Goal: Task Accomplishment & Management: Use online tool/utility

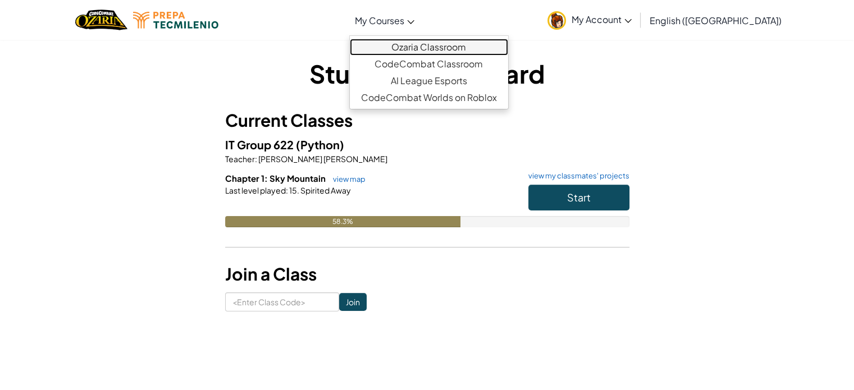
click at [444, 51] on link "Ozaria Classroom" at bounding box center [429, 47] width 158 height 17
click at [441, 49] on link "Ozaria Classroom" at bounding box center [429, 47] width 158 height 17
click at [404, 22] on span "My Courses" at bounding box center [379, 21] width 49 height 12
click at [442, 40] on link "Ozaria Classroom" at bounding box center [429, 47] width 158 height 17
click at [615, 30] on link "My Account" at bounding box center [589, 19] width 95 height 35
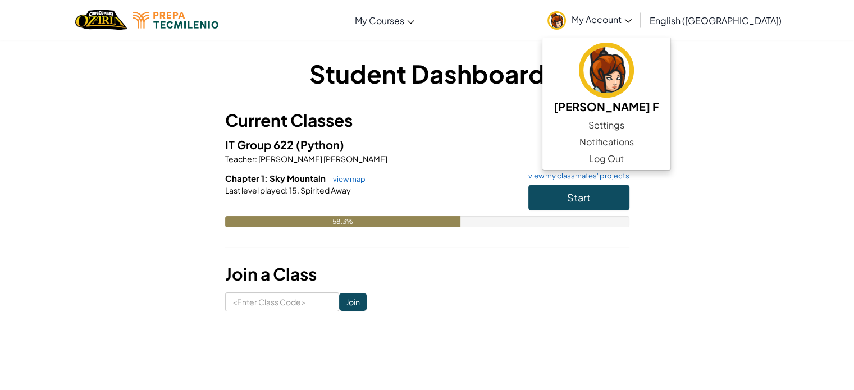
click at [472, 33] on div "Toggle navigation My Courses Ozaria Classroom CodeCombat Classroom AI League Es…" at bounding box center [427, 20] width 860 height 40
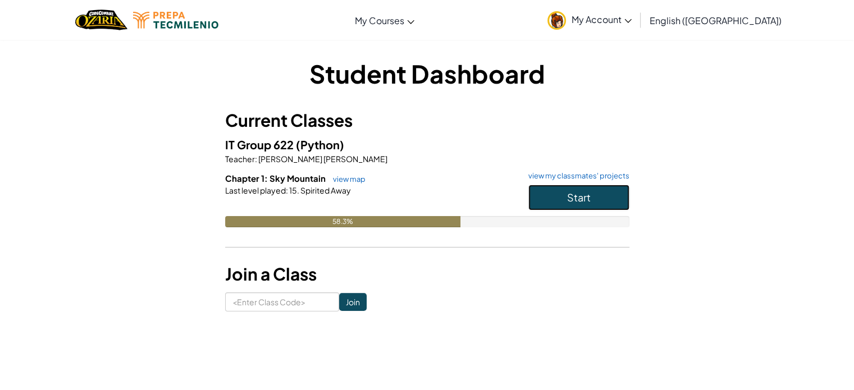
click at [535, 188] on button "Start" at bounding box center [578, 198] width 101 height 26
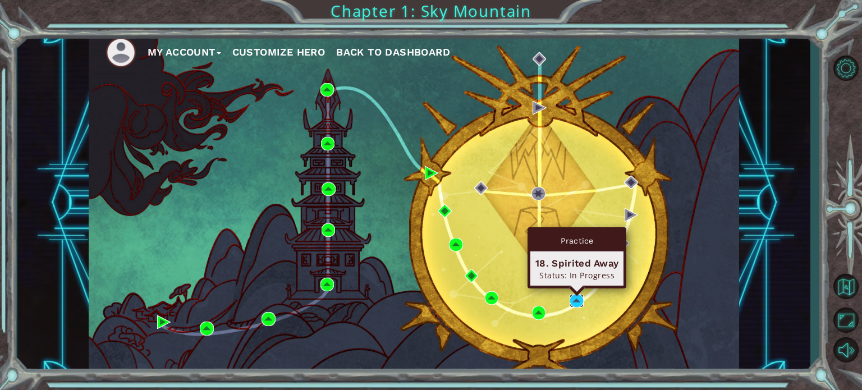
click at [579, 299] on img at bounding box center [576, 300] width 13 height 13
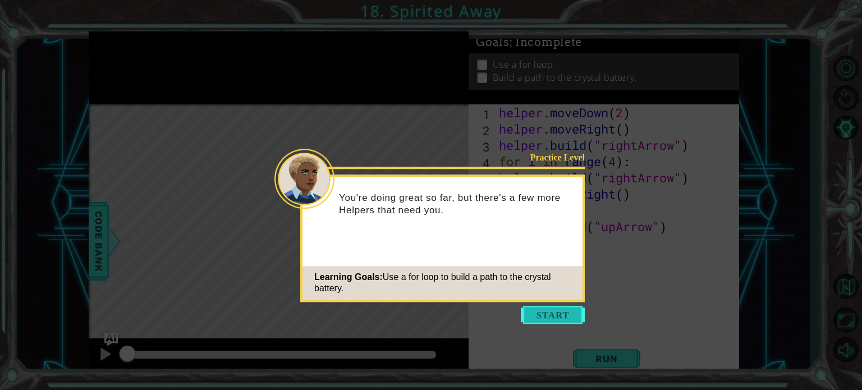
click at [539, 318] on button "Start" at bounding box center [553, 315] width 64 height 18
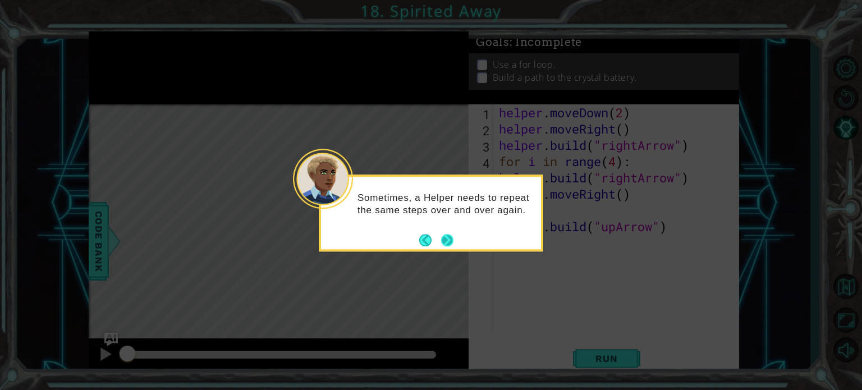
click at [451, 242] on button "Next" at bounding box center [447, 240] width 12 height 12
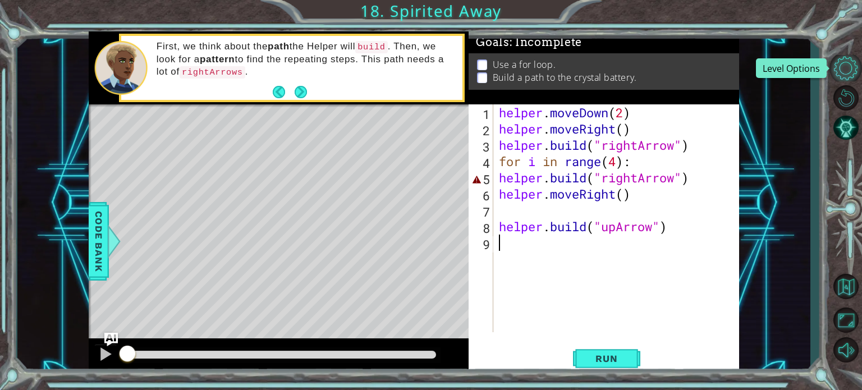
click at [844, 67] on button "Level Options" at bounding box center [846, 68] width 33 height 26
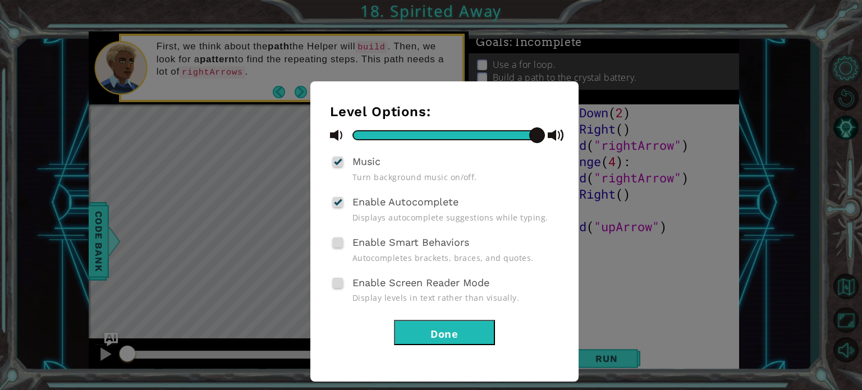
click at [844, 67] on div "Level Options: Music Turn background music on/off. Enable Autocomplete Displays…" at bounding box center [431, 195] width 862 height 390
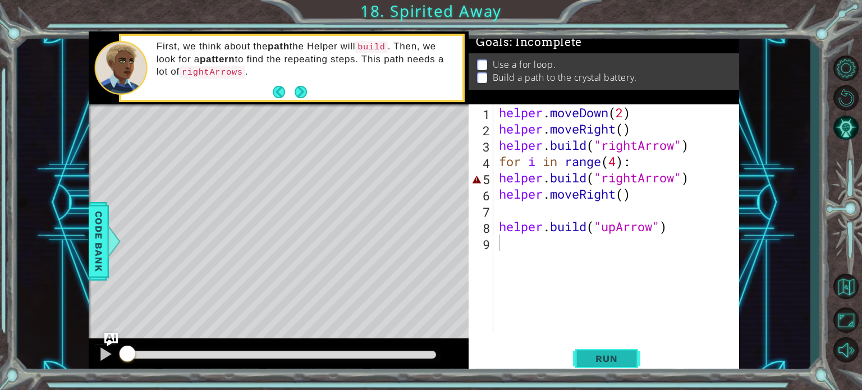
click at [602, 356] on span "Run" at bounding box center [606, 358] width 44 height 11
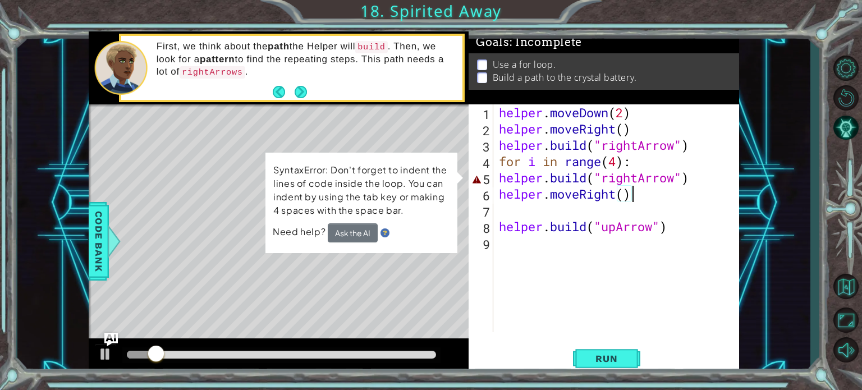
click at [656, 188] on div "helper . moveDown ( 2 ) helper . moveRight ( ) helper . build ( "rightArrow" ) …" at bounding box center [619, 234] width 245 height 261
click at [668, 166] on div "helper . moveDown ( 2 ) helper . moveRight ( ) helper . build ( "rightArrow" ) …" at bounding box center [619, 234] width 245 height 261
click at [683, 181] on div "helper . moveDown ( 2 ) helper . moveRight ( ) helper . build ( "rightArrow" ) …" at bounding box center [619, 234] width 245 height 261
click at [479, 180] on div "5" at bounding box center [482, 179] width 22 height 16
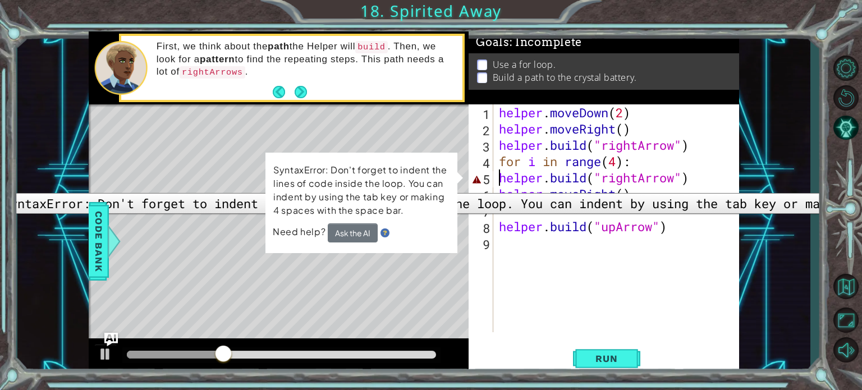
click at [481, 185] on div "5" at bounding box center [482, 179] width 22 height 16
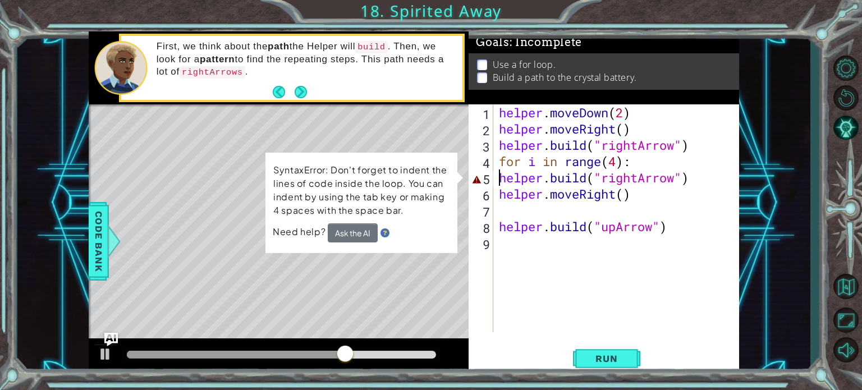
click at [677, 179] on div "helper . moveDown ( 2 ) helper . moveRight ( ) helper . build ( "rightArrow" ) …" at bounding box center [619, 234] width 245 height 261
click at [685, 181] on div "helper . moveDown ( 2 ) helper . moveRight ( ) helper . build ( "rightArrow" ) …" at bounding box center [619, 234] width 245 height 261
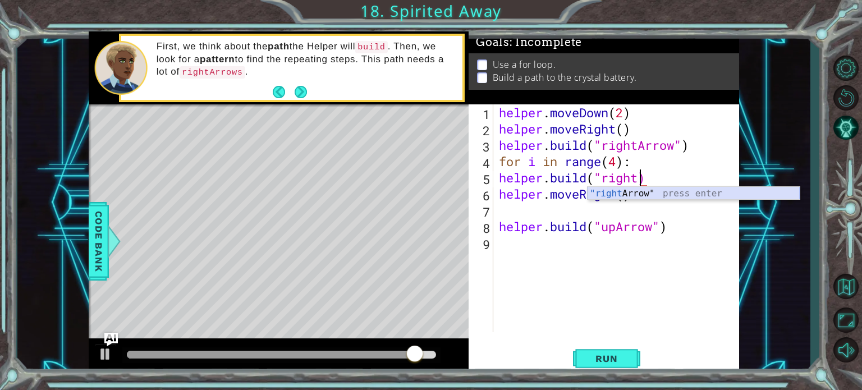
click at [627, 198] on div ""right Arrow" press enter" at bounding box center [694, 207] width 212 height 40
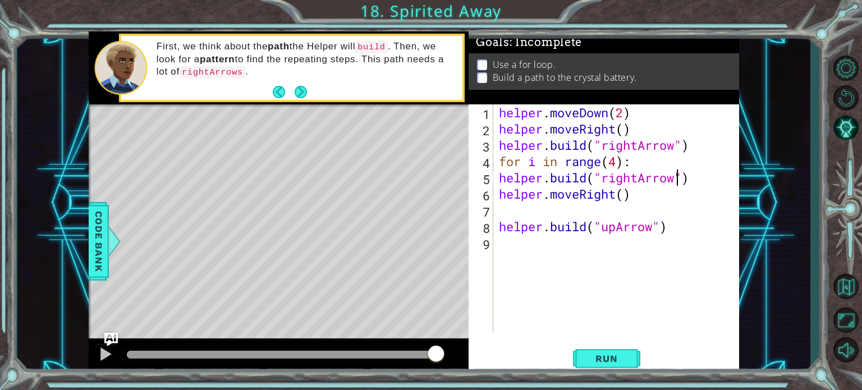
click at [679, 179] on div "helper . moveDown ( 2 ) helper . moveRight ( ) helper . build ( "rightArrow" ) …" at bounding box center [619, 234] width 245 height 261
type textarea "helper.build("rightArrows")"
click at [600, 354] on span "Run" at bounding box center [606, 358] width 44 height 11
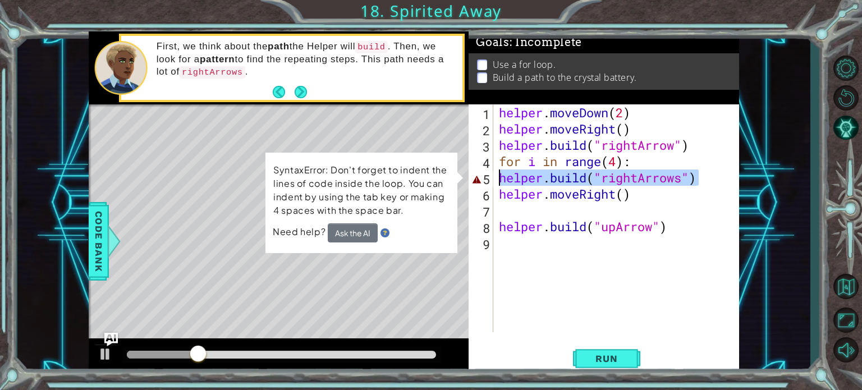
drag, startPoint x: 700, startPoint y: 180, endPoint x: 500, endPoint y: 177, distance: 199.9
click at [500, 177] on div "helper . moveDown ( 2 ) helper . moveRight ( ) helper . build ( "rightArrow" ) …" at bounding box center [619, 234] width 245 height 261
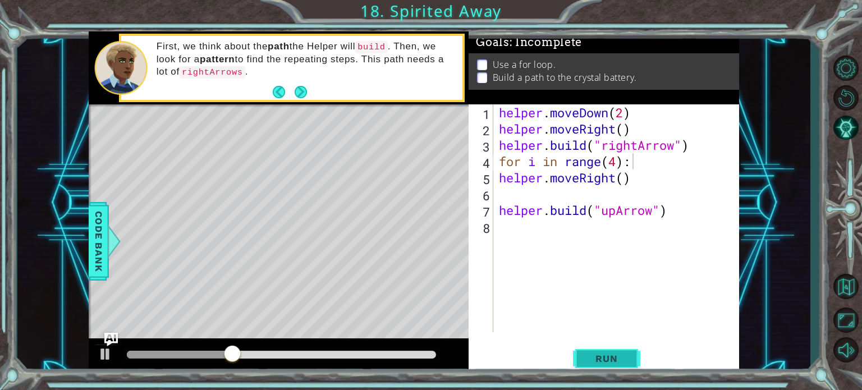
click at [595, 369] on button "Run" at bounding box center [606, 358] width 67 height 27
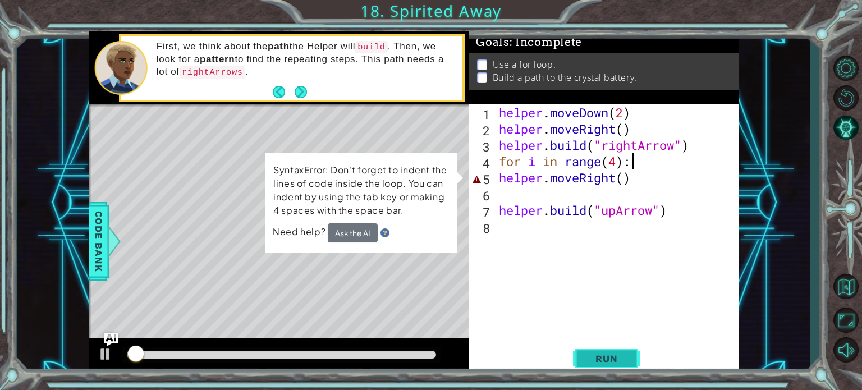
click at [595, 366] on button "Run" at bounding box center [606, 358] width 67 height 27
click at [617, 209] on div "helper . moveDown ( 2 ) helper . moveRight ( ) helper . build ( "rightArrow" ) …" at bounding box center [619, 234] width 245 height 261
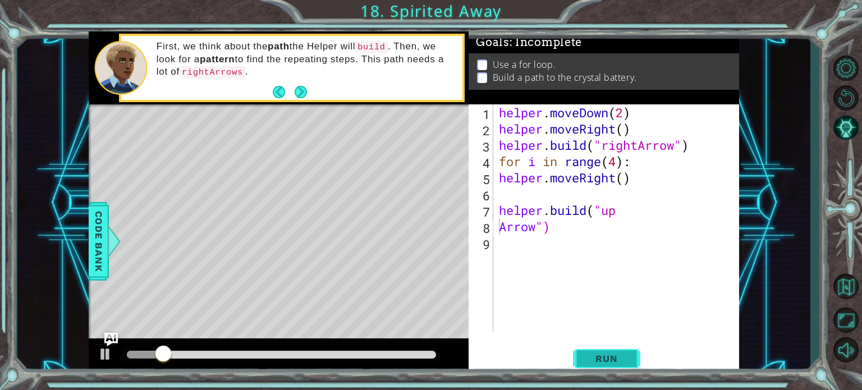
click at [624, 355] on span "Run" at bounding box center [606, 358] width 44 height 11
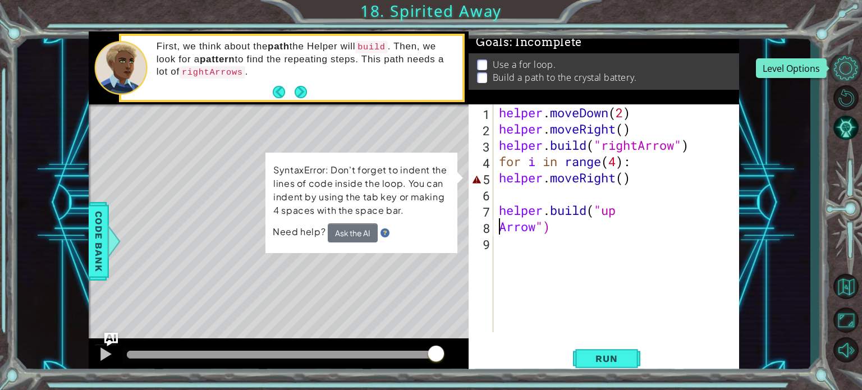
click at [850, 63] on button "Level Options" at bounding box center [846, 68] width 33 height 26
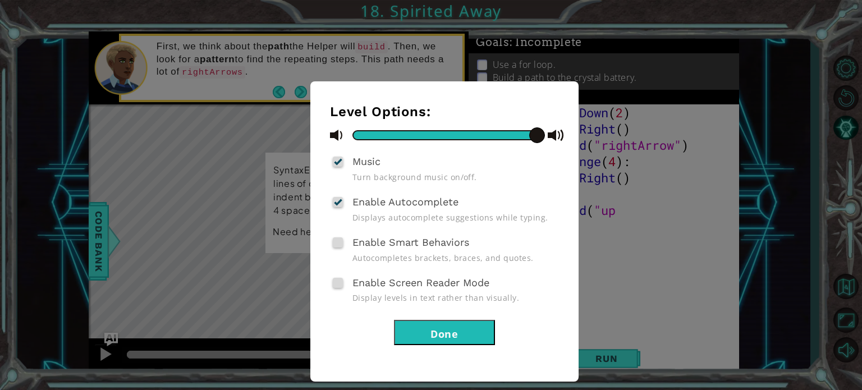
click at [403, 277] on span "Enable Screen Reader Mode" at bounding box center [421, 283] width 137 height 12
click at [0, 0] on input "Enable Screen Reader Mode" at bounding box center [0, 0] width 0 height 0
click at [446, 332] on button "Done" at bounding box center [444, 332] width 101 height 25
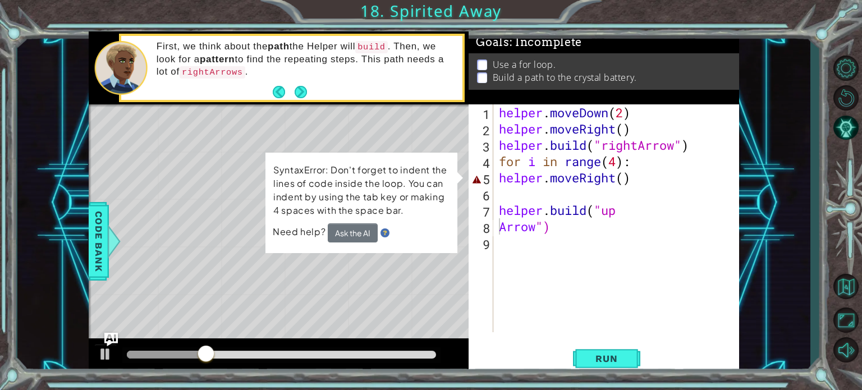
drag, startPoint x: 158, startPoint y: 45, endPoint x: 200, endPoint y: 62, distance: 45.6
click at [200, 62] on p "First, we think about the path the Helper will build . Then, we look for a patt…" at bounding box center [306, 59] width 299 height 38
drag, startPoint x: 157, startPoint y: 44, endPoint x: 218, endPoint y: 61, distance: 63.1
click at [218, 61] on p "First, we think about the path the Helper will build . Then, we look for a patt…" at bounding box center [306, 59] width 299 height 38
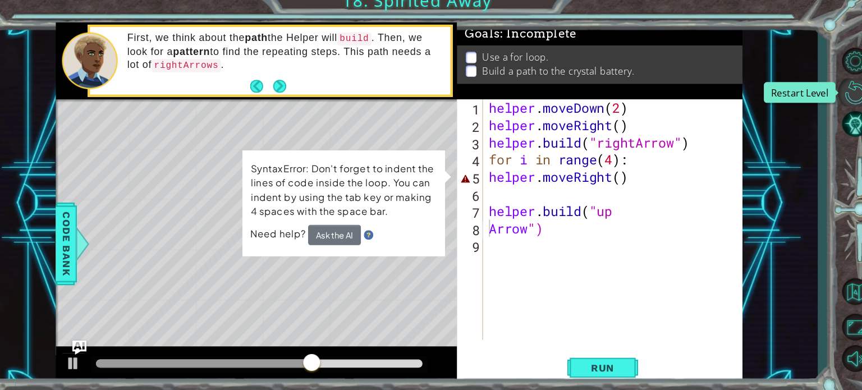
click at [852, 89] on button "Restart Level" at bounding box center [846, 98] width 33 height 26
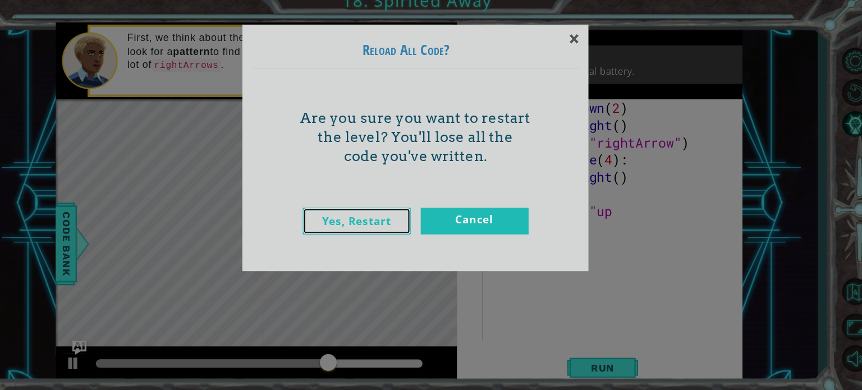
click at [392, 215] on link "Yes, Restart" at bounding box center [374, 219] width 102 height 25
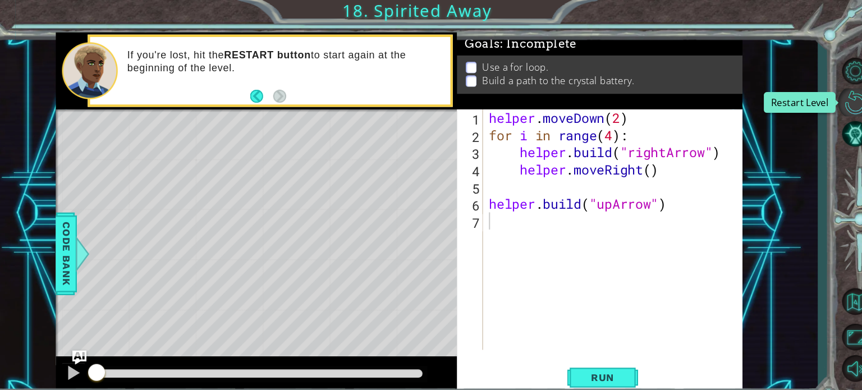
click at [848, 101] on button "Restart Level" at bounding box center [846, 98] width 33 height 26
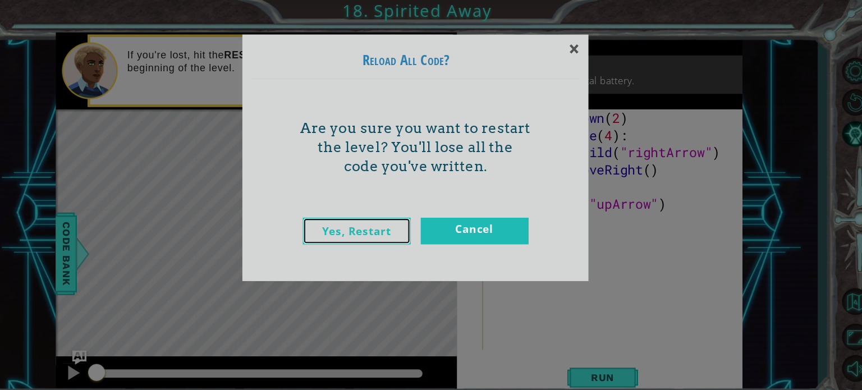
click at [401, 217] on link "Yes, Restart" at bounding box center [374, 219] width 102 height 25
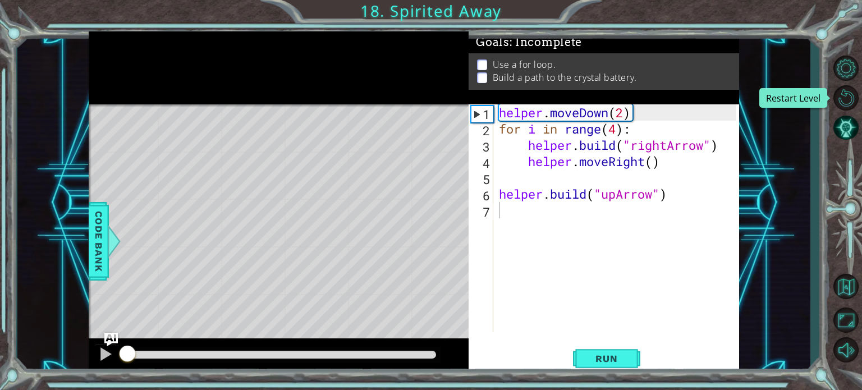
type textarea "helper.moveDown(2)"
click at [624, 116] on div "helper . moveDown ( 2 ) for i in range ( 4 ) : helper . build ( "rightArrow" ) …" at bounding box center [619, 234] width 245 height 261
click at [607, 357] on span "Run" at bounding box center [606, 358] width 44 height 11
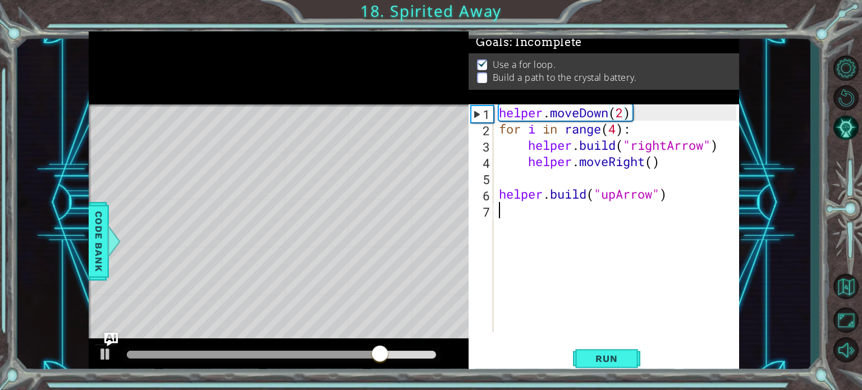
click at [533, 217] on div "helper . moveDown ( 2 ) for i in range ( 4 ) : helper . build ( "rightArrow" ) …" at bounding box center [619, 234] width 245 height 261
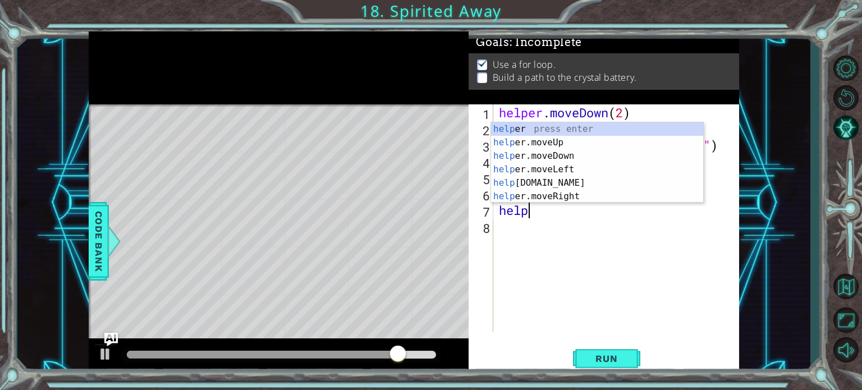
scroll to position [0, 1]
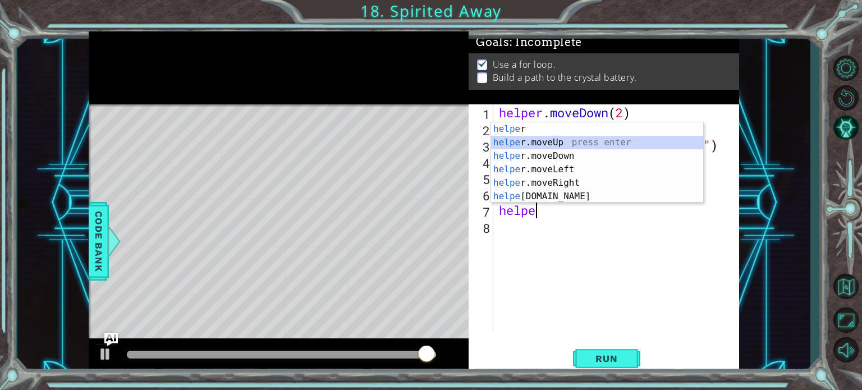
click at [546, 143] on div "helpe r press enter helpe r.moveUp press enter helpe r.moveDown press enter hel…" at bounding box center [597, 176] width 212 height 108
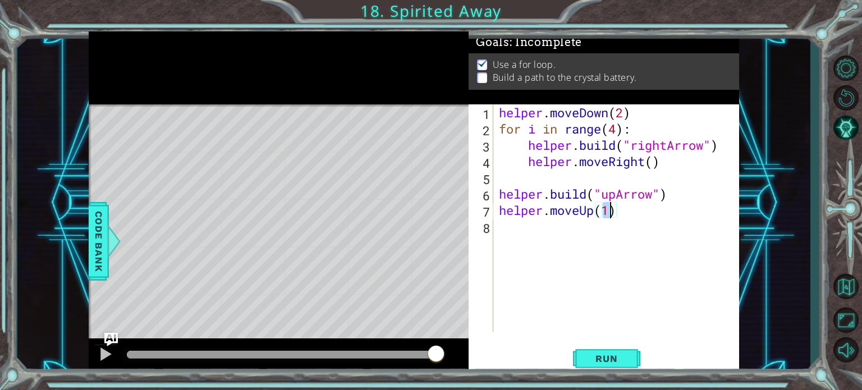
scroll to position [0, 4]
type textarea "helper.moveUp(2)"
click at [593, 366] on button "Run" at bounding box center [606, 358] width 67 height 27
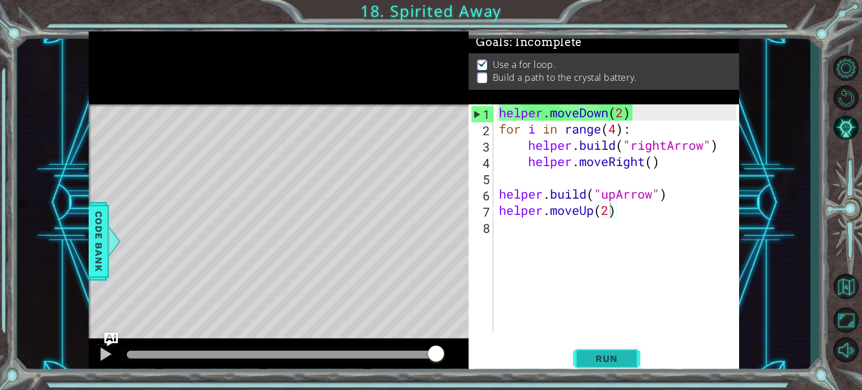
click at [614, 358] on span "Run" at bounding box center [606, 358] width 44 height 11
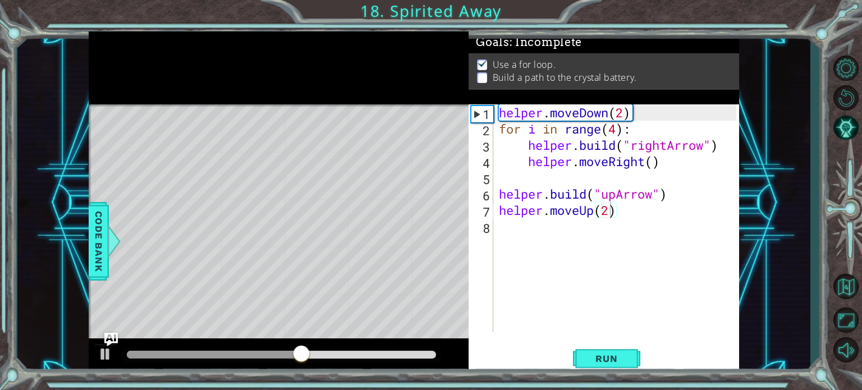
click at [550, 232] on div "helper . moveDown ( 2 ) for i in range ( 4 ) : helper . build ( "rightArrow" ) …" at bounding box center [619, 234] width 245 height 261
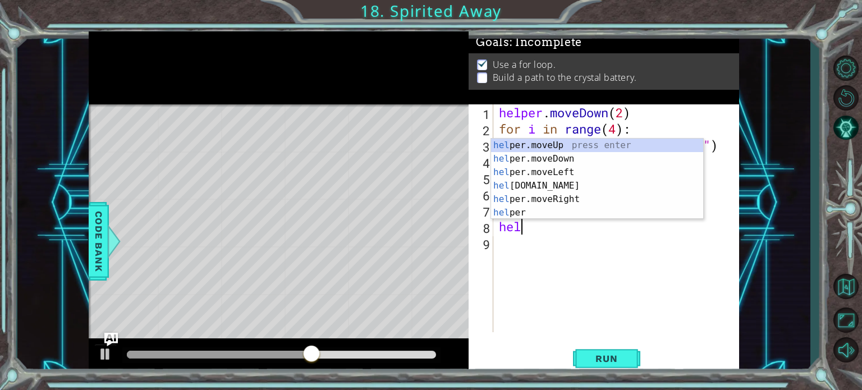
scroll to position [0, 0]
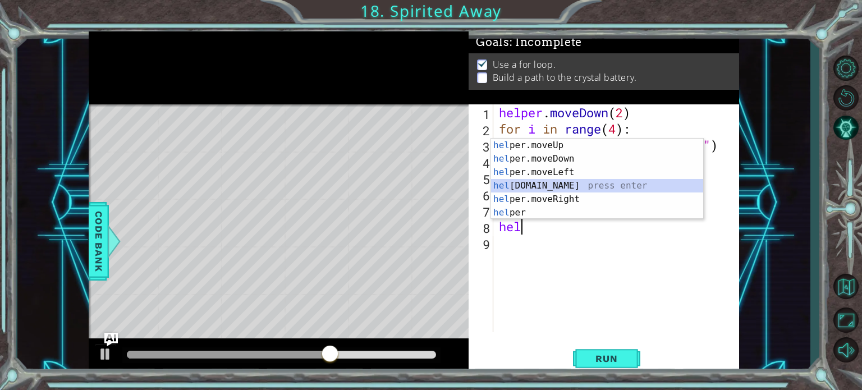
click at [538, 182] on div "hel per.moveUp press enter hel per.moveDown press enter hel per.moveLeft press …" at bounding box center [597, 193] width 212 height 108
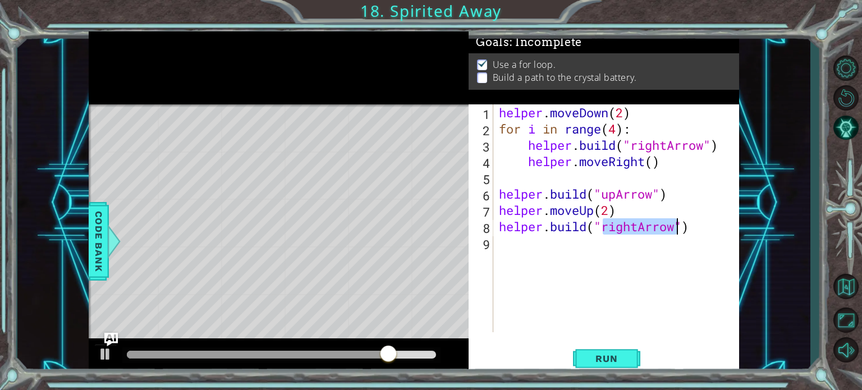
click at [640, 227] on div "helper . moveDown ( 2 ) for i in range ( 4 ) : helper . build ( "rightArrow" ) …" at bounding box center [617, 218] width 240 height 228
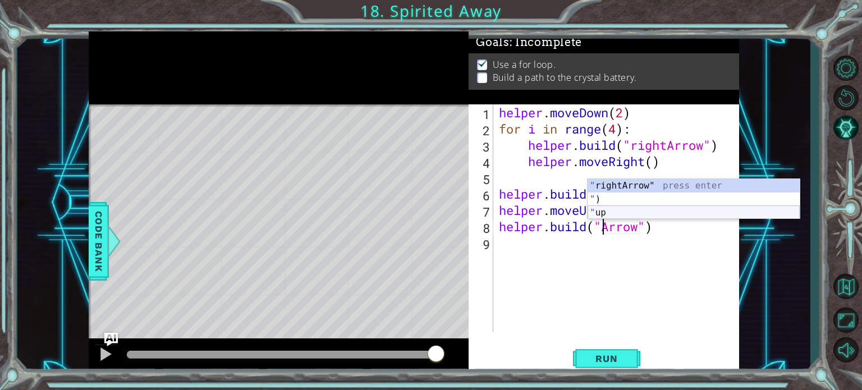
click at [661, 210] on div "" rightArrow" press enter " ) press enter " up press enter" at bounding box center [694, 212] width 212 height 67
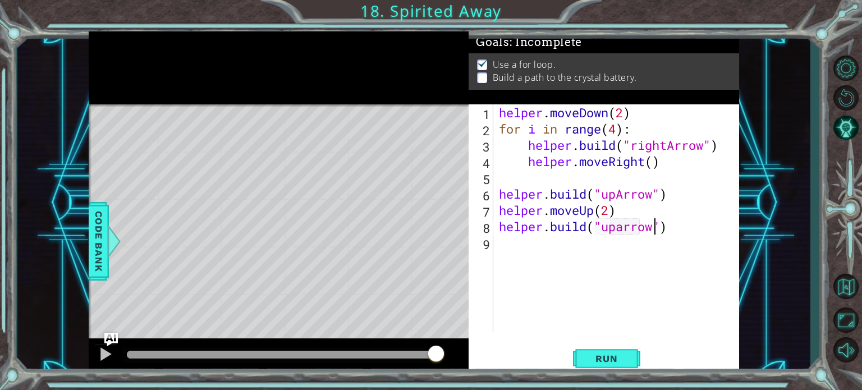
scroll to position [0, 7]
click at [609, 351] on button "Run" at bounding box center [606, 358] width 67 height 27
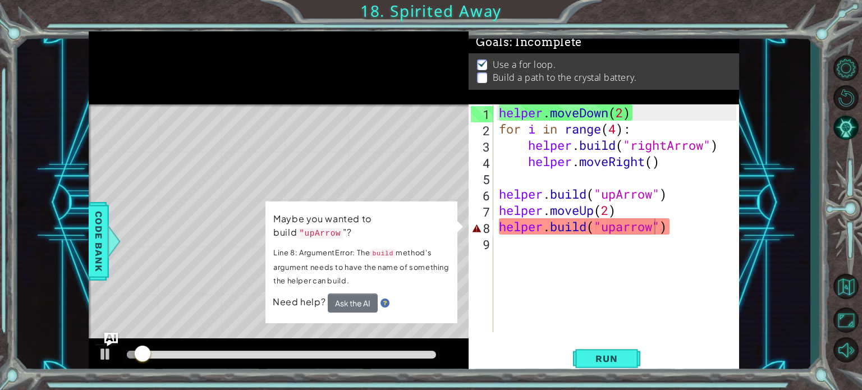
click at [650, 229] on div "helper . moveDown ( 2 ) for i in range ( 4 ) : helper . build ( "rightArrow" ) …" at bounding box center [619, 234] width 245 height 261
click at [660, 229] on div "helper . moveDown ( 2 ) for i in range ( 4 ) : helper . build ( "rightArrow" ) …" at bounding box center [619, 234] width 245 height 261
click at [656, 228] on div "helper . moveDown ( 2 ) for i in range ( 4 ) : helper . build ( "rightArrow" ) …" at bounding box center [619, 234] width 245 height 261
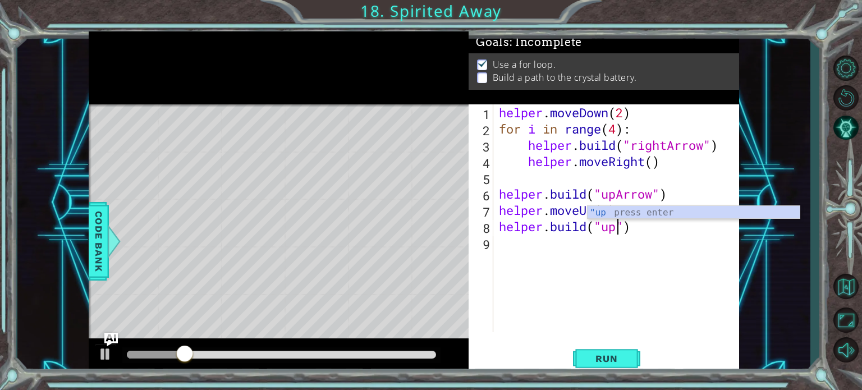
scroll to position [0, 5]
click at [649, 217] on div ""up press enter" at bounding box center [694, 226] width 212 height 40
type textarea "helper.build("u")"
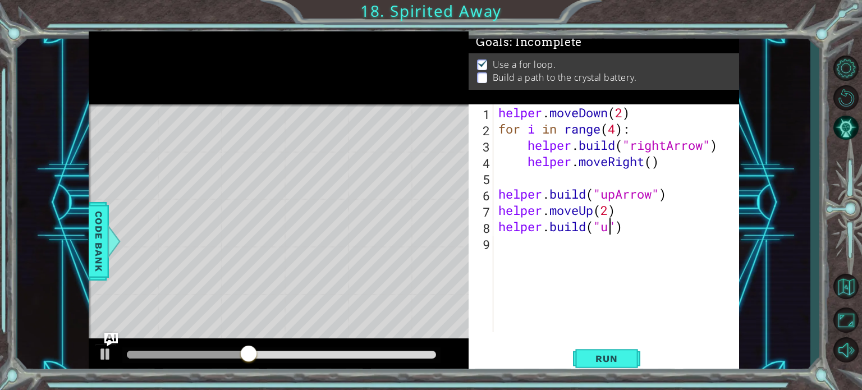
scroll to position [0, 4]
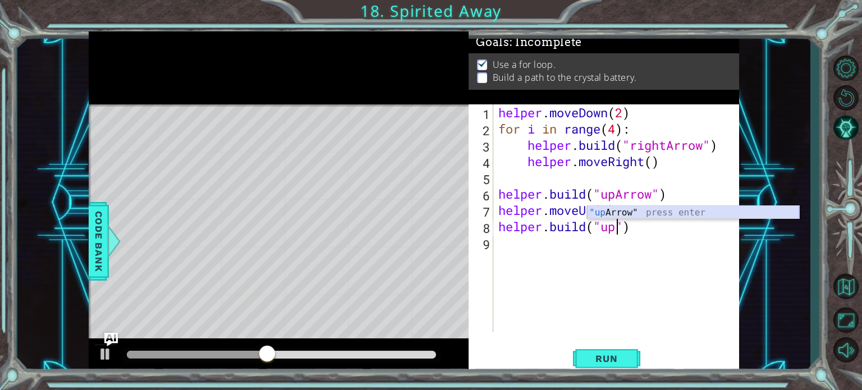
click at [632, 209] on div ""up Arrow" press enter" at bounding box center [693, 226] width 212 height 40
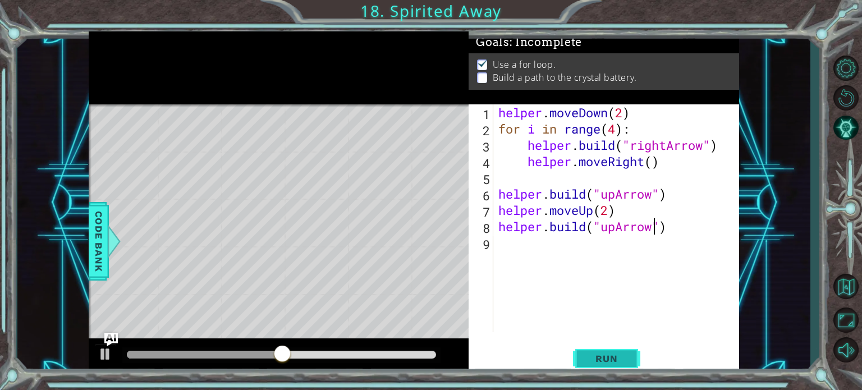
type textarea "helper.build("upArrow")"
click at [606, 366] on button "Run" at bounding box center [606, 358] width 67 height 27
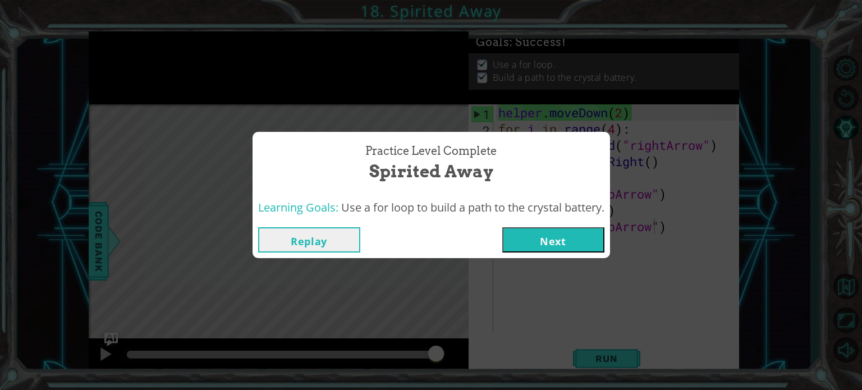
click at [566, 239] on button "Next" at bounding box center [554, 239] width 102 height 25
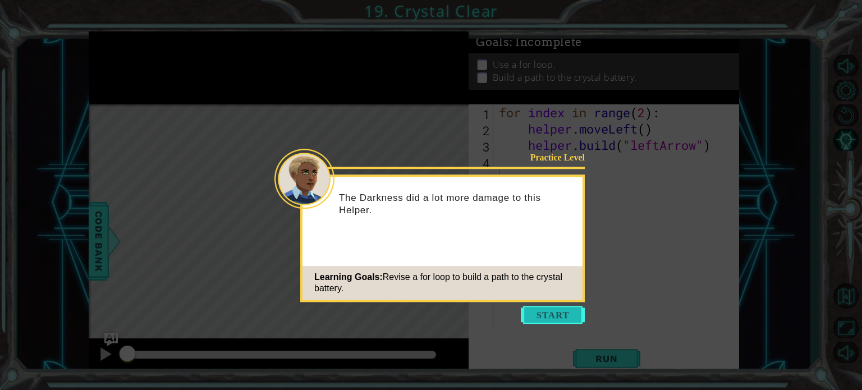
click at [539, 313] on button "Start" at bounding box center [553, 315] width 64 height 18
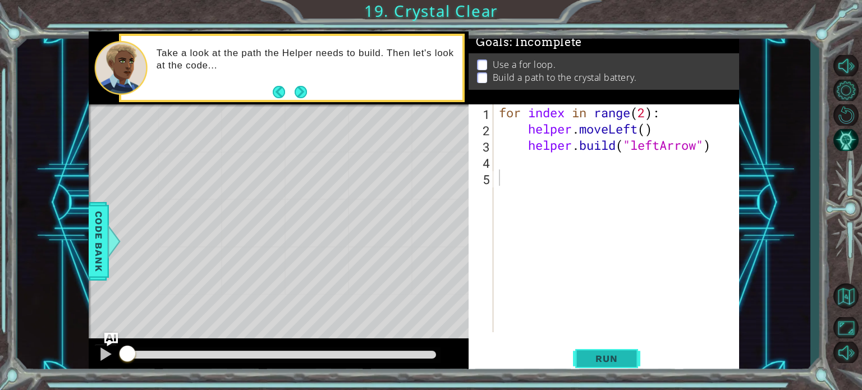
click at [591, 357] on span "Run" at bounding box center [606, 358] width 44 height 11
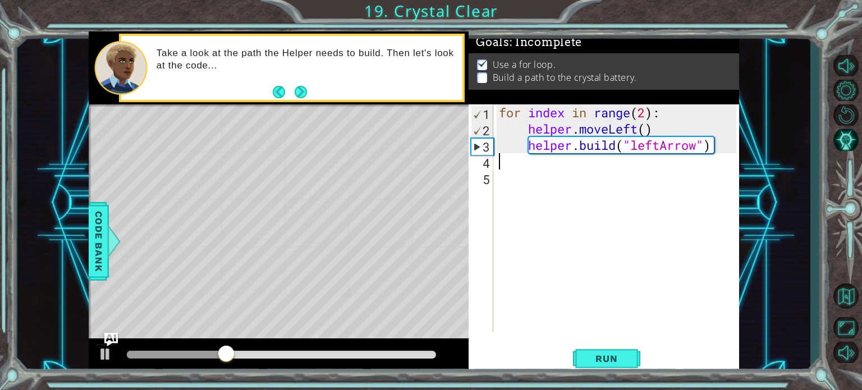
click at [530, 166] on div "for index in range ( 2 ) : helper . moveLeft ( ) helper . build ( "leftArrow" )" at bounding box center [619, 234] width 245 height 261
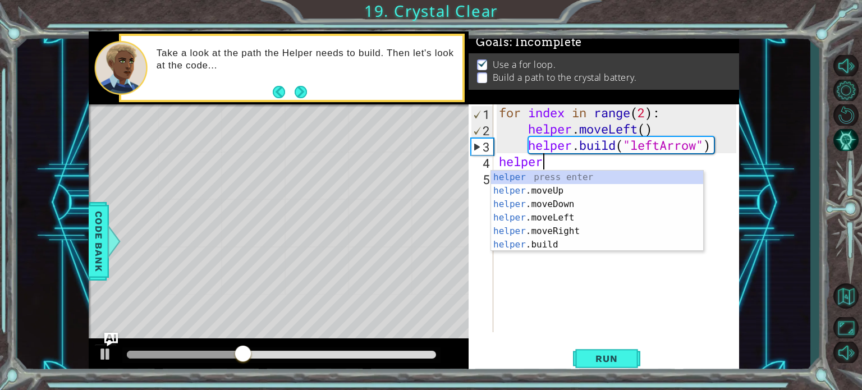
scroll to position [0, 1]
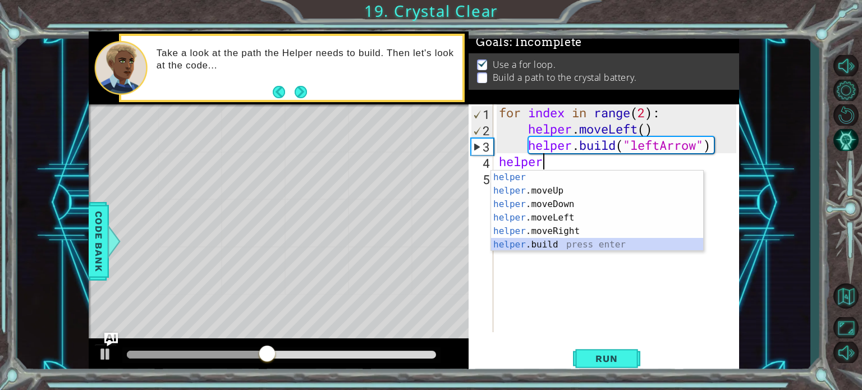
click at [542, 242] on div "helper press enter helper .moveUp press enter helper .moveDown press enter help…" at bounding box center [597, 225] width 212 height 108
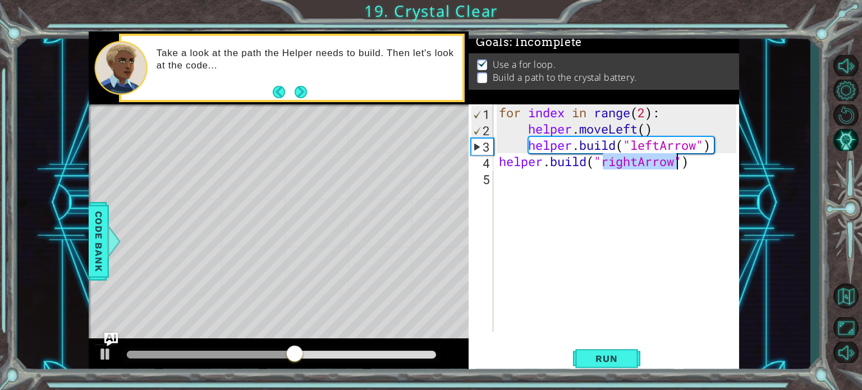
click at [636, 163] on div "for index in range ( 2 ) : helper . moveLeft ( ) helper . build ( "leftArrow" )…" at bounding box center [617, 218] width 240 height 228
click at [638, 165] on div "for index in range ( 2 ) : helper . moveLeft ( ) helper . build ( "leftArrow" )…" at bounding box center [619, 234] width 245 height 261
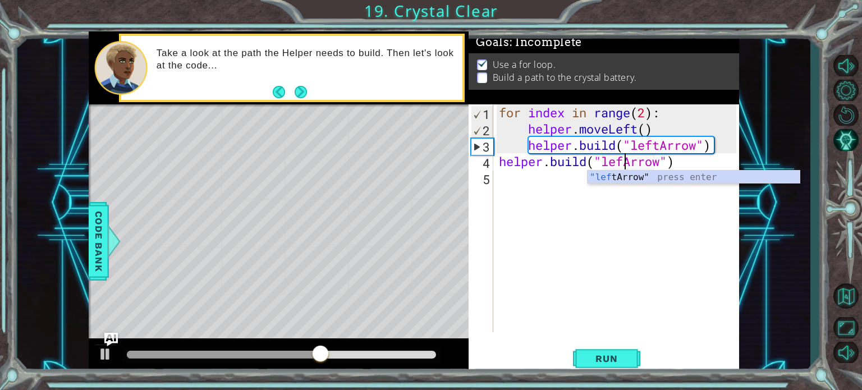
type textarea "[DOMAIN_NAME]("leftArrow")"
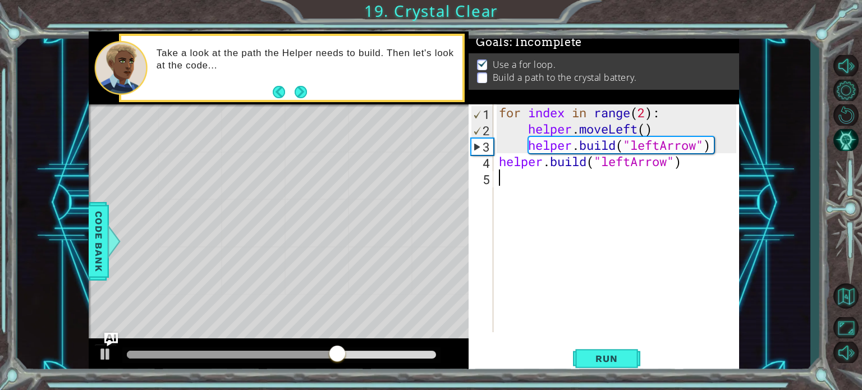
click at [537, 185] on div "for index in range ( 2 ) : helper . moveLeft ( ) helper . build ( "leftArrow" )…" at bounding box center [619, 234] width 245 height 261
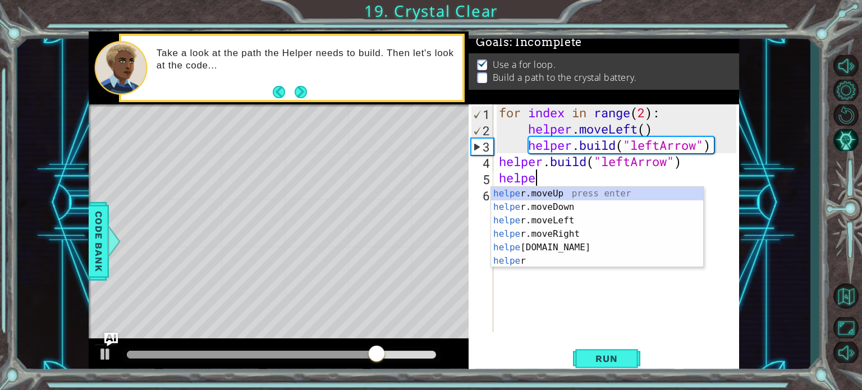
scroll to position [0, 1]
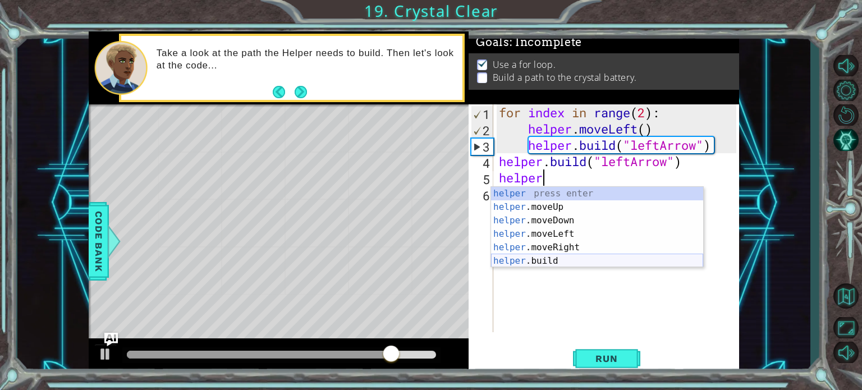
click at [550, 259] on div "helper press enter helper .moveUp press enter helper .moveDown press enter help…" at bounding box center [597, 241] width 212 height 108
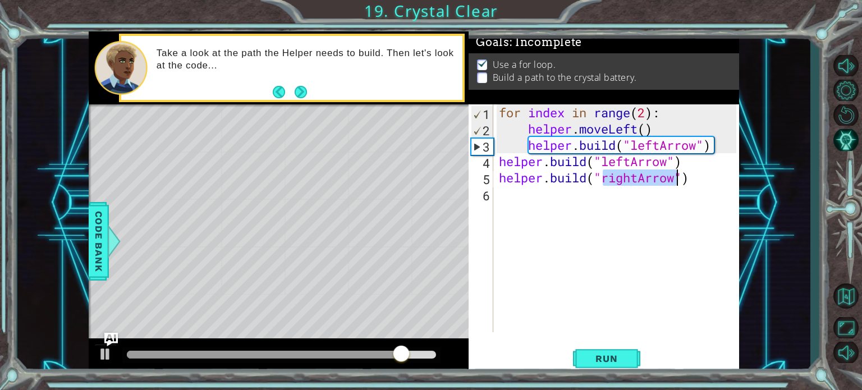
click at [646, 178] on div "for index in range ( 2 ) : helper . moveLeft ( ) helper . build ( "leftArrow" )…" at bounding box center [617, 218] width 240 height 228
click at [639, 178] on div "for index in range ( 2 ) : helper . moveLeft ( ) helper . build ( "leftArrow" )…" at bounding box center [619, 234] width 245 height 261
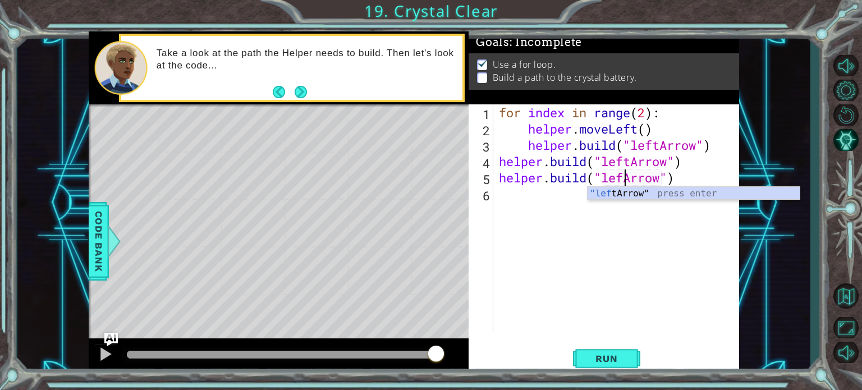
scroll to position [0, 6]
type textarea "[DOMAIN_NAME]("leftArrow")"
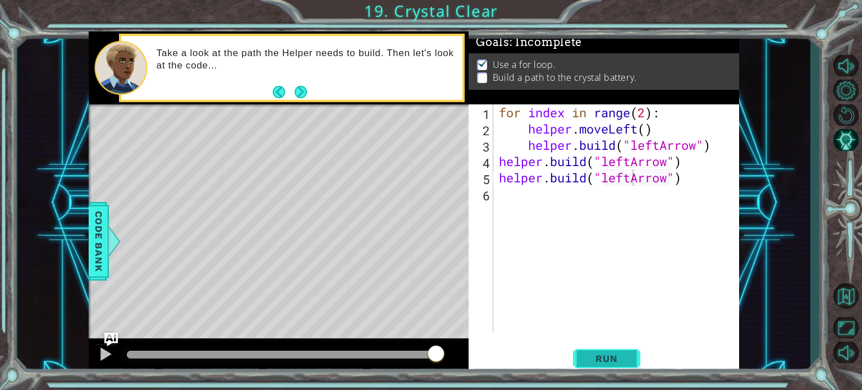
click at [591, 360] on span "Run" at bounding box center [606, 358] width 44 height 11
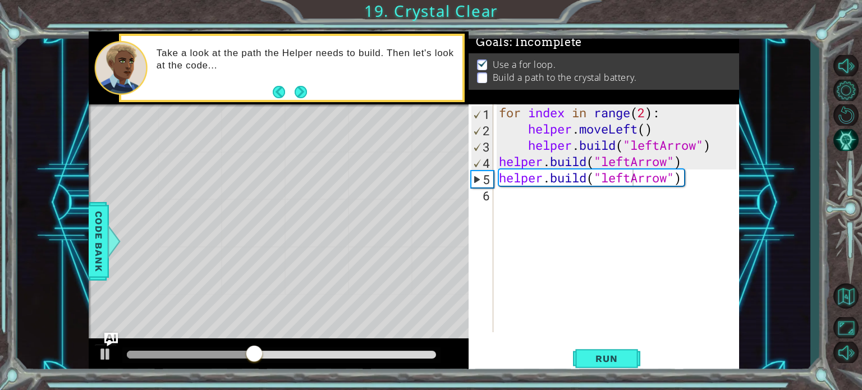
scroll to position [0, 0]
click at [554, 204] on div "for index in range ( 2 ) : helper . moveLeft ( ) helper . build ( "leftArrow" )…" at bounding box center [619, 234] width 245 height 261
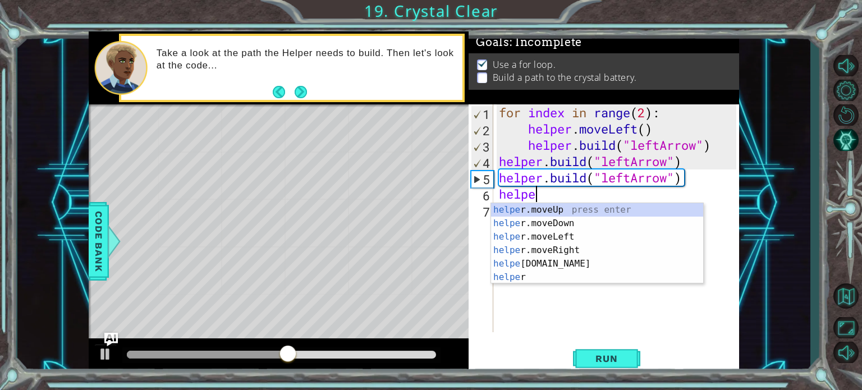
scroll to position [0, 1]
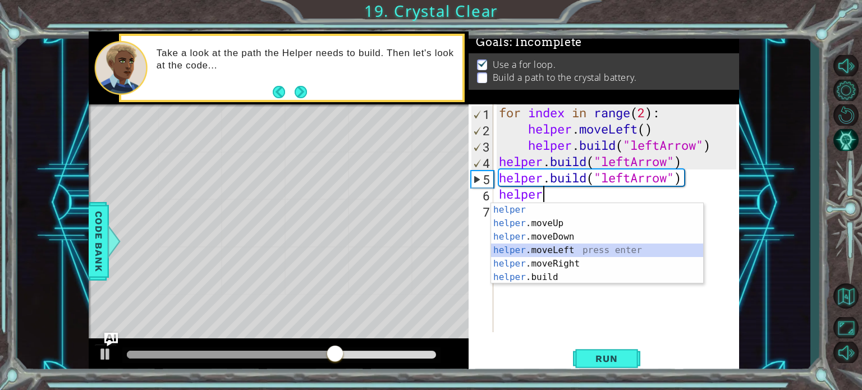
click at [546, 246] on div "helper press enter helper .moveUp press enter helper .moveDown press enter help…" at bounding box center [597, 257] width 212 height 108
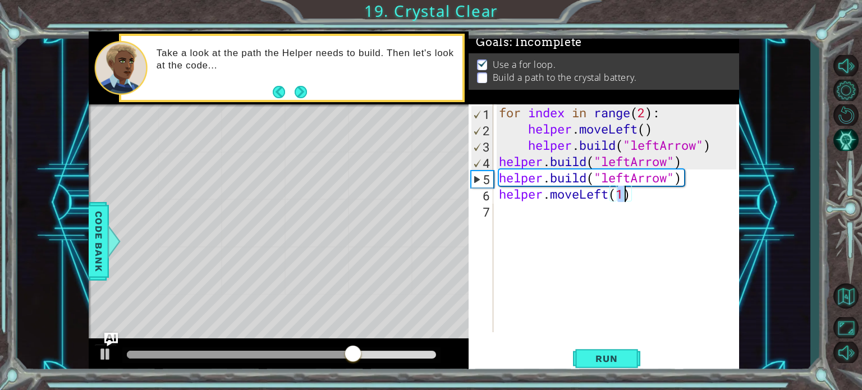
type textarea "helper.moveLeft(2)"
click at [574, 216] on div "for index in range ( 2 ) : helper . moveLeft ( ) helper . build ( "leftArrow" )…" at bounding box center [619, 234] width 245 height 261
click at [599, 357] on span "Run" at bounding box center [606, 358] width 44 height 11
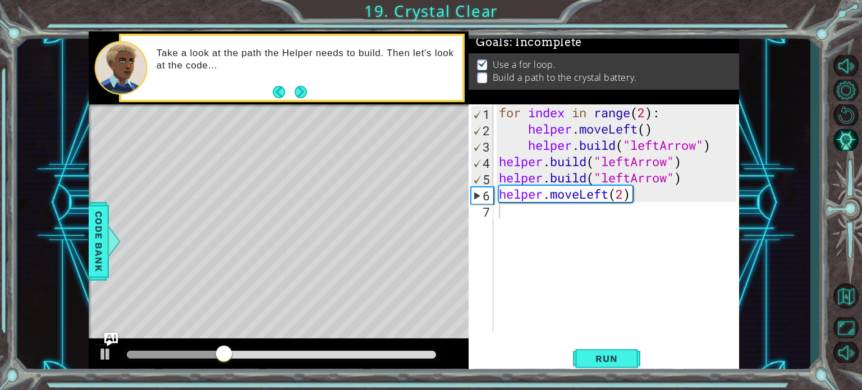
click at [632, 204] on div "for index in range ( 2 ) : helper . moveLeft ( ) helper . build ( "leftArrow" )…" at bounding box center [619, 234] width 245 height 261
click at [625, 197] on div "for index in range ( 2 ) : helper . moveLeft ( ) helper . build ( "leftArrow" )…" at bounding box center [619, 234] width 245 height 261
type textarea "helper.moveLeft(1)"
click at [632, 211] on div "for index in range ( 2 ) : helper . moveLeft ( ) helper . build ( "leftArrow" )…" at bounding box center [619, 234] width 245 height 261
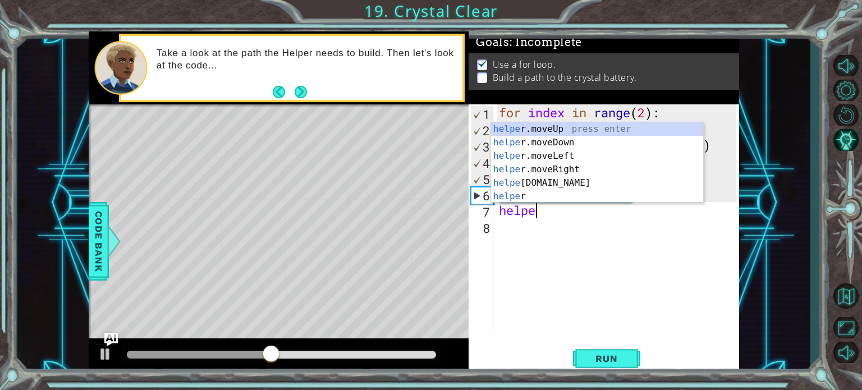
scroll to position [0, 1]
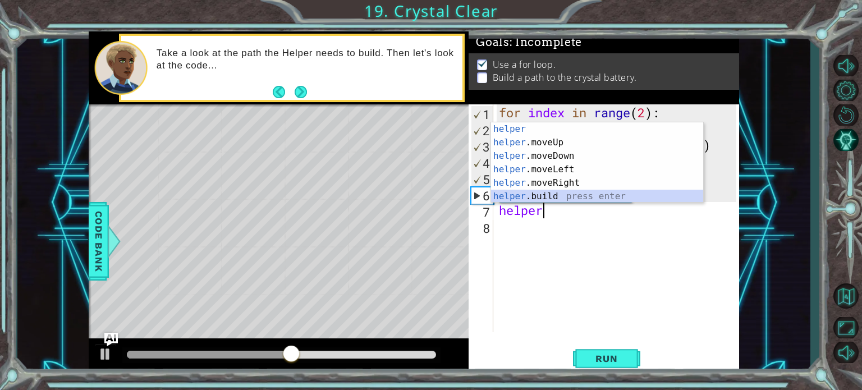
click at [591, 197] on div "helper press enter helper .moveUp press enter helper .moveDown press enter help…" at bounding box center [597, 176] width 212 height 108
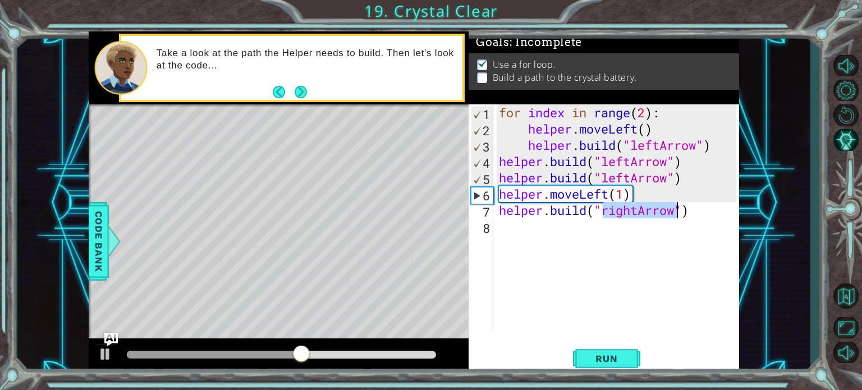
click at [636, 217] on div "for index in range ( 2 ) : helper . moveLeft ( ) helper . build ( "leftArrow" )…" at bounding box center [617, 218] width 240 height 228
click at [638, 214] on div "for index in range ( 2 ) : helper . moveLeft ( ) helper . build ( "leftArrow" )…" at bounding box center [619, 234] width 245 height 261
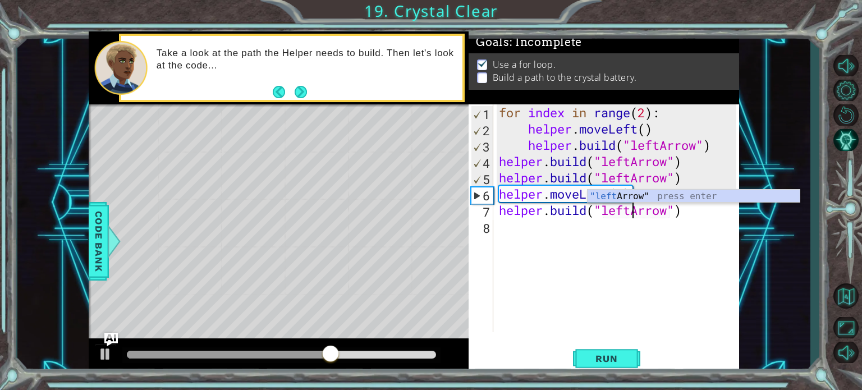
scroll to position [0, 6]
click at [623, 197] on div ""left Arrow" press enter" at bounding box center [694, 210] width 212 height 40
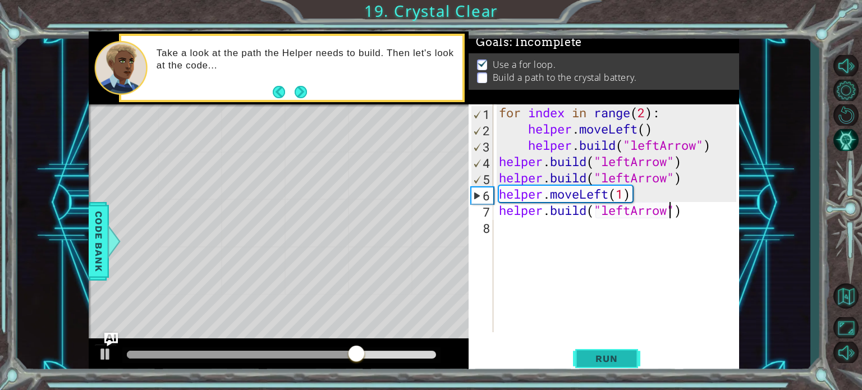
type textarea "[DOMAIN_NAME]("leftArrow")"
click at [594, 354] on span "Run" at bounding box center [606, 358] width 44 height 11
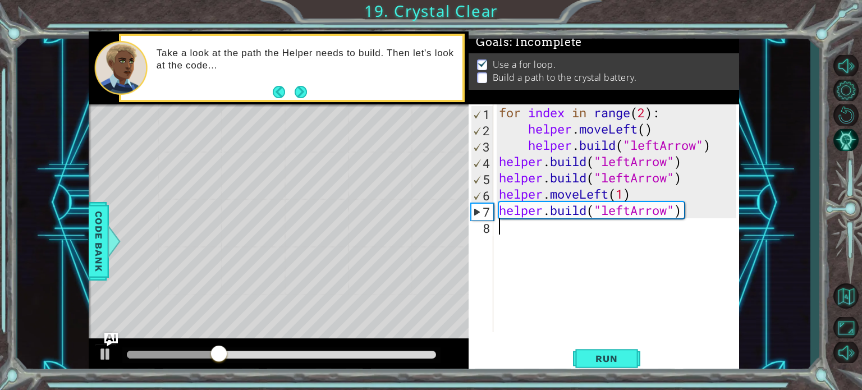
click at [532, 223] on div "for index in range ( 2 ) : helper . moveLeft ( ) helper . build ( "leftArrow" )…" at bounding box center [619, 234] width 245 height 261
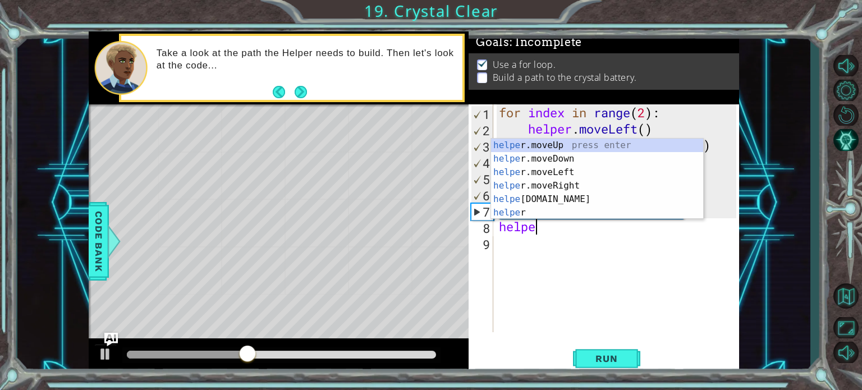
scroll to position [0, 1]
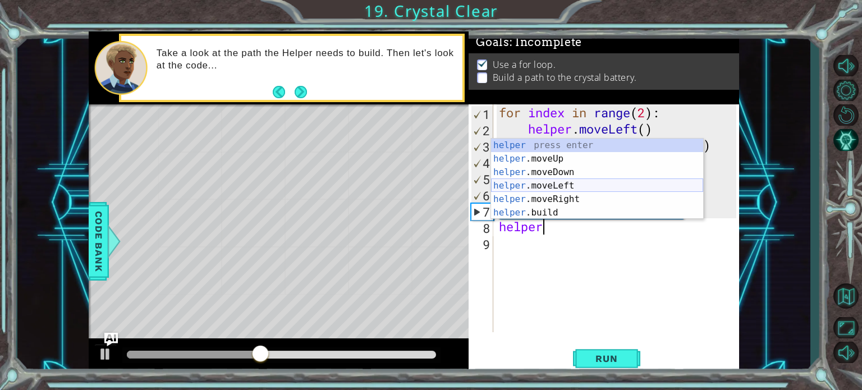
click at [532, 185] on div "helper press enter helper .moveUp press enter helper .moveDown press enter help…" at bounding box center [597, 193] width 212 height 108
type textarea "helper.moveLeft(1)"
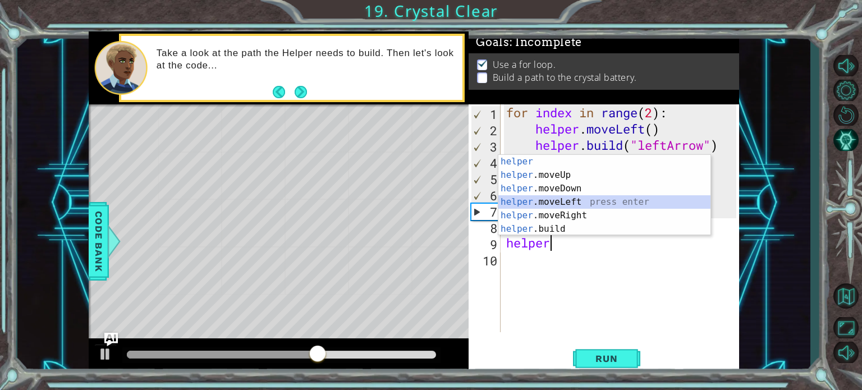
click at [573, 203] on div "helper press enter helper .moveUp press enter helper .moveDown press enter help…" at bounding box center [605, 209] width 212 height 108
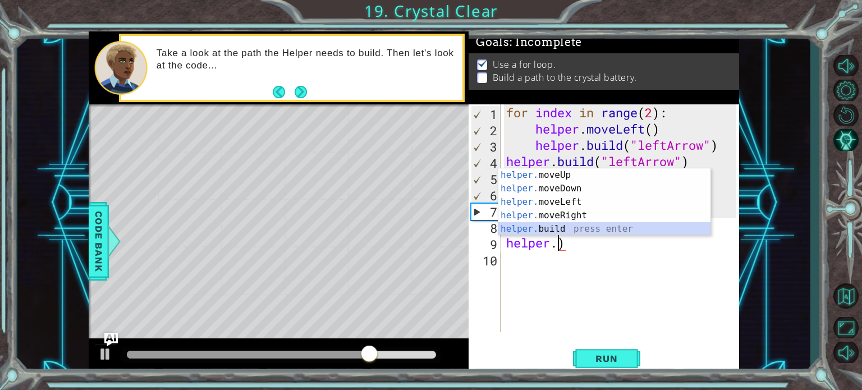
click at [595, 229] on div "helper. moveUp press enter helper. moveDown press enter helper. moveLeft press …" at bounding box center [605, 215] width 212 height 94
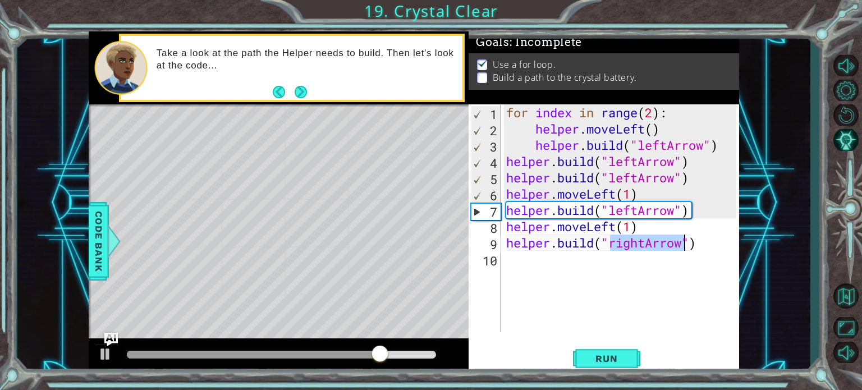
click at [654, 244] on div "for index in range ( 2 ) : helper . moveLeft ( ) helper . build ( "leftArrow" )…" at bounding box center [620, 218] width 233 height 228
click at [654, 244] on div "for index in range ( 2 ) : helper . moveLeft ( ) helper . build ( "leftArrow" )…" at bounding box center [623, 234] width 239 height 261
click at [649, 242] on div "for index in range ( 2 ) : helper . moveLeft ( ) helper . build ( "leftArrow" )…" at bounding box center [620, 218] width 233 height 228
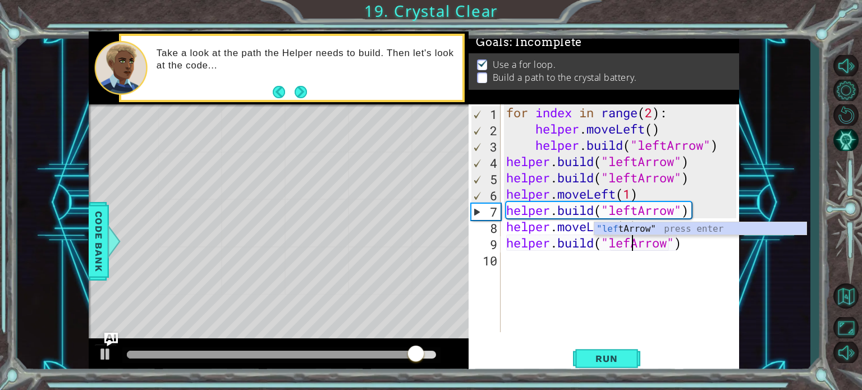
scroll to position [0, 6]
type textarea "[DOMAIN_NAME]("leftArrow")"
click at [609, 353] on span "Run" at bounding box center [606, 358] width 44 height 11
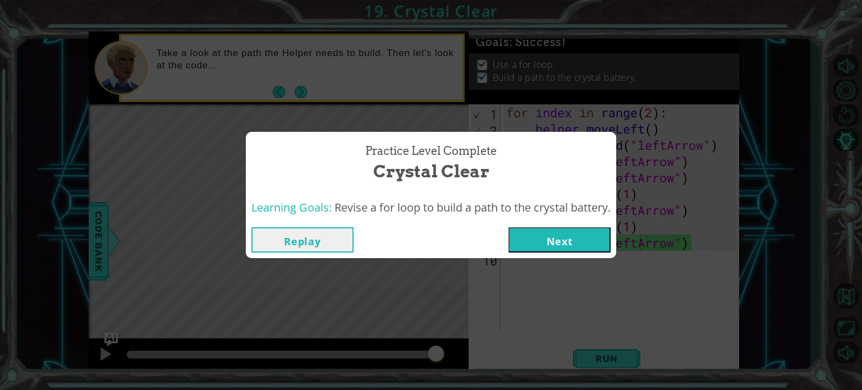
click at [549, 241] on button "Next" at bounding box center [560, 239] width 102 height 25
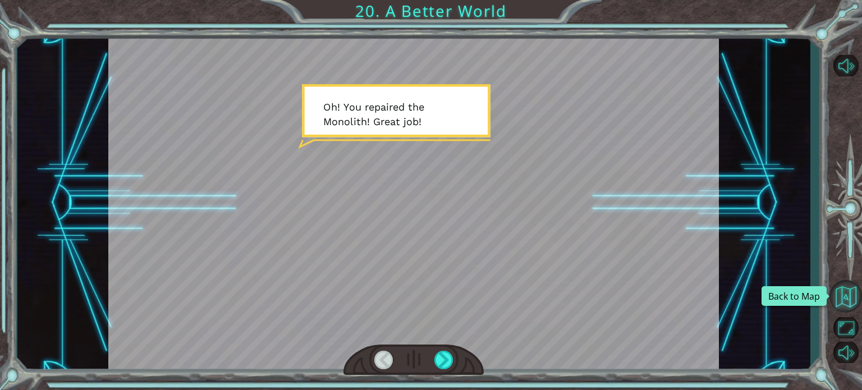
click at [849, 291] on button "Back to Map" at bounding box center [846, 296] width 33 height 33
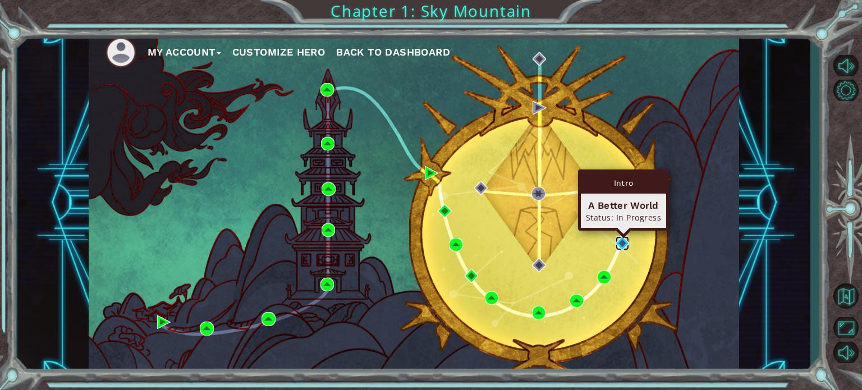
click at [620, 240] on img at bounding box center [622, 242] width 13 height 13
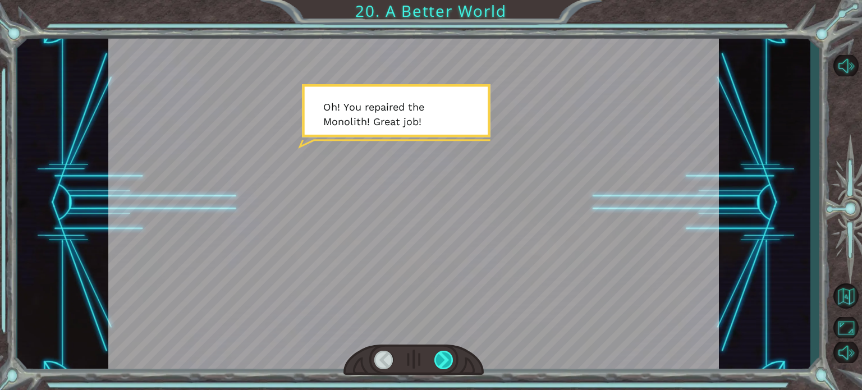
click at [442, 357] on div at bounding box center [444, 360] width 19 height 19
click at [443, 357] on div at bounding box center [444, 360] width 19 height 19
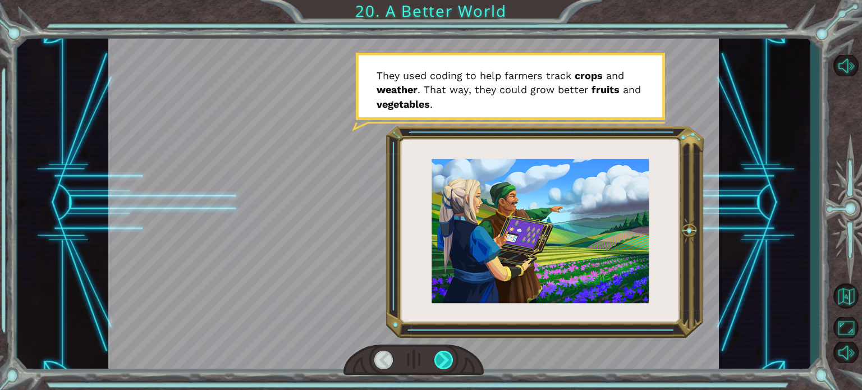
click at [443, 357] on div at bounding box center [444, 360] width 19 height 19
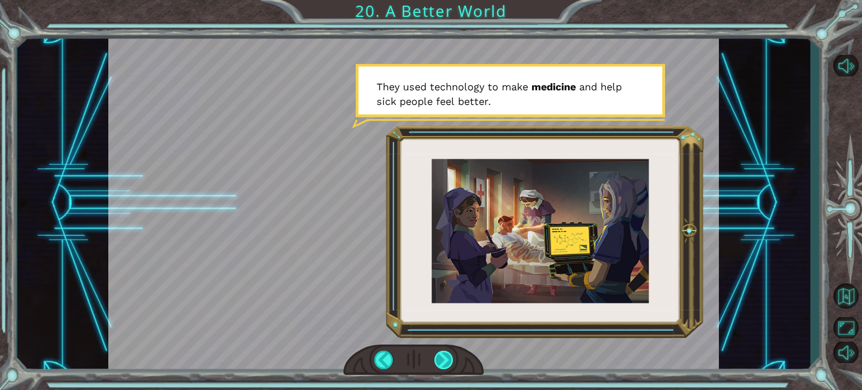
click at [440, 358] on div at bounding box center [444, 360] width 19 height 19
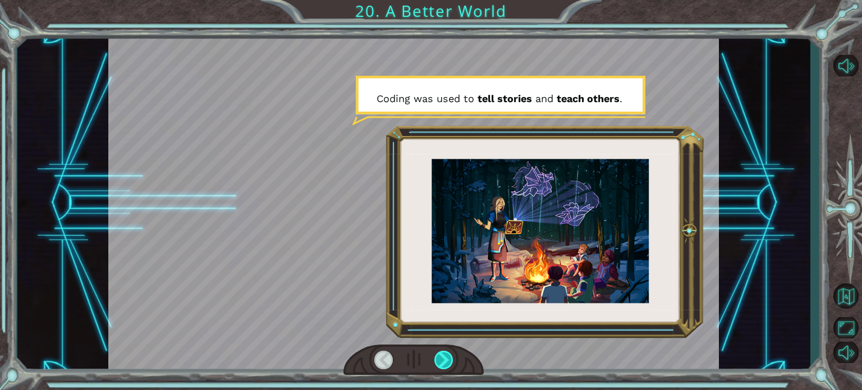
click at [443, 357] on div at bounding box center [444, 360] width 19 height 19
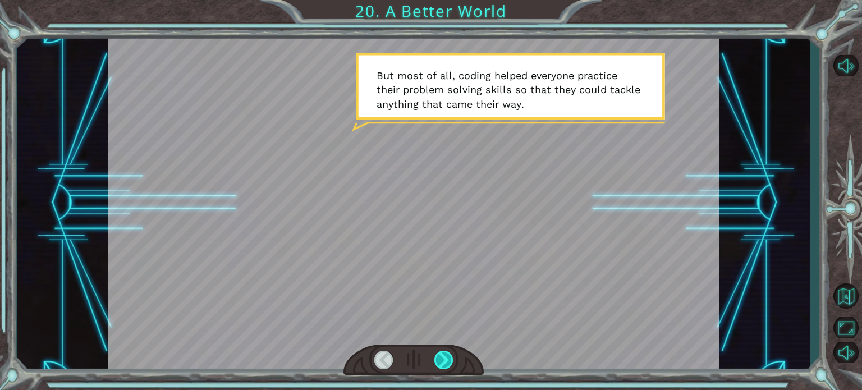
click at [446, 360] on div at bounding box center [444, 360] width 19 height 19
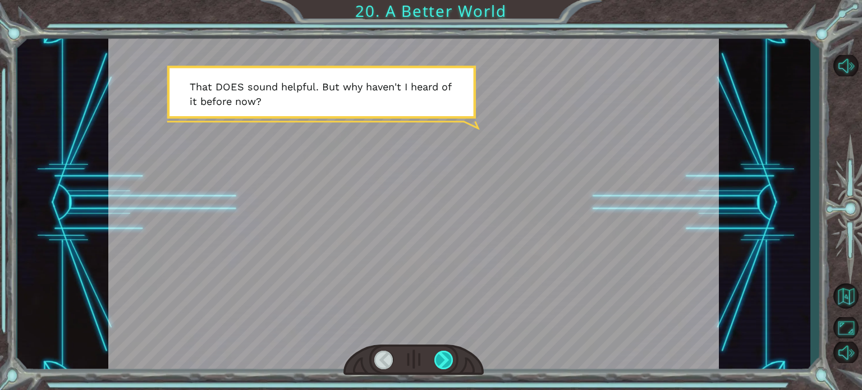
click at [446, 360] on div at bounding box center [444, 360] width 19 height 19
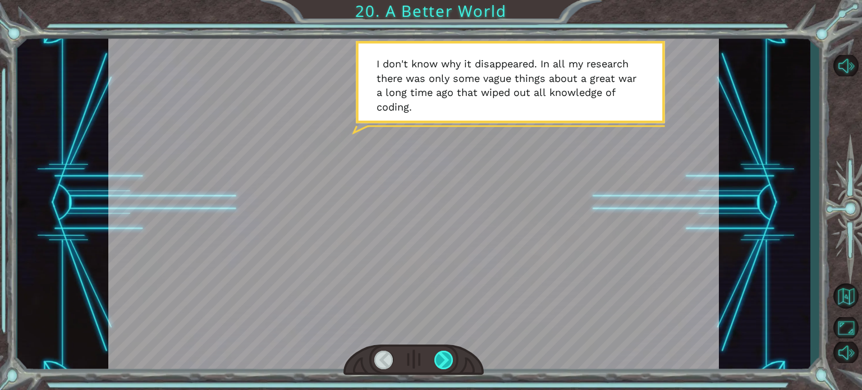
click at [446, 360] on div at bounding box center [444, 360] width 19 height 19
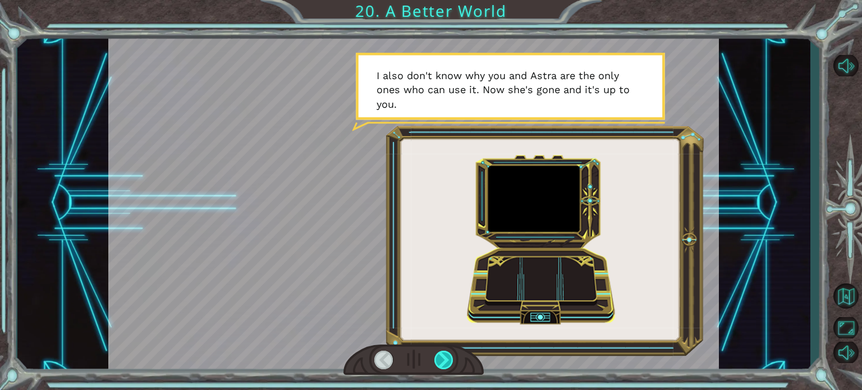
click at [446, 360] on div at bounding box center [444, 360] width 19 height 19
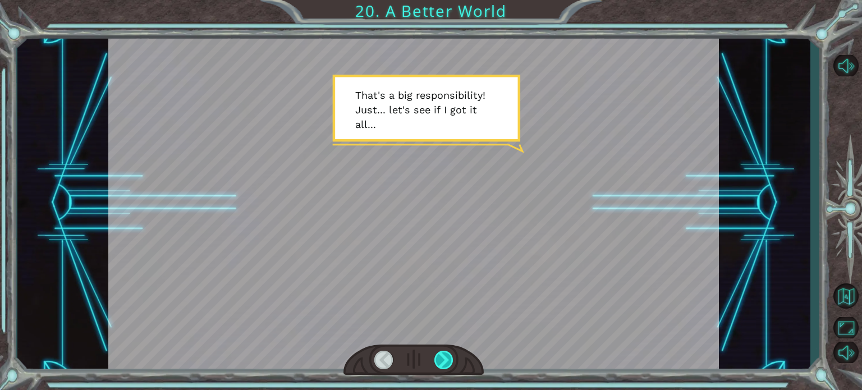
click at [446, 360] on div at bounding box center [444, 360] width 19 height 19
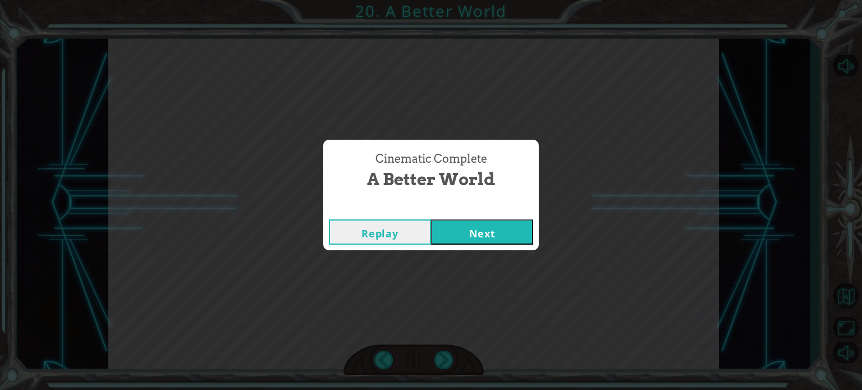
click at [478, 240] on button "Next" at bounding box center [482, 232] width 102 height 25
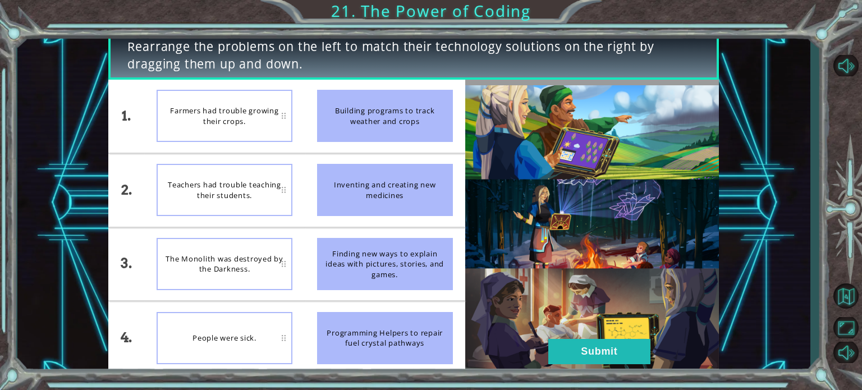
click at [244, 127] on div "Farmers had trouble growing their crops." at bounding box center [225, 116] width 136 height 52
click at [268, 123] on div "Teachers had trouble teaching their students." at bounding box center [225, 116] width 136 height 52
click at [346, 259] on div "Finding new ways to explain ideas with pictures, stories, and games." at bounding box center [385, 264] width 136 height 52
click at [344, 257] on div "Finding new ways to explain ideas with pictures, stories, and games." at bounding box center [385, 264] width 136 height 52
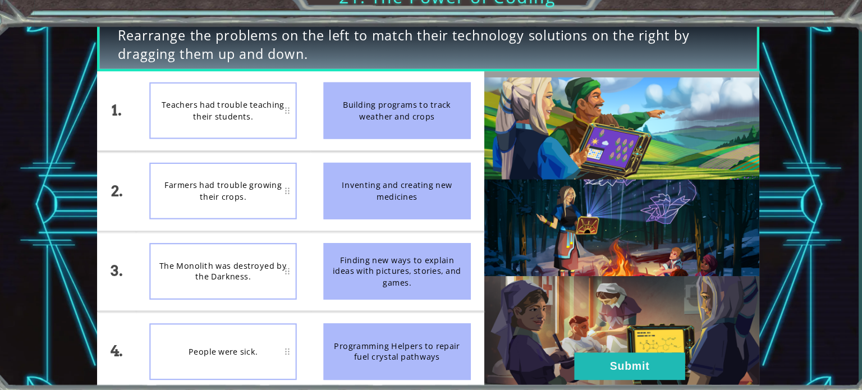
click at [357, 270] on div "Finding new ways to explain ideas with pictures, stories, and games." at bounding box center [385, 264] width 136 height 52
drag, startPoint x: 366, startPoint y: 264, endPoint x: 265, endPoint y: 148, distance: 153.2
click at [265, 148] on div "1. 2. 3. 4. Teachers had trouble teaching their students. Farmers had trouble g…" at bounding box center [286, 227] width 357 height 295
click at [262, 130] on div "Teachers had trouble teaching their students." at bounding box center [225, 116] width 136 height 52
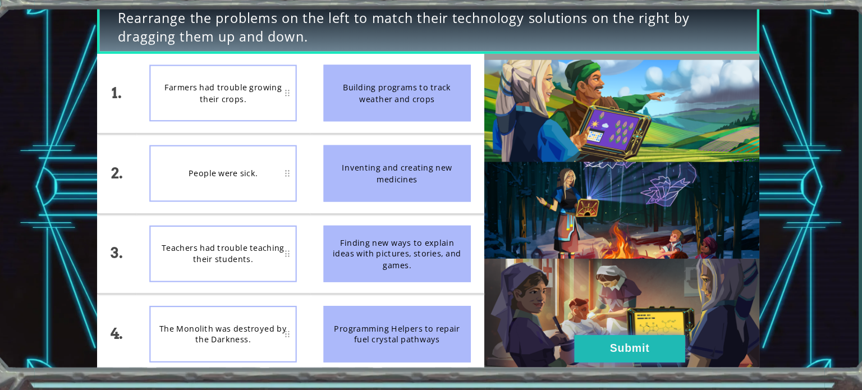
click at [589, 341] on button "Submit" at bounding box center [600, 351] width 102 height 25
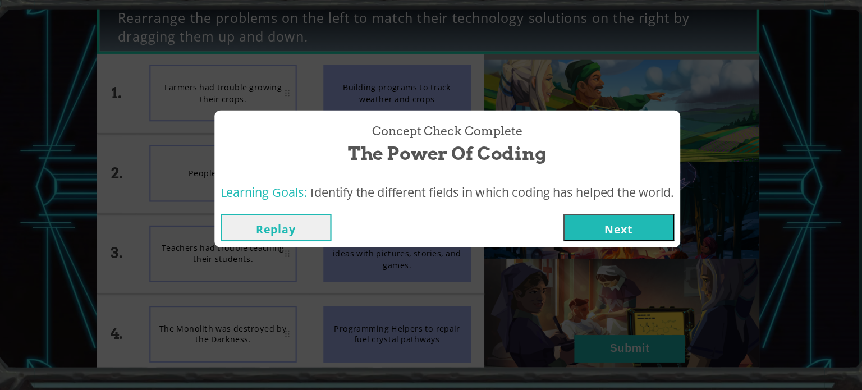
click at [578, 245] on button "Next" at bounding box center [589, 239] width 102 height 25
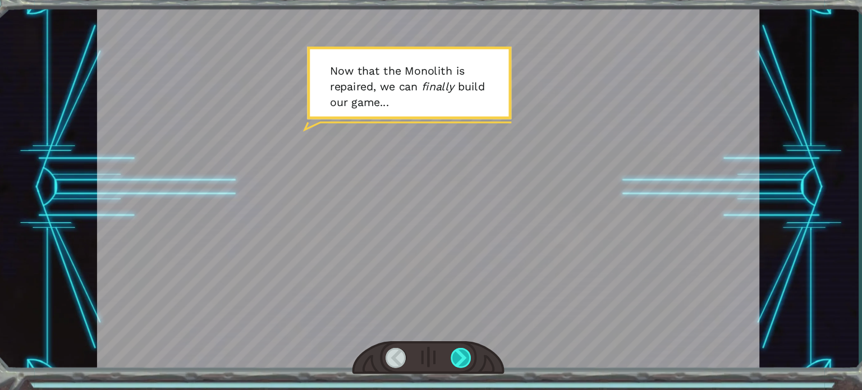
click at [441, 357] on div at bounding box center [444, 360] width 19 height 19
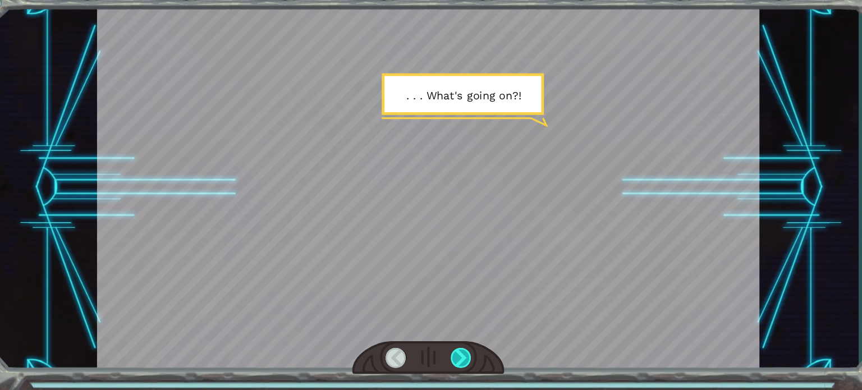
click at [441, 357] on div at bounding box center [444, 360] width 19 height 19
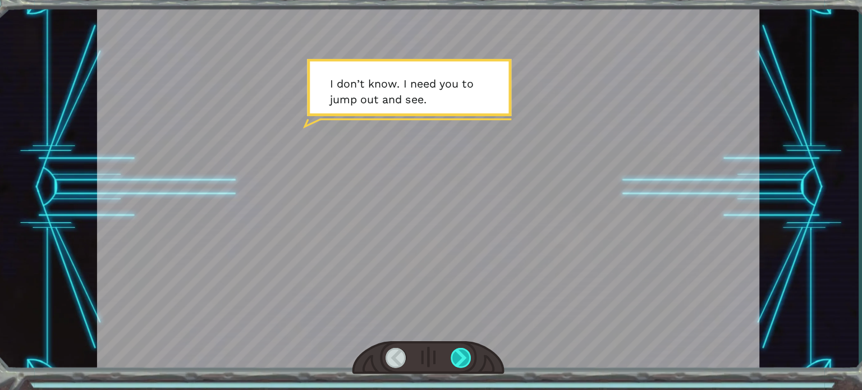
click at [441, 354] on div at bounding box center [444, 360] width 19 height 19
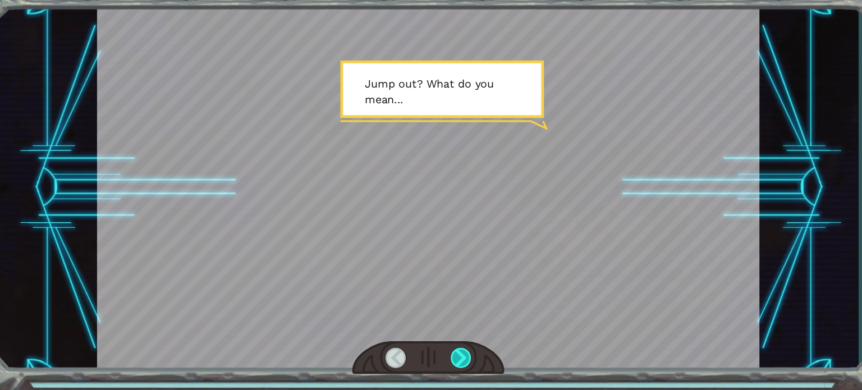
click at [441, 354] on div at bounding box center [444, 360] width 19 height 19
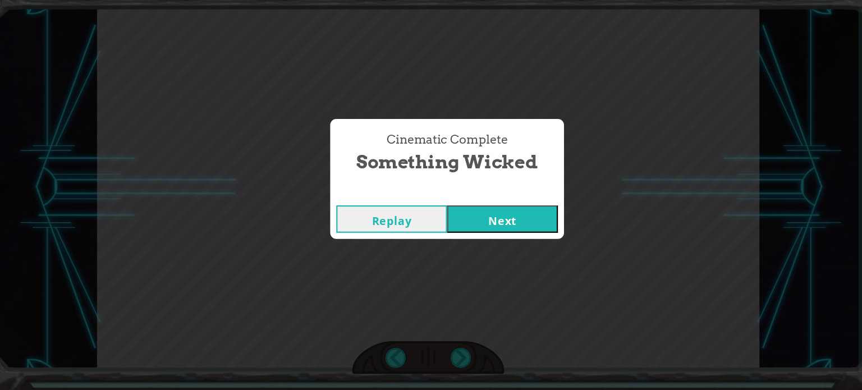
click at [479, 232] on button "Next" at bounding box center [482, 232] width 102 height 25
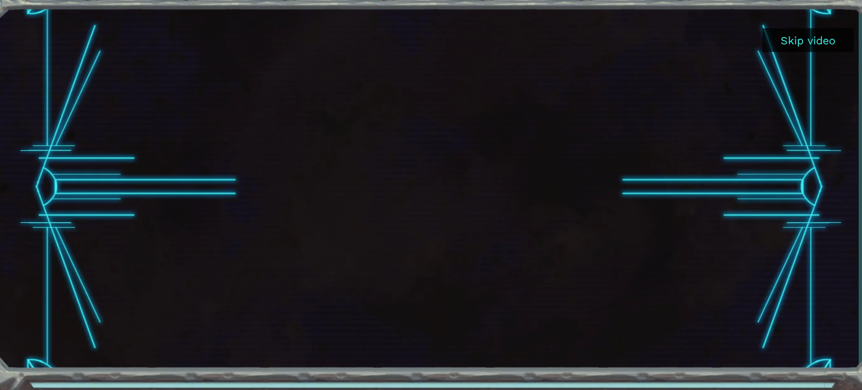
click at [767, 63] on button "Skip video" at bounding box center [764, 67] width 84 height 22
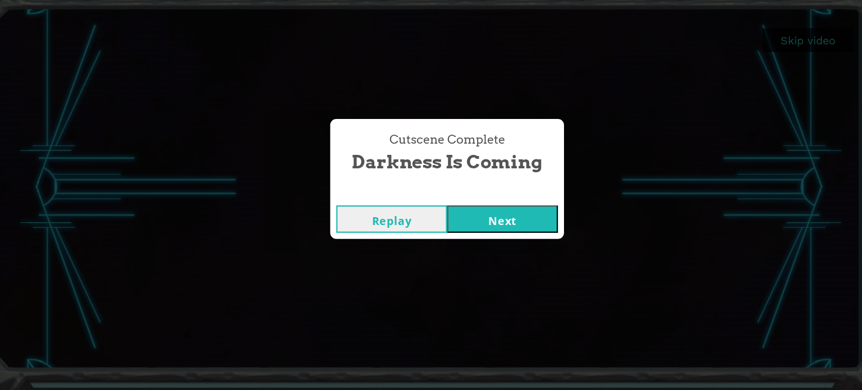
click at [483, 229] on button "Next" at bounding box center [482, 232] width 102 height 25
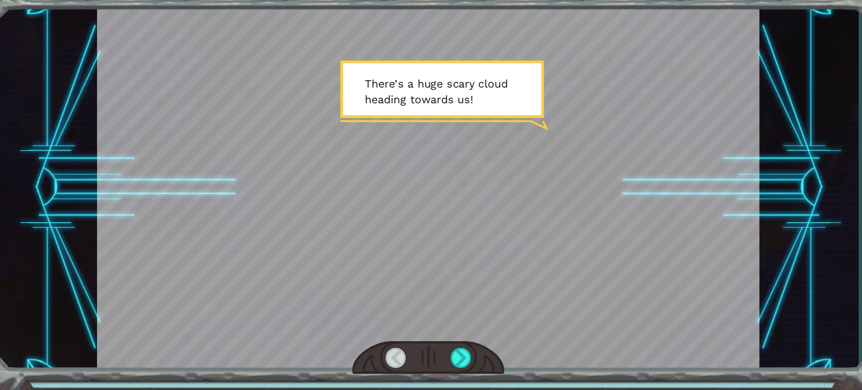
click at [447, 348] on div at bounding box center [414, 360] width 140 height 31
click at [446, 355] on div at bounding box center [444, 360] width 19 height 19
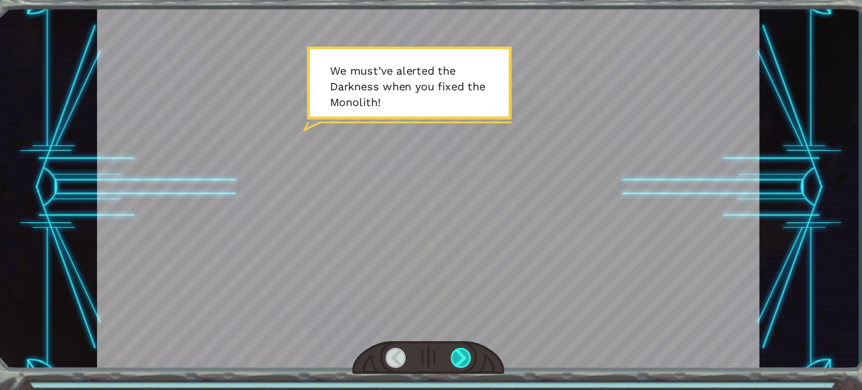
click at [446, 355] on div at bounding box center [444, 360] width 19 height 19
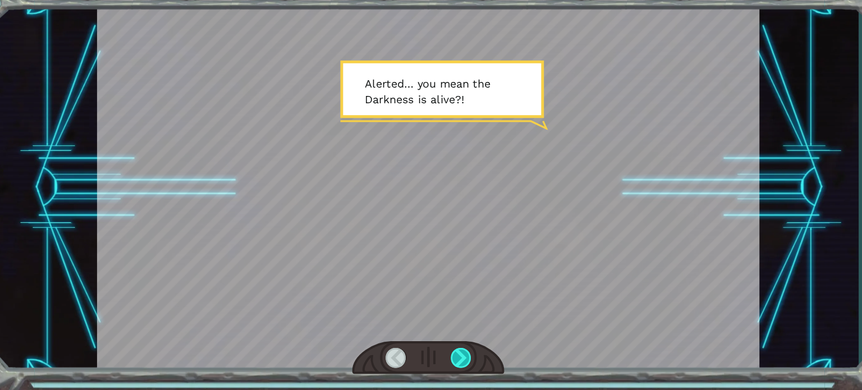
click at [446, 355] on div at bounding box center [444, 360] width 19 height 19
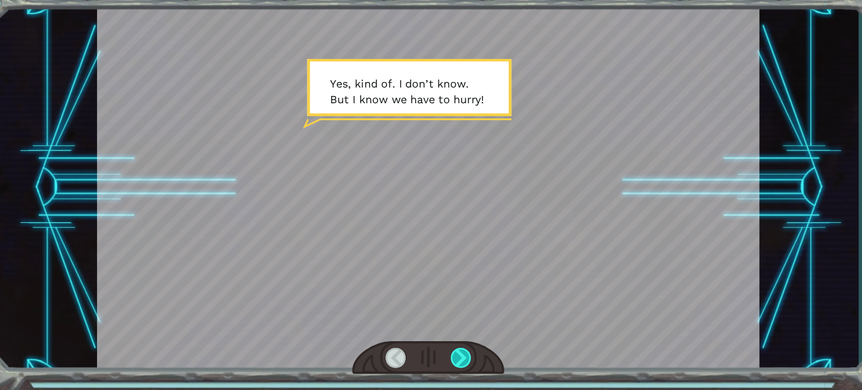
click at [446, 355] on div at bounding box center [444, 360] width 19 height 19
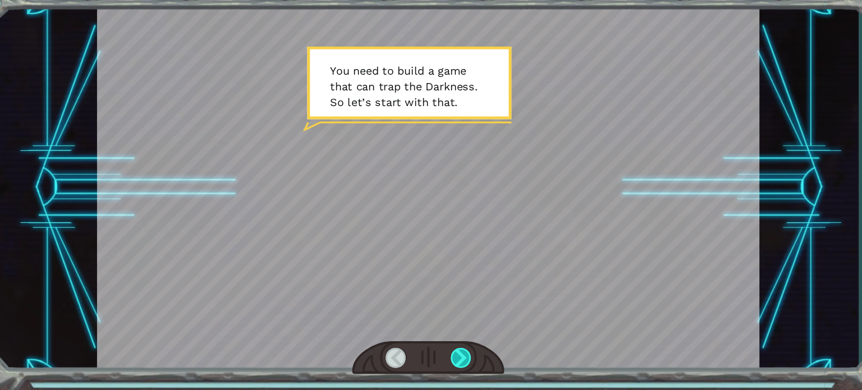
click at [446, 355] on div at bounding box center [444, 360] width 19 height 19
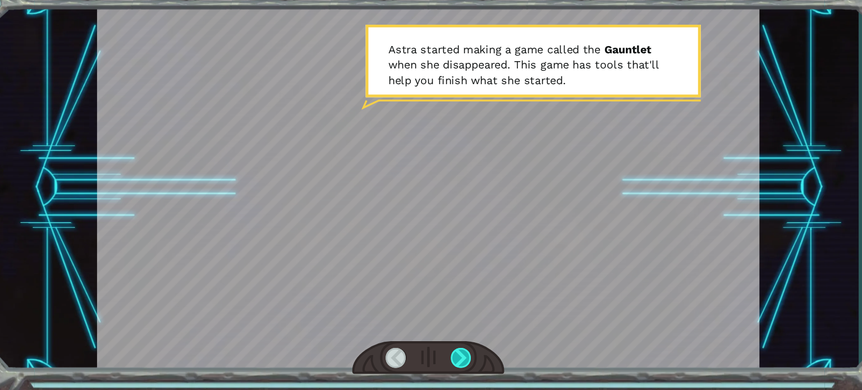
click at [446, 355] on div at bounding box center [444, 360] width 19 height 19
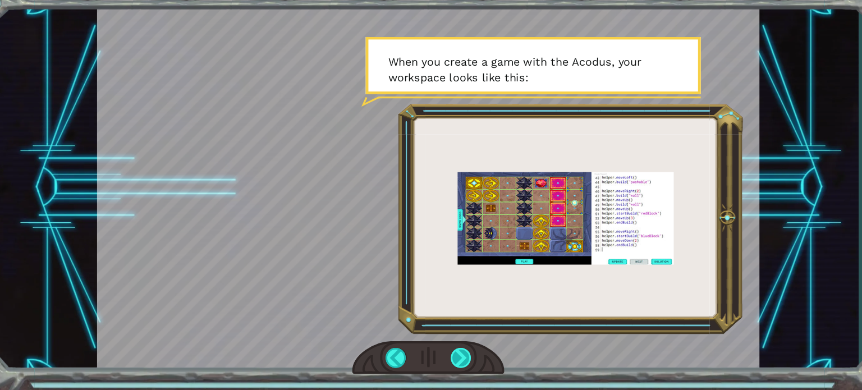
click at [446, 355] on div at bounding box center [444, 360] width 19 height 19
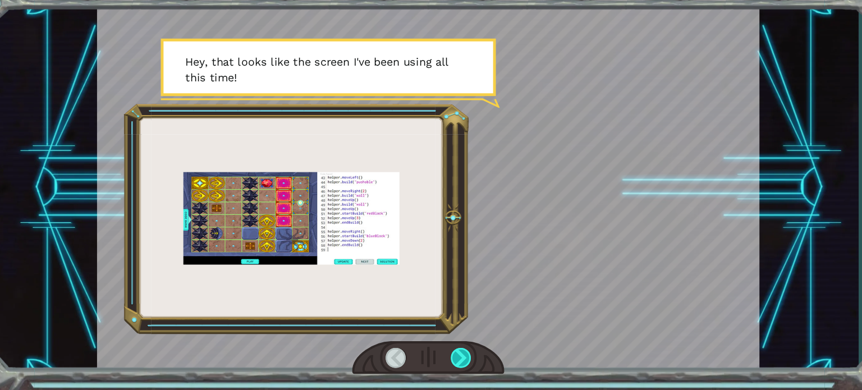
click at [446, 355] on div at bounding box center [444, 360] width 19 height 19
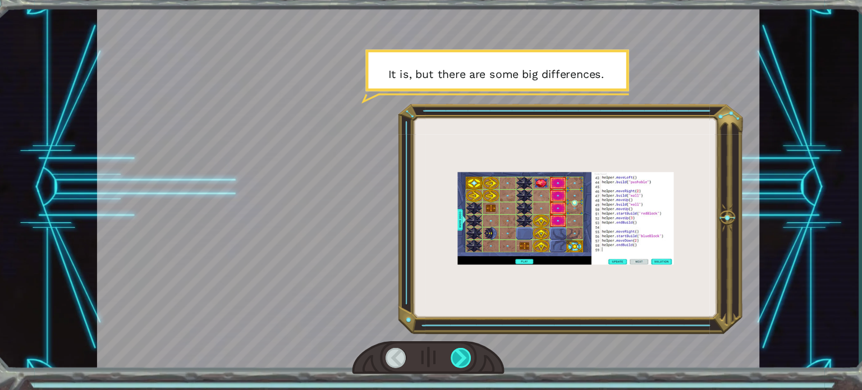
click at [446, 355] on div at bounding box center [444, 360] width 19 height 19
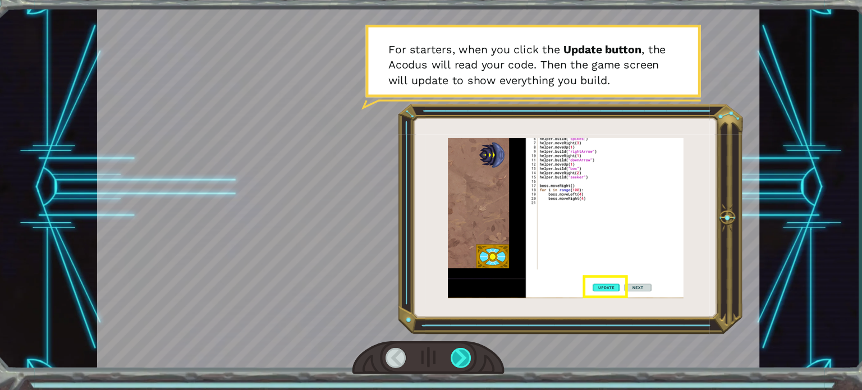
click at [446, 355] on div at bounding box center [444, 360] width 19 height 19
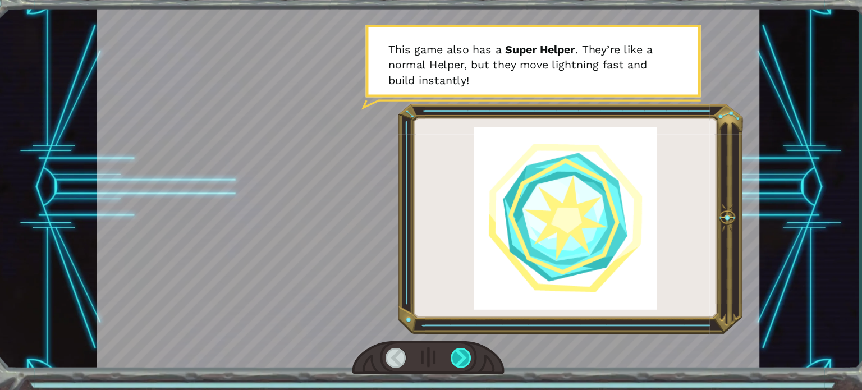
click at [446, 355] on div at bounding box center [444, 360] width 19 height 19
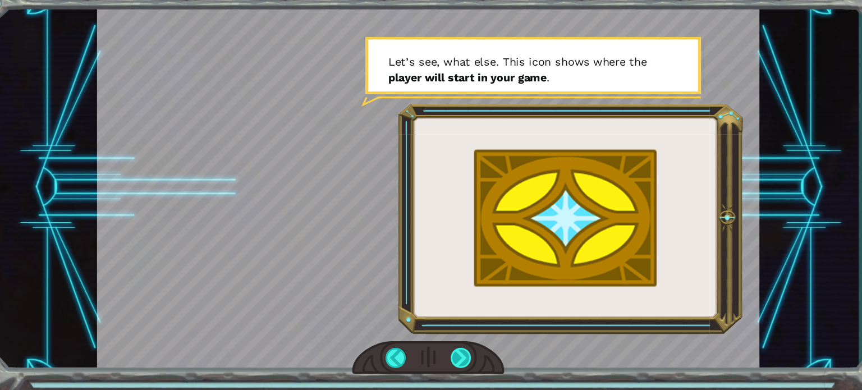
click at [446, 355] on div at bounding box center [444, 360] width 19 height 19
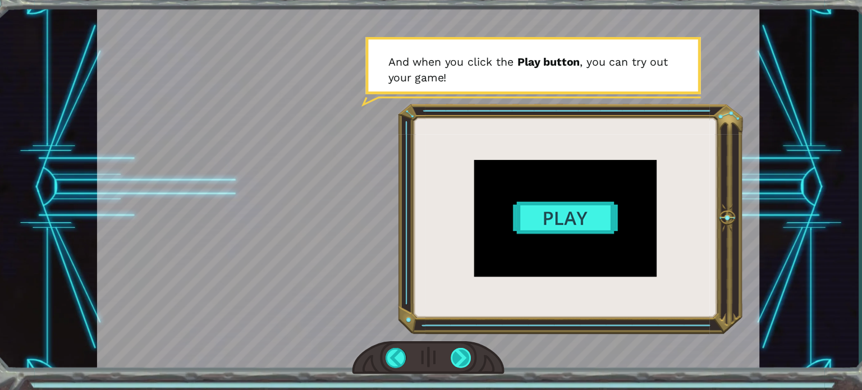
click at [446, 355] on div at bounding box center [444, 360] width 19 height 19
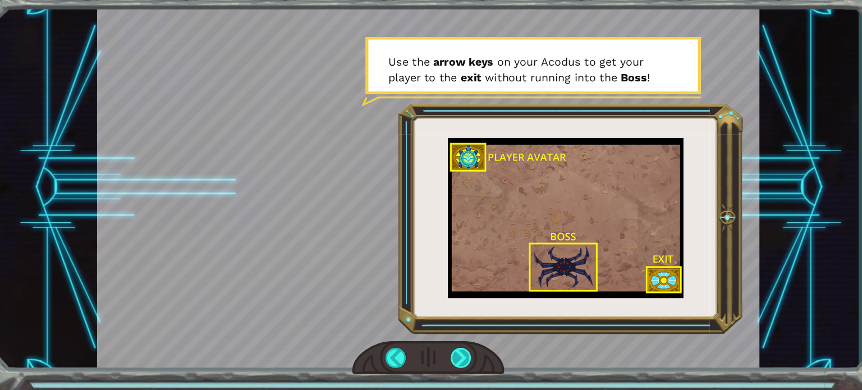
click at [446, 355] on div at bounding box center [444, 360] width 19 height 19
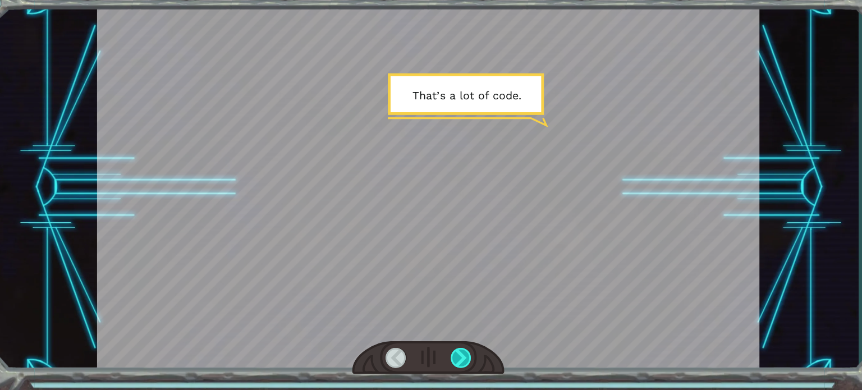
click at [446, 355] on div at bounding box center [444, 360] width 19 height 19
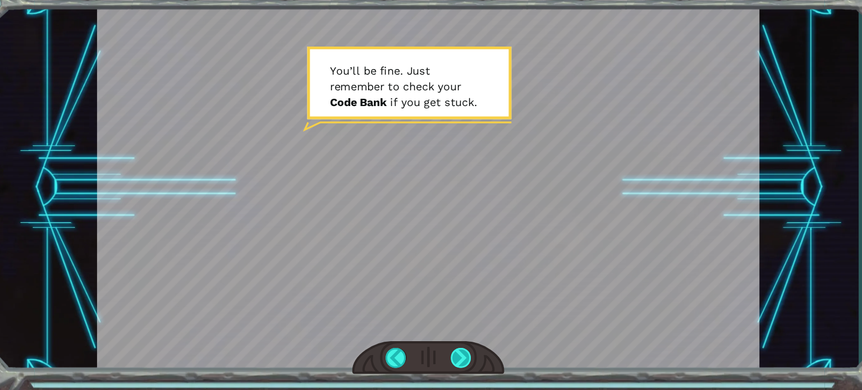
click at [446, 355] on div at bounding box center [444, 360] width 19 height 19
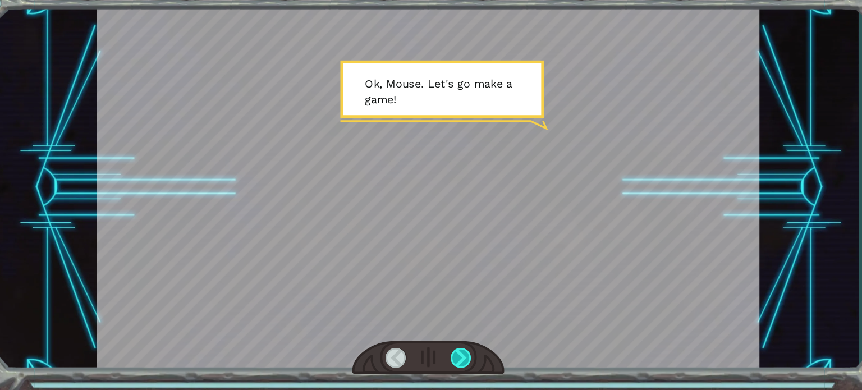
click at [446, 355] on div at bounding box center [444, 360] width 19 height 19
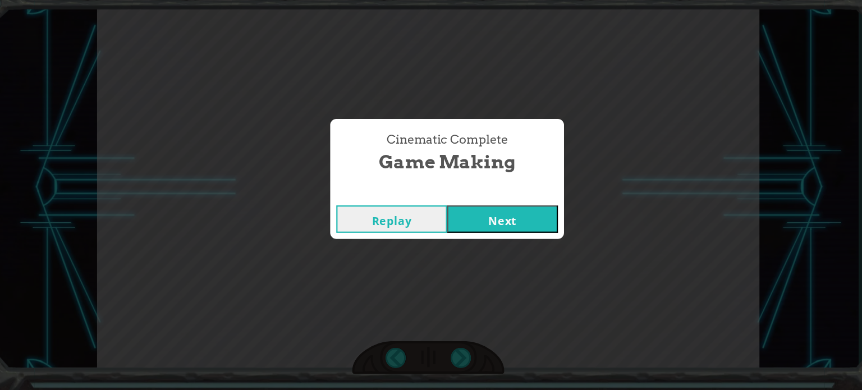
click at [502, 240] on button "Next" at bounding box center [482, 232] width 102 height 25
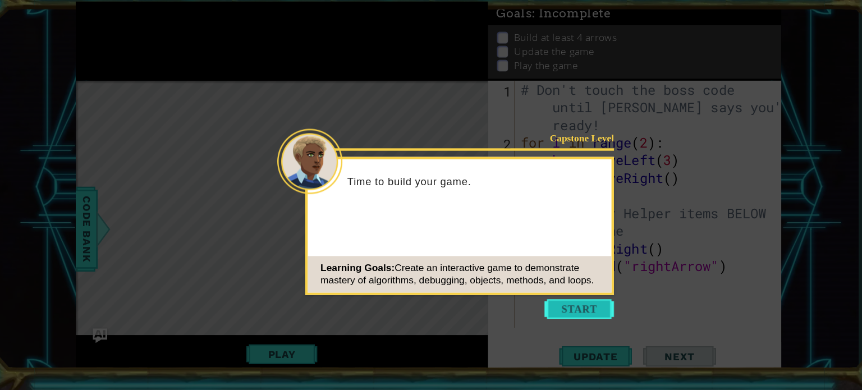
click at [543, 315] on button "Start" at bounding box center [553, 315] width 64 height 18
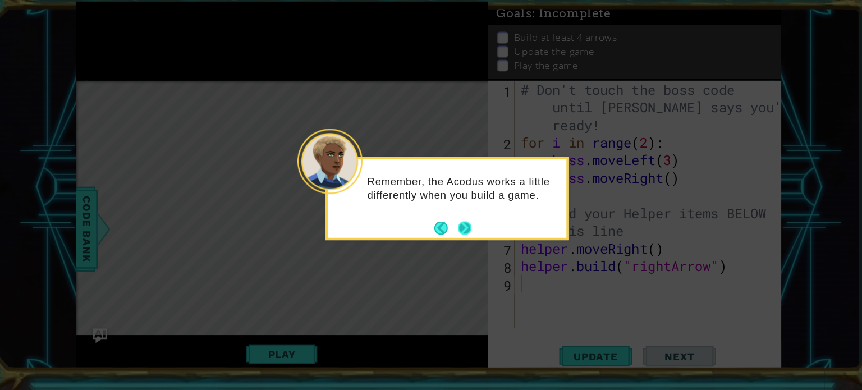
click at [452, 236] on button "Next" at bounding box center [447, 240] width 12 height 12
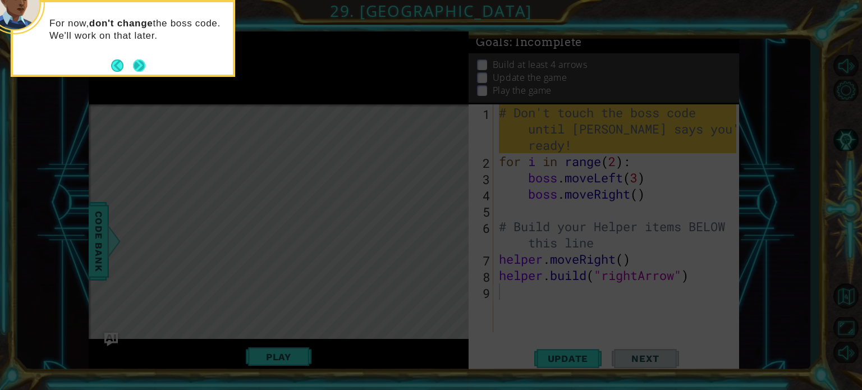
click at [139, 62] on button "Next" at bounding box center [139, 66] width 12 height 12
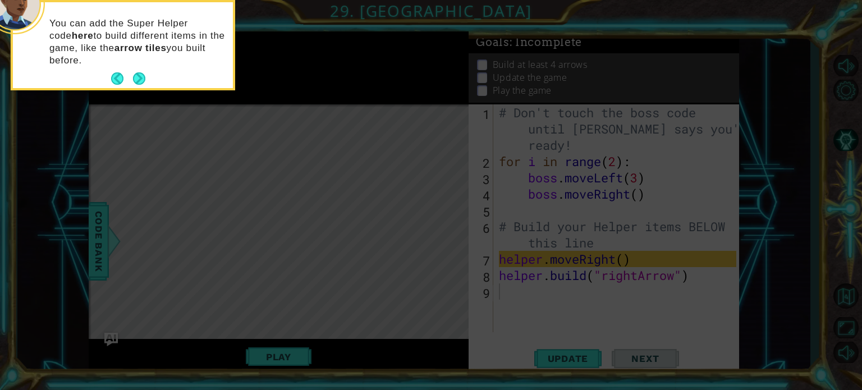
click at [145, 71] on footer at bounding box center [128, 78] width 34 height 17
click at [135, 89] on div "You can add the Super Helper code here to build different items in the game, li…" at bounding box center [123, 45] width 225 height 90
click at [136, 85] on button "Next" at bounding box center [139, 78] width 12 height 12
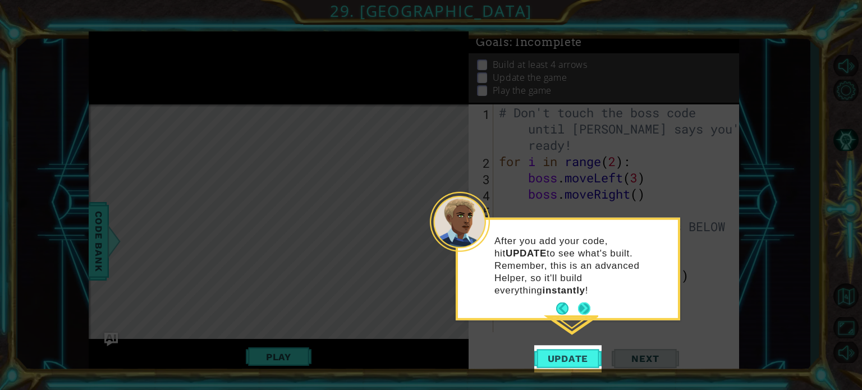
click at [583, 303] on button "Next" at bounding box center [584, 309] width 12 height 12
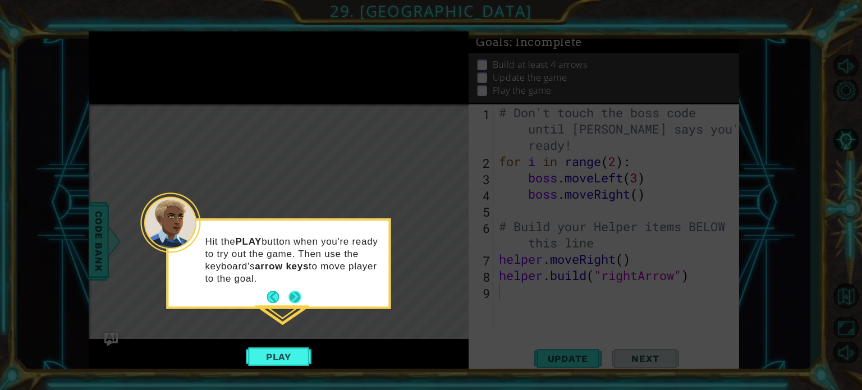
click at [295, 296] on button "Next" at bounding box center [295, 297] width 12 height 12
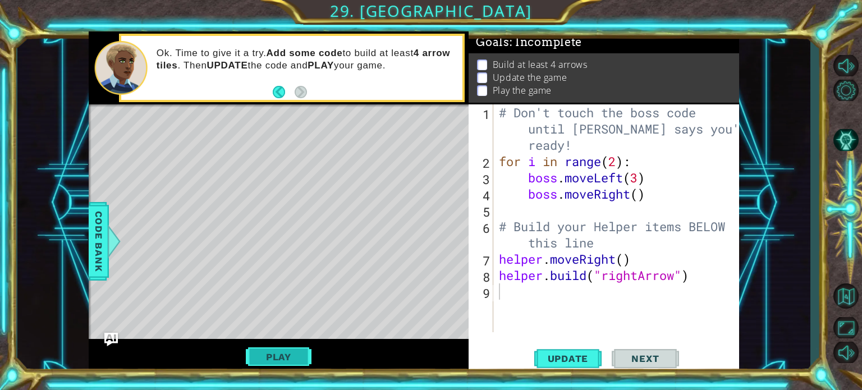
click at [290, 355] on button "Play" at bounding box center [279, 356] width 66 height 21
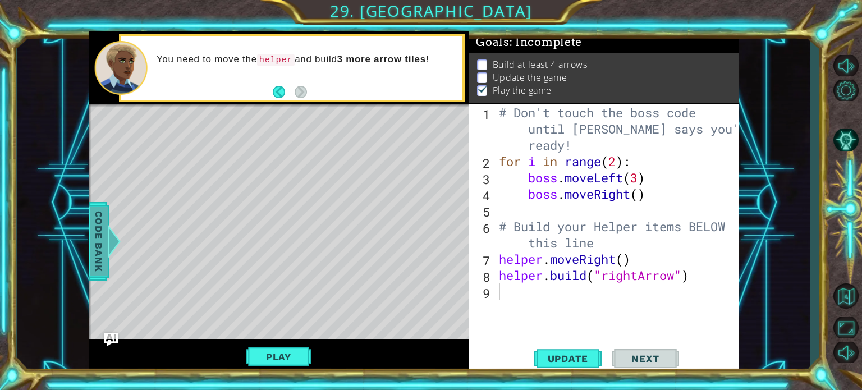
click at [102, 240] on span "Code Bank" at bounding box center [99, 241] width 18 height 68
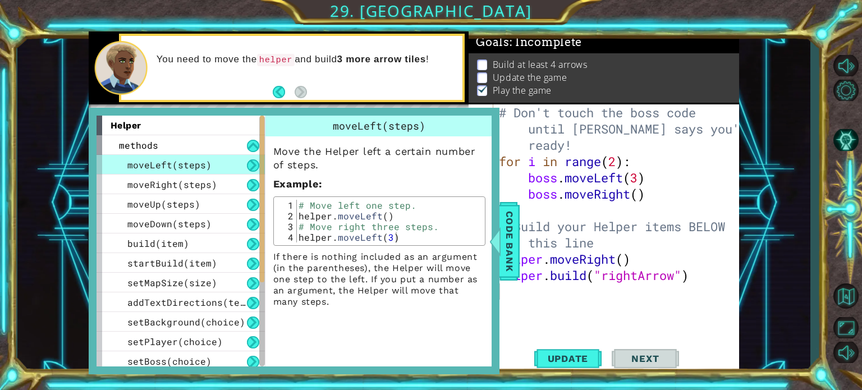
click at [575, 211] on div "# Don't touch the boss code until Vega says you're ready! for i in range ( 2 ) …" at bounding box center [619, 250] width 245 height 293
click at [512, 257] on span "Code Bank" at bounding box center [510, 241] width 18 height 68
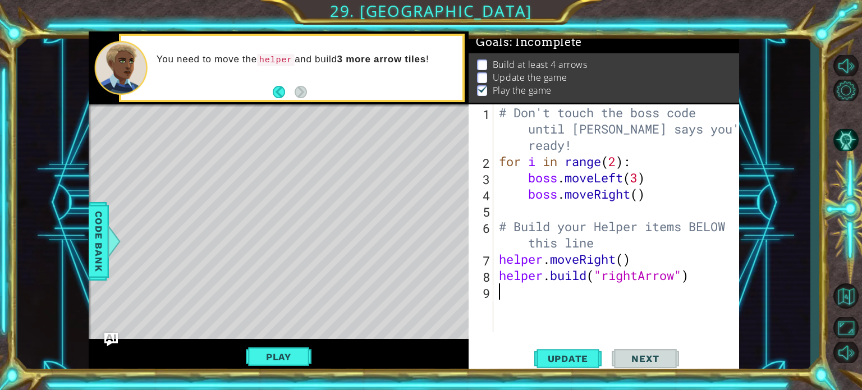
click at [570, 290] on div "# Don't touch the boss code until Vega says you're ready! for i in range ( 2 ) …" at bounding box center [619, 250] width 245 height 293
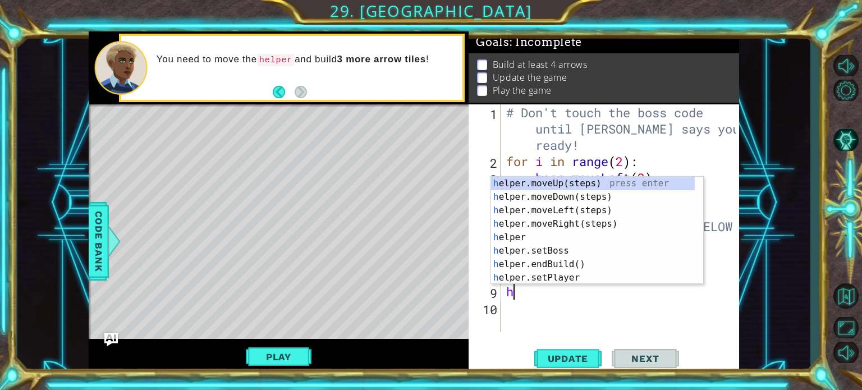
type textarea "he"
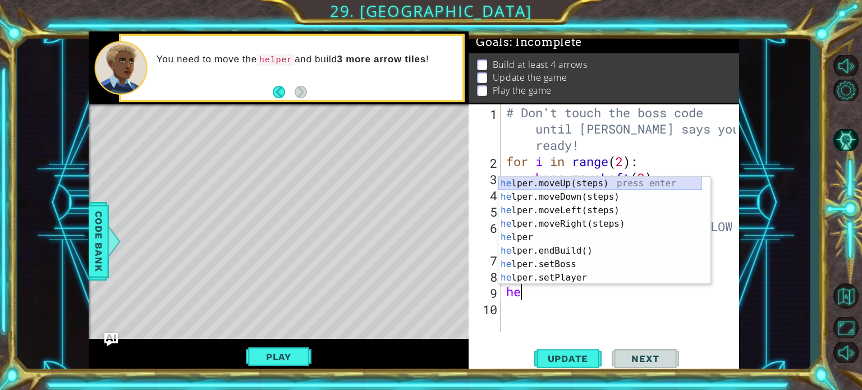
click at [552, 184] on div "he lper.moveUp(steps) press enter he lper.moveDown(steps) press enter he lper.m…" at bounding box center [601, 244] width 204 height 135
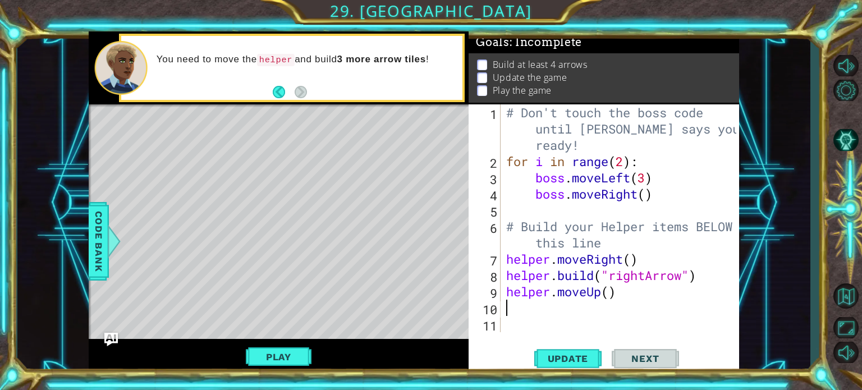
click at [606, 295] on div "# Don't touch the boss code until Vega says you're ready! for i in range ( 2 ) …" at bounding box center [623, 250] width 239 height 293
click at [611, 295] on div "# Don't touch the boss code until Vega says you're ready! for i in range ( 2 ) …" at bounding box center [623, 250] width 239 height 293
type textarea "helper.moveUp(3)"
click at [301, 353] on button "Play" at bounding box center [279, 356] width 66 height 21
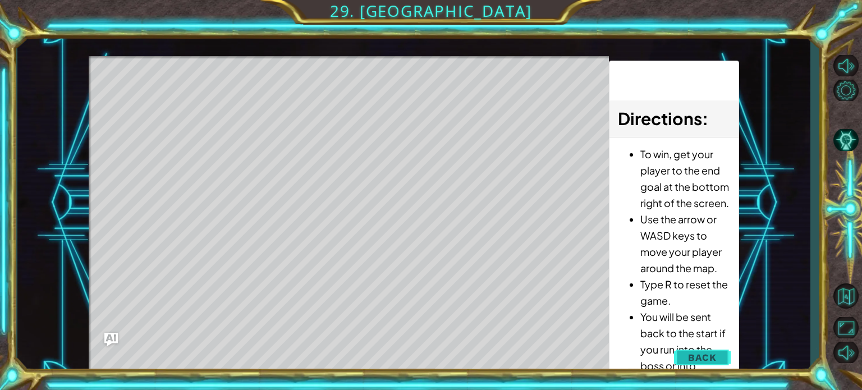
click at [686, 352] on button "Back" at bounding box center [702, 357] width 57 height 22
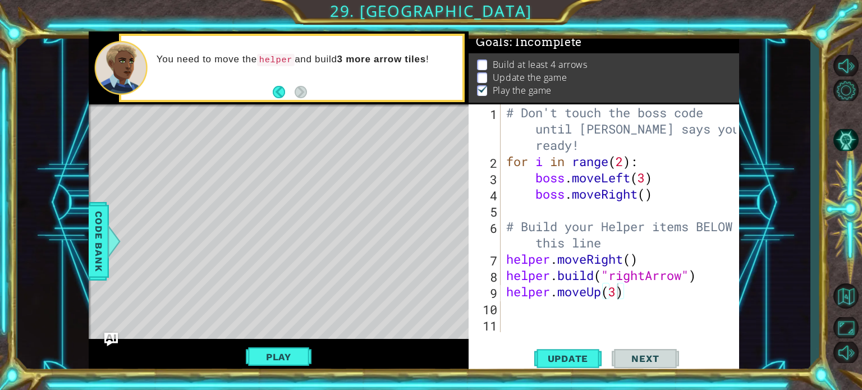
scroll to position [0, 0]
click at [626, 300] on div "# Don't touch the boss code until Vega says you're ready! for i in range ( 2 ) …" at bounding box center [623, 250] width 238 height 293
type textarea "helper.moveUp()"
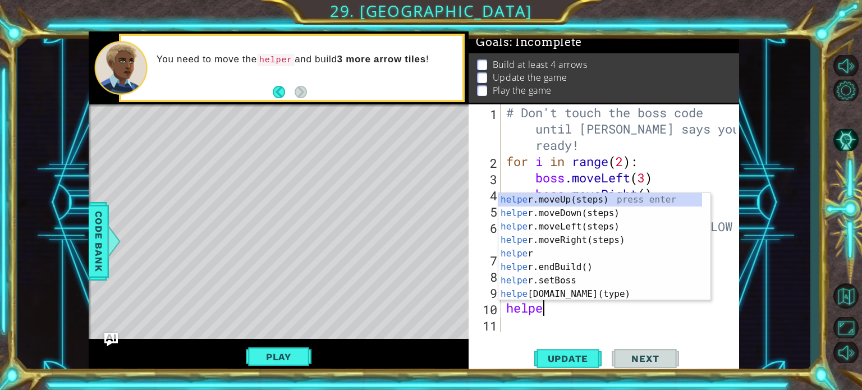
type textarea "helper"
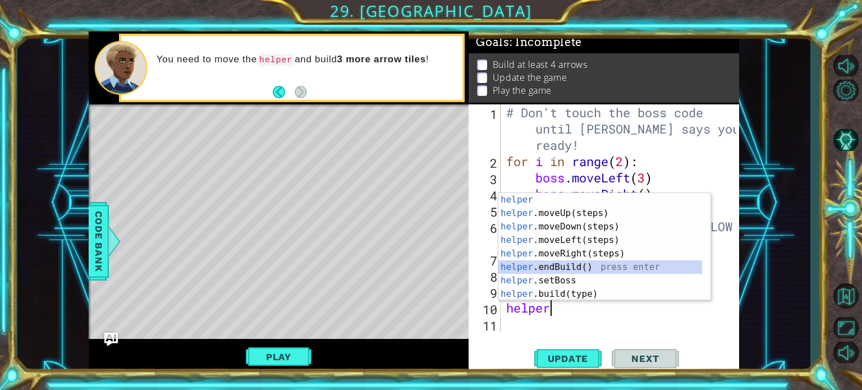
click at [566, 267] on div "helper press enter helper .moveUp(steps) press enter helper .moveDown(steps) pr…" at bounding box center [601, 260] width 204 height 135
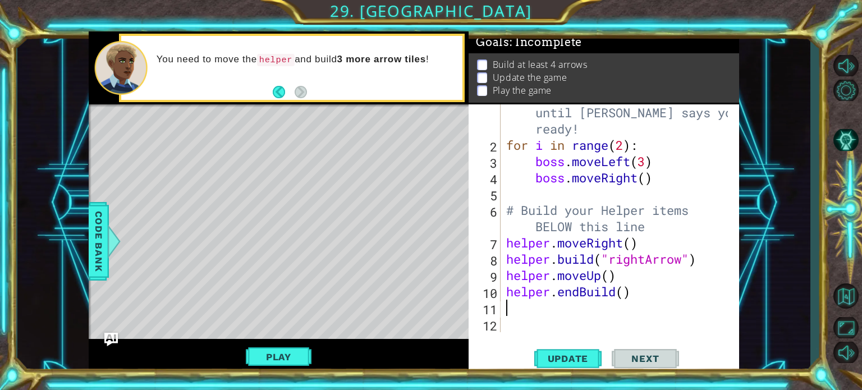
click at [623, 294] on div "# Don't touch the boss code until Vega says you're ready! for i in range ( 2 ) …" at bounding box center [619, 234] width 230 height 293
click at [283, 355] on button "Play" at bounding box center [279, 356] width 66 height 21
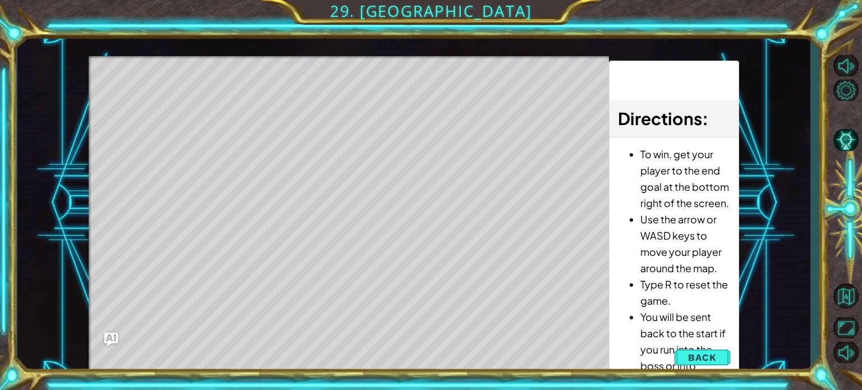
click at [661, 300] on li "Type R to reset the game." at bounding box center [686, 292] width 90 height 33
click at [700, 355] on span "Back" at bounding box center [702, 357] width 29 height 11
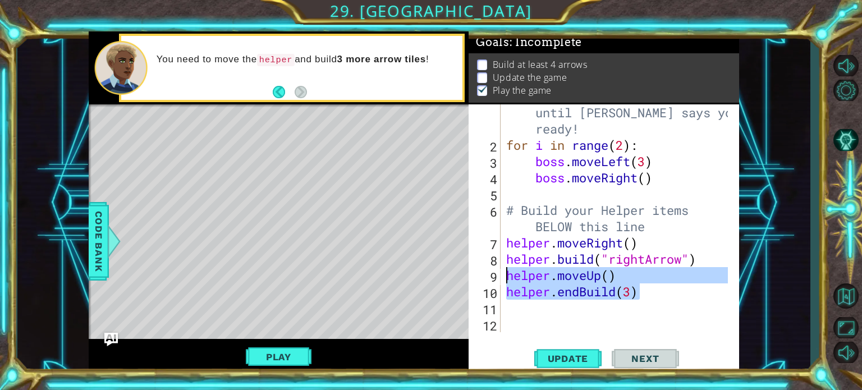
drag, startPoint x: 648, startPoint y: 294, endPoint x: 510, endPoint y: 275, distance: 139.4
click at [510, 275] on div "# Don't touch the boss code until Vega says you're ready! for i in range ( 2 ) …" at bounding box center [619, 234] width 230 height 293
type textarea "helper.moveUp() helper.endBuild(3)"
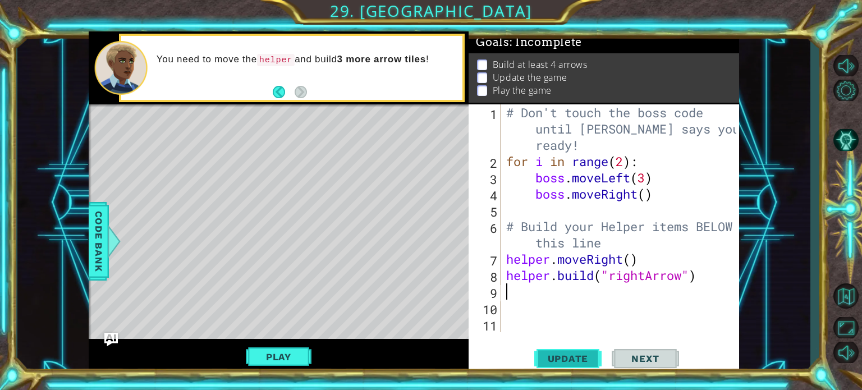
click at [564, 358] on span "Update" at bounding box center [568, 358] width 63 height 11
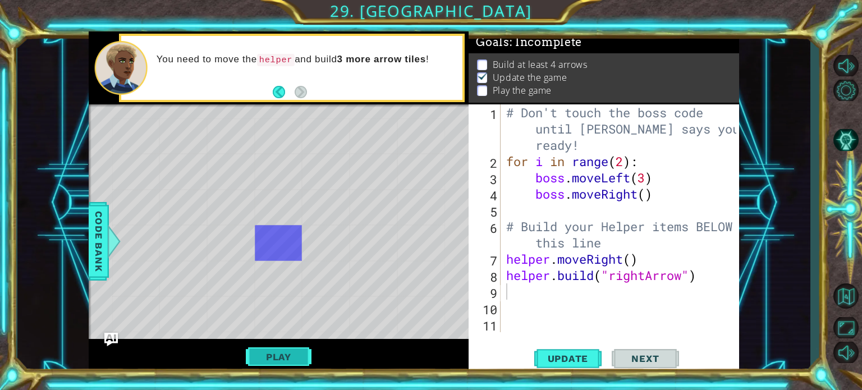
click at [269, 357] on button "Play" at bounding box center [279, 356] width 66 height 21
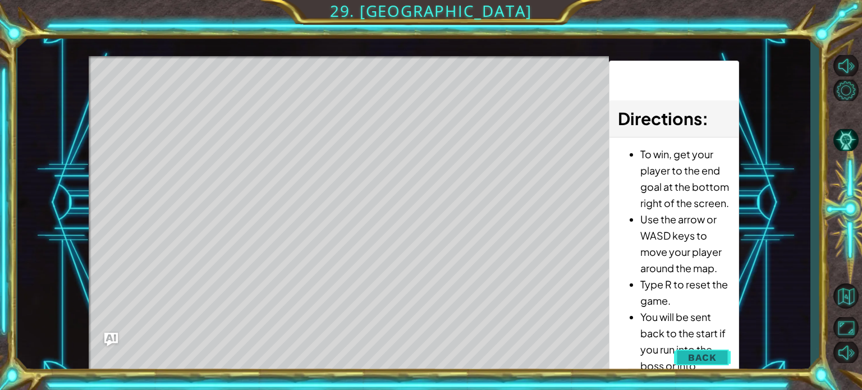
click at [693, 346] on button "Back" at bounding box center [702, 357] width 57 height 22
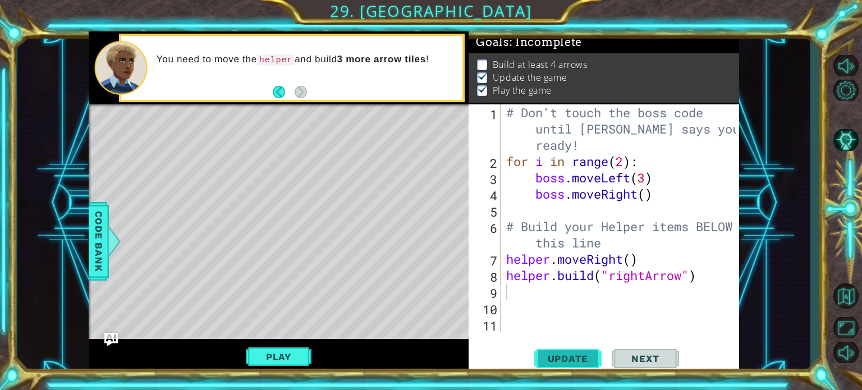
click at [579, 356] on span "Update" at bounding box center [568, 358] width 63 height 11
click at [627, 362] on span "Next" at bounding box center [645, 358] width 50 height 11
click at [576, 363] on span "Update" at bounding box center [568, 358] width 63 height 11
click at [576, 298] on div "# Don't touch the boss code until Vega says you're ready! for i in range ( 2 ) …" at bounding box center [623, 250] width 238 height 293
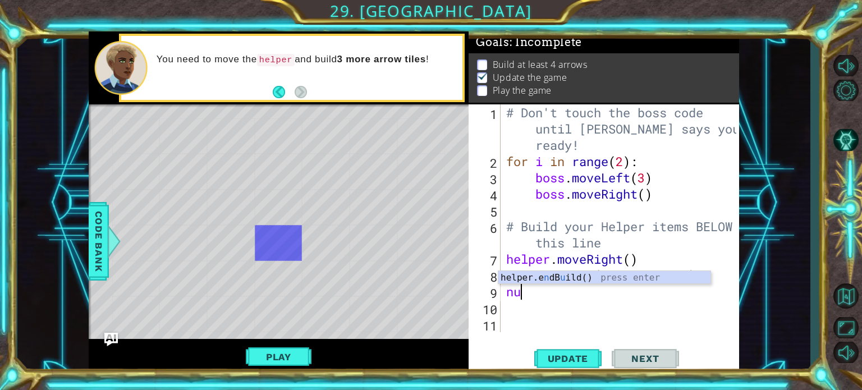
type textarea "n"
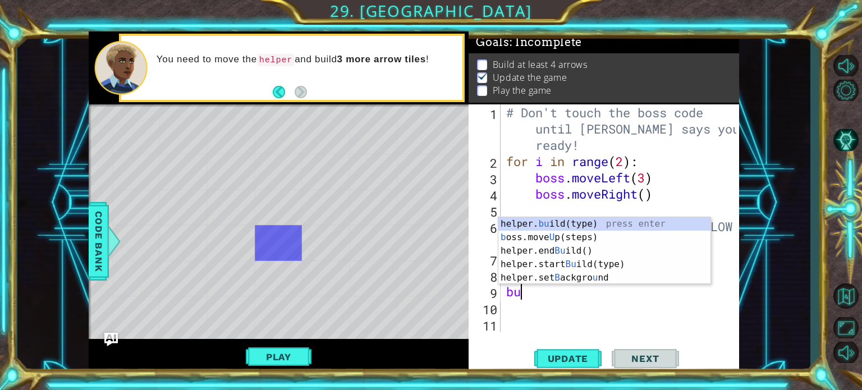
type textarea "b"
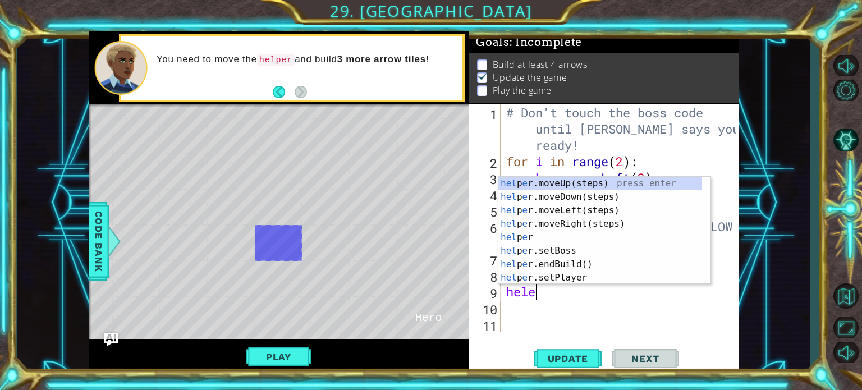
type textarea "hel"
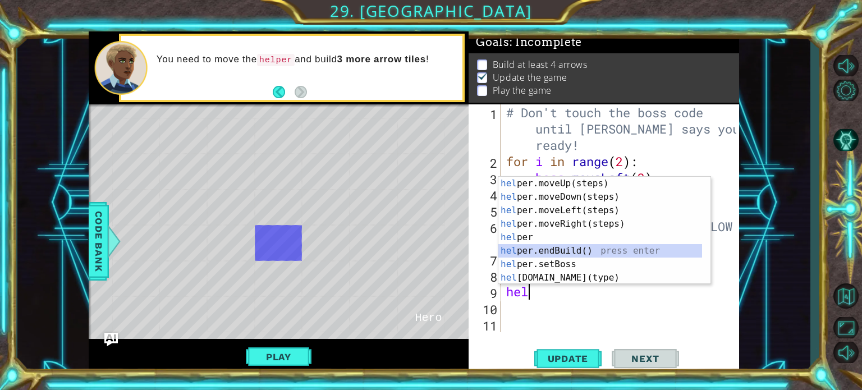
click at [542, 249] on div "hel per.moveUp(steps) press enter hel per.moveDown(steps) press enter hel per.m…" at bounding box center [601, 244] width 204 height 135
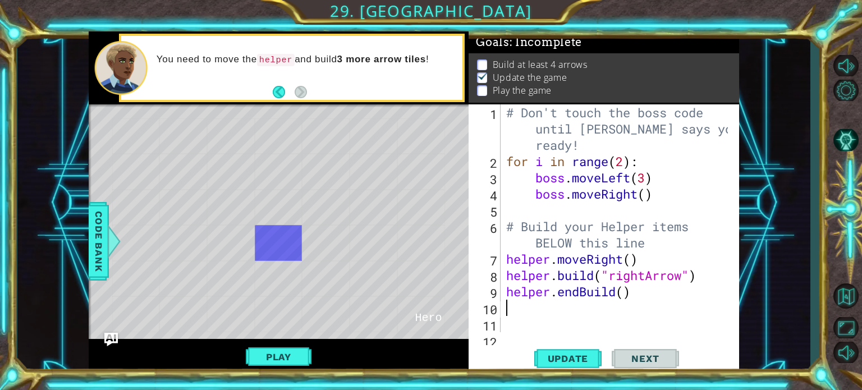
click at [631, 299] on div "# Don't touch the boss code until Vega says you're ready! for i in range ( 2 ) …" at bounding box center [619, 250] width 230 height 293
click at [624, 298] on div "# Don't touch the boss code until Vega says you're ready! for i in range ( 2 ) …" at bounding box center [619, 250] width 230 height 293
type textarea "helper.endBuild(4)"
click at [580, 318] on div "# Don't touch the boss code until Vega says you're ready! for i in range ( 2 ) …" at bounding box center [619, 250] width 230 height 293
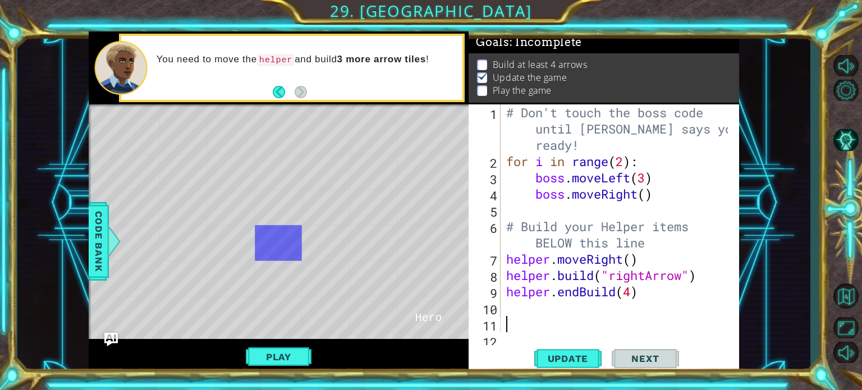
scroll to position [0, 0]
click at [564, 364] on span "Update" at bounding box center [568, 358] width 63 height 11
click at [572, 359] on span "Update" at bounding box center [568, 358] width 63 height 11
click at [258, 360] on button "Play" at bounding box center [279, 356] width 66 height 21
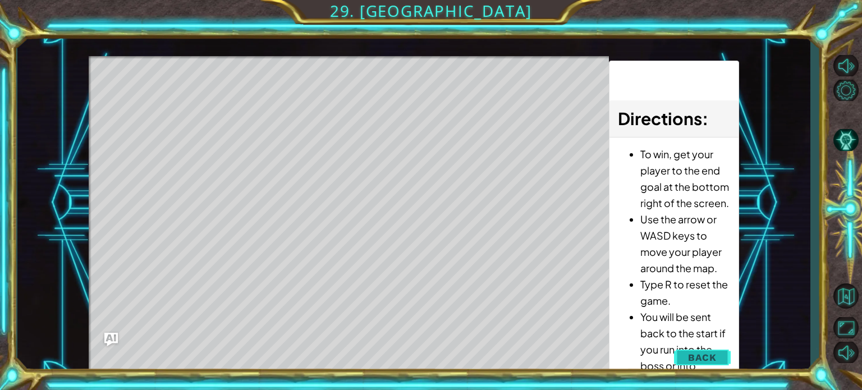
click at [698, 354] on span "Back" at bounding box center [702, 357] width 29 height 11
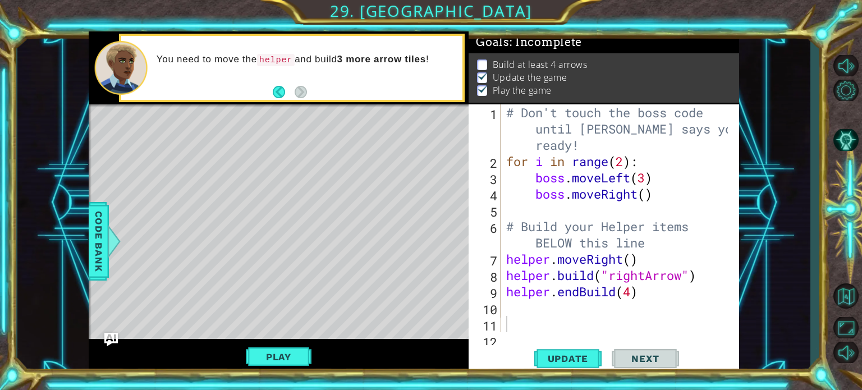
click at [532, 309] on div "# Don't touch the boss code until Vega says you're ready! for i in range ( 2 ) …" at bounding box center [619, 250] width 230 height 293
click at [560, 359] on span "Update" at bounding box center [568, 358] width 63 height 11
click at [281, 97] on button "Back" at bounding box center [284, 92] width 22 height 12
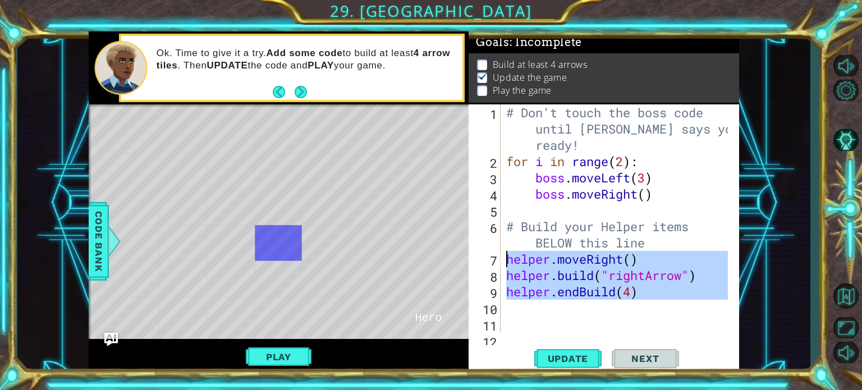
drag, startPoint x: 655, startPoint y: 302, endPoint x: 503, endPoint y: 260, distance: 157.2
click at [503, 260] on div "1 2 3 4 5 6 7 8 9 10 11 12 # Don't touch the boss code until Vega says you're r…" at bounding box center [603, 218] width 268 height 228
type textarea "helper.moveRight() [DOMAIN_NAME]("rightArrow")"
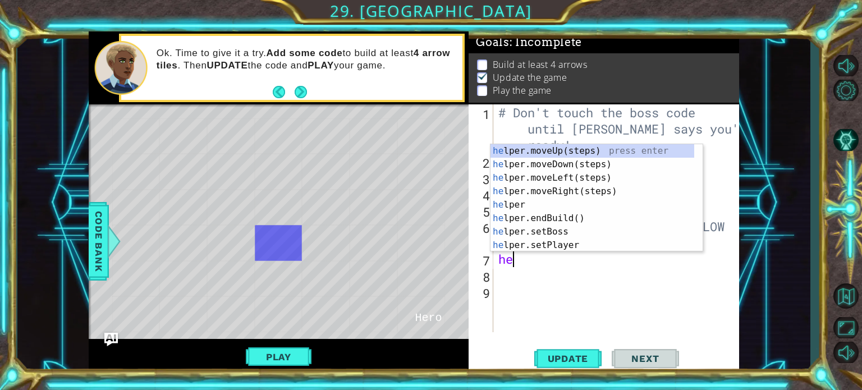
type textarea "hel"
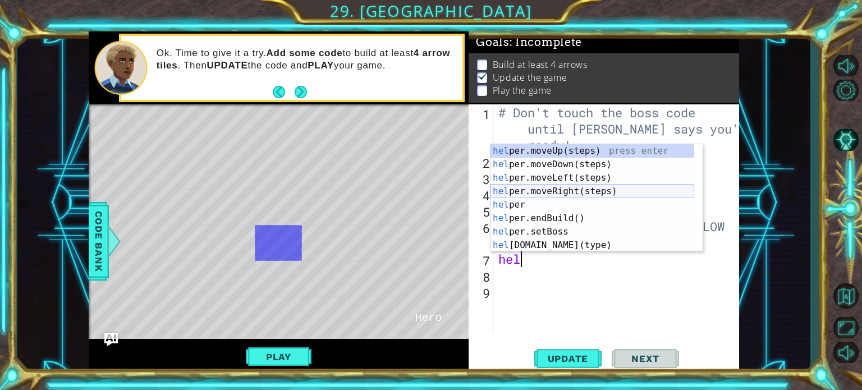
click at [552, 190] on div "hel per.moveUp(steps) press enter hel per.moveDown(steps) press enter hel per.m…" at bounding box center [593, 211] width 204 height 135
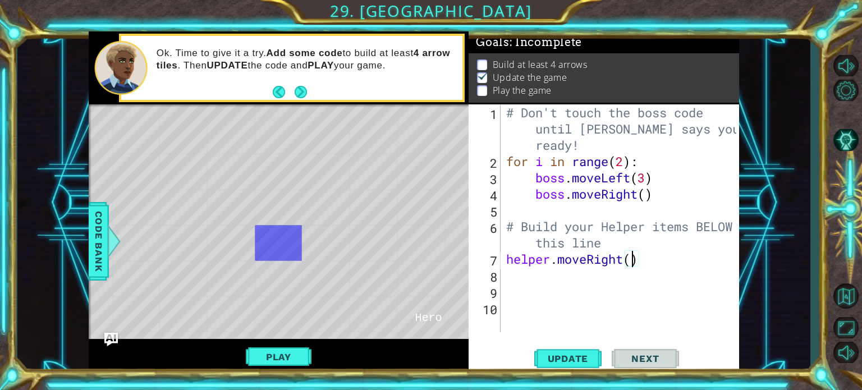
click at [634, 261] on div "# Don't touch the boss code until Vega says you're ready! for i in range ( 2 ) …" at bounding box center [623, 250] width 239 height 293
type textarea "helper.moveRight(3)"
click at [558, 284] on div "# Don't touch the boss code until Vega says you're ready! for i in range ( 2 ) …" at bounding box center [623, 250] width 239 height 293
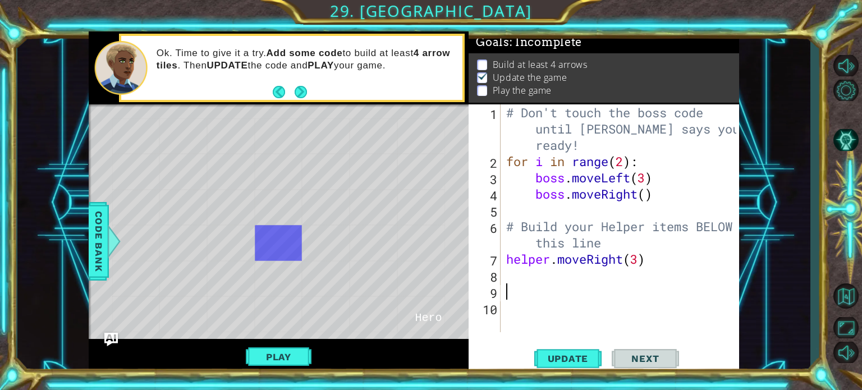
click at [543, 281] on div "# Don't touch the boss code until Vega says you're ready! for i in range ( 2 ) …" at bounding box center [623, 250] width 239 height 293
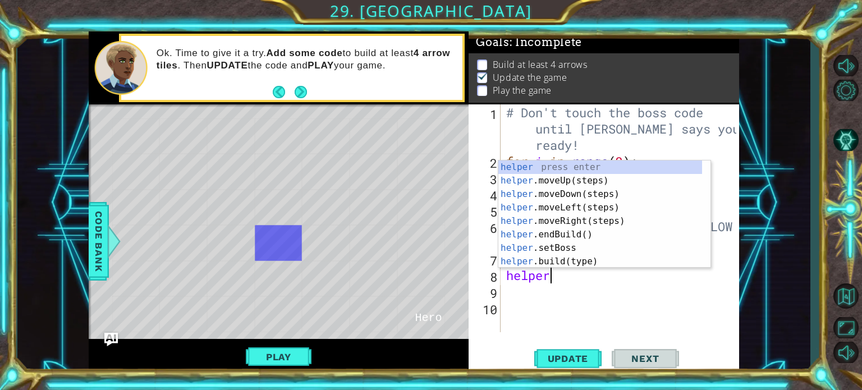
scroll to position [0, 1]
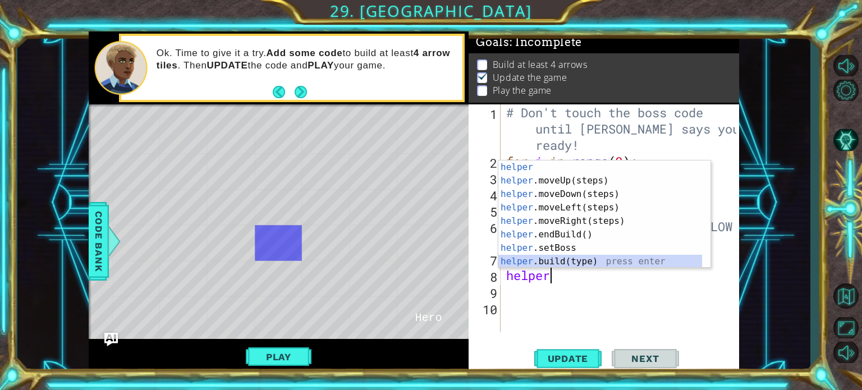
click at [552, 262] on div "helper press enter helper .moveUp(steps) press enter helper .moveDown(steps) pr…" at bounding box center [601, 228] width 204 height 135
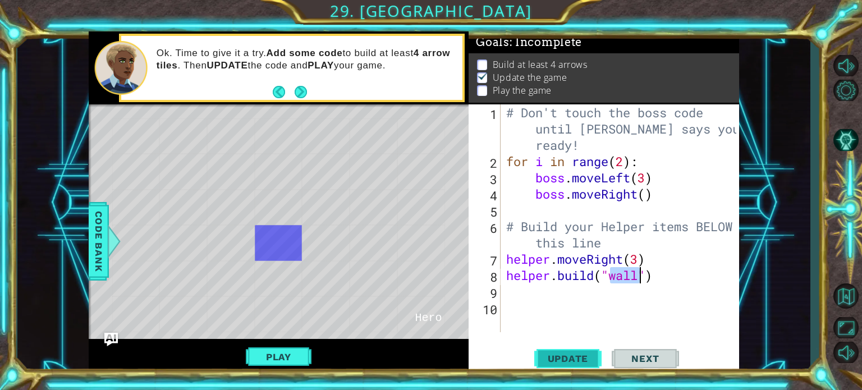
type textarea "[DOMAIN_NAME]("wall")"
click at [575, 361] on span "Update" at bounding box center [568, 358] width 63 height 11
click at [542, 299] on div "# Don't touch the boss code until Vega says you're ready! for i in range ( 2 ) …" at bounding box center [623, 250] width 239 height 293
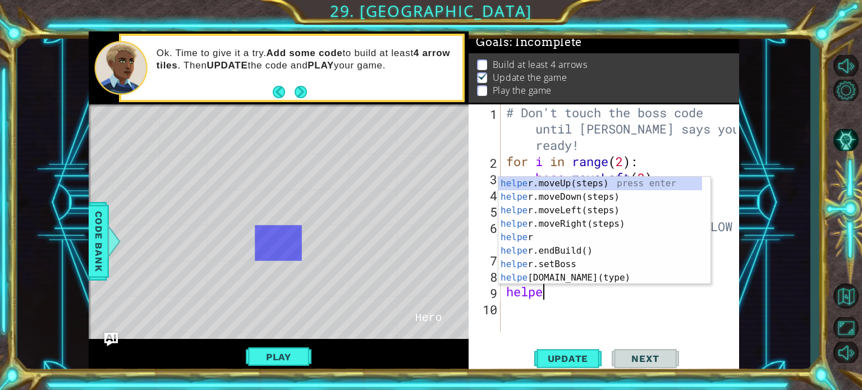
type textarea "helper"
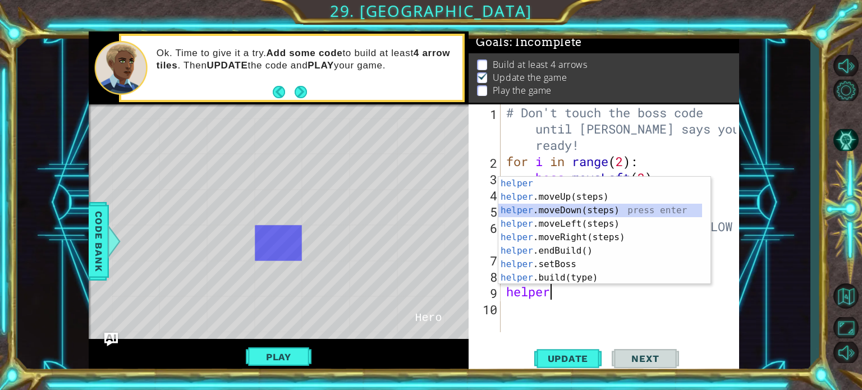
click at [546, 209] on div "helper press enter helper .moveUp(steps) press enter helper .moveDown(steps) pr…" at bounding box center [601, 244] width 204 height 135
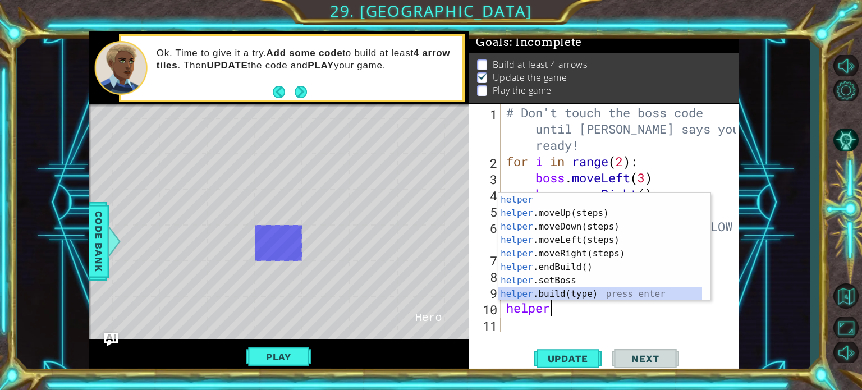
click at [546, 295] on div "helper press enter helper .moveUp(steps) press enter helper .moveDown(steps) pr…" at bounding box center [601, 260] width 204 height 135
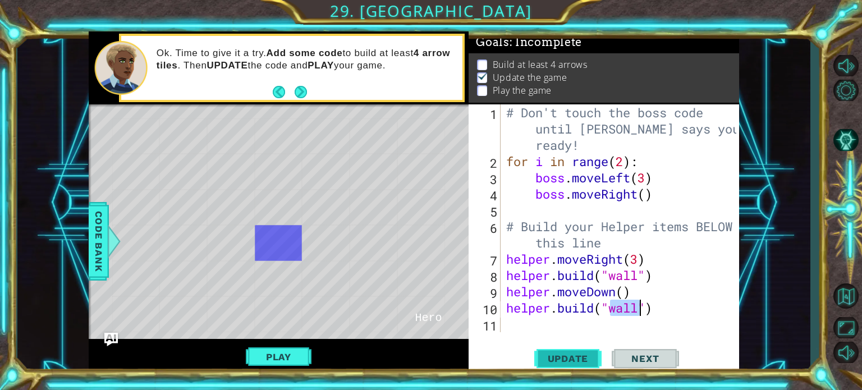
type textarea "[DOMAIN_NAME]("wall")"
click at [567, 353] on span "Update" at bounding box center [568, 358] width 63 height 11
click at [520, 321] on div "# Don't touch the boss code until Vega says you're ready! for i in range ( 2 ) …" at bounding box center [623, 250] width 239 height 293
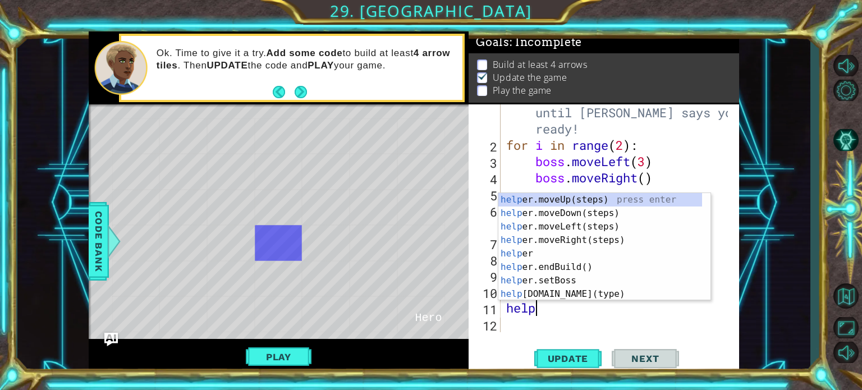
type textarea "helpe"
click at [528, 208] on div "helpe r.moveUp(steps) press enter helpe r.moveDown(steps) press enter helpe r.m…" at bounding box center [601, 260] width 204 height 135
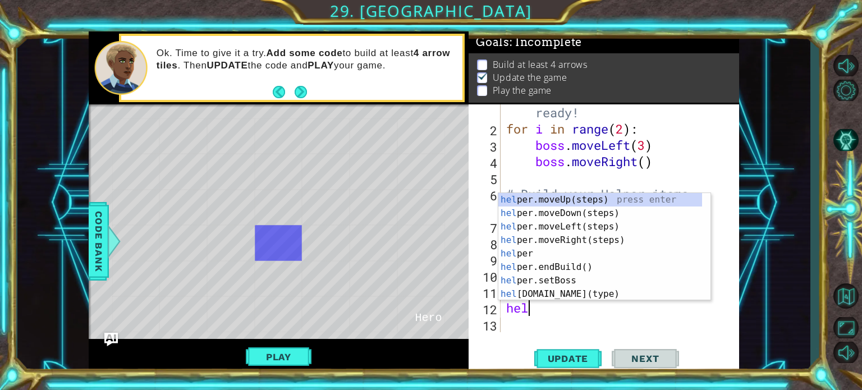
scroll to position [0, 0]
click at [544, 290] on div "hel per.moveUp(steps) press enter hel per.moveDown(steps) press enter hel per.m…" at bounding box center [601, 260] width 204 height 135
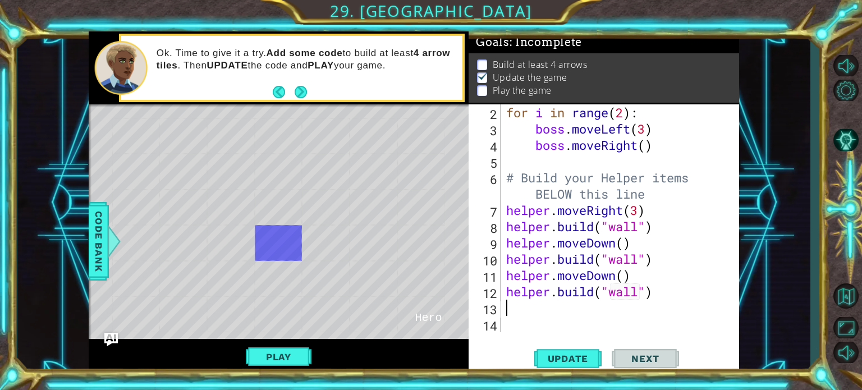
scroll to position [48, 0]
type textarea "[DOMAIN_NAME]("wall")"
click at [563, 344] on div "helper.build("wall") 2 3 4 5 6 7 8 9 10 11 12 13 14 for i in range ( 2 ) : boss…" at bounding box center [604, 239] width 271 height 270
click at [563, 350] on button "Update" at bounding box center [568, 358] width 67 height 27
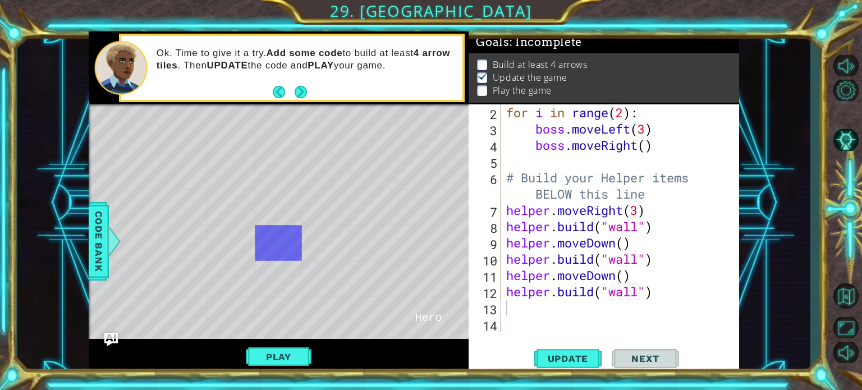
click at [519, 307] on div "for i in range ( 2 ) : boss . moveLeft ( 3 ) boss . moveRight ( ) # Build your …" at bounding box center [619, 234] width 230 height 261
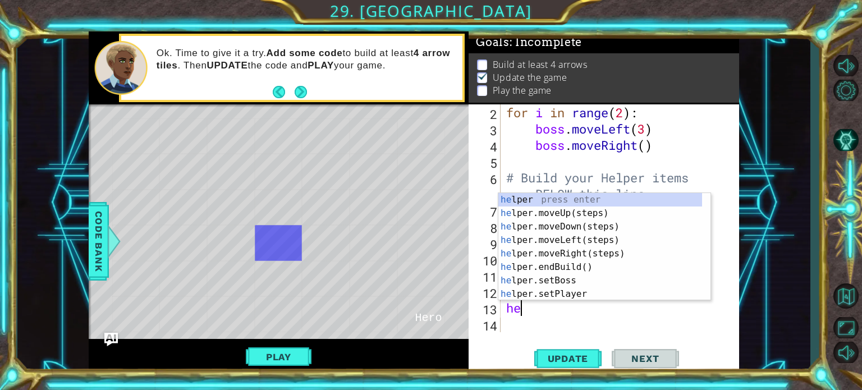
type textarea "hel"
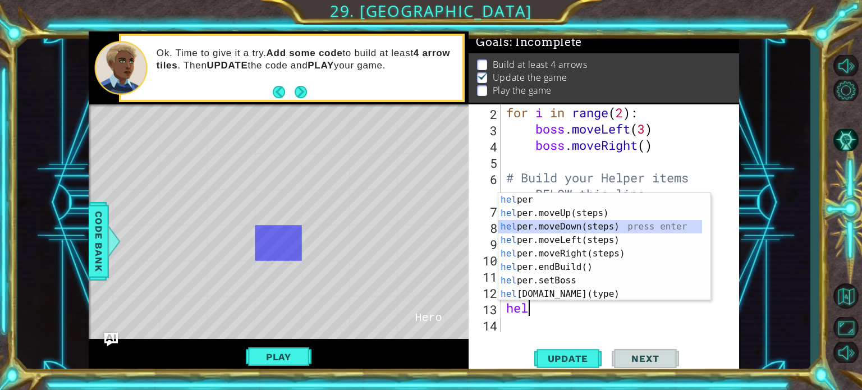
click at [543, 231] on div "hel per press enter hel per.moveUp(steps) press enter hel per.moveDown(steps) p…" at bounding box center [601, 260] width 204 height 135
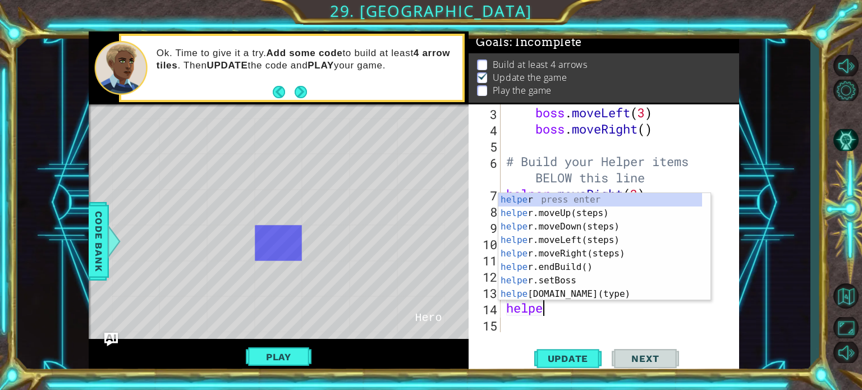
scroll to position [0, 1]
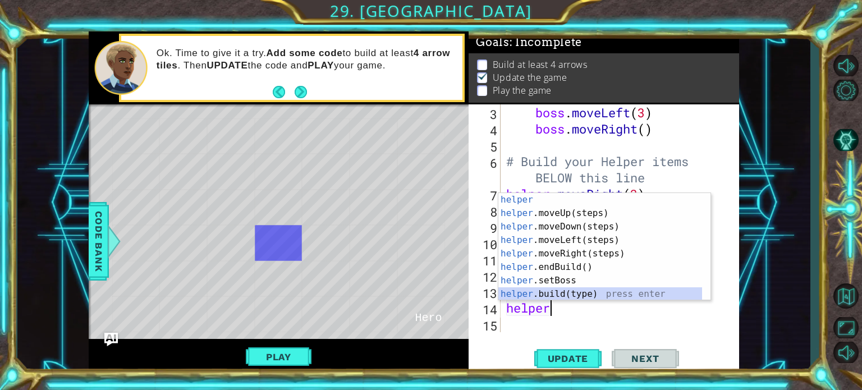
click at [559, 289] on div "helper press enter helper .moveUp(steps) press enter helper .moveDown(steps) pr…" at bounding box center [601, 260] width 204 height 135
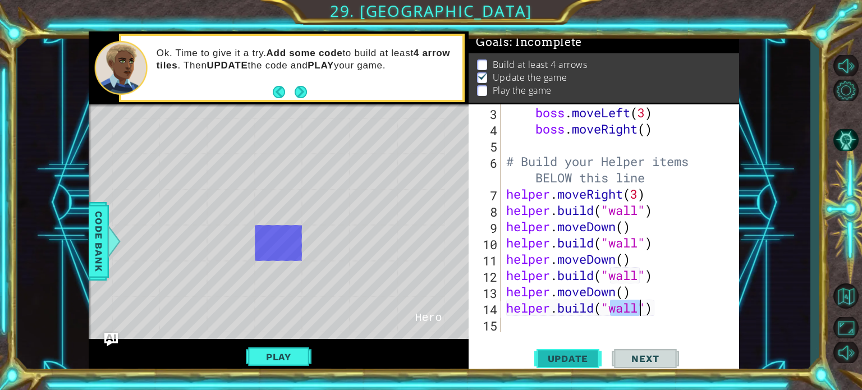
type textarea "[DOMAIN_NAME]("wall")"
click at [556, 363] on span "Update" at bounding box center [568, 358] width 63 height 11
click at [520, 321] on div "boss . moveLeft ( 3 ) boss . moveRight ( ) # Build your Helper items BELOW this…" at bounding box center [619, 234] width 230 height 261
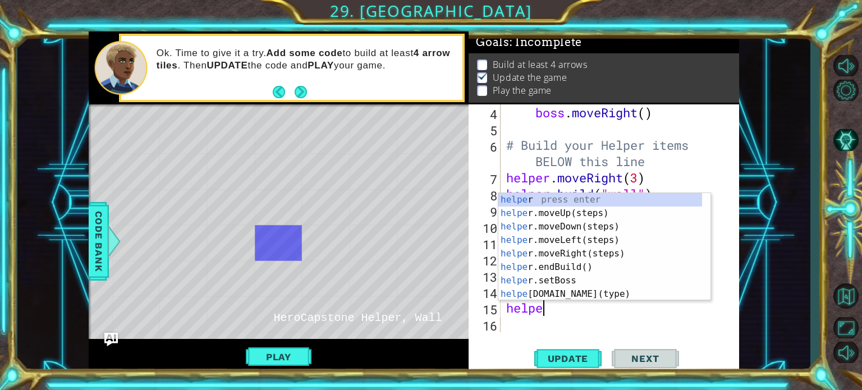
scroll to position [0, 1]
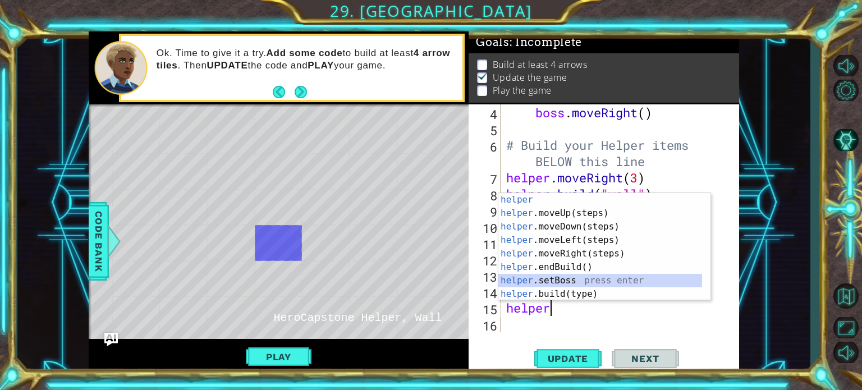
click at [535, 280] on div "helper press enter helper .moveUp(steps) press enter helper .moveDown(steps) pr…" at bounding box center [601, 260] width 204 height 135
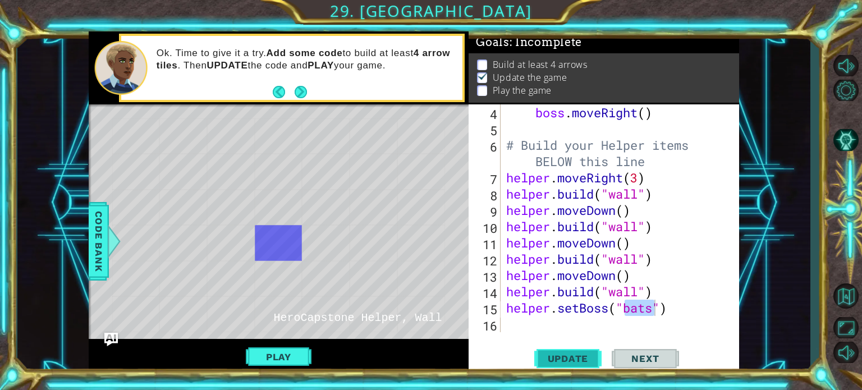
click at [555, 354] on span "Update" at bounding box center [568, 358] width 63 height 11
click at [660, 312] on div "boss . moveRight ( ) # Build your Helper items BELOW this line helper . moveRig…" at bounding box center [619, 234] width 230 height 261
drag, startPoint x: 677, startPoint y: 307, endPoint x: 555, endPoint y: 312, distance: 121.9
click at [555, 312] on div "boss . moveRight ( ) # Build your Helper items BELOW this line helper . moveRig…" at bounding box center [619, 234] width 230 height 261
type textarea "helper"
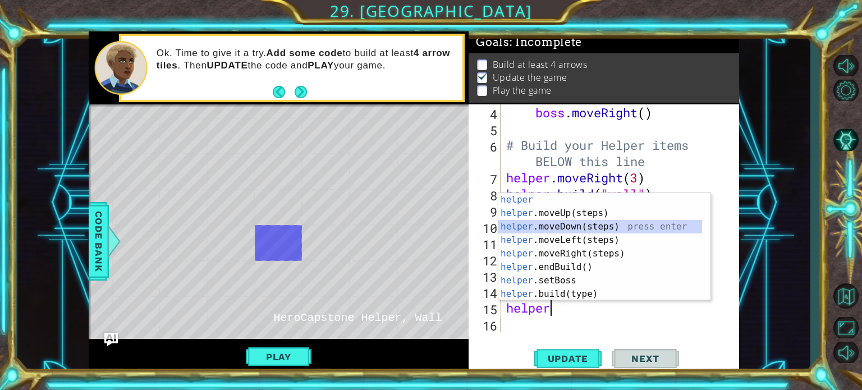
click at [533, 228] on div "helper press enter helper .moveUp(steps) press enter helper .moveDown(steps) pr…" at bounding box center [601, 260] width 204 height 135
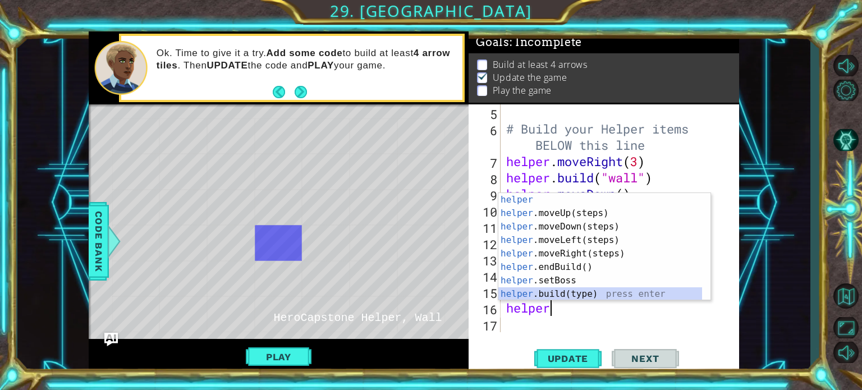
click at [580, 289] on div "helper press enter helper .moveUp(steps) press enter helper .moveDown(steps) pr…" at bounding box center [601, 260] width 204 height 135
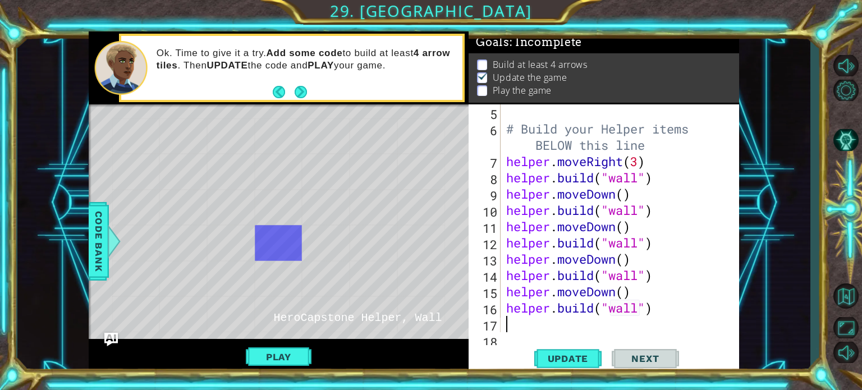
scroll to position [113, 0]
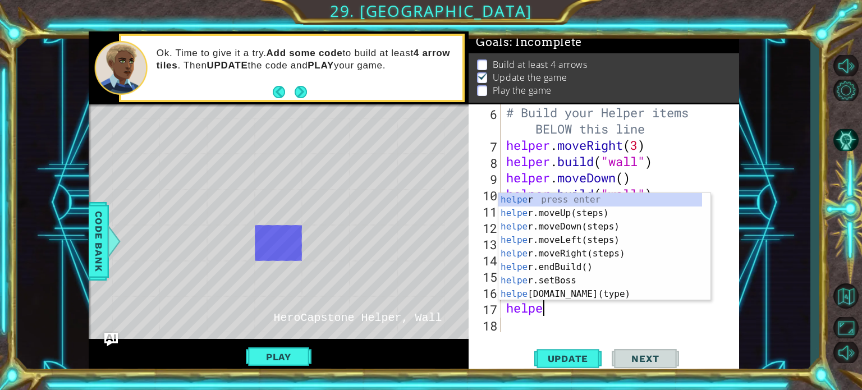
type textarea "[DOMAIN_NAME]("wall")helper"
click at [545, 223] on div "helper press enter helper .moveUp(steps) press enter helper .moveDown(steps) pr…" at bounding box center [601, 260] width 204 height 135
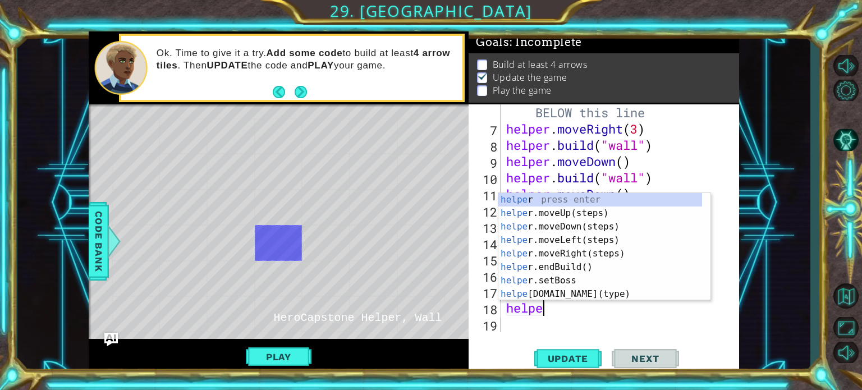
scroll to position [0, 1]
click at [551, 296] on div "helpe r press enter helpe [PERSON_NAME]moveUp(steps) press enter helpe r.moveDo…" at bounding box center [601, 260] width 204 height 135
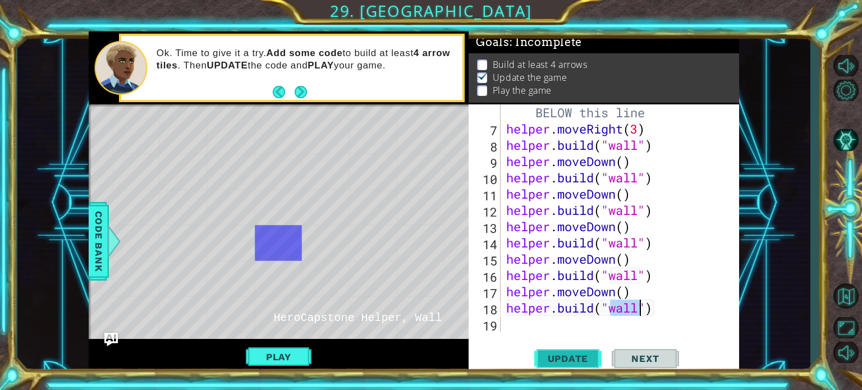
type textarea "[DOMAIN_NAME]("wall")"
click at [555, 359] on span "Update" at bounding box center [568, 358] width 63 height 11
click at [540, 334] on div "helper.build("wall") 6 7 8 9 10 11 12 13 14 15 16 17 18 19 # Build your Helper …" at bounding box center [604, 239] width 271 height 270
click at [519, 327] on div "# Build your Helper items BELOW this line helper . moveRight ( 3 ) helper . bui…" at bounding box center [619, 226] width 230 height 277
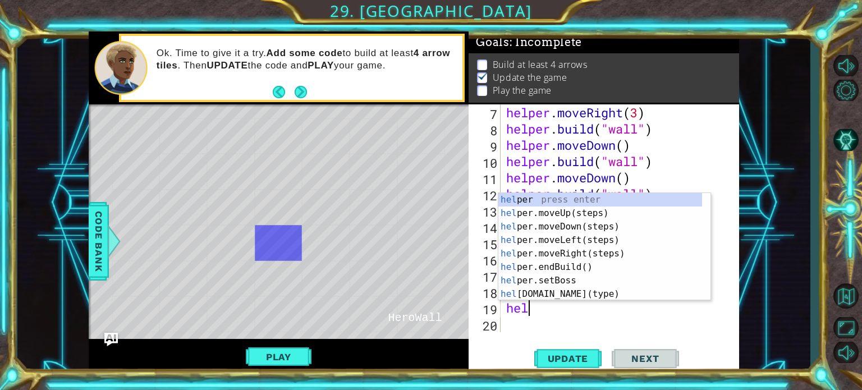
scroll to position [0, 0]
type textarea "helper"
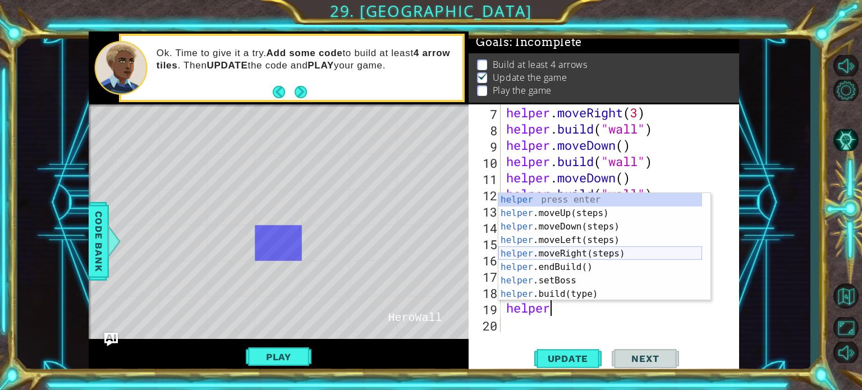
click at [549, 252] on div "helper press enter helper .moveUp(steps) press enter helper .moveDown(steps) pr…" at bounding box center [601, 260] width 204 height 135
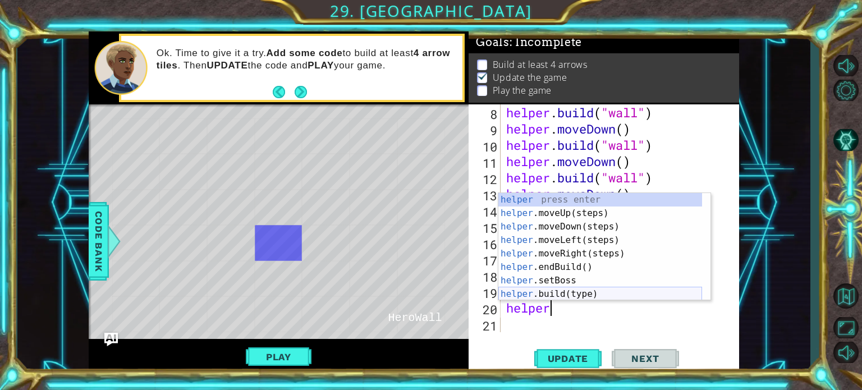
click at [560, 297] on div "helper press enter helper .moveUp(steps) press enter helper .moveDown(steps) pr…" at bounding box center [601, 260] width 204 height 135
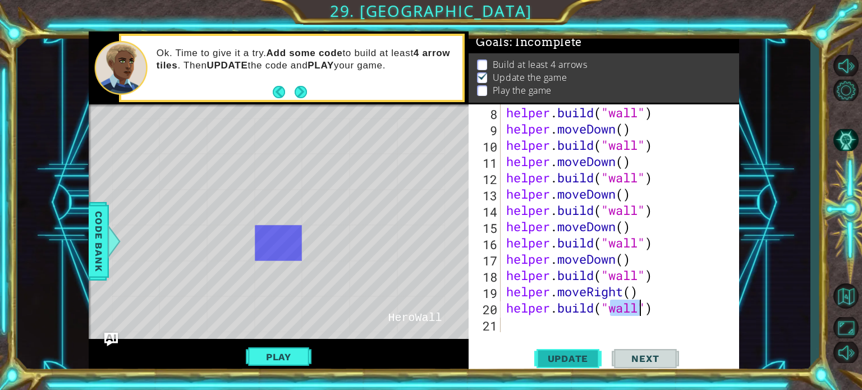
type textarea "[DOMAIN_NAME]("wall")"
click at [561, 361] on span "Update" at bounding box center [568, 358] width 63 height 11
click at [560, 331] on div "helper . build ( "wall" ) helper . moveDown ( ) helper . build ( "wall" ) helpe…" at bounding box center [619, 234] width 230 height 261
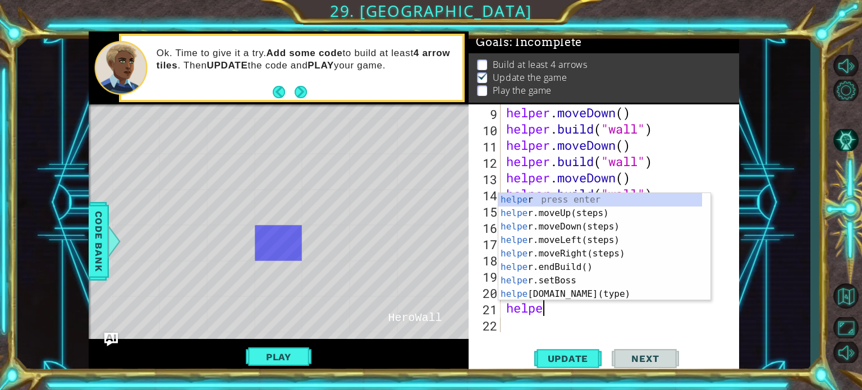
type textarea "helper"
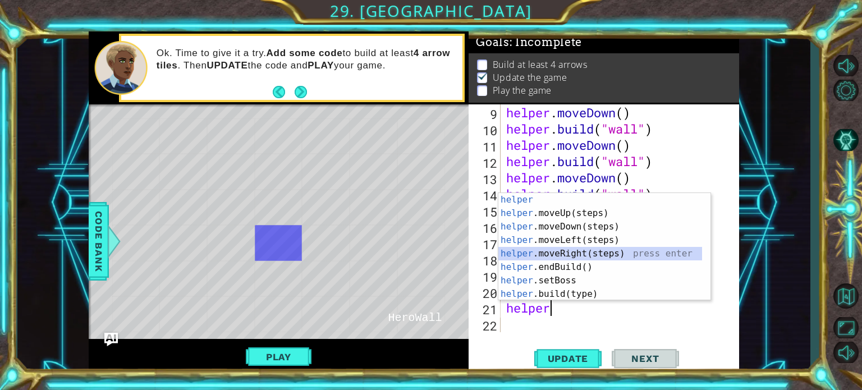
click at [558, 249] on div "helper press enter helper .moveUp(steps) press enter helper .moveDown(steps) pr…" at bounding box center [601, 260] width 204 height 135
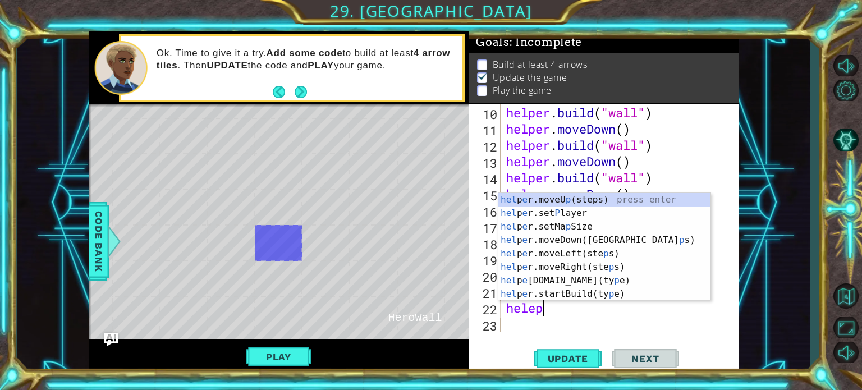
scroll to position [0, 0]
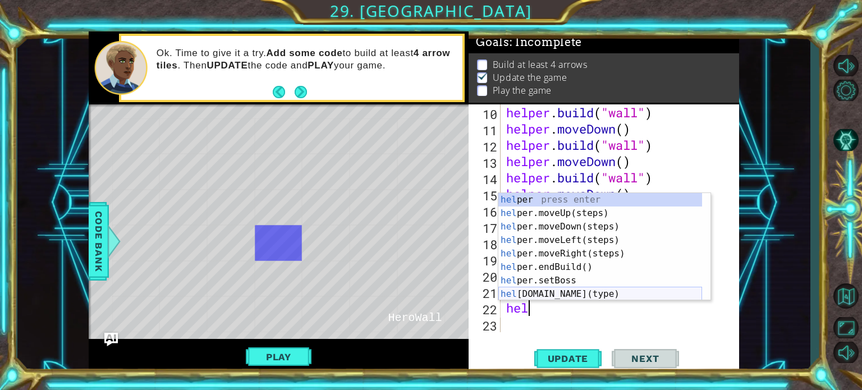
click at [555, 289] on div "hel per press enter hel per.moveUp(steps) press enter hel per.moveDown(steps) p…" at bounding box center [601, 260] width 204 height 135
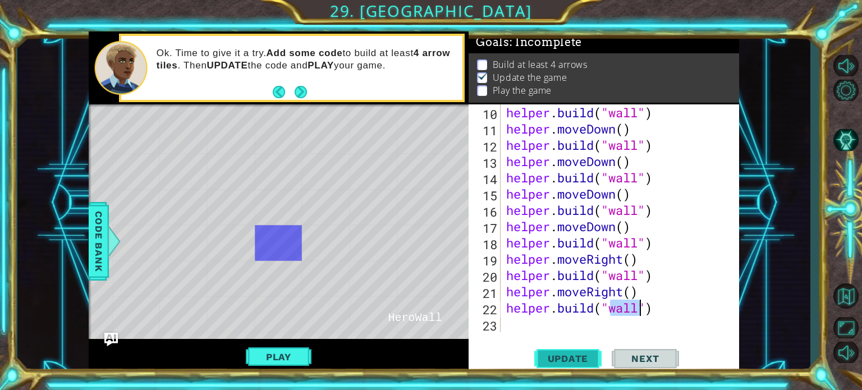
type textarea "[DOMAIN_NAME]("wall")"
click at [555, 351] on button "Update" at bounding box center [568, 358] width 67 height 27
click at [536, 327] on div "helper . build ( "wall" ) helper . moveDown ( ) helper . build ( "wall" ) helpe…" at bounding box center [619, 234] width 230 height 261
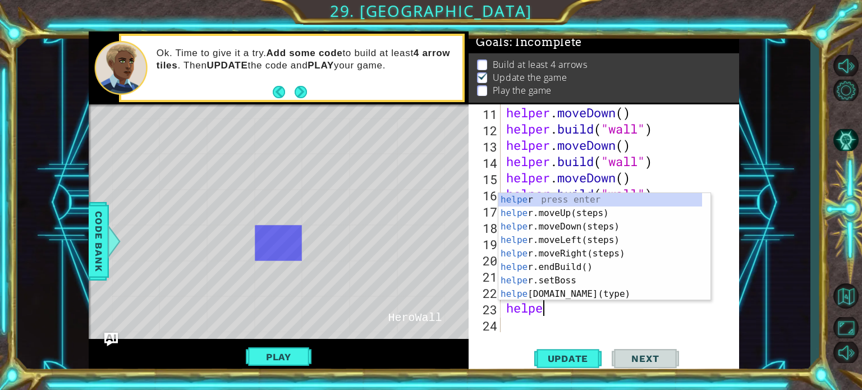
type textarea "helper"
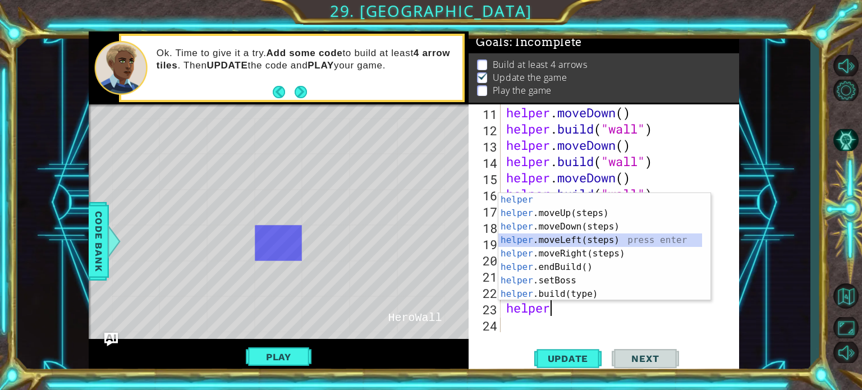
click at [547, 239] on div "helper press enter helper .moveUp(steps) press enter helper .moveDown(steps) pr…" at bounding box center [601, 260] width 204 height 135
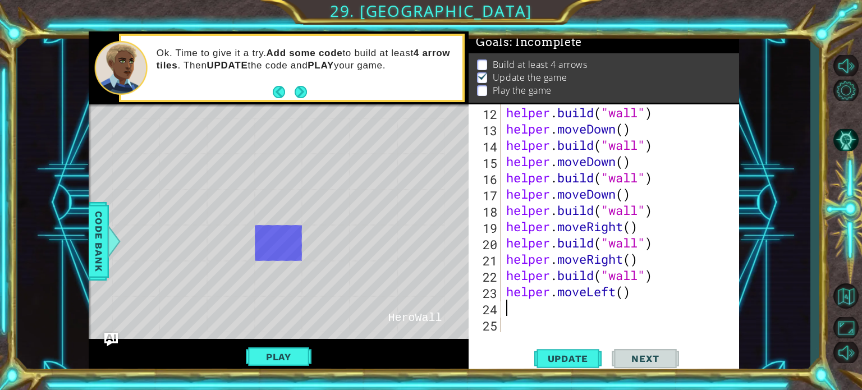
click at [610, 294] on div "helper . build ( "wall" ) helper . moveDown ( ) helper . build ( "wall" ) helpe…" at bounding box center [619, 234] width 230 height 261
click at [615, 295] on div "helper . build ( "wall" ) helper . moveDown ( ) helper . build ( "wall" ) helpe…" at bounding box center [619, 234] width 230 height 261
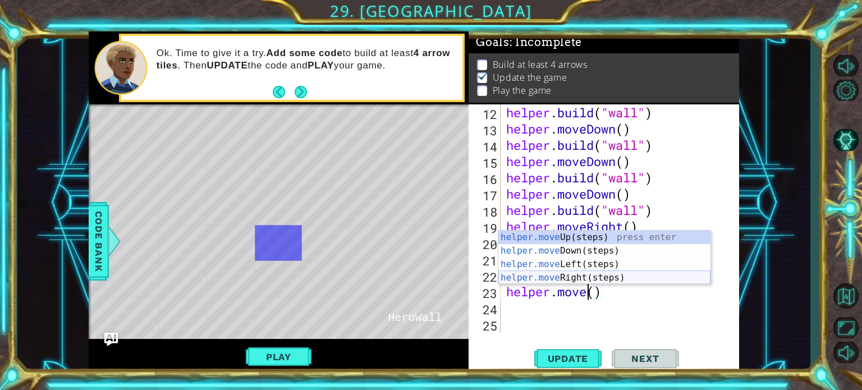
click at [582, 275] on div "helper.move Up(steps) press enter helper.move Down(steps) press enter helper.mo…" at bounding box center [605, 271] width 212 height 81
type textarea "helper.moveRight"
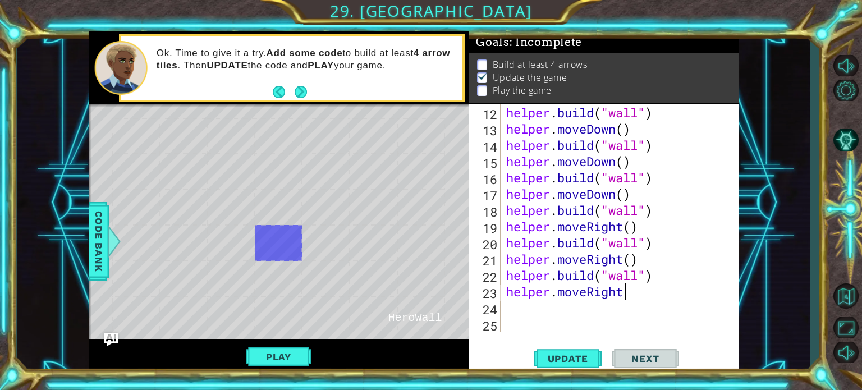
click at [567, 309] on div "helper . build ( "wall" ) helper . moveDown ( ) helper . build ( "wall" ) helpe…" at bounding box center [619, 234] width 230 height 261
click at [560, 357] on span "Update" at bounding box center [568, 358] width 63 height 11
click at [574, 352] on button "Update" at bounding box center [568, 358] width 67 height 27
click at [510, 313] on div "helper . build ( "wall" ) helper . moveDown ( ) helper . build ( "wall" ) helpe…" at bounding box center [619, 234] width 230 height 261
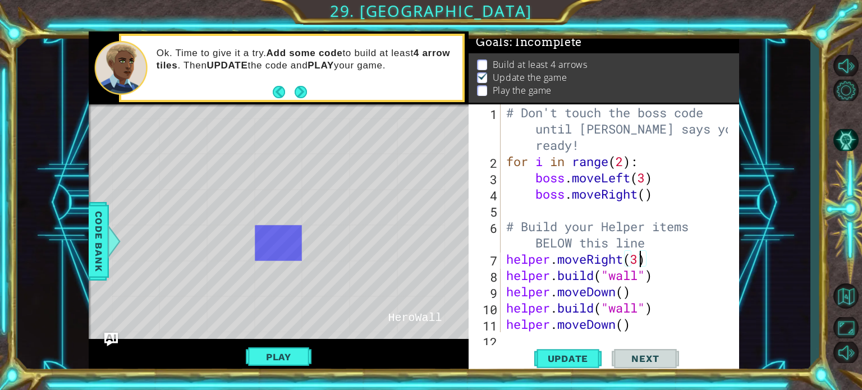
click at [638, 266] on div "# Don't touch the boss code until Vega says you're ready! for i in range ( 2 ) …" at bounding box center [619, 250] width 230 height 293
type textarea "helper.moveRight()"
click at [650, 264] on div "# Don't touch the boss code until Vega says you're ready! for i in range ( 2 ) …" at bounding box center [619, 250] width 230 height 293
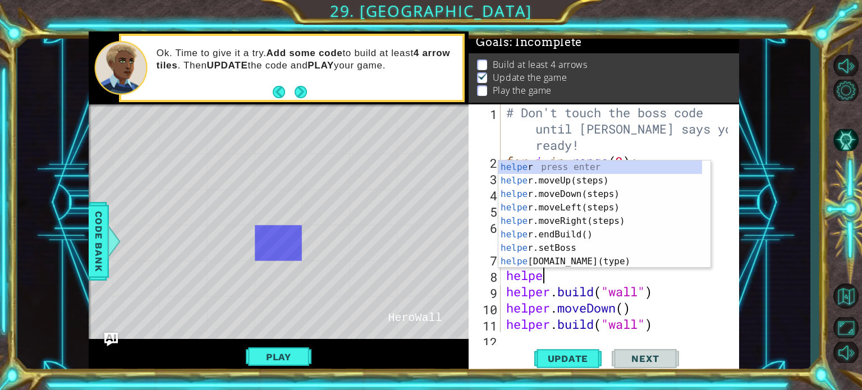
scroll to position [0, 1]
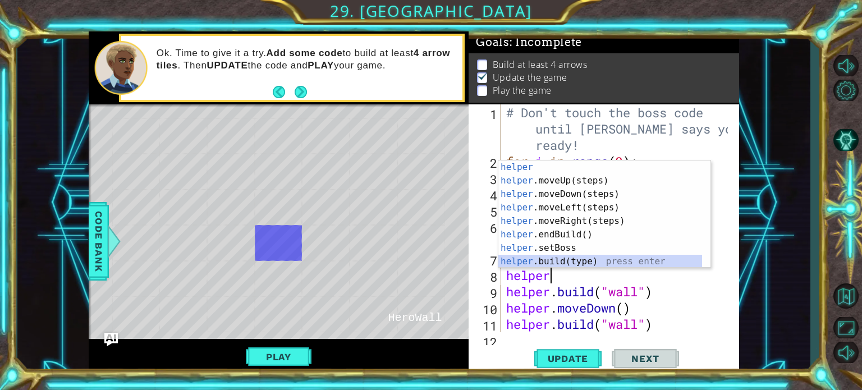
click at [580, 263] on div "helper press enter helper .moveUp(steps) press enter helper .moveDown(steps) pr…" at bounding box center [601, 228] width 204 height 135
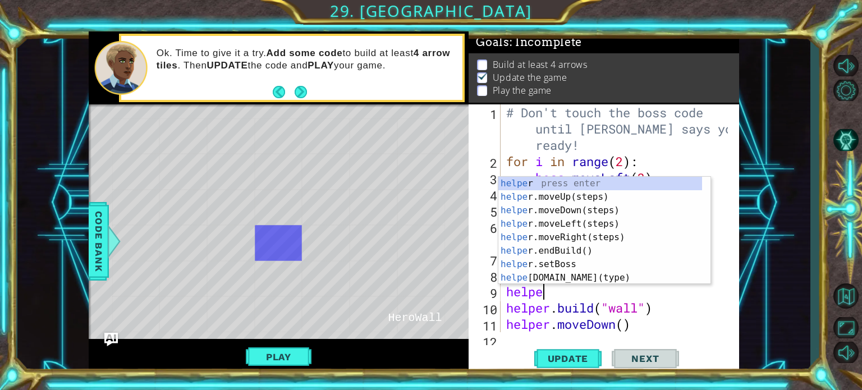
type textarea "[DOMAIN_NAME]("wall")helper"
click at [557, 237] on div "helper press enter helper .moveUp(steps) press enter helper .moveDown(steps) pr…" at bounding box center [601, 244] width 204 height 135
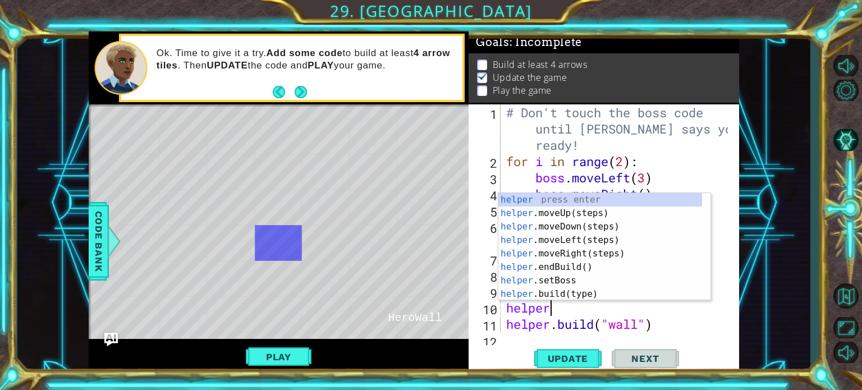
scroll to position [0, 1]
click at [533, 294] on div "helper press enter helper .moveUp(steps) press enter helper .moveDown(steps) pr…" at bounding box center [601, 260] width 204 height 135
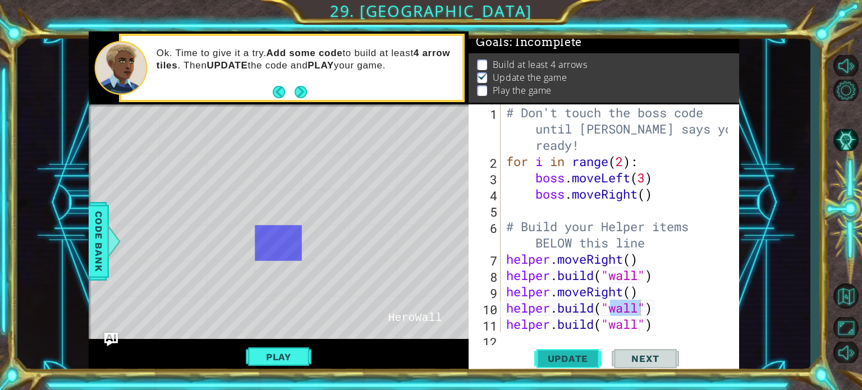
click at [567, 364] on button "Update" at bounding box center [568, 358] width 67 height 27
click at [650, 291] on div "# Don't touch the boss code until Vega says you're ready! for i in range ( 2 ) …" at bounding box center [619, 250] width 230 height 293
click at [674, 310] on div "# Don't touch the boss code until Vega says you're ready! for i in range ( 2 ) …" at bounding box center [619, 250] width 230 height 293
type textarea "[DOMAIN_NAME]("wall")"
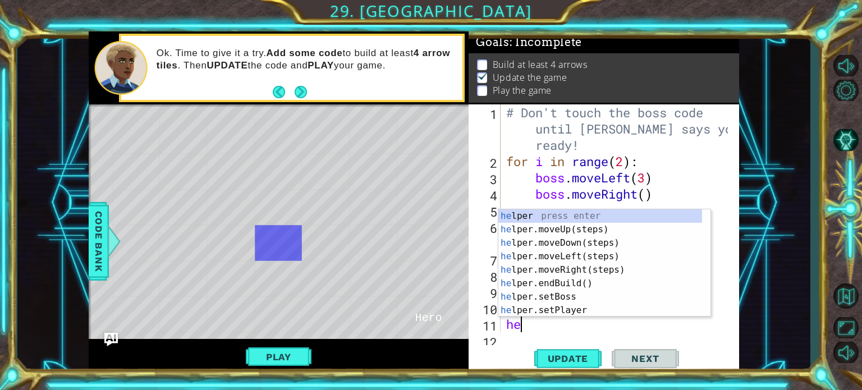
scroll to position [0, 0]
type textarea "helper"
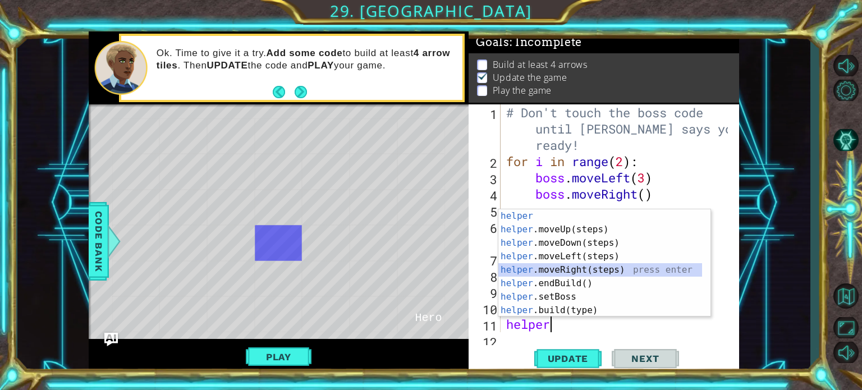
click at [572, 269] on div "helper press enter helper .moveUp(steps) press enter helper .moveDown(steps) pr…" at bounding box center [601, 276] width 204 height 135
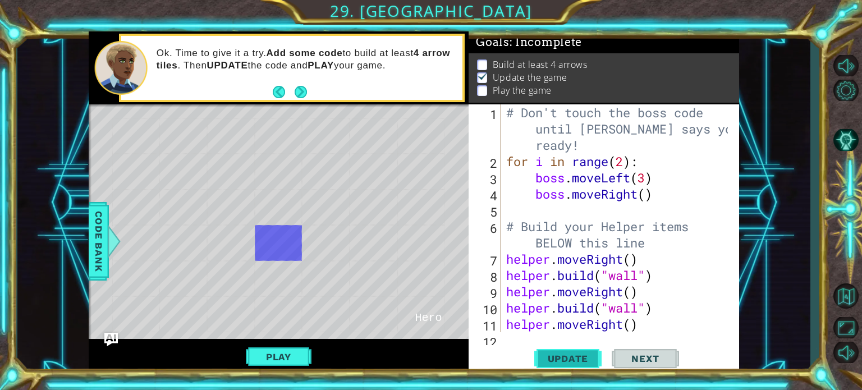
click at [573, 354] on span "Update" at bounding box center [568, 358] width 63 height 11
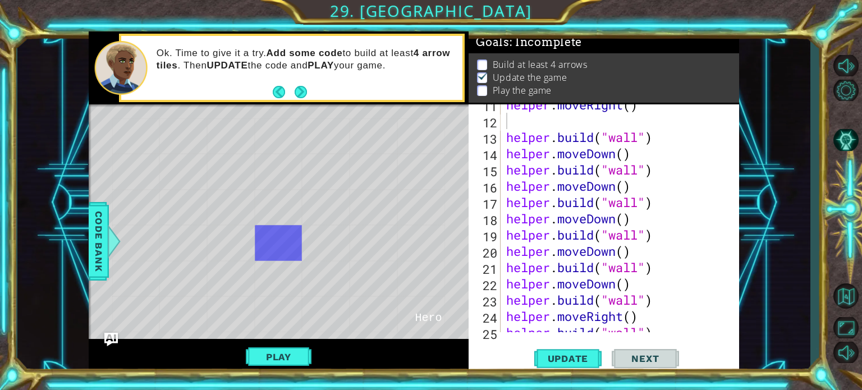
scroll to position [309, 0]
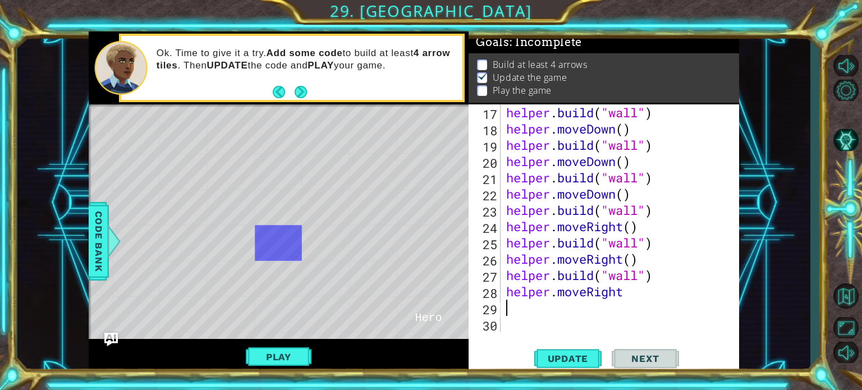
click at [563, 309] on div "helper . build ( "wall" ) helper . moveDown ( ) helper . build ( "wall" ) helpe…" at bounding box center [619, 234] width 230 height 261
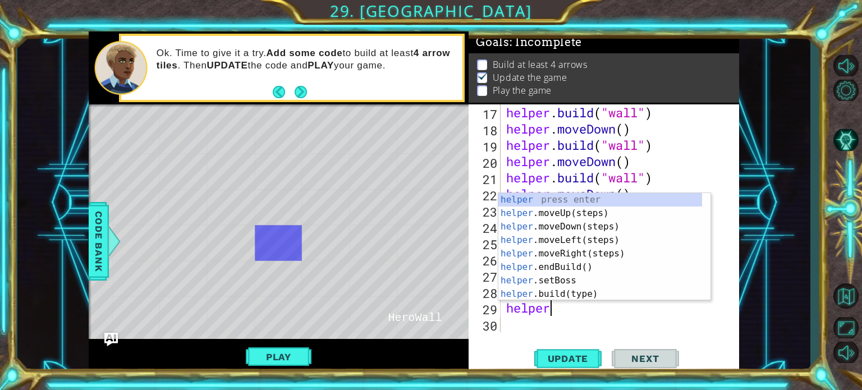
scroll to position [0, 1]
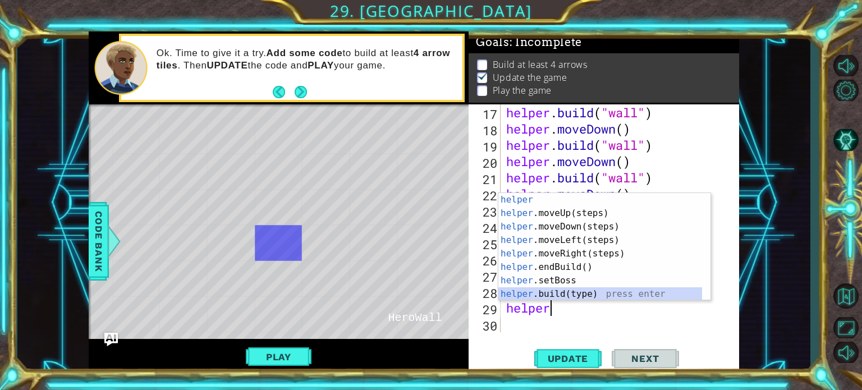
click at [561, 299] on div "helper press enter helper .moveUp(steps) press enter helper .moveDown(steps) pr…" at bounding box center [601, 260] width 204 height 135
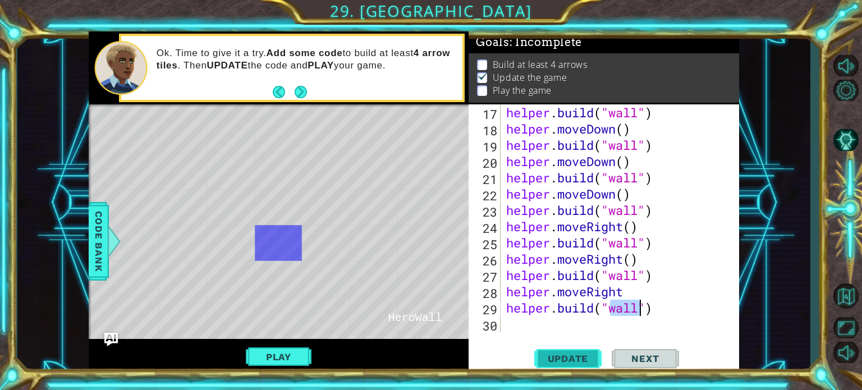
click at [562, 354] on span "Update" at bounding box center [568, 358] width 63 height 11
click at [637, 293] on div "helper . build ( "wall" ) helper . moveDown ( ) helper . build ( "wall" ) helpe…" at bounding box center [619, 234] width 230 height 261
type textarea "helper.moveRight(2)"
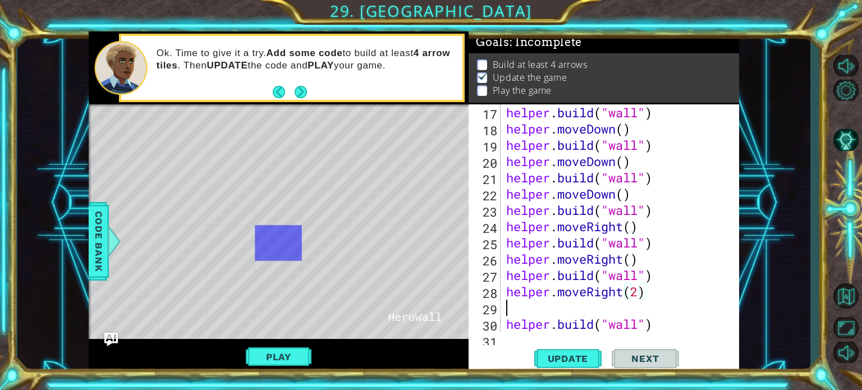
scroll to position [0, 0]
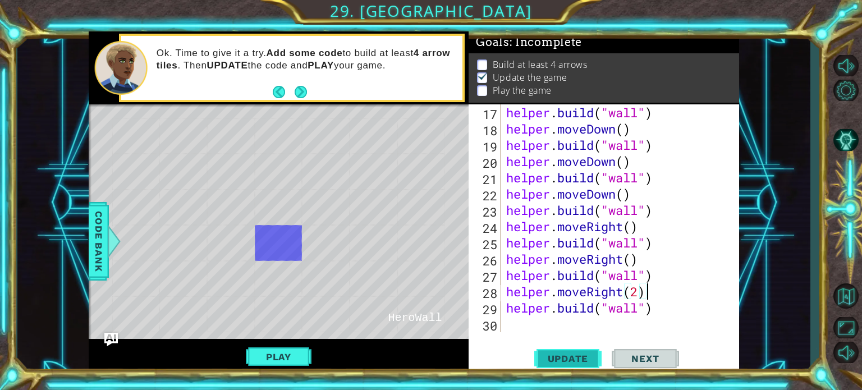
click at [581, 350] on button "Update" at bounding box center [568, 358] width 67 height 27
click at [301, 354] on button "Play" at bounding box center [279, 356] width 66 height 21
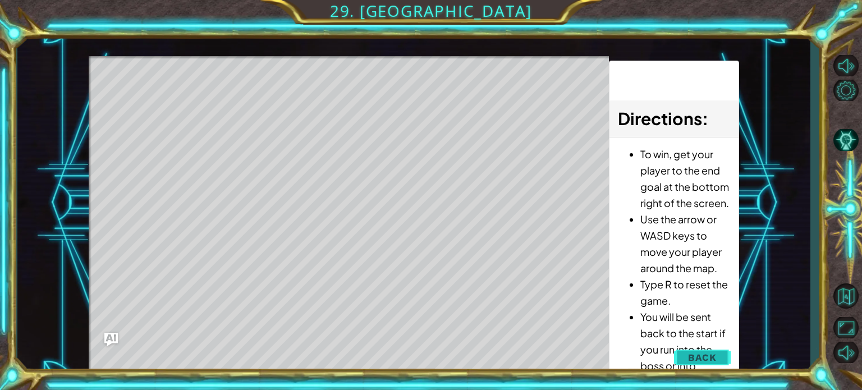
click at [688, 353] on button "Back" at bounding box center [702, 357] width 57 height 22
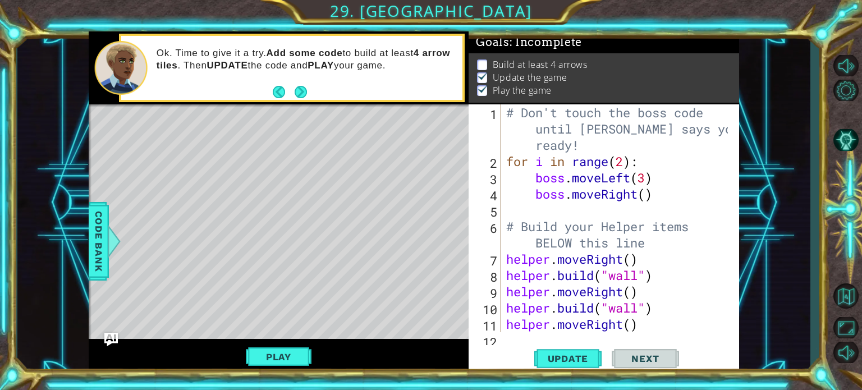
type textarea "boss.moveRight()"
drag, startPoint x: 654, startPoint y: 192, endPoint x: 537, endPoint y: 197, distance: 116.9
click at [537, 197] on div "# Don't touch the boss code until Vega says you're ready! for i in range ( 2 ) …" at bounding box center [619, 250] width 230 height 293
type textarea "b"
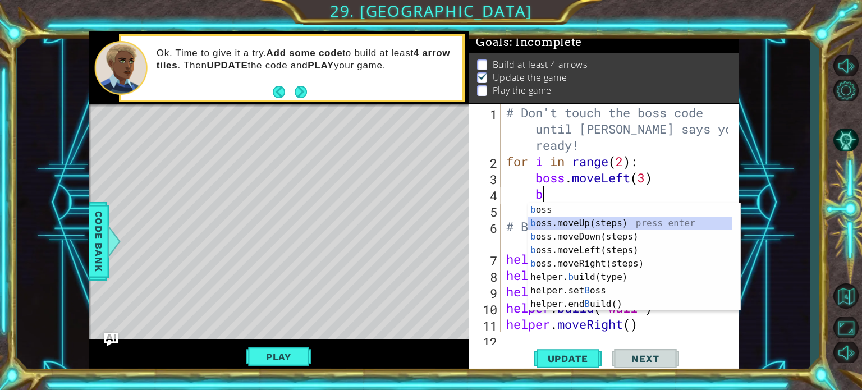
click at [577, 223] on div "b oss press enter b oss.moveUp(steps) press enter b oss.moveDown(steps) press e…" at bounding box center [630, 270] width 204 height 135
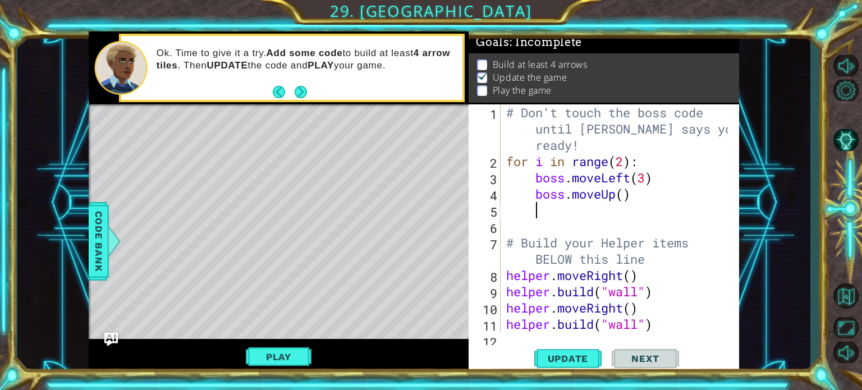
click at [625, 196] on div "# Don't touch the boss code until Vega says you're ready! for i in range ( 2 ) …" at bounding box center [619, 250] width 230 height 293
type textarea "boss.moveUp(5)"
click at [597, 213] on div "# Don't touch the boss code until Vega says you're ready! for i in range ( 2 ) …" at bounding box center [619, 250] width 230 height 293
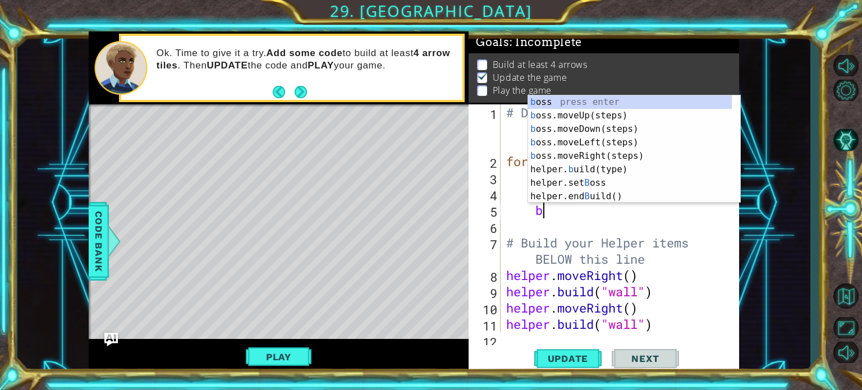
type textarea "bo"
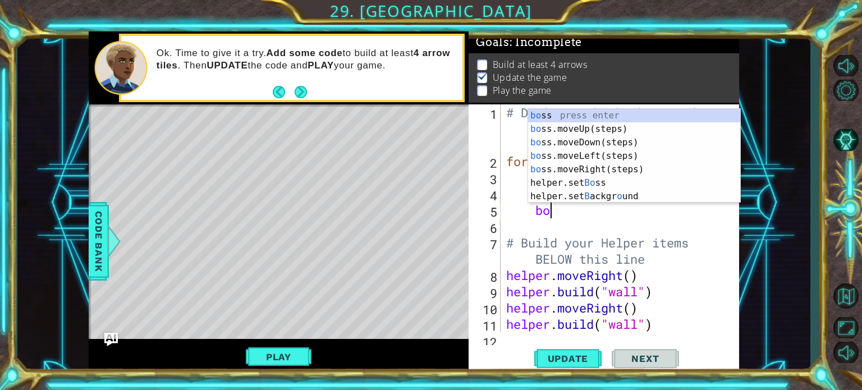
scroll to position [0, 1]
click at [587, 155] on div "bo ss press enter bo ss.moveUp(steps) press enter bo ss.moveDown(steps) press e…" at bounding box center [634, 169] width 212 height 121
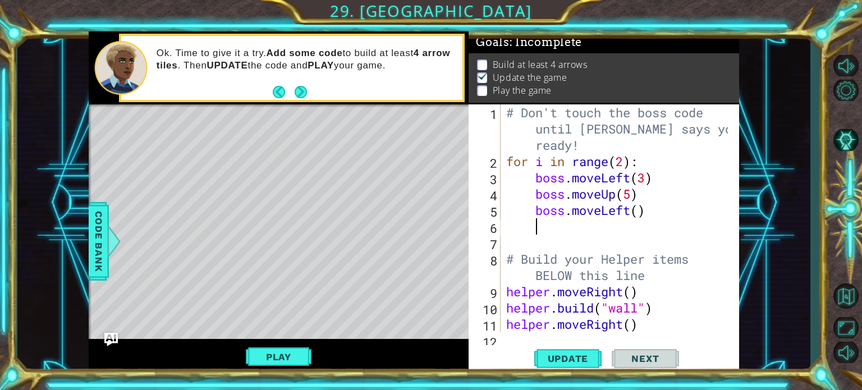
scroll to position [0, 0]
click at [644, 215] on div "# Don't touch the boss code until Vega says you're ready! for i in range ( 2 ) …" at bounding box center [619, 250] width 230 height 293
click at [634, 216] on div "# Don't touch the boss code until Vega says you're ready! for i in range ( 2 ) …" at bounding box center [619, 250] width 230 height 293
click at [641, 214] on div "# Don't touch the boss code until Vega says you're ready! for i in range ( 2 ) …" at bounding box center [619, 250] width 230 height 293
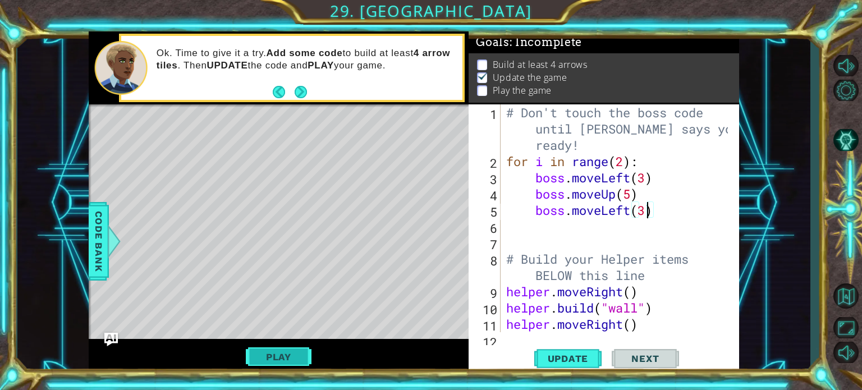
type textarea "boss.moveLeft(3)"
click at [295, 354] on button "Play" at bounding box center [279, 356] width 66 height 21
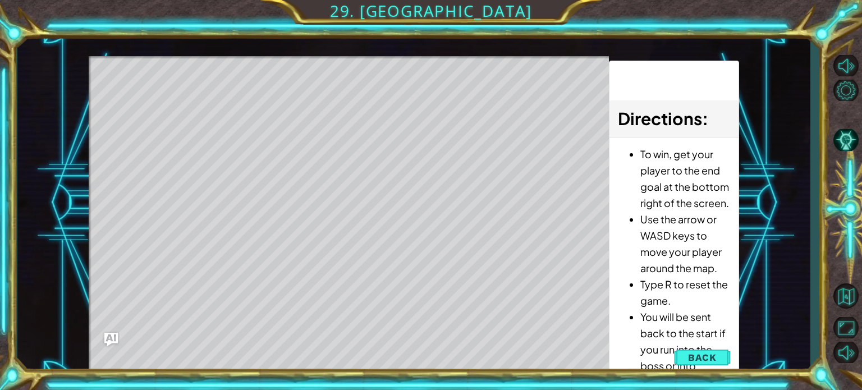
click at [660, 221] on li "Use the arrow or WASD keys to move your player around the map." at bounding box center [686, 243] width 90 height 65
click at [696, 359] on span "Back" at bounding box center [702, 357] width 29 height 11
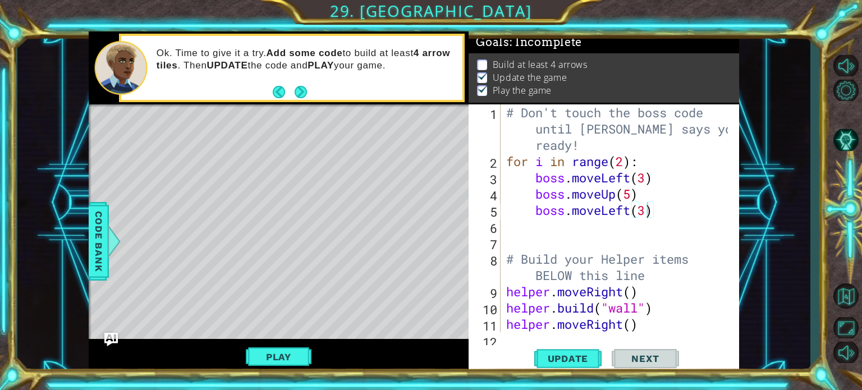
click at [643, 357] on span "Next" at bounding box center [645, 358] width 50 height 11
click at [301, 95] on button "Next" at bounding box center [301, 92] width 12 height 12
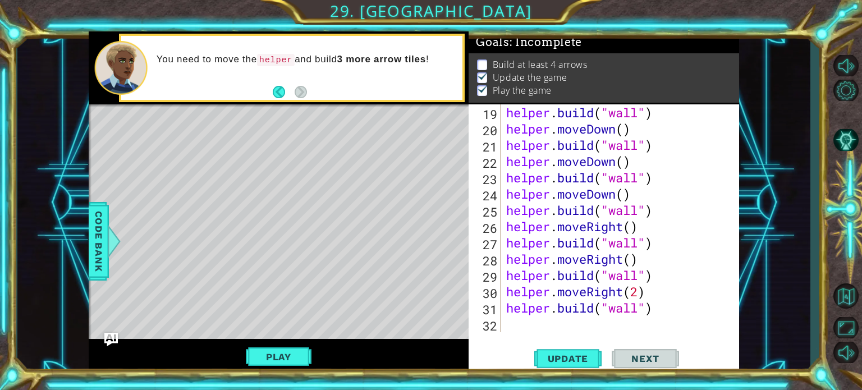
scroll to position [341, 0]
click at [517, 330] on div "helper . build ( "wall" ) helper . moveDown ( ) helper . build ( "wall" ) helpe…" at bounding box center [619, 234] width 230 height 261
type textarea "[DOMAIN_NAME]("wall")"
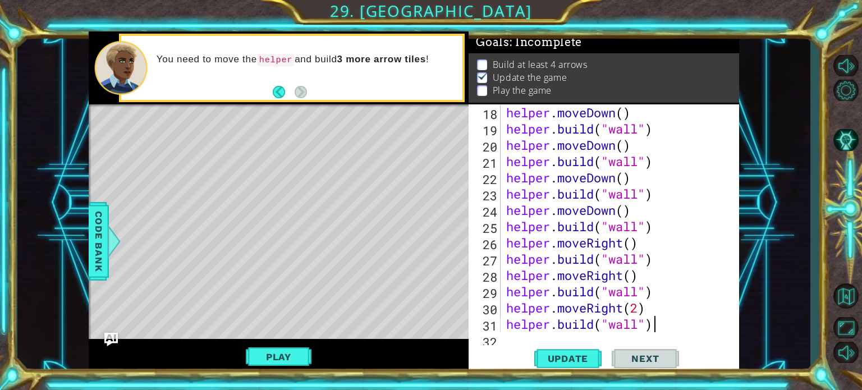
scroll to position [341, 0]
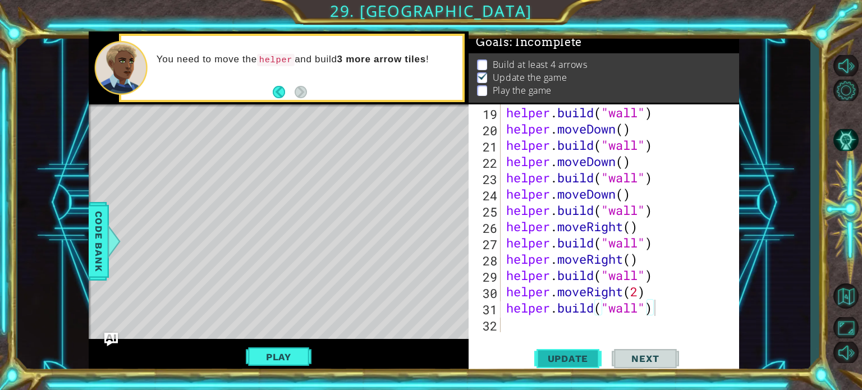
click at [563, 355] on span "Update" at bounding box center [568, 358] width 63 height 11
click at [578, 361] on span "Update" at bounding box center [568, 358] width 63 height 11
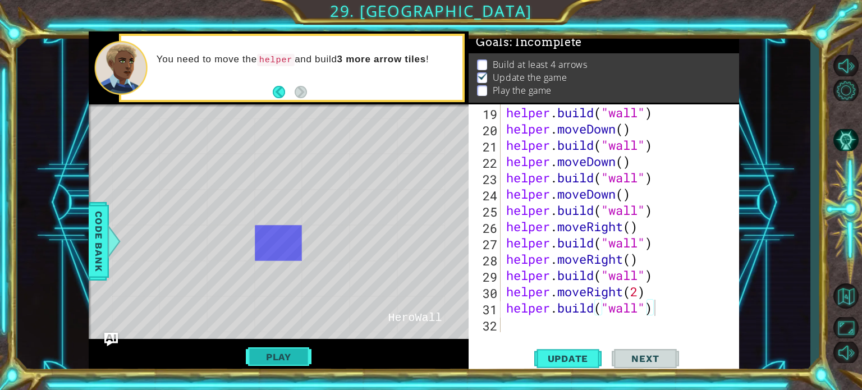
click at [278, 359] on button "Play" at bounding box center [279, 356] width 66 height 21
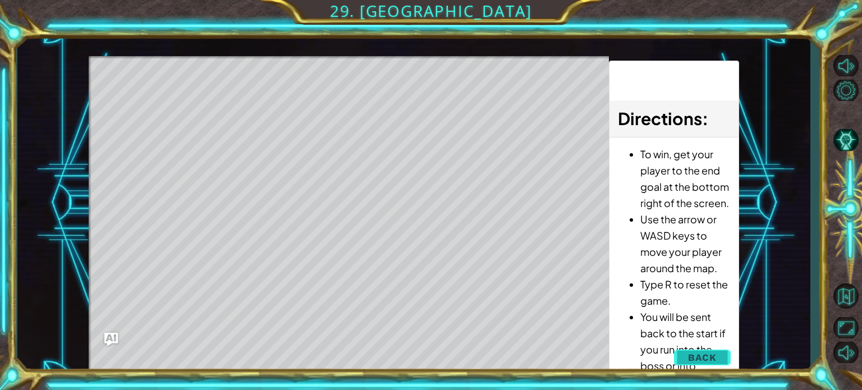
click at [707, 368] on button "Back" at bounding box center [702, 357] width 57 height 22
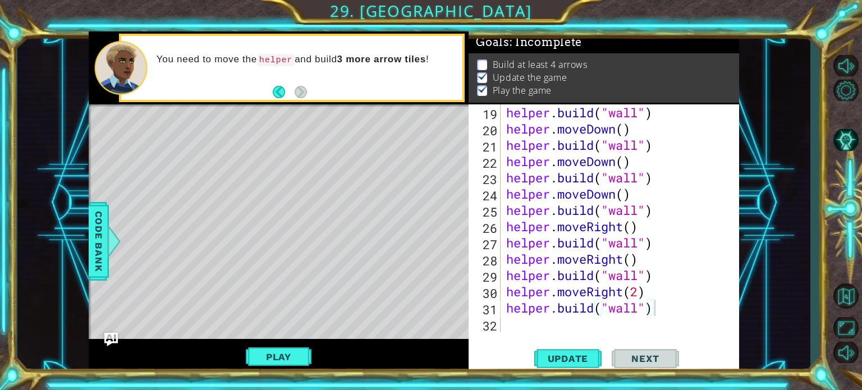
click at [479, 60] on p at bounding box center [482, 65] width 10 height 11
click at [520, 336] on div "helper.build("wall") 19 20 21 22 23 24 25 26 27 28 29 30 31 32 helper . build (…" at bounding box center [604, 239] width 271 height 270
click at [517, 319] on div "helper . build ( "wall" ) helper . moveDown ( ) helper . build ( "wall" ) helpe…" at bounding box center [619, 234] width 230 height 261
type textarea "he"
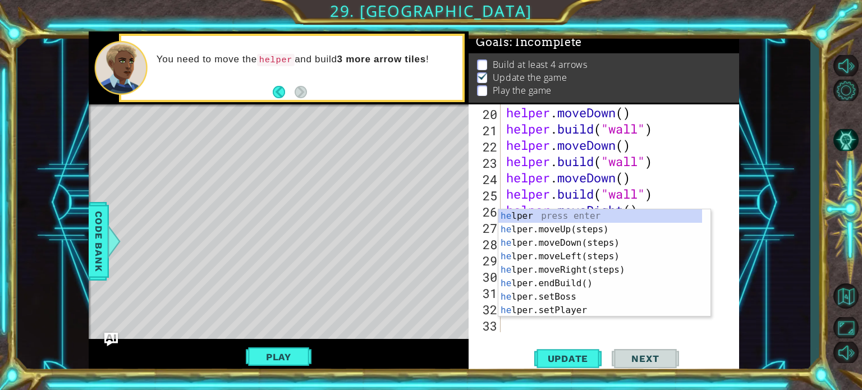
scroll to position [358, 0]
click at [512, 331] on div "helper . moveDown ( ) helper . build ( "wall" ) helper . moveDown ( ) helper . …" at bounding box center [619, 234] width 230 height 261
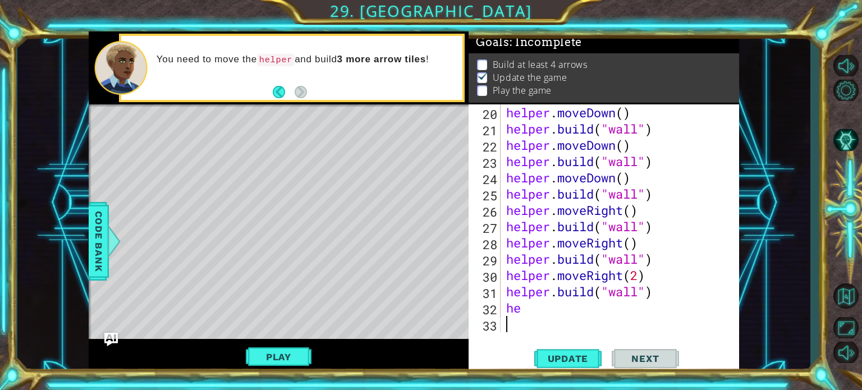
click at [529, 313] on div "helper . moveDown ( ) helper . build ( "wall" ) helper . moveDown ( ) helper . …" at bounding box center [619, 234] width 230 height 261
type textarea "h"
click at [113, 241] on div at bounding box center [114, 242] width 14 height 34
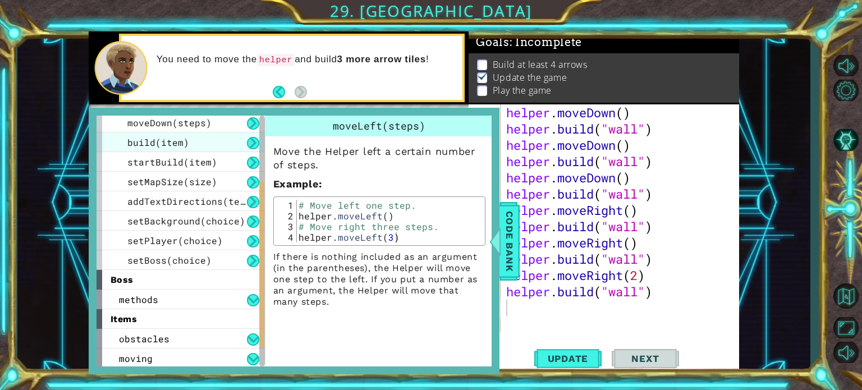
scroll to position [141, 0]
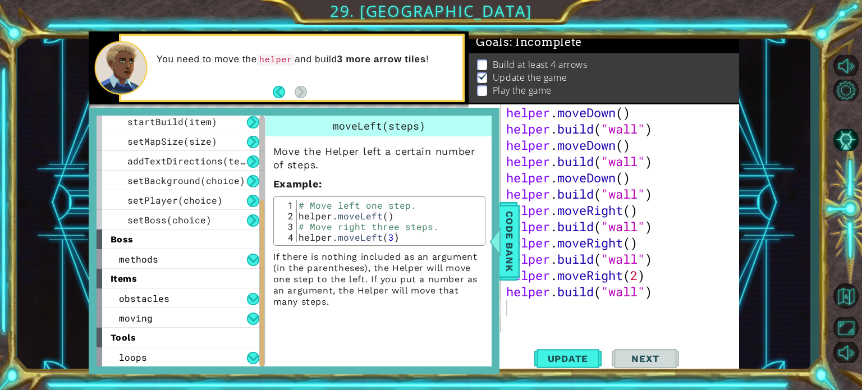
click at [518, 312] on div "helper . moveDown ( ) helper . build ( "wall" ) helper . moveDown ( ) helper . …" at bounding box center [619, 234] width 230 height 261
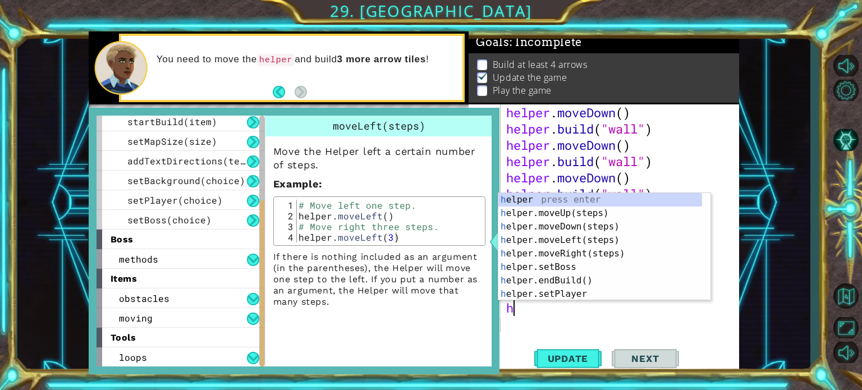
type textarea "he"
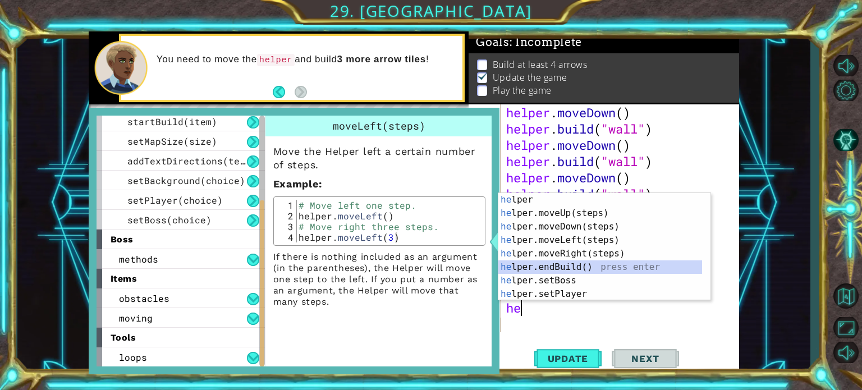
click at [548, 264] on div "he lper press enter he lper.moveUp(steps) press enter he lper.moveDown(steps) p…" at bounding box center [601, 260] width 204 height 135
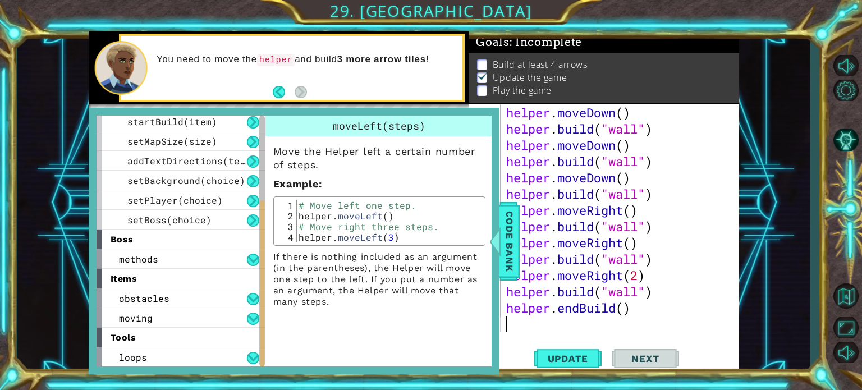
scroll to position [374, 0]
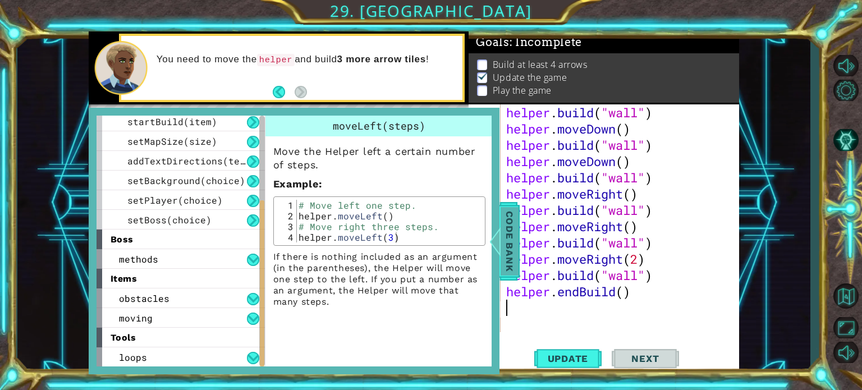
click at [502, 262] on span "Code Bank" at bounding box center [510, 241] width 18 height 68
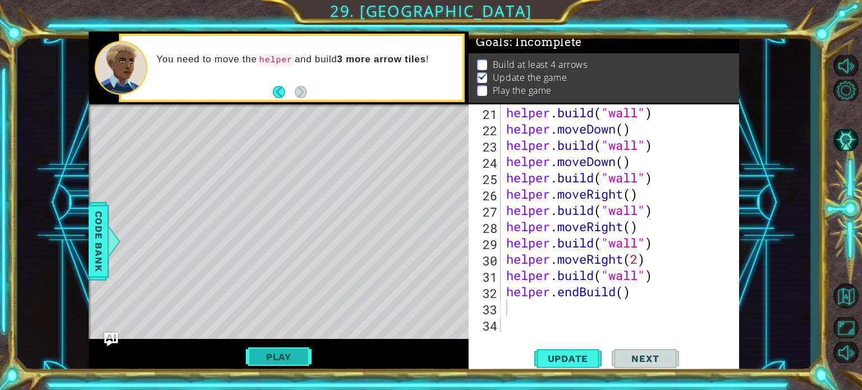
click at [279, 350] on button "Play" at bounding box center [279, 356] width 66 height 21
click at [530, 314] on div "helper . build ( "wall" ) helper . moveDown ( ) helper . build ( "wall" ) helpe…" at bounding box center [619, 234] width 230 height 261
click at [552, 363] on span "Update" at bounding box center [568, 358] width 63 height 11
click at [519, 316] on div "helper . build ( "wall" ) helper . moveDown ( ) helper . build ( "wall" ) helpe…" at bounding box center [619, 234] width 230 height 261
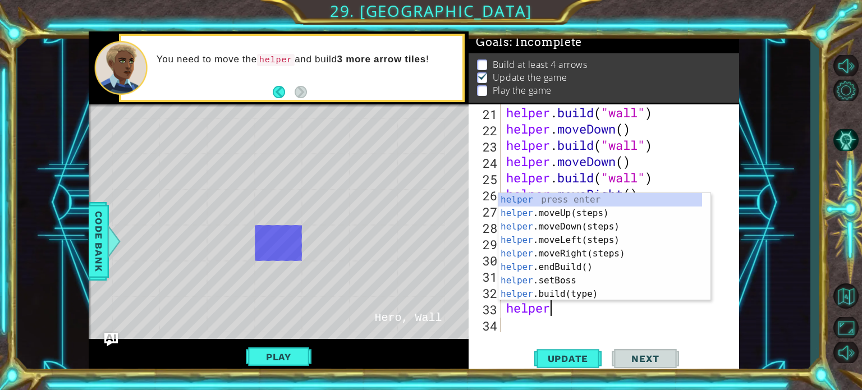
scroll to position [0, 1]
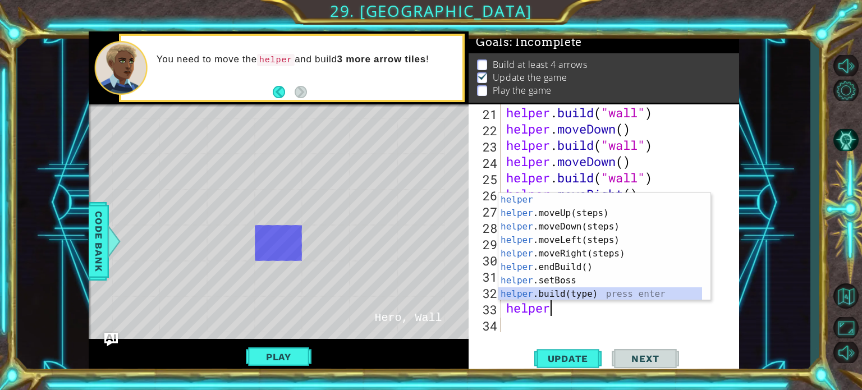
click at [518, 299] on div "helper press enter helper .moveUp(steps) press enter helper .moveDown(steps) pr…" at bounding box center [601, 260] width 204 height 135
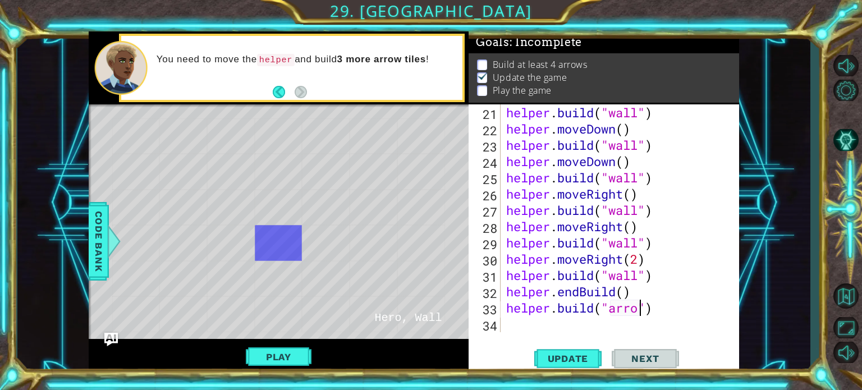
scroll to position [0, 6]
type textarea "[DOMAIN_NAME]("arrow")"
click at [577, 355] on span "Update" at bounding box center [568, 358] width 63 height 11
click at [290, 353] on button "Play" at bounding box center [279, 356] width 66 height 21
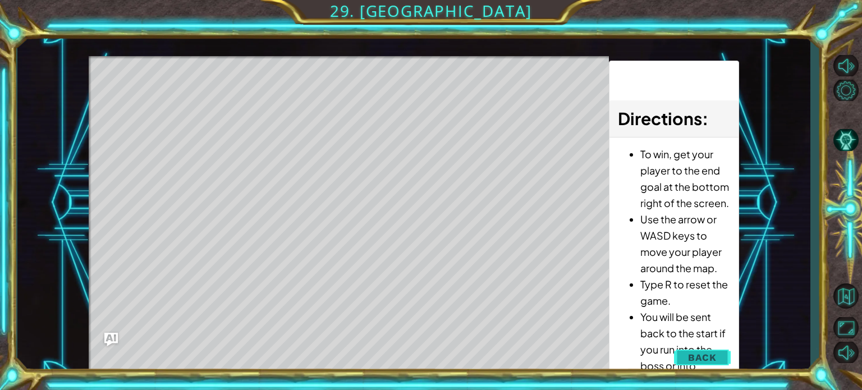
click at [700, 354] on span "Back" at bounding box center [702, 357] width 29 height 11
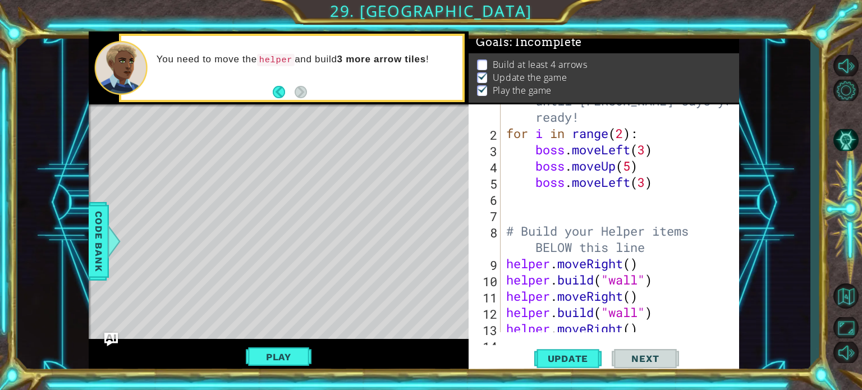
scroll to position [0, 0]
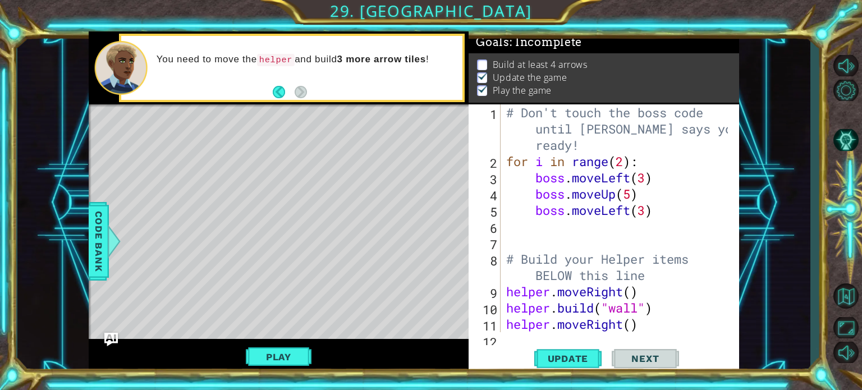
click at [566, 231] on div "# Don't touch the boss code until Vega says you're ready! for i in range ( 2 ) …" at bounding box center [619, 250] width 230 height 293
type textarea "b"
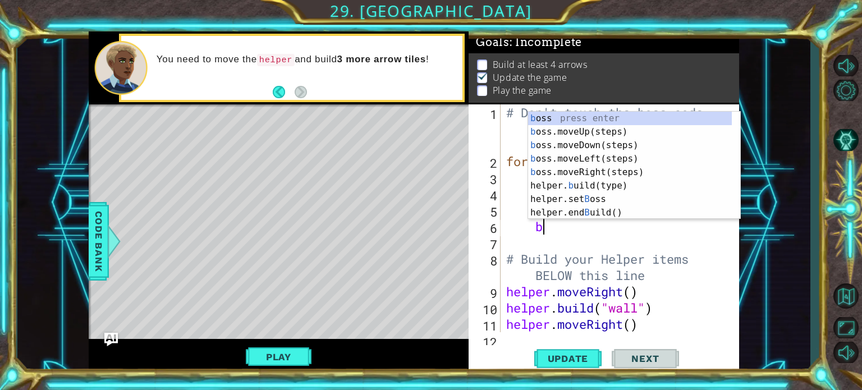
scroll to position [0, 1]
click at [555, 229] on div "# Don't touch the boss code until Vega says you're ready! for i in range ( 2 ) …" at bounding box center [619, 250] width 230 height 293
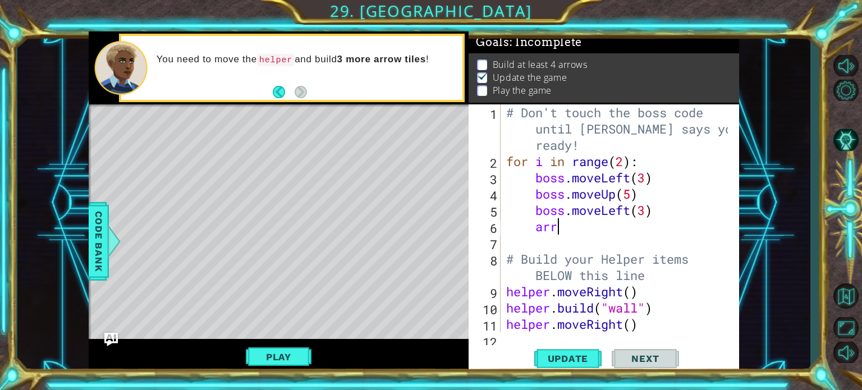
scroll to position [0, 1]
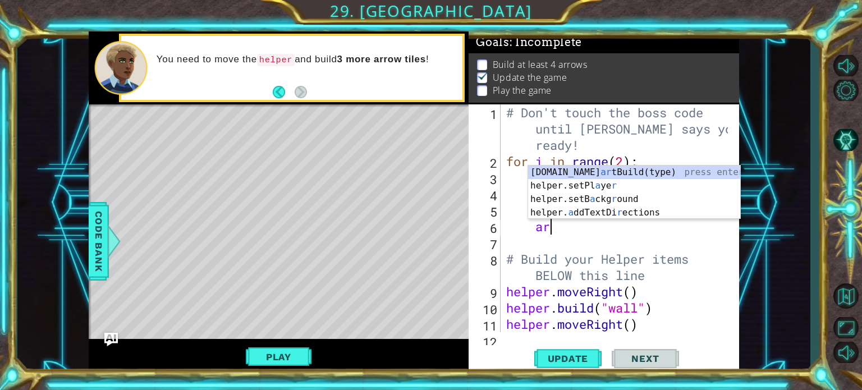
type textarea "a"
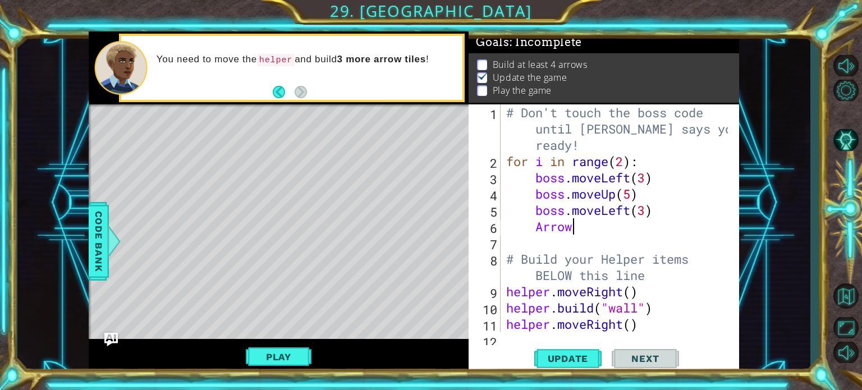
scroll to position [0, 2]
click at [559, 362] on span "Update" at bounding box center [568, 358] width 63 height 11
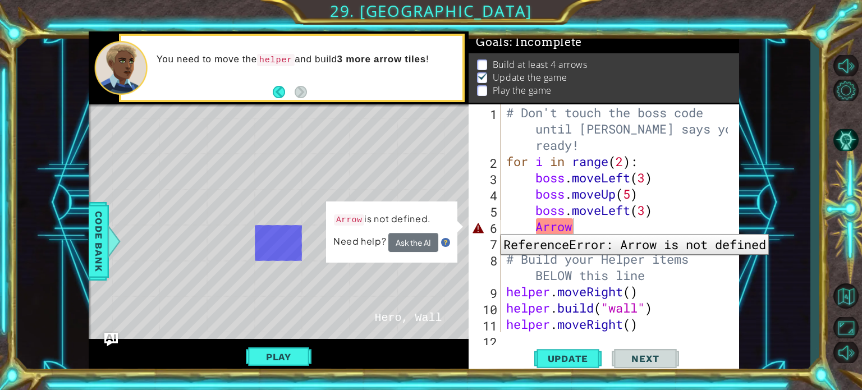
click at [575, 225] on div "# Don't touch the boss code until Vega says you're ready! for i in range ( 2 ) …" at bounding box center [619, 250] width 230 height 293
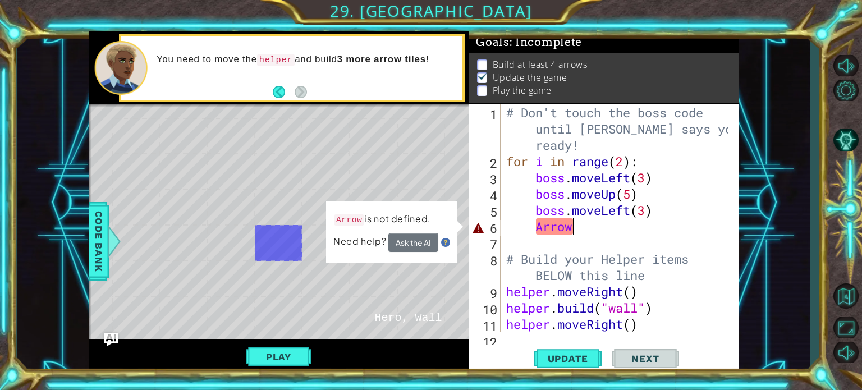
click at [535, 225] on div "# Don't touch the boss code until Vega says you're ready! for i in range ( 2 ) …" at bounding box center [619, 250] width 230 height 293
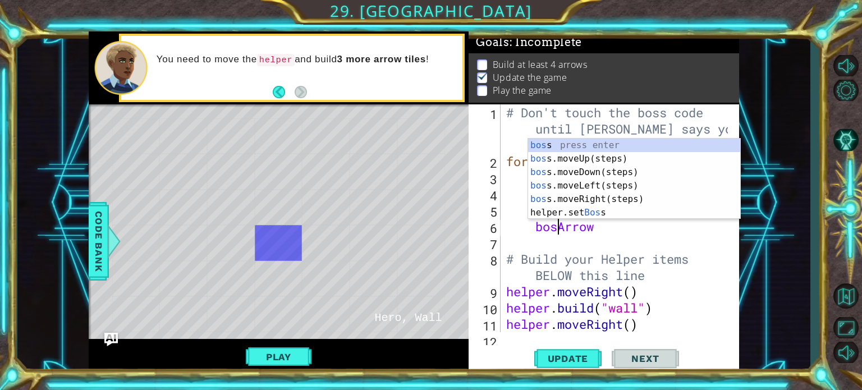
type textarea "bossArrow"
click at [622, 226] on div "# Don't touch the boss code until Vega says you're ready! for i in range ( 2 ) …" at bounding box center [619, 250] width 230 height 293
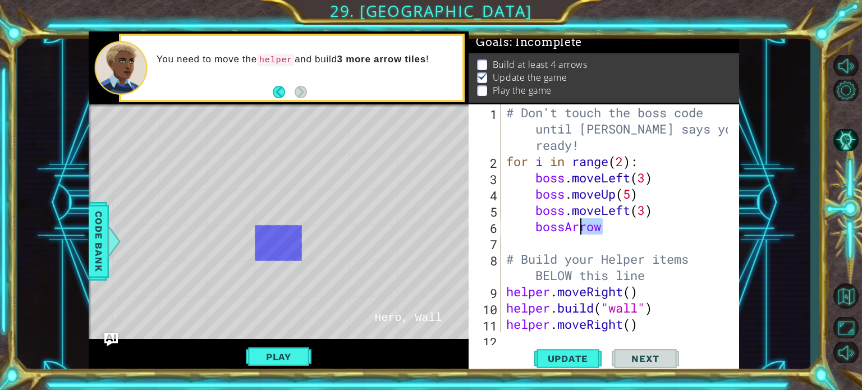
drag, startPoint x: 573, startPoint y: 220, endPoint x: 528, endPoint y: 224, distance: 45.1
click at [528, 224] on div "# Don't touch the boss code until Vega says you're ready! for i in range ( 2 ) …" at bounding box center [619, 250] width 230 height 293
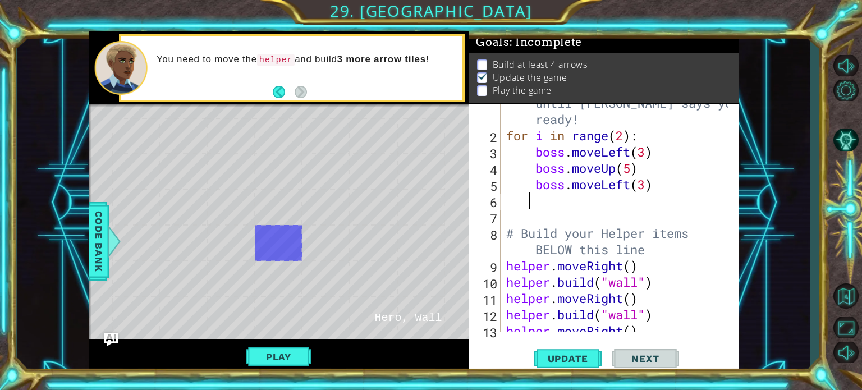
scroll to position [26, 0]
click at [641, 284] on div "# Don't touch the boss code until Vega says you're ready! for i in range ( 2 ) …" at bounding box center [619, 225] width 230 height 293
click at [620, 287] on div "# Don't touch the boss code until Vega says you're ready! for i in range ( 2 ) …" at bounding box center [619, 225] width 230 height 293
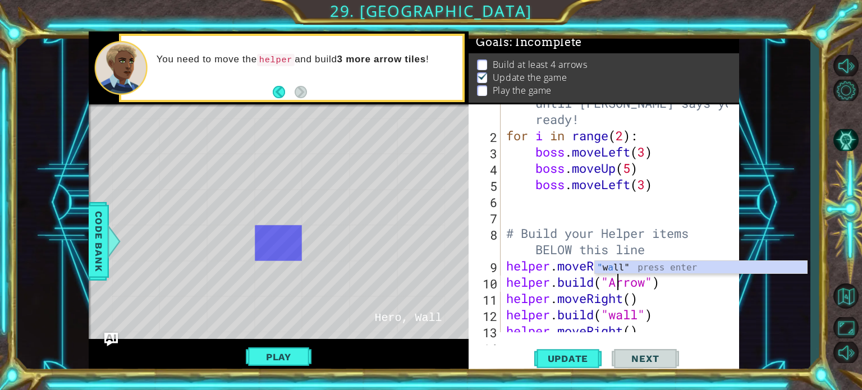
scroll to position [0, 5]
click at [567, 364] on button "Update" at bounding box center [568, 358] width 67 height 27
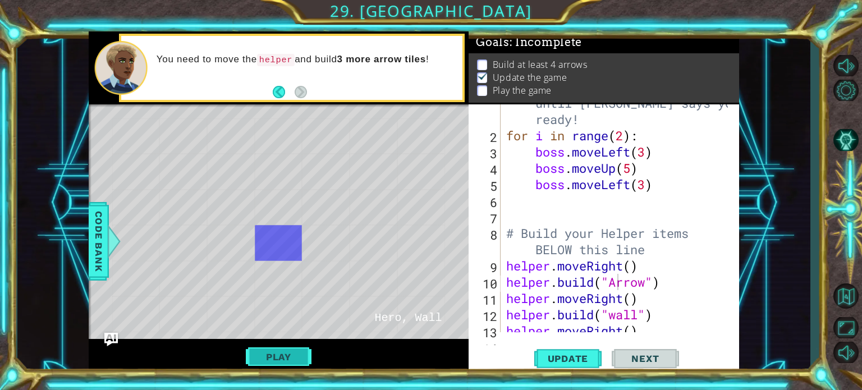
click at [272, 363] on button "Play" at bounding box center [279, 356] width 66 height 21
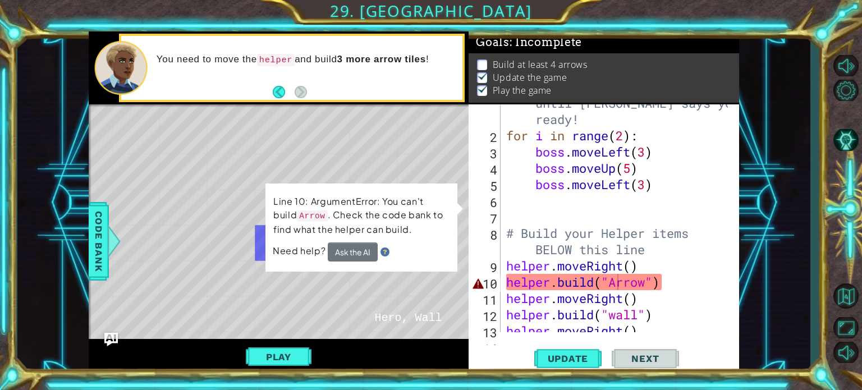
scroll to position [6, 0]
click at [111, 237] on div at bounding box center [114, 242] width 14 height 34
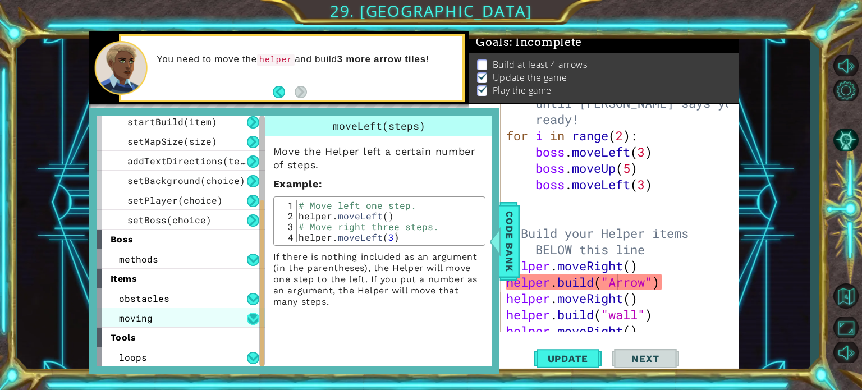
click at [254, 319] on button at bounding box center [253, 319] width 12 height 12
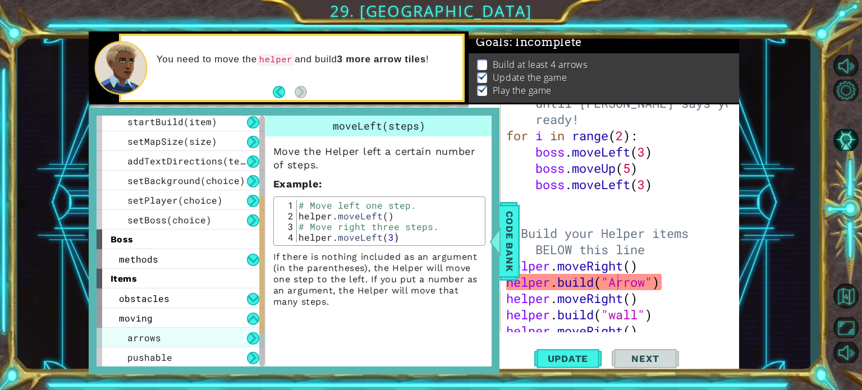
click at [181, 342] on div "arrows" at bounding box center [181, 338] width 168 height 20
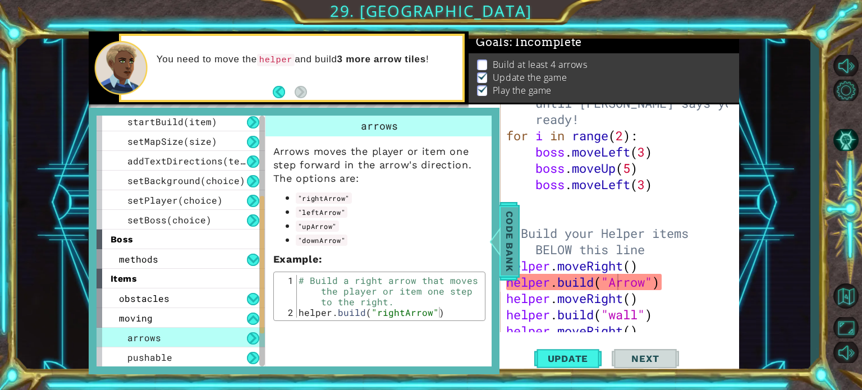
click at [513, 255] on span "Code Bank" at bounding box center [510, 241] width 18 height 68
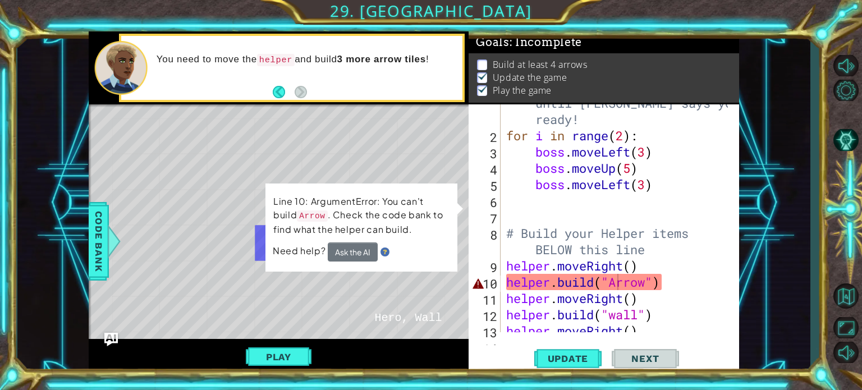
click at [609, 286] on div "# Don't touch the boss code until Vega says you're ready! for i in range ( 2 ) …" at bounding box center [619, 225] width 230 height 293
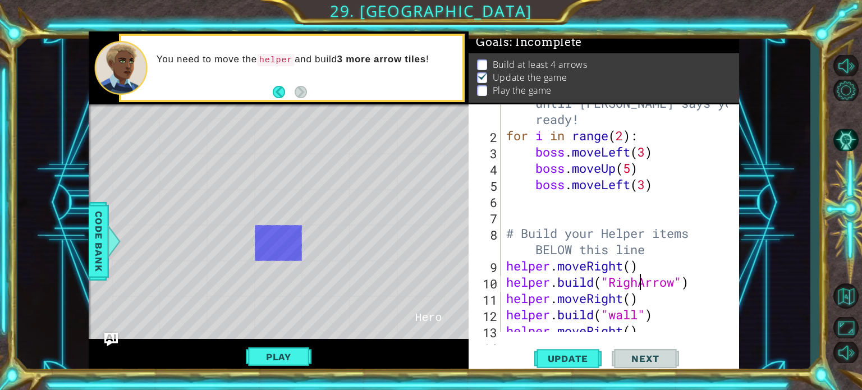
scroll to position [0, 6]
click at [533, 358] on div "Update Next" at bounding box center [607, 358] width 271 height 27
click at [554, 361] on span "Update" at bounding box center [568, 358] width 63 height 11
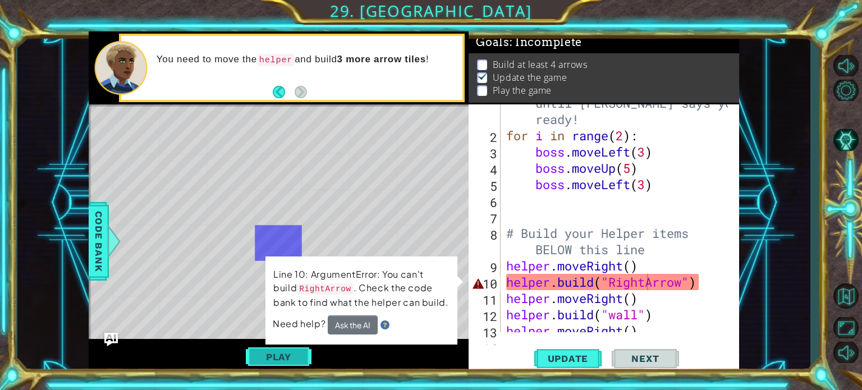
click at [299, 351] on button "Play" at bounding box center [279, 356] width 66 height 21
click at [107, 239] on div at bounding box center [114, 242] width 14 height 34
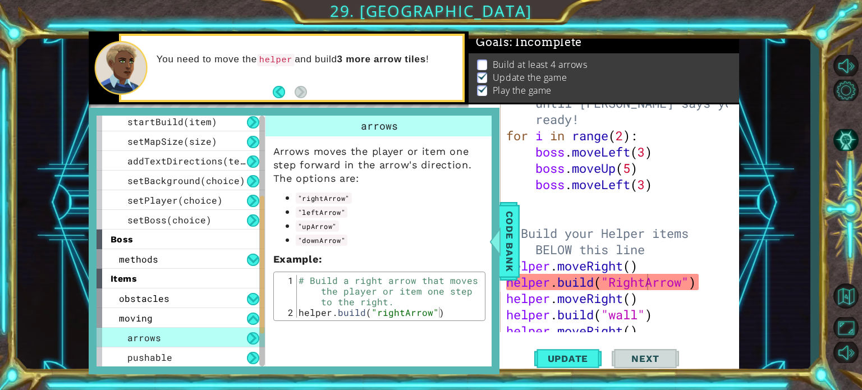
scroll to position [6, 0]
click at [620, 285] on div "# Don't touch the boss code until Vega says you're ready! for i in range ( 2 ) …" at bounding box center [619, 225] width 230 height 293
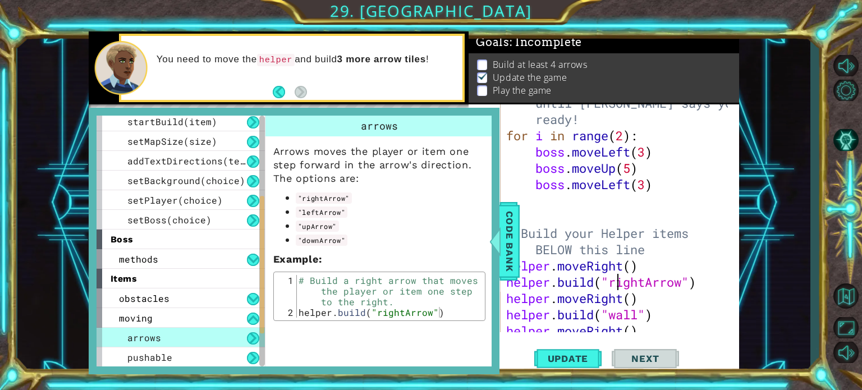
scroll to position [0, 5]
click at [555, 358] on span "Update" at bounding box center [568, 358] width 63 height 11
click at [505, 257] on span "Code Bank" at bounding box center [510, 241] width 18 height 68
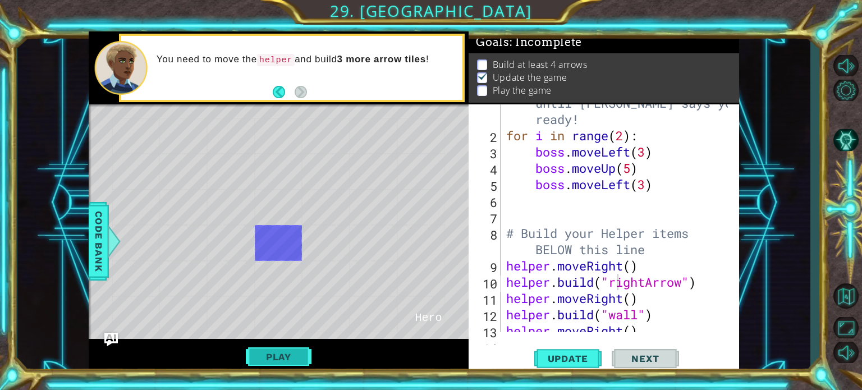
click at [292, 354] on button "Play" at bounding box center [279, 356] width 66 height 21
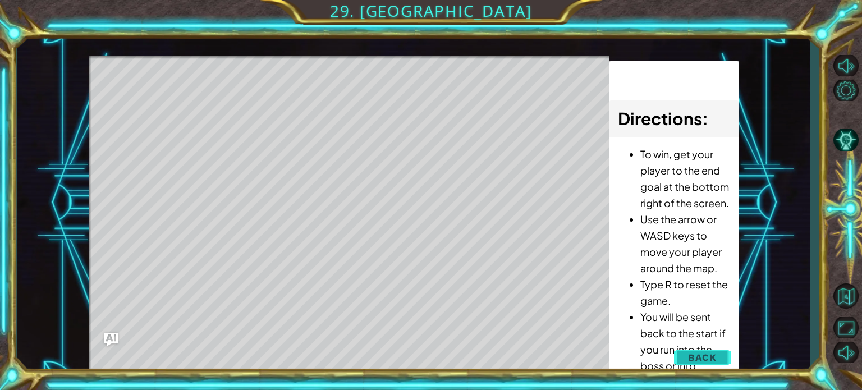
click at [702, 357] on span "Back" at bounding box center [702, 357] width 29 height 11
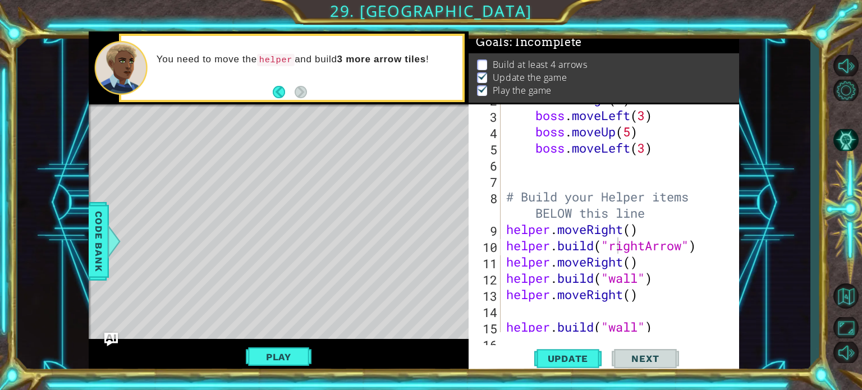
scroll to position [62, 0]
click at [609, 278] on div "for i in range ( 2 ) : boss . moveLeft ( 3 ) boss . moveUp ( 5 ) boss . moveLef…" at bounding box center [619, 221] width 230 height 261
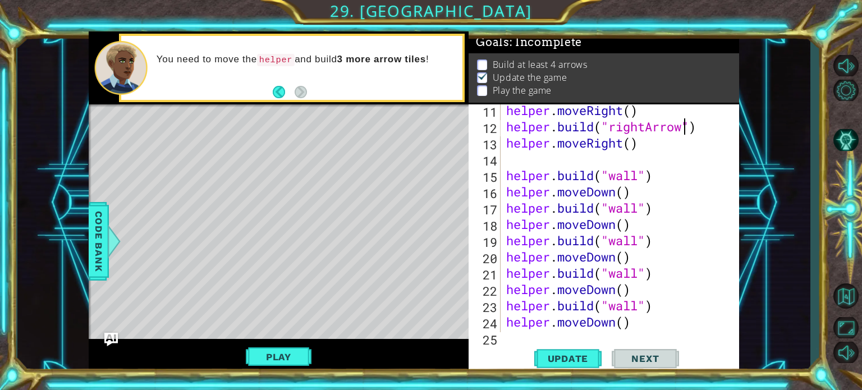
scroll to position [214, 0]
click at [641, 242] on div "helper . moveRight ( ) helper . build ( "rightArrow" ) helper . moveRight ( ) h…" at bounding box center [619, 232] width 230 height 261
click at [567, 360] on span "Update" at bounding box center [568, 358] width 63 height 11
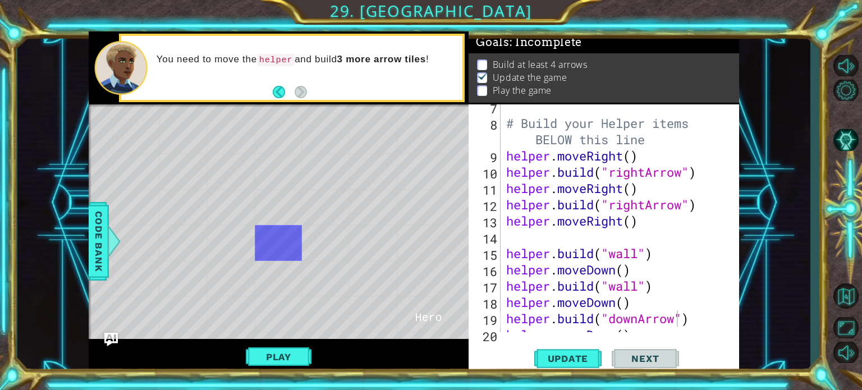
scroll to position [136, 0]
click at [638, 255] on div "# Build your Helper items BELOW this line helper . moveRight ( ) helper . build…" at bounding box center [619, 229] width 230 height 261
click at [565, 361] on span "Update" at bounding box center [568, 358] width 63 height 11
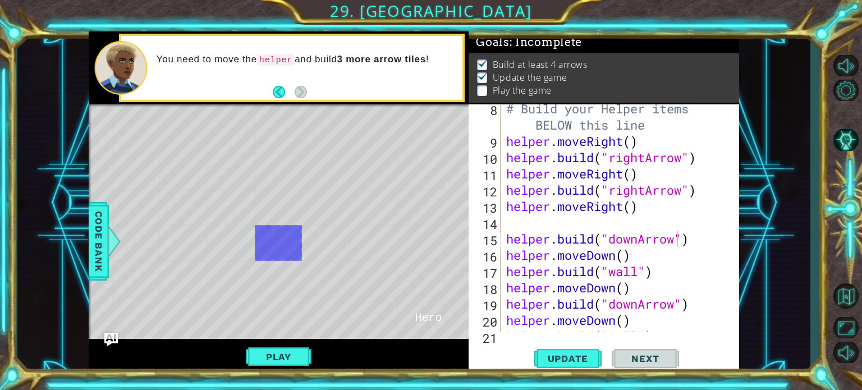
scroll to position [150, 0]
click at [642, 273] on div "# Build your Helper items BELOW this line helper . moveRight ( ) helper . build…" at bounding box center [619, 239] width 230 height 277
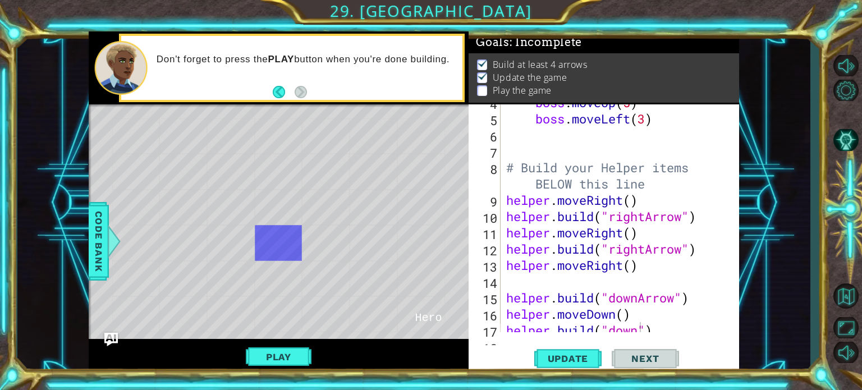
scroll to position [116, 0]
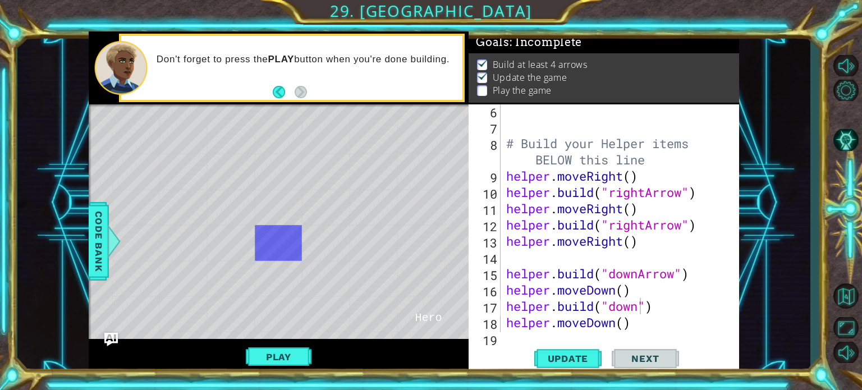
click at [639, 305] on div "# Build your Helper items BELOW this line helper . moveRight ( ) helper . build…" at bounding box center [619, 233] width 230 height 261
click at [585, 355] on span "Update" at bounding box center [568, 358] width 63 height 11
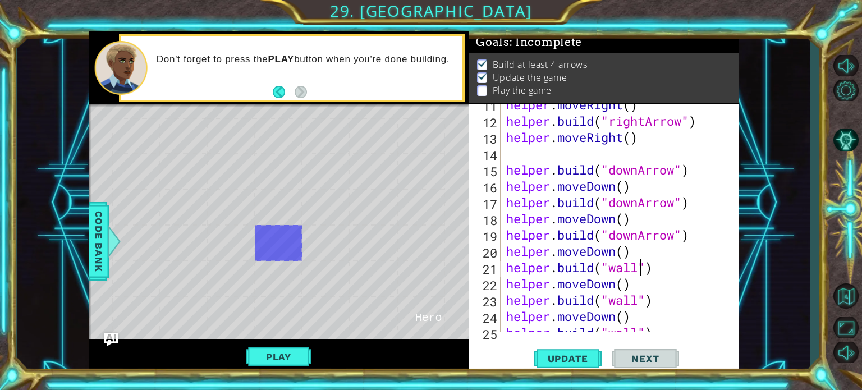
scroll to position [0, 6]
drag, startPoint x: 640, startPoint y: 269, endPoint x: 614, endPoint y: 266, distance: 26.6
click at [614, 266] on div "helper . moveRight ( ) helper . build ( "rightArrow" ) helper . moveRight ( ) h…" at bounding box center [619, 227] width 230 height 261
click at [554, 363] on span "Update" at bounding box center [568, 358] width 63 height 11
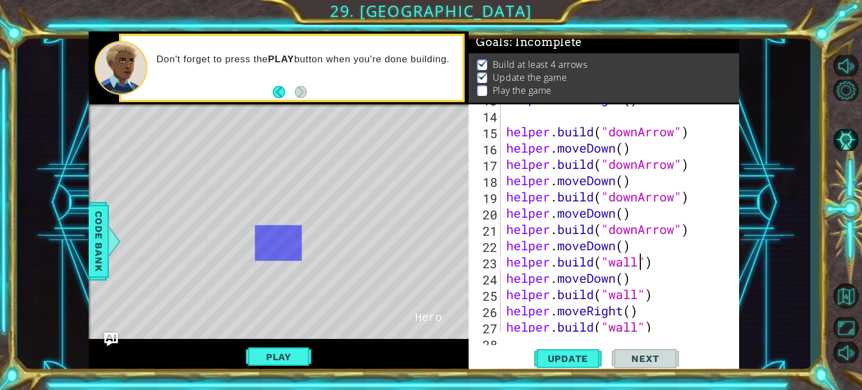
scroll to position [0, 6]
drag, startPoint x: 640, startPoint y: 262, endPoint x: 608, endPoint y: 262, distance: 32.0
click at [608, 262] on div "helper . moveRight ( ) helper . build ( "downArrow" ) helper . moveDown ( ) hel…" at bounding box center [619, 221] width 230 height 261
click at [572, 363] on span "Update" at bounding box center [568, 358] width 63 height 11
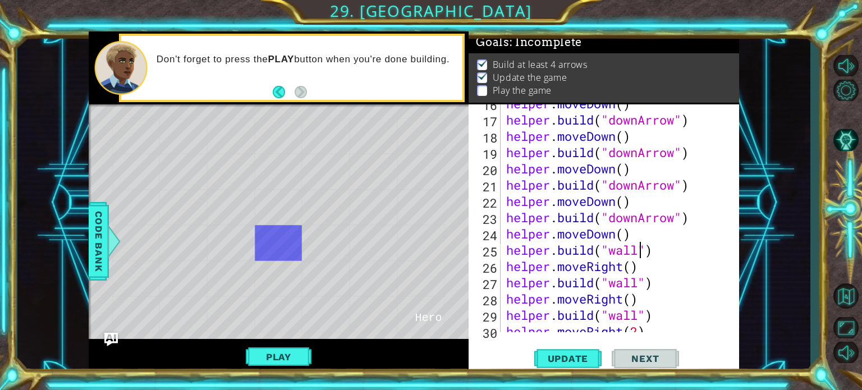
scroll to position [0, 6]
drag, startPoint x: 640, startPoint y: 249, endPoint x: 614, endPoint y: 248, distance: 26.4
click at [614, 248] on div "helper . moveDown ( ) helper . build ( "downArrow" ) helper . moveDown ( ) help…" at bounding box center [619, 225] width 230 height 261
click at [581, 357] on span "Update" at bounding box center [568, 358] width 63 height 11
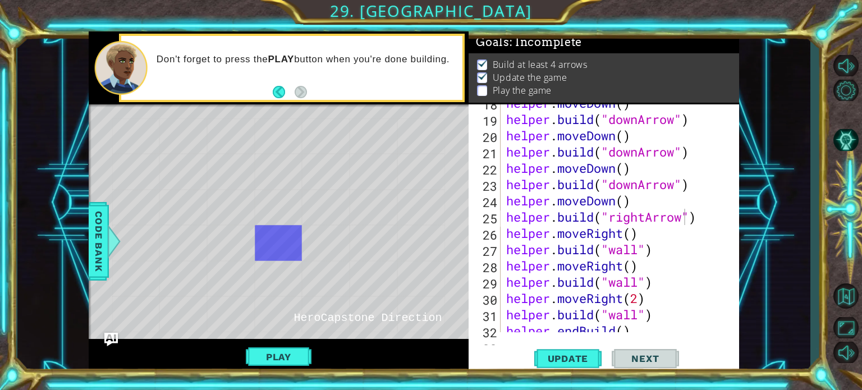
scroll to position [0, 6]
drag, startPoint x: 645, startPoint y: 250, endPoint x: 636, endPoint y: 250, distance: 8.4
click at [636, 250] on div "helper . moveDown ( ) helper . build ( "downArrow" ) helper . moveDown ( ) help…" at bounding box center [619, 225] width 230 height 261
click at [638, 250] on div "helper . moveDown ( ) helper . build ( "downArrow" ) helper . moveDown ( ) help…" at bounding box center [616, 218] width 224 height 228
drag, startPoint x: 638, startPoint y: 250, endPoint x: 624, endPoint y: 248, distance: 13.8
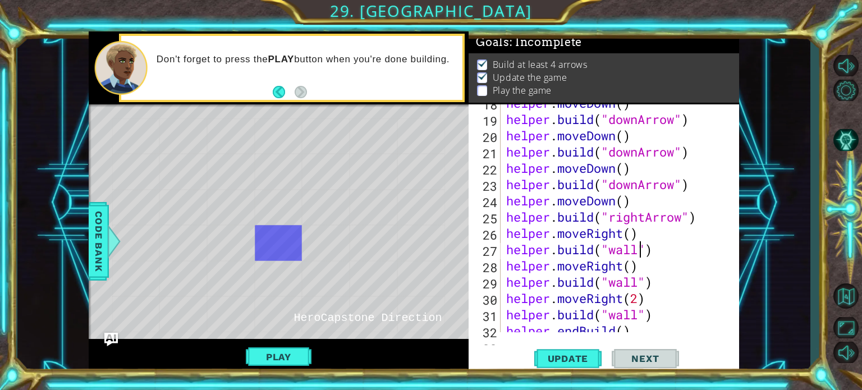
click at [624, 248] on div "helper . moveDown ( ) helper . build ( "downArrow" ) helper . moveDown ( ) help…" at bounding box center [619, 225] width 230 height 261
click at [548, 364] on span "Update" at bounding box center [568, 358] width 63 height 11
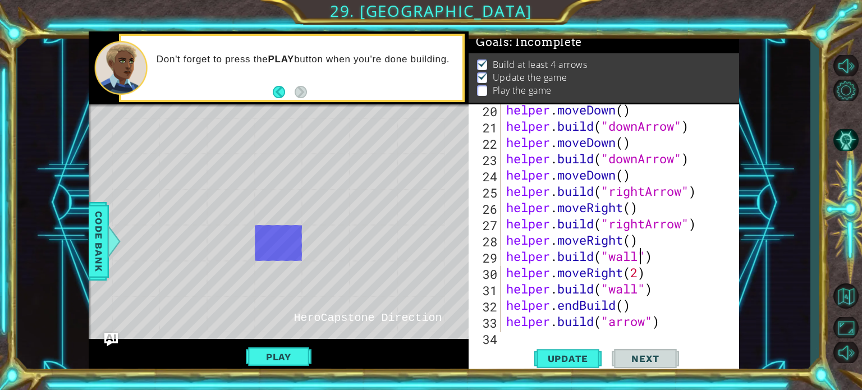
scroll to position [0, 6]
drag, startPoint x: 642, startPoint y: 261, endPoint x: 614, endPoint y: 259, distance: 28.2
click at [614, 259] on div "helper . moveDown ( ) helper . build ( "downArrow" ) helper . moveDown ( ) help…" at bounding box center [619, 232] width 230 height 261
type textarea "[DOMAIN_NAME]("rightArrow")"
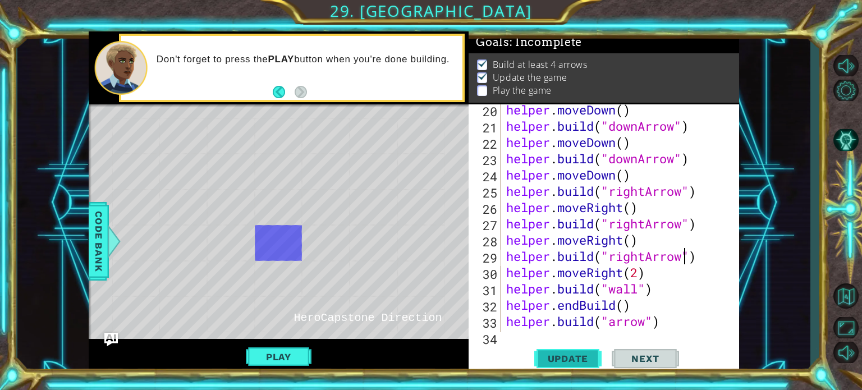
click at [569, 354] on span "Update" at bounding box center [568, 358] width 63 height 11
click at [291, 357] on button "Play" at bounding box center [279, 356] width 66 height 21
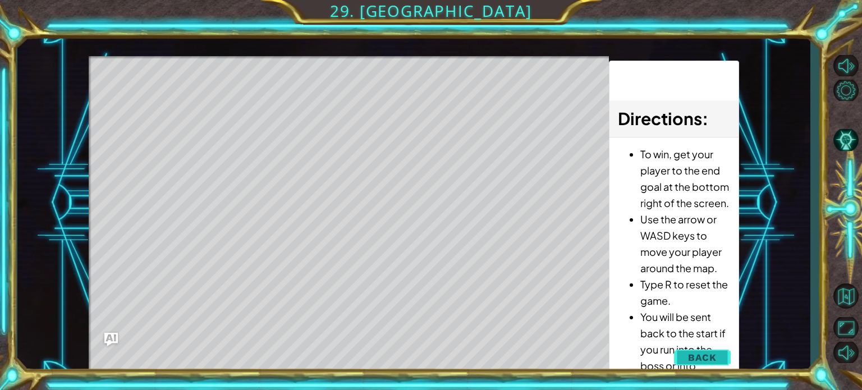
click at [692, 357] on span "Back" at bounding box center [702, 357] width 29 height 11
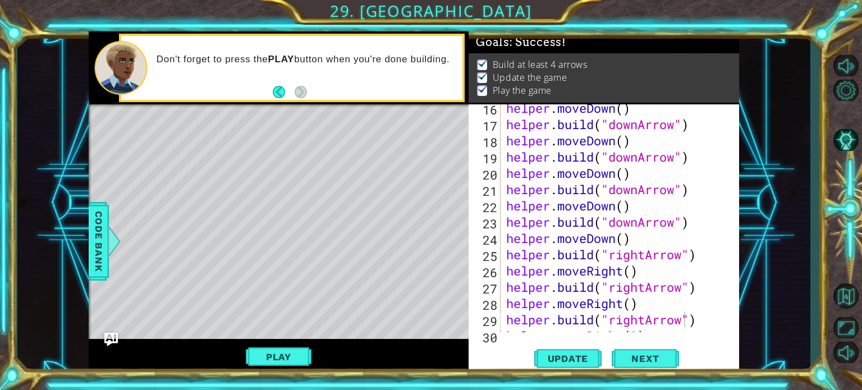
scroll to position [298, 0]
click at [645, 354] on span "Next" at bounding box center [645, 359] width 50 height 11
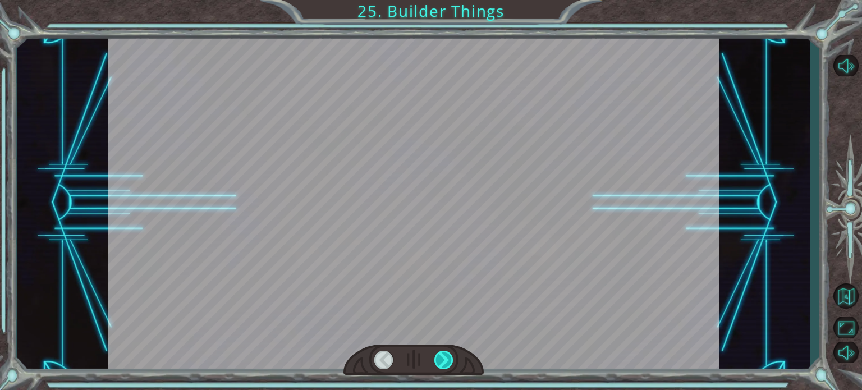
click at [441, 364] on div at bounding box center [444, 360] width 19 height 19
click at [445, 354] on div at bounding box center [444, 360] width 19 height 19
click at [444, 359] on div at bounding box center [444, 360] width 19 height 19
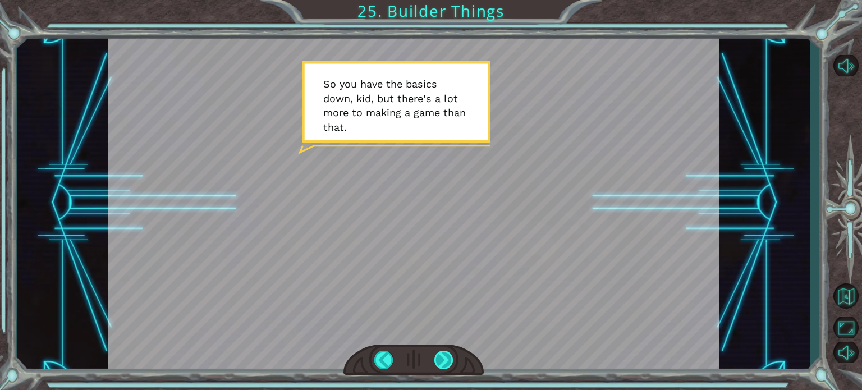
click at [444, 359] on div at bounding box center [444, 360] width 19 height 19
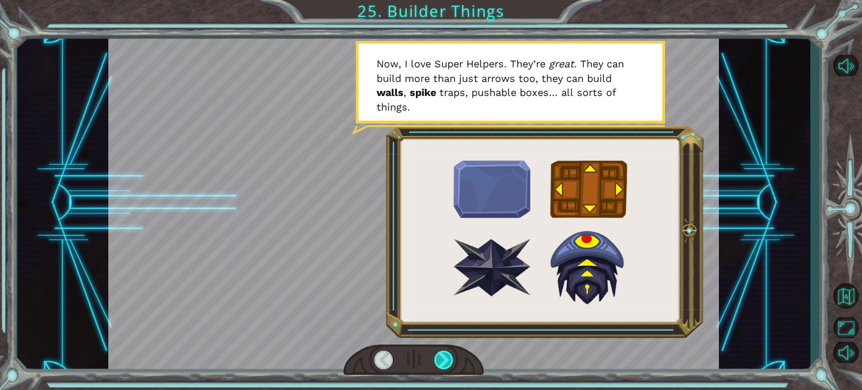
click at [444, 359] on div at bounding box center [444, 360] width 19 height 19
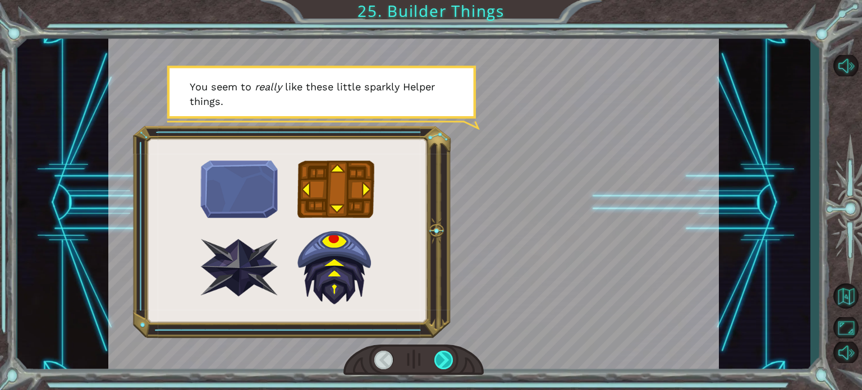
click at [444, 359] on div at bounding box center [444, 360] width 19 height 19
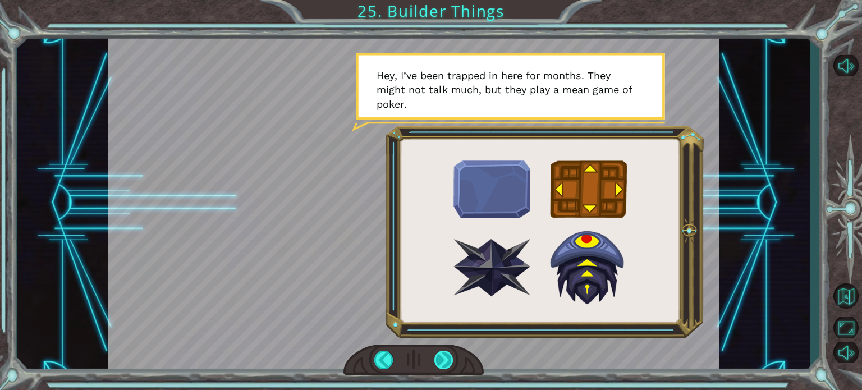
click at [444, 359] on div at bounding box center [444, 360] width 19 height 19
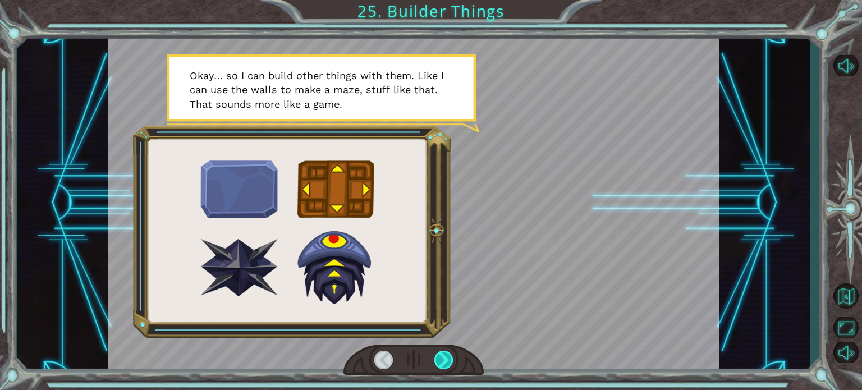
click at [444, 359] on div at bounding box center [444, 360] width 19 height 19
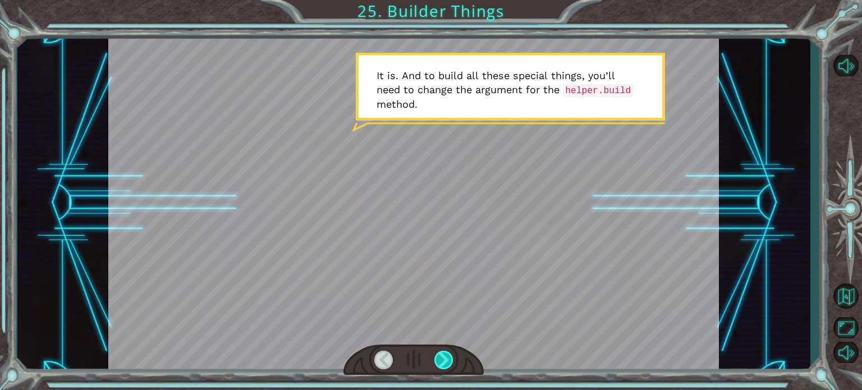
click at [444, 359] on div at bounding box center [444, 360] width 19 height 19
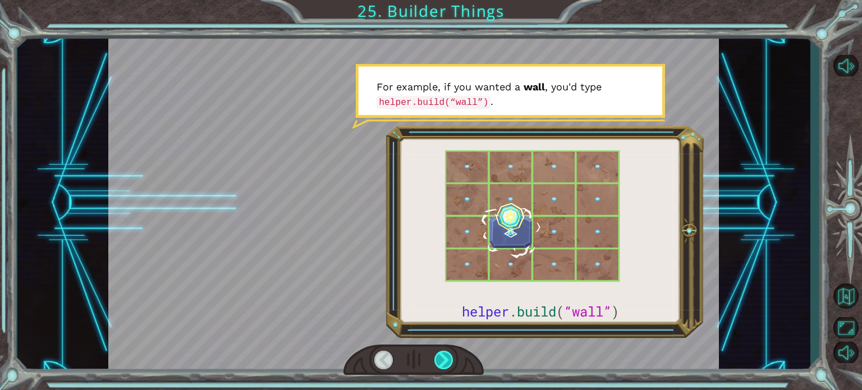
click at [444, 359] on div at bounding box center [444, 360] width 19 height 19
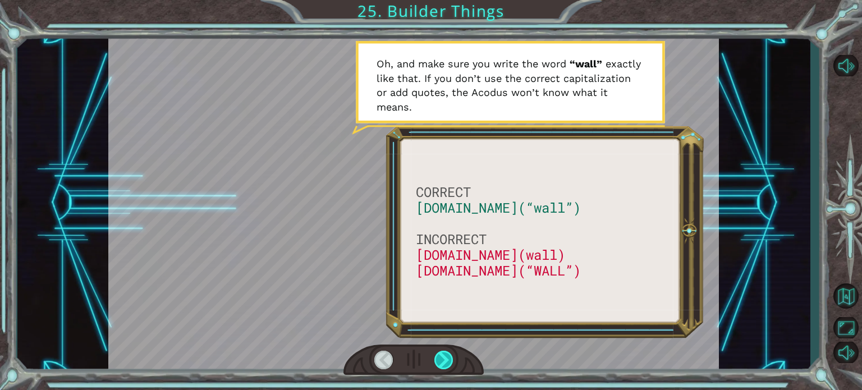
click at [444, 359] on div at bounding box center [444, 360] width 19 height 19
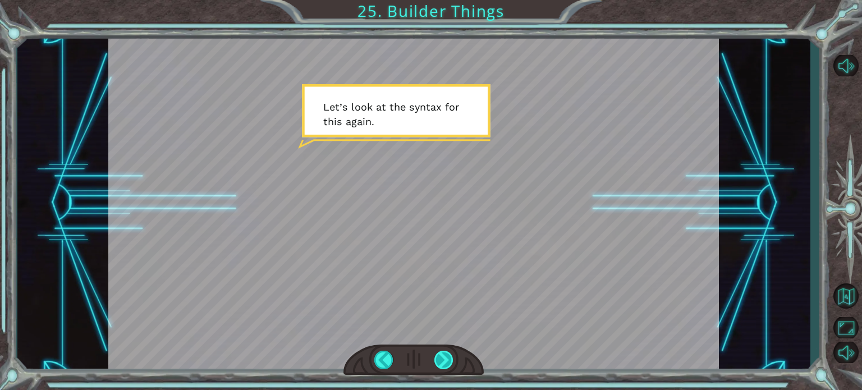
click at [444, 359] on div at bounding box center [444, 360] width 19 height 19
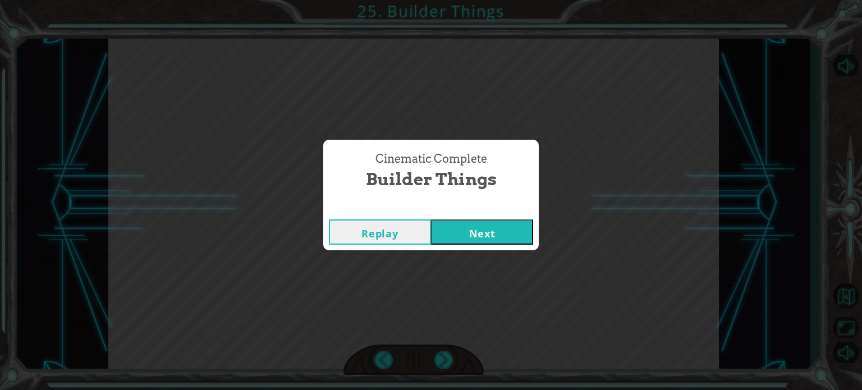
click at [472, 235] on button "Next" at bounding box center [482, 232] width 102 height 25
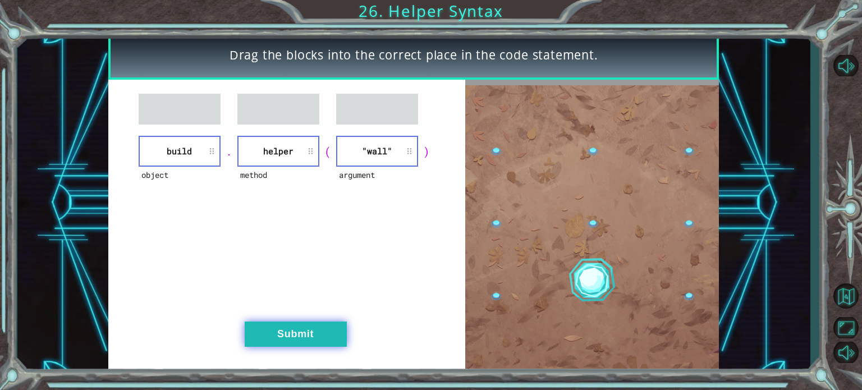
click at [318, 336] on button "Submit" at bounding box center [296, 334] width 102 height 25
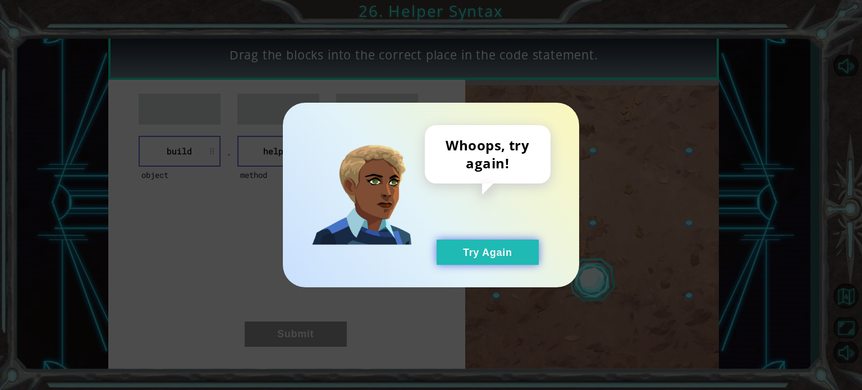
click at [472, 249] on button "Try Again" at bounding box center [488, 252] width 102 height 25
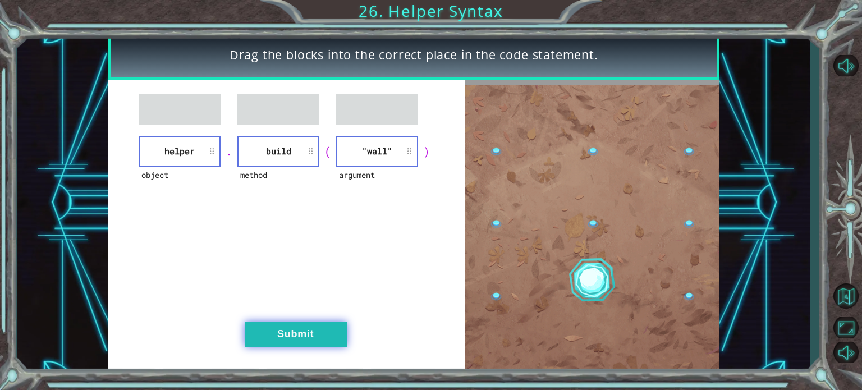
click at [296, 330] on button "Submit" at bounding box center [296, 334] width 102 height 25
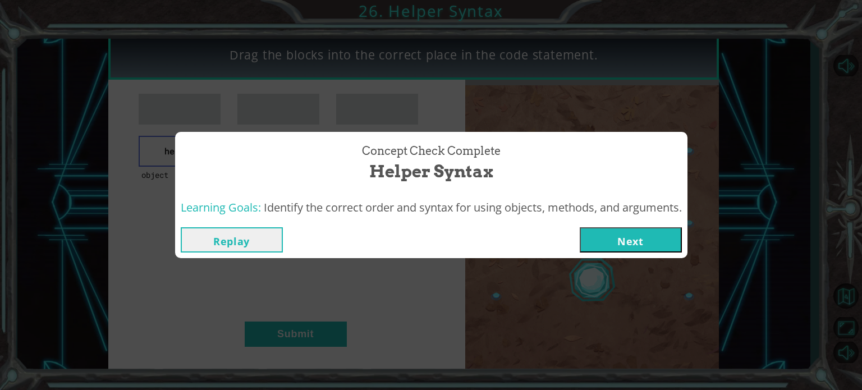
click at [613, 242] on button "Next" at bounding box center [631, 239] width 102 height 25
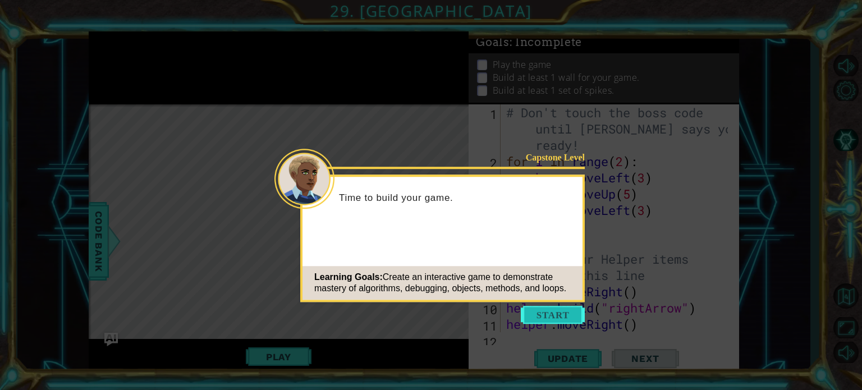
click at [559, 318] on button "Start" at bounding box center [553, 315] width 64 height 18
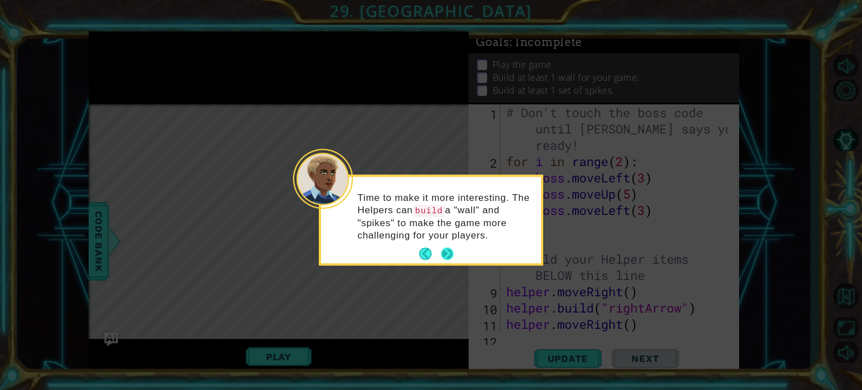
click at [447, 253] on button "Next" at bounding box center [447, 254] width 12 height 12
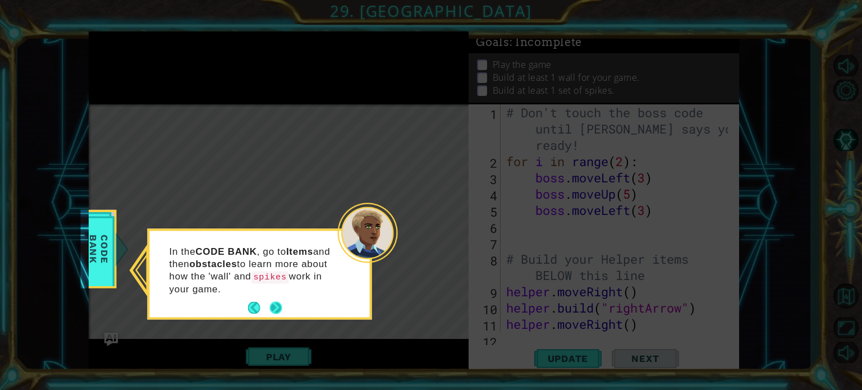
click at [276, 308] on button "Next" at bounding box center [276, 308] width 12 height 12
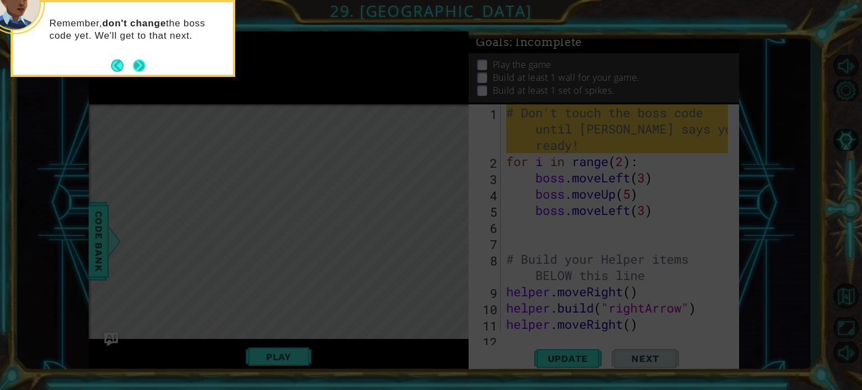
click at [144, 64] on button "Next" at bounding box center [139, 66] width 12 height 12
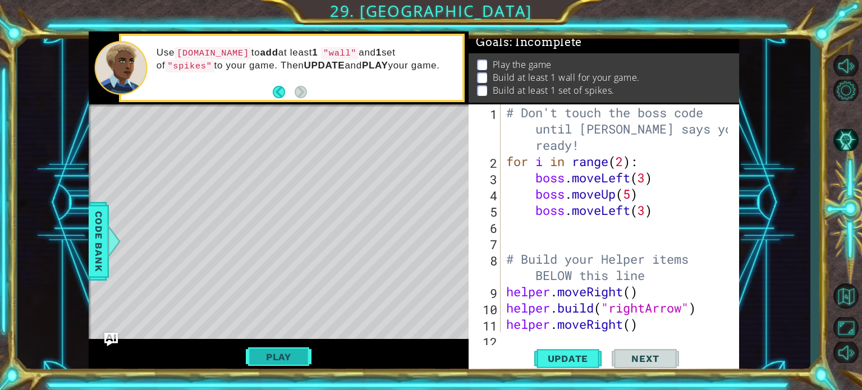
click at [277, 357] on button "Play" at bounding box center [279, 356] width 66 height 21
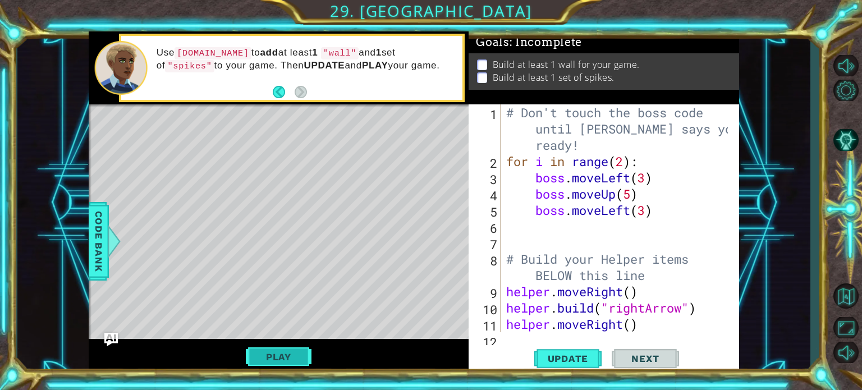
click at [277, 355] on button "Play" at bounding box center [279, 356] width 66 height 21
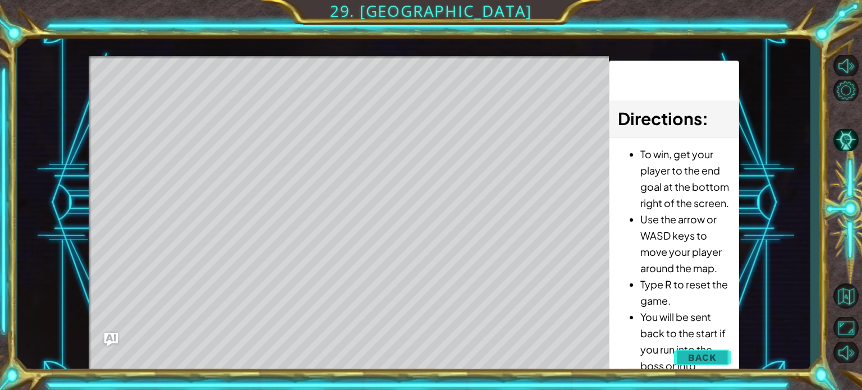
click at [680, 359] on button "Back" at bounding box center [702, 357] width 57 height 22
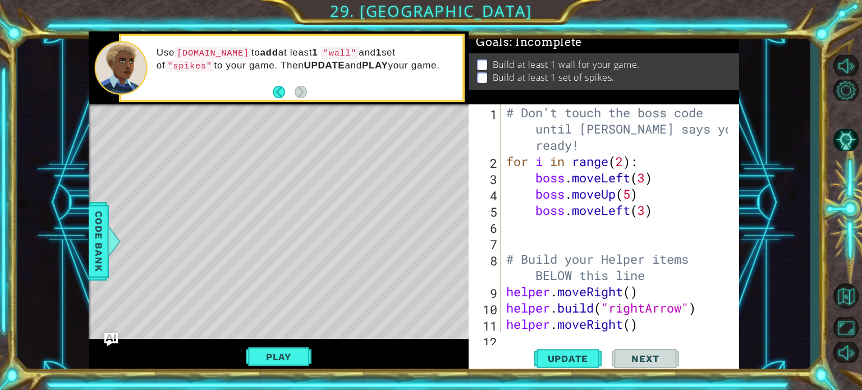
scroll to position [4, 0]
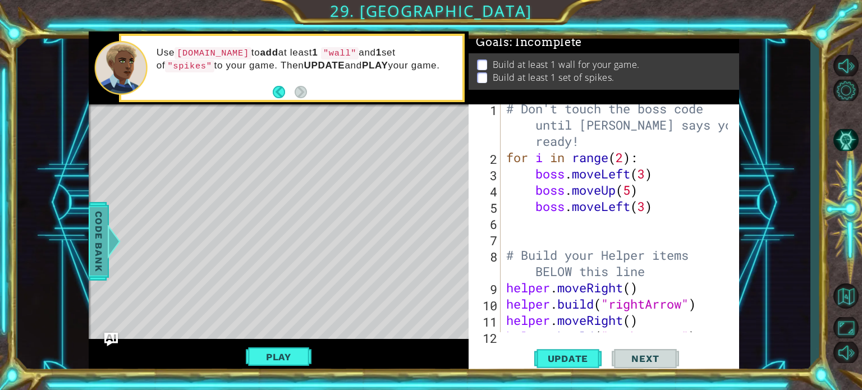
click at [101, 222] on span "Code Bank" at bounding box center [99, 241] width 18 height 68
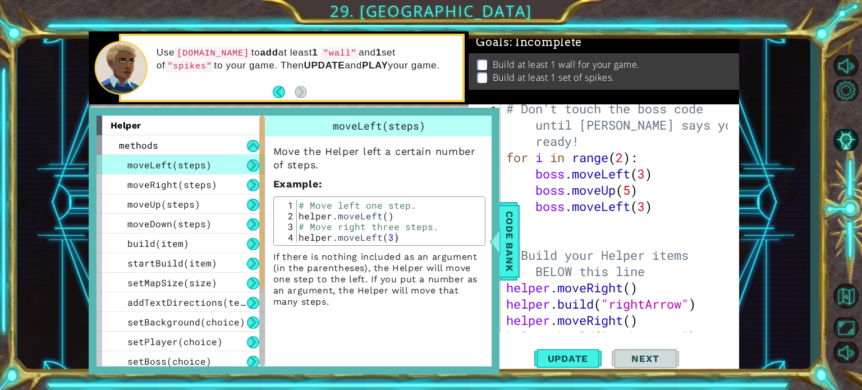
click at [487, 61] on li "Build at least 1 wall for your game." at bounding box center [605, 64] width 257 height 13
click at [484, 63] on p at bounding box center [482, 65] width 10 height 11
click at [627, 283] on div "# Don't touch the boss code until Vega says you're ready! for i in range ( 2 ) …" at bounding box center [619, 247] width 230 height 293
click at [632, 287] on div "# Don't touch the boss code until Vega says you're ready! for i in range ( 2 ) …" at bounding box center [619, 247] width 230 height 293
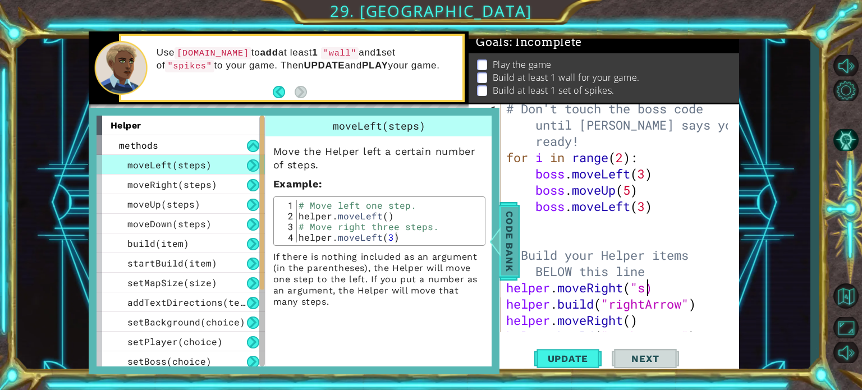
scroll to position [0, 6]
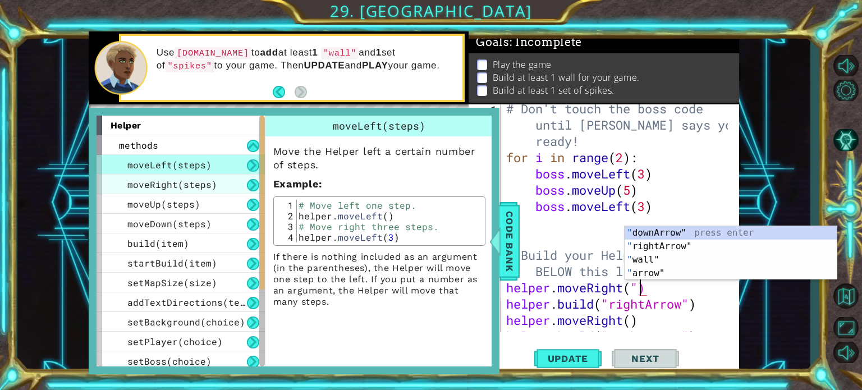
click at [177, 182] on span "moveRight(steps)" at bounding box center [172, 185] width 90 height 12
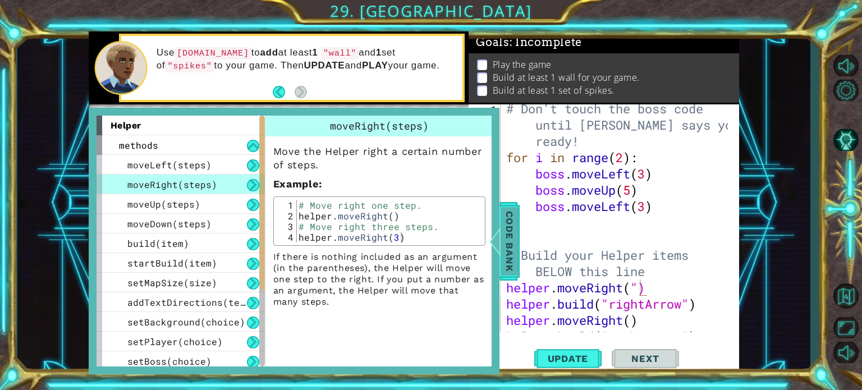
click at [514, 221] on span "Code Bank" at bounding box center [510, 241] width 18 height 68
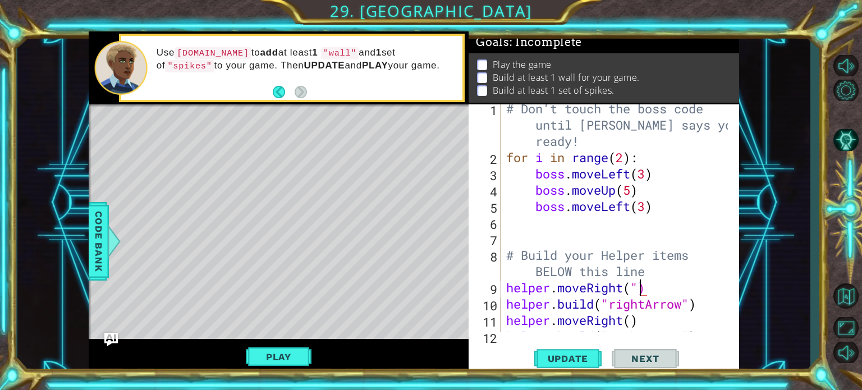
click at [638, 293] on div "# Don't touch the boss code until Vega says you're ready! for i in range ( 2 ) …" at bounding box center [619, 247] width 230 height 293
click at [701, 284] on div "# Don't touch the boss code until Vega says you're ready! for i in range ( 2 ) …" at bounding box center [619, 247] width 230 height 293
click at [634, 321] on div "# Don't touch the boss code until Vega says you're ready! for i in range ( 2 ) …" at bounding box center [619, 247] width 230 height 293
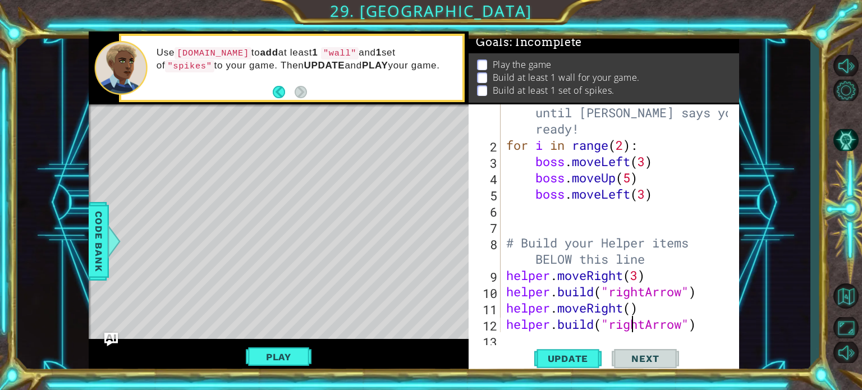
type textarea "helper.moveRight()"
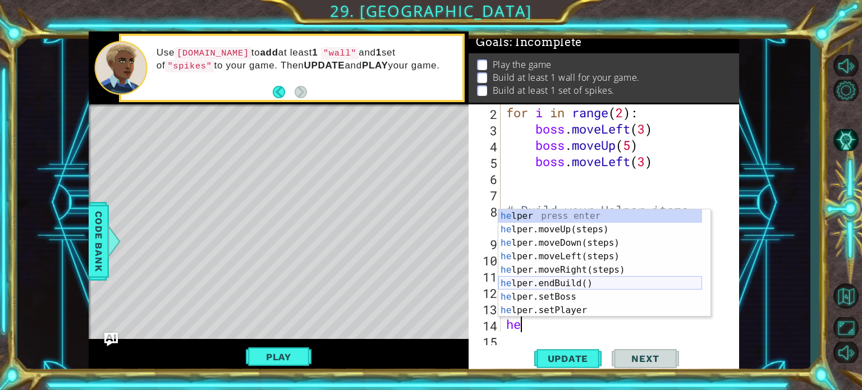
scroll to position [0, 0]
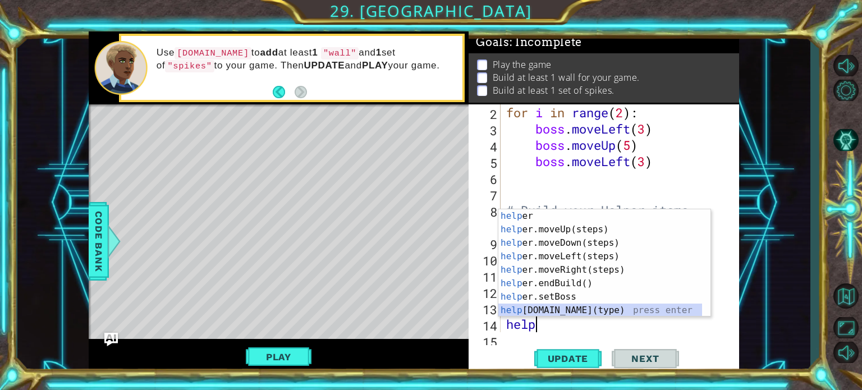
click at [591, 309] on div "help er press enter help er.moveUp(steps) press enter help er.moveDown(steps) p…" at bounding box center [601, 276] width 204 height 135
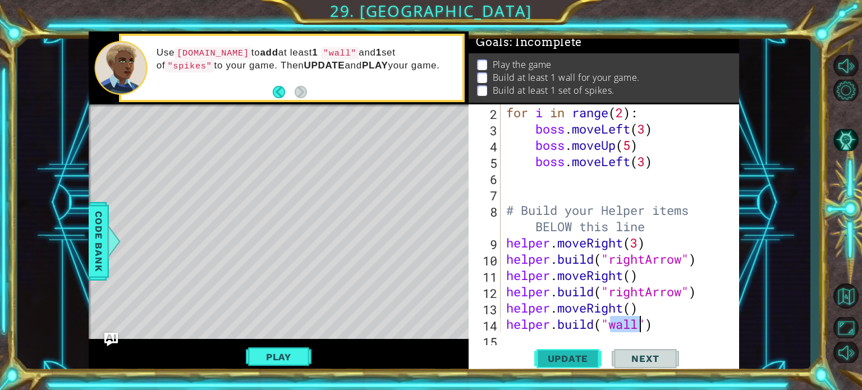
type textarea "[DOMAIN_NAME]("wall")"
click at [574, 357] on span "Update" at bounding box center [568, 358] width 63 height 11
click at [663, 327] on div "for i in range ( 2 ) : boss . moveLeft ( 3 ) boss . moveUp ( 5 ) boss . moveLef…" at bounding box center [619, 234] width 230 height 261
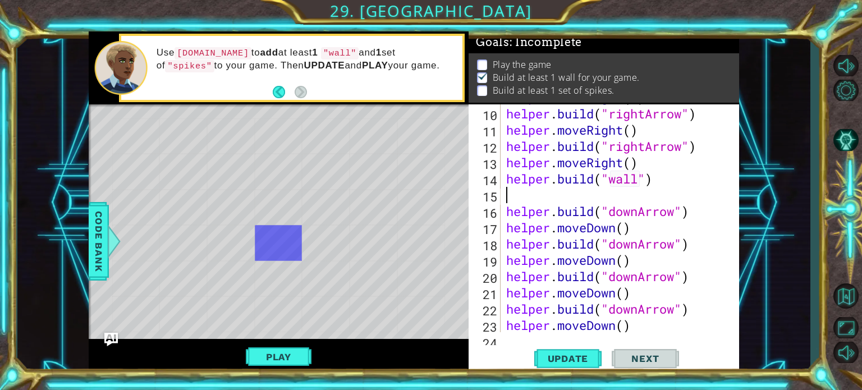
scroll to position [194, 0]
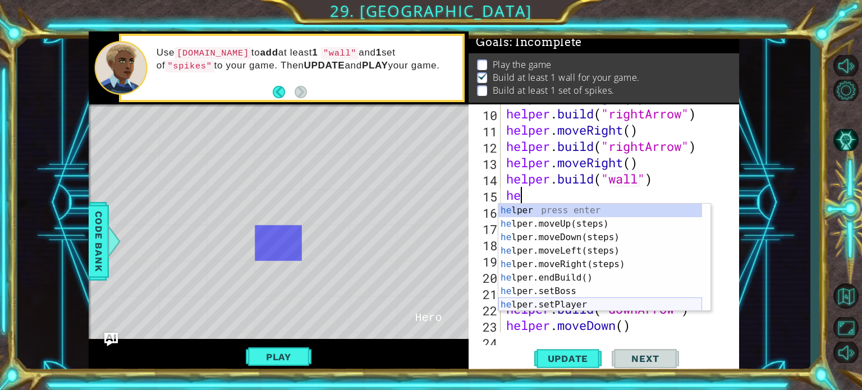
click at [567, 303] on div "he lper press enter he lper.moveUp(steps) press enter he lper.moveDown(steps) p…" at bounding box center [601, 271] width 204 height 135
type textarea "helper.setPlayer("dragon")"
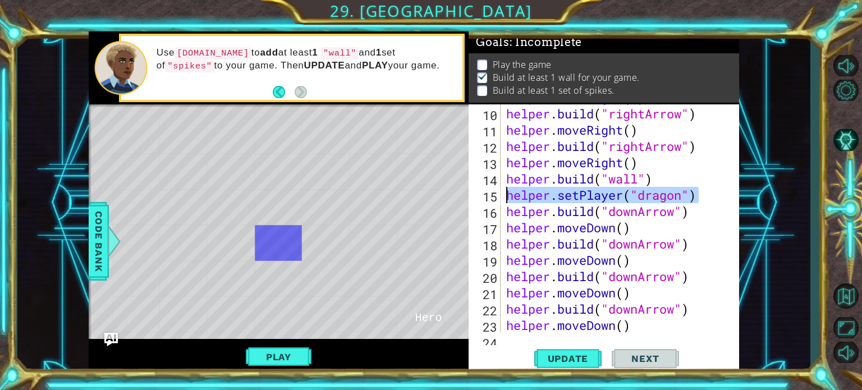
drag, startPoint x: 706, startPoint y: 195, endPoint x: 504, endPoint y: 196, distance: 202.1
click at [504, 196] on div "helper . moveRight ( 3 ) helper . build ( "rightArrow" ) helper . moveRight ( )…" at bounding box center [616, 218] width 224 height 228
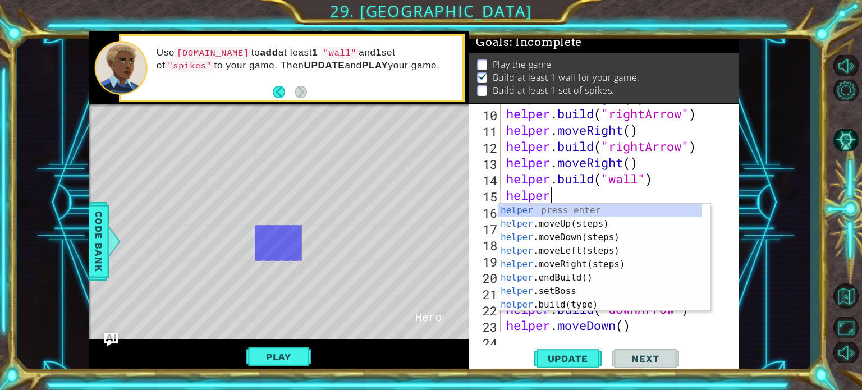
scroll to position [0, 2]
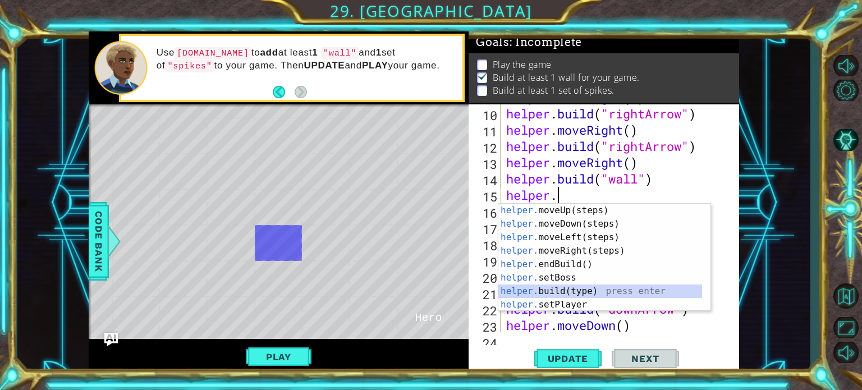
click at [536, 287] on div "helper. moveUp(steps) press enter helper. moveDown(steps) press enter helper. m…" at bounding box center [601, 271] width 204 height 135
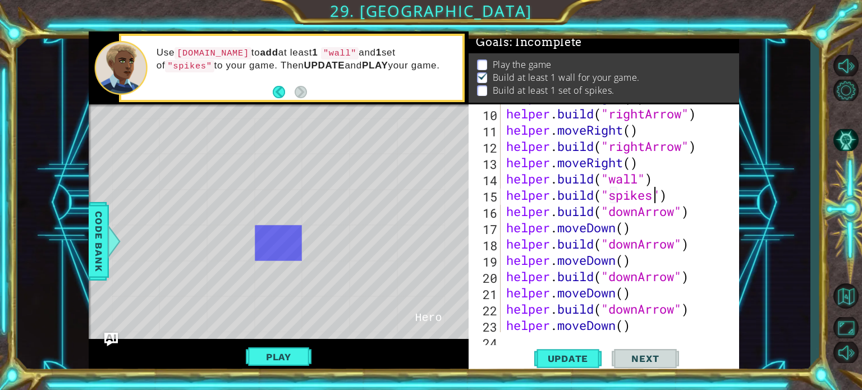
scroll to position [0, 7]
click at [555, 360] on span "Update" at bounding box center [568, 358] width 63 height 11
click at [286, 351] on button "Play" at bounding box center [279, 356] width 66 height 21
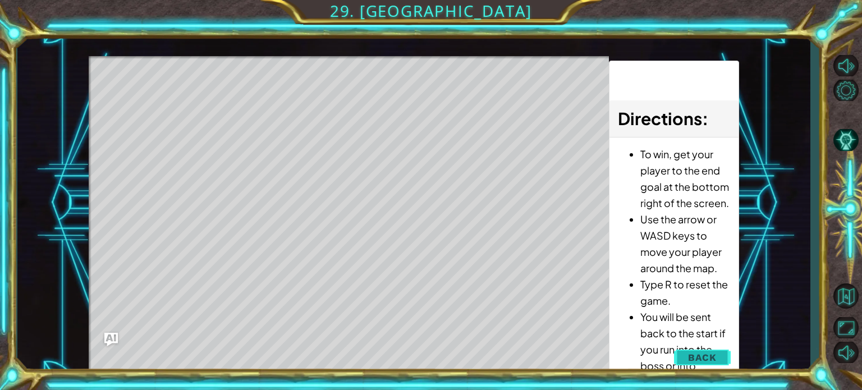
click at [722, 353] on button "Back" at bounding box center [702, 357] width 57 height 22
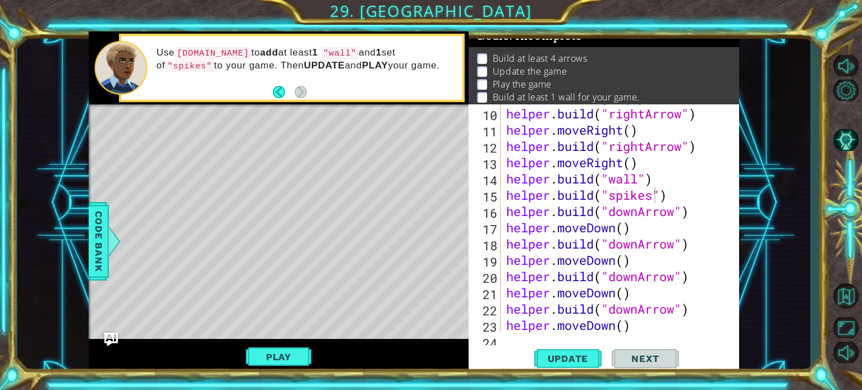
scroll to position [0, 0]
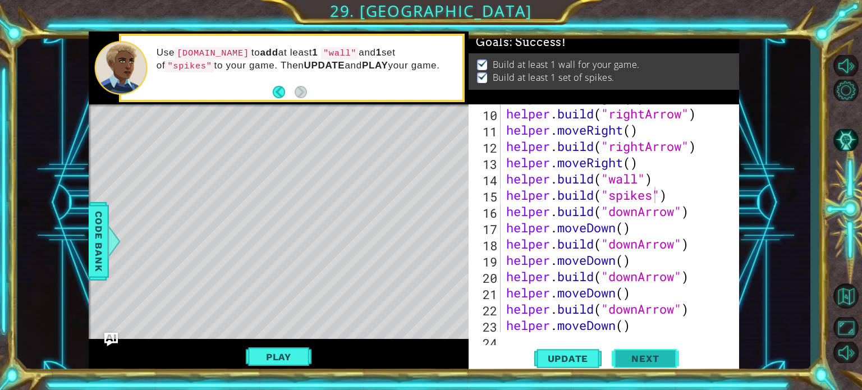
click at [647, 351] on button "Next" at bounding box center [645, 358] width 67 height 27
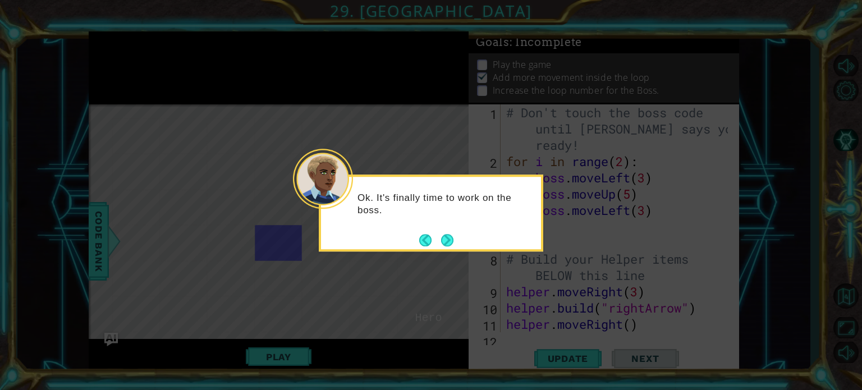
scroll to position [13, 0]
click at [453, 242] on button "Next" at bounding box center [447, 240] width 13 height 13
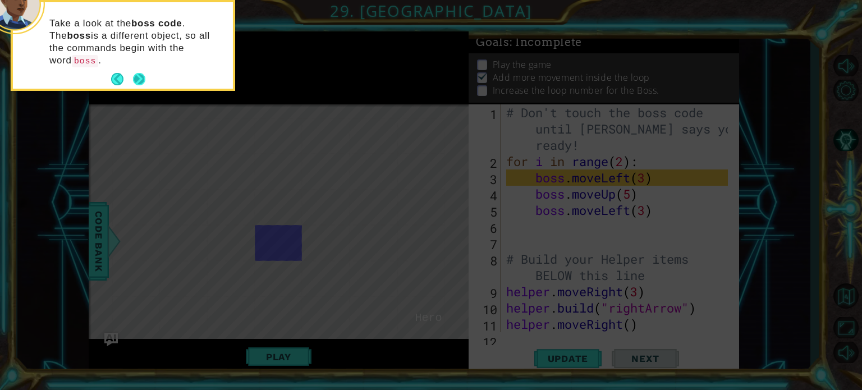
click at [138, 73] on button "Next" at bounding box center [139, 79] width 12 height 12
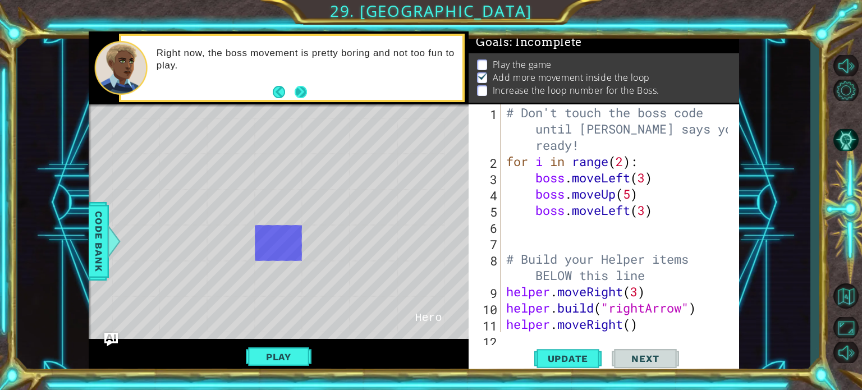
click at [302, 94] on button "Next" at bounding box center [301, 92] width 12 height 12
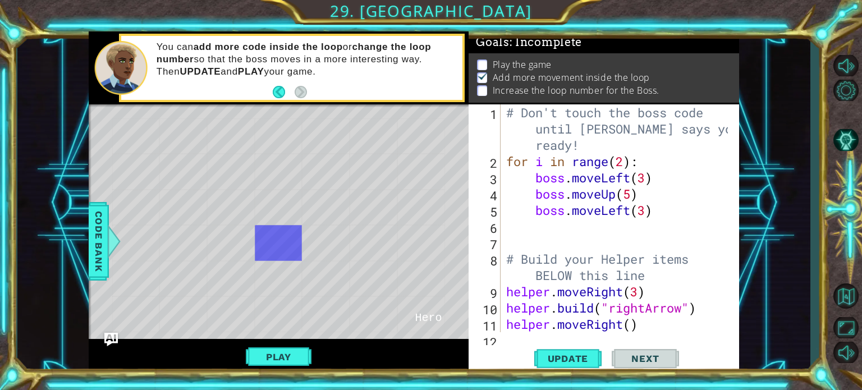
click at [283, 237] on span "@" at bounding box center [278, 243] width 10 height 17
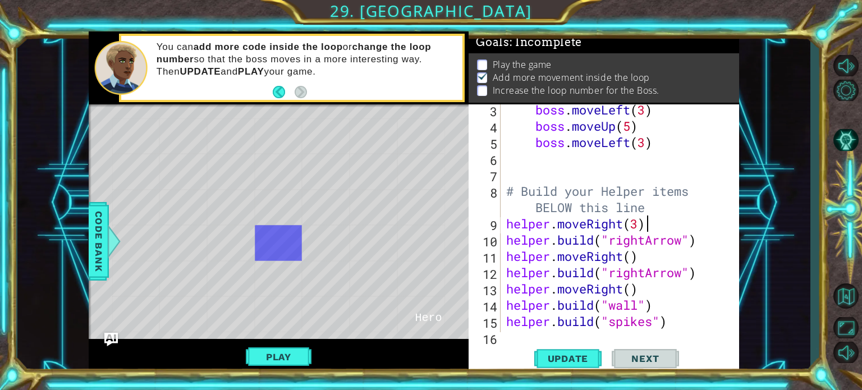
scroll to position [0, 6]
click at [645, 227] on div "boss . moveLeft ( 3 ) boss . moveUp ( 5 ) boss . moveLeft ( 3 ) # Build your He…" at bounding box center [619, 232] width 230 height 261
click at [640, 225] on div "boss . moveLeft ( 3 ) boss . moveUp ( 5 ) boss . moveLeft ( 3 ) # Build your He…" at bounding box center [619, 232] width 230 height 261
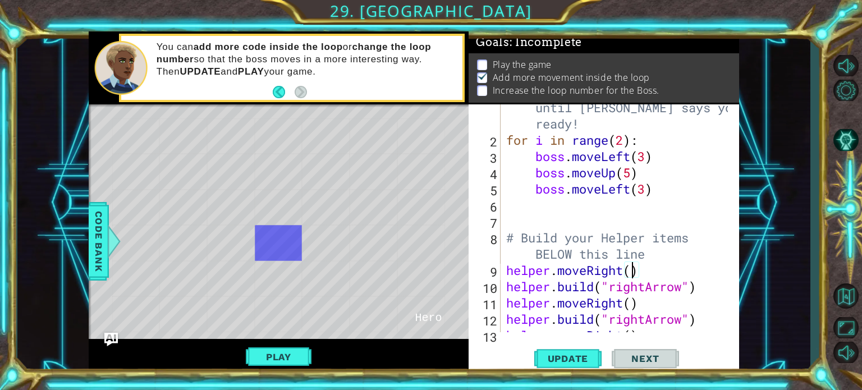
scroll to position [0, 0]
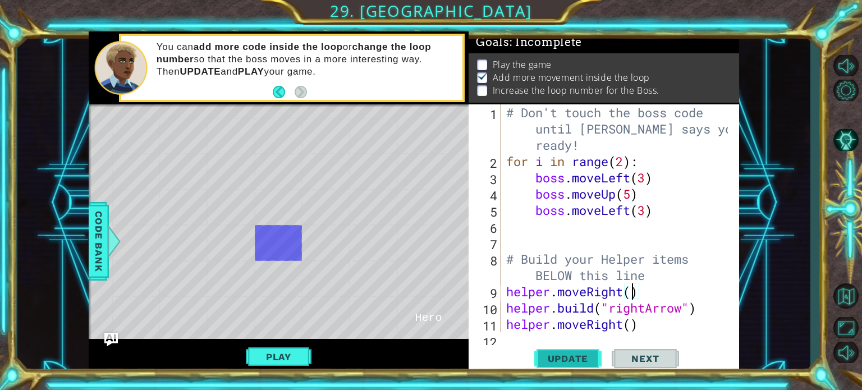
click at [558, 363] on span "Update" at bounding box center [568, 358] width 63 height 11
type textarea "boss.moveLeft(3)"
click at [666, 213] on div "# Don't touch the boss code until Vega says you're ready! for i in range ( 2 ) …" at bounding box center [619, 250] width 230 height 293
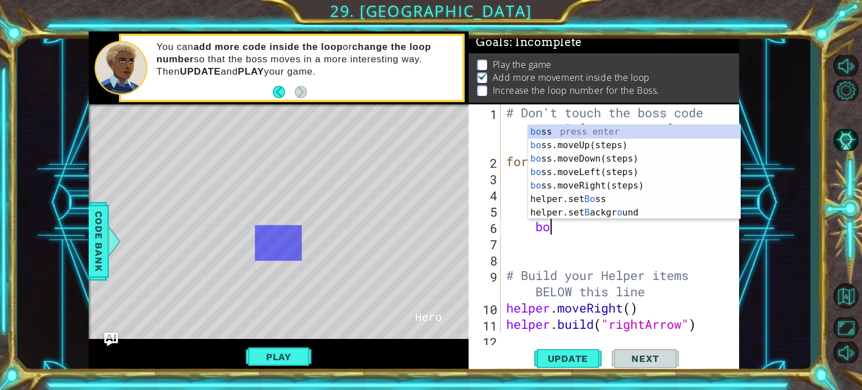
scroll to position [0, 2]
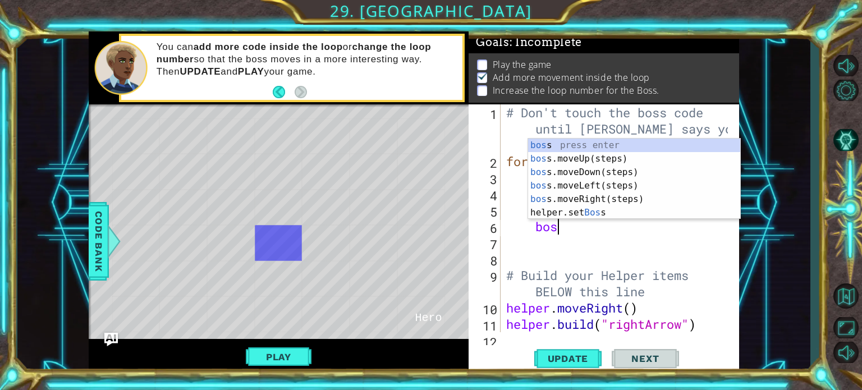
type textarea "boss"
click at [579, 161] on div "boss press enter boss .moveUp(steps) press enter boss .moveDown(steps) press en…" at bounding box center [634, 193] width 212 height 108
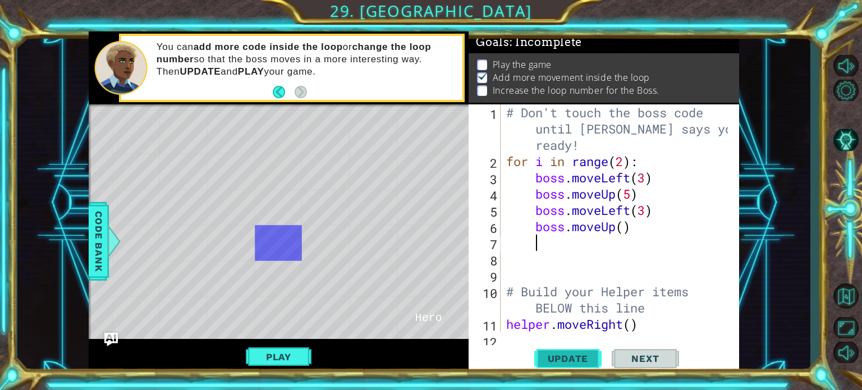
click at [552, 359] on span "Update" at bounding box center [568, 358] width 63 height 11
click at [647, 178] on div "# Don't touch the boss code until Vega says you're ready! for i in range ( 2 ) …" at bounding box center [619, 250] width 230 height 293
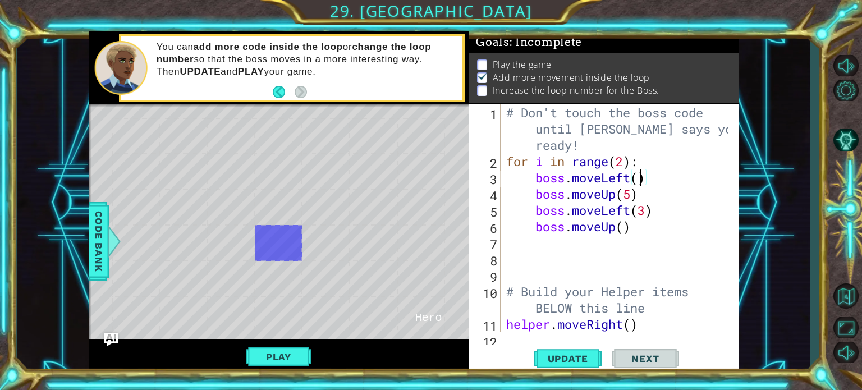
scroll to position [0, 6]
click at [555, 359] on span "Update" at bounding box center [568, 358] width 63 height 11
type textarea "boss.moveUp()"
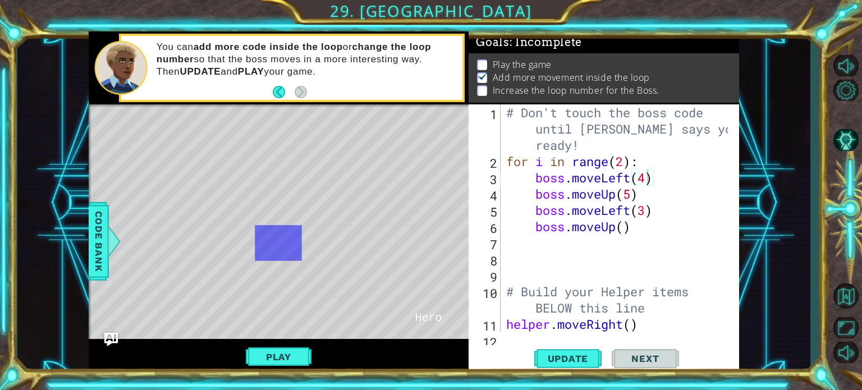
click at [645, 234] on div "# Don't touch the boss code until Vega says you're ready! for i in range ( 2 ) …" at bounding box center [619, 250] width 230 height 293
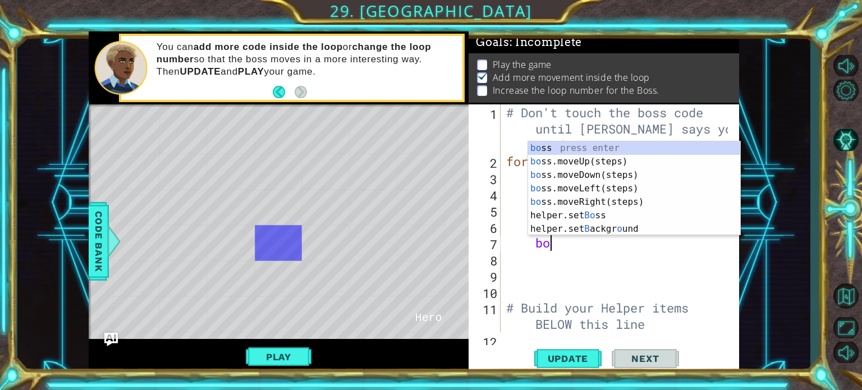
scroll to position [0, 2]
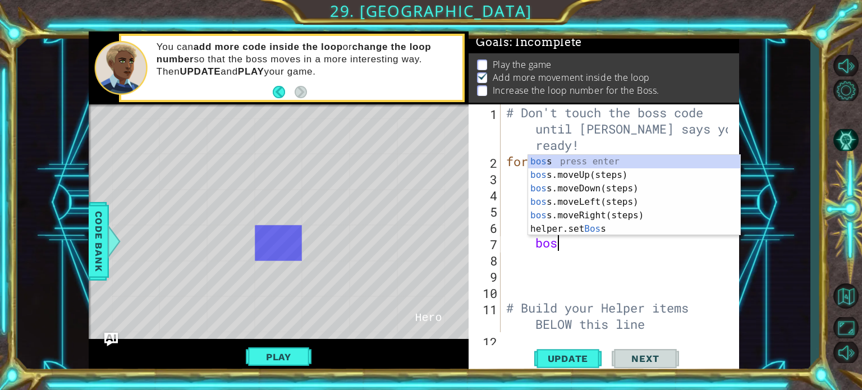
type textarea "boss"
click at [602, 215] on div "boss press enter boss .moveUp(steps) press enter boss .moveDown(steps) press en…" at bounding box center [634, 209] width 212 height 108
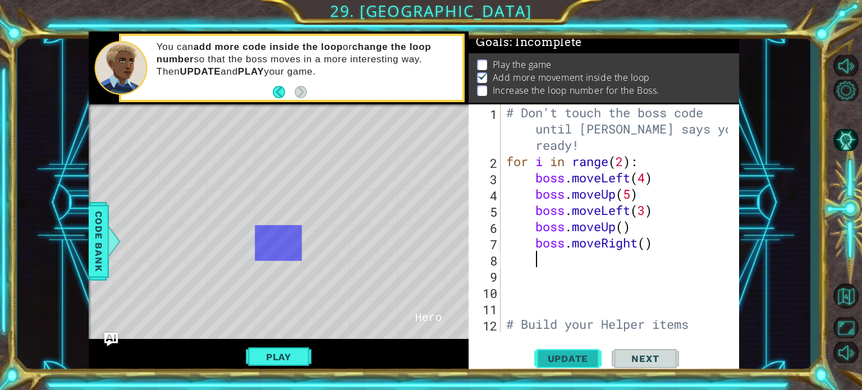
click at [549, 372] on button "Update" at bounding box center [568, 358] width 67 height 27
click at [556, 360] on span "Update" at bounding box center [568, 358] width 63 height 11
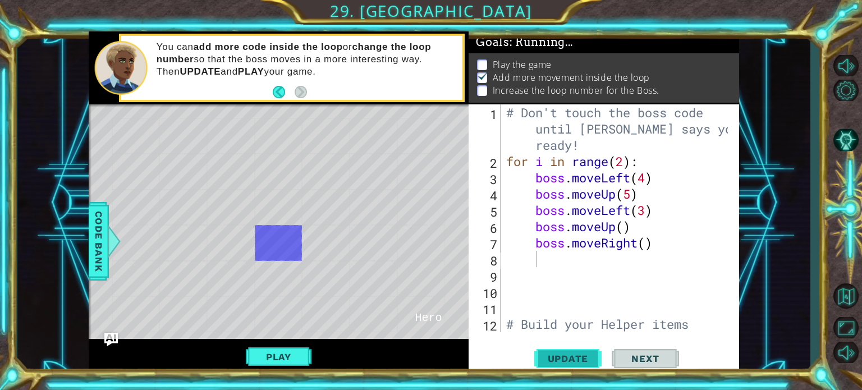
click at [556, 360] on span "Update" at bounding box center [568, 358] width 63 height 11
click at [586, 267] on div "# Don't touch the boss code until Vega says you're ready! for i in range ( 2 ) …" at bounding box center [619, 258] width 230 height 309
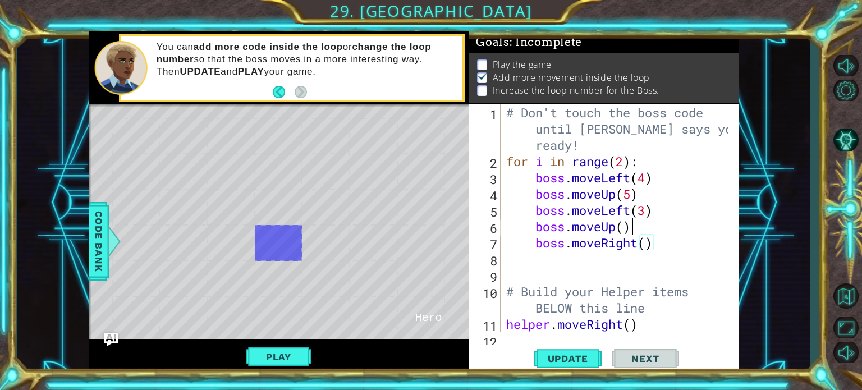
click at [629, 230] on div "# Don't touch the boss code until Vega says you're ready! for i in range ( 2 ) …" at bounding box center [619, 250] width 230 height 293
click at [648, 245] on div "# Don't touch the boss code until Vega says you're ready! for i in range ( 2 ) …" at bounding box center [619, 250] width 230 height 293
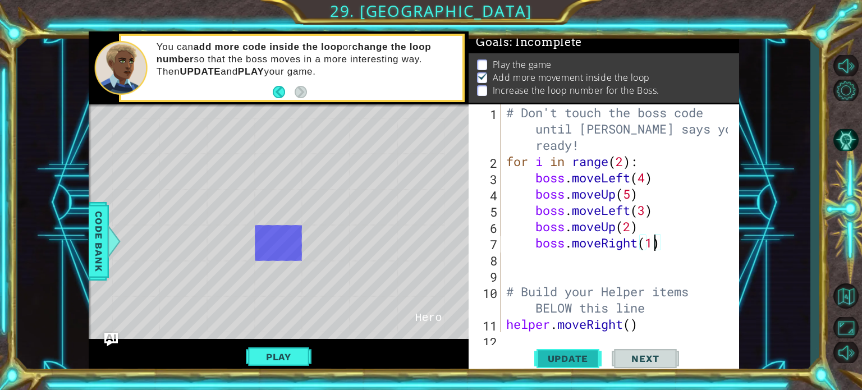
click at [577, 357] on span "Update" at bounding box center [568, 358] width 63 height 11
click at [633, 199] on div "# Don't touch the boss code until Vega says you're ready! for i in range ( 2 ) …" at bounding box center [619, 250] width 230 height 293
click at [625, 168] on div "# Don't touch the boss code until Vega says you're ready! for i in range ( 2 ) …" at bounding box center [619, 250] width 230 height 293
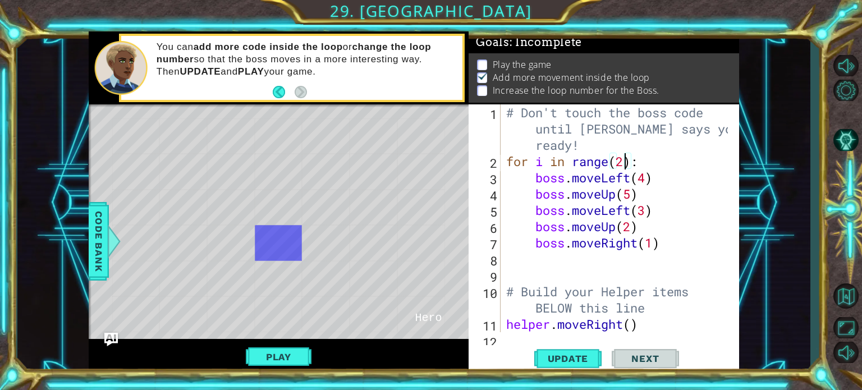
scroll to position [0, 4]
type textarea "for i in range(3):"
click at [573, 359] on span "Update" at bounding box center [568, 358] width 63 height 11
click at [573, 358] on span "Update" at bounding box center [568, 358] width 63 height 11
click at [266, 359] on button "Play" at bounding box center [279, 356] width 66 height 21
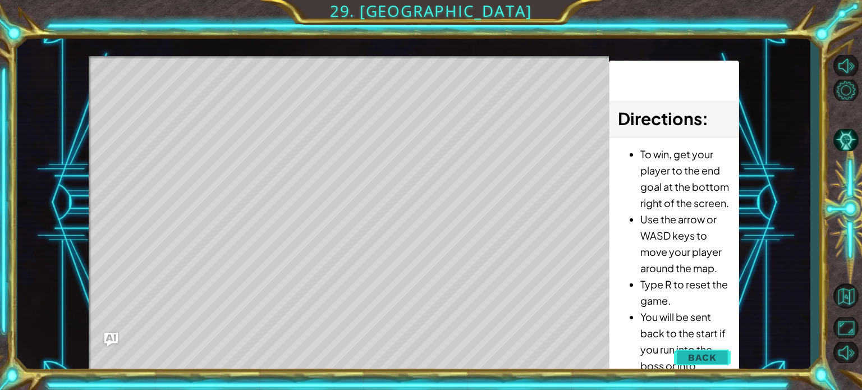
click at [692, 357] on span "Back" at bounding box center [702, 357] width 29 height 11
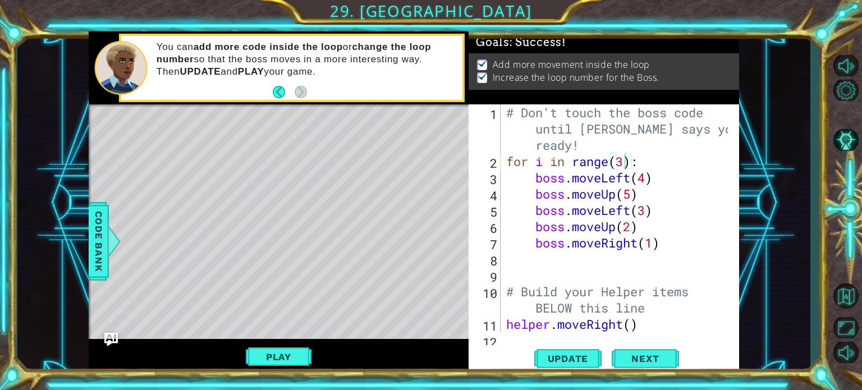
scroll to position [0, 0]
click at [638, 359] on span "Next" at bounding box center [645, 358] width 50 height 11
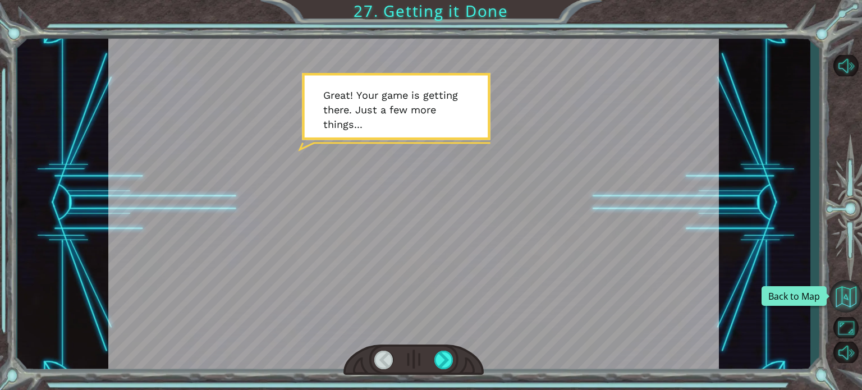
click at [845, 294] on button "Back to Map" at bounding box center [846, 296] width 33 height 33
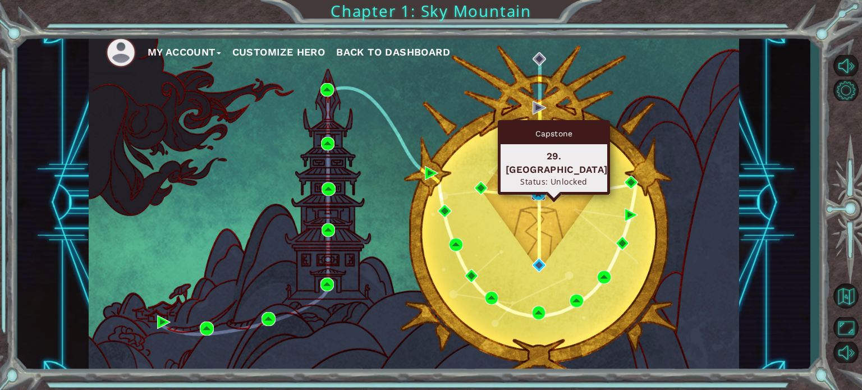
click at [538, 192] on img at bounding box center [538, 193] width 13 height 13
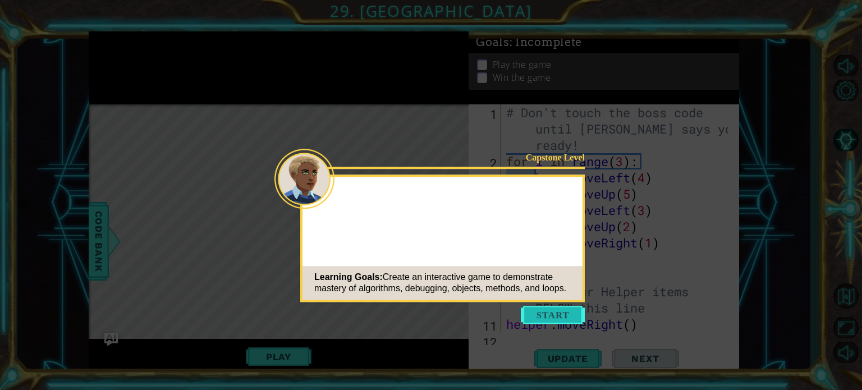
click at [545, 314] on button "Start" at bounding box center [553, 315] width 64 height 18
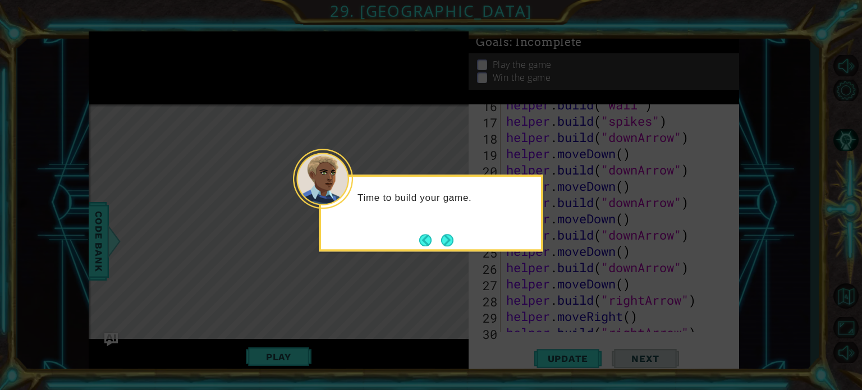
scroll to position [423, 0]
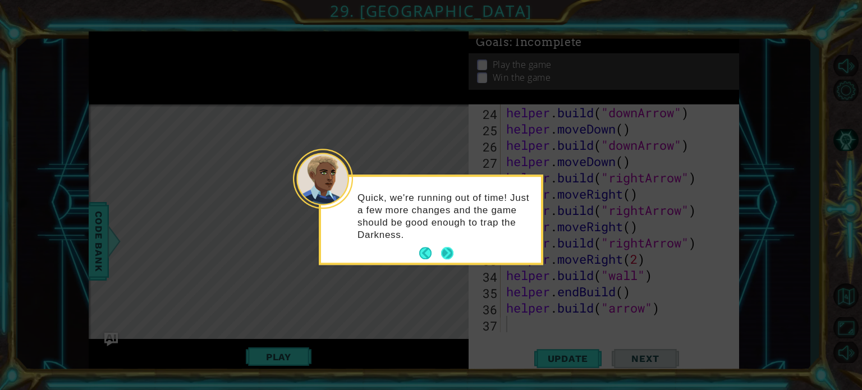
click at [444, 253] on button "Next" at bounding box center [447, 254] width 12 height 12
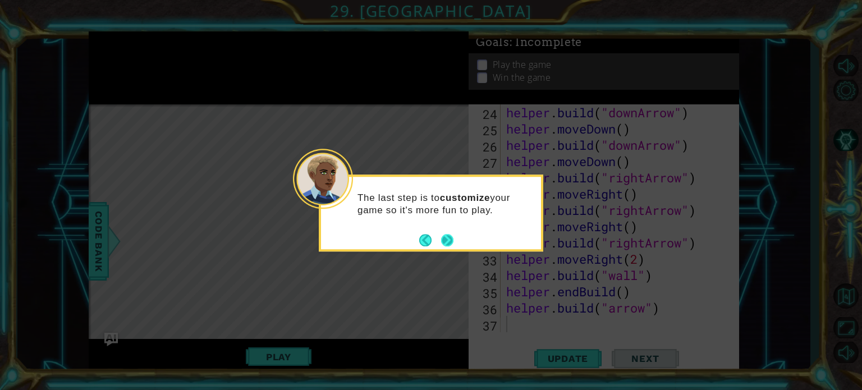
click at [451, 240] on button "Next" at bounding box center [447, 240] width 12 height 12
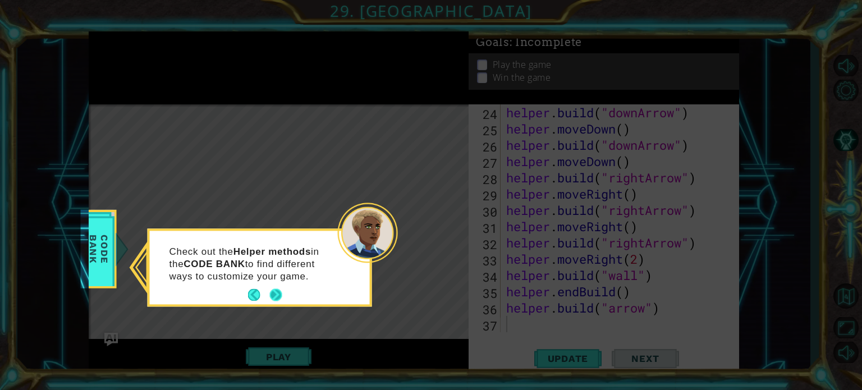
click at [275, 296] on button "Next" at bounding box center [276, 295] width 12 height 12
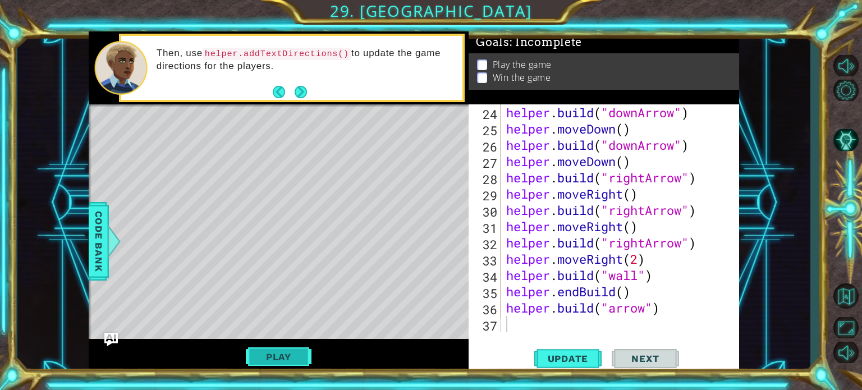
click at [285, 357] on button "Play" at bounding box center [279, 356] width 66 height 21
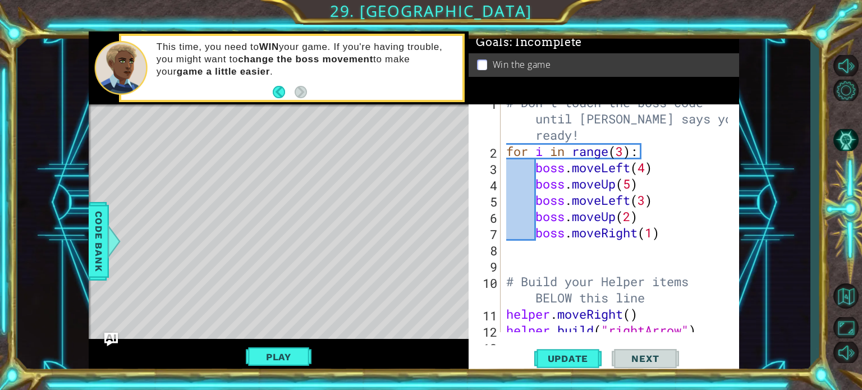
scroll to position [9, 0]
click at [633, 184] on div "# Don't touch the boss code until Vega says you're ready! for i in range ( 3 ) …" at bounding box center [619, 241] width 230 height 293
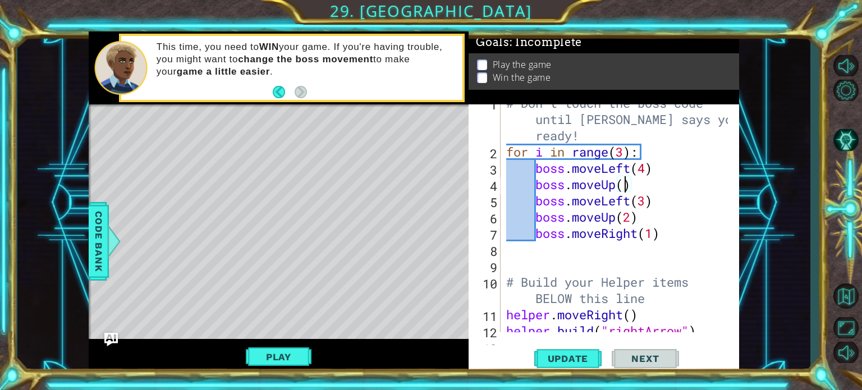
scroll to position [0, 5]
click at [648, 175] on div "# Don't touch the boss code until Vega says you're ready! for i in range ( 3 ) …" at bounding box center [619, 241] width 230 height 293
click at [578, 359] on span "Update" at bounding box center [568, 358] width 63 height 11
drag, startPoint x: 578, startPoint y: 359, endPoint x: 514, endPoint y: 339, distance: 67.7
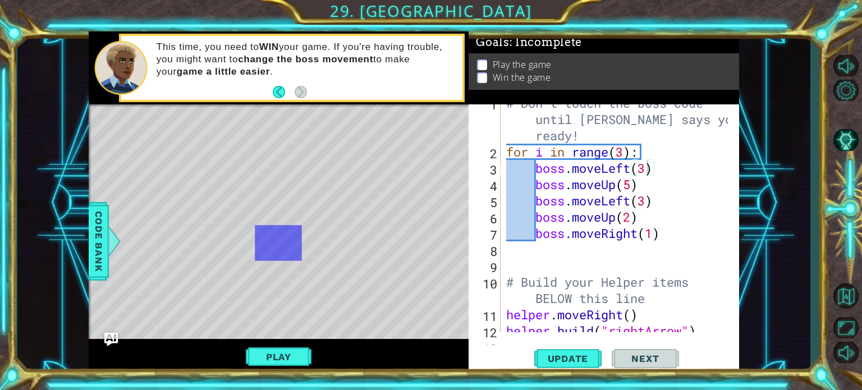
click at [514, 339] on div "boss.moveLeft(3) 1 2 3 4 5 6 7 8 9 10 11 12 13 # Don't touch the boss code unti…" at bounding box center [604, 239] width 271 height 270
click at [285, 355] on button "Play" at bounding box center [279, 356] width 66 height 21
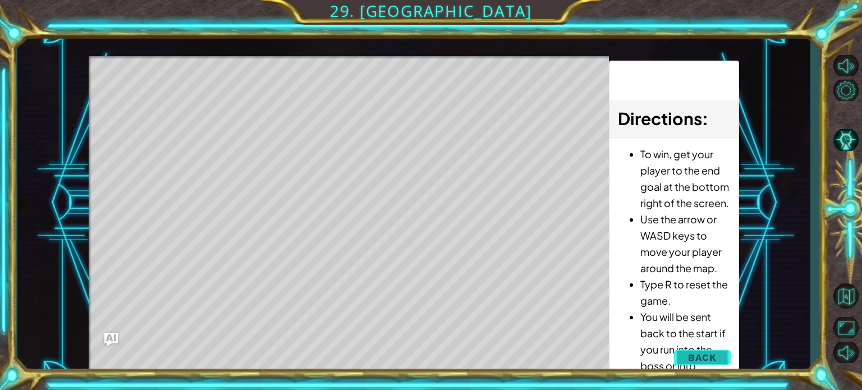
click at [721, 351] on button "Back" at bounding box center [702, 357] width 57 height 22
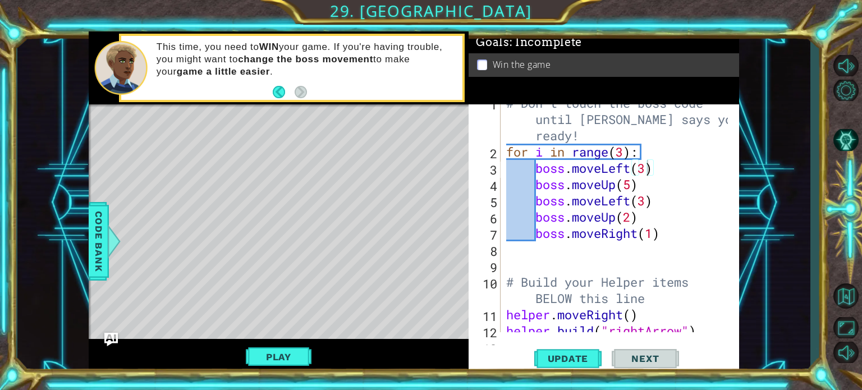
click at [647, 168] on div "# Don't touch the boss code until Vega says you're ready! for i in range ( 3 ) …" at bounding box center [619, 241] width 230 height 293
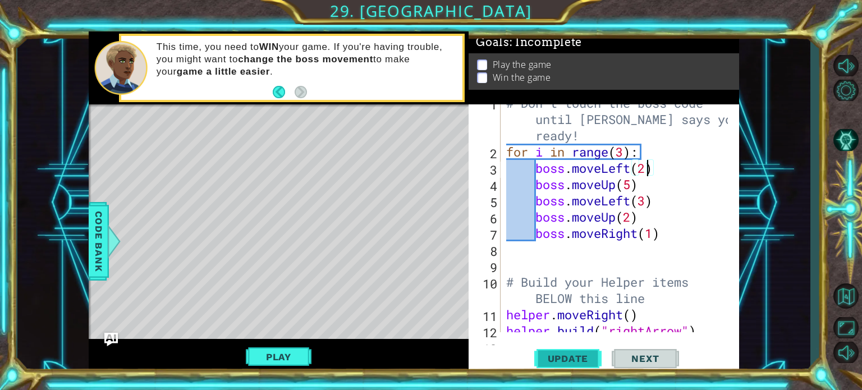
click at [573, 357] on span "Update" at bounding box center [568, 358] width 63 height 11
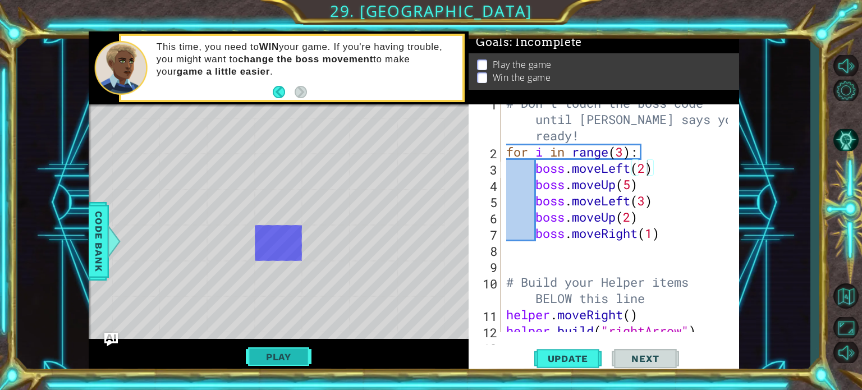
click at [270, 357] on button "Play" at bounding box center [279, 356] width 66 height 21
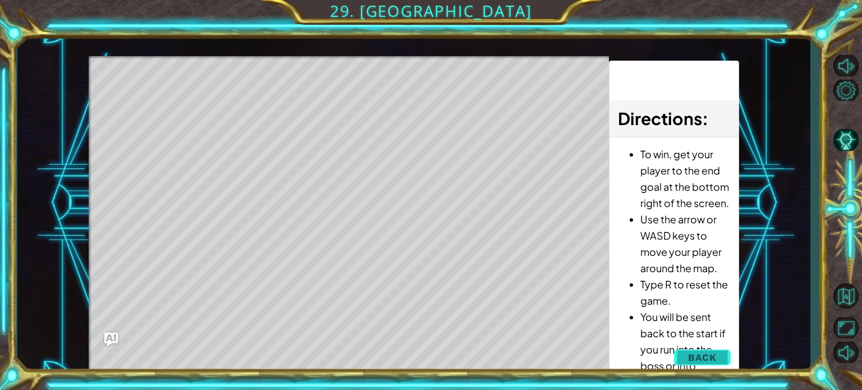
click at [695, 351] on button "Back" at bounding box center [702, 357] width 57 height 22
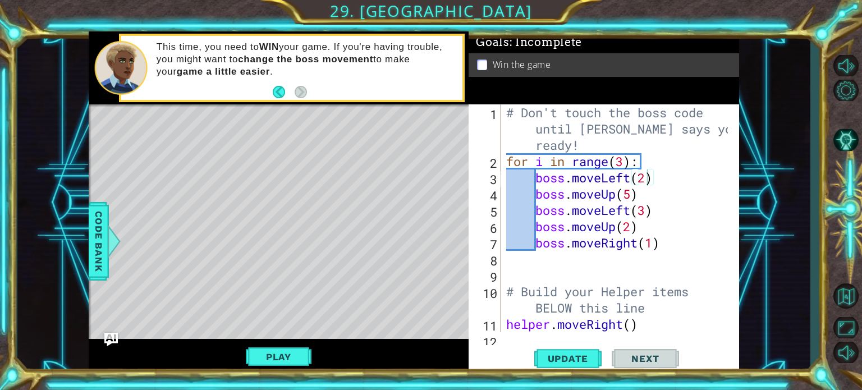
scroll to position [0, 0]
click at [487, 65] on p at bounding box center [482, 65] width 10 height 11
click at [107, 237] on div at bounding box center [114, 242] width 14 height 34
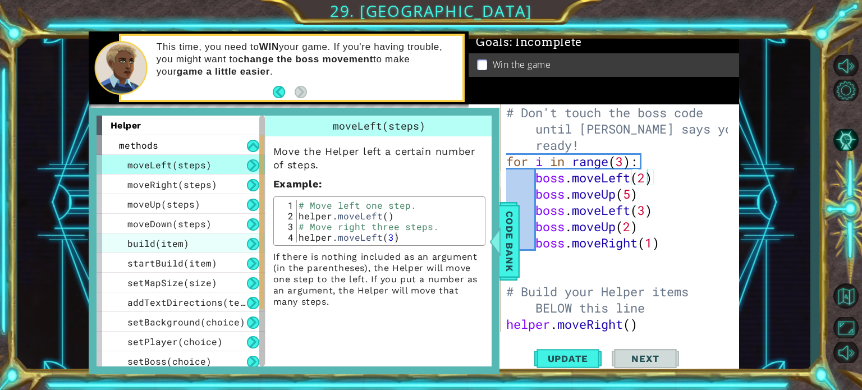
scroll to position [141, 0]
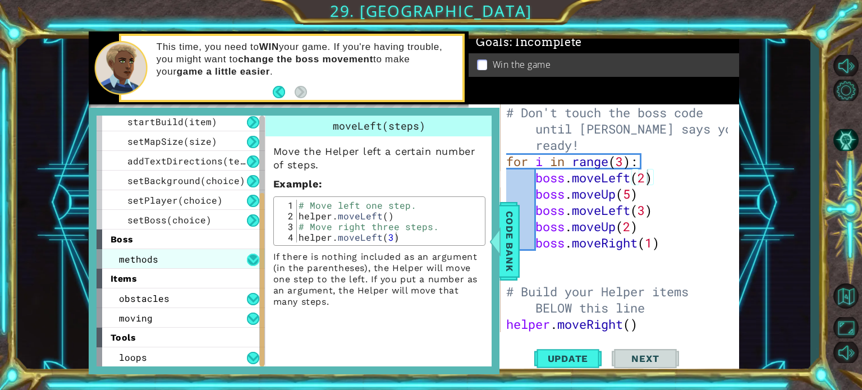
click at [256, 258] on button at bounding box center [253, 260] width 12 height 12
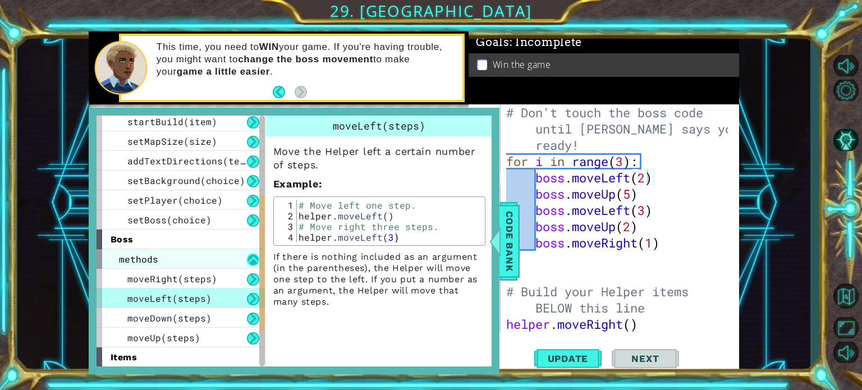
click at [256, 258] on button at bounding box center [253, 260] width 12 height 12
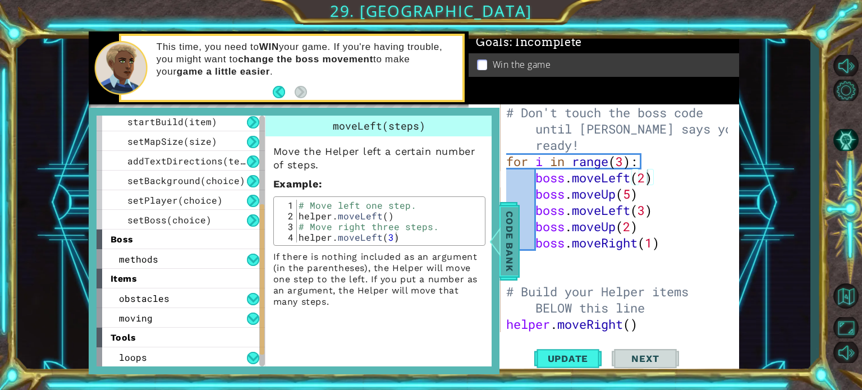
click at [502, 235] on span "Code Bank" at bounding box center [510, 241] width 18 height 68
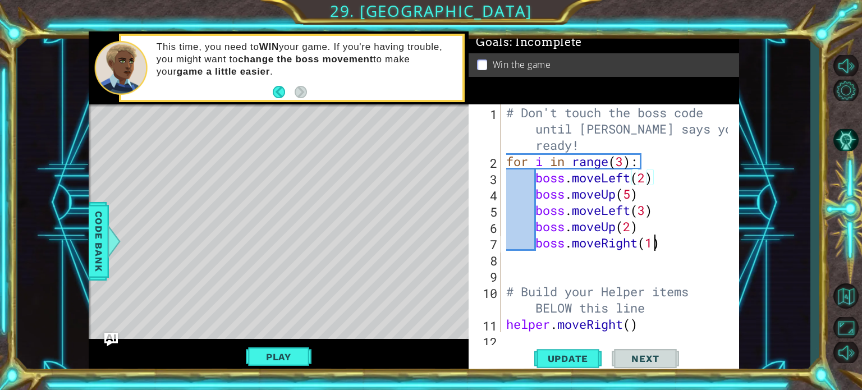
click at [655, 249] on div "# Don't touch the boss code until Vega says you're ready! for i in range ( 3 ) …" at bounding box center [619, 250] width 230 height 293
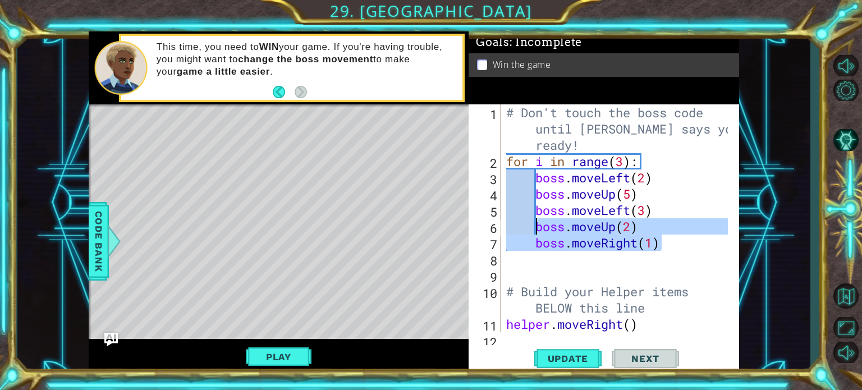
drag, startPoint x: 673, startPoint y: 248, endPoint x: 533, endPoint y: 228, distance: 140.6
click at [533, 228] on div "# Don't touch the boss code until Vega says you're ready! for i in range ( 3 ) …" at bounding box center [619, 250] width 230 height 293
type textarea "boss.moveUp(2) boss.moveRight(1)"
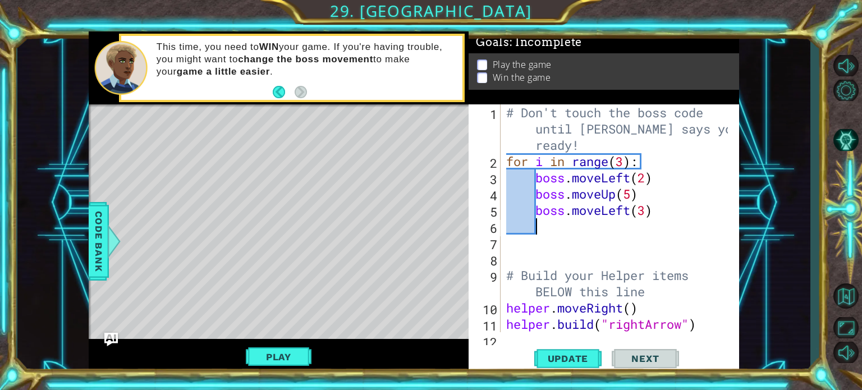
scroll to position [0, 0]
click at [555, 357] on span "Update" at bounding box center [568, 358] width 63 height 11
click at [281, 360] on button "Play" at bounding box center [279, 356] width 66 height 21
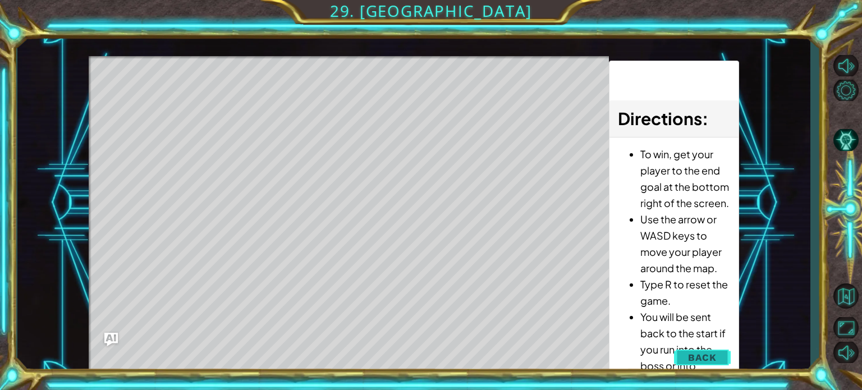
click at [714, 359] on span "Back" at bounding box center [702, 357] width 29 height 11
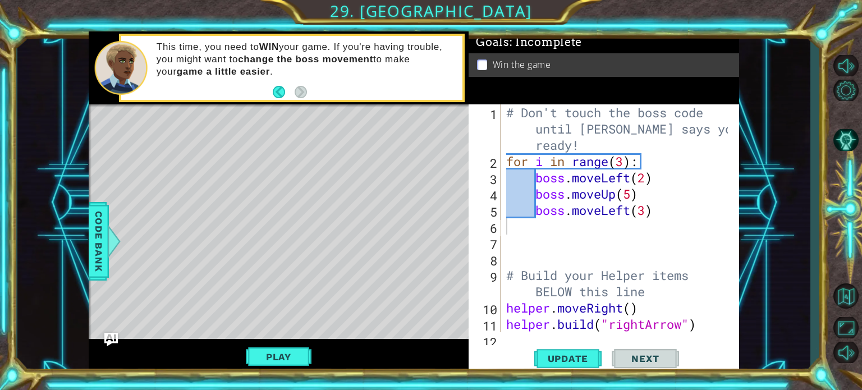
click at [625, 167] on div "# Don't touch the boss code until Vega says you're ready! for i in range ( 3 ) …" at bounding box center [619, 250] width 230 height 293
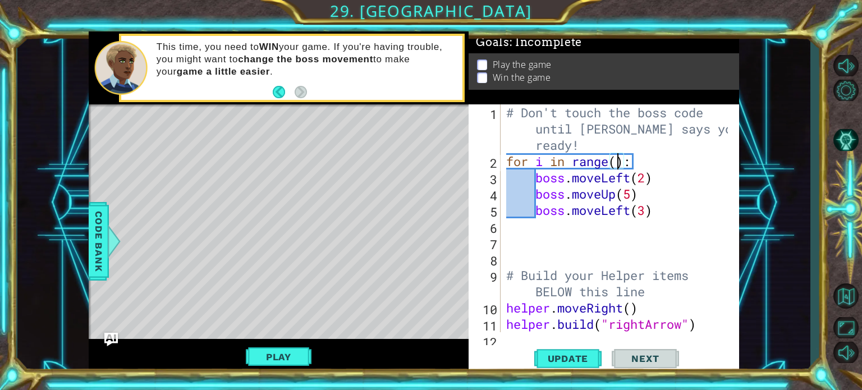
scroll to position [0, 4]
click at [646, 184] on div "# Don't touch the boss code until Vega says you're ready! for i in range ( 2 ) …" at bounding box center [619, 250] width 230 height 293
click at [636, 193] on div "# Don't touch the boss code until Vega says you're ready! for i in range ( 2 ) …" at bounding box center [619, 250] width 230 height 293
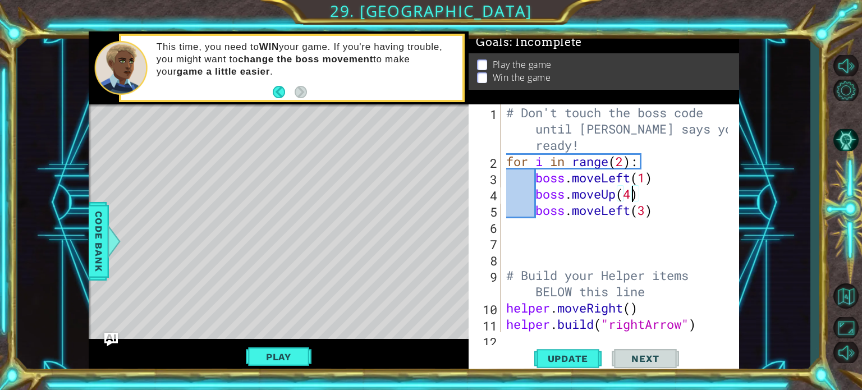
click at [646, 211] on div "# Don't touch the boss code until Vega says you're ready! for i in range ( 2 ) …" at bounding box center [619, 250] width 230 height 293
click at [576, 357] on span "Update" at bounding box center [568, 358] width 63 height 11
click at [279, 357] on button "Play" at bounding box center [279, 356] width 66 height 21
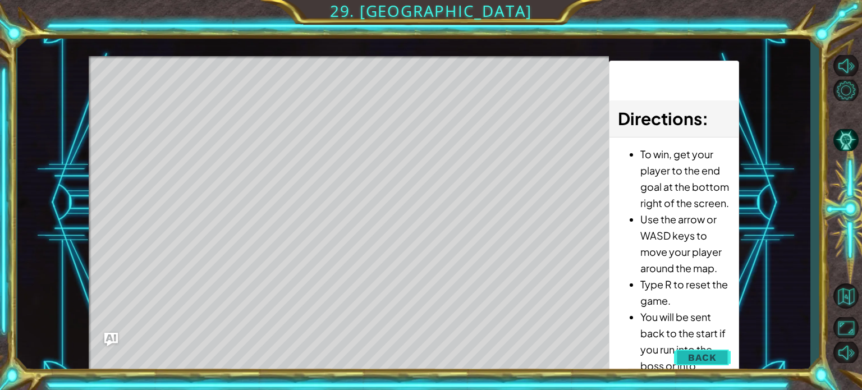
click at [685, 359] on button "Back" at bounding box center [702, 357] width 57 height 22
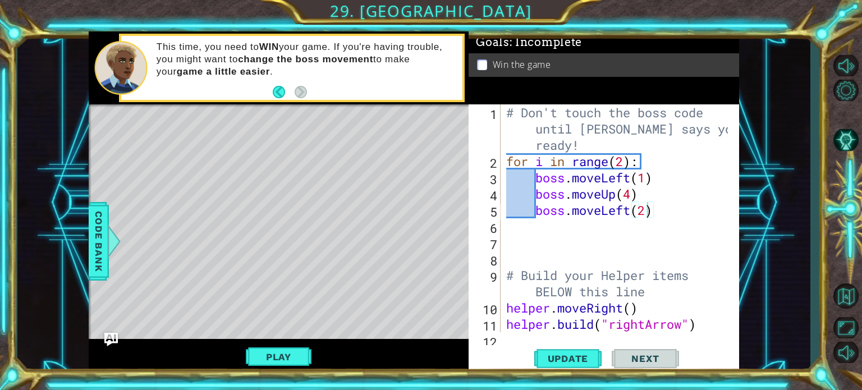
scroll to position [0, 5]
click at [621, 162] on div "# Don't touch the boss code until Vega says you're ready! for i in range ( 2 ) …" at bounding box center [619, 250] width 230 height 293
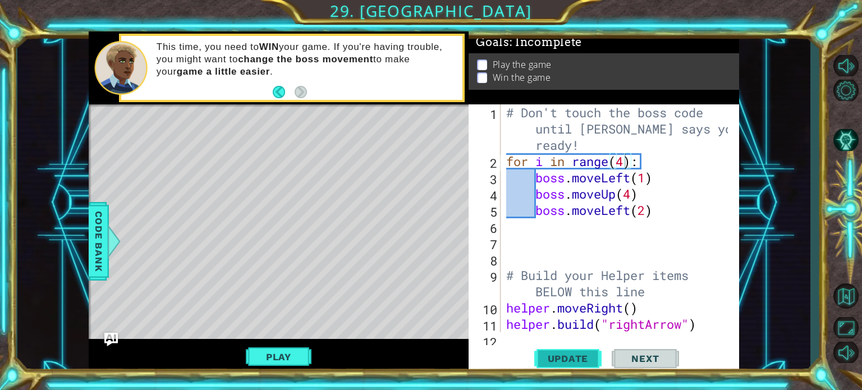
click at [566, 366] on button "Update" at bounding box center [568, 358] width 67 height 27
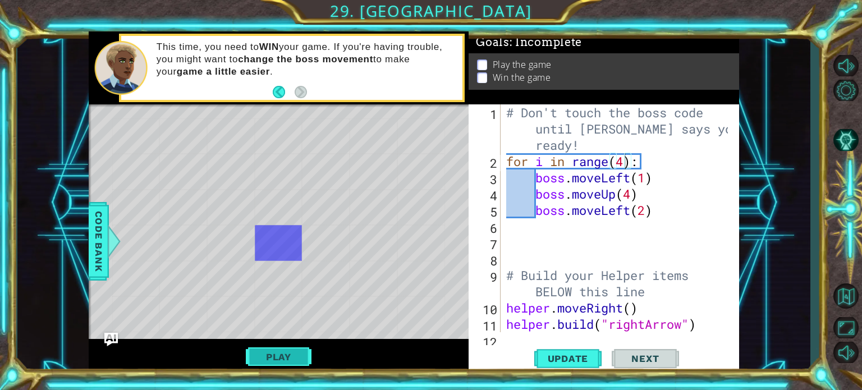
click at [290, 360] on button "Play" at bounding box center [279, 356] width 66 height 21
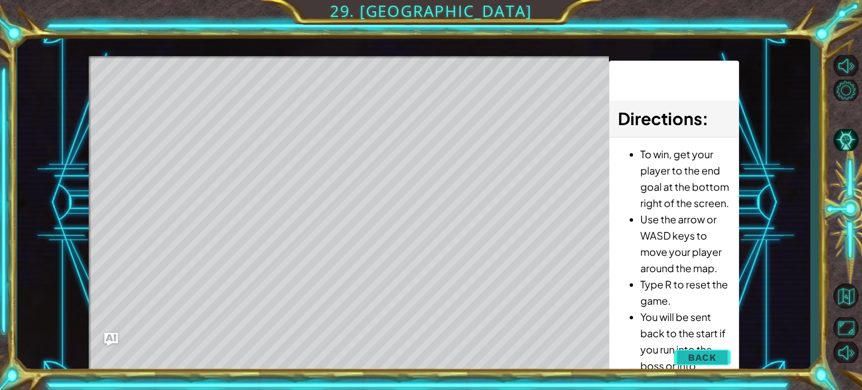
click at [705, 348] on button "Back" at bounding box center [702, 357] width 57 height 22
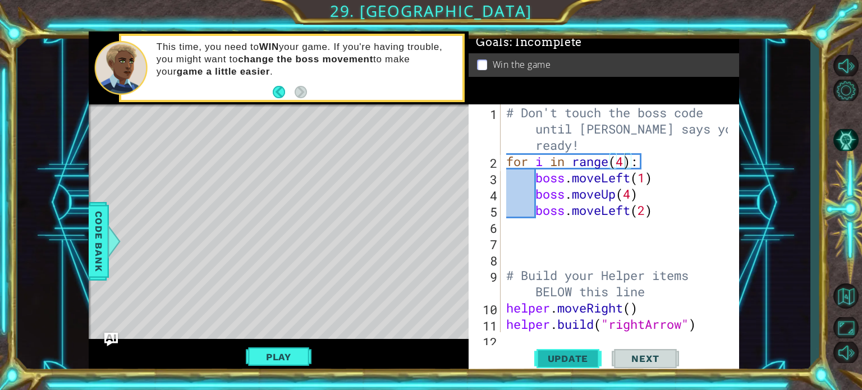
click at [547, 368] on button "Update" at bounding box center [568, 358] width 67 height 27
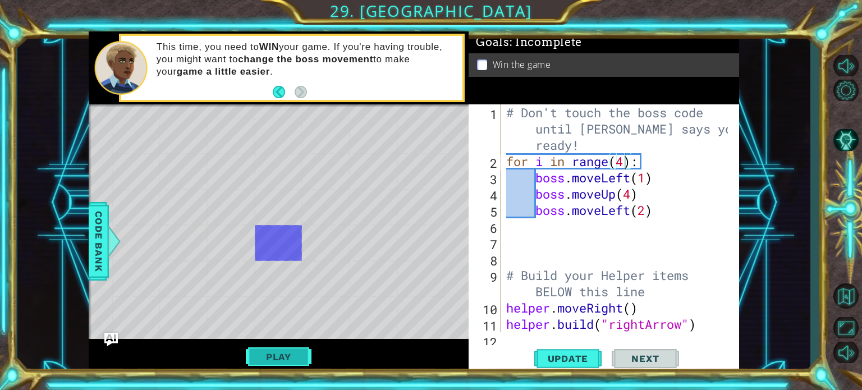
click at [290, 356] on button "Play" at bounding box center [279, 356] width 66 height 21
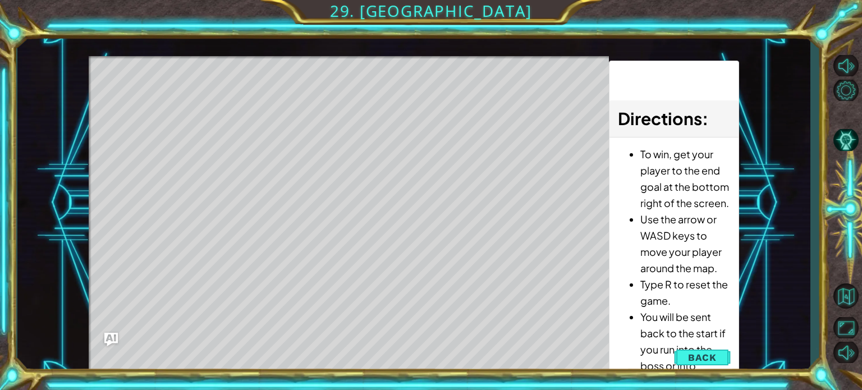
drag, startPoint x: 720, startPoint y: 325, endPoint x: 724, endPoint y: 309, distance: 16.2
click at [724, 309] on li "You will be sent back to the start if you run into the boss or into spikes." at bounding box center [686, 349] width 90 height 81
click at [695, 359] on span "Back" at bounding box center [702, 357] width 29 height 11
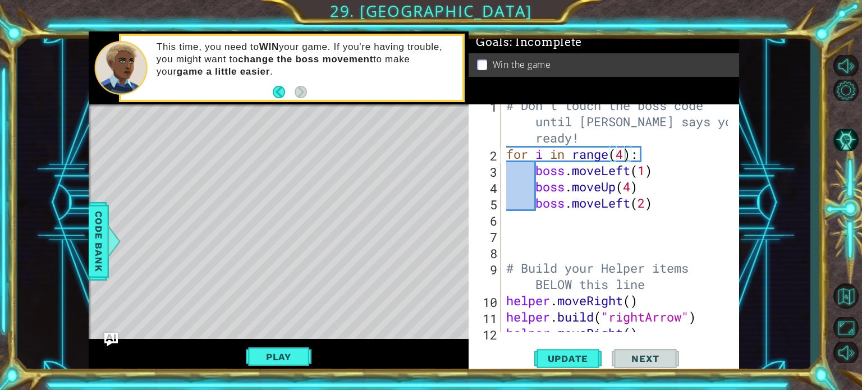
scroll to position [0, 0]
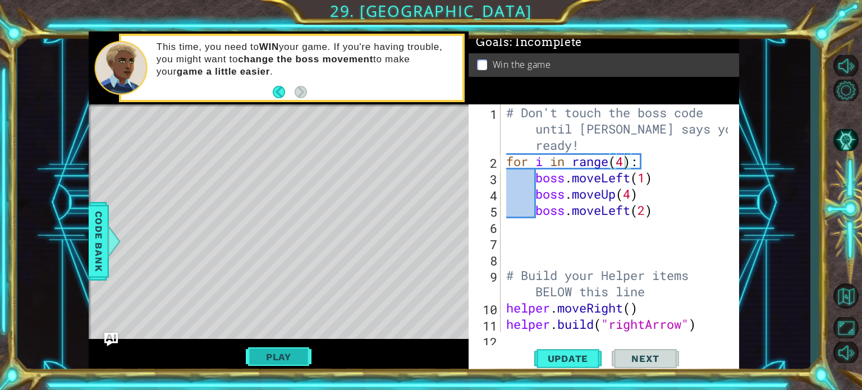
click at [294, 349] on button "Play" at bounding box center [279, 356] width 66 height 21
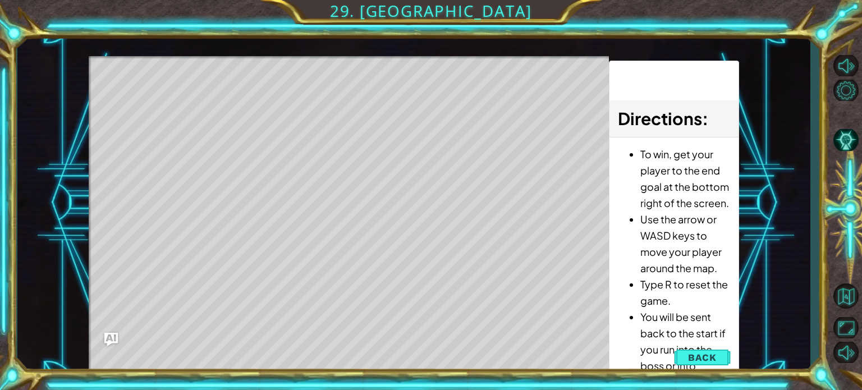
drag, startPoint x: 657, startPoint y: 172, endPoint x: 652, endPoint y: 130, distance: 41.9
click at [652, 130] on div "Directions : To win, get your player to the end goal at the bottom right of the…" at bounding box center [674, 219] width 130 height 316
click at [699, 359] on span "Back" at bounding box center [702, 357] width 29 height 11
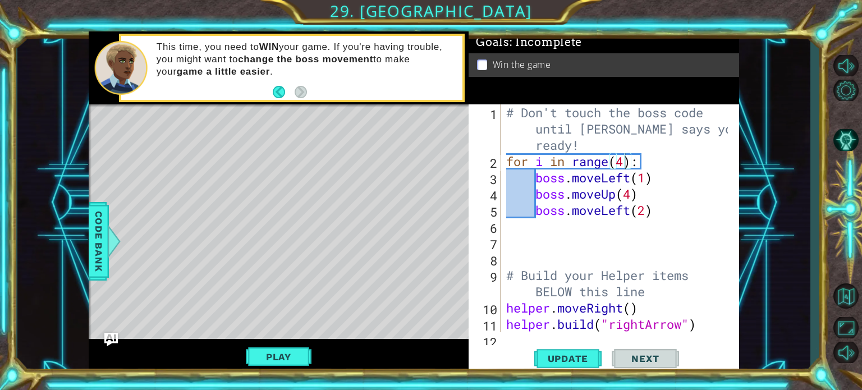
click at [624, 165] on div "# Don't touch the boss code until Vega says you're ready! for i in range ( 4 ) …" at bounding box center [619, 250] width 230 height 293
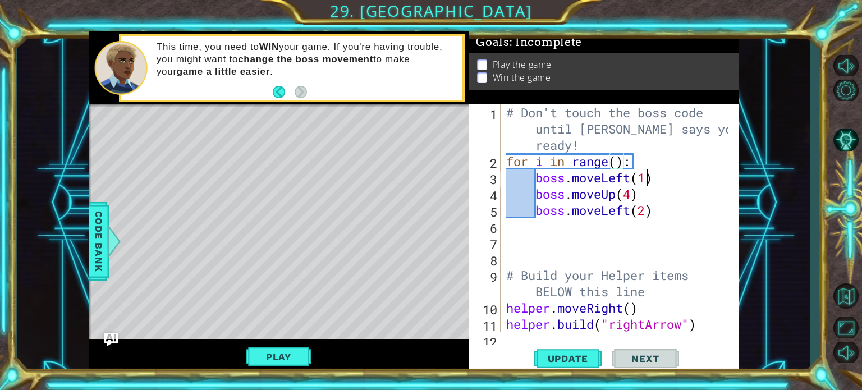
click at [648, 181] on div "# Don't touch the boss code until Vega says you're ready! for i in range ( ) : …" at bounding box center [619, 250] width 230 height 293
click at [633, 199] on div "# Don't touch the boss code until Vega says you're ready! for i in range ( ) : …" at bounding box center [619, 250] width 230 height 293
type textarea "boss.moveUp(4)"
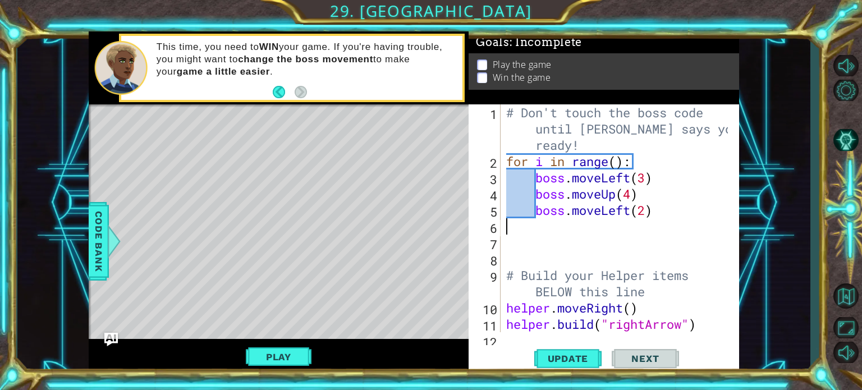
click at [639, 223] on div "# Don't touch the boss code until Vega says you're ready! for i in range ( ) : …" at bounding box center [619, 250] width 230 height 293
type textarea "b"
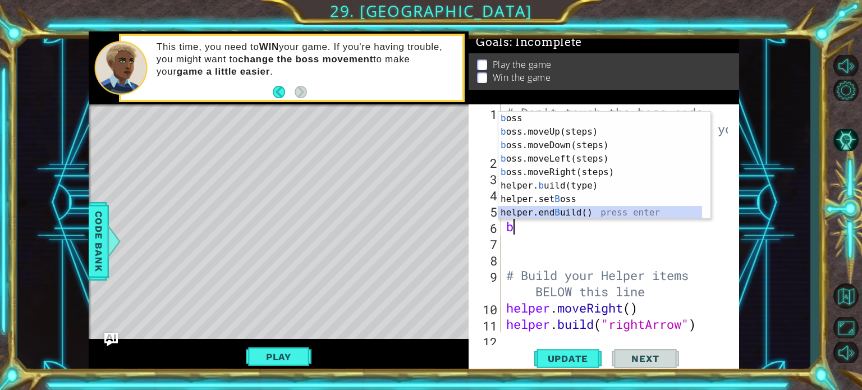
click at [587, 211] on div "b oss press enter b oss.moveUp(steps) press enter b oss.moveDown(steps) press e…" at bounding box center [601, 179] width 204 height 135
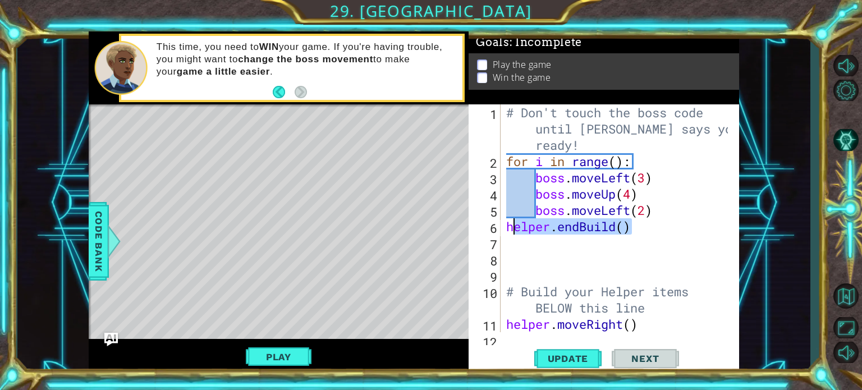
drag, startPoint x: 643, startPoint y: 231, endPoint x: 511, endPoint y: 229, distance: 132.0
click at [511, 229] on div "# Don't touch the boss code until Vega says you're ready! for i in range ( ) : …" at bounding box center [619, 250] width 230 height 293
type textarea "h"
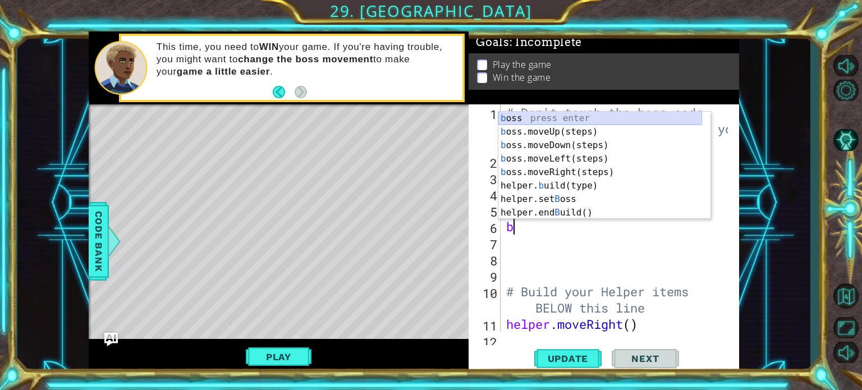
click at [512, 120] on div "b oss press enter b oss.moveUp(steps) press enter b oss.moveDown(steps) press e…" at bounding box center [601, 179] width 204 height 135
type textarea "boss"
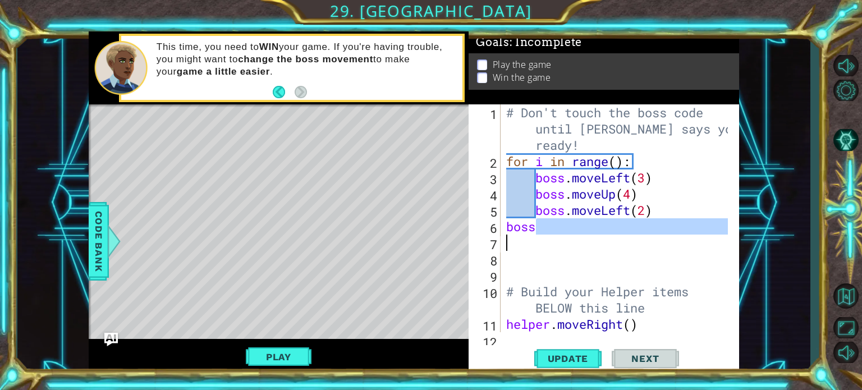
drag, startPoint x: 548, startPoint y: 231, endPoint x: 506, endPoint y: 233, distance: 42.2
click at [506, 233] on div "# Don't touch the boss code until Vega says you're ready! for i in range ( ) : …" at bounding box center [619, 250] width 230 height 293
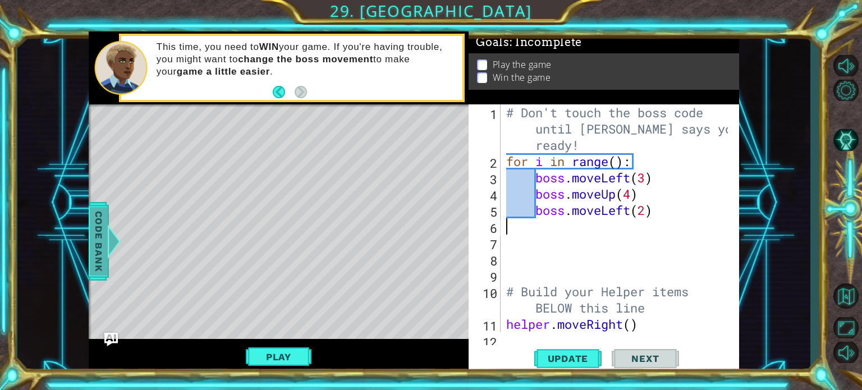
click at [113, 252] on div at bounding box center [114, 242] width 14 height 34
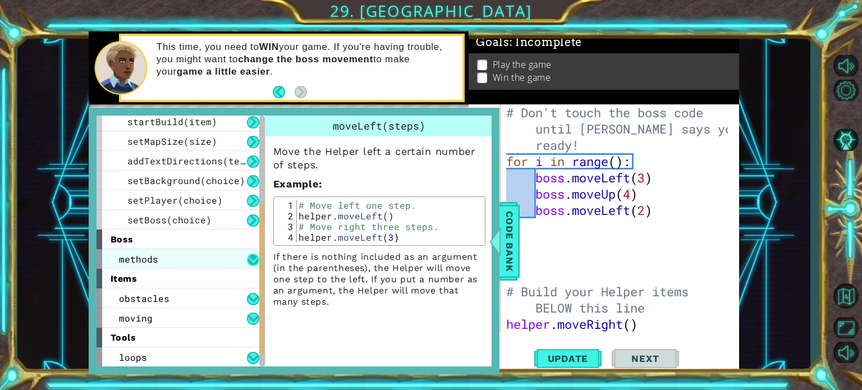
click at [253, 255] on button at bounding box center [253, 260] width 12 height 12
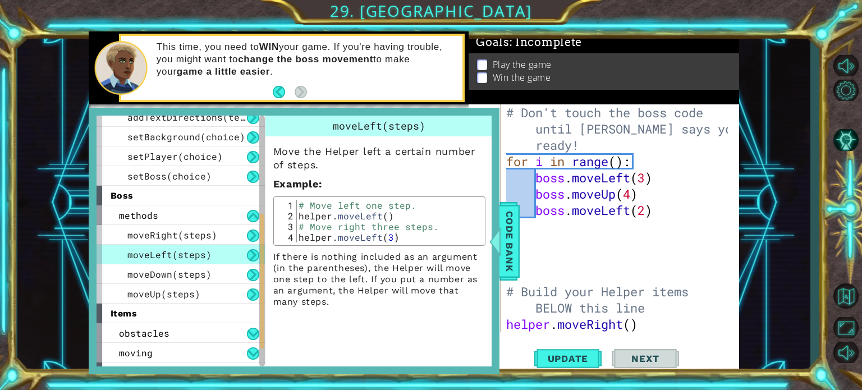
scroll to position [220, 0]
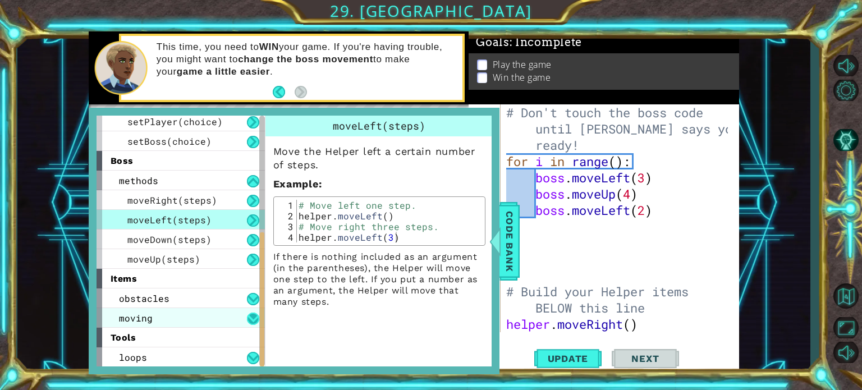
click at [252, 314] on button at bounding box center [253, 319] width 12 height 12
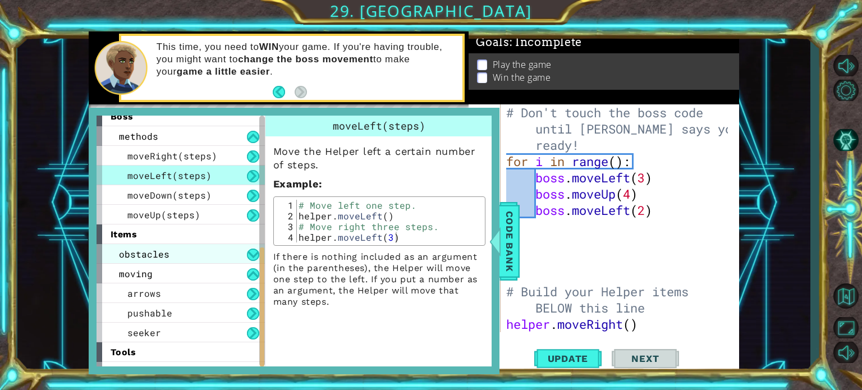
scroll to position [278, 0]
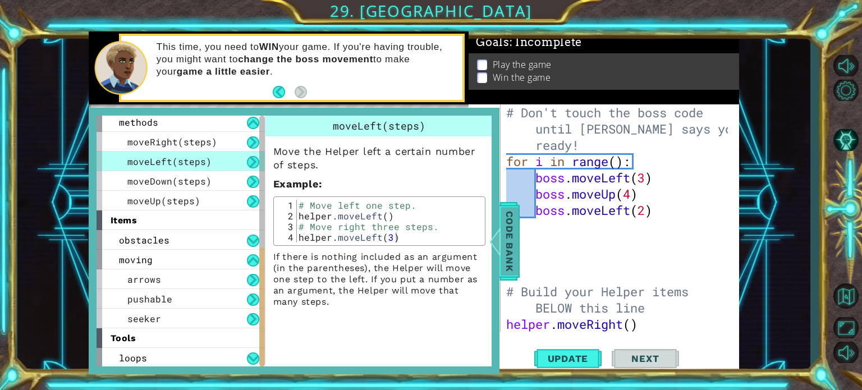
click at [503, 242] on span "Code Bank" at bounding box center [510, 241] width 18 height 68
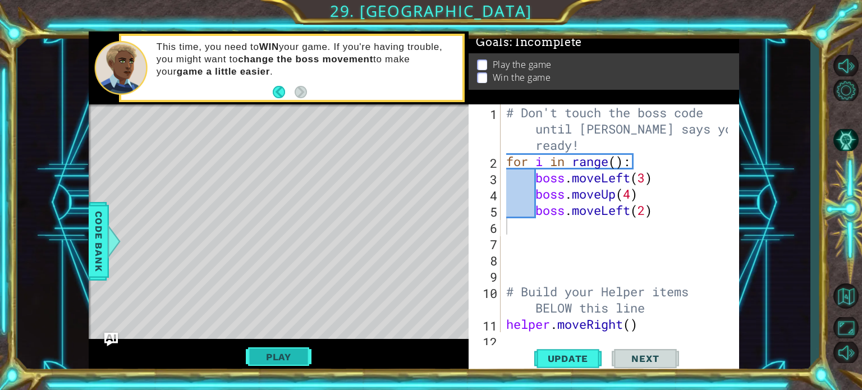
click at [274, 357] on button "Play" at bounding box center [279, 356] width 66 height 21
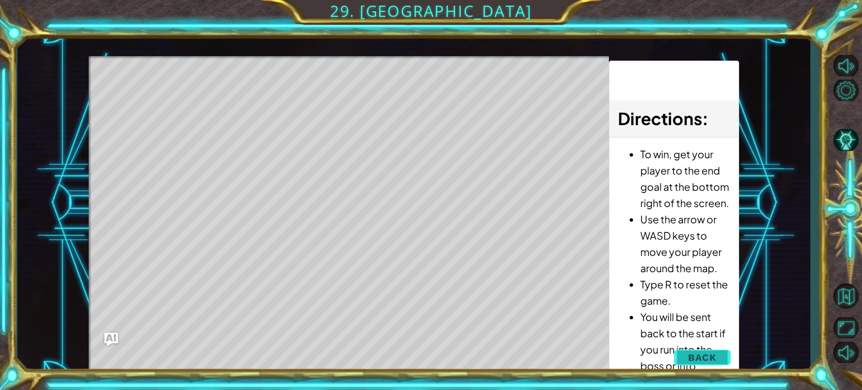
click at [692, 355] on span "Back" at bounding box center [702, 357] width 29 height 11
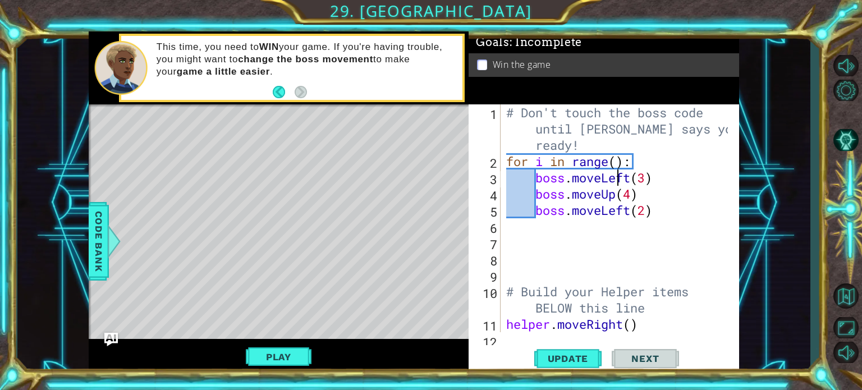
click at [615, 170] on div "# Don't touch the boss code until Vega says you're ready! for i in range ( ) : …" at bounding box center [619, 250] width 230 height 293
click at [614, 159] on div "# Don't touch the boss code until Vega says you're ready! for i in range ( ) : …" at bounding box center [619, 250] width 230 height 293
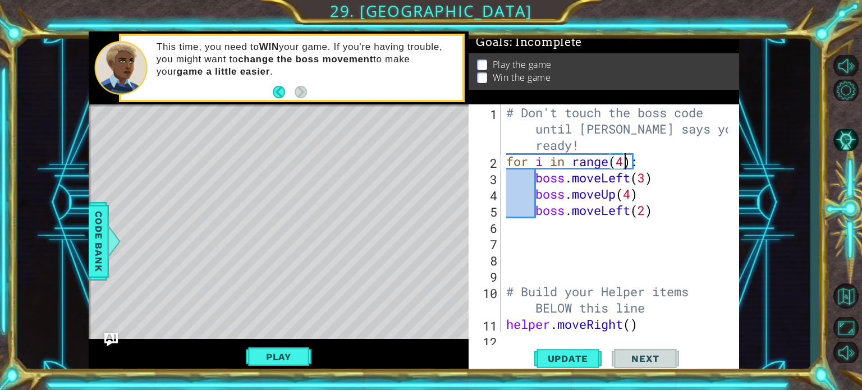
scroll to position [0, 4]
click at [286, 342] on div "Play" at bounding box center [279, 356] width 381 height 35
click at [284, 350] on button "Play" at bounding box center [279, 356] width 66 height 21
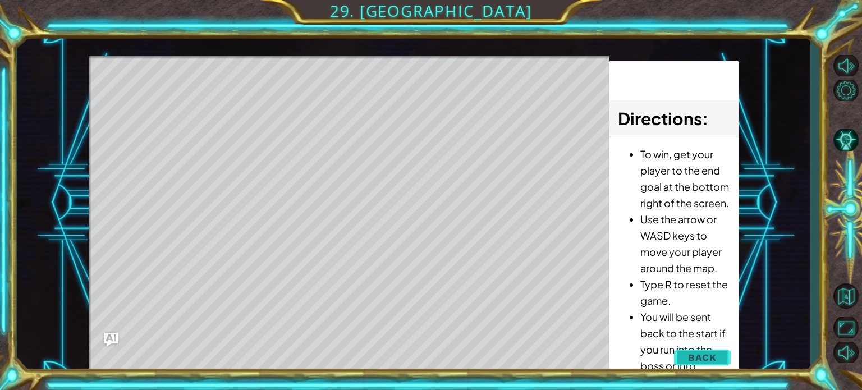
click at [694, 350] on button "Back" at bounding box center [702, 357] width 57 height 22
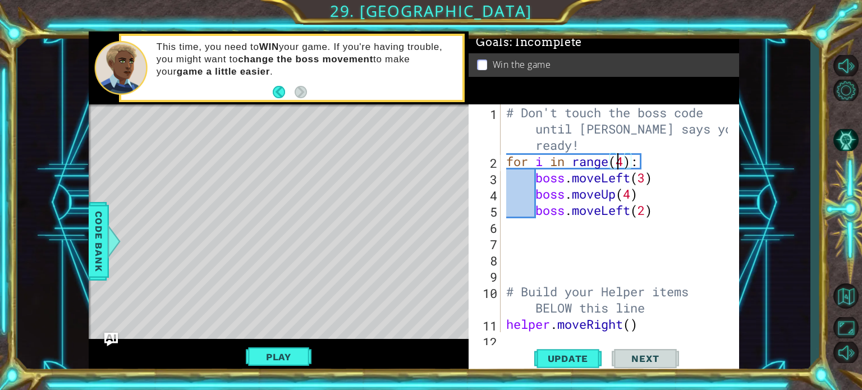
click at [620, 162] on div "# Don't touch the boss code until Vega says you're ready! for i in range ( 4 ) …" at bounding box center [619, 250] width 230 height 293
click at [625, 162] on div "# Don't touch the boss code until Vega says you're ready! for i in range ( 4 ) …" at bounding box center [619, 250] width 230 height 293
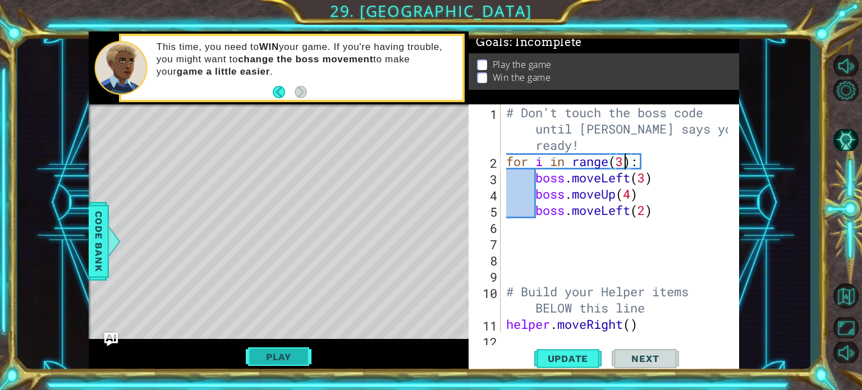
type textarea "for i in range(3):"
click at [283, 355] on button "Play" at bounding box center [279, 356] width 66 height 21
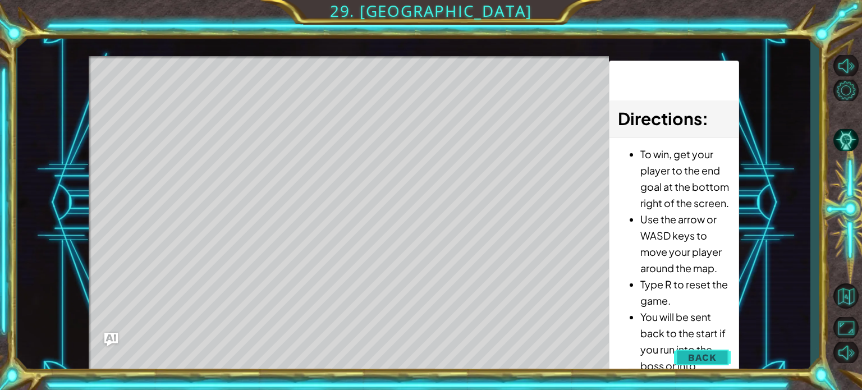
click at [701, 359] on span "Back" at bounding box center [702, 357] width 29 height 11
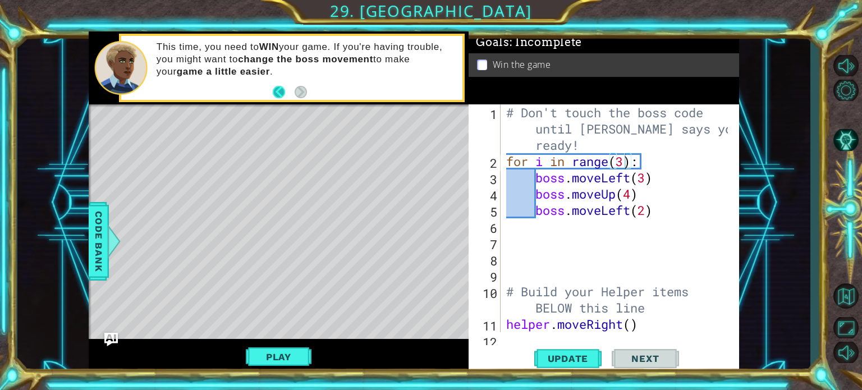
click at [281, 93] on button "Back" at bounding box center [284, 92] width 22 height 12
click at [279, 90] on div "This time, you need to WIN your game. If you're having trouble, you might want …" at bounding box center [279, 67] width 381 height 73
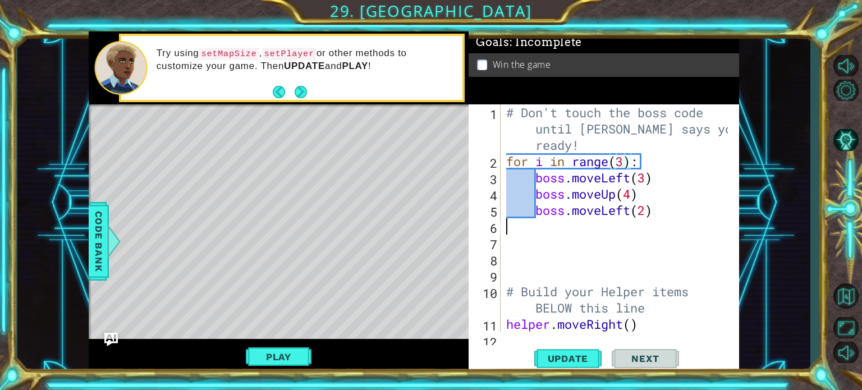
click at [518, 221] on div "# Don't touch the boss code until Vega says you're ready! for i in range ( 3 ) …" at bounding box center [619, 250] width 230 height 293
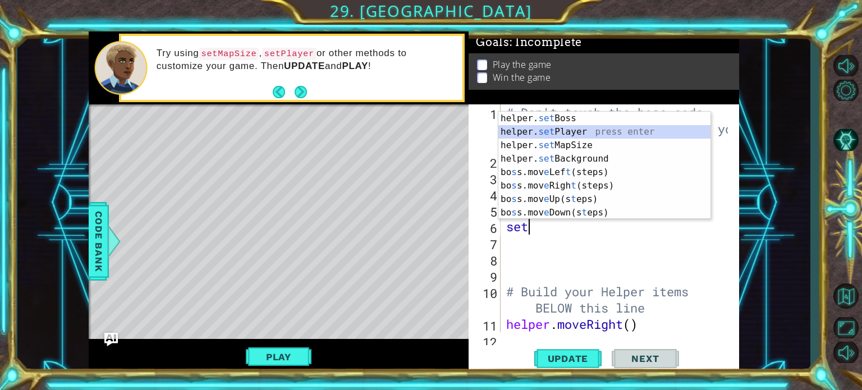
click at [540, 130] on div "helper. set Boss press enter helper. set Player press enter helper. set MapSize…" at bounding box center [605, 179] width 212 height 135
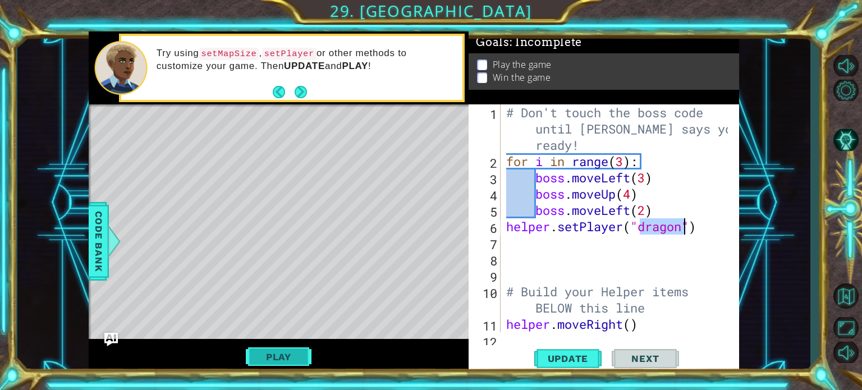
click at [283, 359] on button "Play" at bounding box center [279, 356] width 66 height 21
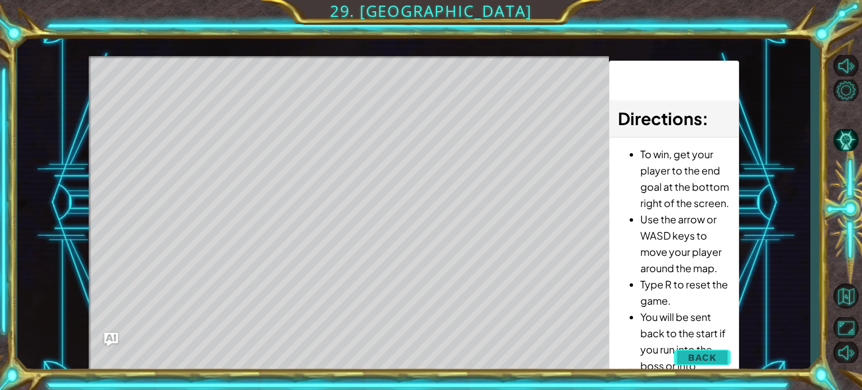
click at [687, 363] on button "Back" at bounding box center [702, 357] width 57 height 22
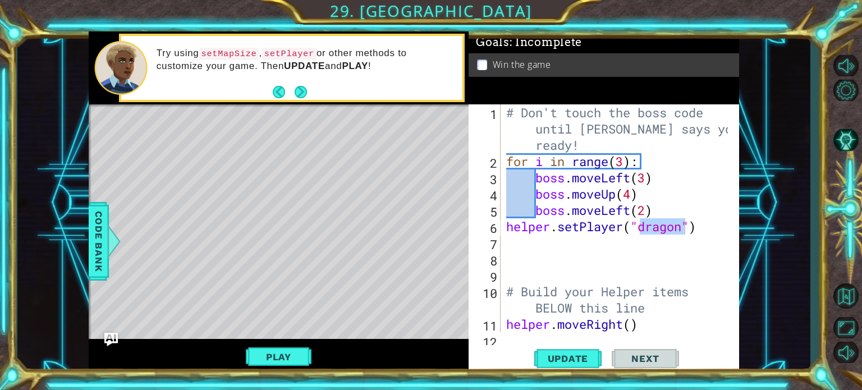
click at [622, 228] on div "# Don't touch the boss code until Vega says you're ready! for i in range ( 3 ) …" at bounding box center [619, 250] width 230 height 293
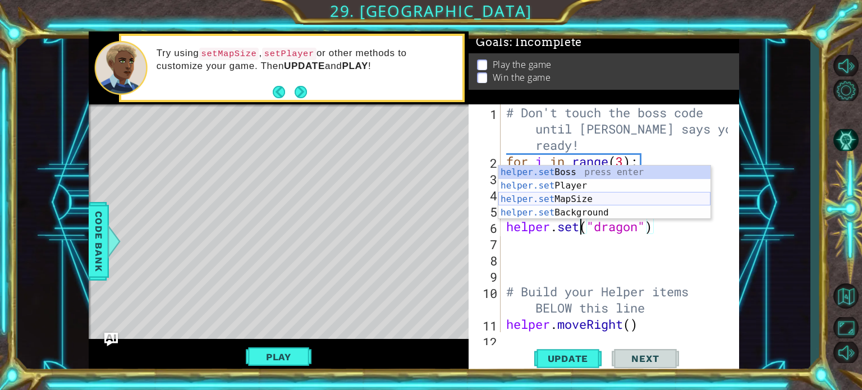
click at [609, 199] on div "helper.set Boss press enter helper.set Player press enter helper.set MapSize pr…" at bounding box center [605, 206] width 212 height 81
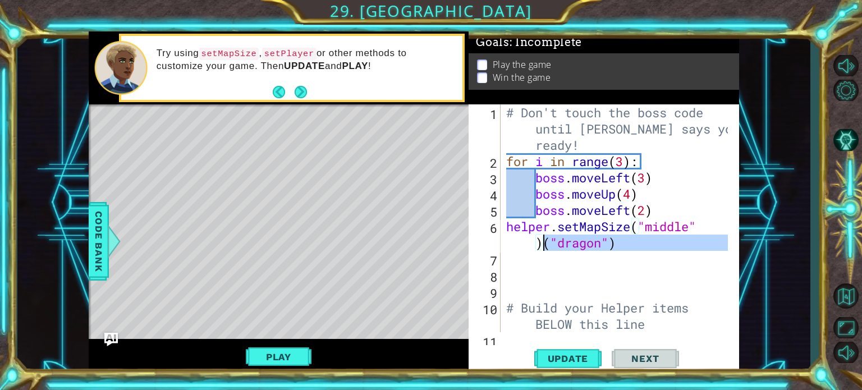
drag, startPoint x: 629, startPoint y: 251, endPoint x: 546, endPoint y: 242, distance: 84.1
click at [546, 242] on div "# Don't touch the boss code until Vega says you're ready! for i in range ( 3 ) …" at bounding box center [619, 250] width 230 height 293
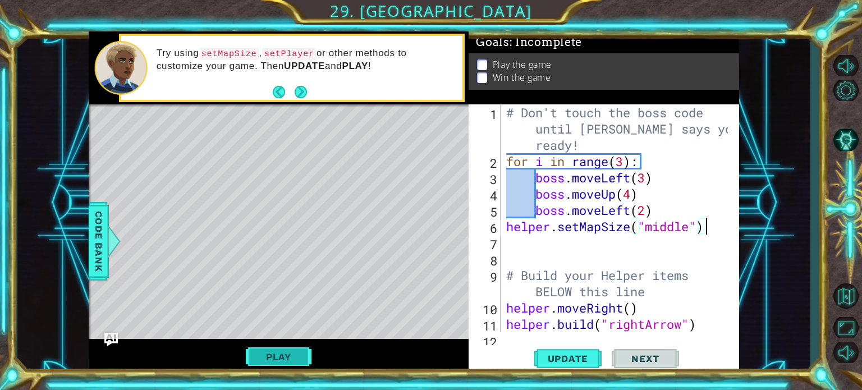
click at [270, 363] on button "Play" at bounding box center [279, 356] width 66 height 21
click at [270, 354] on button "Play" at bounding box center [279, 356] width 66 height 21
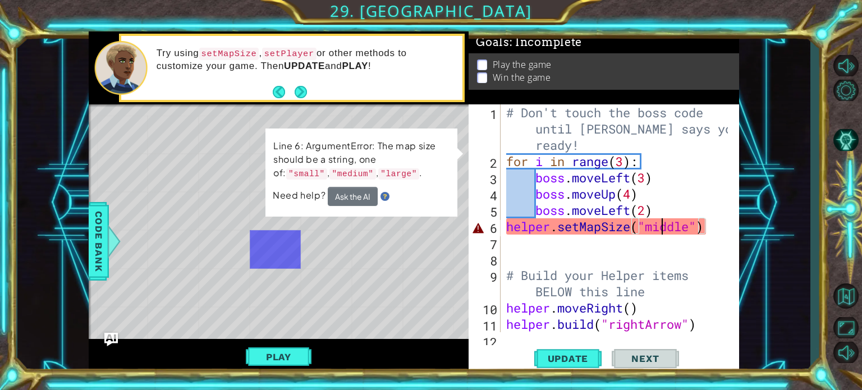
click at [659, 229] on div "# Don't touch the boss code until Vega says you're ready! for i in range ( 3 ) …" at bounding box center [619, 250] width 230 height 293
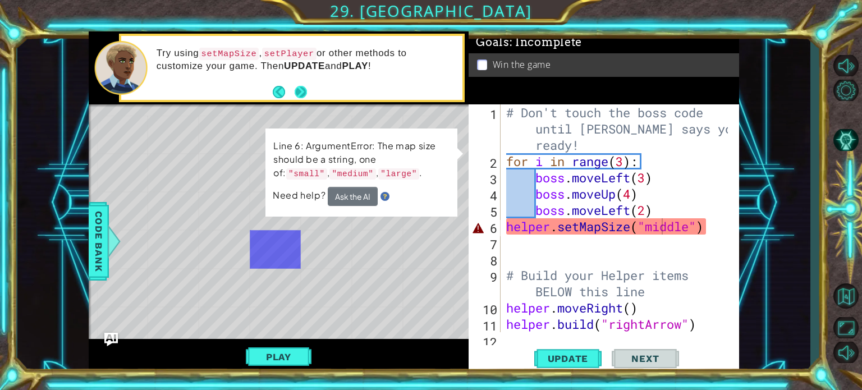
click at [304, 90] on button "Next" at bounding box center [301, 92] width 12 height 12
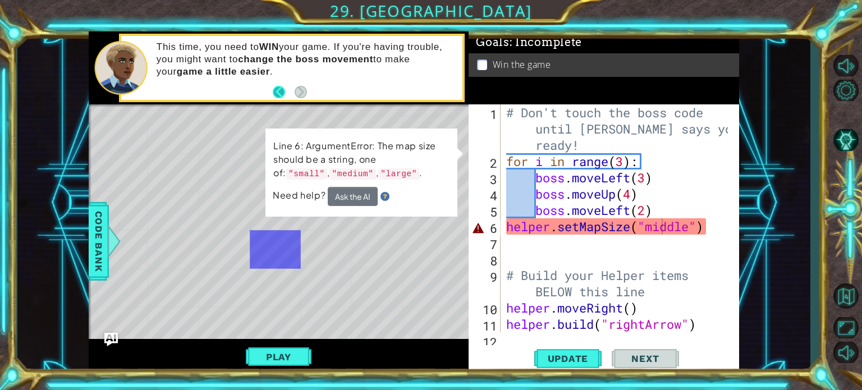
click at [284, 95] on button "Back" at bounding box center [284, 92] width 22 height 12
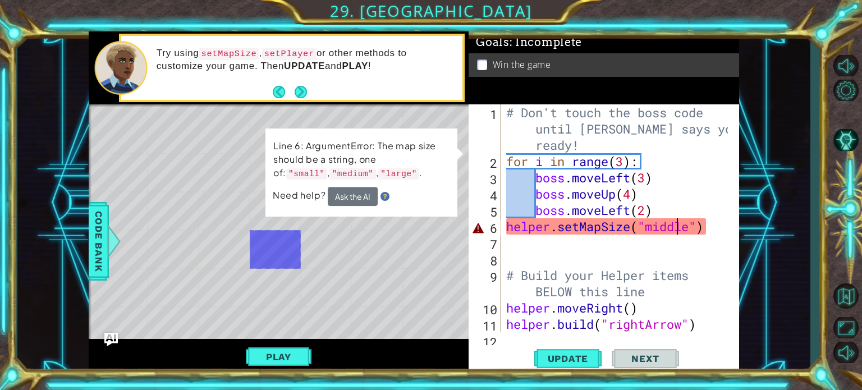
click at [677, 231] on div "# Don't touch the boss code until Vega says you're ready! for i in range ( 3 ) …" at bounding box center [619, 250] width 230 height 293
click at [692, 230] on div "# Don't touch the boss code until Vega says you're ready! for i in range ( 3 ) …" at bounding box center [619, 250] width 230 height 293
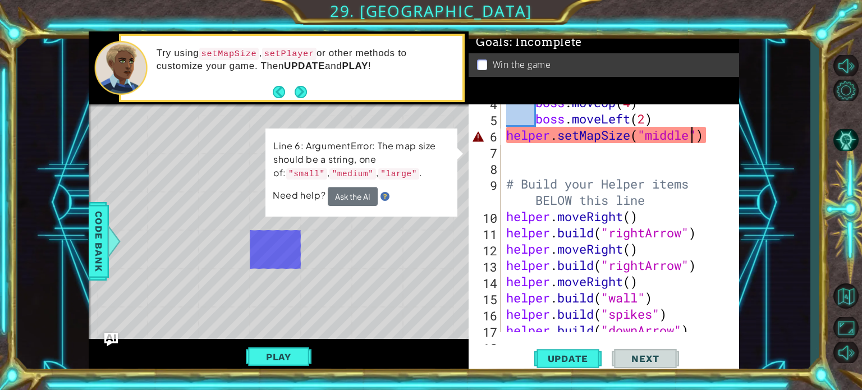
scroll to position [92, 0]
click at [360, 197] on button "Ask the AI" at bounding box center [353, 196] width 50 height 19
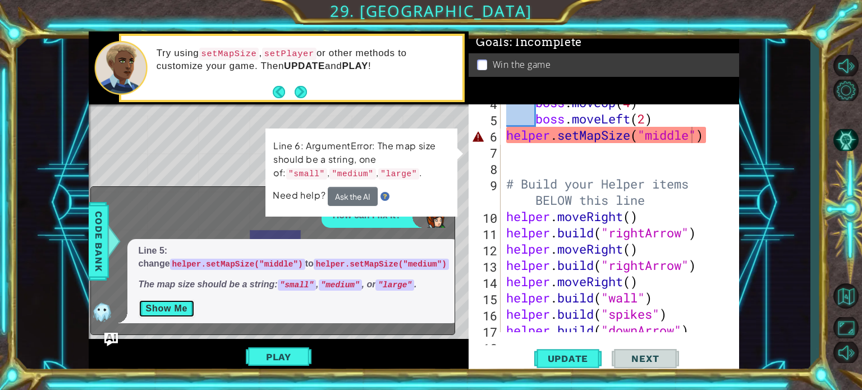
click at [178, 310] on button "Show Me" at bounding box center [167, 309] width 57 height 18
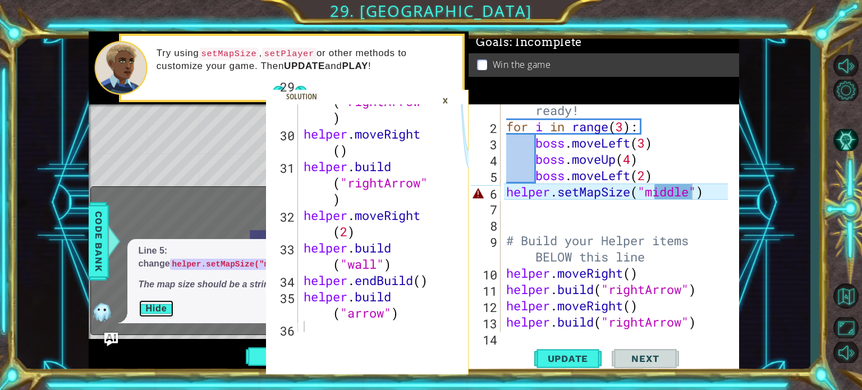
scroll to position [960, 0]
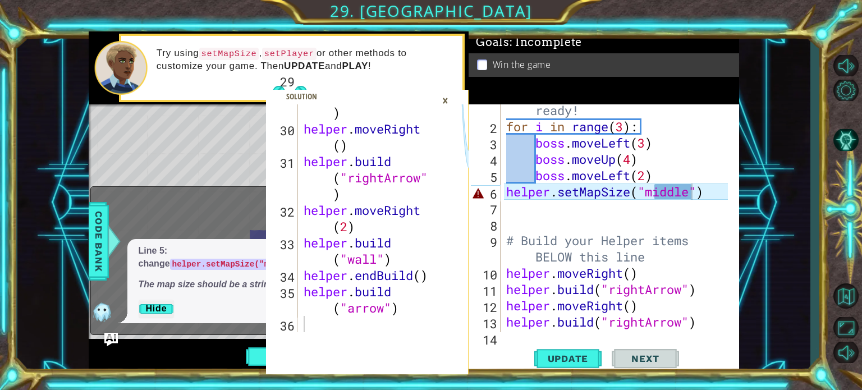
click at [448, 97] on div "×" at bounding box center [445, 100] width 17 height 19
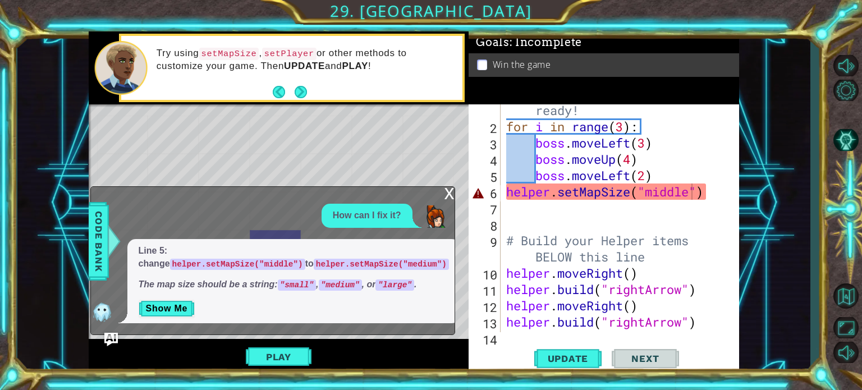
click at [688, 190] on div "# Don't touch the boss code until Vega says you're ready! for i in range ( 3 ) …" at bounding box center [619, 216] width 230 height 293
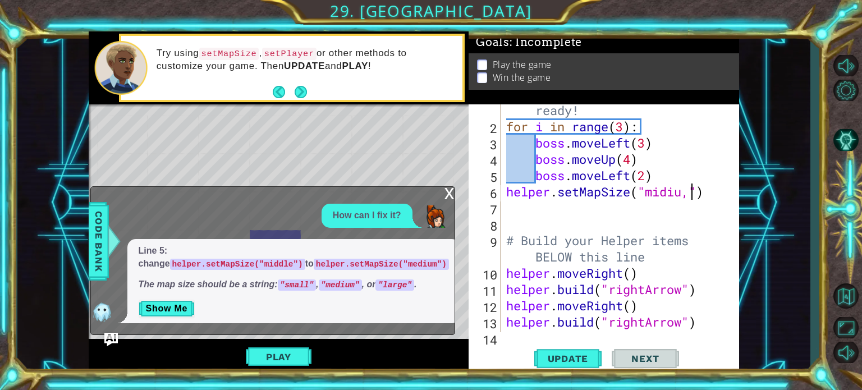
scroll to position [0, 8]
type textarea "helper.setMapSize("midium")"
click at [547, 362] on span "Update" at bounding box center [568, 358] width 63 height 11
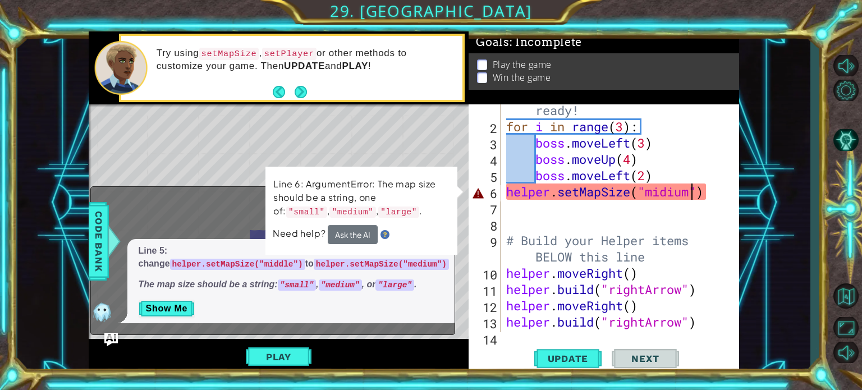
click at [692, 194] on div "# Don't touch the boss code until Vega says you're ready! for i in range ( 3 ) …" at bounding box center [619, 216] width 230 height 293
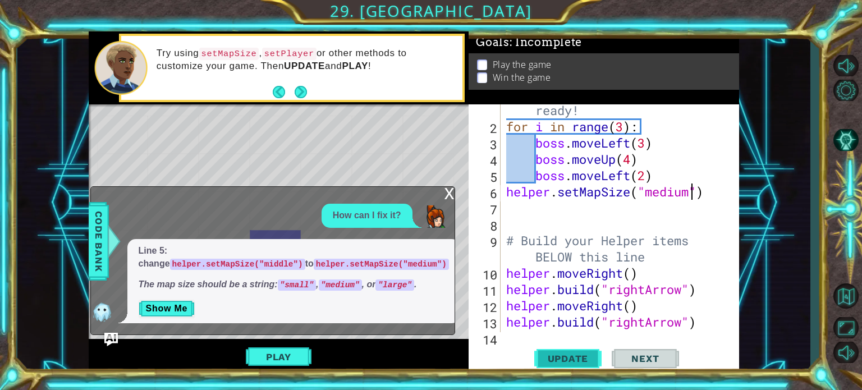
click at [541, 354] on span "Update" at bounding box center [568, 358] width 63 height 11
click at [550, 357] on span "Update" at bounding box center [568, 358] width 63 height 11
click at [281, 358] on button "Play" at bounding box center [279, 356] width 66 height 21
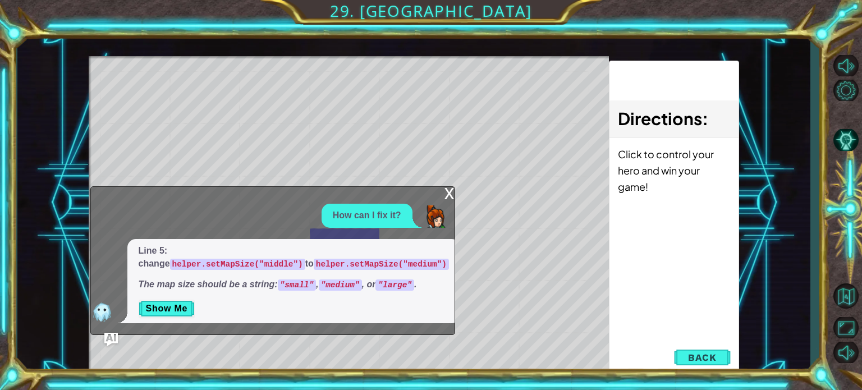
click at [451, 198] on div "x" at bounding box center [450, 192] width 10 height 11
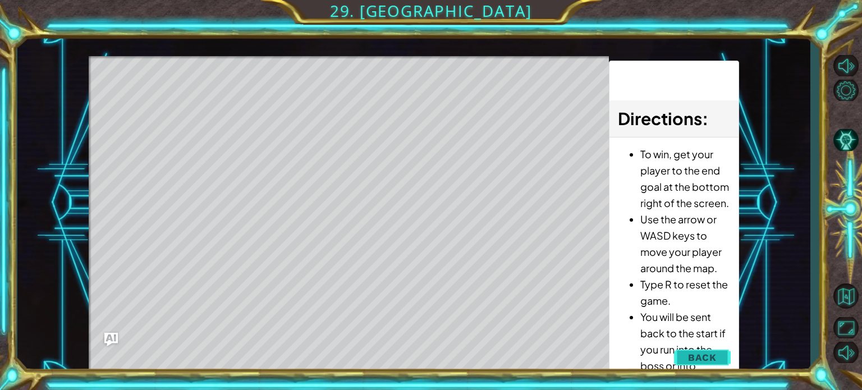
click at [689, 358] on span "Back" at bounding box center [702, 357] width 29 height 11
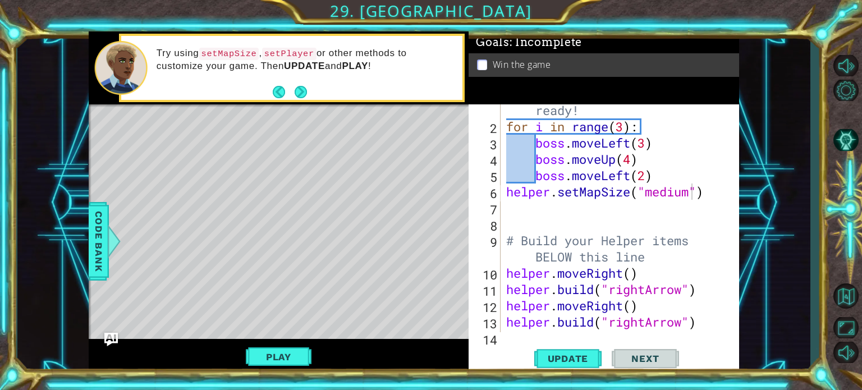
click at [490, 275] on div "29 30 31 32 33 34 35 36 helper . build ( "rightArrow" ) helper . moveRight ( ) …" at bounding box center [414, 203] width 651 height 344
click at [635, 246] on div "# Don't touch the boss code until Vega says you're ready! for i in range ( 3 ) …" at bounding box center [619, 216] width 230 height 293
type textarea "# Build your Helper items BELOW this line"
click at [658, 289] on div "29 30 31 32 33 34 35 36 helper . build ( "rightArrow" ) helper . moveRight ( ) …" at bounding box center [414, 203] width 651 height 344
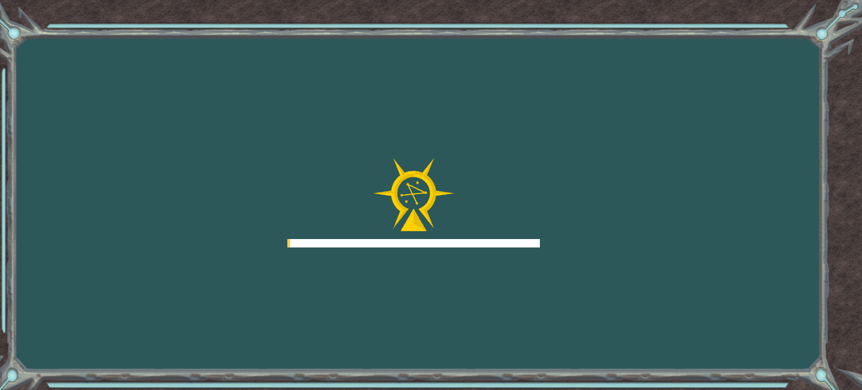
click at [287, 242] on div at bounding box center [288, 243] width 3 height 8
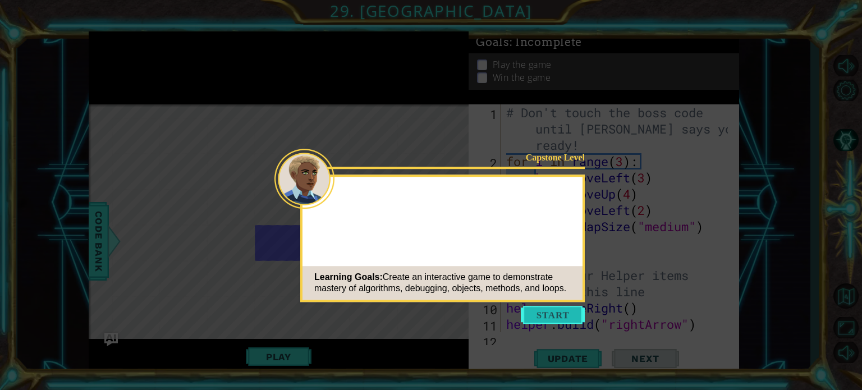
click at [541, 309] on button "Start" at bounding box center [553, 315] width 64 height 18
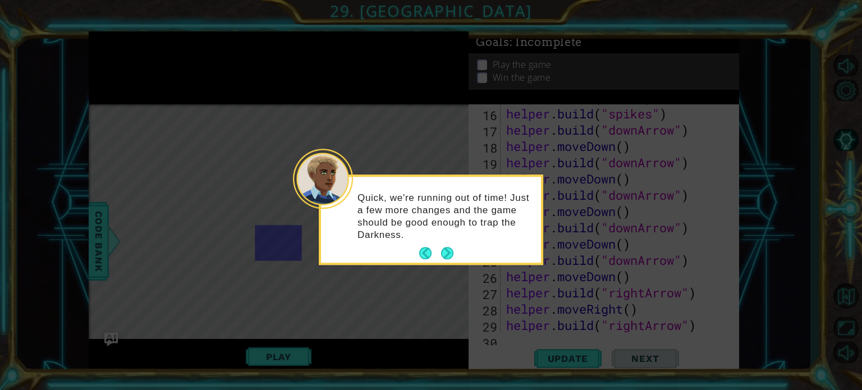
scroll to position [406, 0]
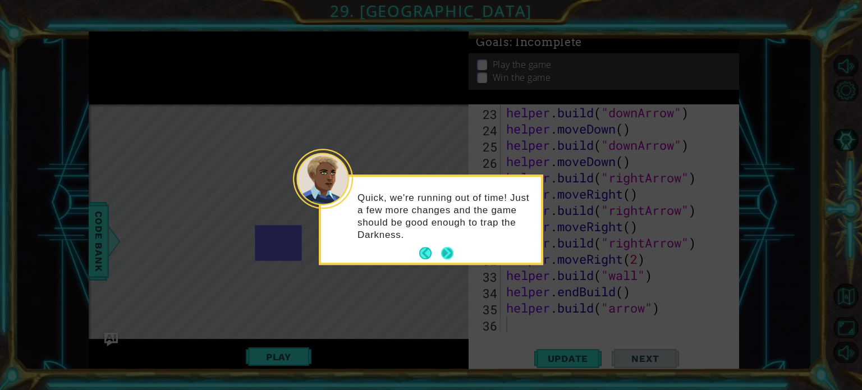
click at [454, 257] on button "Next" at bounding box center [447, 254] width 12 height 12
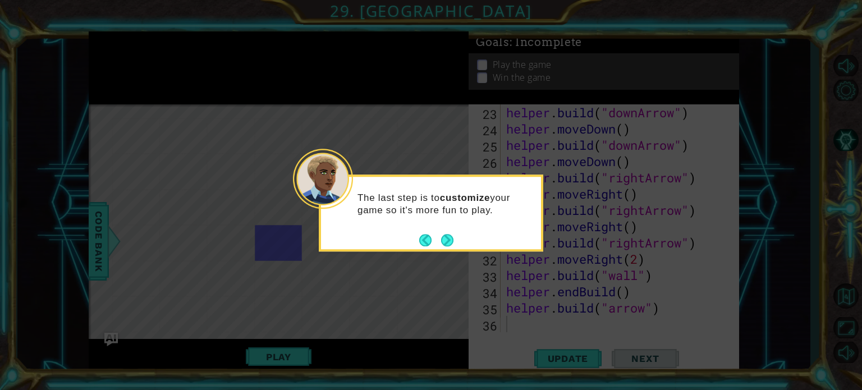
click at [442, 231] on div "The last step is to customize your game so it's more fun to play." at bounding box center [431, 207] width 220 height 61
click at [458, 242] on div "The last step is to customize your game so it's more fun to play." at bounding box center [431, 213] width 225 height 77
click at [454, 242] on div "The last step is to customize your game so it's more fun to play." at bounding box center [431, 213] width 225 height 77
click at [449, 241] on button "Next" at bounding box center [447, 240] width 12 height 12
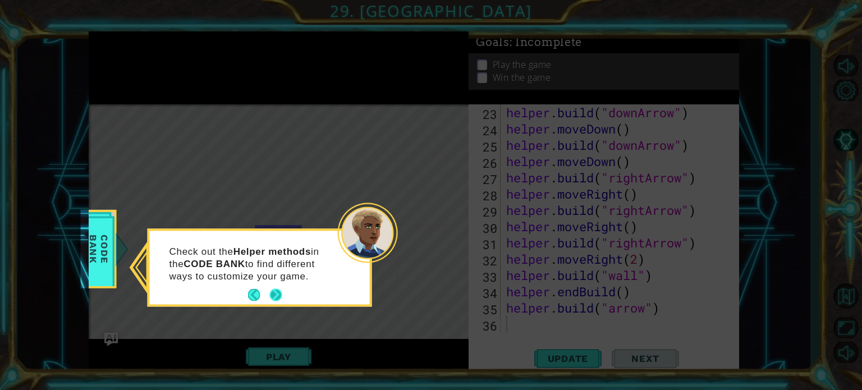
click at [278, 300] on button "Next" at bounding box center [276, 295] width 12 height 12
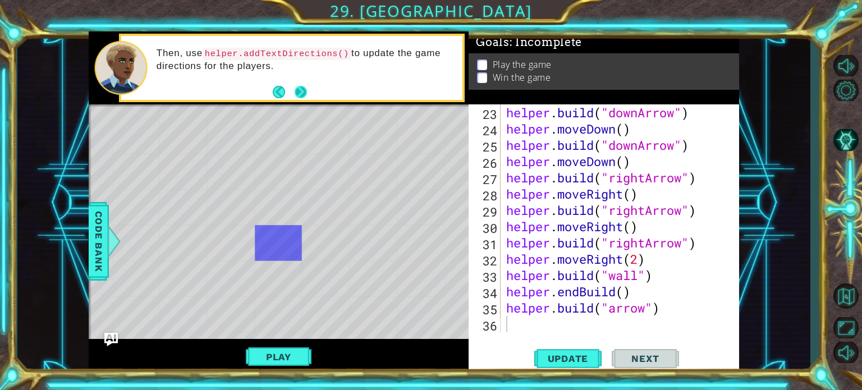
click at [294, 85] on footer at bounding box center [290, 92] width 34 height 17
click at [299, 90] on button "Next" at bounding box center [301, 92] width 12 height 12
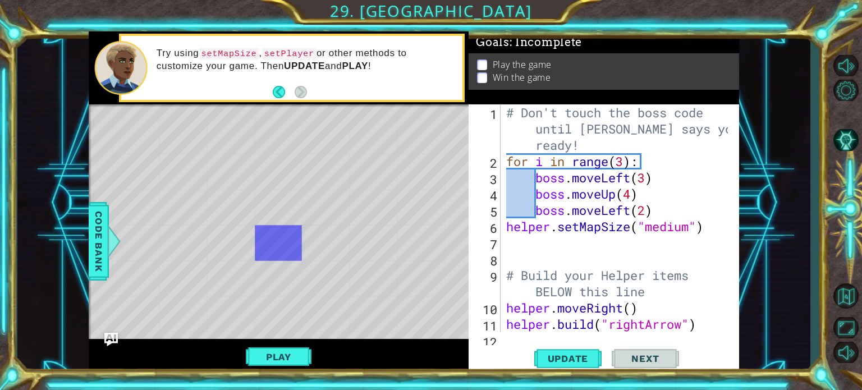
scroll to position [0, 0]
click at [636, 258] on div "# Don't touch the boss code until [PERSON_NAME] says you're ready! for i in ran…" at bounding box center [619, 250] width 230 height 293
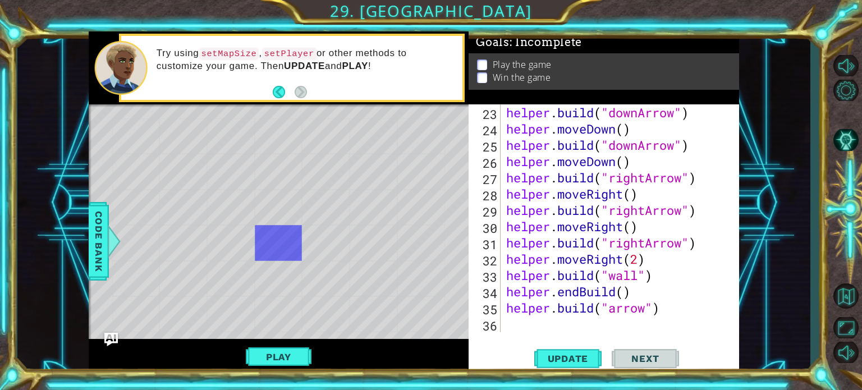
scroll to position [406, 0]
click at [545, 353] on span "Update" at bounding box center [568, 358] width 63 height 11
click at [255, 352] on button "Play" at bounding box center [279, 356] width 66 height 21
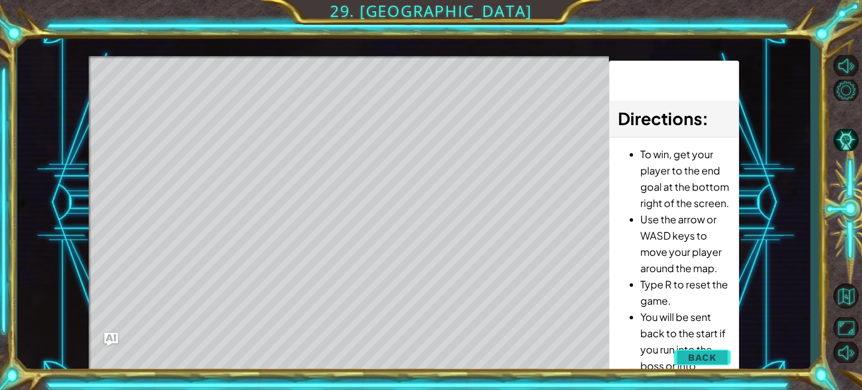
click at [702, 359] on span "Back" at bounding box center [702, 357] width 29 height 11
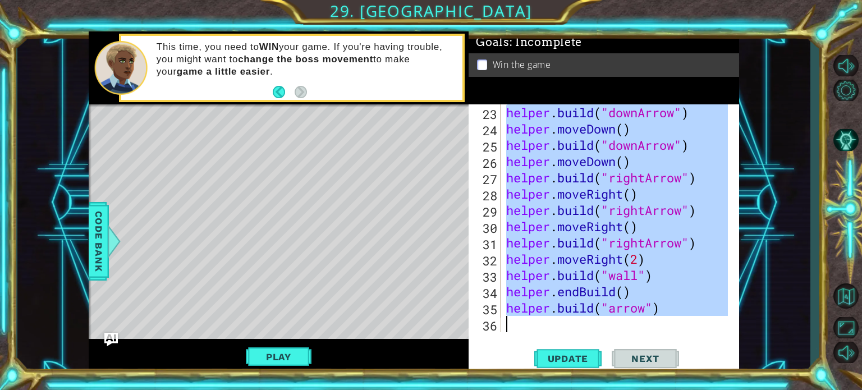
drag, startPoint x: 505, startPoint y: 107, endPoint x: 681, endPoint y: 368, distance: 315.0
click at [681, 368] on div "# Don't touch the boss code until [PERSON_NAME] says you're ready! 23 24 25 26 …" at bounding box center [604, 239] width 271 height 270
type textarea "[DOMAIN_NAME]("arrow")"
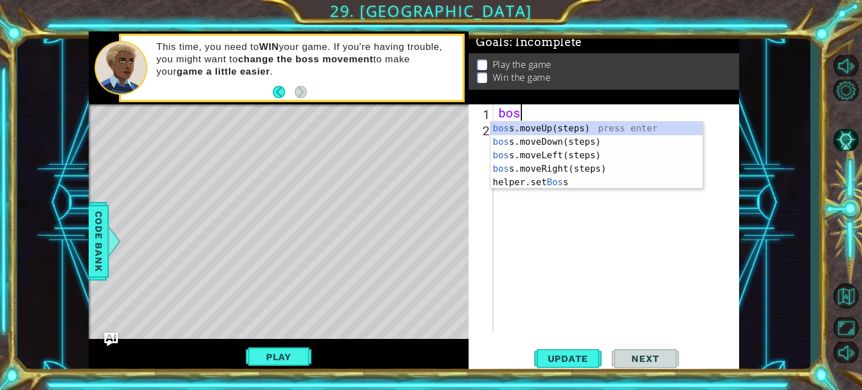
scroll to position [0, 0]
type textarea "boss"
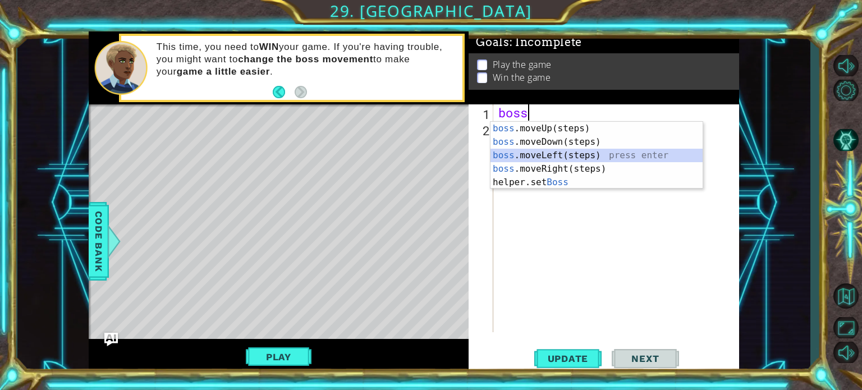
click at [561, 153] on div "boss .moveUp(steps) press enter boss .moveDown(steps) press enter boss .moveLef…" at bounding box center [597, 169] width 212 height 94
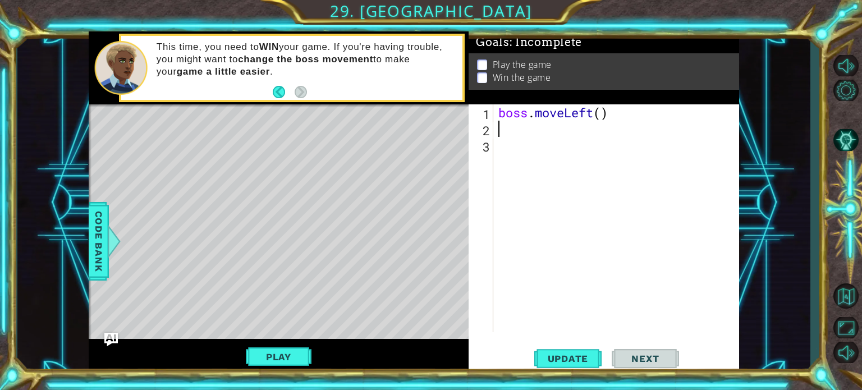
click at [602, 115] on div "boss . moveLeft ( )" at bounding box center [619, 234] width 246 height 261
type textarea "boss.moveLeft(3)"
click at [597, 115] on div "boss . moveLeft ( 3 )" at bounding box center [619, 234] width 246 height 261
click at [592, 126] on div "boss . moveLeft ( 3 )" at bounding box center [619, 234] width 246 height 261
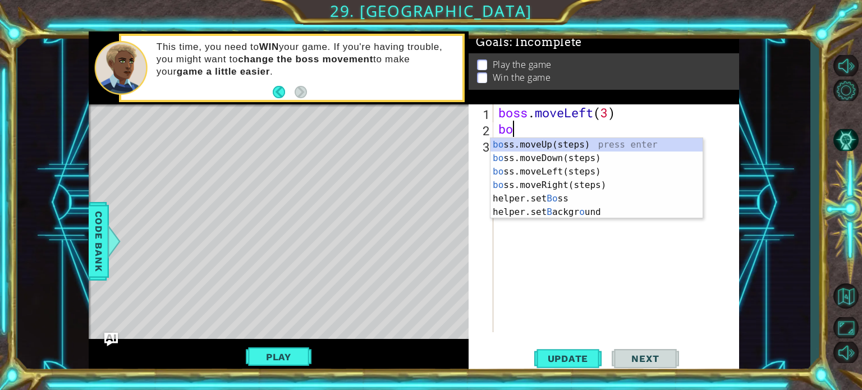
scroll to position [0, 0]
type textarea "boss"
click at [574, 150] on div "boss .moveUp(steps) press enter boss .moveDown(steps) press enter boss .moveLef…" at bounding box center [597, 185] width 212 height 94
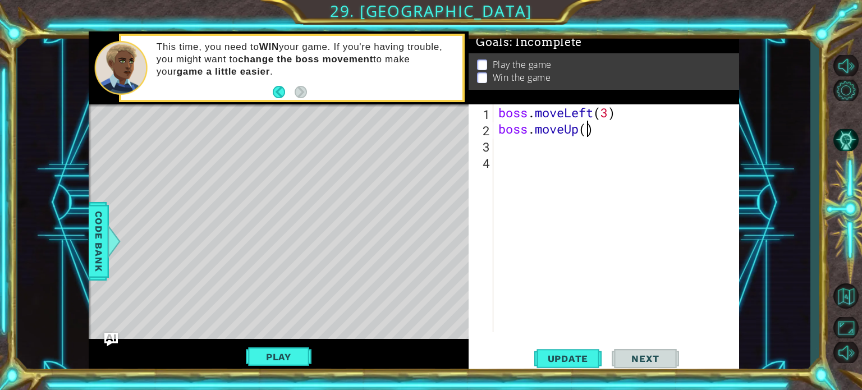
click at [586, 134] on div "boss . moveLeft ( 3 ) boss . moveUp ( )" at bounding box center [619, 234] width 246 height 261
type textarea "boss.moveUp(4)"
click at [580, 145] on div "boss . moveLeft ( 3 ) boss . moveUp ( 4 )" at bounding box center [619, 234] width 246 height 261
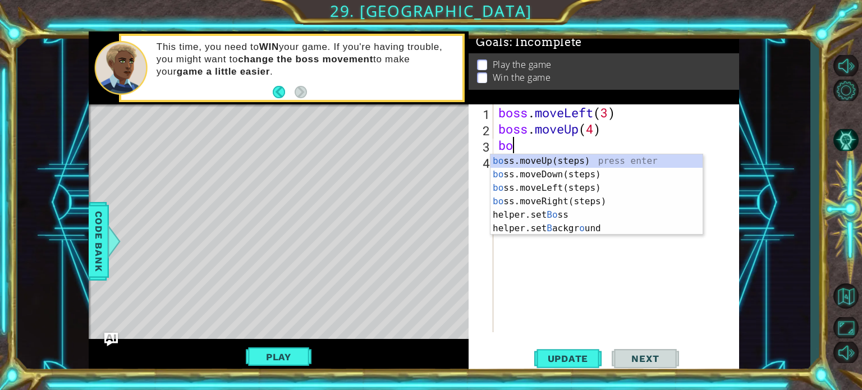
scroll to position [0, 0]
type textarea "boss"
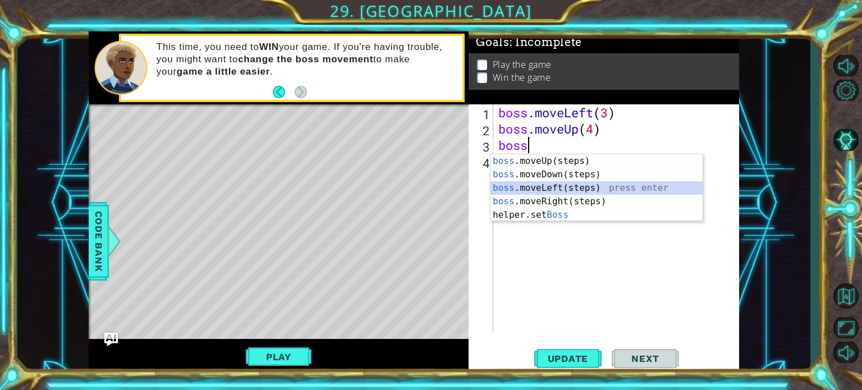
click at [568, 193] on div "boss .moveUp(steps) press enter boss .moveDown(steps) press enter boss .moveLef…" at bounding box center [597, 201] width 212 height 94
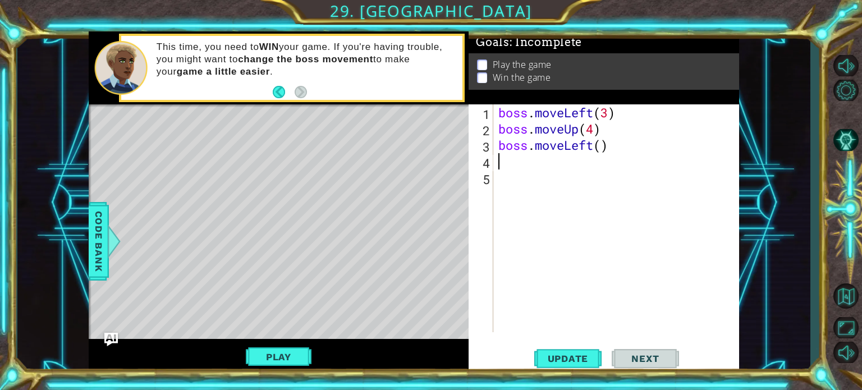
type textarea "2"
click at [602, 144] on div "boss . moveLeft ( 3 ) boss . moveUp ( 4 ) boss . moveLeft ( 2 )" at bounding box center [619, 234] width 246 height 261
click at [587, 154] on div "boss . moveLeft ( 3 ) boss . moveUp ( 4 ) boss . moveLeft ( 2 )" at bounding box center [619, 234] width 246 height 261
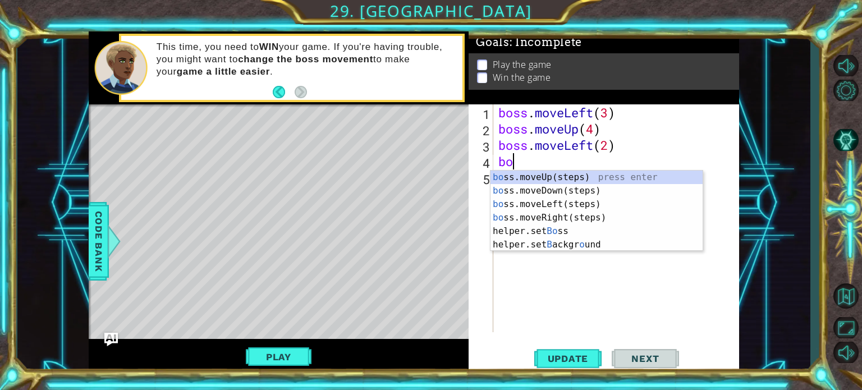
type textarea "b"
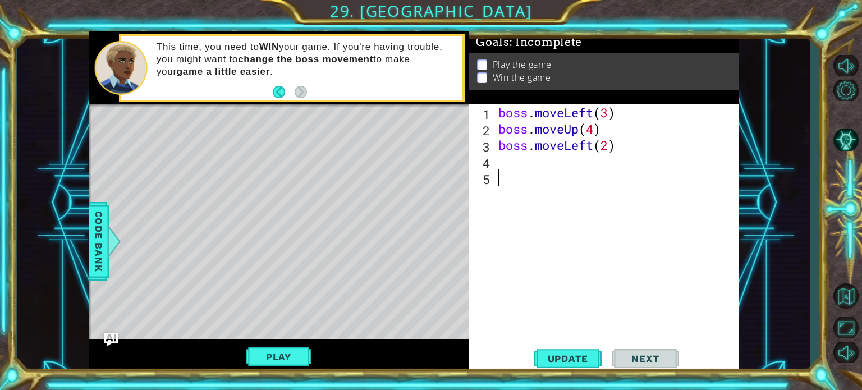
click at [572, 185] on div "boss . moveLeft ( 3 ) boss . moveUp ( 4 ) boss . moveLeft ( 2 )" at bounding box center [619, 234] width 246 height 261
click at [497, 112] on div "boss . moveLeft ( 3 ) boss . moveUp ( 4 ) boss . moveLeft ( 2 )" at bounding box center [619, 234] width 246 height 261
type textarea "boss.moveLeft(3)"
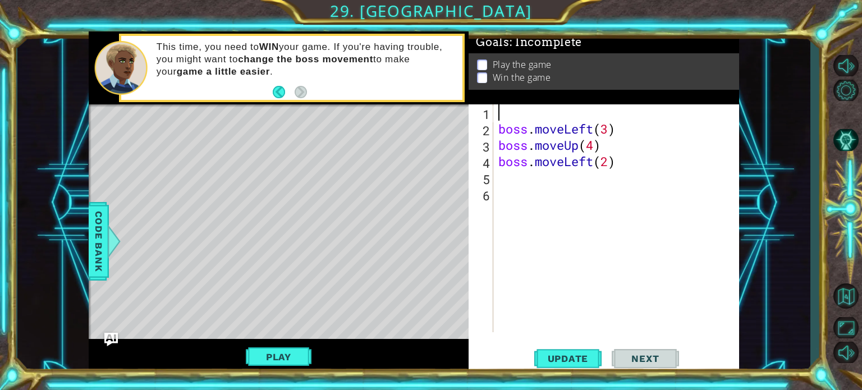
click at [497, 112] on div "boss . moveLeft ( 3 ) boss . moveUp ( 4 ) boss . moveLeft ( 2 )" at bounding box center [619, 234] width 246 height 261
type textarea "3"
type textarea "·"
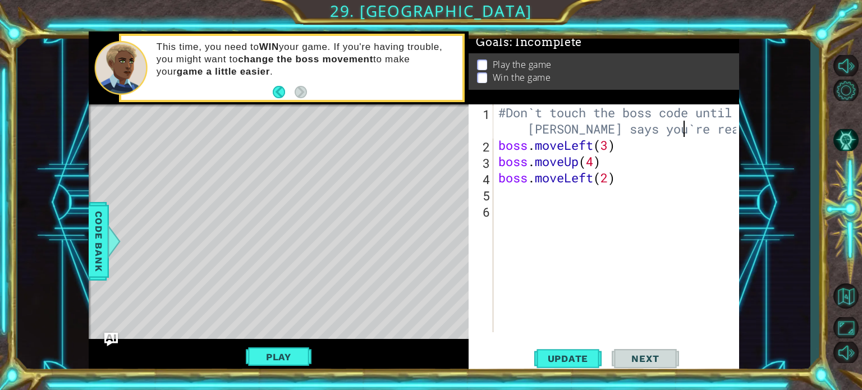
scroll to position [0, 18]
type textarea "#Don`t touch the boss code until [PERSON_NAME] says you`re ready!"
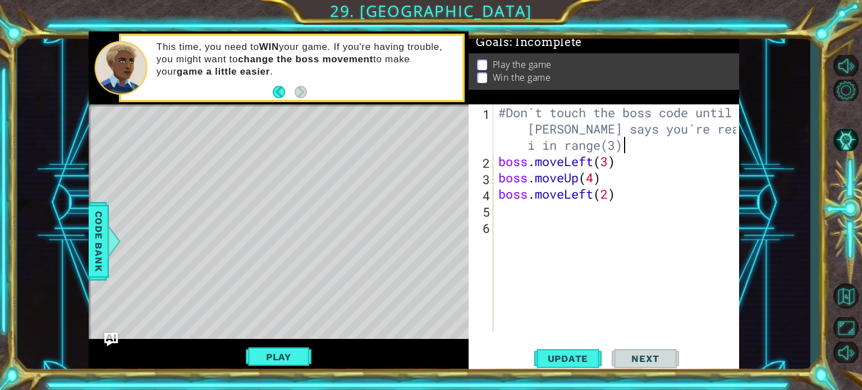
scroll to position [0, 24]
type textarea "#Don`t touch the boss code until [PERSON_NAME] says you`re ready! for i in rang…"
click at [592, 214] on div "#Don`t touch the boss code until [PERSON_NAME] says you`re ready! for i in rang…" at bounding box center [619, 250] width 246 height 293
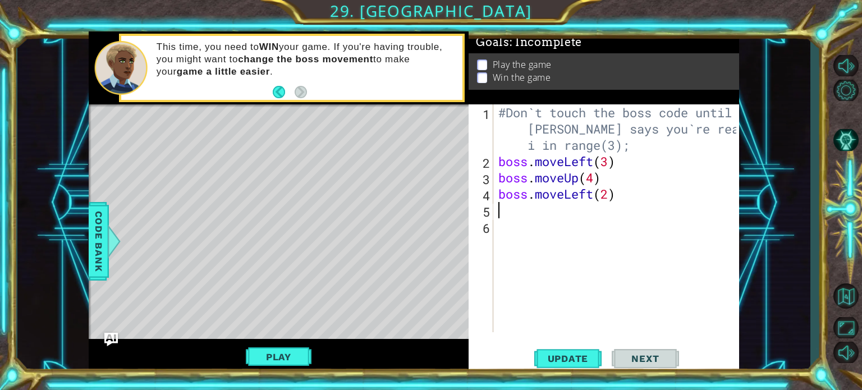
click at [618, 205] on div "#Don`t touch the boss code until [PERSON_NAME] says you`re ready! for i in rang…" at bounding box center [619, 250] width 246 height 293
type textarea "·"
type textarea "3"
type textarea "·"
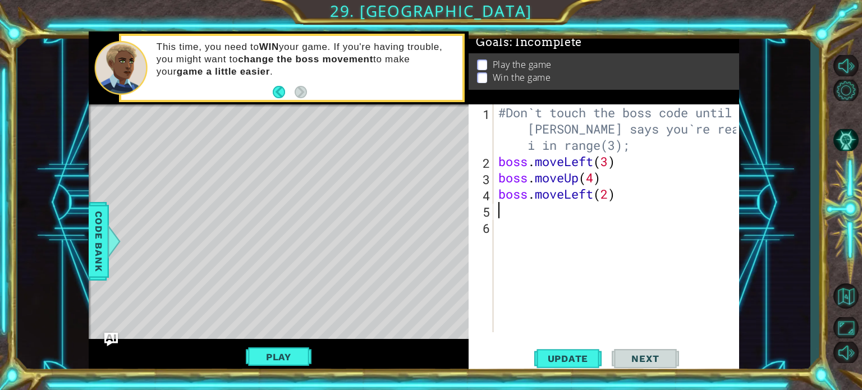
type textarea "·"
type textarea "<"
click at [572, 215] on div "#Don`t touch the boss code until [PERSON_NAME] says you`re ready! for i in rang…" at bounding box center [619, 250] width 246 height 293
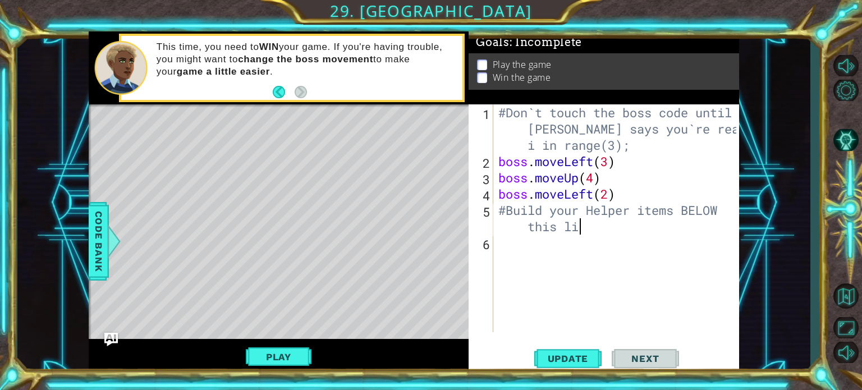
type textarea "#Build your Helper items BELOW this line"
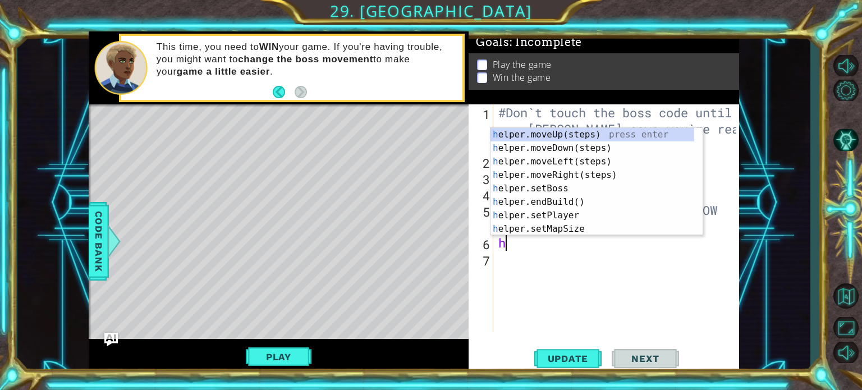
type textarea "hel"
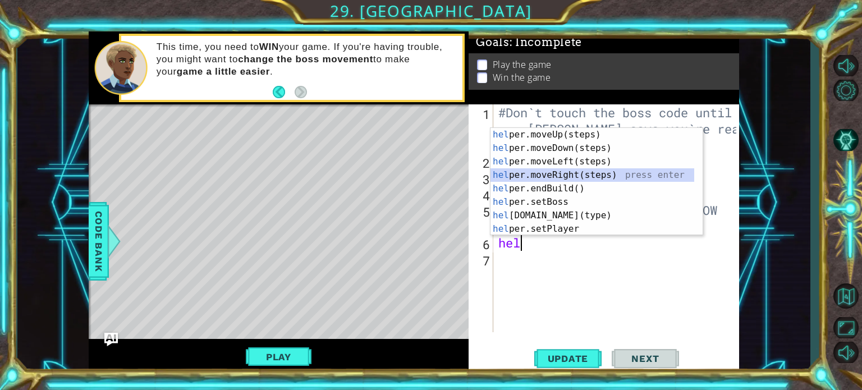
click at [559, 173] on div "hel per.moveUp(steps) press enter hel per.moveDown(steps) press enter hel per.m…" at bounding box center [593, 195] width 204 height 135
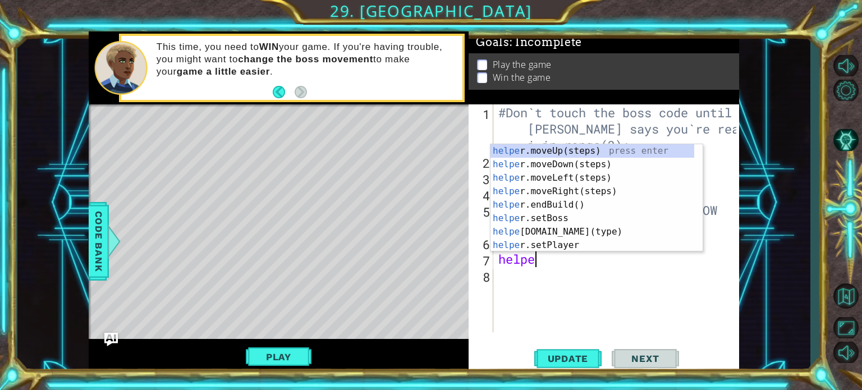
scroll to position [0, 1]
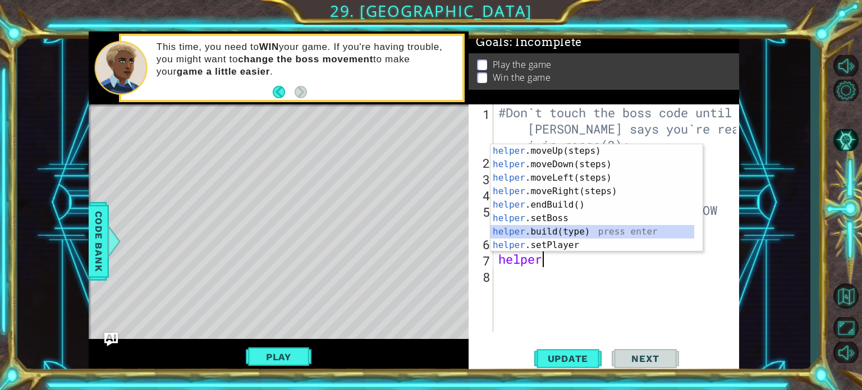
click at [562, 232] on div "helper .moveUp(steps) press enter helper .moveDown(steps) press enter helper .m…" at bounding box center [593, 211] width 204 height 135
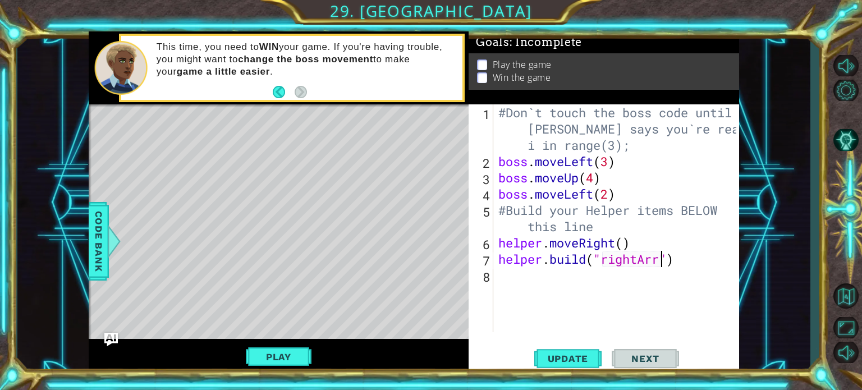
scroll to position [0, 7]
type textarea "[DOMAIN_NAME]("rightArrow")"
click at [592, 273] on div "#Don`t touch the boss code until [PERSON_NAME] says you`re ready! for i in rang…" at bounding box center [619, 250] width 246 height 293
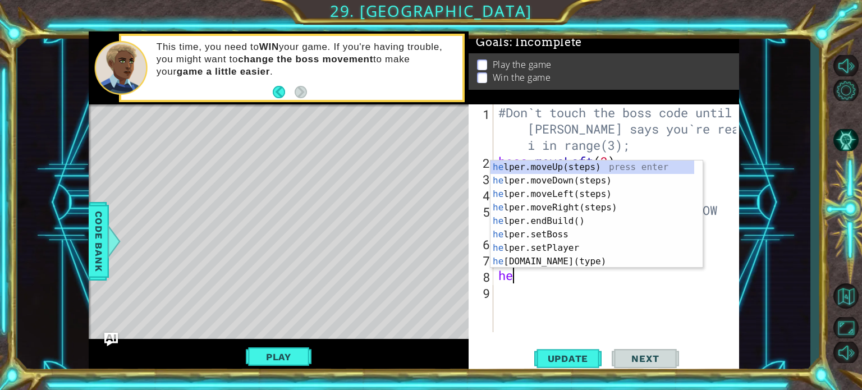
scroll to position [0, 0]
type textarea "helpe"
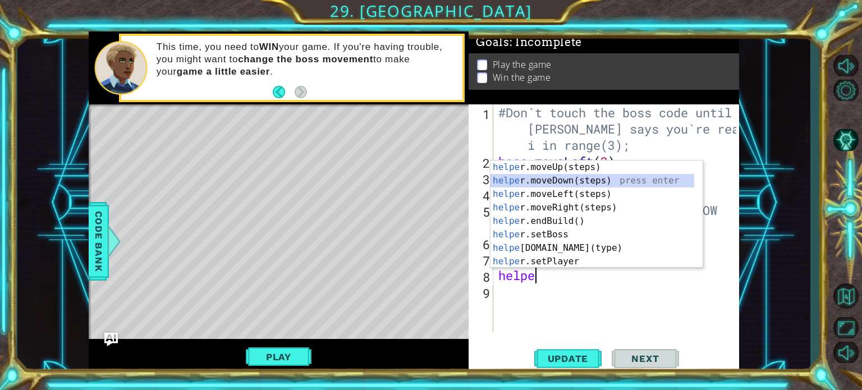
click at [551, 182] on div "helpe [PERSON_NAME]moveUp(steps) press enter helpe r.moveDown(steps) press ente…" at bounding box center [593, 228] width 204 height 135
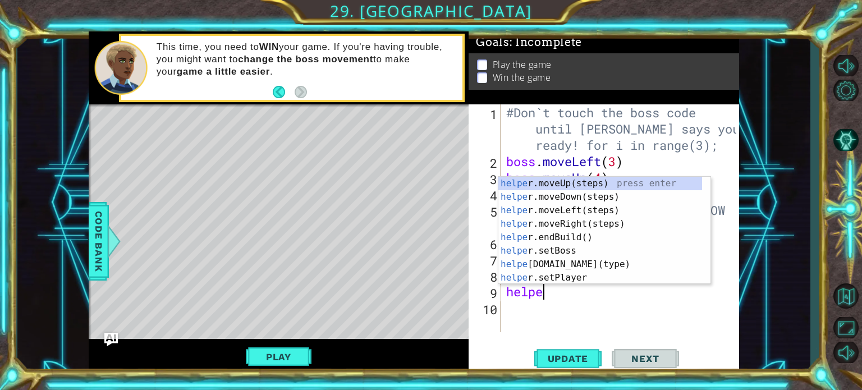
scroll to position [0, 1]
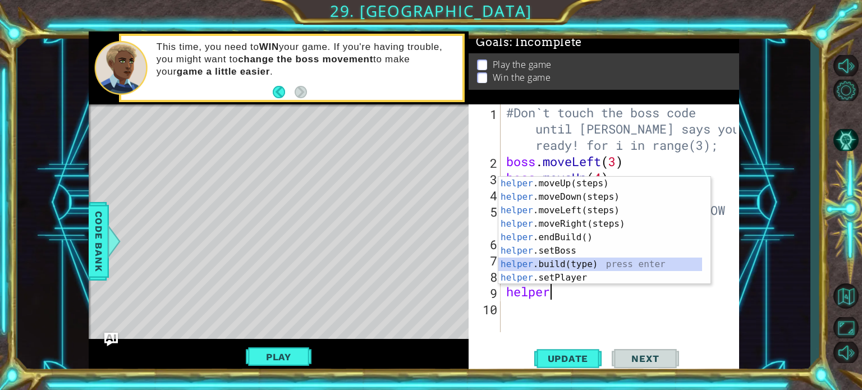
click at [559, 264] on div "helper .moveUp(steps) press enter helper .moveDown(steps) press enter helper .m…" at bounding box center [601, 244] width 204 height 135
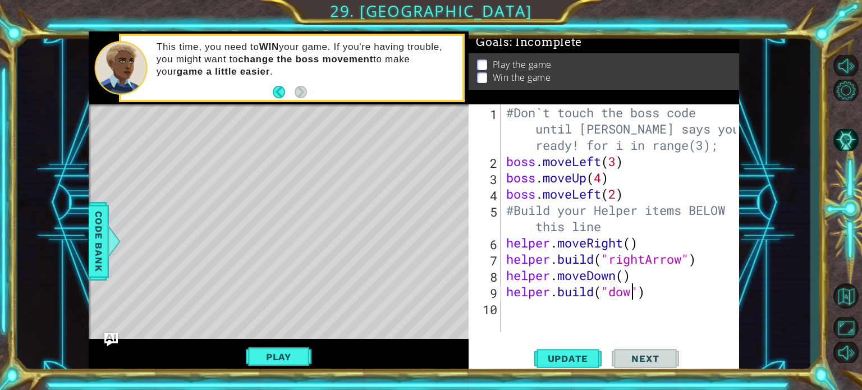
scroll to position [0, 6]
type textarea "[DOMAIN_NAME]("downArrow")"
click at [563, 311] on div "#Don`t touch the boss code until [PERSON_NAME] says you`re ready! for i in rang…" at bounding box center [623, 250] width 239 height 293
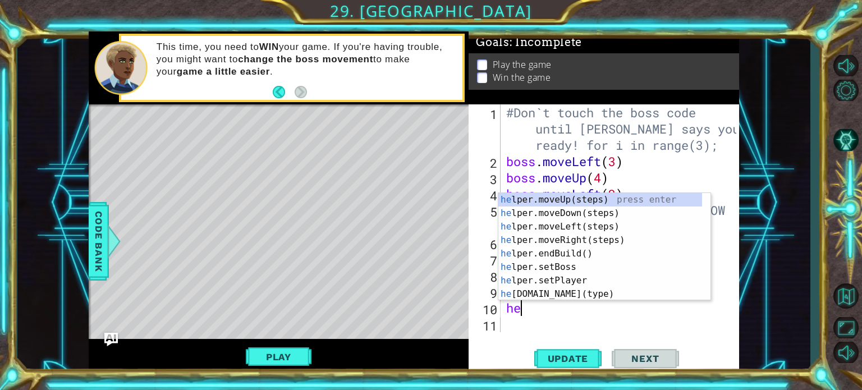
scroll to position [0, 0]
type textarea "helper"
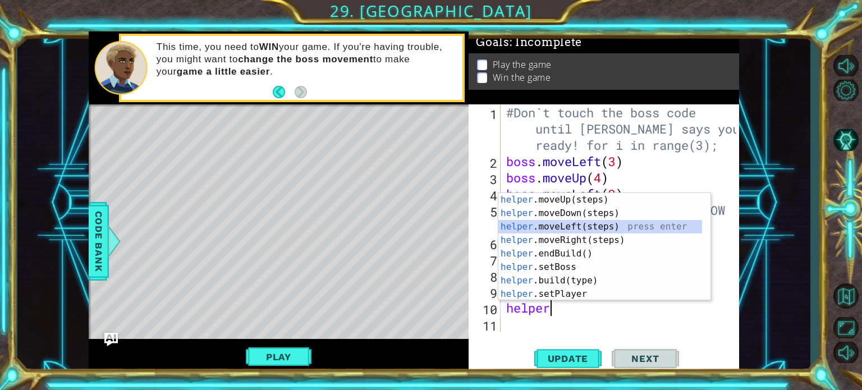
click at [568, 227] on div "helper .moveUp(steps) press enter helper .moveDown(steps) press enter helper .m…" at bounding box center [601, 260] width 204 height 135
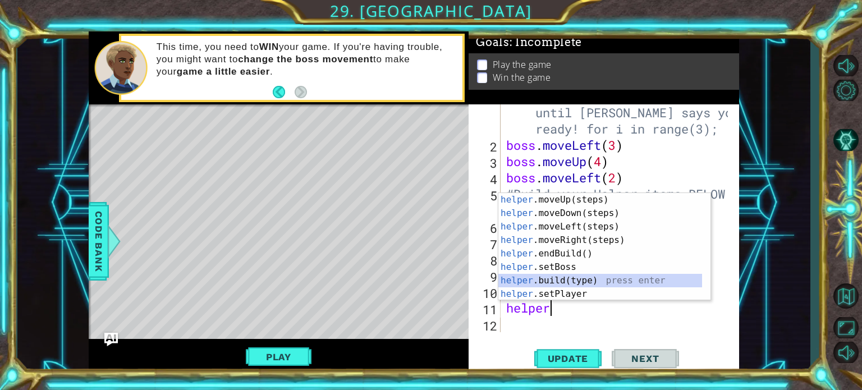
click at [539, 277] on div "helper .moveUp(steps) press enter helper .moveDown(steps) press enter helper .m…" at bounding box center [601, 260] width 204 height 135
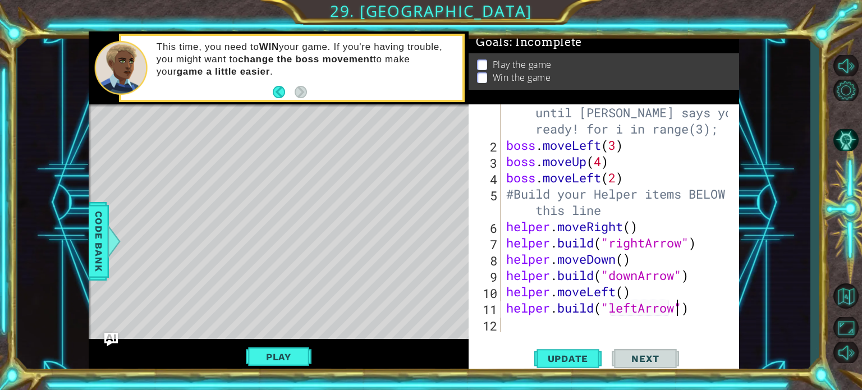
scroll to position [0, 7]
type textarea "[DOMAIN_NAME]("leftArrow")"
click at [550, 355] on span "Update" at bounding box center [568, 358] width 63 height 11
click at [283, 363] on button "Play" at bounding box center [279, 356] width 66 height 21
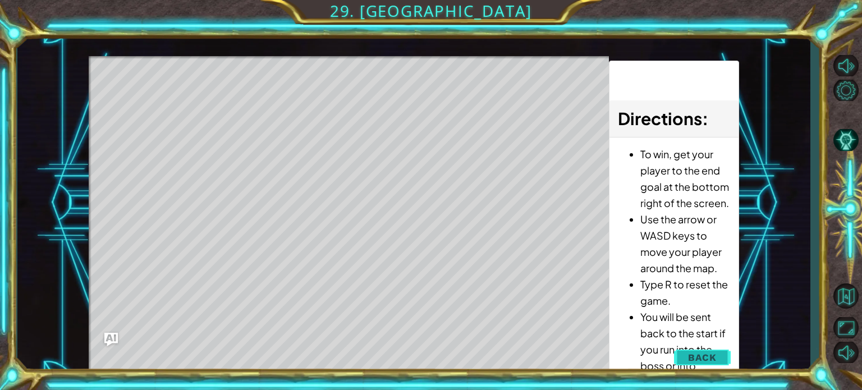
click at [719, 348] on button "Back" at bounding box center [702, 357] width 57 height 22
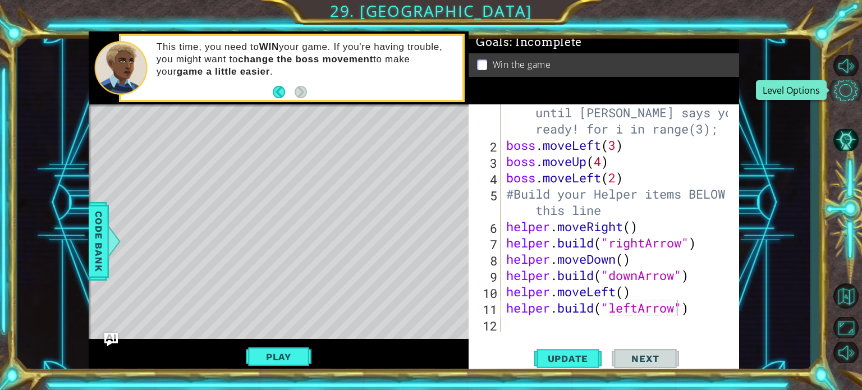
click at [848, 88] on button "Level Options" at bounding box center [846, 90] width 33 height 21
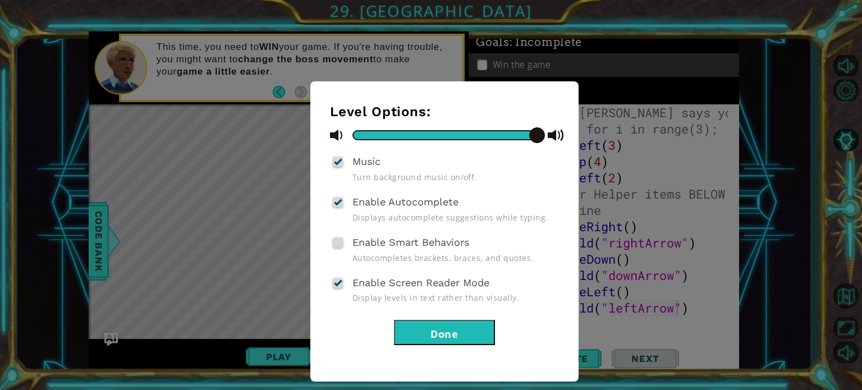
click at [475, 327] on button "Done" at bounding box center [444, 332] width 101 height 25
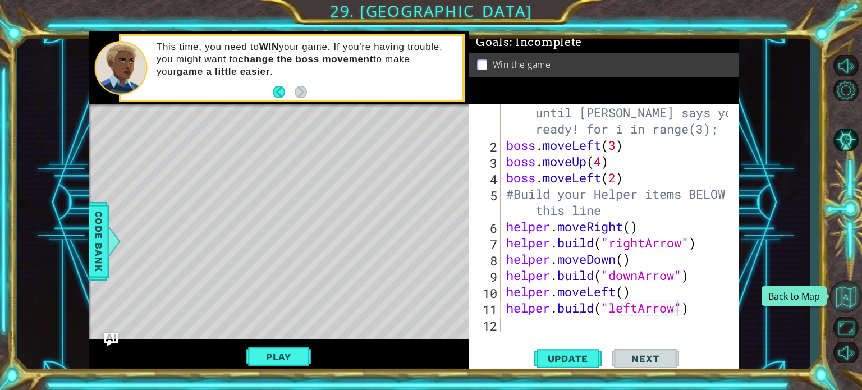
click at [842, 289] on button "Back to Map" at bounding box center [846, 296] width 33 height 33
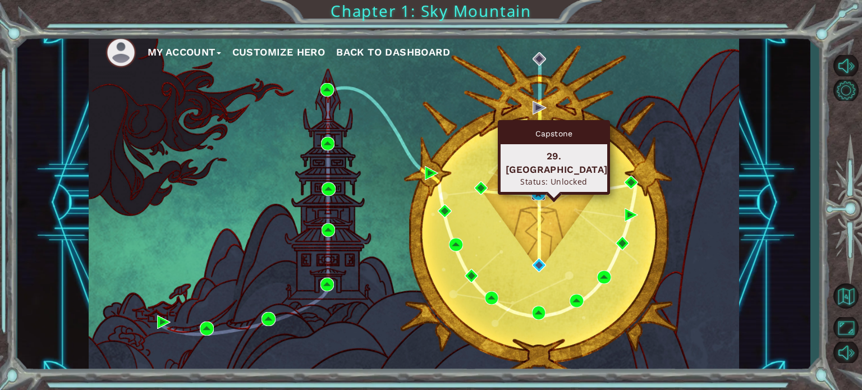
click at [540, 195] on img at bounding box center [538, 193] width 13 height 13
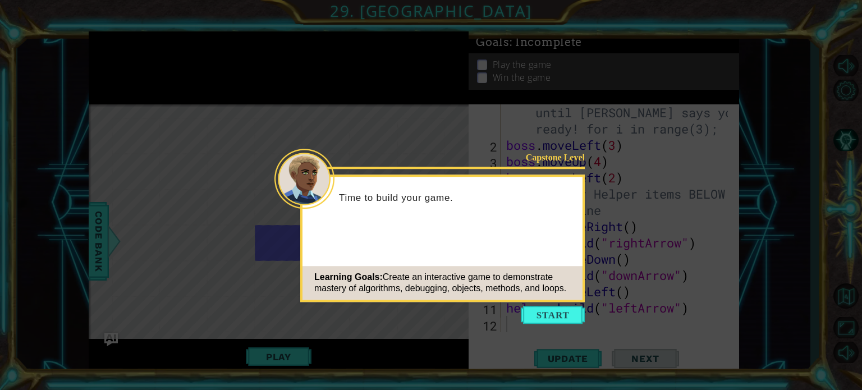
scroll to position [16, 0]
click at [533, 312] on button "Start" at bounding box center [553, 315] width 64 height 18
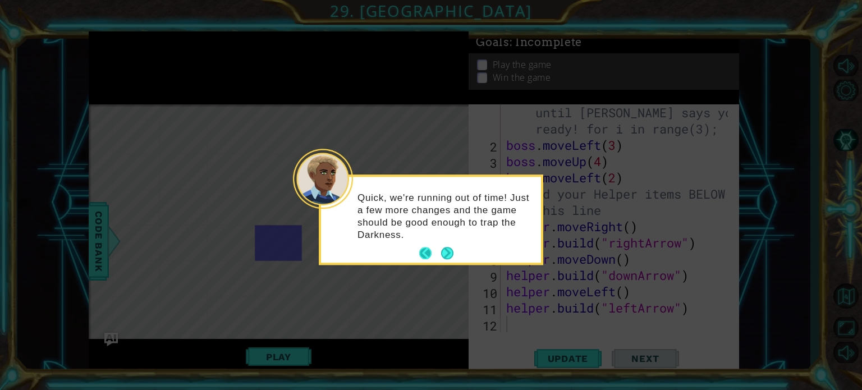
click at [441, 258] on button "Next" at bounding box center [447, 254] width 12 height 12
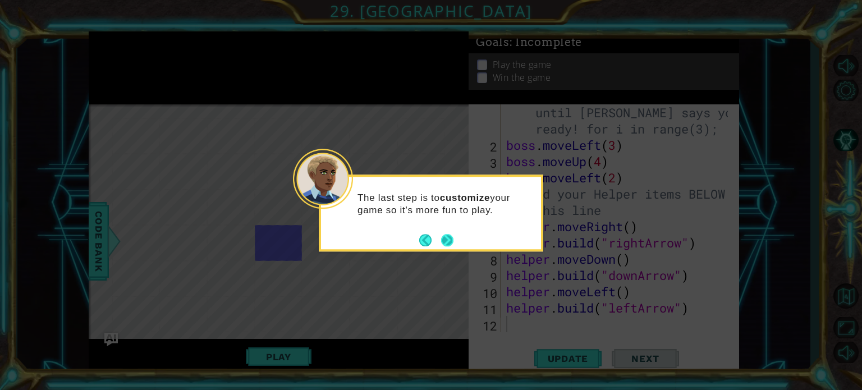
click at [441, 234] on button "Next" at bounding box center [447, 240] width 12 height 12
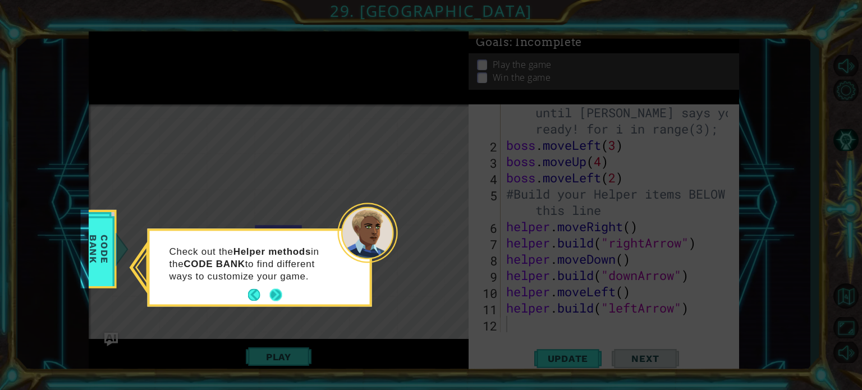
click at [284, 290] on div "Check out the Helper methods in the CODE BANK to find different ways to customi…" at bounding box center [260, 269] width 220 height 69
click at [276, 296] on button "Next" at bounding box center [276, 295] width 12 height 12
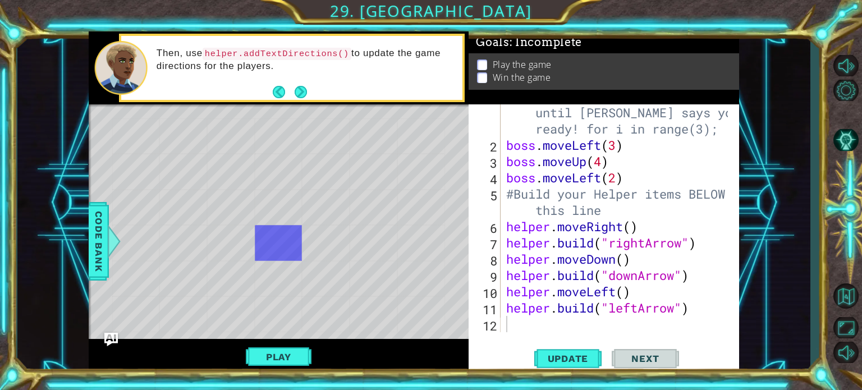
scroll to position [0, 0]
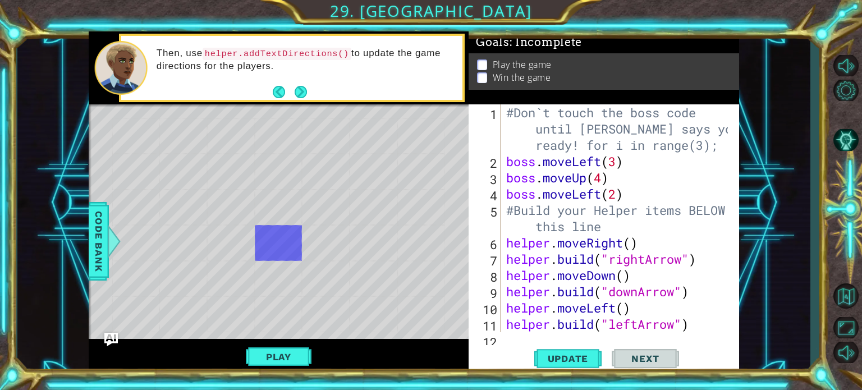
type textarea "boss.moveLeft(2)"
click at [627, 197] on div "#Don`t touch the boss code until [PERSON_NAME] says you`re ready! for i in rang…" at bounding box center [619, 250] width 230 height 293
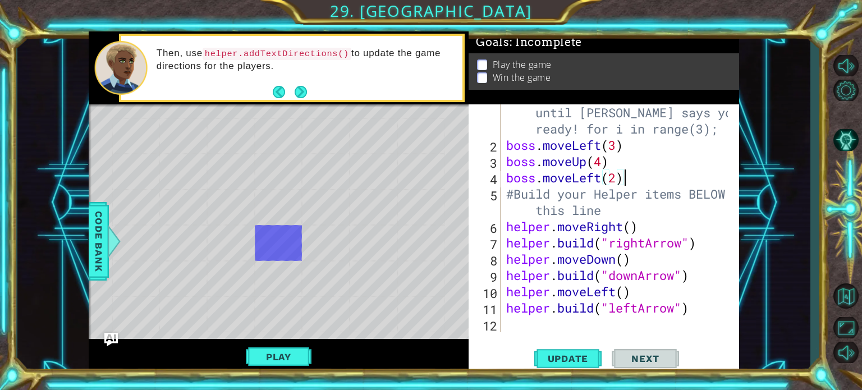
scroll to position [16, 0]
drag, startPoint x: 605, startPoint y: 223, endPoint x: 624, endPoint y: 136, distance: 89.0
click at [624, 136] on div "#Don`t touch the boss code until [PERSON_NAME] says you`re ready! for i in rang…" at bounding box center [619, 234] width 230 height 293
click at [661, 229] on div "#Don`t touch the boss code until [PERSON_NAME] says you`re ready! for i in rang…" at bounding box center [619, 234] width 230 height 293
type textarea "helper.moveRight()"
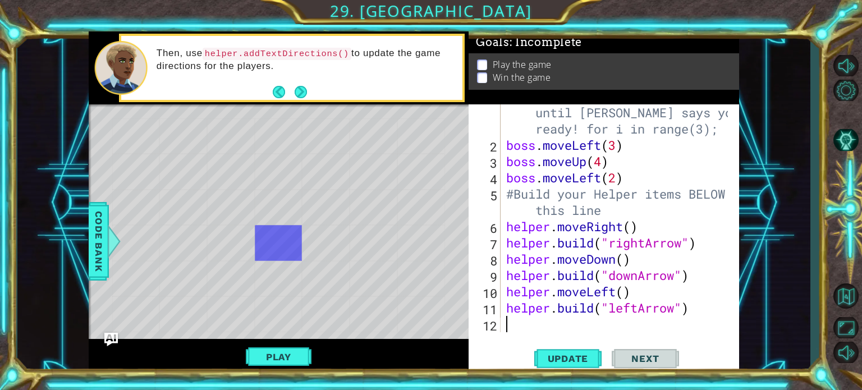
click at [699, 323] on div "#Don`t touch the boss code until [PERSON_NAME] says you`re ready! for i in rang…" at bounding box center [619, 234] width 230 height 293
click at [640, 263] on div "#Don`t touch the boss code until [PERSON_NAME] says you`re ready! for i in rang…" at bounding box center [619, 234] width 230 height 293
click at [707, 245] on div "#Don`t touch the boss code until [PERSON_NAME] says you`re ready! for i in rang…" at bounding box center [619, 234] width 230 height 293
type textarea "[DOMAIN_NAME]("rightArrow")"
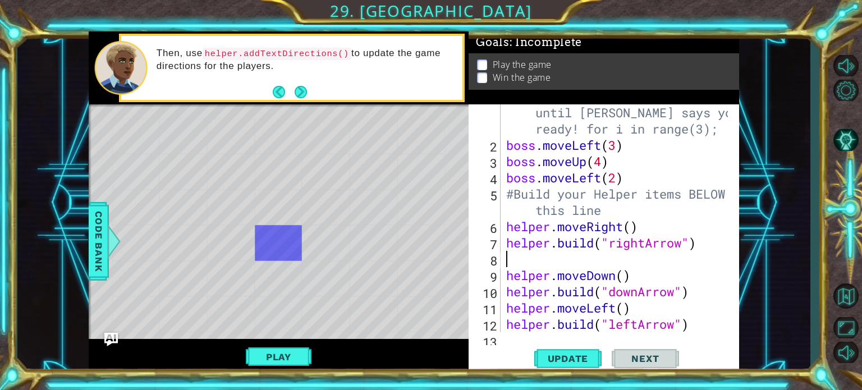
type textarea "h"
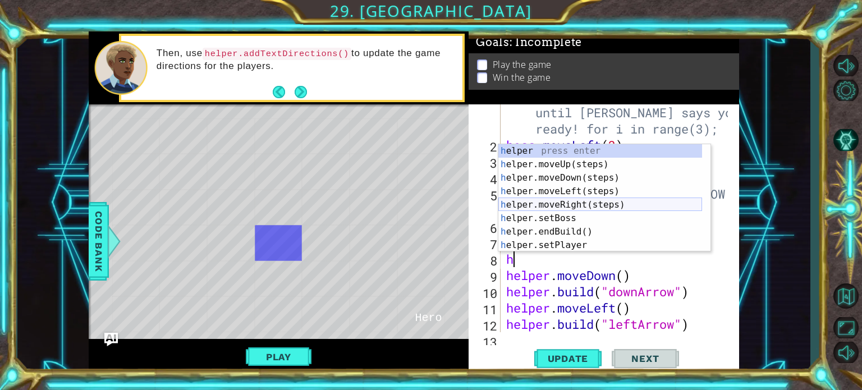
click at [586, 211] on div "h elper press enter h elper.moveUp(steps) press enter h elper.moveDown(steps) p…" at bounding box center [601, 211] width 204 height 135
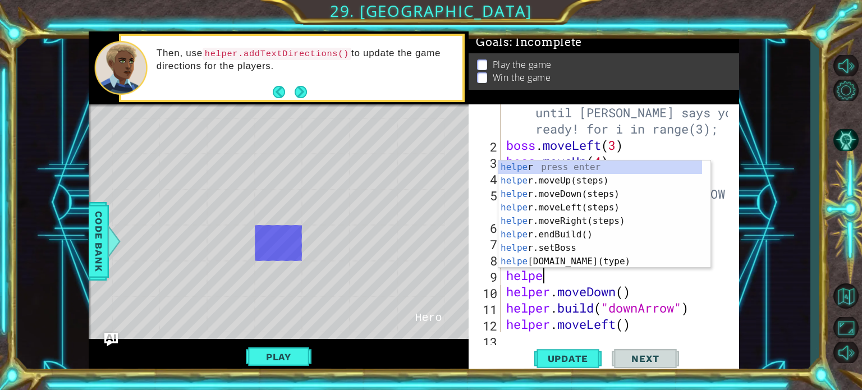
scroll to position [0, 1]
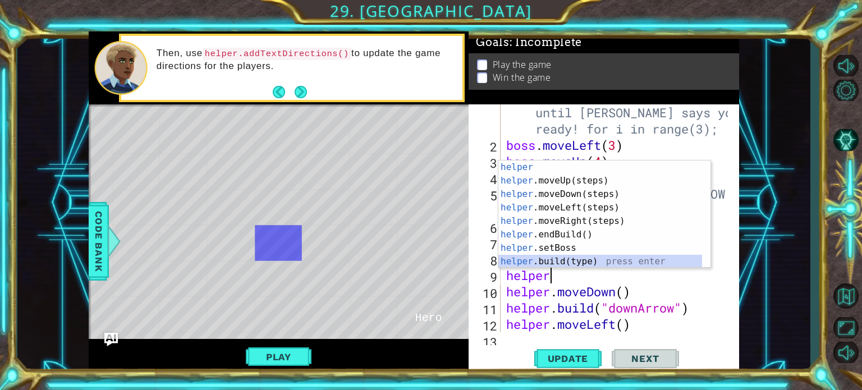
click at [557, 258] on div "helper press enter helper .moveUp(steps) press enter helper .moveDown(steps) pr…" at bounding box center [601, 228] width 204 height 135
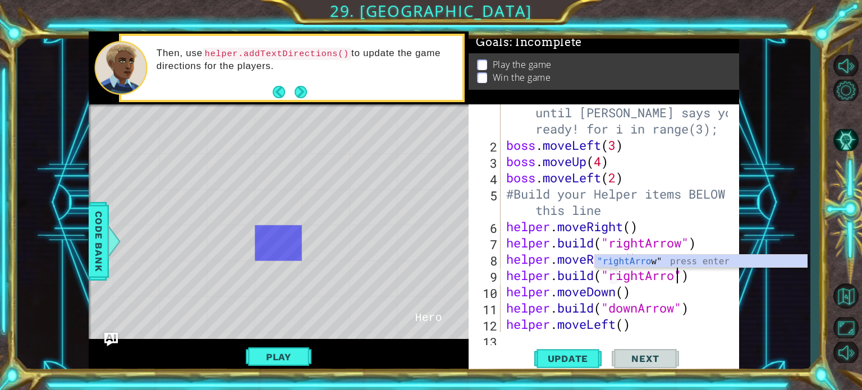
scroll to position [0, 7]
type textarea "[DOMAIN_NAME]("rightArrow")"
click at [707, 283] on div "#Don`t touch the boss code until [PERSON_NAME] says you`re ready! for i in rang…" at bounding box center [619, 234] width 230 height 293
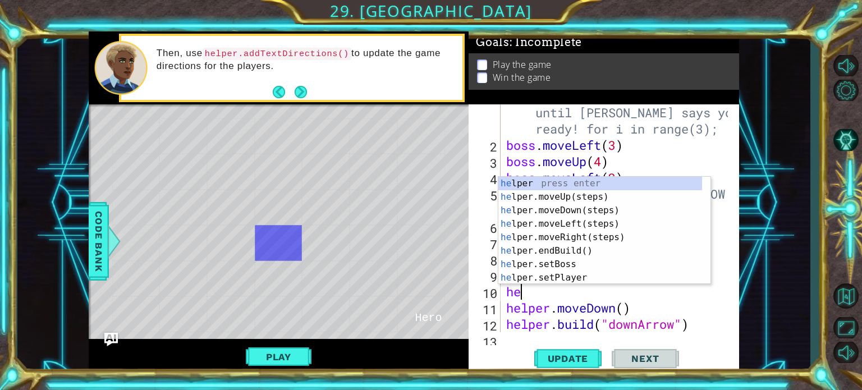
scroll to position [0, 0]
type textarea "helper"
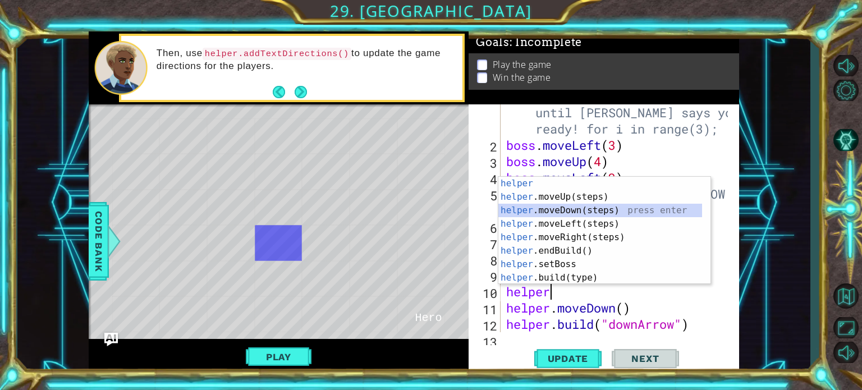
click at [602, 214] on div "helper press enter helper .moveUp(steps) press enter helper .moveDown(steps) pr…" at bounding box center [601, 244] width 204 height 135
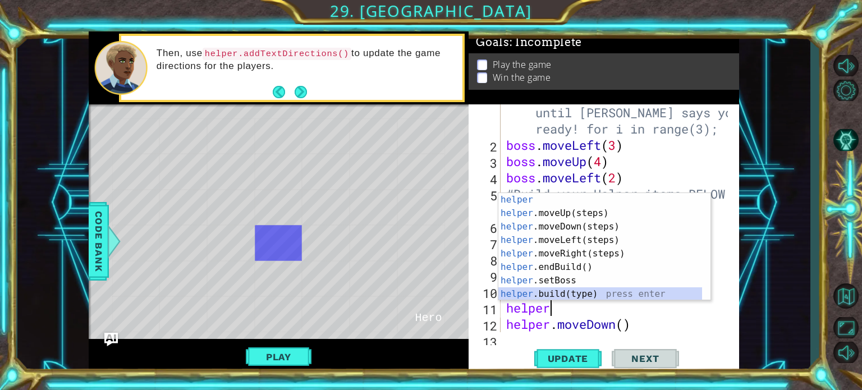
click at [590, 289] on div "helper press enter helper .moveUp(steps) press enter helper .moveDown(steps) pr…" at bounding box center [601, 260] width 204 height 135
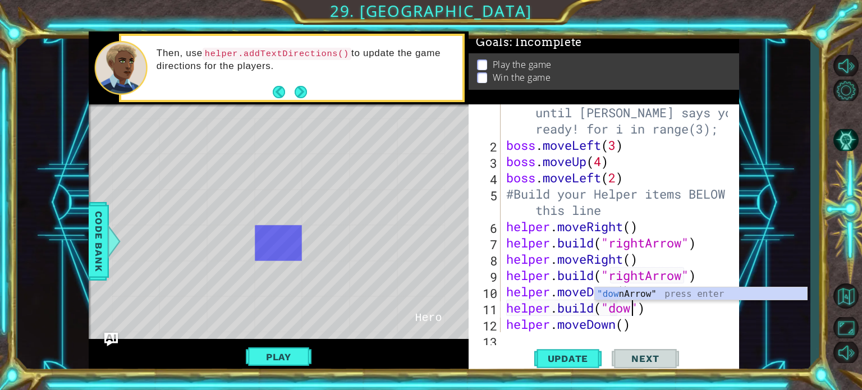
scroll to position [0, 6]
click at [623, 297] on div ""dow nArrow" press enter" at bounding box center [701, 307] width 212 height 40
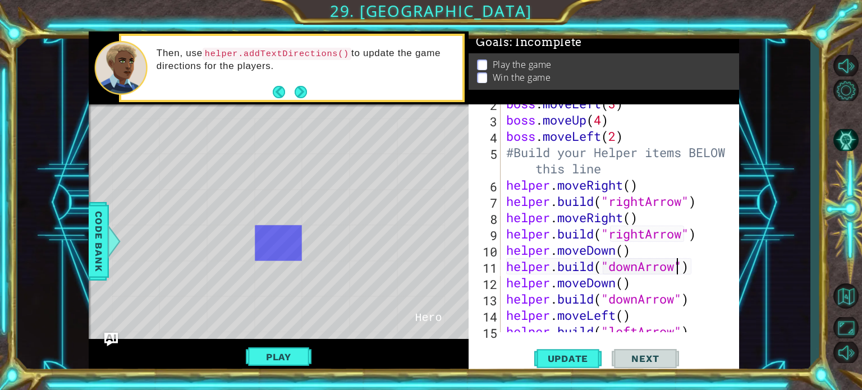
scroll to position [58, 0]
click at [697, 274] on div "boss . moveLeft ( 3 ) boss . moveUp ( 4 ) boss . moveLeft ( 2 ) #Build your Hel…" at bounding box center [619, 225] width 230 height 261
type textarea "helper.moveDown()"
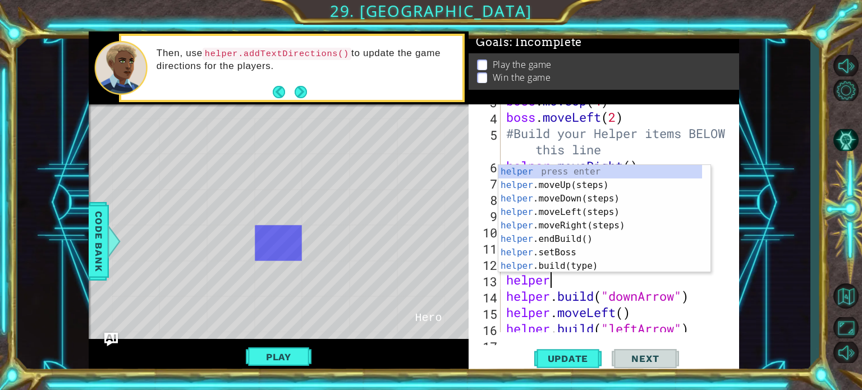
scroll to position [0, 1]
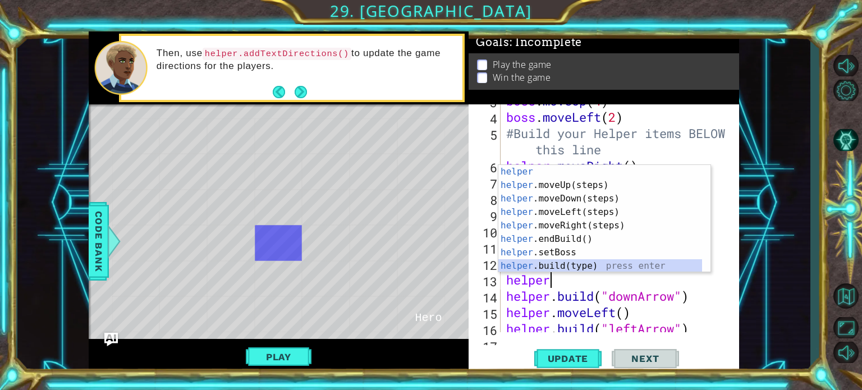
click at [615, 259] on div "helper press enter helper .moveUp(steps) press enter helper .moveDown(steps) pr…" at bounding box center [601, 232] width 204 height 135
type textarea "[DOMAIN_NAME]("wall")"
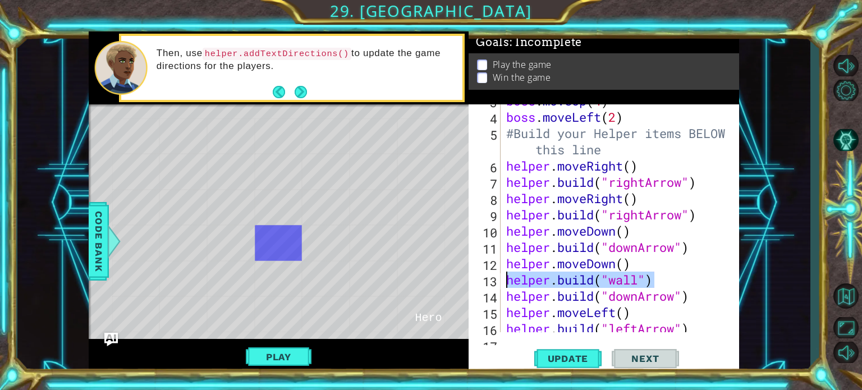
drag, startPoint x: 666, startPoint y: 281, endPoint x: 501, endPoint y: 274, distance: 165.2
click at [501, 274] on div "[DOMAIN_NAME]("wall") 3 4 5 6 7 8 9 10 11 12 13 14 15 16 17 boss . moveUp ( 4 )…" at bounding box center [603, 218] width 268 height 228
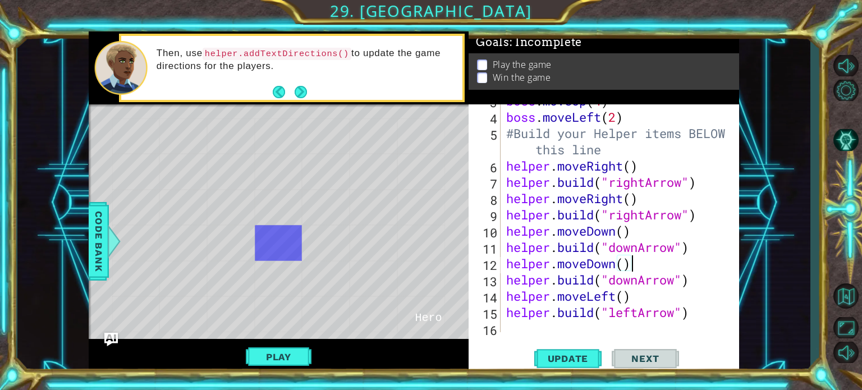
click at [696, 278] on div "boss . moveUp ( 4 ) boss . moveLeft ( 2 ) #Build your Helper items BELOW this l…" at bounding box center [619, 223] width 230 height 261
type textarea "[DOMAIN_NAME]("downArrow")"
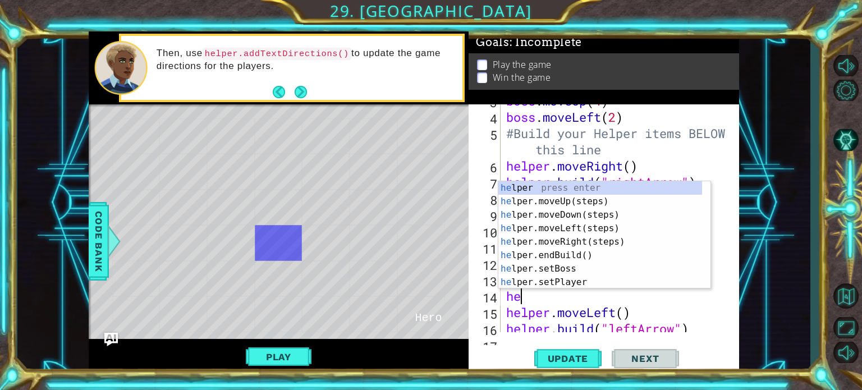
type textarea "h"
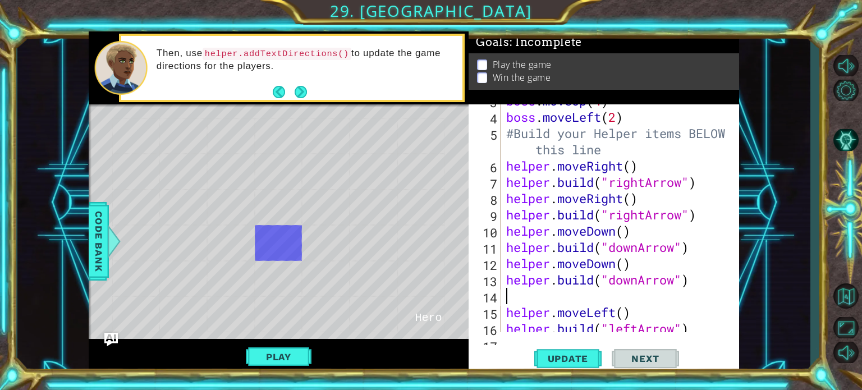
type textarea "[DOMAIN_NAME]("downArrow")"
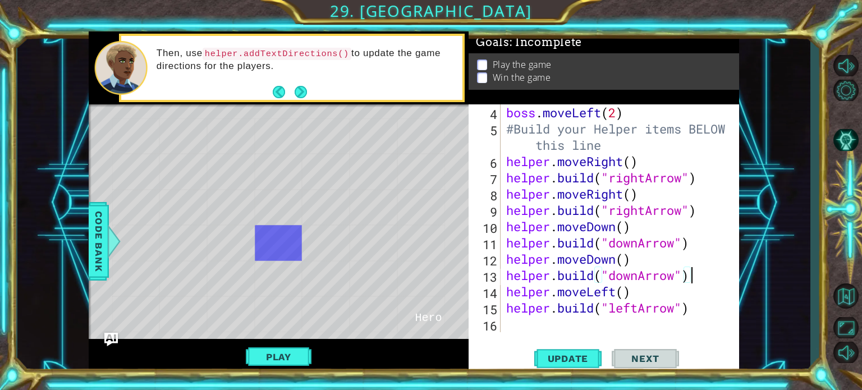
scroll to position [81, 0]
click at [610, 323] on div "boss . moveLeft ( 2 ) #Build your Helper items BELOW this line helper . moveRig…" at bounding box center [619, 234] width 230 height 261
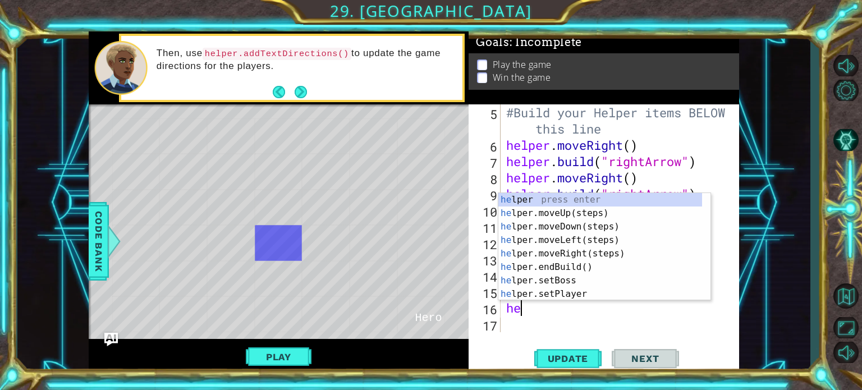
scroll to position [0, 0]
type textarea "helper"
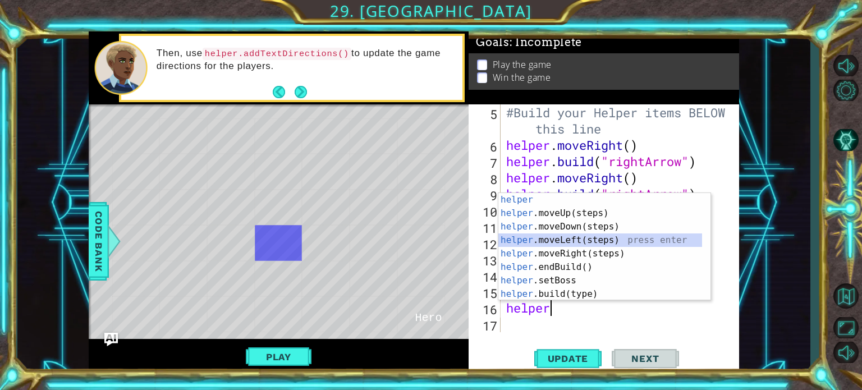
click at [567, 245] on div "helper press enter helper .moveUp(steps) press enter helper .moveDown(steps) pr…" at bounding box center [601, 260] width 204 height 135
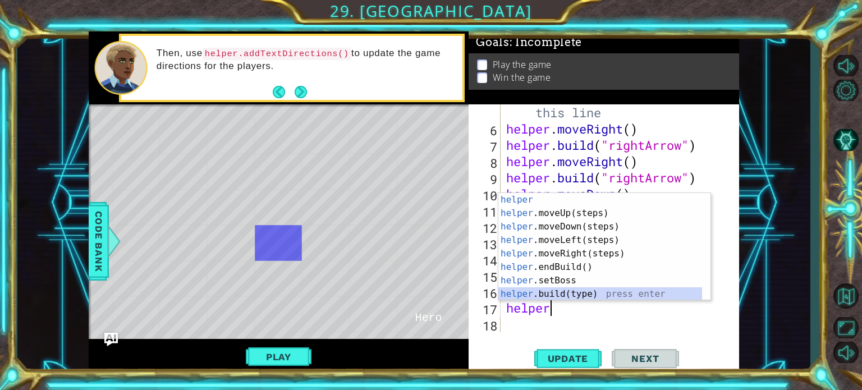
click at [561, 298] on div "helper press enter helper .moveUp(steps) press enter helper .moveDown(steps) pr…" at bounding box center [601, 260] width 204 height 135
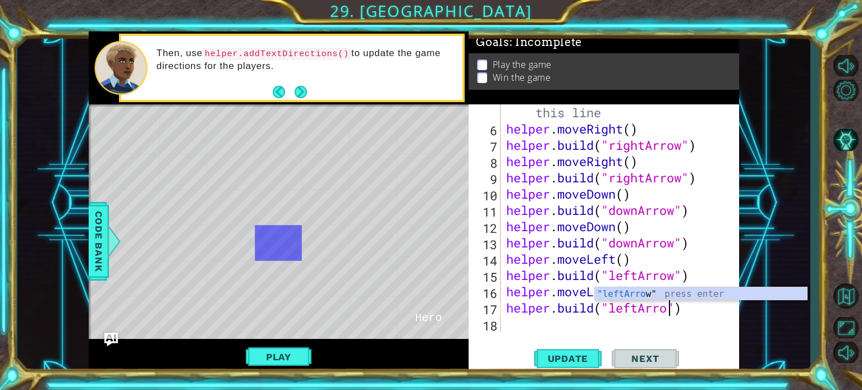
scroll to position [0, 7]
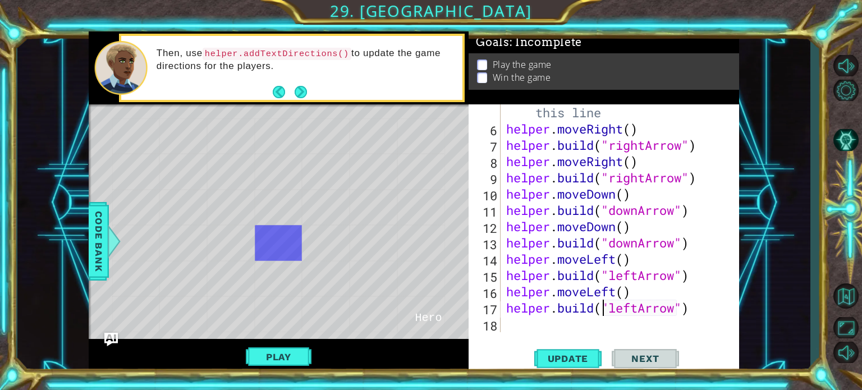
click at [601, 309] on div "#Build your Helper items BELOW this line helper . moveRight ( ) helper . build …" at bounding box center [619, 226] width 230 height 277
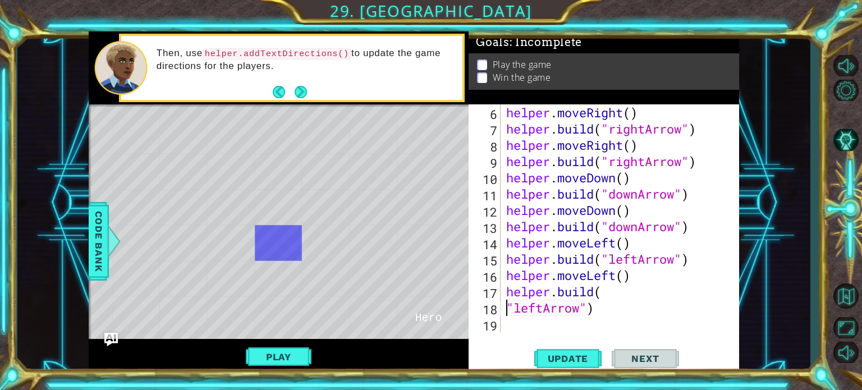
scroll to position [0, 3]
type textarea "[DOMAIN_NAME]("leftArrow")"
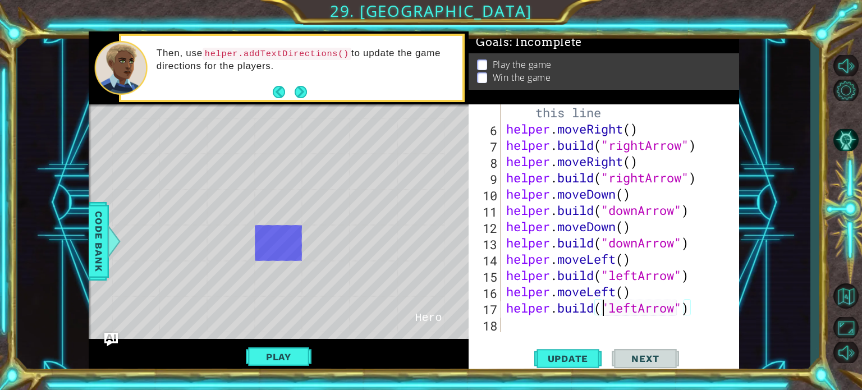
click at [691, 310] on div "#Build your Helper items BELOW this line helper . moveRight ( ) helper . build …" at bounding box center [619, 226] width 230 height 277
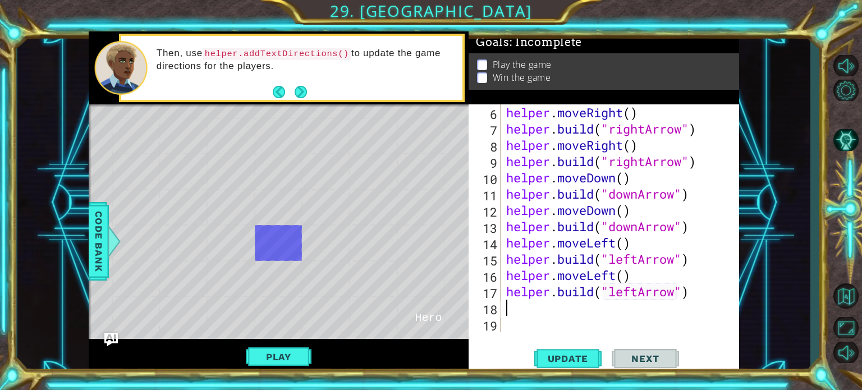
scroll to position [0, 0]
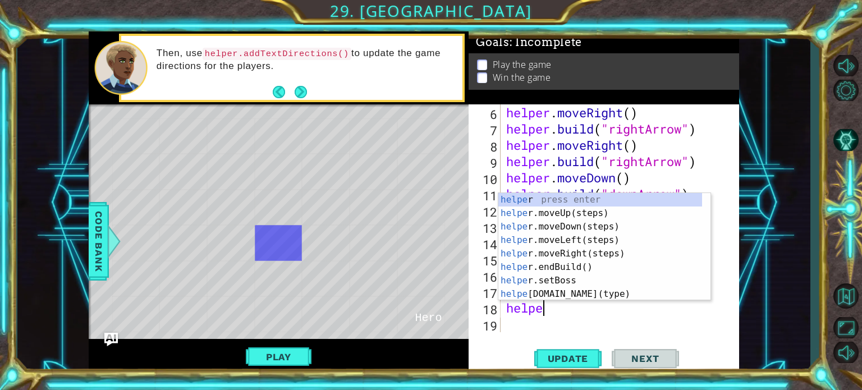
type textarea "helper"
click at [623, 231] on div "helper press enter helper .moveUp(steps) press enter helper .moveDown(steps) pr…" at bounding box center [601, 260] width 204 height 135
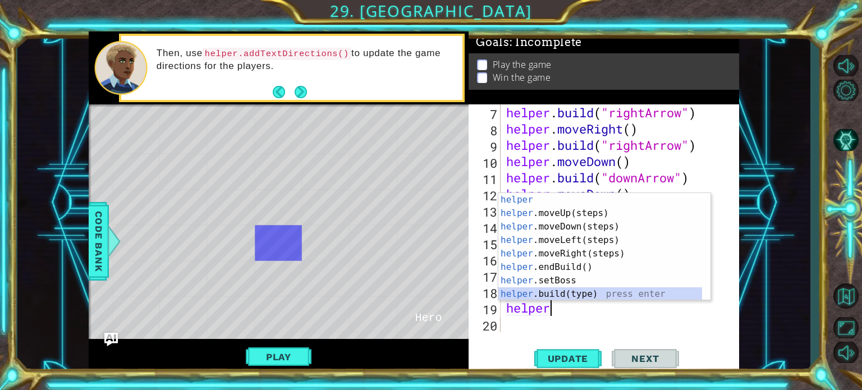
click at [582, 295] on div "helper press enter helper .moveUp(steps) press enter helper .moveDown(steps) pr…" at bounding box center [601, 260] width 204 height 135
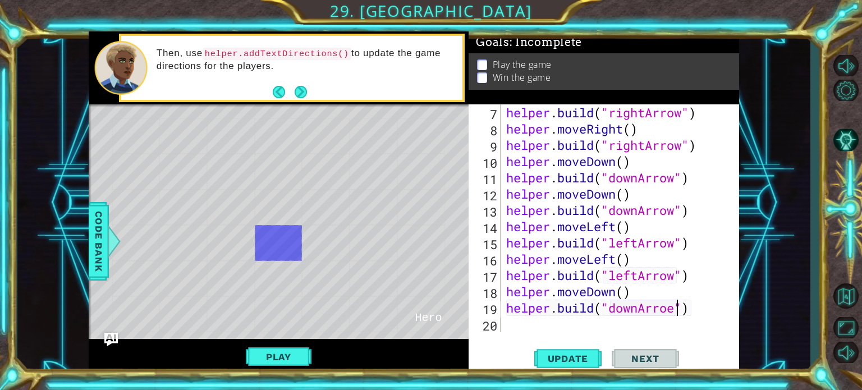
type textarea "[DOMAIN_NAME]("downArrow")"
click at [561, 322] on div "helper . build ( "rightArrow" ) helper . moveRight ( ) helper . build ( "rightA…" at bounding box center [619, 234] width 230 height 261
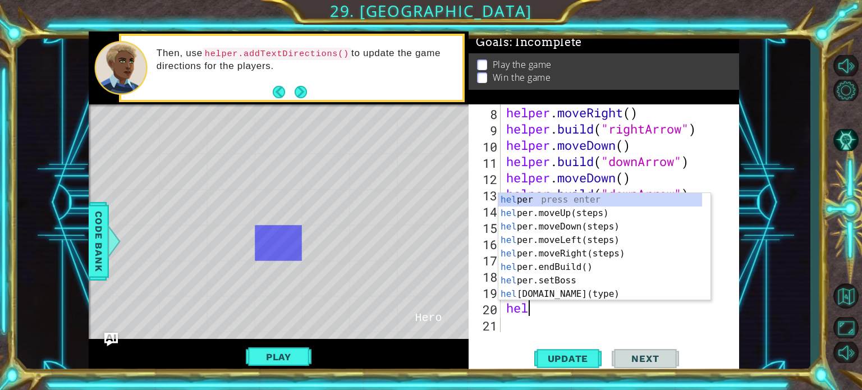
type textarea "helper"
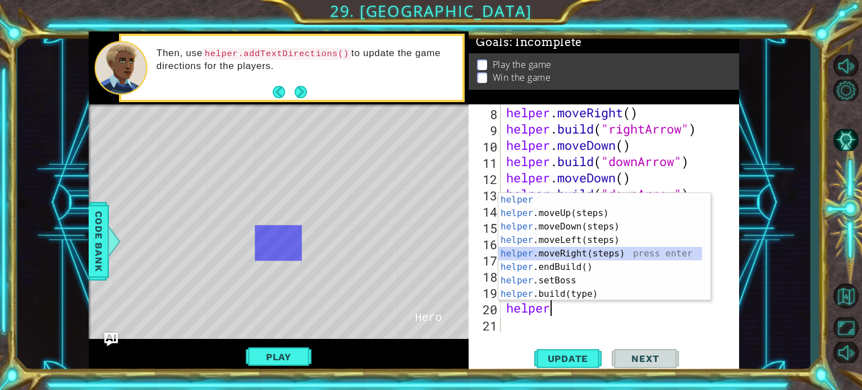
click at [566, 252] on div "helper press enter helper .moveUp(steps) press enter helper .moveDown(steps) pr…" at bounding box center [601, 260] width 204 height 135
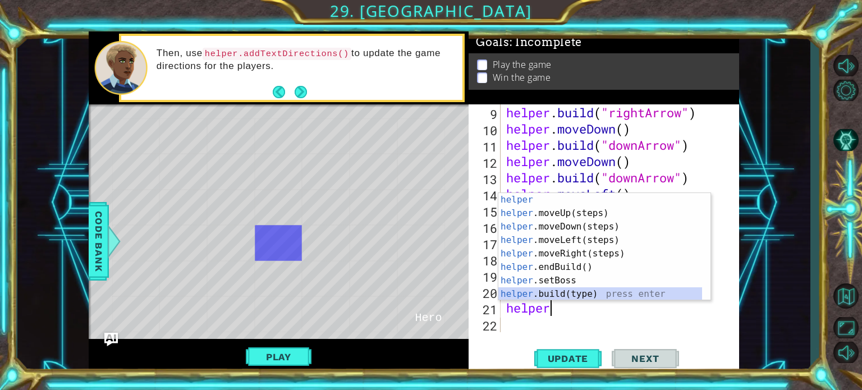
click at [541, 290] on div "helper press enter helper .moveUp(steps) press enter helper .moveDown(steps) pr…" at bounding box center [601, 260] width 204 height 135
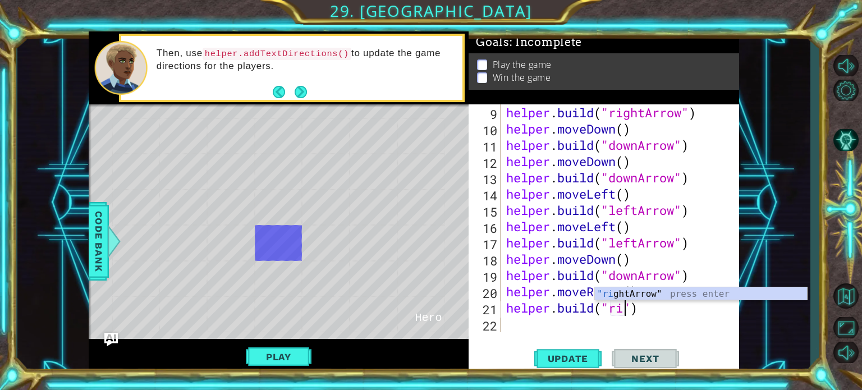
type textarea "[DOMAIN_NAME]("rightArrow")"
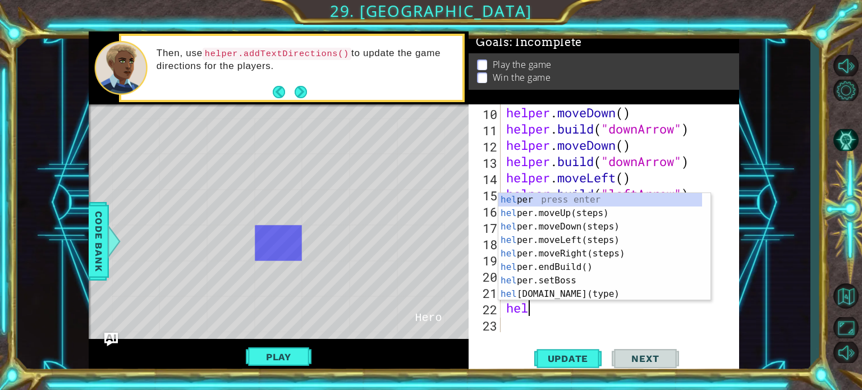
type textarea "helper"
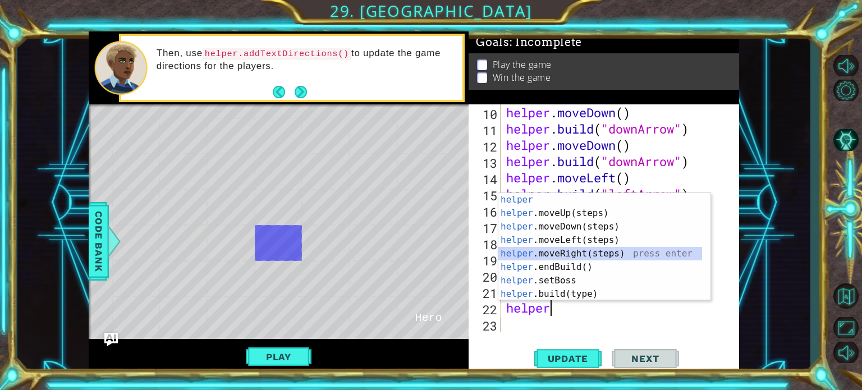
click at [568, 253] on div "helper press enter helper .moveUp(steps) press enter helper .moveDown(steps) pr…" at bounding box center [601, 260] width 204 height 135
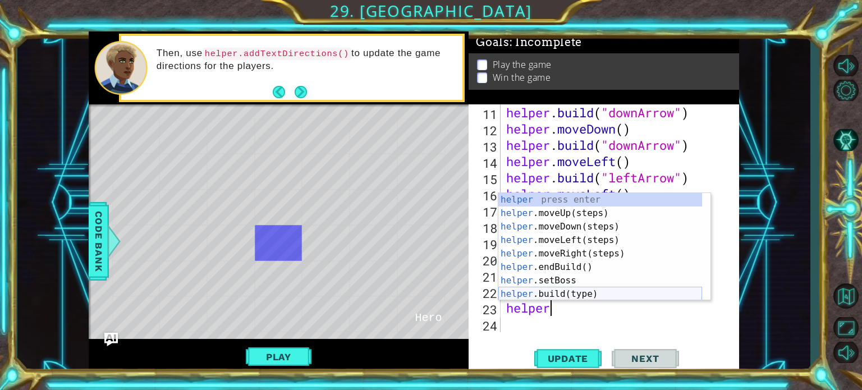
click at [565, 290] on div "helper press enter helper .moveUp(steps) press enter helper .moveDown(steps) pr…" at bounding box center [601, 260] width 204 height 135
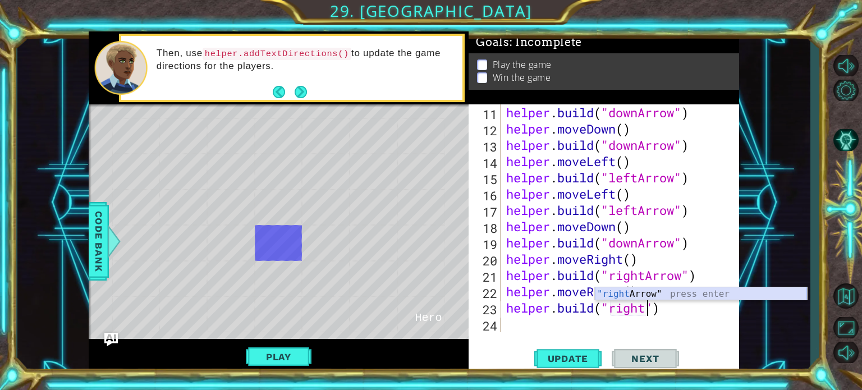
type textarea "[DOMAIN_NAME]("rightArrow")"
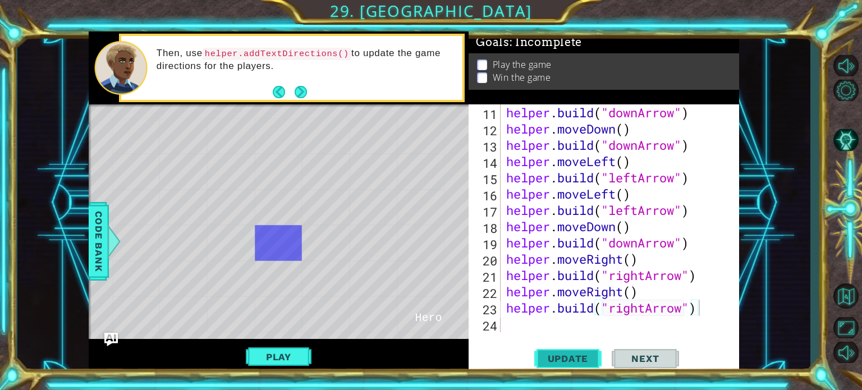
click at [569, 362] on span "Update" at bounding box center [568, 358] width 63 height 11
click at [563, 360] on span "Update" at bounding box center [568, 358] width 63 height 11
click at [561, 358] on span "Update" at bounding box center [568, 358] width 63 height 11
click at [279, 359] on button "Play" at bounding box center [279, 356] width 66 height 21
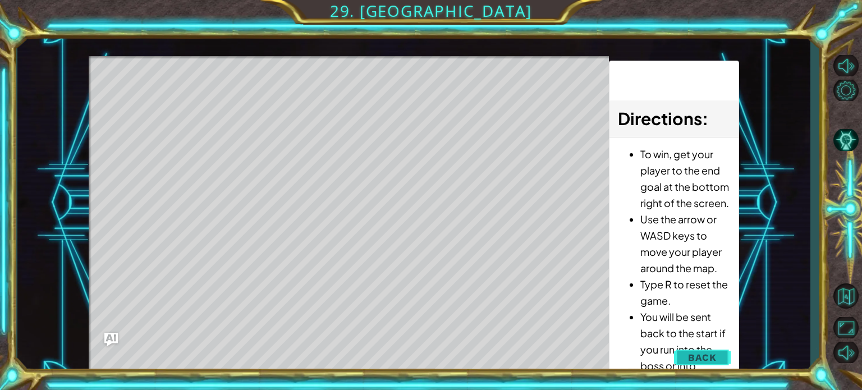
click at [700, 360] on span "Back" at bounding box center [702, 357] width 29 height 11
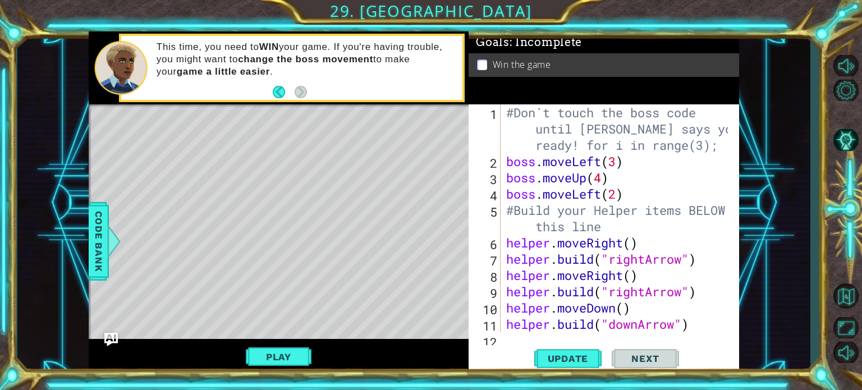
click at [602, 179] on div "#Don`t touch the boss code until [PERSON_NAME] says you`re ready! for i in rang…" at bounding box center [619, 250] width 230 height 293
click at [597, 166] on div "#Don`t touch the boss code until [PERSON_NAME] says you`re ready! for i in rang…" at bounding box center [619, 250] width 230 height 293
click at [598, 166] on div "#Don`t touch the boss code until [PERSON_NAME] says you`re ready! for i in rang…" at bounding box center [619, 250] width 230 height 293
drag, startPoint x: 601, startPoint y: 166, endPoint x: 570, endPoint y: 167, distance: 30.9
click at [570, 167] on div "#Don`t touch the boss code until [PERSON_NAME] says you`re ready! for i in rang…" at bounding box center [619, 250] width 230 height 293
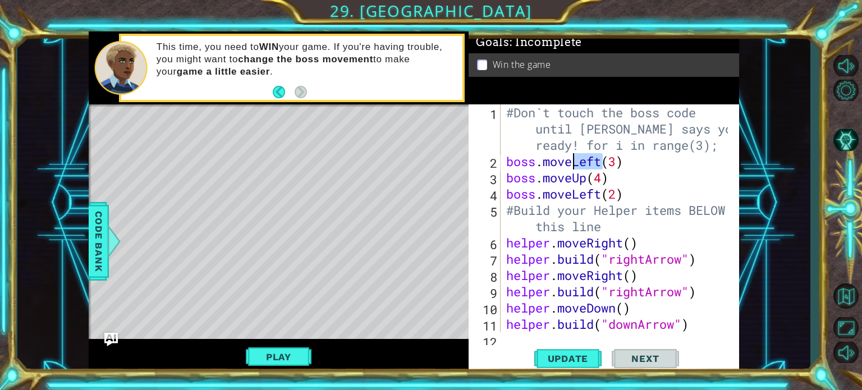
scroll to position [0, 3]
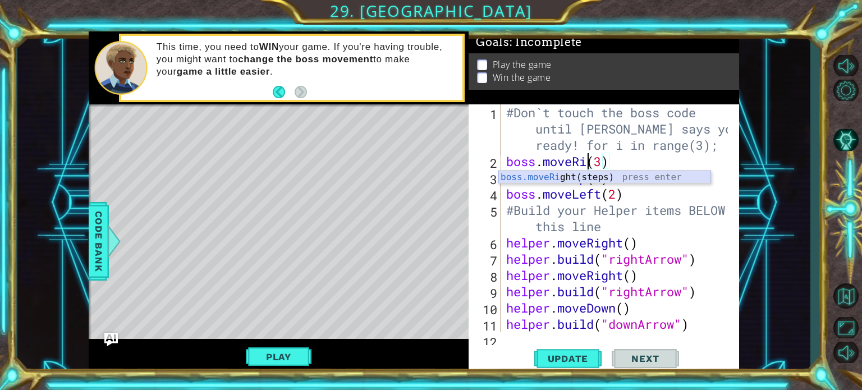
click at [567, 172] on div "boss.moveRi ght(steps) press enter" at bounding box center [605, 191] width 212 height 40
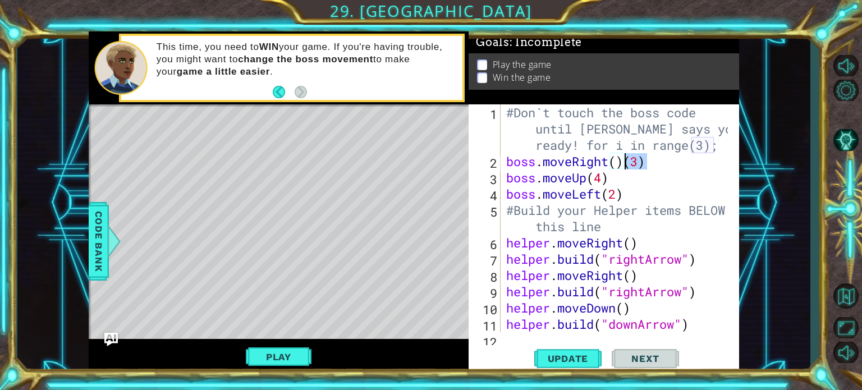
drag, startPoint x: 647, startPoint y: 162, endPoint x: 627, endPoint y: 162, distance: 20.2
click at [627, 162] on div "#Don`t touch the boss code until [PERSON_NAME] says you`re ready! for i in rang…" at bounding box center [619, 250] width 230 height 293
click at [604, 182] on div "#Don`t touch the boss code until [PERSON_NAME] says you`re ready! for i in rang…" at bounding box center [619, 250] width 230 height 293
drag, startPoint x: 622, startPoint y: 202, endPoint x: 500, endPoint y: 188, distance: 123.1
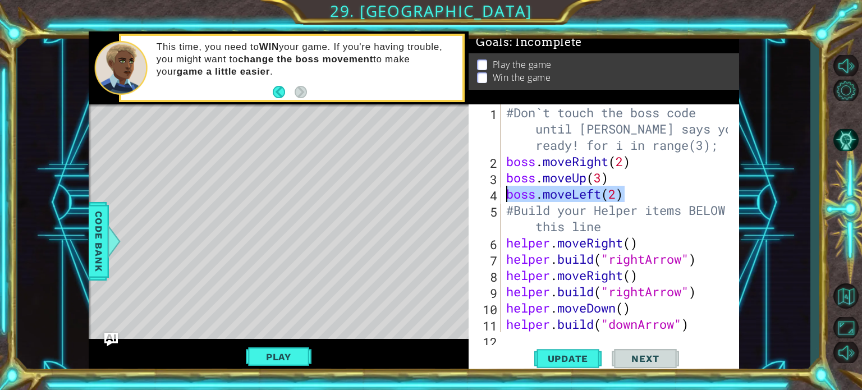
click at [500, 188] on div "boss.moveRight(2) 1 2 3 4 5 6 7 8 9 10 11 12 #Don`t touch the boss code until […" at bounding box center [603, 218] width 268 height 228
type textarea "boss.moveLeft(2)"
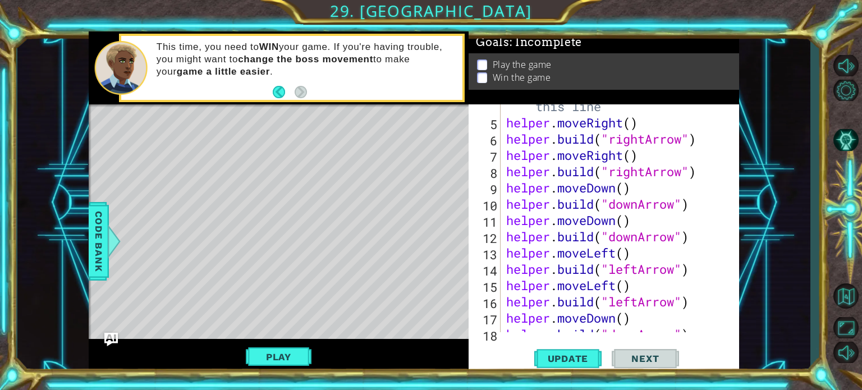
scroll to position [104, 0]
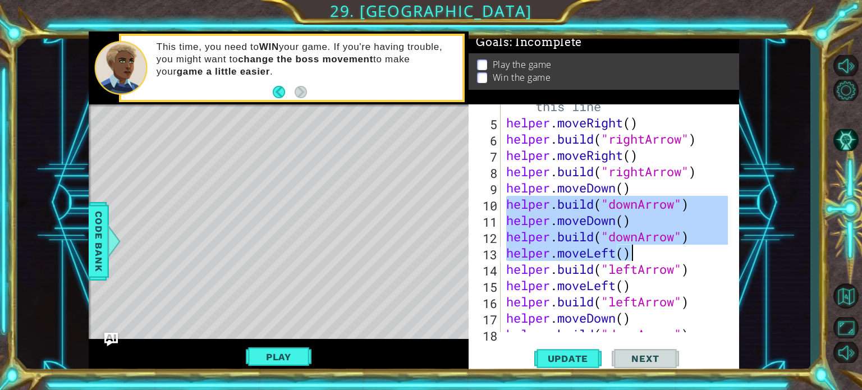
drag, startPoint x: 506, startPoint y: 207, endPoint x: 682, endPoint y: 253, distance: 181.7
click at [682, 253] on div "#Build your Helper items BELOW this line helper . moveRight ( ) helper . build …" at bounding box center [619, 220] width 230 height 277
click at [715, 254] on div "#Build your Helper items BELOW this line helper . moveRight ( ) helper . build …" at bounding box center [616, 218] width 224 height 228
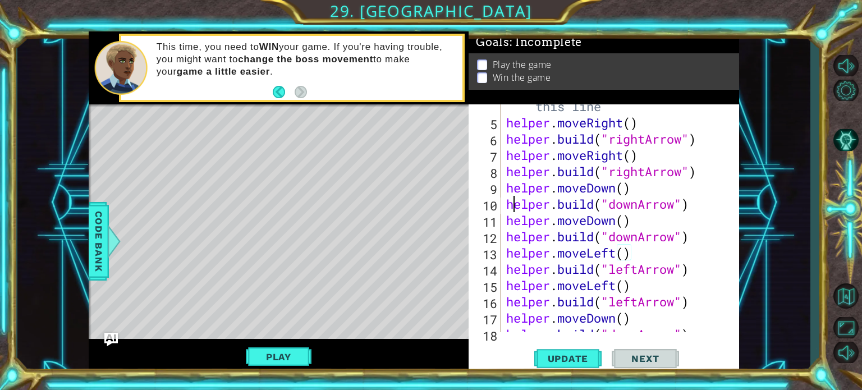
click at [512, 204] on div "#Build your Helper items BELOW this line helper . moveRight ( ) helper . build …" at bounding box center [619, 220] width 230 height 277
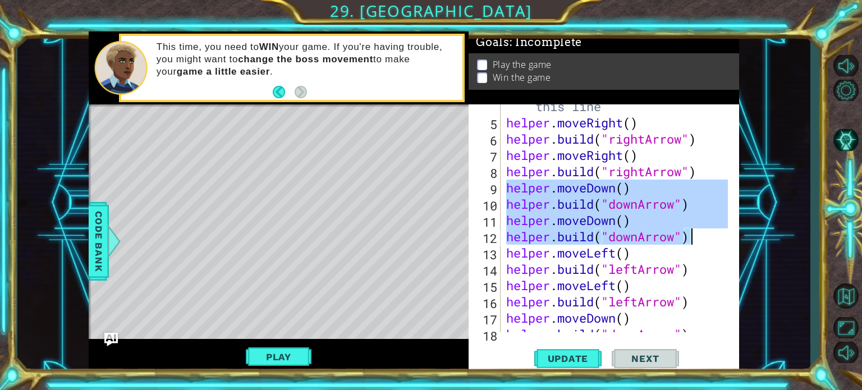
drag, startPoint x: 504, startPoint y: 193, endPoint x: 710, endPoint y: 242, distance: 211.8
click at [710, 242] on div "#Build your Helper items BELOW this line helper . moveRight ( ) helper . build …" at bounding box center [616, 218] width 224 height 228
click at [699, 243] on div "#Build your Helper items BELOW this line helper . moveRight ( ) helper . build …" at bounding box center [616, 218] width 224 height 228
type textarea "[DOMAIN_NAME]("downArrow")"
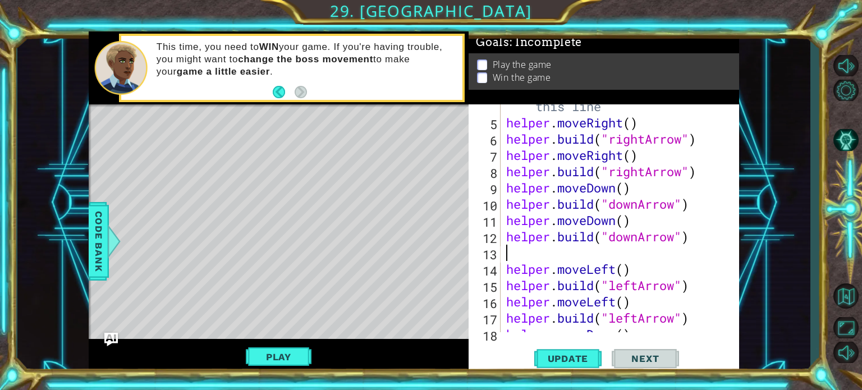
paste textarea "[DOMAIN_NAME]("downArrow")"
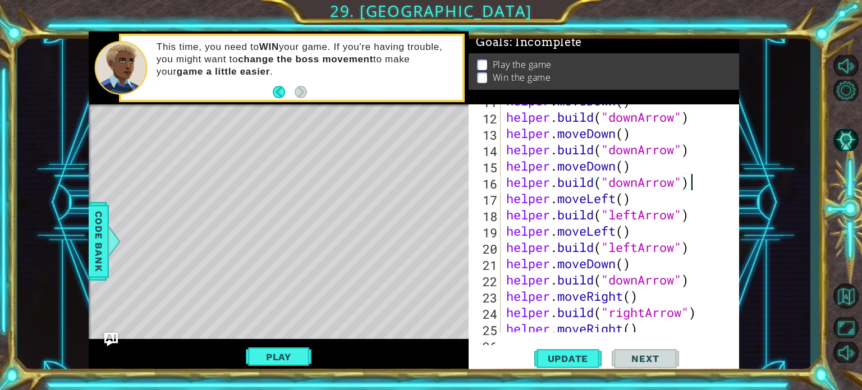
scroll to position [224, 0]
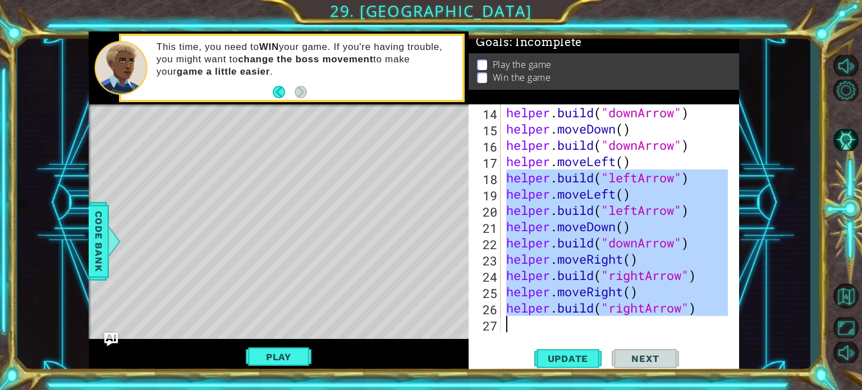
drag, startPoint x: 509, startPoint y: 214, endPoint x: 691, endPoint y: 355, distance: 230.5
click at [691, 355] on div "[DOMAIN_NAME]("downArrow") 14 15 16 17 18 19 20 21 22 23 24 25 26 27 helper . b…" at bounding box center [604, 239] width 271 height 270
type textarea "[DOMAIN_NAME]("rightArrow")"
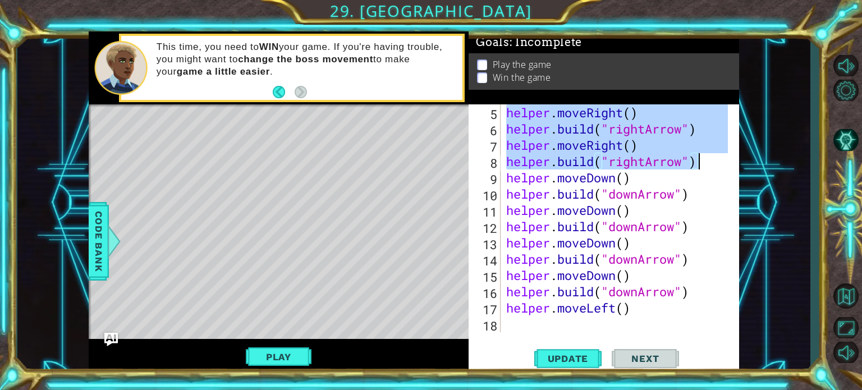
drag, startPoint x: 504, startPoint y: 119, endPoint x: 702, endPoint y: 162, distance: 202.9
click at [702, 162] on div "helper . moveRight ( ) helper . build ( "rightArrow" ) helper . moveRight ( ) h…" at bounding box center [619, 234] width 230 height 261
type textarea "helper.moveRight() [DOMAIN_NAME]("rightArrow")"
click at [600, 328] on div "#Build your Helper items BELOW this line helper . moveRight ( ) helper . build …" at bounding box center [619, 210] width 230 height 277
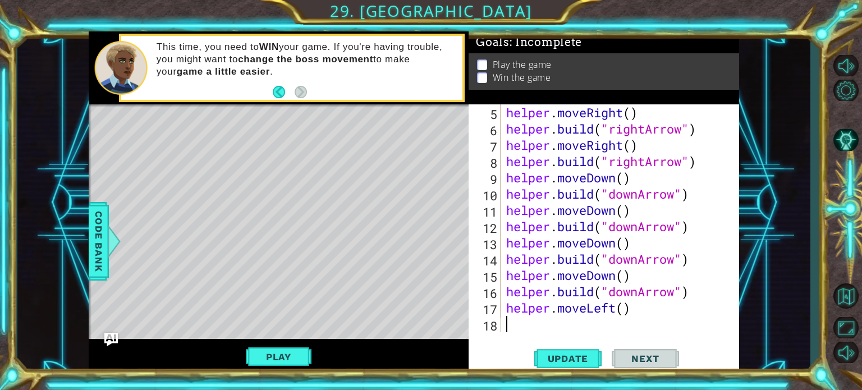
paste textarea "[DOMAIN_NAME]("rightArrow")"
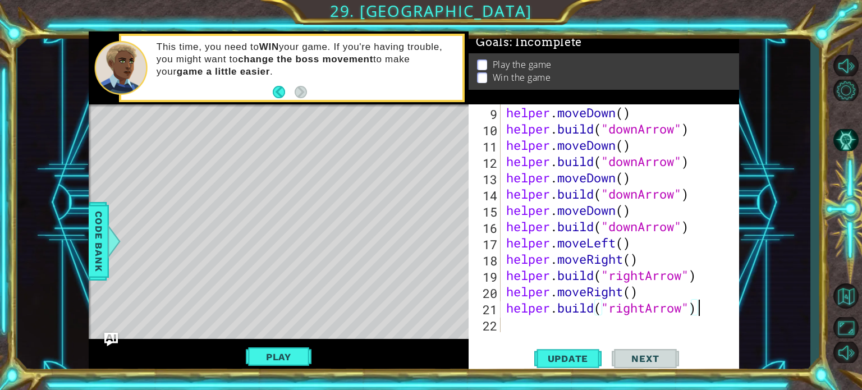
paste textarea "helper.moveRight()"
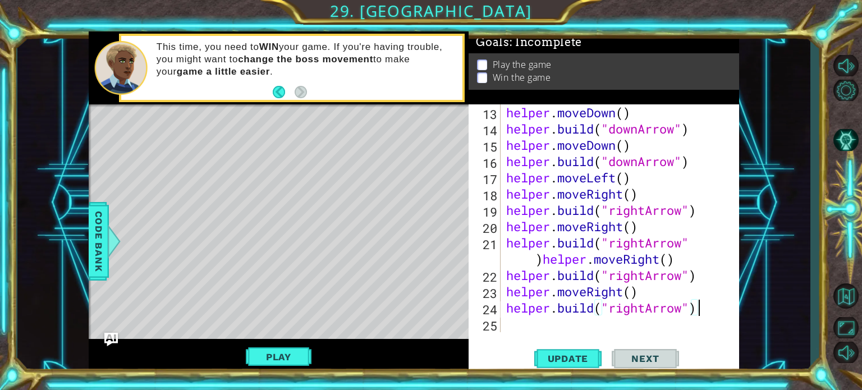
scroll to position [244, 0]
click at [543, 266] on div "helper . moveDown ( ) helper . build ( "downArrow" ) helper . moveDown ( ) help…" at bounding box center [619, 234] width 230 height 261
click at [581, 364] on button "Update" at bounding box center [568, 358] width 67 height 27
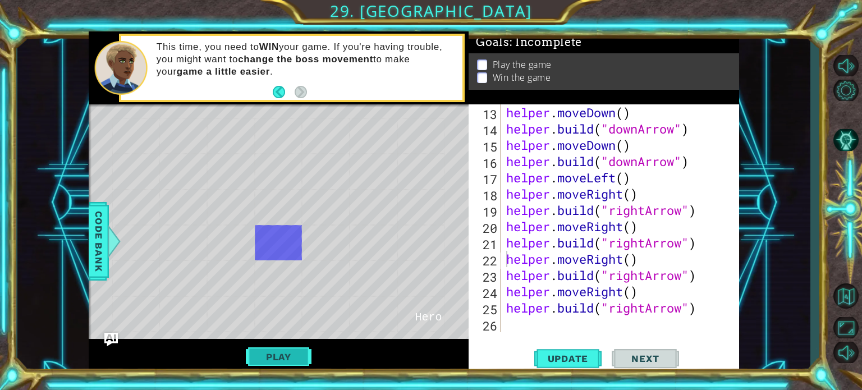
click at [287, 348] on button "Play" at bounding box center [279, 356] width 66 height 21
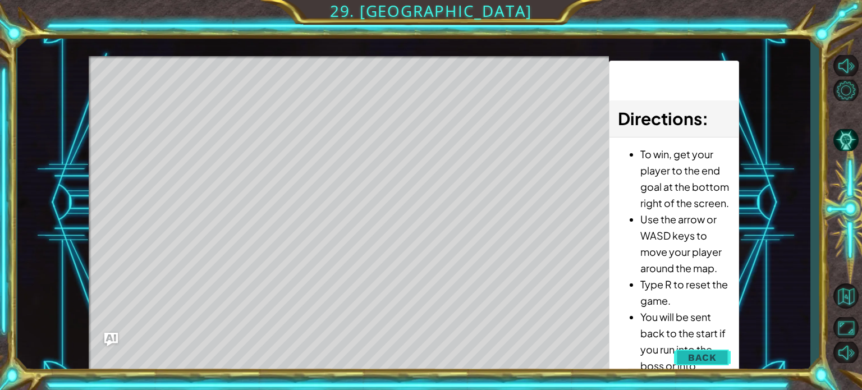
click at [692, 359] on span "Back" at bounding box center [702, 357] width 29 height 11
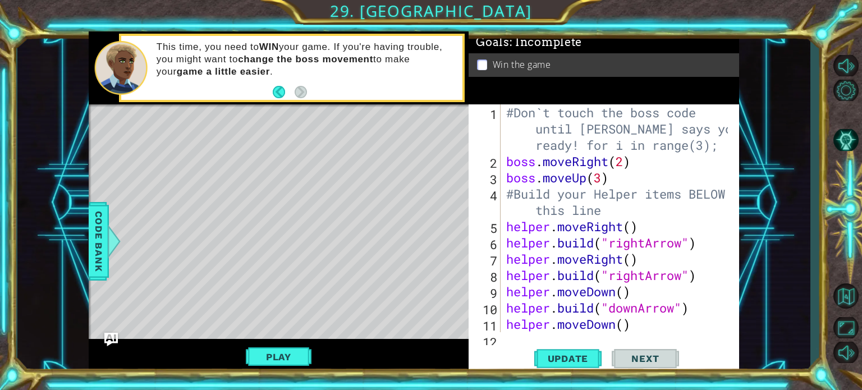
scroll to position [0, 0]
click at [305, 350] on button "Play" at bounding box center [279, 356] width 66 height 21
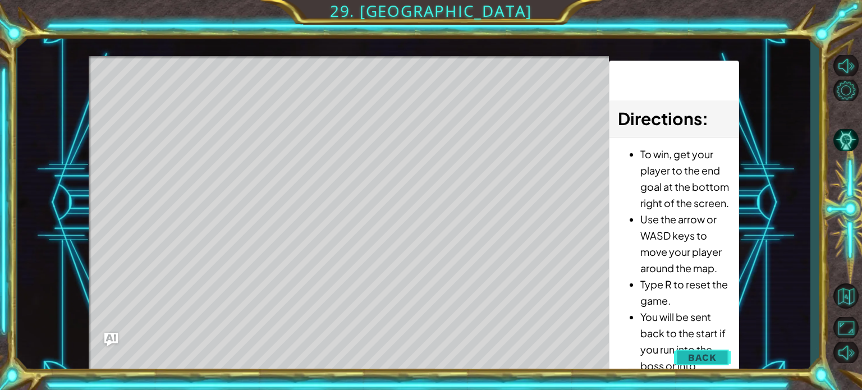
click at [710, 356] on span "Back" at bounding box center [702, 357] width 29 height 11
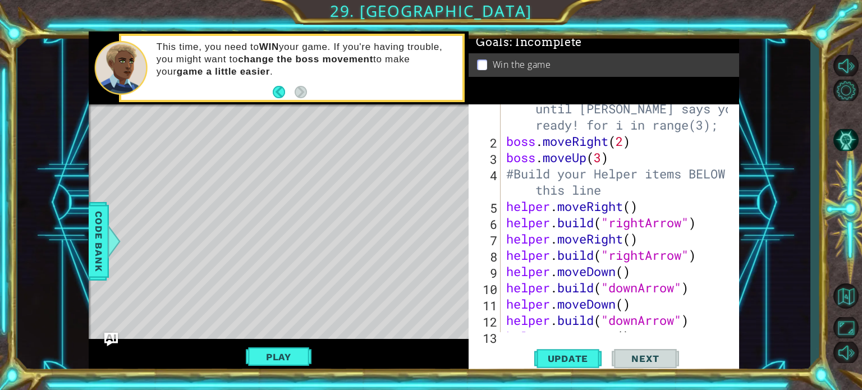
scroll to position [22, 0]
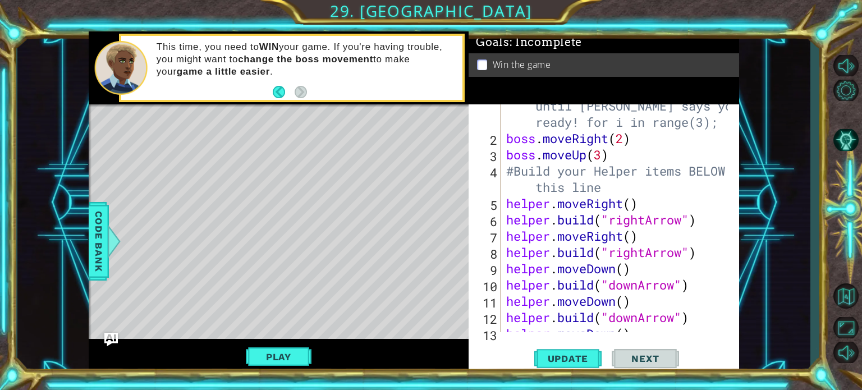
type textarea "boss.moveUp(3)"
click at [619, 162] on div "#Don`t touch the boss code until [PERSON_NAME] says you`re ready! for i in rang…" at bounding box center [619, 227] width 230 height 293
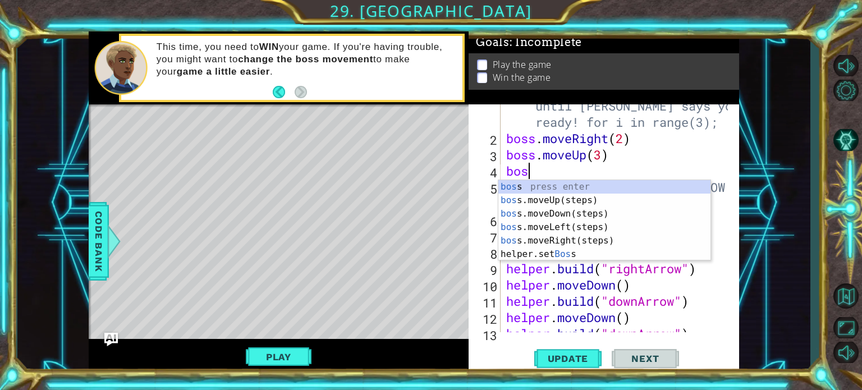
scroll to position [0, 0]
type textarea "boss"
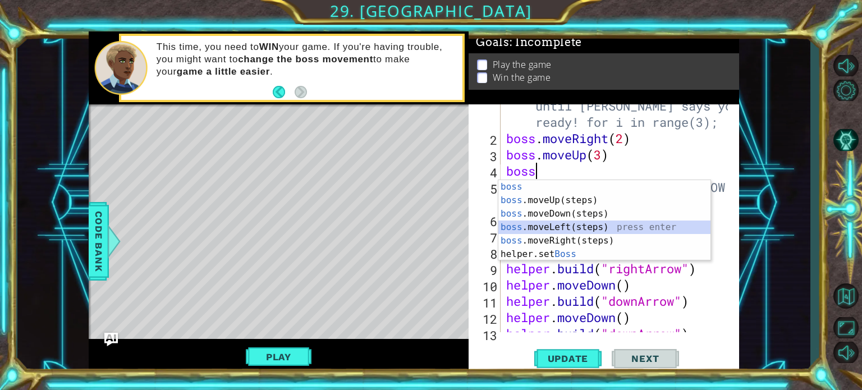
click at [554, 224] on div "boss press enter boss .moveUp(steps) press enter boss .moveDown(steps) press en…" at bounding box center [605, 234] width 212 height 108
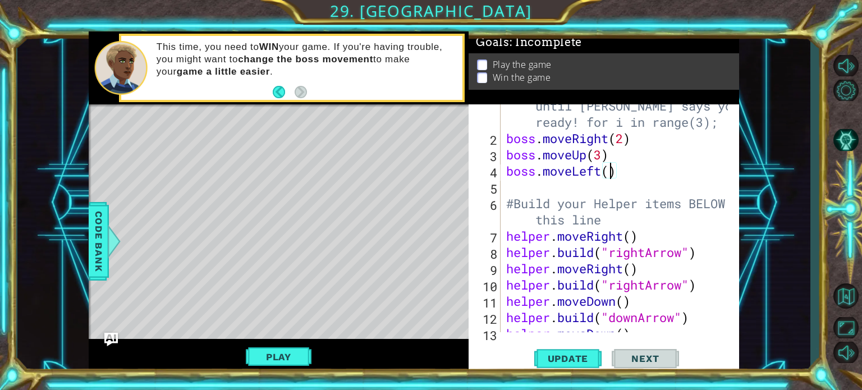
click at [609, 175] on div "#Don`t touch the boss code until [PERSON_NAME] says you`re ready! for i in rang…" at bounding box center [619, 227] width 230 height 293
type textarea "boss.moveLeft(3)"
click at [563, 362] on span "Update" at bounding box center [568, 358] width 63 height 11
click at [303, 355] on button "Play" at bounding box center [279, 356] width 66 height 21
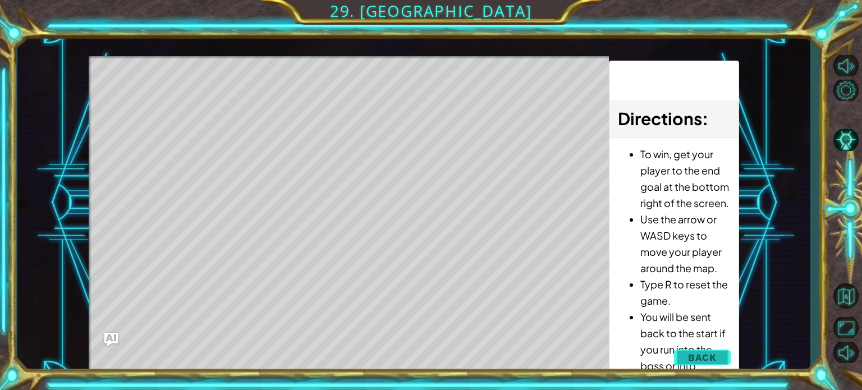
click at [710, 349] on button "Back" at bounding box center [702, 357] width 57 height 22
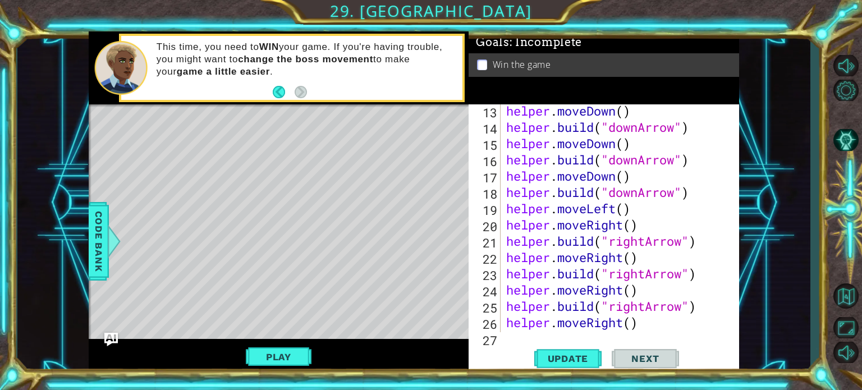
scroll to position [276, 0]
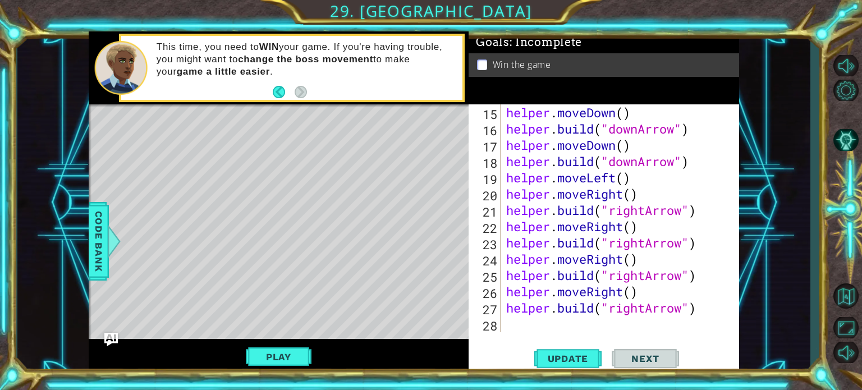
click at [573, 323] on div "helper . moveDown ( ) helper . build ( "downArrow" ) helper . moveDown ( ) help…" at bounding box center [619, 234] width 230 height 261
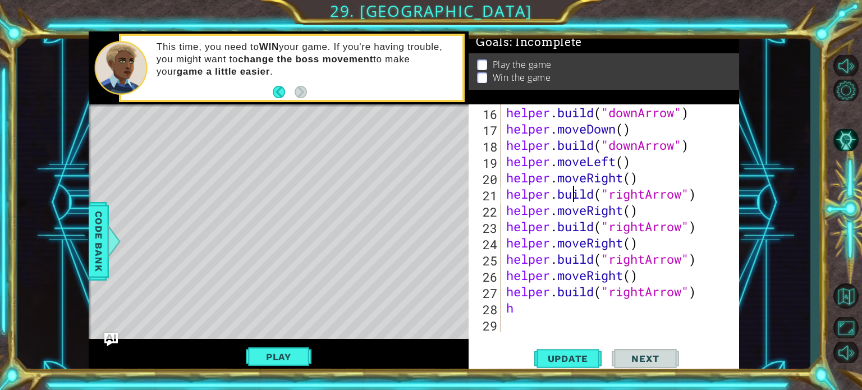
click at [570, 197] on div "helper . build ( "downArrow" ) helper . moveDown ( ) helper . build ( "downArro…" at bounding box center [619, 234] width 230 height 261
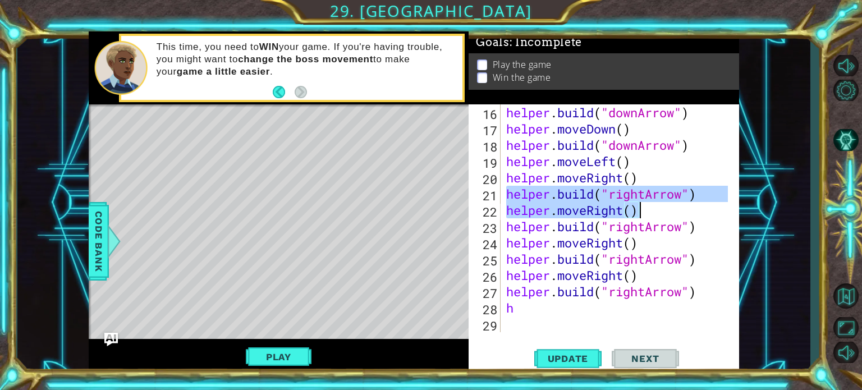
drag, startPoint x: 508, startPoint y: 195, endPoint x: 665, endPoint y: 203, distance: 158.0
click at [665, 203] on div "helper . build ( "downArrow" ) helper . moveDown ( ) helper . build ( "downArro…" at bounding box center [619, 234] width 230 height 261
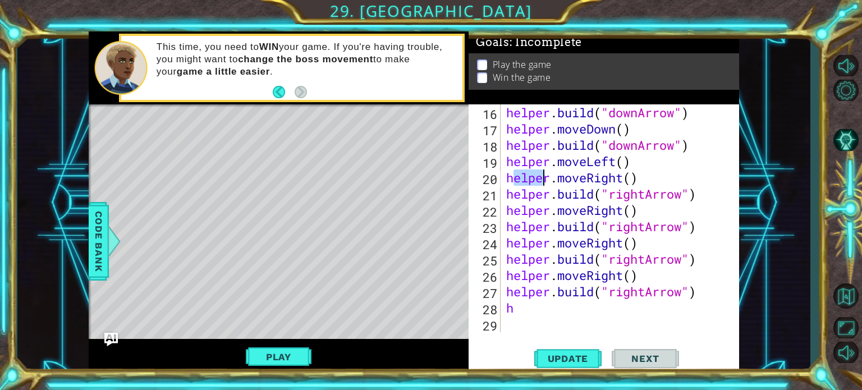
drag, startPoint x: 510, startPoint y: 179, endPoint x: 563, endPoint y: 185, distance: 52.6
click at [563, 185] on div "helper . build ( "downArrow" ) helper . moveDown ( ) helper . build ( "downArro…" at bounding box center [619, 234] width 230 height 261
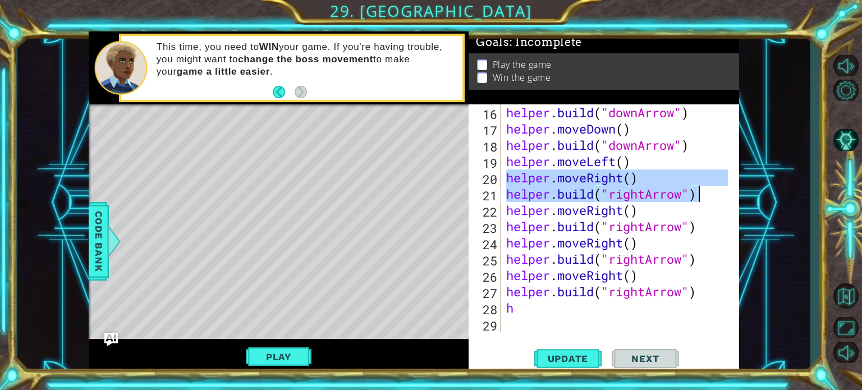
drag, startPoint x: 508, startPoint y: 179, endPoint x: 702, endPoint y: 195, distance: 194.9
click at [702, 195] on div "helper . build ( "downArrow" ) helper . moveDown ( ) helper . build ( "downArro…" at bounding box center [619, 234] width 230 height 261
type textarea "helper.moveRight() [DOMAIN_NAME]("rightArrow")"
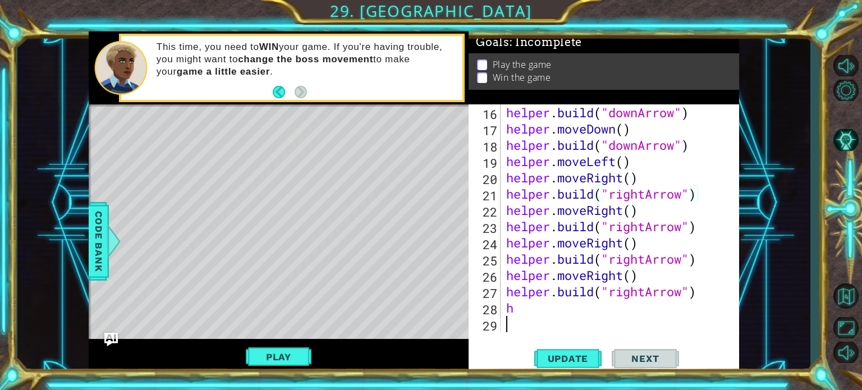
click at [579, 318] on div "helper . build ( "downArrow" ) helper . moveDown ( ) helper . build ( "downArro…" at bounding box center [619, 234] width 230 height 261
click at [578, 314] on div "helper . build ( "downArrow" ) helper . moveDown ( ) helper . build ( "downArro…" at bounding box center [619, 234] width 230 height 261
type textarea "h"
paste textarea "[DOMAIN_NAME]("rightArrow")"
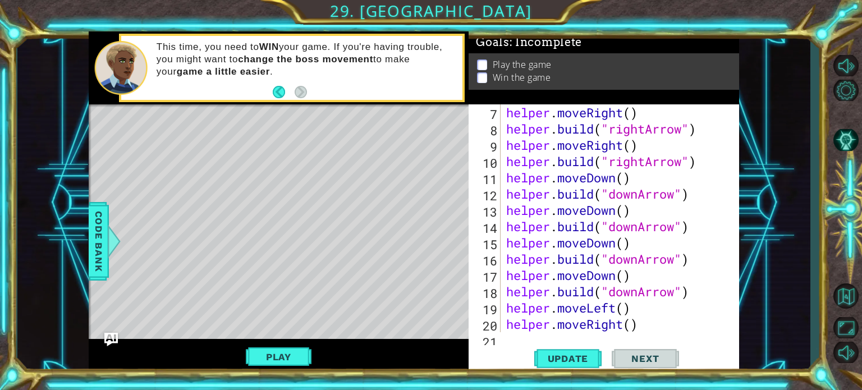
scroll to position [0, 0]
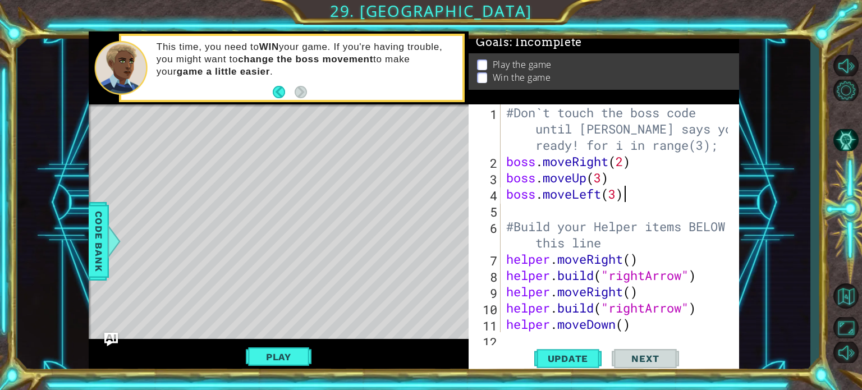
click at [631, 195] on div "#Don`t touch the boss code until [PERSON_NAME] says you`re ready! for i in rang…" at bounding box center [619, 250] width 230 height 293
type textarea "boss.moveLeft(3)"
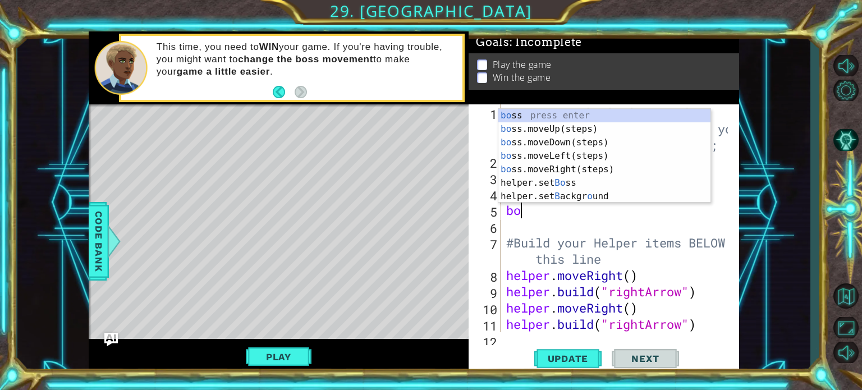
type textarea "boss"
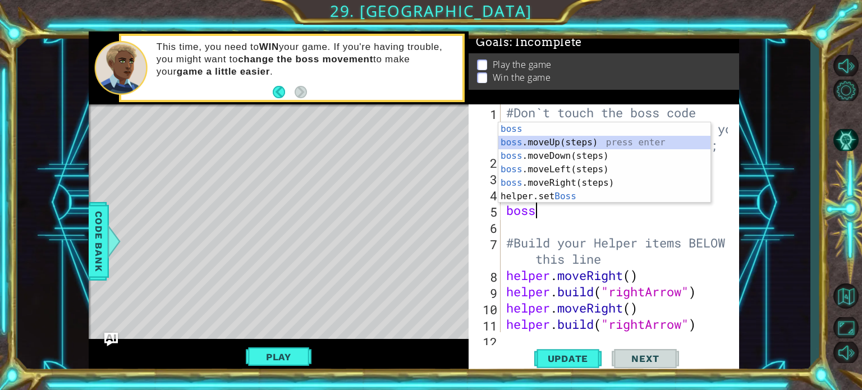
click at [597, 141] on div "boss press enter boss .moveUp(steps) press enter boss .moveDown(steps) press en…" at bounding box center [605, 176] width 212 height 108
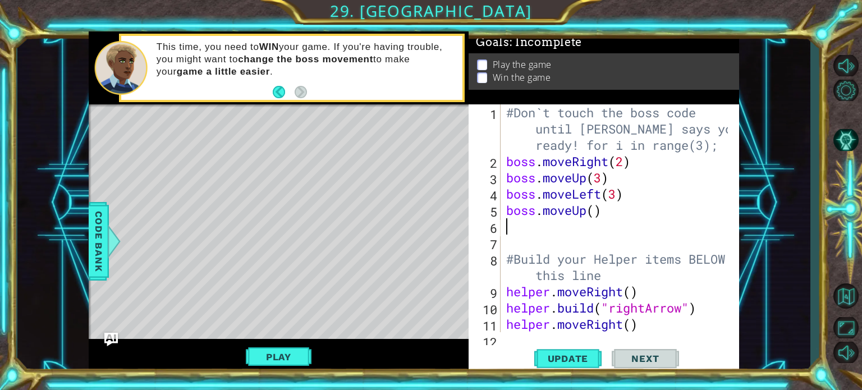
click at [595, 221] on div "#Don`t touch the boss code until [PERSON_NAME] says you`re ready! for i in rang…" at bounding box center [619, 250] width 230 height 293
click at [594, 216] on div "#Don`t touch the boss code until [PERSON_NAME] says you`re ready! for i in rang…" at bounding box center [619, 250] width 230 height 293
type textarea "boss.moveUp(2)"
click at [582, 224] on div "#Don`t touch the boss code until [PERSON_NAME] says you`re ready! for i in rang…" at bounding box center [619, 250] width 230 height 293
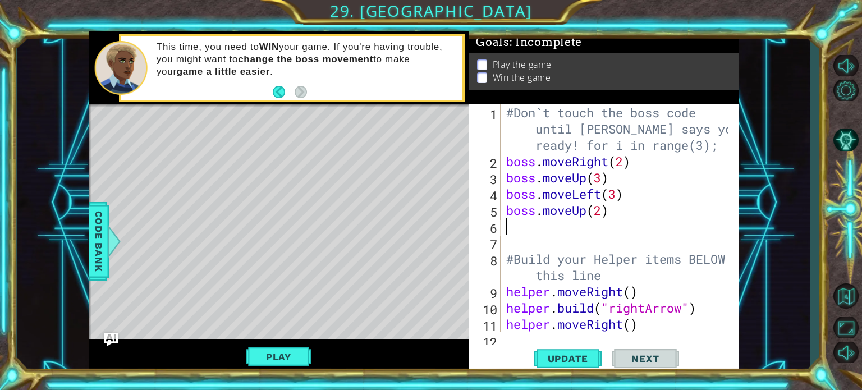
scroll to position [0, 0]
click at [582, 224] on div "#Don`t touch the boss code until [PERSON_NAME] says you`re ready! for i in rang…" at bounding box center [619, 250] width 230 height 293
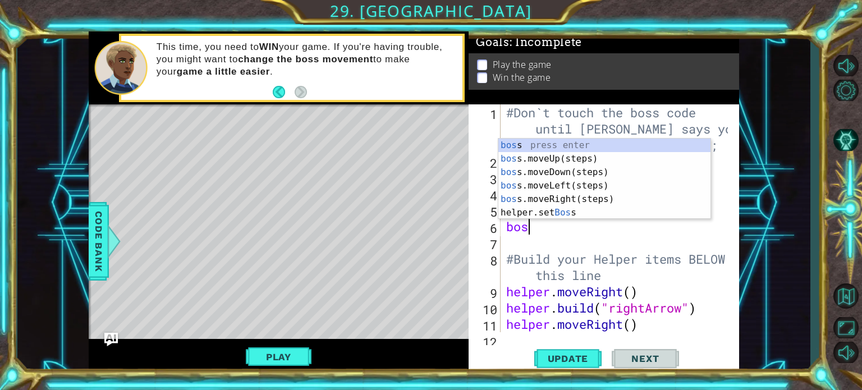
type textarea "boss"
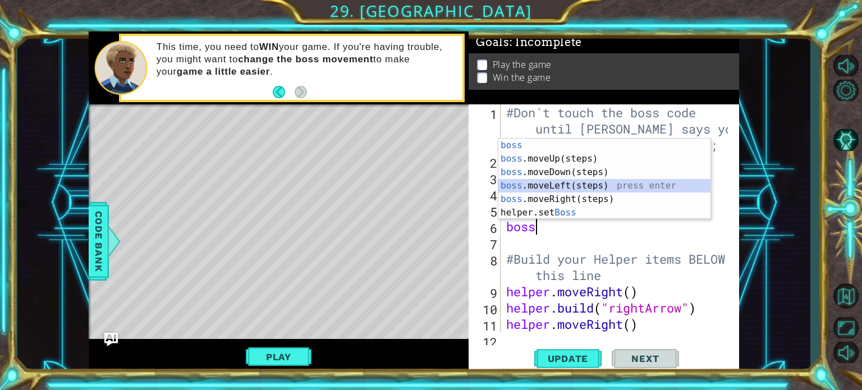
click at [560, 190] on div "boss press enter boss .moveUp(steps) press enter boss .moveDown(steps) press en…" at bounding box center [605, 193] width 212 height 108
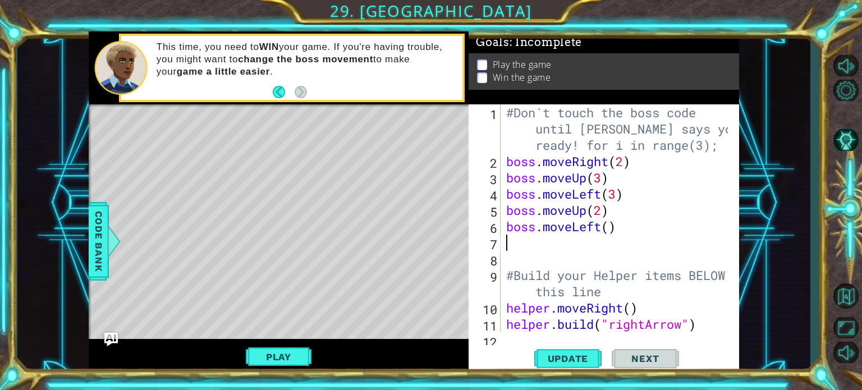
click at [608, 237] on div "#Don`t touch the boss code until [PERSON_NAME] says you`re ready! for i in rang…" at bounding box center [619, 250] width 230 height 293
click at [610, 225] on div "#Don`t touch the boss code until [PERSON_NAME] says you`re ready! for i in rang…" at bounding box center [619, 250] width 230 height 293
type textarea "boss.moveLeft(2)"
click at [552, 260] on div "#Don`t touch the boss code until [PERSON_NAME] says you`re ready! for i in rang…" at bounding box center [619, 250] width 230 height 293
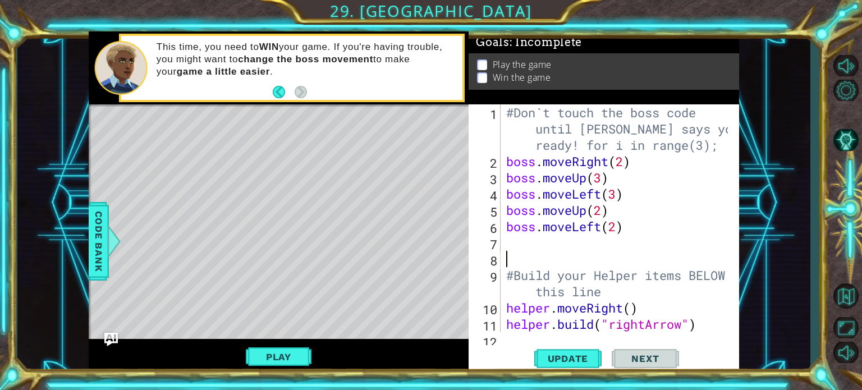
scroll to position [0, 0]
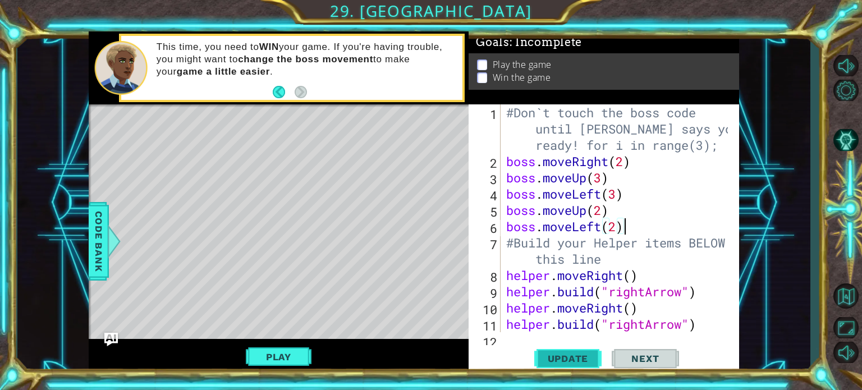
type textarea "boss.moveLeft(2)"
click at [550, 358] on span "Update" at bounding box center [568, 358] width 63 height 11
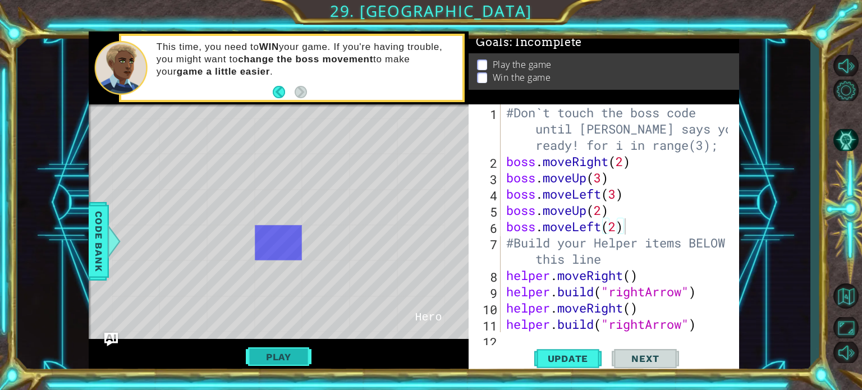
click at [297, 354] on button "Play" at bounding box center [279, 356] width 66 height 21
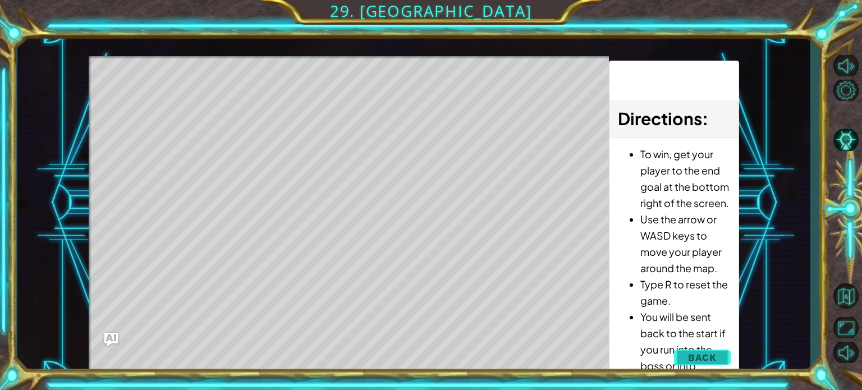
click at [701, 366] on button "Back" at bounding box center [702, 357] width 57 height 22
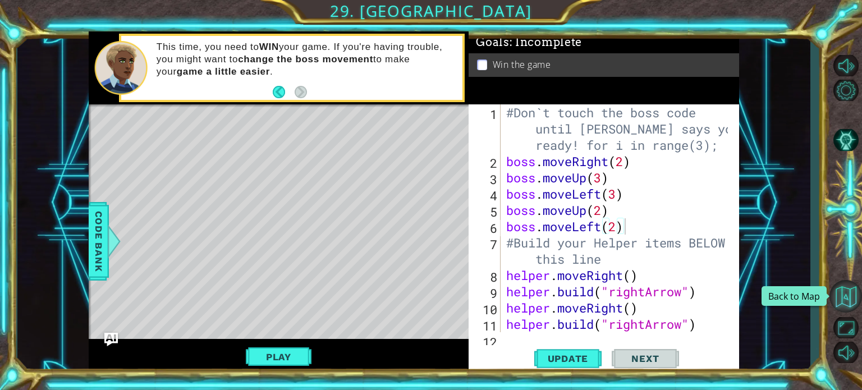
click at [842, 302] on button "Back to Map" at bounding box center [846, 296] width 33 height 33
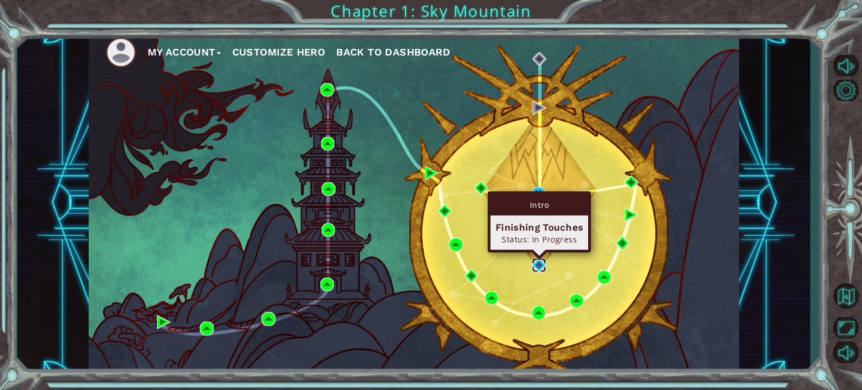
click at [543, 261] on img at bounding box center [538, 264] width 13 height 13
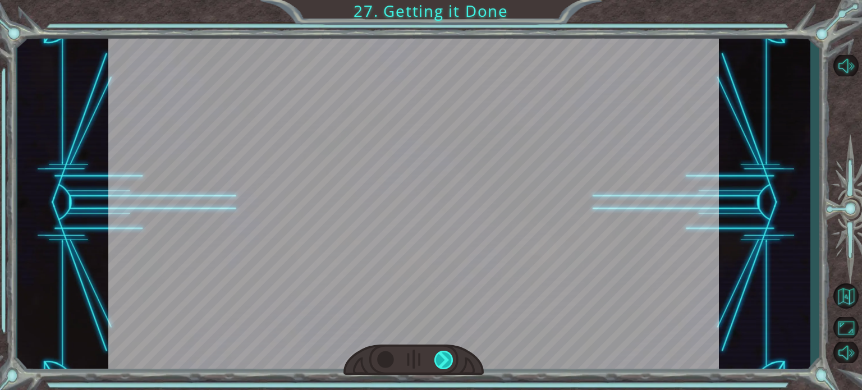
click at [443, 358] on div at bounding box center [444, 360] width 19 height 19
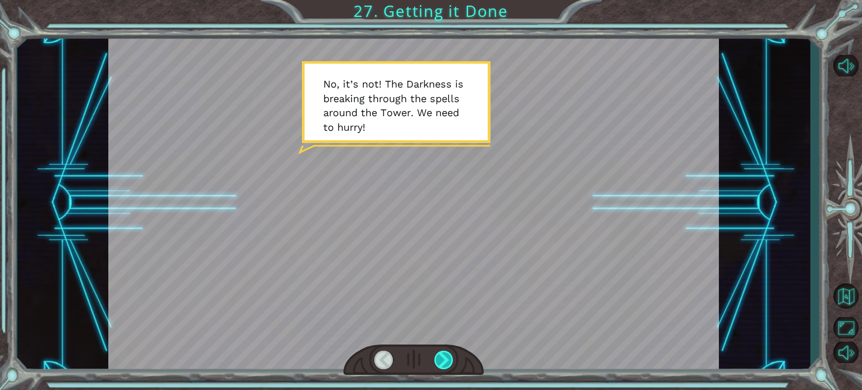
click at [443, 358] on div at bounding box center [444, 360] width 19 height 19
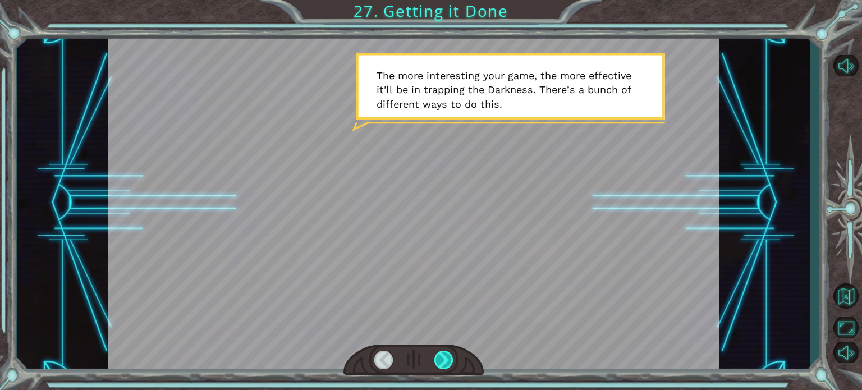
click at [443, 358] on div at bounding box center [444, 360] width 19 height 19
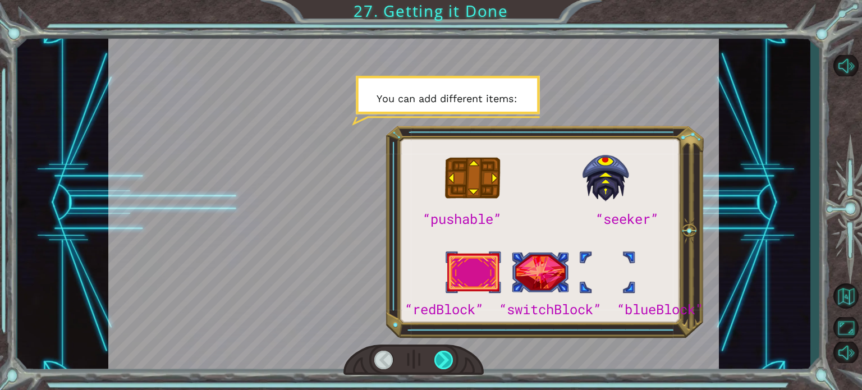
click at [443, 358] on div at bounding box center [444, 360] width 19 height 19
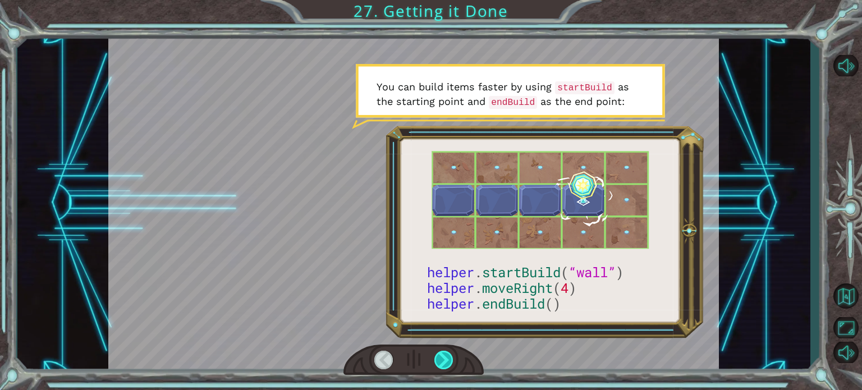
click at [443, 358] on div at bounding box center [444, 360] width 19 height 19
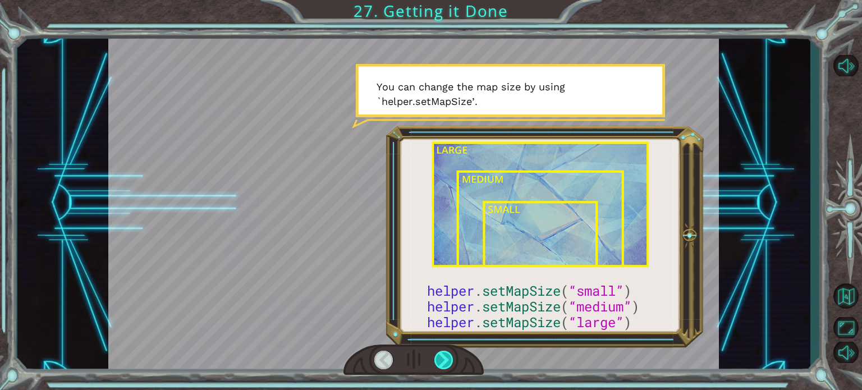
click at [443, 358] on div at bounding box center [444, 360] width 19 height 19
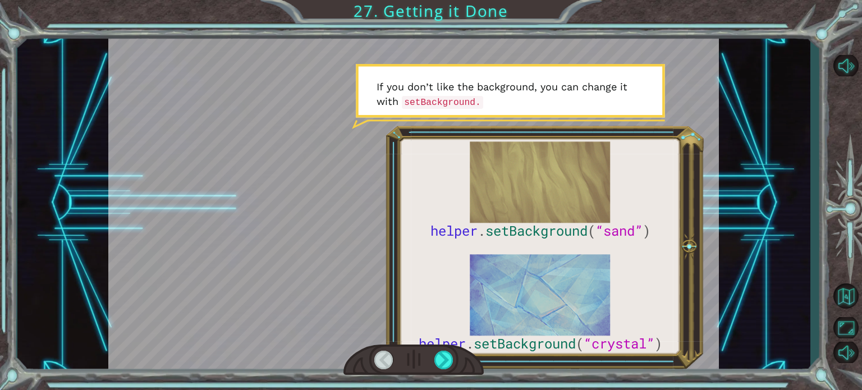
click at [380, 354] on div at bounding box center [383, 360] width 19 height 19
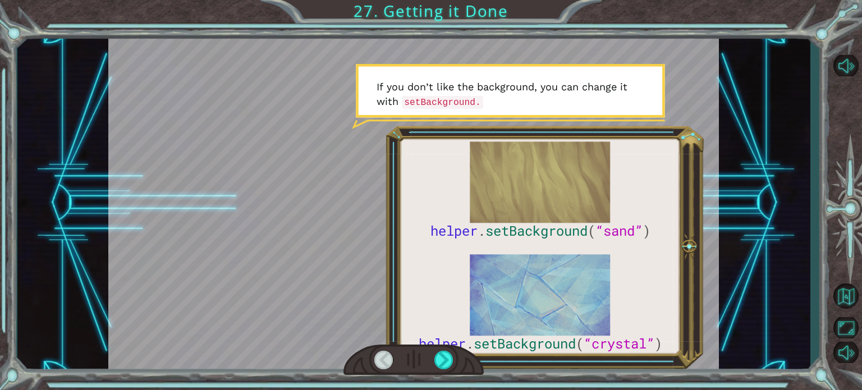
click at [380, 354] on div at bounding box center [383, 360] width 19 height 19
drag, startPoint x: 380, startPoint y: 354, endPoint x: 345, endPoint y: 232, distance: 126.9
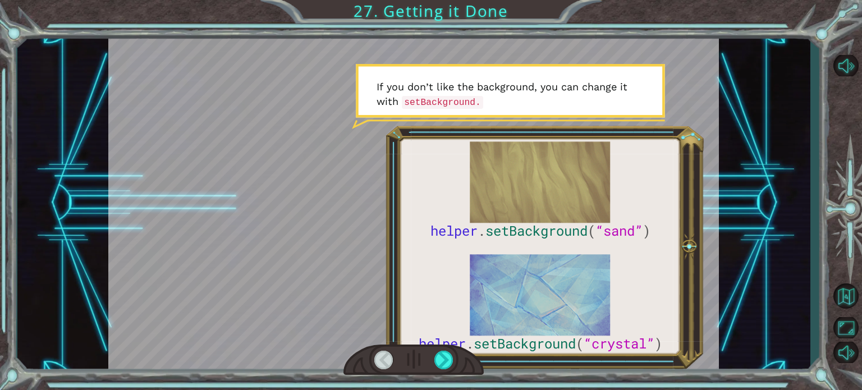
click at [345, 232] on div at bounding box center [413, 203] width 611 height 344
click at [850, 294] on button "Back to Map" at bounding box center [846, 296] width 33 height 33
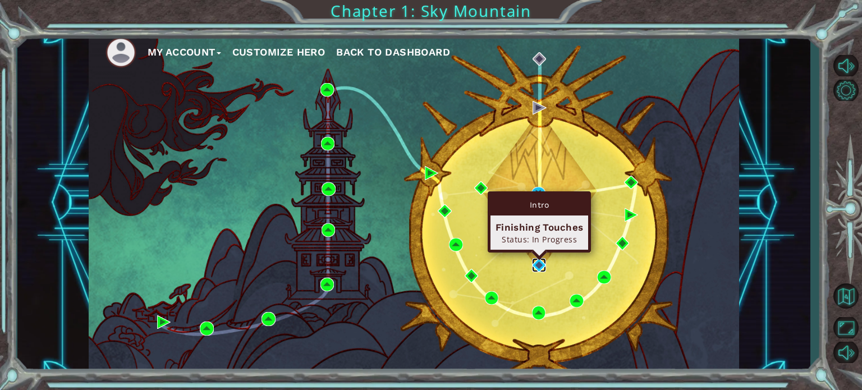
click at [540, 260] on img at bounding box center [538, 264] width 13 height 13
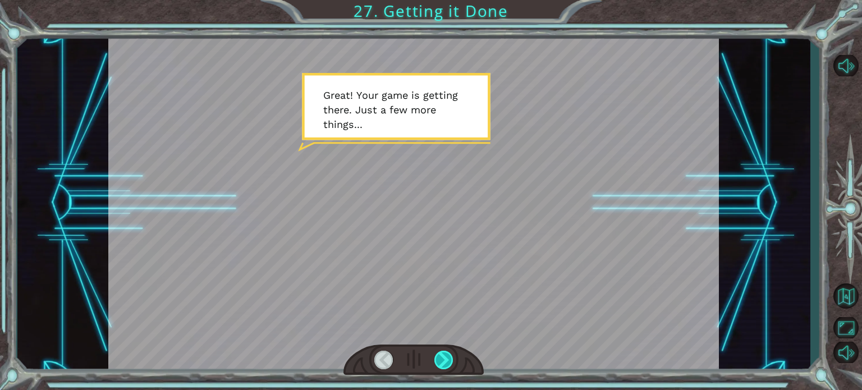
click at [446, 351] on div at bounding box center [444, 360] width 19 height 19
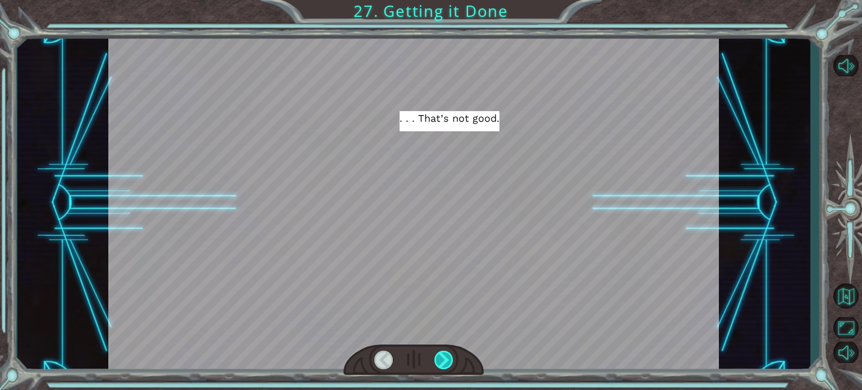
click at [446, 351] on div at bounding box center [444, 360] width 19 height 19
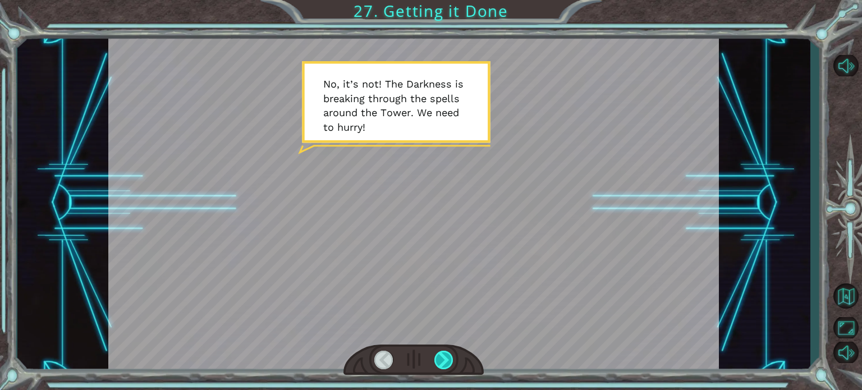
click at [446, 351] on div at bounding box center [444, 360] width 19 height 19
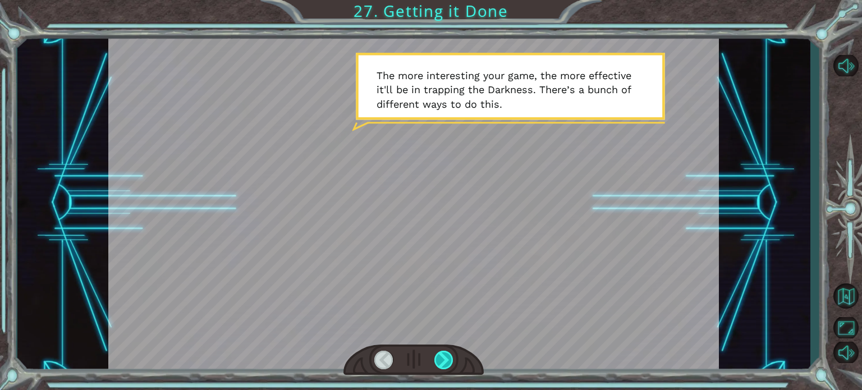
click at [446, 351] on div at bounding box center [444, 360] width 19 height 19
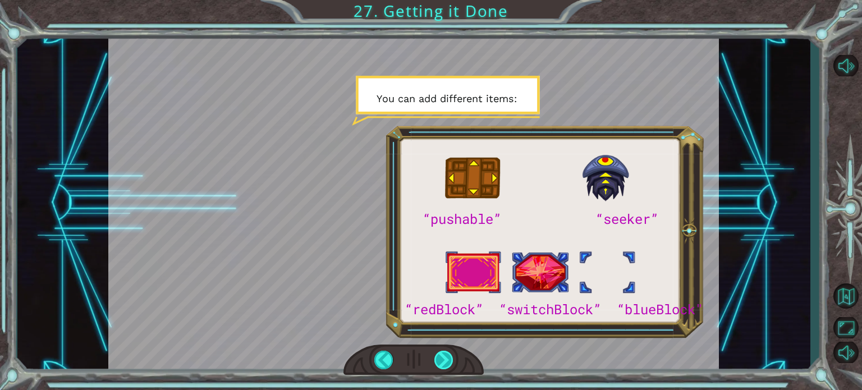
click at [442, 354] on div at bounding box center [444, 360] width 19 height 19
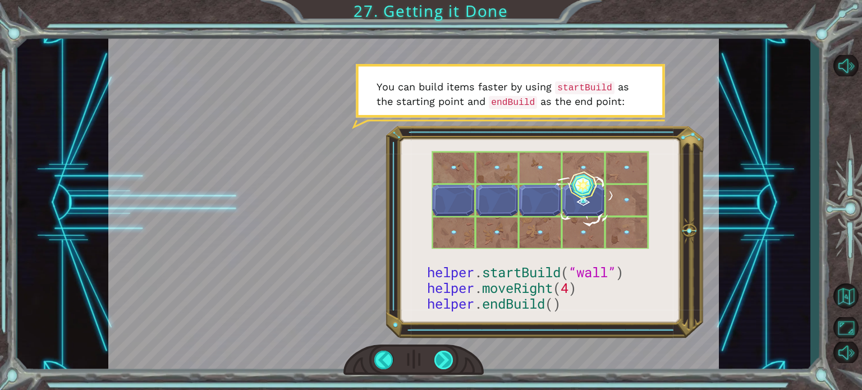
click at [446, 360] on div at bounding box center [444, 360] width 19 height 19
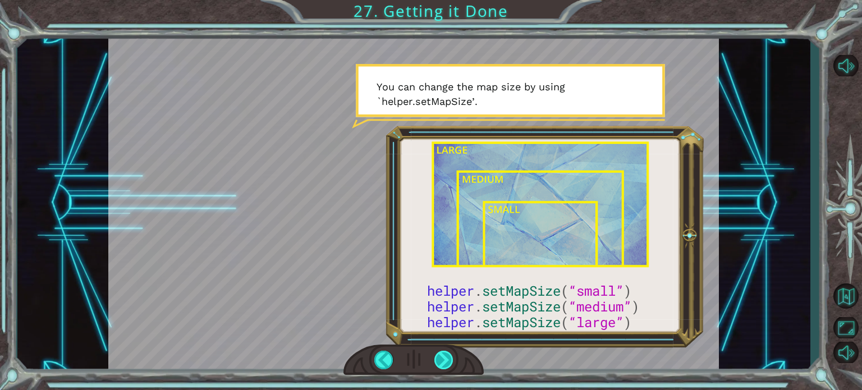
click at [451, 362] on div at bounding box center [444, 360] width 19 height 19
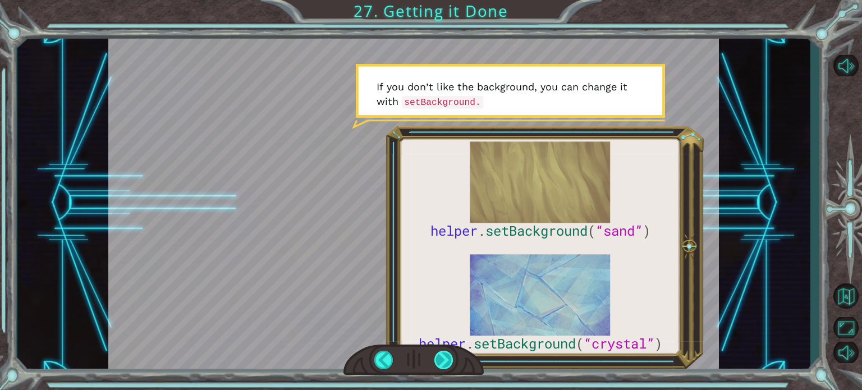
click at [440, 368] on div at bounding box center [444, 360] width 19 height 19
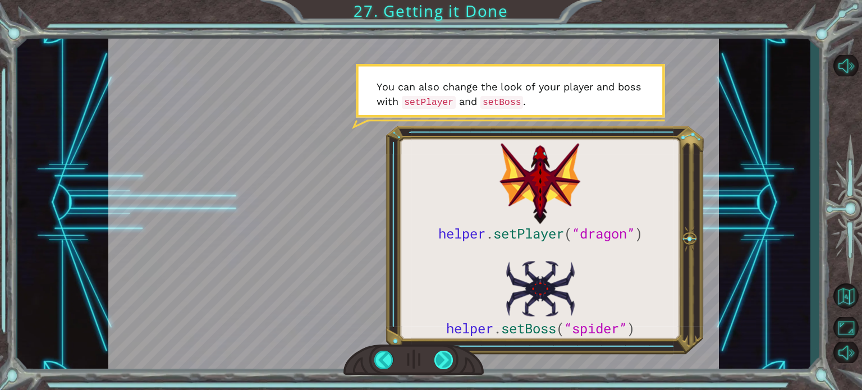
click at [446, 361] on div at bounding box center [444, 360] width 19 height 19
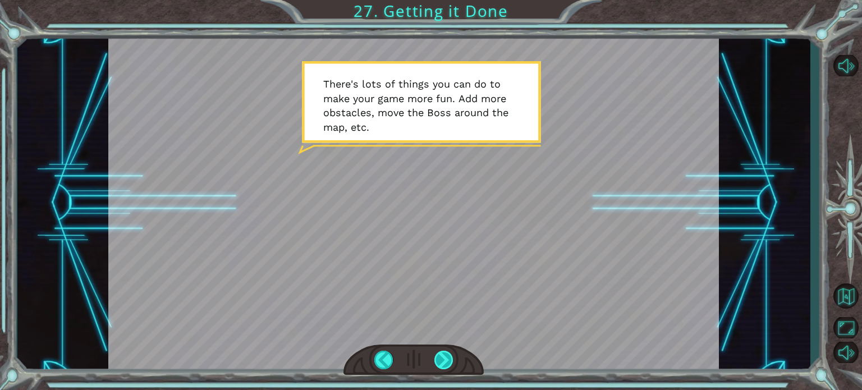
click at [442, 364] on div at bounding box center [444, 360] width 19 height 19
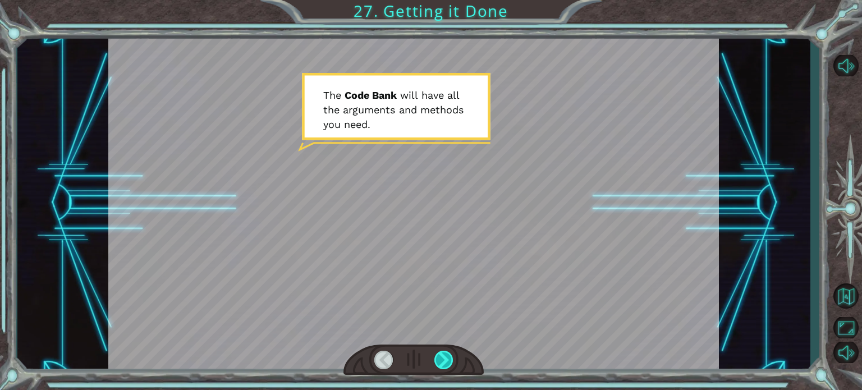
click at [442, 364] on div at bounding box center [444, 360] width 19 height 19
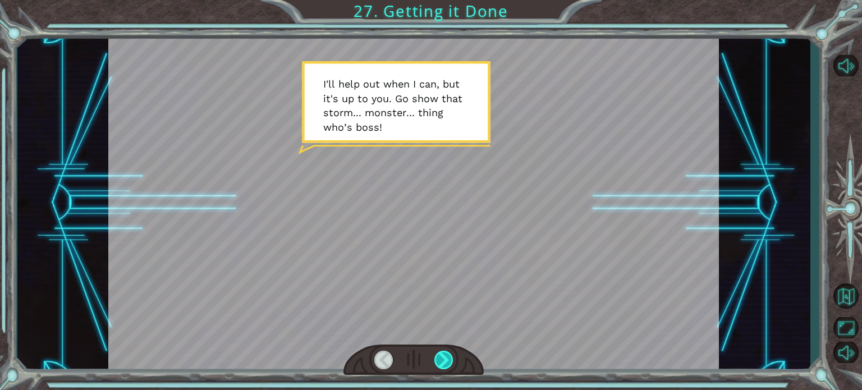
click at [442, 364] on div at bounding box center [444, 360] width 19 height 19
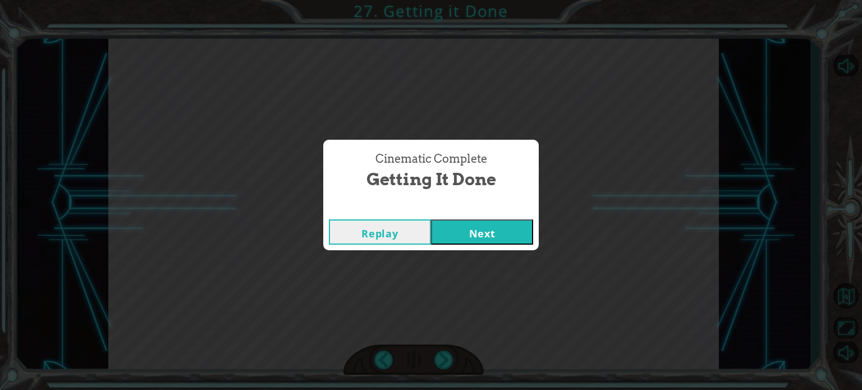
click at [484, 235] on button "Next" at bounding box center [482, 232] width 102 height 25
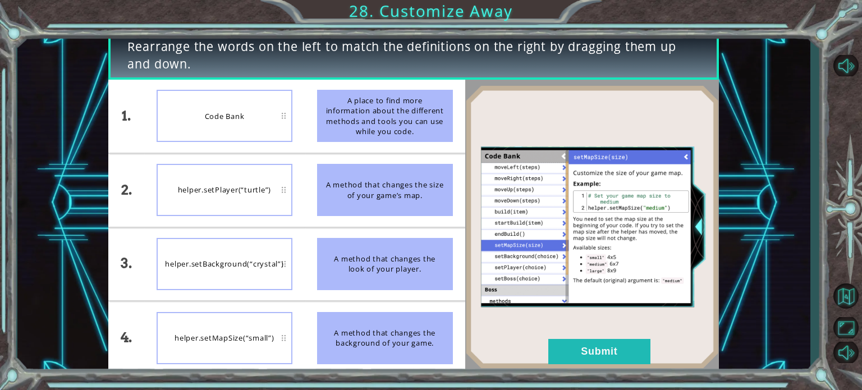
click at [280, 255] on div "helper.setBackground(“crystal”)" at bounding box center [225, 264] width 136 height 52
drag, startPoint x: 280, startPoint y: 255, endPoint x: 283, endPoint y: 304, distance: 48.4
click at [283, 304] on ul "Code Bank helper.setPlayer(“turtle”) helper.setBackground(“crystal”) helper.set…" at bounding box center [224, 227] width 161 height 295
click at [605, 355] on button "Submit" at bounding box center [600, 351] width 102 height 25
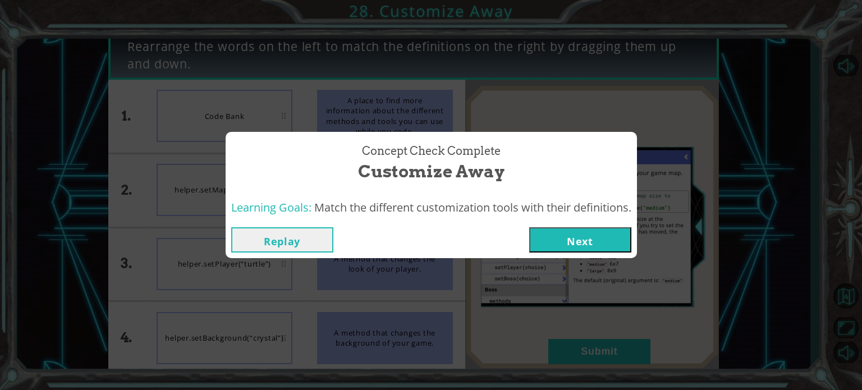
click at [609, 248] on button "Next" at bounding box center [580, 239] width 102 height 25
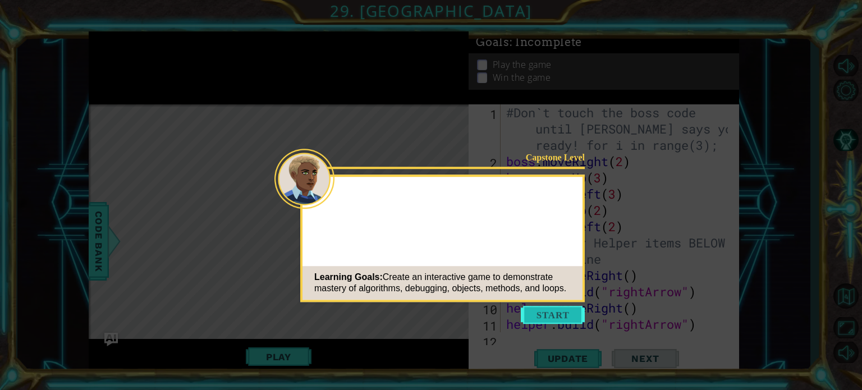
click at [536, 319] on button "Start" at bounding box center [553, 315] width 64 height 18
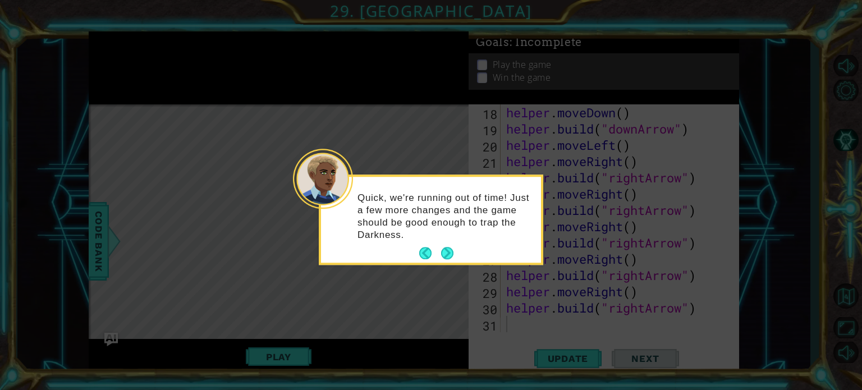
scroll to position [326, 0]
click at [445, 256] on button "Next" at bounding box center [447, 254] width 12 height 12
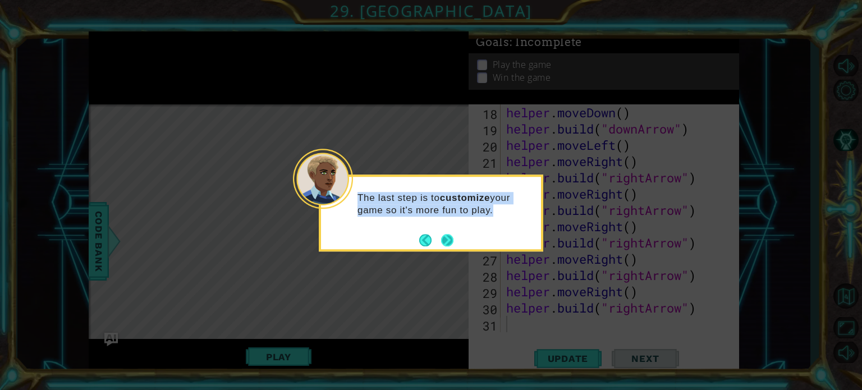
drag, startPoint x: 445, startPoint y: 256, endPoint x: 445, endPoint y: 235, distance: 20.8
click at [445, 235] on body "1 ההההההההההההההההההההההההההההההההההההההההההההההההההההההההההההההההההההההההההההה…" at bounding box center [431, 195] width 862 height 390
click at [445, 235] on button "Next" at bounding box center [447, 240] width 12 height 12
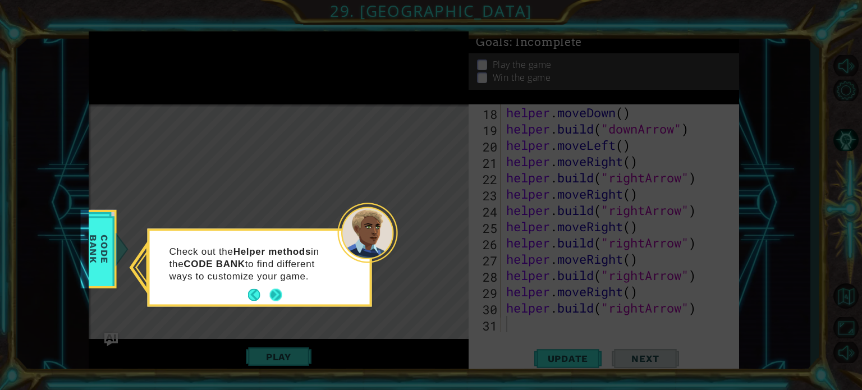
click at [280, 292] on button "Next" at bounding box center [275, 295] width 12 height 12
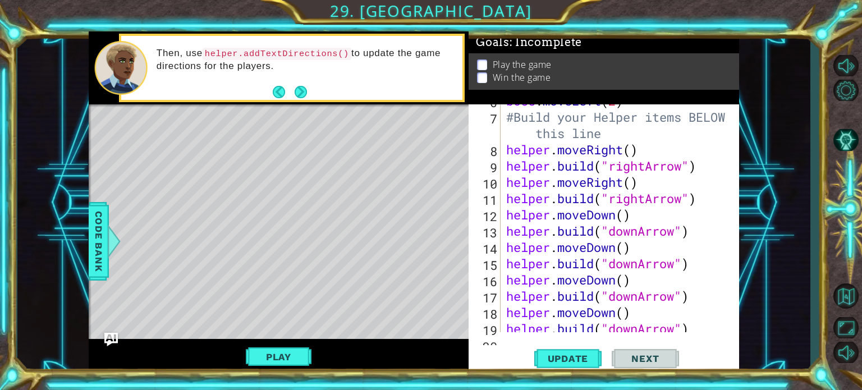
scroll to position [113, 0]
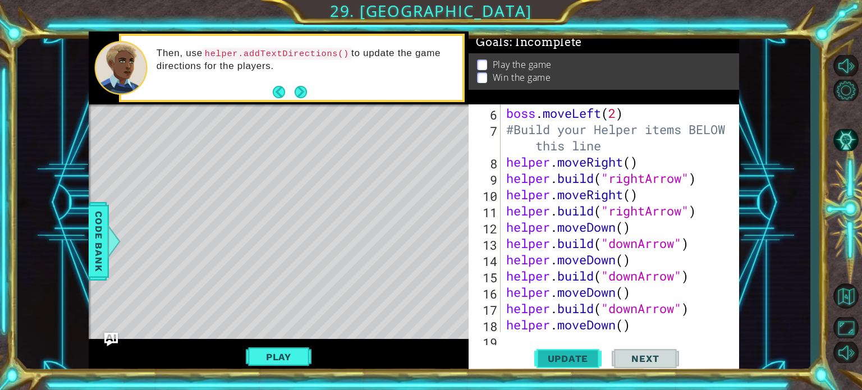
click at [555, 360] on span "Update" at bounding box center [568, 358] width 63 height 11
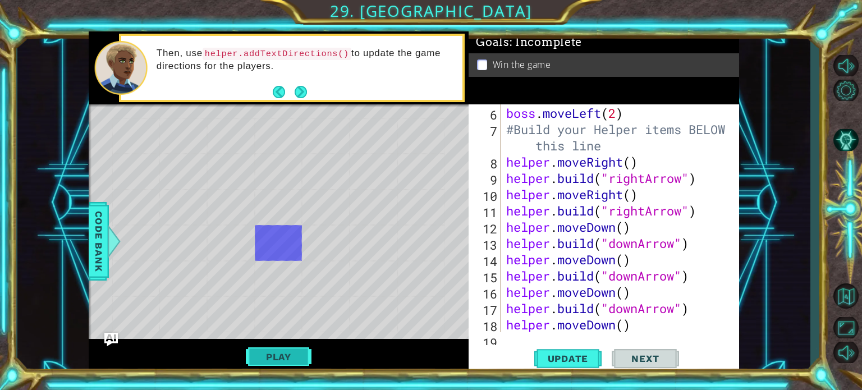
click at [296, 360] on button "Play" at bounding box center [279, 356] width 66 height 21
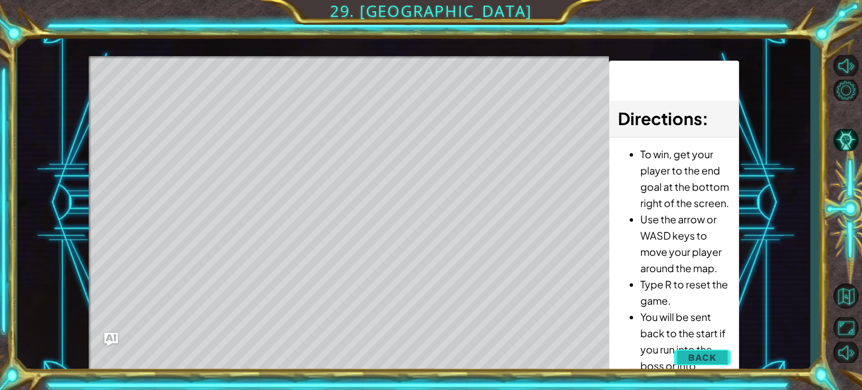
click at [709, 349] on button "Back" at bounding box center [702, 357] width 57 height 22
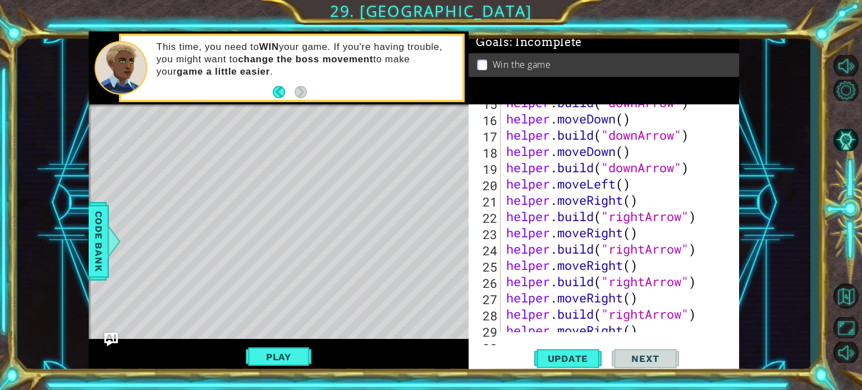
scroll to position [326, 0]
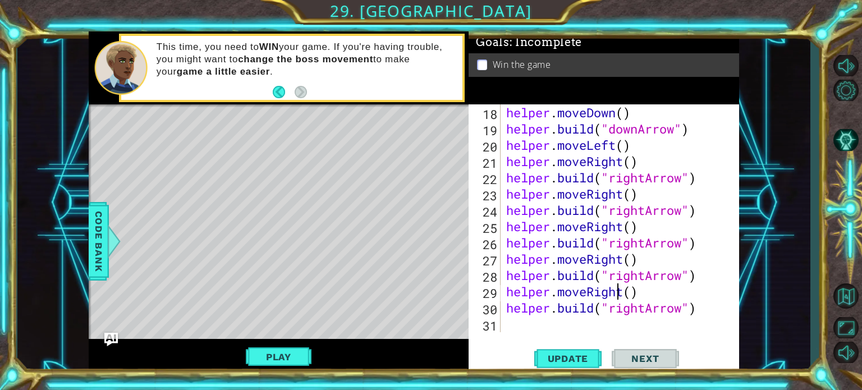
click at [620, 293] on div "helper . moveDown ( ) helper . build ( "downArrow" ) helper . moveLeft ( ) help…" at bounding box center [619, 234] width 230 height 261
click at [627, 296] on div "helper . moveDown ( ) helper . build ( "downArrow" ) helper . moveLeft ( ) help…" at bounding box center [619, 234] width 230 height 261
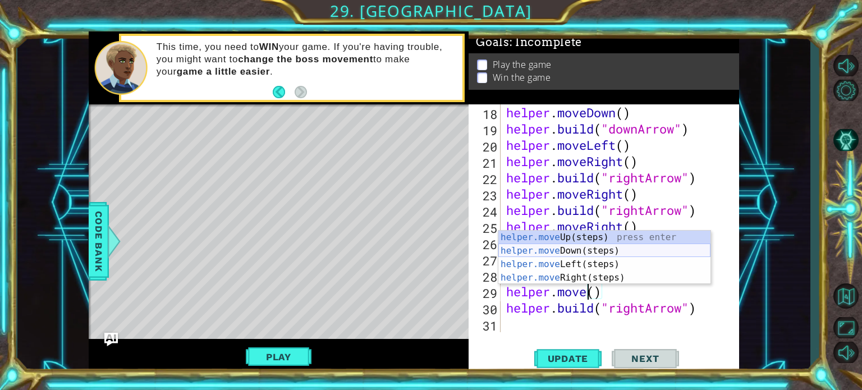
click at [610, 253] on div "helper.move Up(steps) press enter helper.move Down(steps) press enter helper.mo…" at bounding box center [605, 271] width 212 height 81
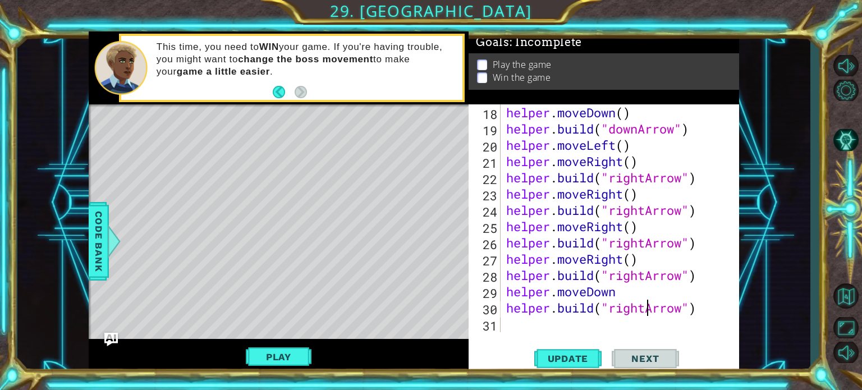
click at [646, 312] on div "helper . moveDown ( ) helper . build ( "downArrow" ) helper . moveLeft ( ) help…" at bounding box center [619, 234] width 230 height 261
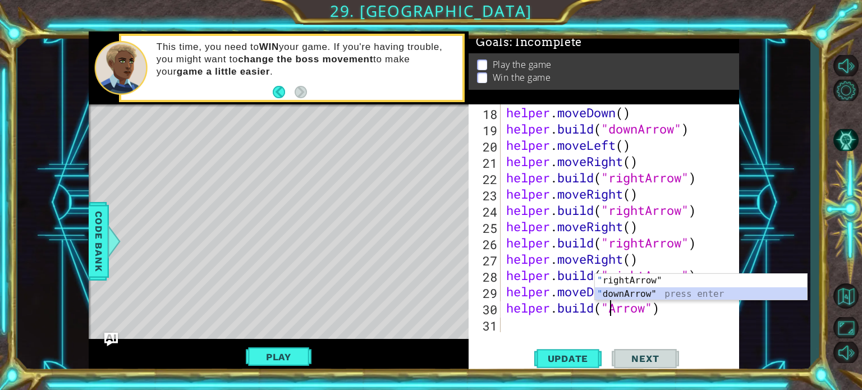
click at [641, 294] on div "" rightArrow" press enter " downArrow" press enter" at bounding box center [701, 301] width 212 height 54
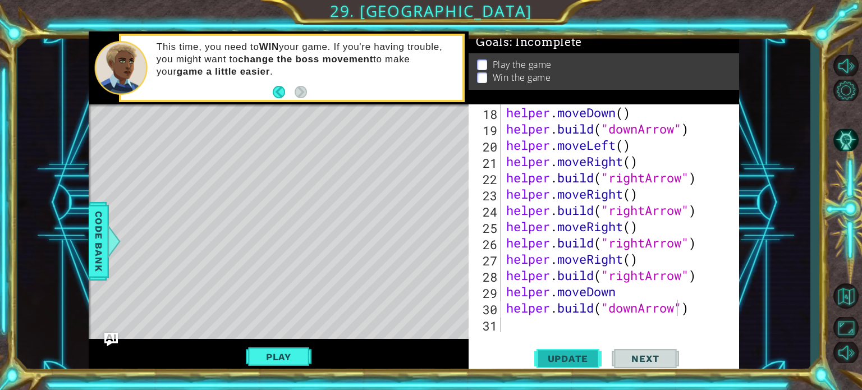
click at [570, 357] on span "Update" at bounding box center [568, 358] width 63 height 11
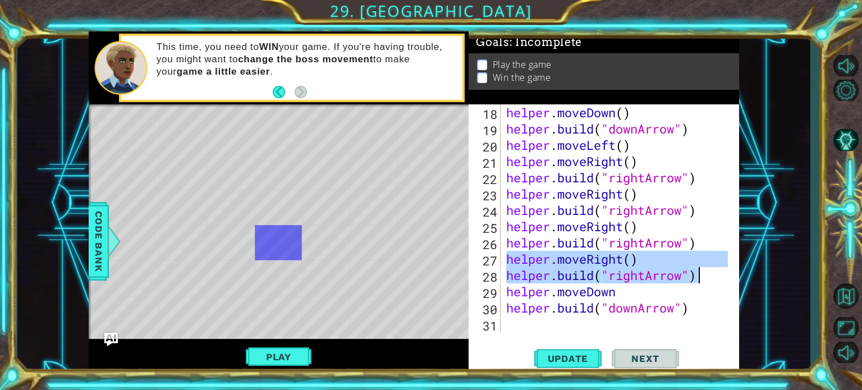
drag, startPoint x: 510, startPoint y: 260, endPoint x: 709, endPoint y: 269, distance: 199.0
click at [709, 269] on div "helper . moveDown ( ) helper . build ( "downArrow" ) helper . moveLeft ( ) help…" at bounding box center [619, 234] width 230 height 261
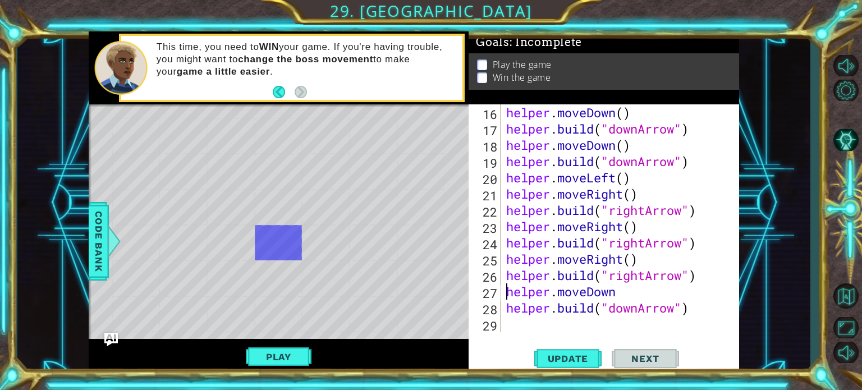
scroll to position [293, 0]
click at [698, 279] on div "helper . moveDown ( ) helper . build ( "downArrow" ) helper . moveDown ( ) help…" at bounding box center [619, 234] width 230 height 261
type textarea "[DOMAIN_NAME]("rightArrow")"
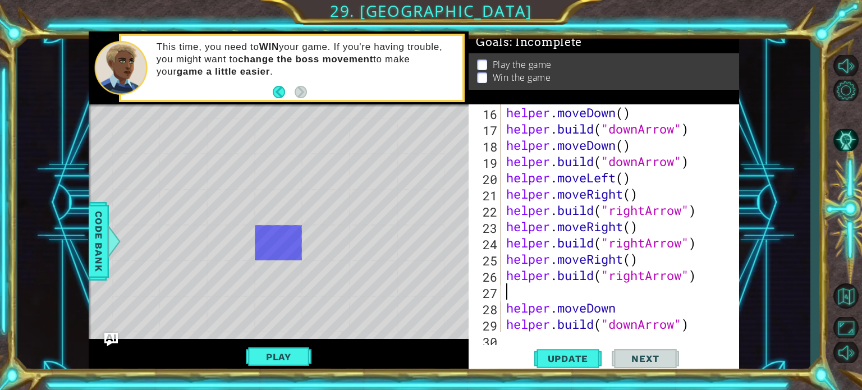
paste textarea "[DOMAIN_NAME]("rightArrow")"
type textarea "[DOMAIN_NAME]("rightArrow")"
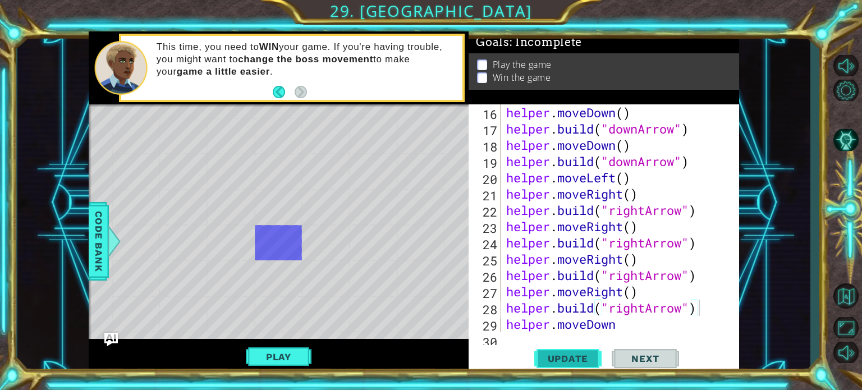
click at [592, 349] on button "Update" at bounding box center [568, 358] width 67 height 27
click at [578, 357] on span "Update" at bounding box center [568, 358] width 63 height 11
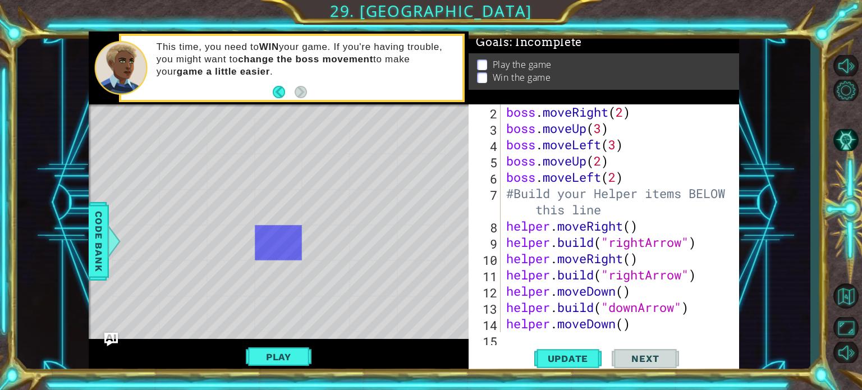
scroll to position [0, 0]
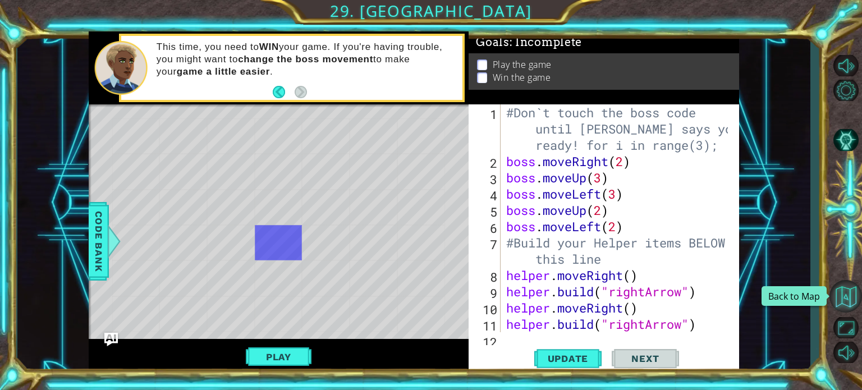
click at [849, 299] on button "Back to Map" at bounding box center [846, 296] width 33 height 33
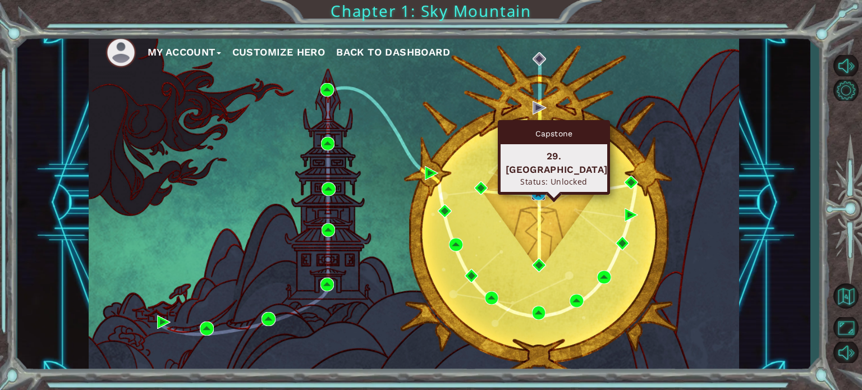
click at [541, 194] on img at bounding box center [538, 193] width 13 height 13
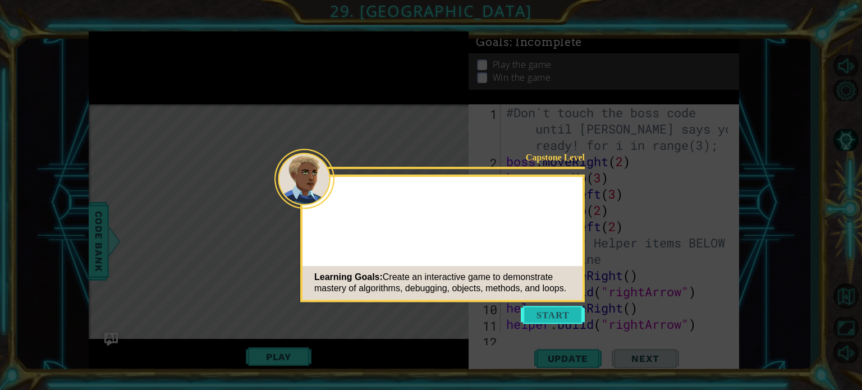
click at [543, 313] on button "Start" at bounding box center [553, 315] width 64 height 18
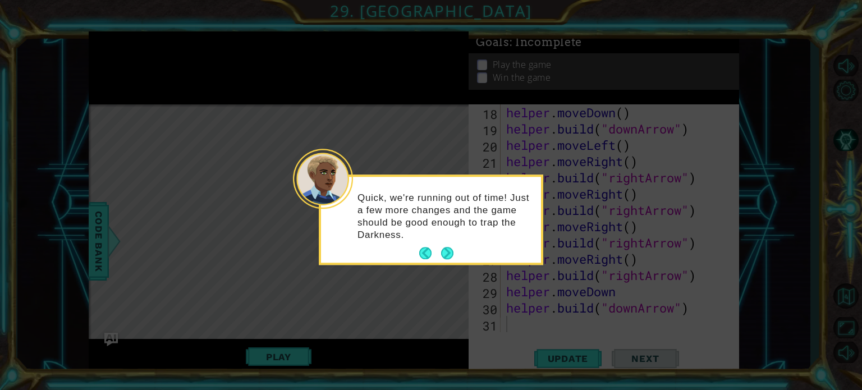
scroll to position [326, 0]
click at [442, 251] on button "Next" at bounding box center [447, 254] width 12 height 12
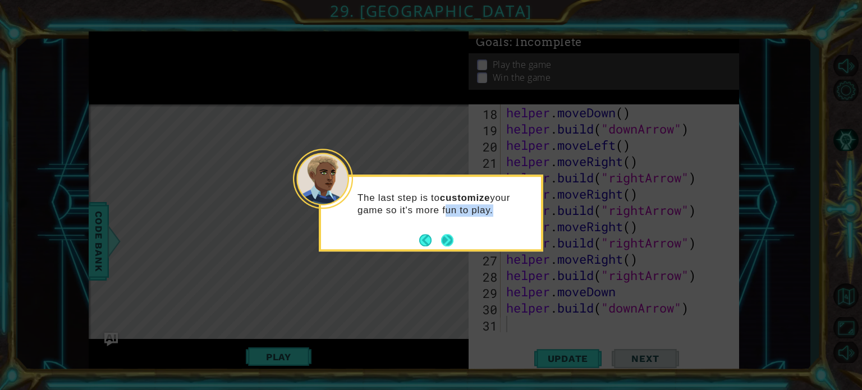
drag, startPoint x: 442, startPoint y: 251, endPoint x: 447, endPoint y: 237, distance: 14.2
click at [447, 237] on div "The last step is to customize your game so it's more fun to play." at bounding box center [431, 213] width 225 height 77
click at [447, 237] on button "Next" at bounding box center [447, 240] width 12 height 12
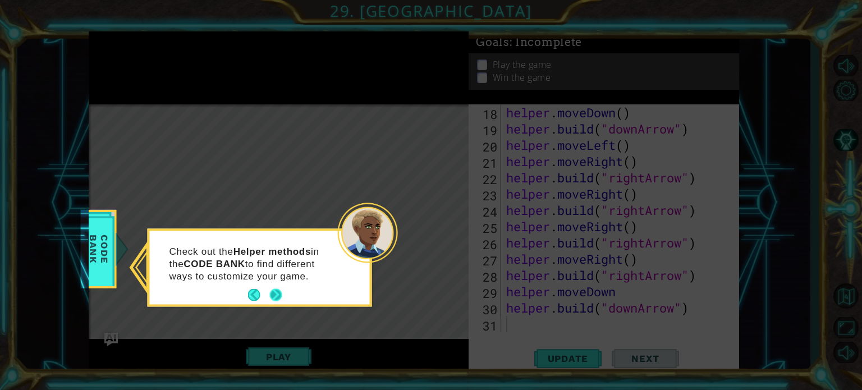
click at [281, 295] on button "Next" at bounding box center [276, 295] width 12 height 12
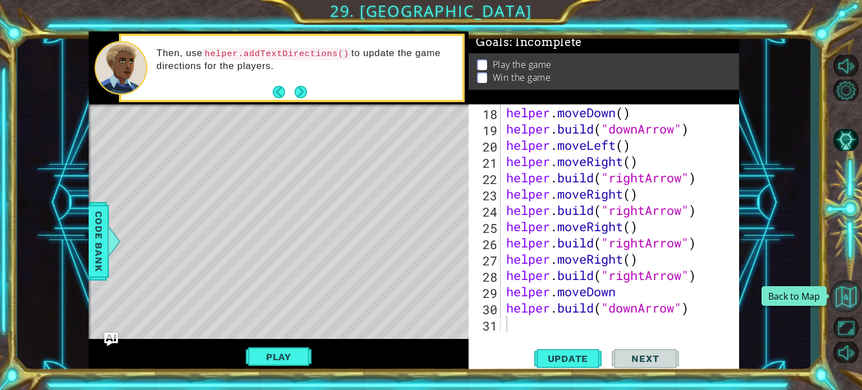
click at [844, 301] on button "Back to Map" at bounding box center [846, 296] width 33 height 33
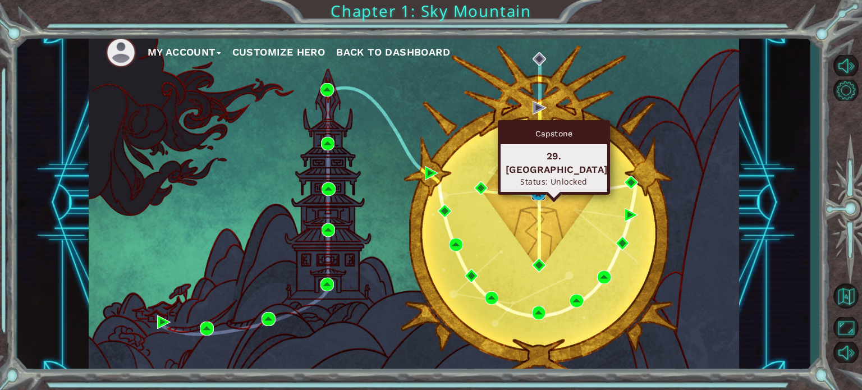
click at [541, 197] on img at bounding box center [538, 193] width 13 height 13
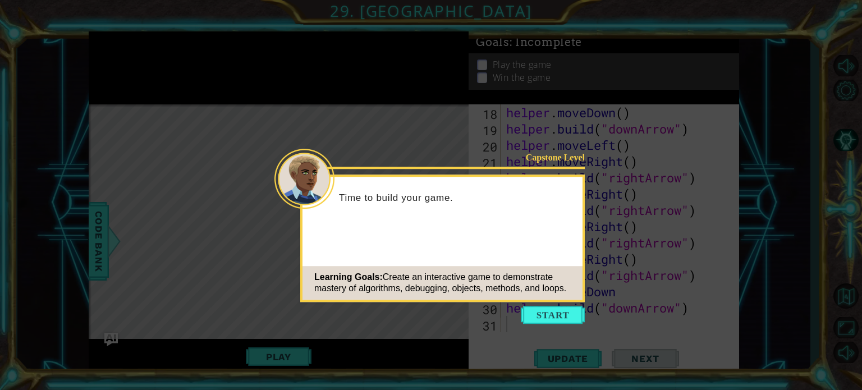
scroll to position [326, 0]
click at [524, 316] on button "Start" at bounding box center [553, 315] width 64 height 18
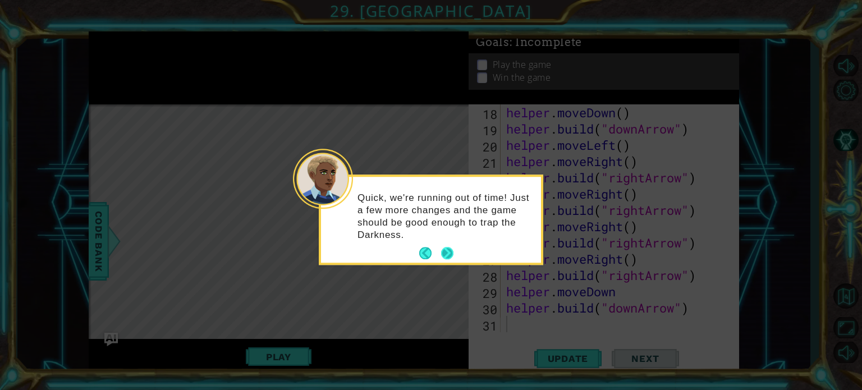
click at [451, 257] on button "Next" at bounding box center [447, 254] width 12 height 12
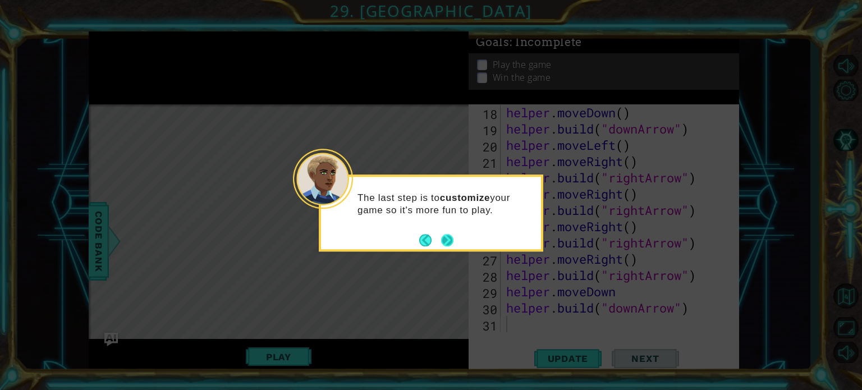
click at [448, 234] on button "Next" at bounding box center [447, 240] width 12 height 12
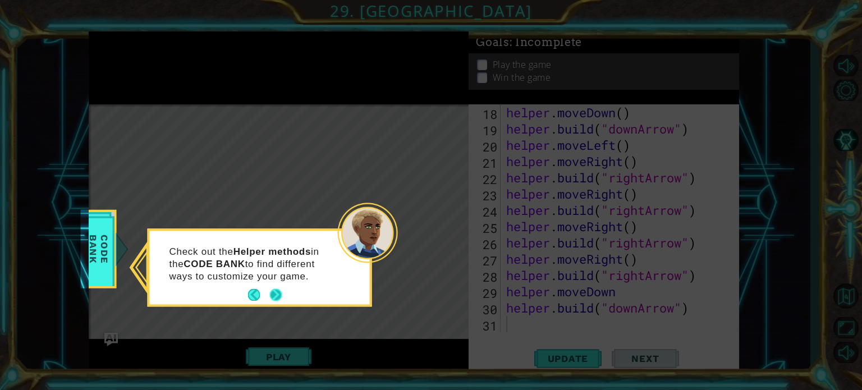
click at [273, 296] on button "Next" at bounding box center [276, 295] width 12 height 12
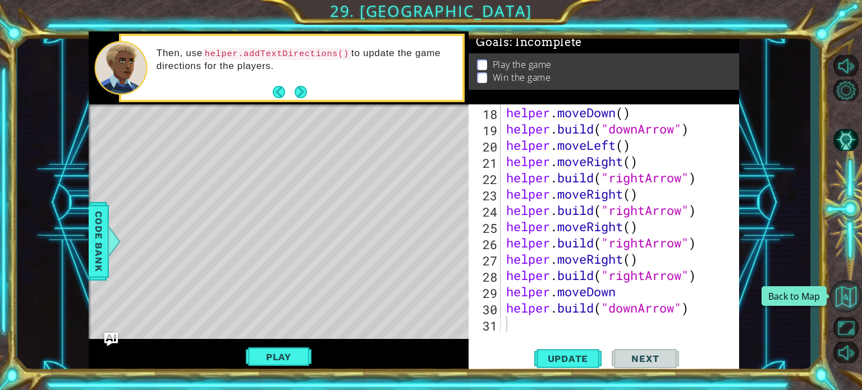
click at [847, 303] on button "Back to Map" at bounding box center [846, 296] width 33 height 33
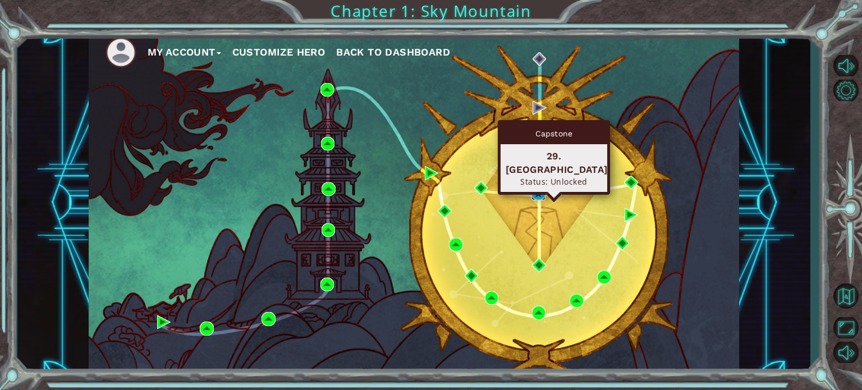
click at [537, 195] on img at bounding box center [538, 193] width 13 height 13
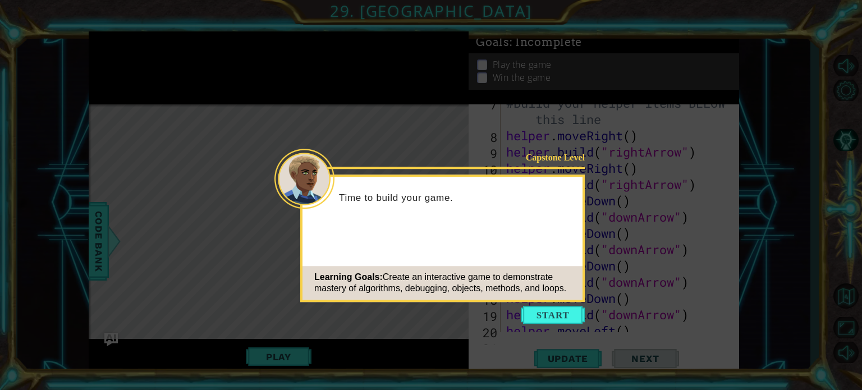
scroll to position [326, 0]
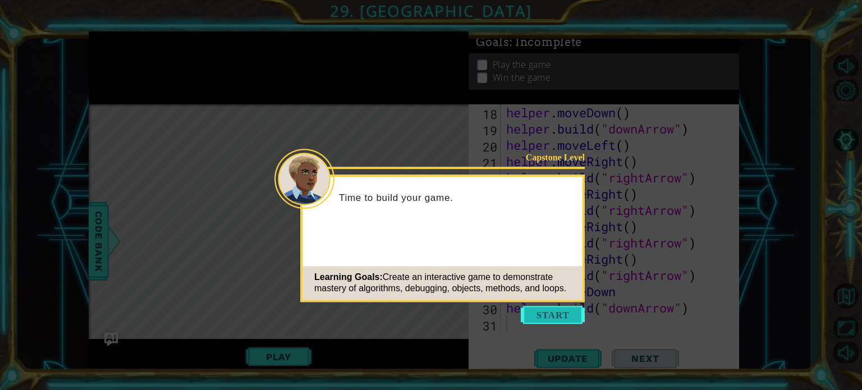
click at [560, 308] on button "Start" at bounding box center [553, 315] width 64 height 18
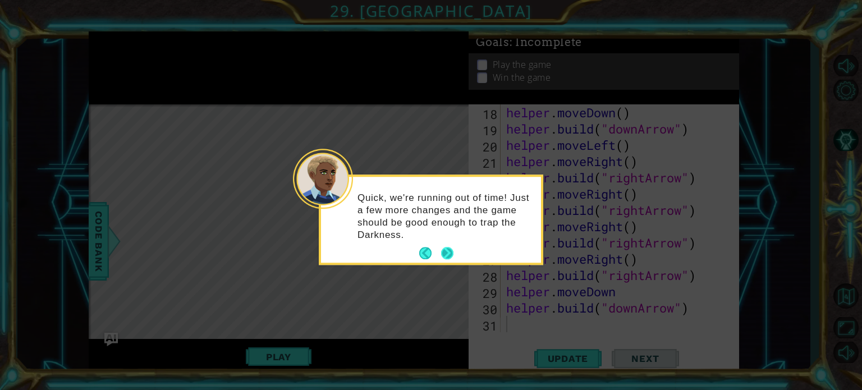
click at [453, 248] on button "Next" at bounding box center [447, 254] width 12 height 12
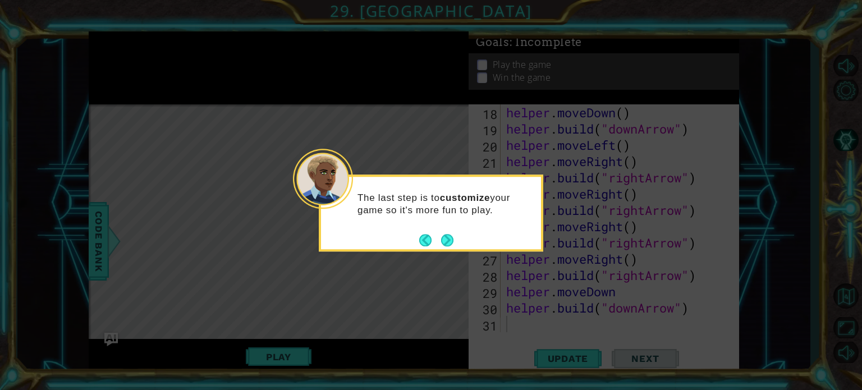
click at [453, 244] on button "Next" at bounding box center [447, 240] width 12 height 12
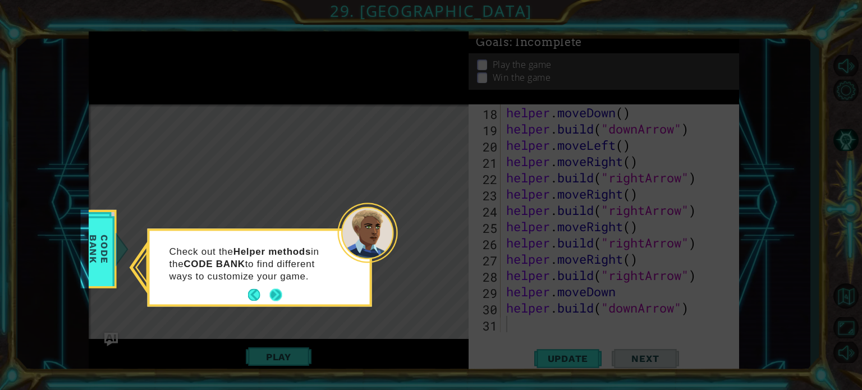
click at [280, 291] on button "Next" at bounding box center [276, 295] width 12 height 12
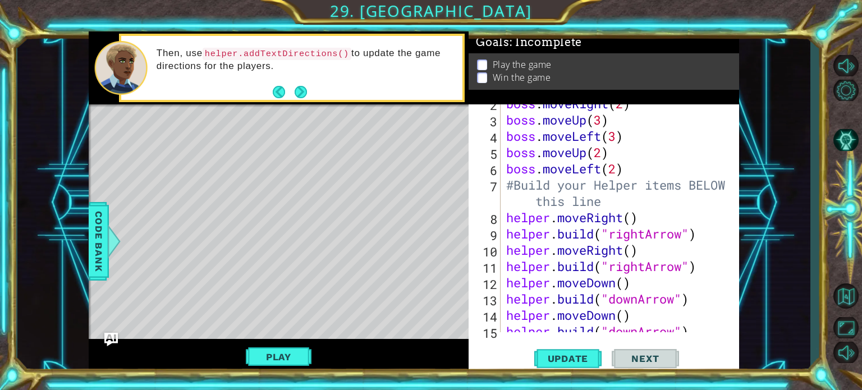
scroll to position [0, 0]
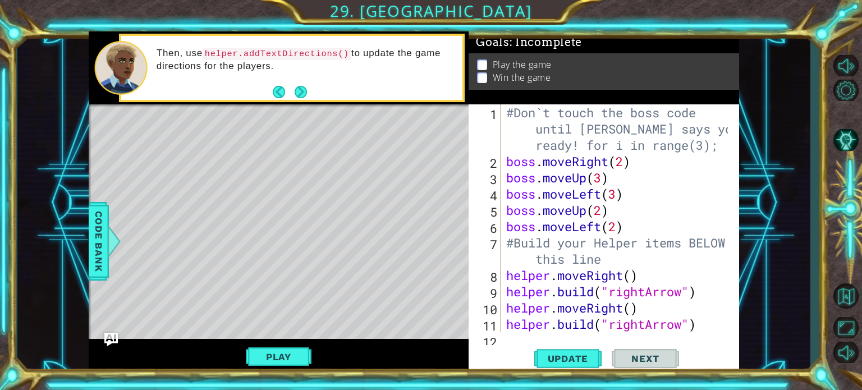
click at [705, 146] on div "#Don`t touch the boss code until [PERSON_NAME] says you`re ready! for i in rang…" at bounding box center [619, 250] width 230 height 293
click at [623, 164] on div "#Don`t touch the boss code until [PERSON_NAME] says you`re ready! for i in rang…" at bounding box center [619, 250] width 230 height 293
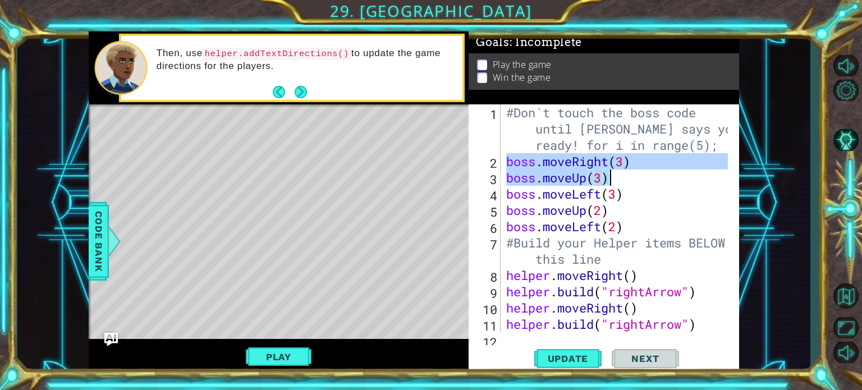
drag, startPoint x: 509, startPoint y: 163, endPoint x: 617, endPoint y: 175, distance: 109.0
click at [617, 175] on div "#Don`t touch the boss code until [PERSON_NAME] says you`re ready! for i in rang…" at bounding box center [619, 250] width 230 height 293
type textarea "boss.moveRight(3) boss.moveUp(3)"
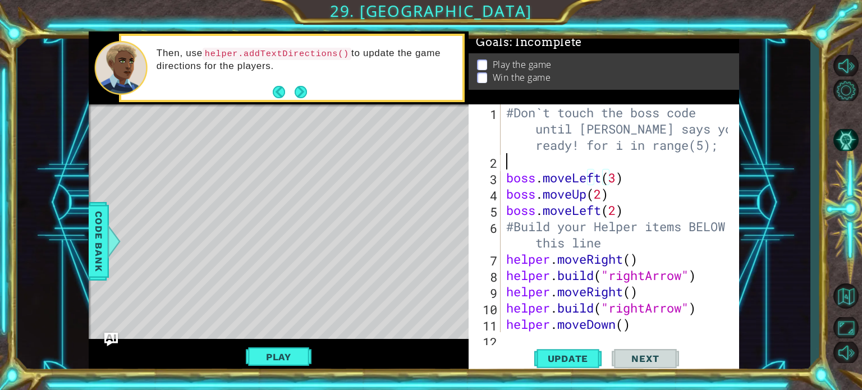
scroll to position [0, 0]
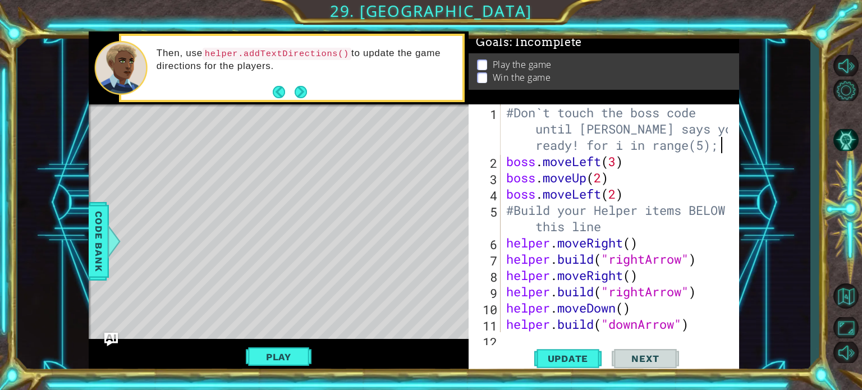
click at [629, 190] on div "#Don`t touch the boss code until [PERSON_NAME] says you`re ready! for i in rang…" at bounding box center [619, 250] width 230 height 293
drag, startPoint x: 615, startPoint y: 176, endPoint x: 469, endPoint y: 175, distance: 146.0
click at [469, 175] on div "boss.moveLeft(2) 1 2 3 4 5 6 7 8 9 10 11 12 #Don`t touch the boss code until [P…" at bounding box center [603, 218] width 268 height 228
type textarea "boss.moveUp(2)"
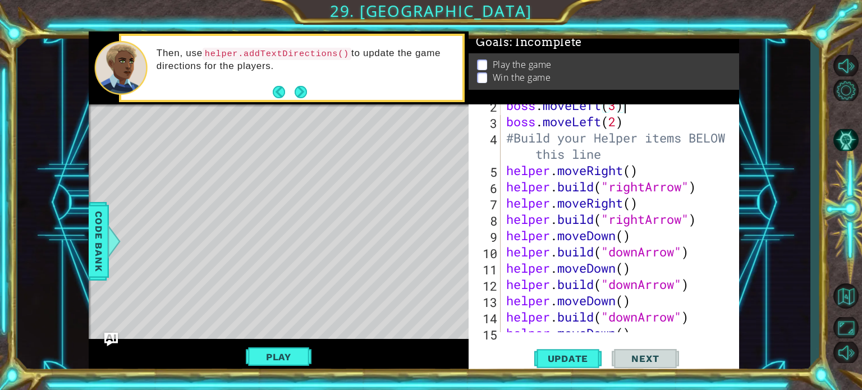
scroll to position [56, 0]
drag, startPoint x: 676, startPoint y: 253, endPoint x: 609, endPoint y: 247, distance: 67.6
click at [609, 247] on div "boss . moveLeft ( 3 ) boss . moveLeft ( 2 ) #Build your Helper items BELOW this…" at bounding box center [619, 227] width 230 height 261
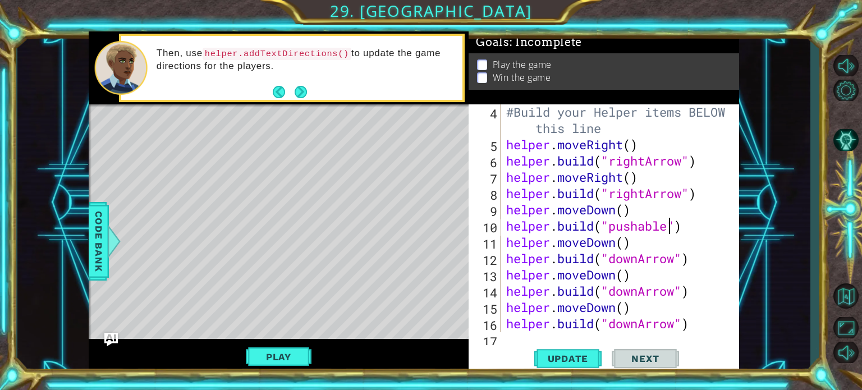
scroll to position [82, 0]
click at [615, 212] on div "#Build your Helper items BELOW this line helper . moveRight ( ) helper . build …" at bounding box center [619, 242] width 230 height 277
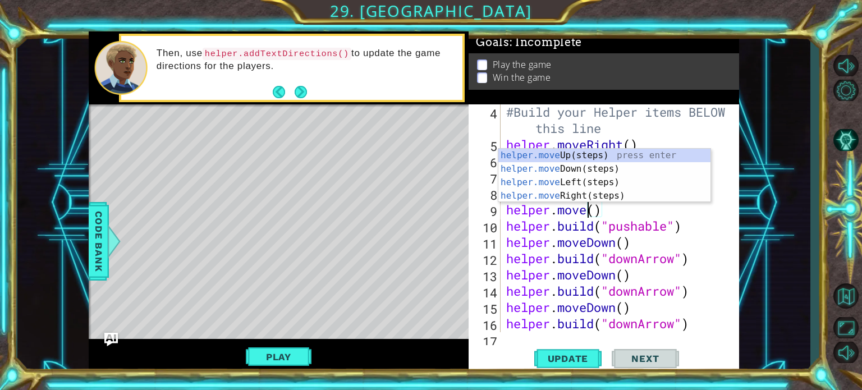
scroll to position [0, 3]
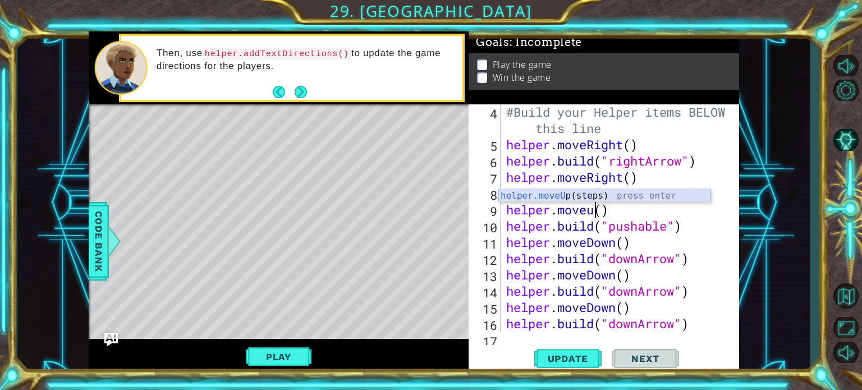
click at [579, 197] on div "helper.moveU p(steps) press enter" at bounding box center [605, 209] width 212 height 40
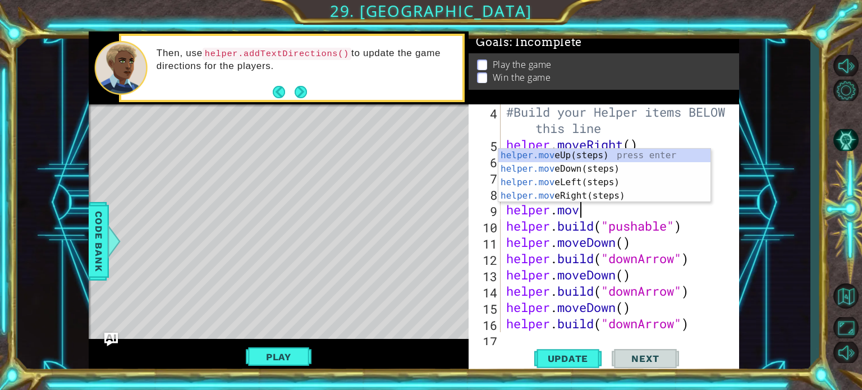
type textarea "helper.move"
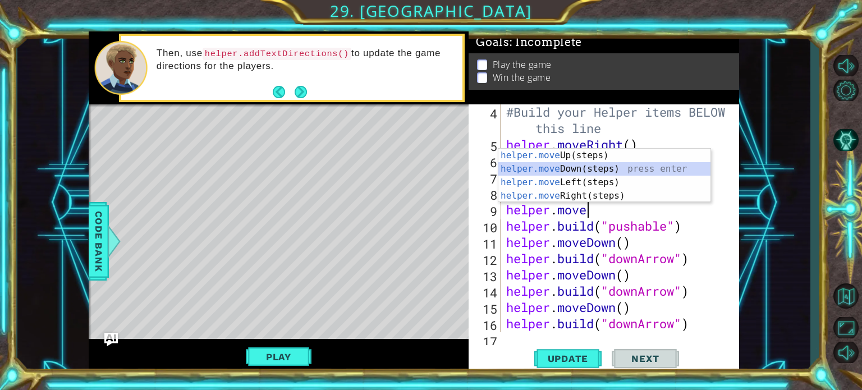
click at [597, 173] on div "helper.move Up(steps) press enter helper.move Down(steps) press enter helper.mo…" at bounding box center [605, 189] width 212 height 81
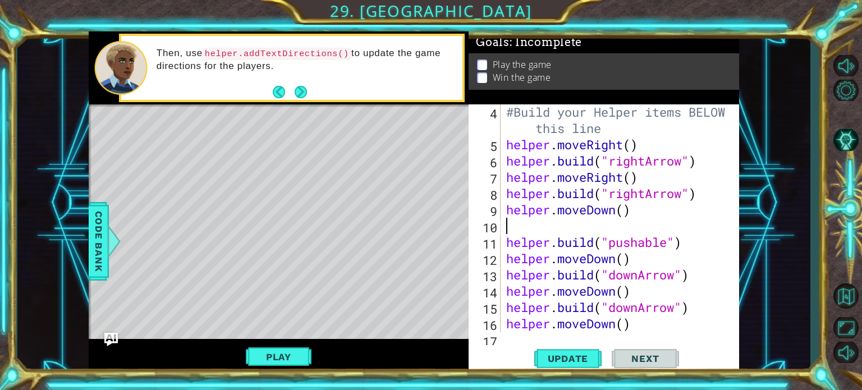
scroll to position [0, 0]
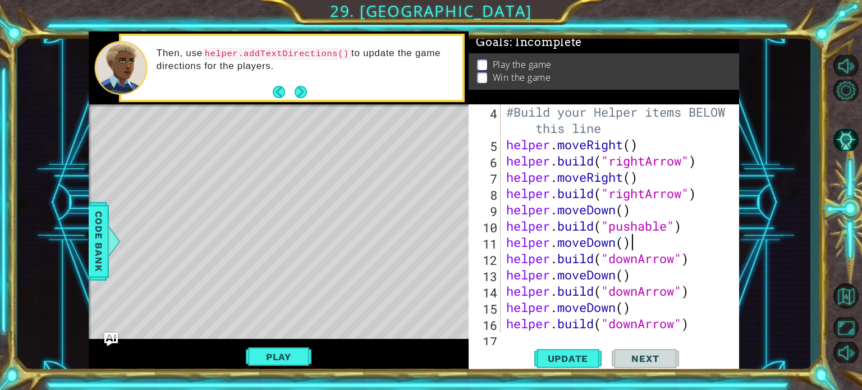
click at [686, 235] on div "#Build your Helper items BELOW this line helper . moveRight ( ) helper . build …" at bounding box center [619, 242] width 230 height 277
click at [615, 237] on div "#Build your Helper items BELOW this line helper . moveRight ( ) helper . build …" at bounding box center [619, 242] width 230 height 277
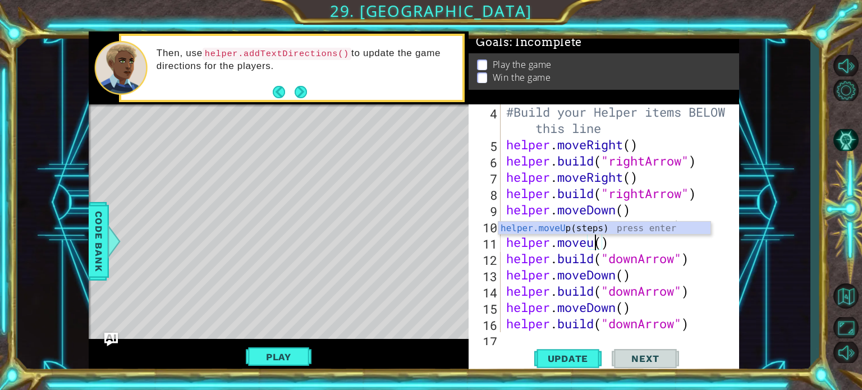
scroll to position [0, 3]
click at [613, 229] on div "helper.moveU p(steps) press enter" at bounding box center [605, 242] width 212 height 40
click at [677, 262] on div "#Build your Helper items BELOW this line helper . moveRight ( ) helper . build …" at bounding box center [619, 242] width 230 height 277
click at [606, 247] on div "#Build your Helper items BELOW this line helper . moveRight ( ) helper . build …" at bounding box center [619, 242] width 230 height 277
type textarea "helper.moveUp"
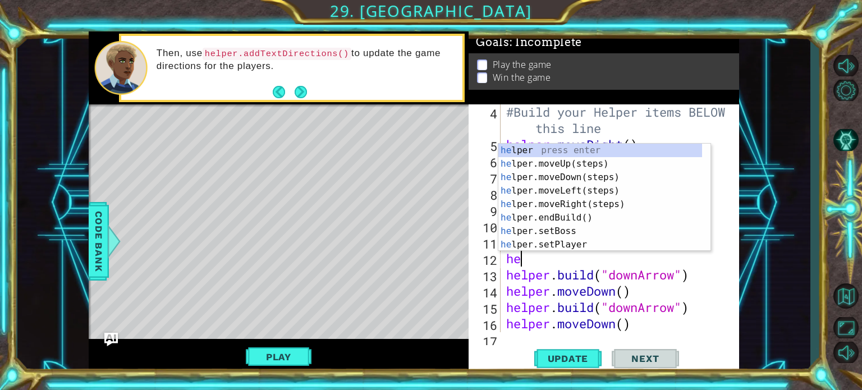
scroll to position [0, 0]
type textarea "helper"
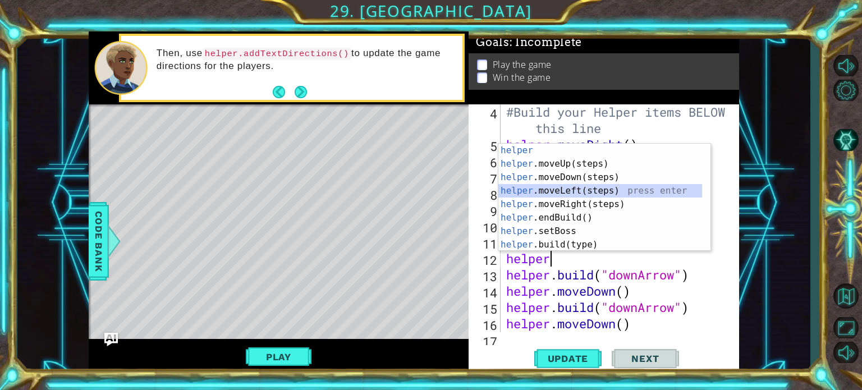
click at [582, 190] on div "helper press enter helper .moveUp(steps) press enter helper .moveDown(steps) pr…" at bounding box center [601, 211] width 204 height 135
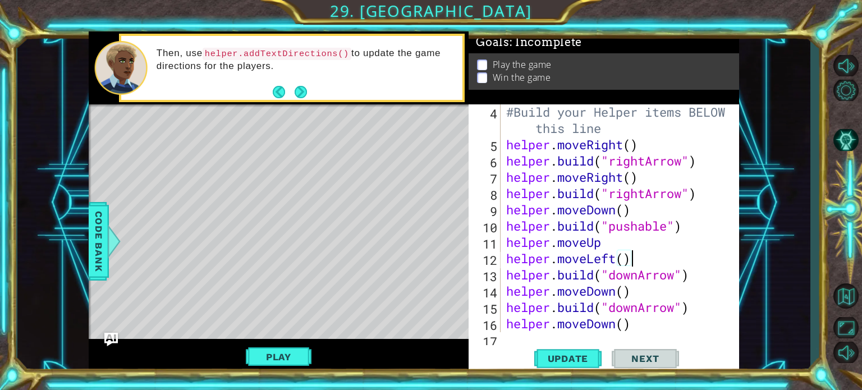
click at [642, 275] on div "#Build your Helper items BELOW this line helper . moveRight ( ) helper . build …" at bounding box center [619, 242] width 230 height 277
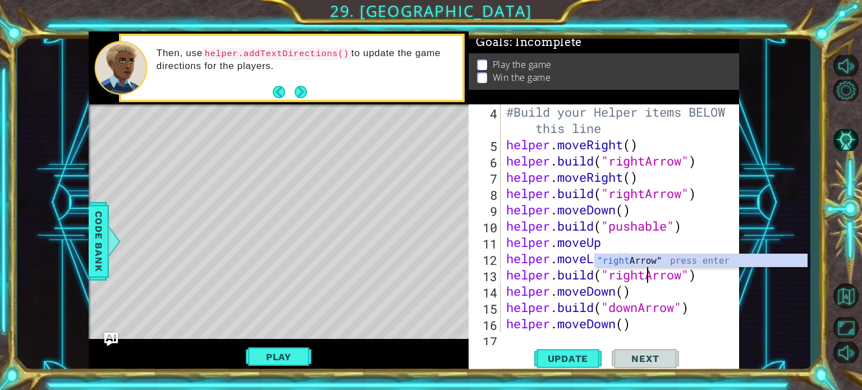
scroll to position [0, 6]
click at [676, 296] on div "#Build your Helper items BELOW this line helper . moveRight ( ) helper . build …" at bounding box center [619, 242] width 230 height 277
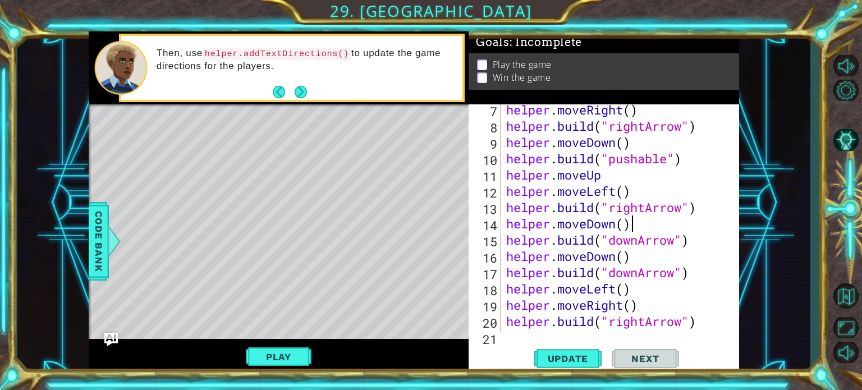
scroll to position [179, 0]
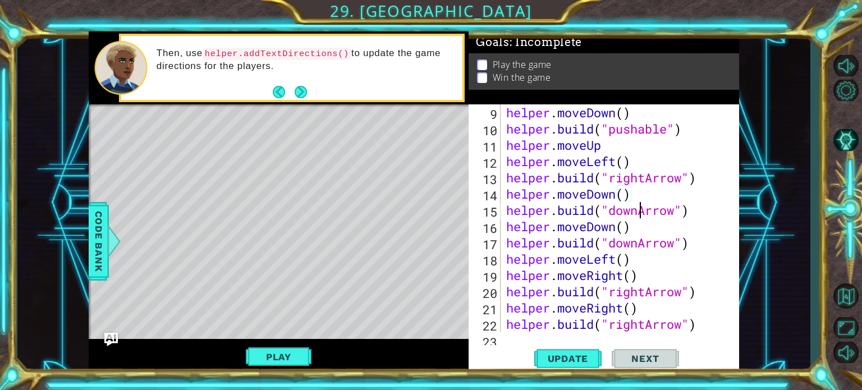
click at [639, 214] on div "helper . moveDown ( ) helper . build ( "pushable" ) helper . moveUp helper . mo…" at bounding box center [619, 234] width 230 height 261
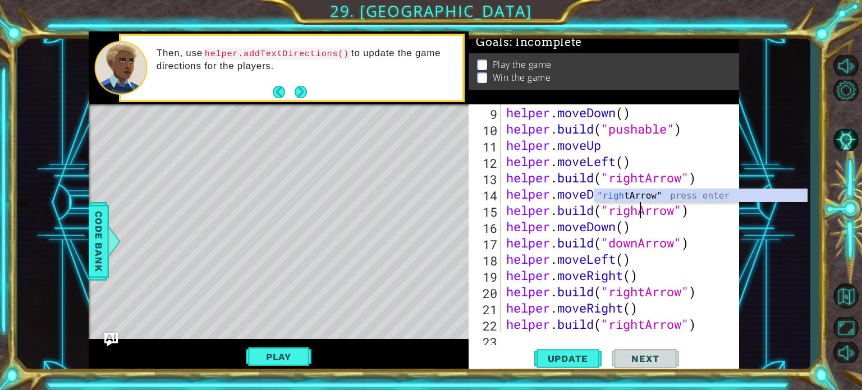
scroll to position [0, 6]
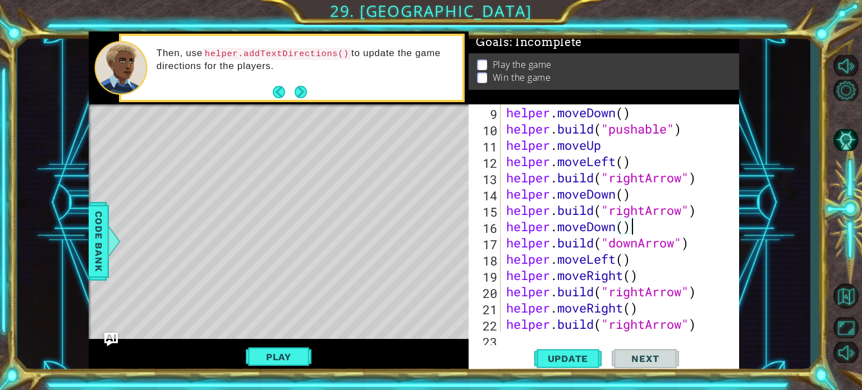
click at [649, 232] on div "helper . moveDown ( ) helper . build ( "pushable" ) helper . moveUp helper . mo…" at bounding box center [619, 234] width 230 height 261
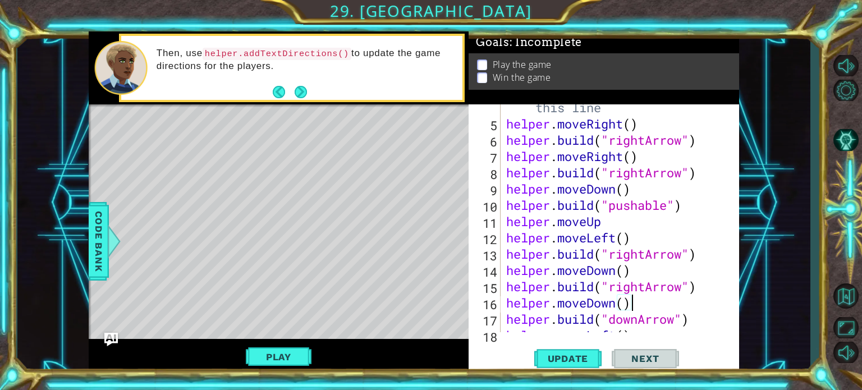
scroll to position [103, 0]
click at [684, 173] on div "#Build your Helper items BELOW this line helper . moveRight ( ) helper . build …" at bounding box center [619, 220] width 230 height 277
click at [613, 193] on div "#Build your Helper items BELOW this line helper . moveRight ( ) helper . build …" at bounding box center [619, 220] width 230 height 277
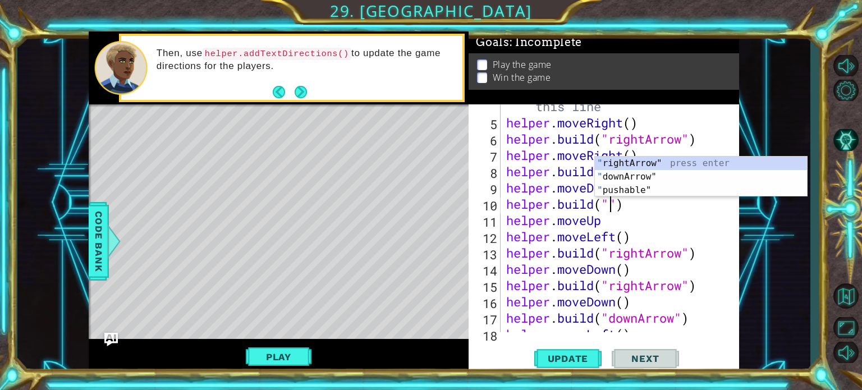
scroll to position [0, 4]
click at [615, 159] on div "" rightArrow" press enter " downArrow" press enter " pushable" press enter" at bounding box center [701, 190] width 212 height 67
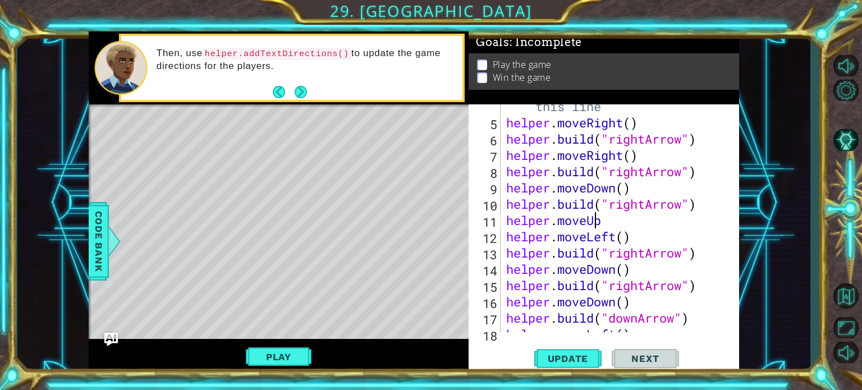
click at [592, 222] on div "#Build your Helper items BELOW this line helper . moveRight ( ) helper . build …" at bounding box center [619, 220] width 230 height 277
click at [609, 223] on div "#Build your Helper items BELOW this line helper . moveRight ( ) helper . build …" at bounding box center [619, 220] width 230 height 277
type textarea "helper.move"
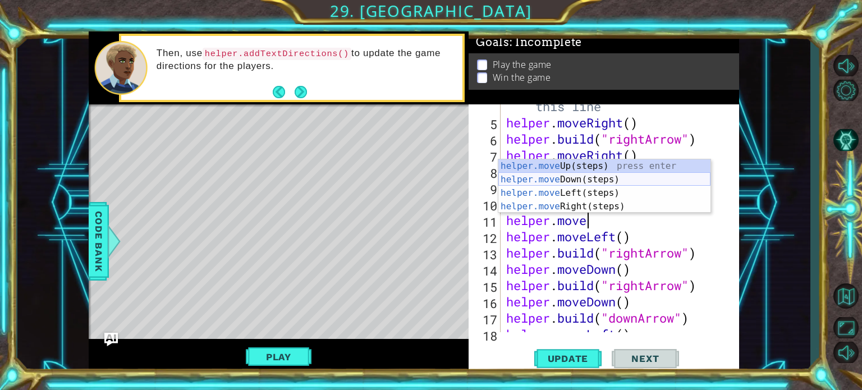
click at [568, 181] on div "helper.move Up(steps) press enter helper.move Down(steps) press enter helper.mo…" at bounding box center [605, 199] width 212 height 81
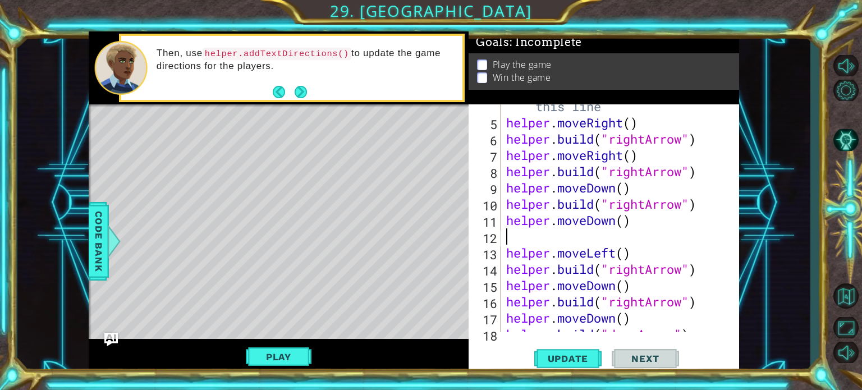
scroll to position [0, 0]
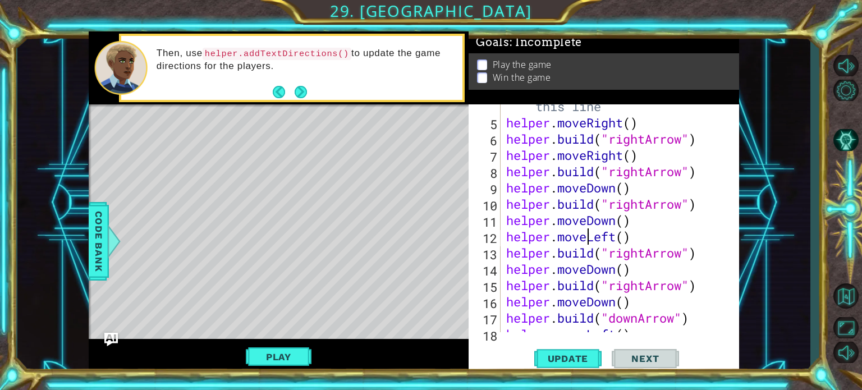
click at [591, 241] on div "#Build your Helper items BELOW this line helper . moveRight ( ) helper . build …" at bounding box center [619, 220] width 230 height 277
click at [586, 255] on div "#Build your Helper items BELOW this line helper . moveRight ( ) helper . build …" at bounding box center [619, 220] width 230 height 277
click at [667, 256] on div "#Build your Helper items BELOW this line helper . moveRight ( ) helper . build …" at bounding box center [619, 220] width 230 height 277
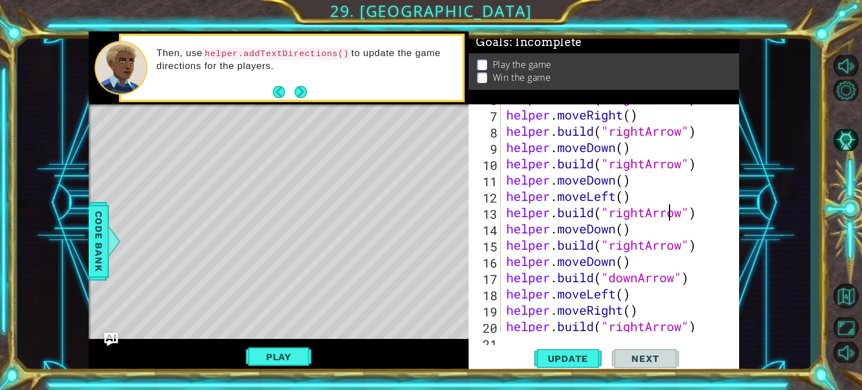
scroll to position [146, 0]
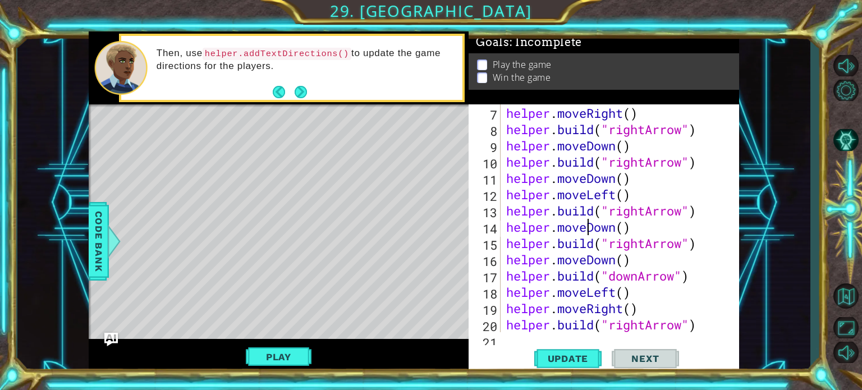
click at [585, 226] on div "helper . build ( "rightArrow" ) helper . moveRight ( ) helper . build ( "rightA…" at bounding box center [619, 219] width 230 height 261
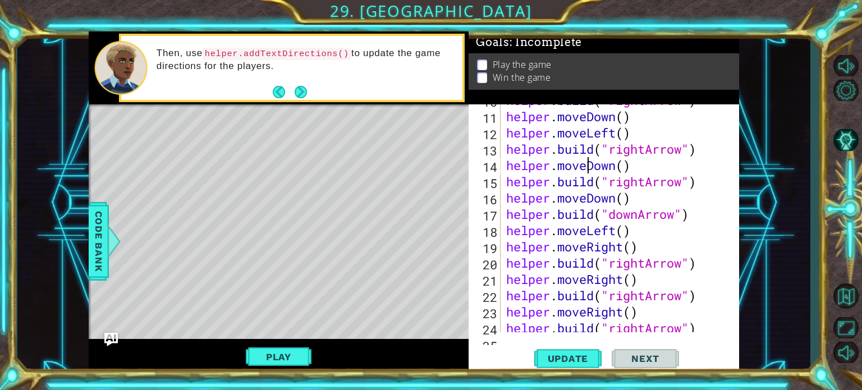
scroll to position [223, 0]
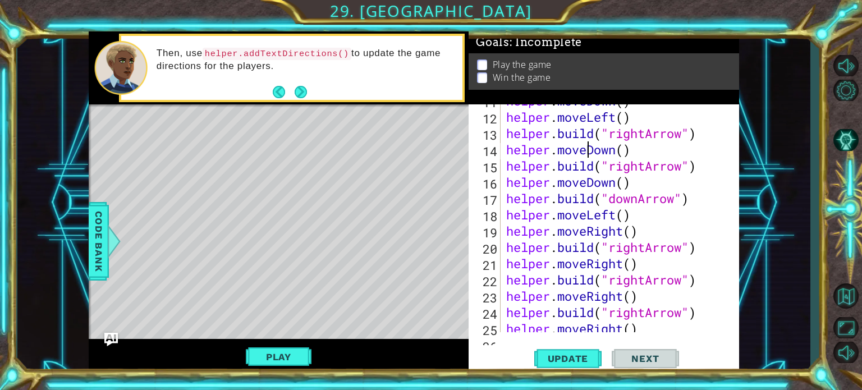
click at [601, 180] on div "helper . moveDown ( ) helper . moveLeft ( ) helper . build ( "rightArrow" ) hel…" at bounding box center [619, 223] width 230 height 261
click at [615, 181] on div "helper . moveDown ( ) helper . moveLeft ( ) helper . build ( "rightArrow" ) hel…" at bounding box center [619, 223] width 230 height 261
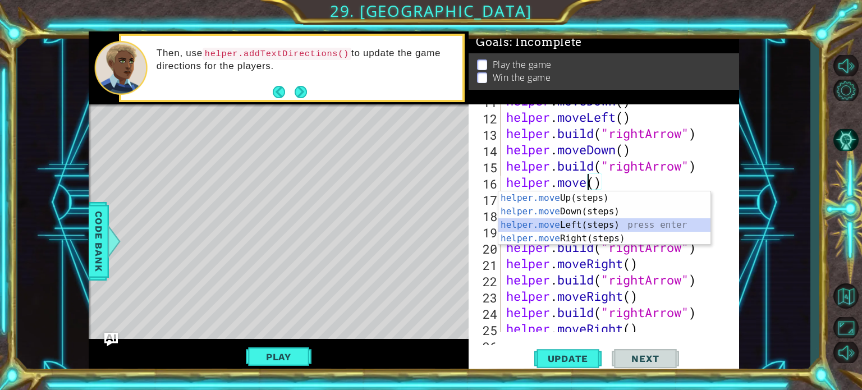
click at [559, 231] on div "helper.move Up(steps) press enter helper.move Down(steps) press enter helper.mo…" at bounding box center [605, 231] width 212 height 81
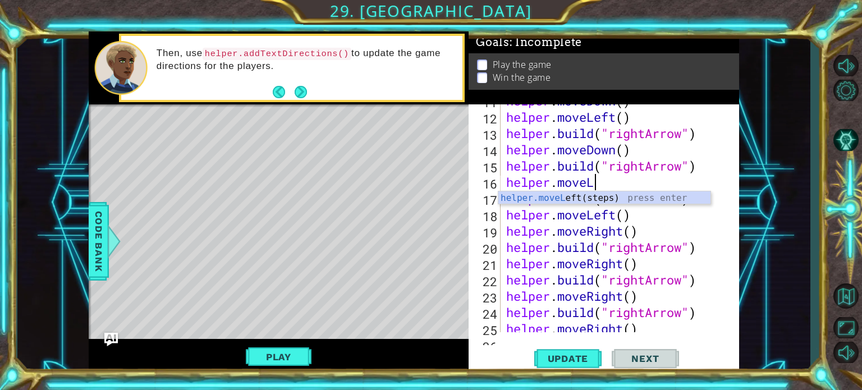
type textarea "helper.move"
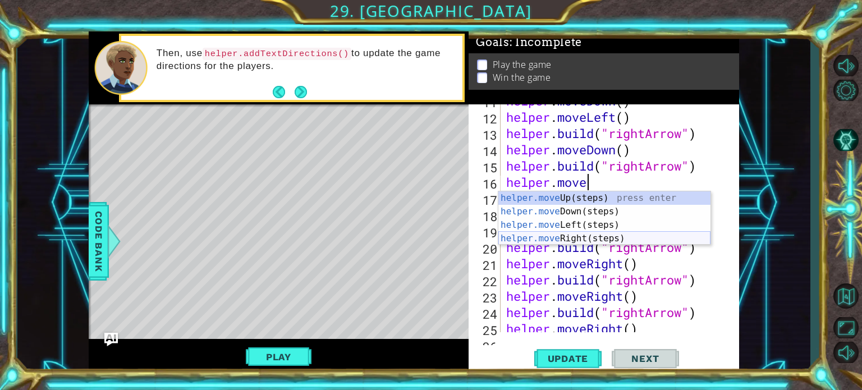
click at [579, 240] on div "helper.move Up(steps) press enter helper.move Down(steps) press enter helper.mo…" at bounding box center [605, 231] width 212 height 81
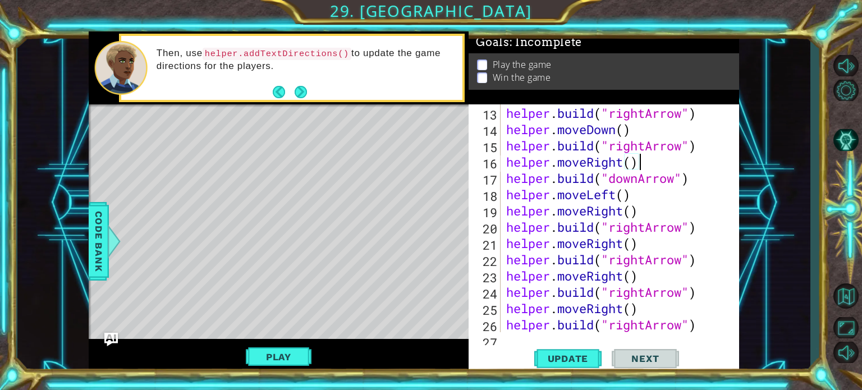
scroll to position [247, 0]
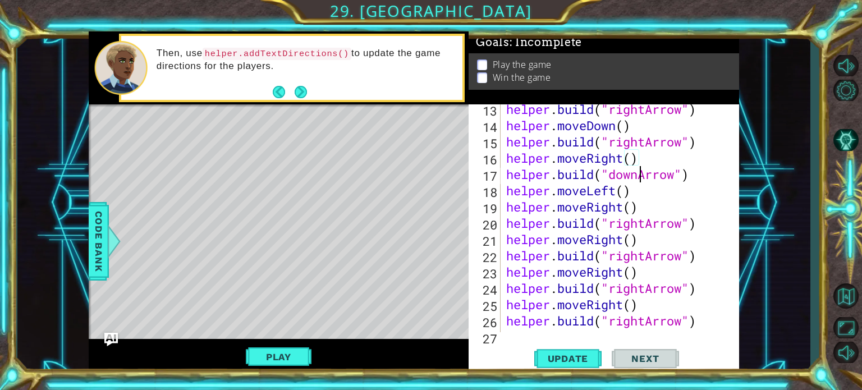
click at [641, 175] on div "helper . build ( "rightArrow" ) helper . moveDown ( ) helper . build ( "rightAr…" at bounding box center [619, 231] width 230 height 261
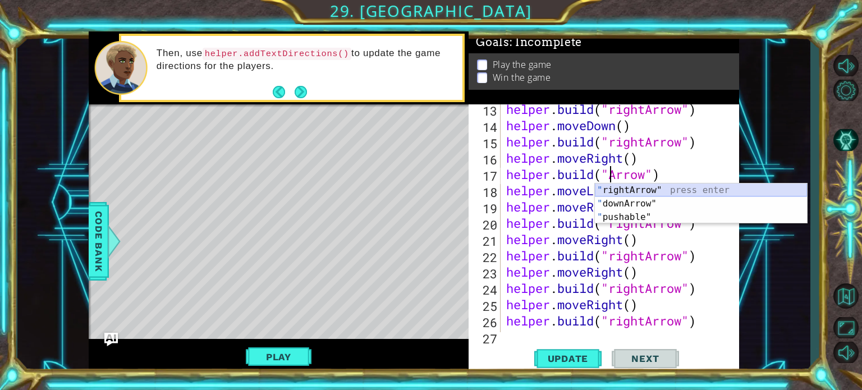
click at [622, 190] on div "" rightArrow" press enter " downArrow" press enter " pushable" press enter" at bounding box center [701, 217] width 212 height 67
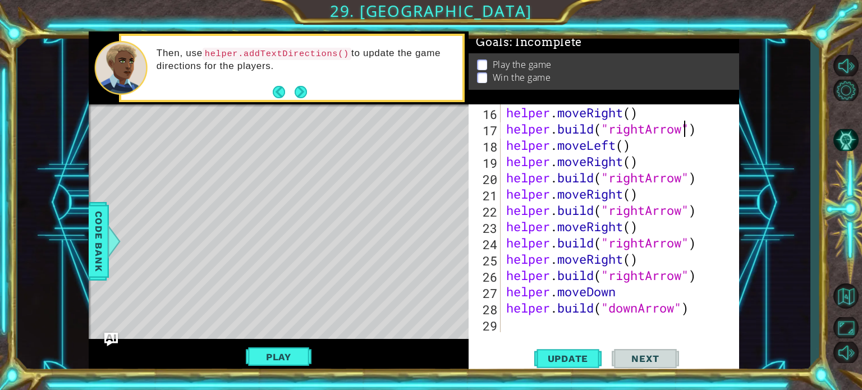
scroll to position [293, 0]
click at [615, 148] on div "helper . moveRight ( ) helper . build ( "rightArrow" ) helper . moveLeft ( ) he…" at bounding box center [619, 234] width 230 height 261
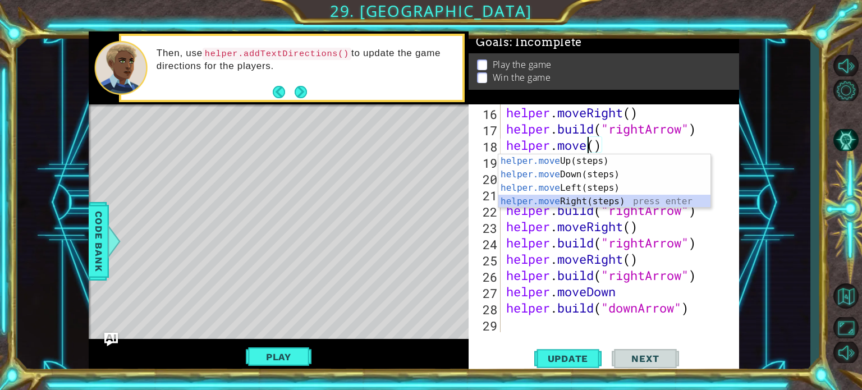
click at [559, 197] on div "helper.move Up(steps) press enter helper.move Down(steps) press enter helper.mo…" at bounding box center [605, 194] width 212 height 81
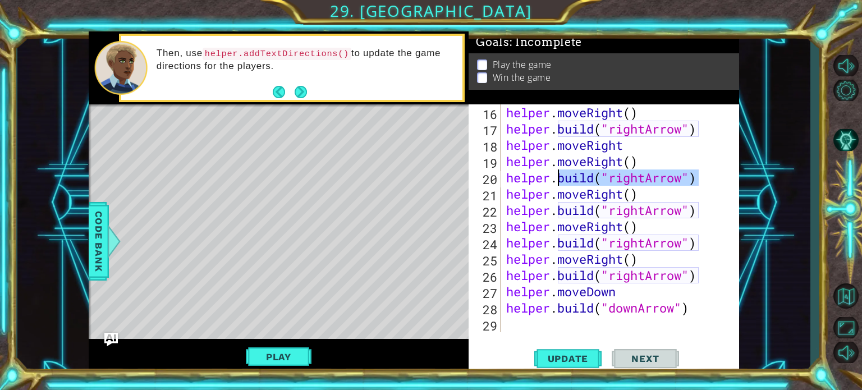
drag, startPoint x: 698, startPoint y: 179, endPoint x: 556, endPoint y: 184, distance: 141.6
click at [556, 184] on div "helper . moveRight ( ) helper . build ( "rightArrow" ) helper . moveRight helpe…" at bounding box center [619, 234] width 230 height 261
click at [635, 164] on div "helper . moveRight ( ) helper . build ( "rightArrow" ) helper . moveRight helpe…" at bounding box center [619, 234] width 230 height 261
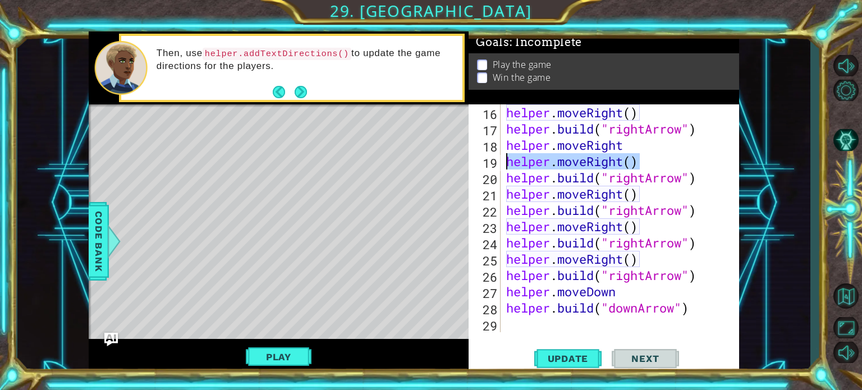
drag, startPoint x: 656, startPoint y: 163, endPoint x: 509, endPoint y: 166, distance: 147.1
click at [509, 166] on div "helper . moveRight ( ) helper . build ( "rightArrow" ) helper . moveRight helpe…" at bounding box center [619, 234] width 230 height 261
drag, startPoint x: 631, startPoint y: 141, endPoint x: 509, endPoint y: 145, distance: 121.9
click at [509, 145] on div "helper . moveRight ( ) helper . build ( "rightArrow" ) helper . moveRight helpe…" at bounding box center [619, 234] width 230 height 261
type textarea "helper.moveRight"
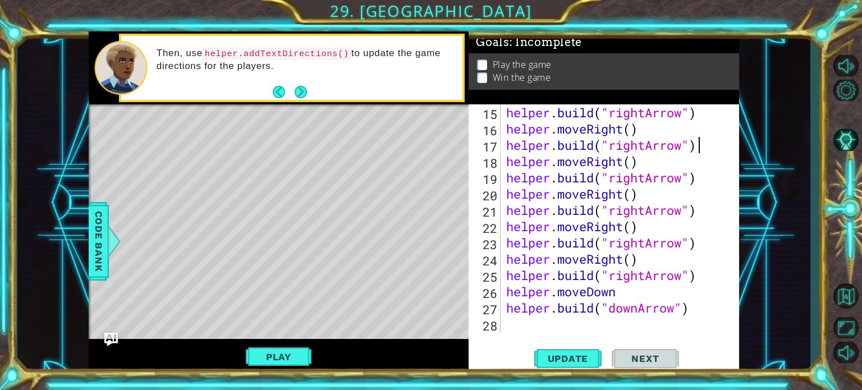
scroll to position [276, 0]
click at [588, 177] on div "helper . build ( "rightArrow" ) helper . moveRight ( ) helper . build ( "rightA…" at bounding box center [619, 234] width 230 height 261
click at [624, 201] on div "helper . build ( "rightArrow" ) helper . moveRight ( ) helper . build ( "rightA…" at bounding box center [619, 234] width 230 height 261
click at [569, 211] on div "helper . build ( "rightArrow" ) helper . moveRight ( ) helper . build ( "rightA…" at bounding box center [619, 234] width 230 height 261
click at [599, 233] on div "helper . build ( "rightArrow" ) helper . moveRight ( ) helper . build ( "rightA…" at bounding box center [619, 234] width 230 height 261
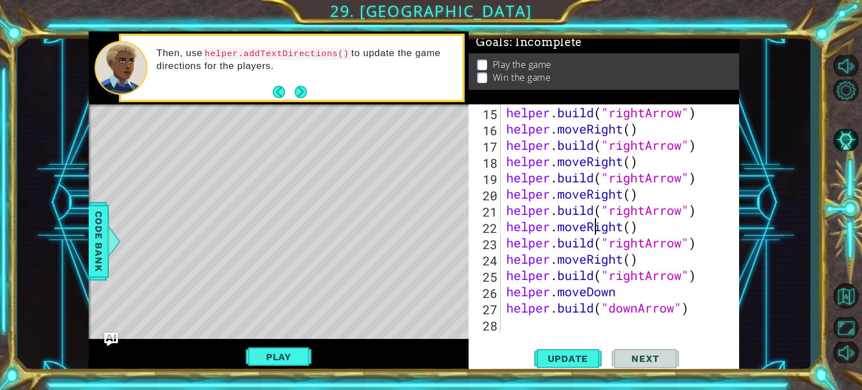
click at [625, 230] on div "helper . build ( "rightArrow" ) helper . moveRight ( ) helper . build ( "rightA…" at bounding box center [619, 234] width 230 height 261
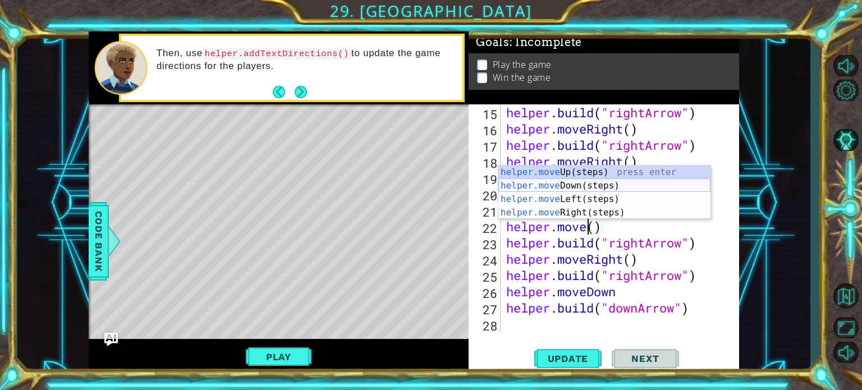
click at [585, 184] on div "helper.move Up(steps) press enter helper.move Down(steps) press enter helper.mo…" at bounding box center [605, 206] width 212 height 81
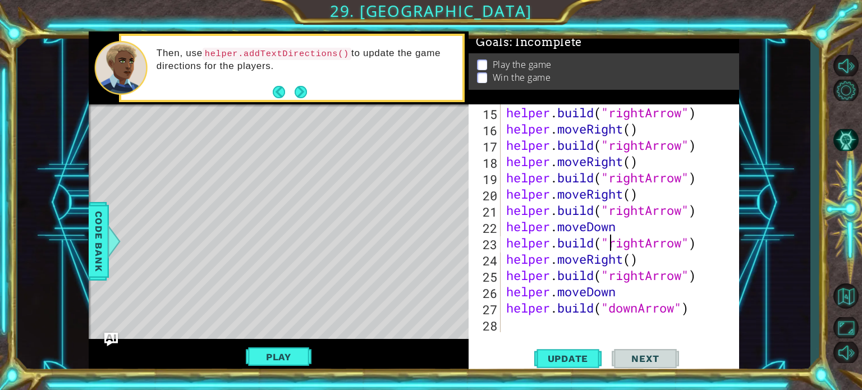
click at [611, 245] on div "helper . build ( "rightArrow" ) helper . moveRight ( ) helper . build ( "rightA…" at bounding box center [619, 234] width 230 height 261
click at [627, 233] on div "helper . build ( "rightArrow" ) helper . moveRight ( ) helper . build ( "rightA…" at bounding box center [619, 234] width 230 height 261
click at [685, 243] on div "helper . build ( "rightArrow" ) helper . moveRight ( ) helper . build ( "rightA…" at bounding box center [619, 234] width 230 height 261
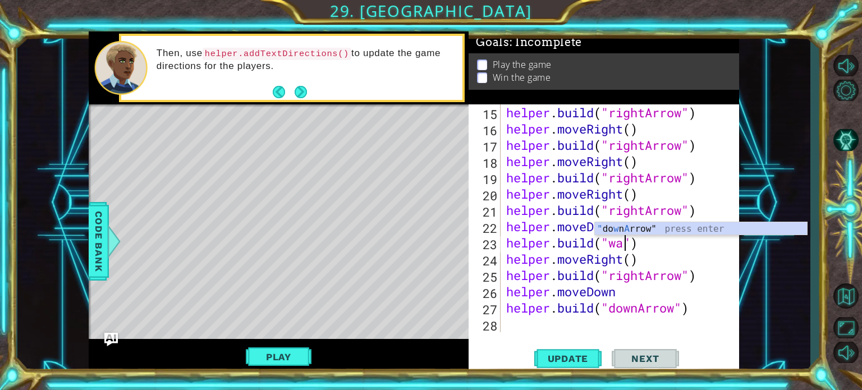
scroll to position [0, 6]
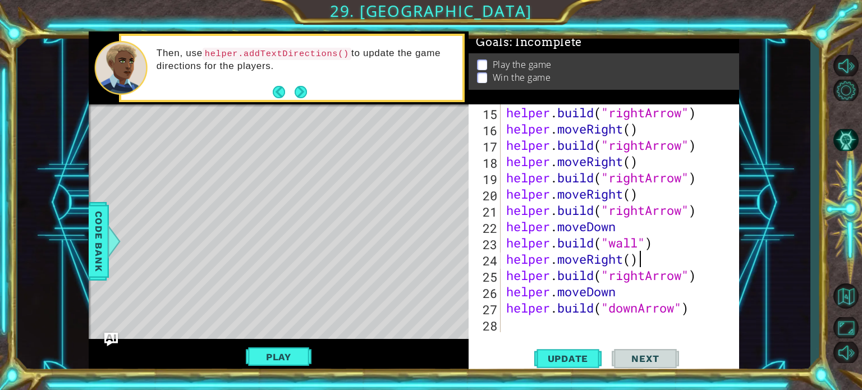
click at [654, 258] on div "helper . build ( "rightArrow" ) helper . moveRight ( ) helper . build ( "rightA…" at bounding box center [619, 234] width 230 height 261
click at [627, 264] on div "helper . build ( "rightArrow" ) helper . moveRight ( ) helper . build ( "rightA…" at bounding box center [619, 234] width 230 height 261
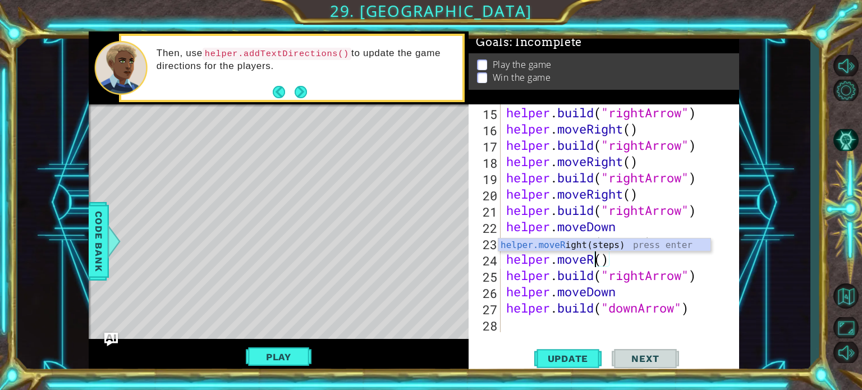
scroll to position [0, 3]
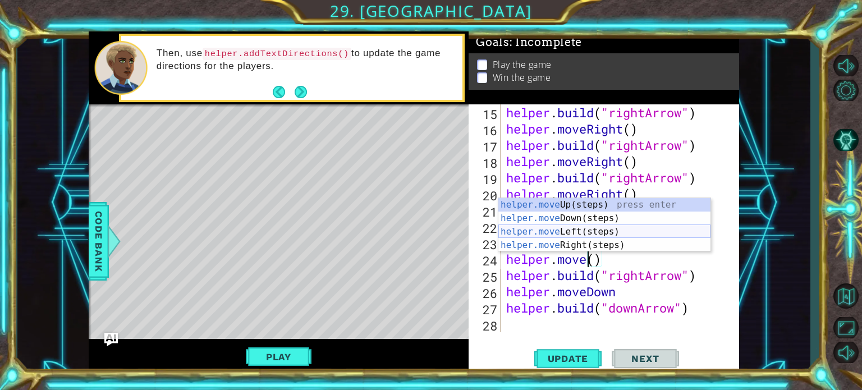
click at [587, 231] on div "helper.move Up(steps) press enter helper.move Down(steps) press enter helper.mo…" at bounding box center [605, 238] width 212 height 81
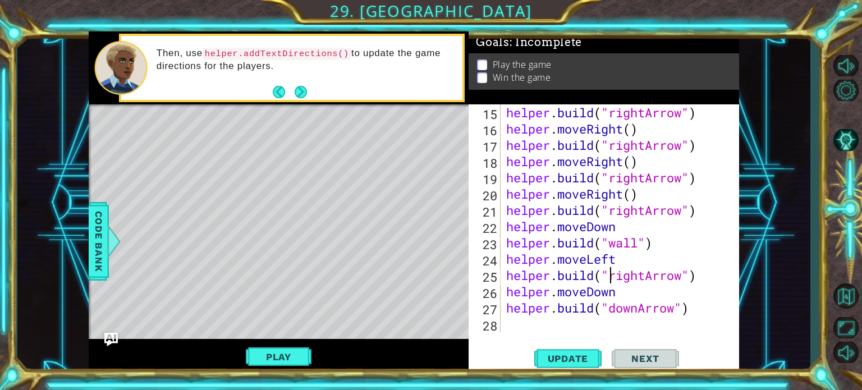
click at [614, 278] on div "helper . build ( "rightArrow" ) helper . moveRight ( ) helper . build ( "rightA…" at bounding box center [619, 234] width 230 height 261
click at [685, 278] on div "helper . build ( "rightArrow" ) helper . moveRight ( ) helper . build ( "rightA…" at bounding box center [619, 234] width 230 height 261
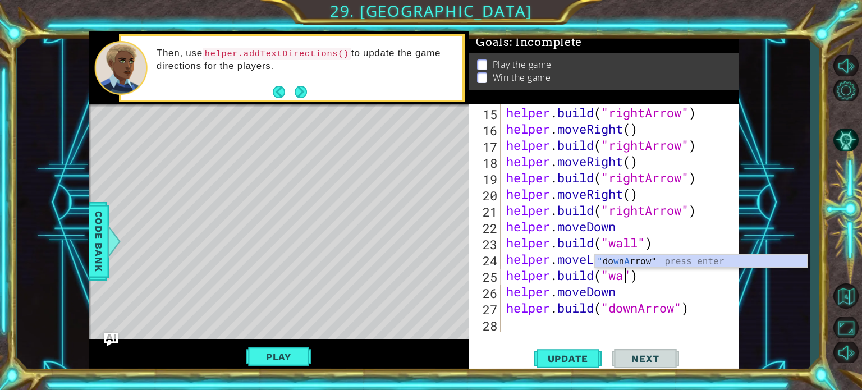
scroll to position [0, 6]
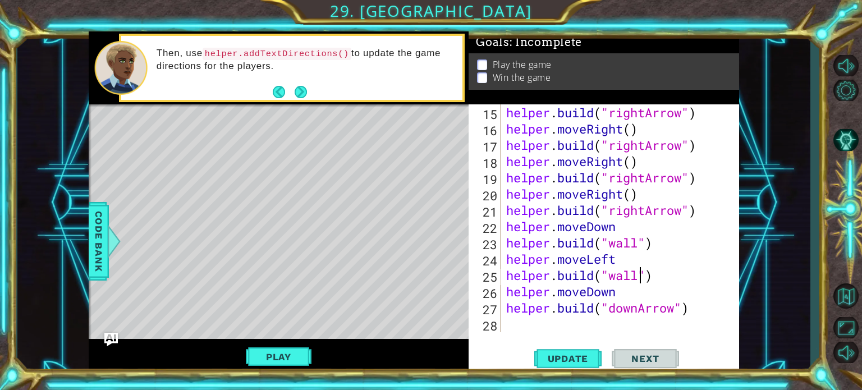
click at [627, 294] on div "helper . build ( "rightArrow" ) helper . moveRight ( ) helper . build ( "rightA…" at bounding box center [619, 234] width 230 height 261
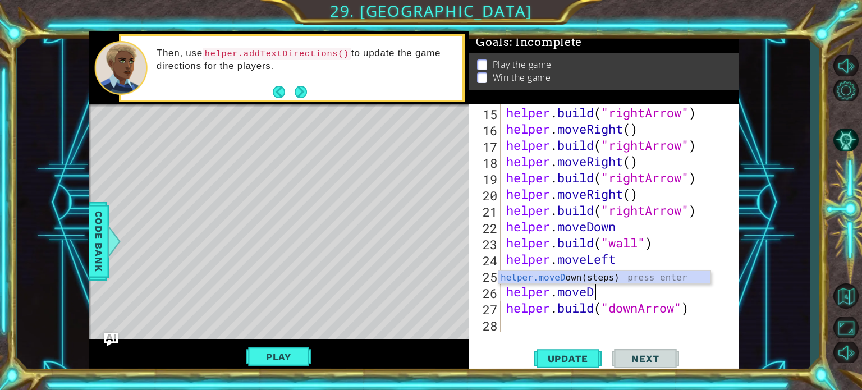
scroll to position [0, 3]
type textarea "helper.moveRi"
click at [590, 282] on div "helper.moveRi ght(steps) press enter" at bounding box center [605, 291] width 212 height 40
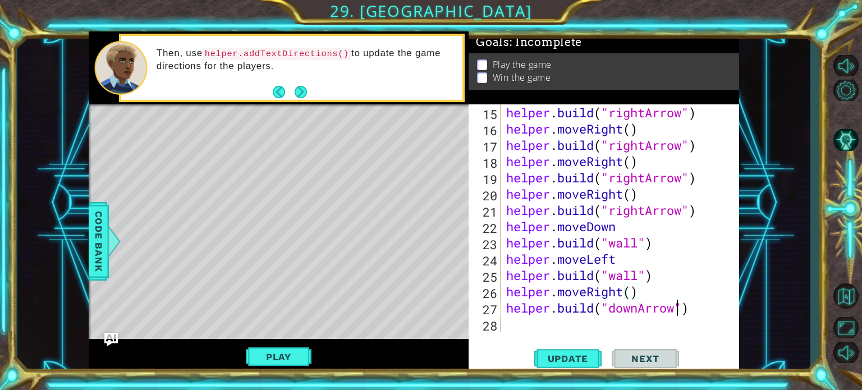
click at [674, 309] on div "helper . build ( "rightArrow" ) helper . moveRight ( ) helper . build ( "rightA…" at bounding box center [619, 234] width 230 height 261
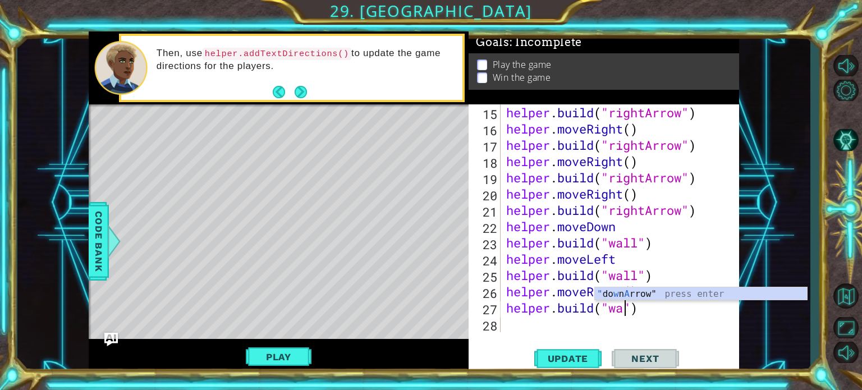
scroll to position [0, 6]
type textarea "[DOMAIN_NAME]("wall")"
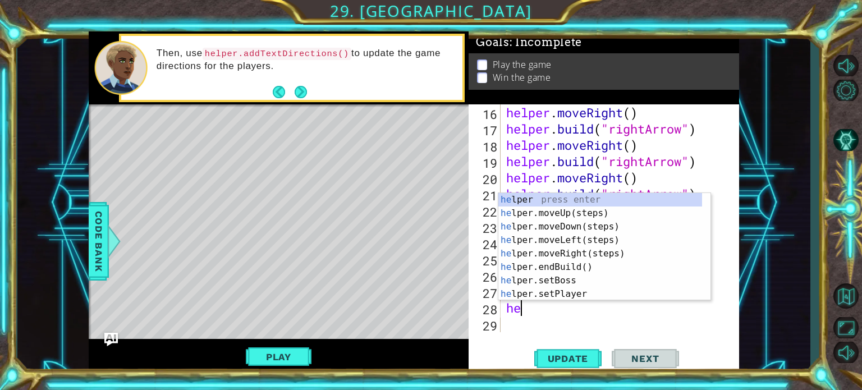
scroll to position [0, 0]
type textarea "helper"
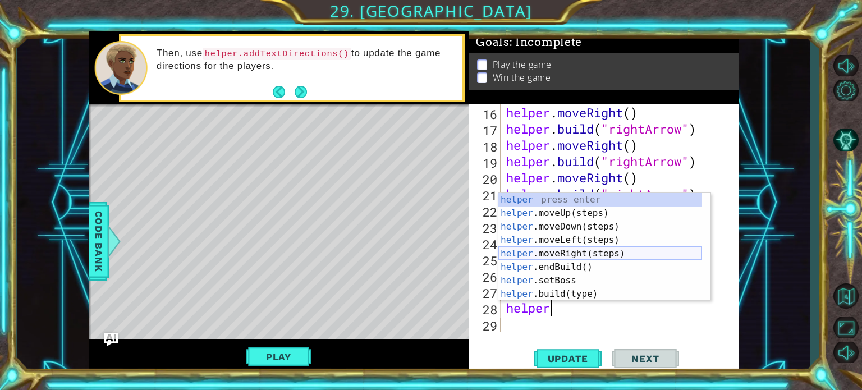
click at [573, 249] on div "helper press enter helper .moveUp(steps) press enter helper .moveDown(steps) pr…" at bounding box center [601, 260] width 204 height 135
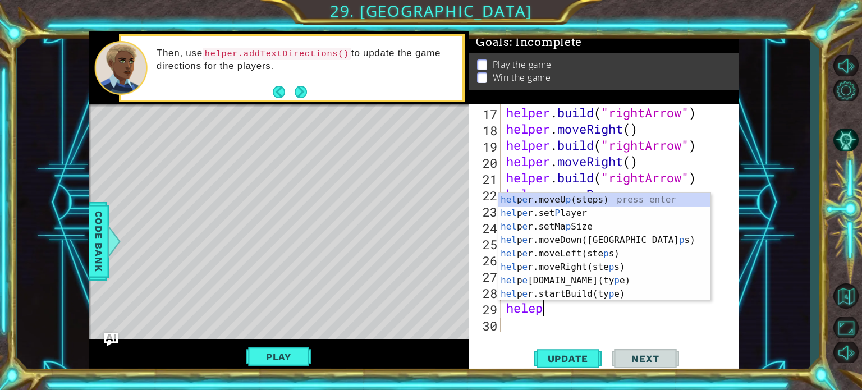
scroll to position [0, 0]
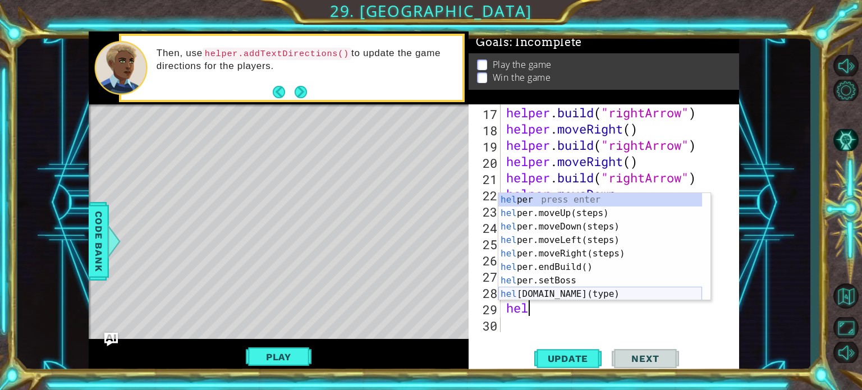
click at [546, 291] on div "hel per press enter hel per.moveUp(steps) press enter hel per.moveDown(steps) p…" at bounding box center [601, 260] width 204 height 135
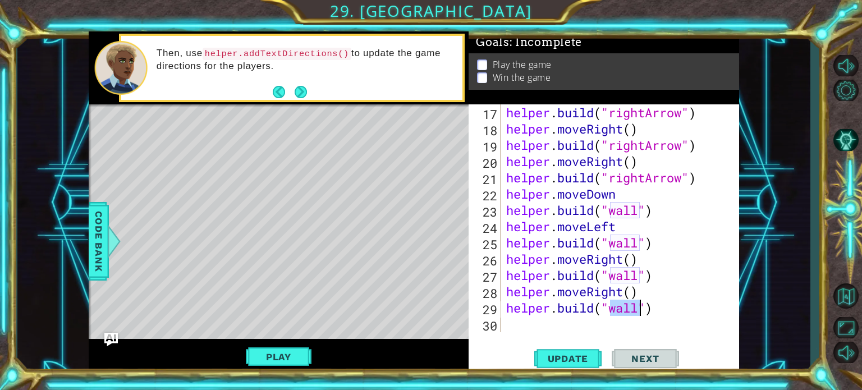
scroll to position [326, 0]
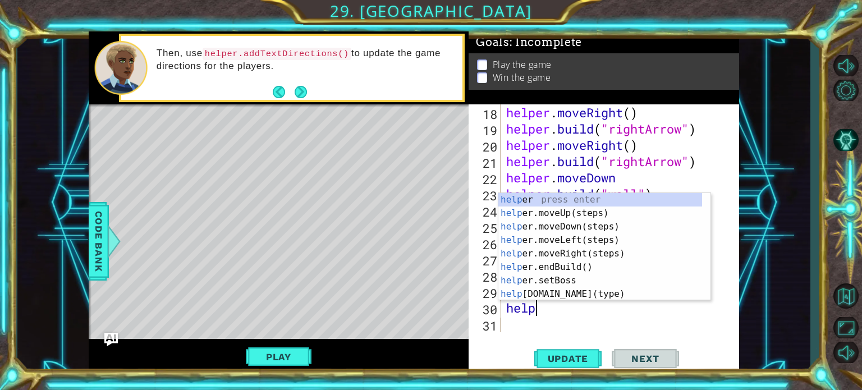
type textarea "[DOMAIN_NAME]("wall")helpe"
click at [547, 246] on div "helpe r press enter helpe [PERSON_NAME]moveUp(steps) press enter helpe r.moveDo…" at bounding box center [601, 260] width 204 height 135
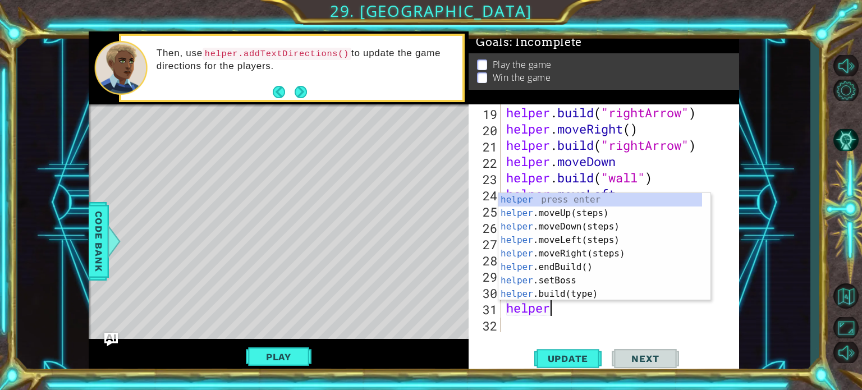
scroll to position [0, 1]
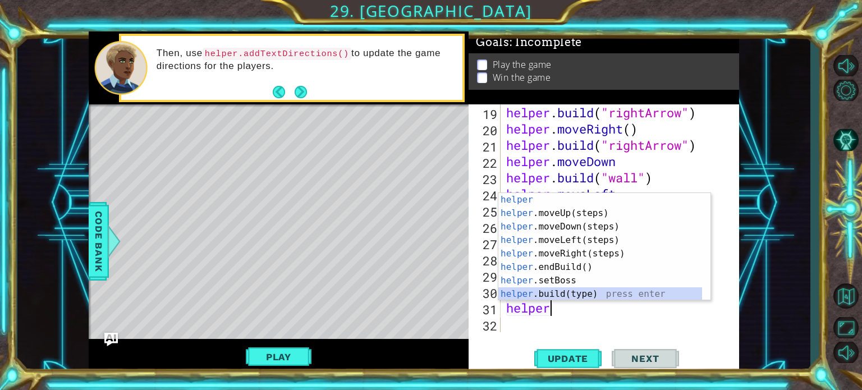
click at [528, 293] on div "helper press enter helper .moveUp(steps) press enter helper .moveDown(steps) pr…" at bounding box center [601, 260] width 204 height 135
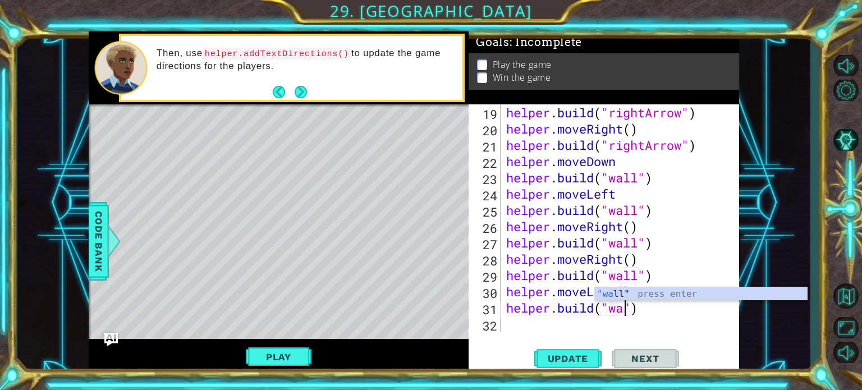
scroll to position [0, 6]
type textarea "[DOMAIN_NAME]("wall")"
click at [514, 330] on div "helper . build ( "rightArrow" ) helper . moveRight ( ) helper . build ( "rightA…" at bounding box center [619, 234] width 230 height 261
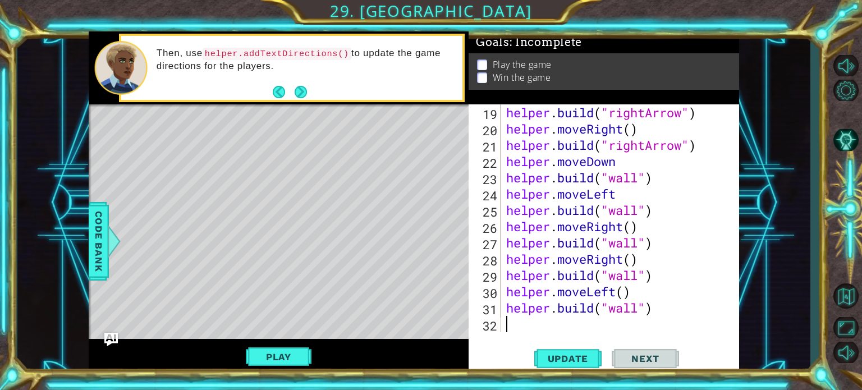
click at [614, 298] on div "helper . build ( "rightArrow" ) helper . moveRight ( ) helper . build ( "rightA…" at bounding box center [619, 234] width 230 height 261
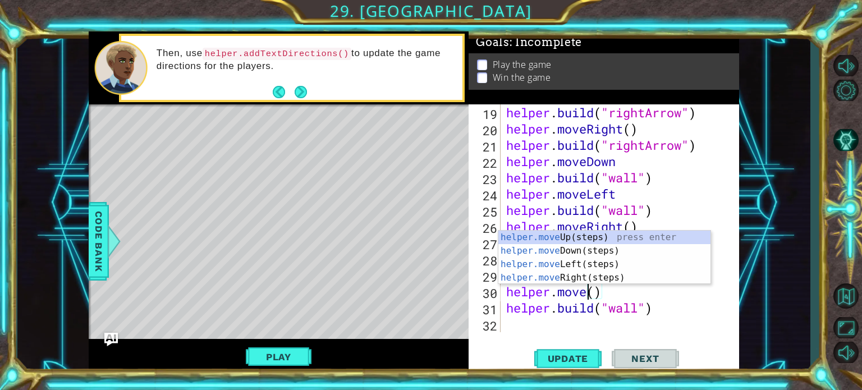
scroll to position [0, 3]
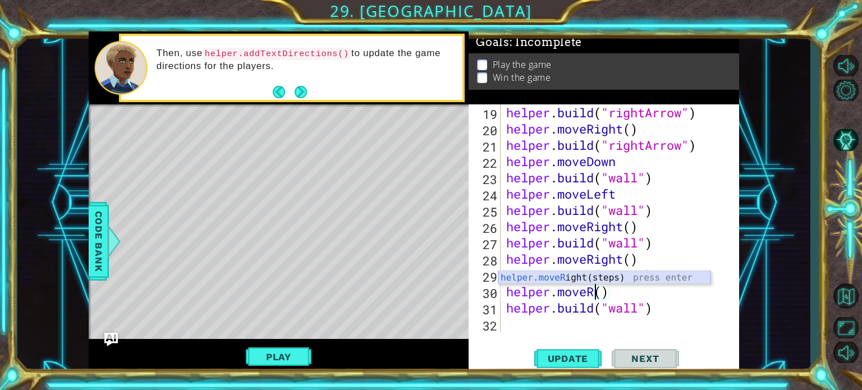
click at [595, 278] on div "helper.moveR ight(steps) press enter" at bounding box center [605, 291] width 212 height 40
type textarea "helper.moveRight"
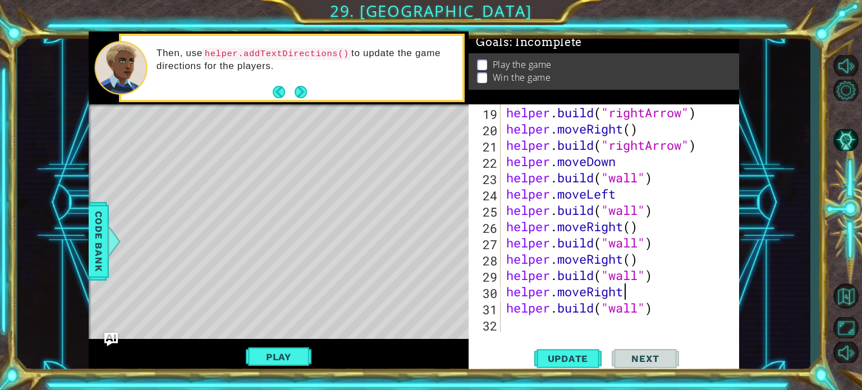
click at [594, 323] on div "helper . build ( "rightArrow" ) helper . moveRight ( ) helper . build ( "rightA…" at bounding box center [619, 234] width 230 height 261
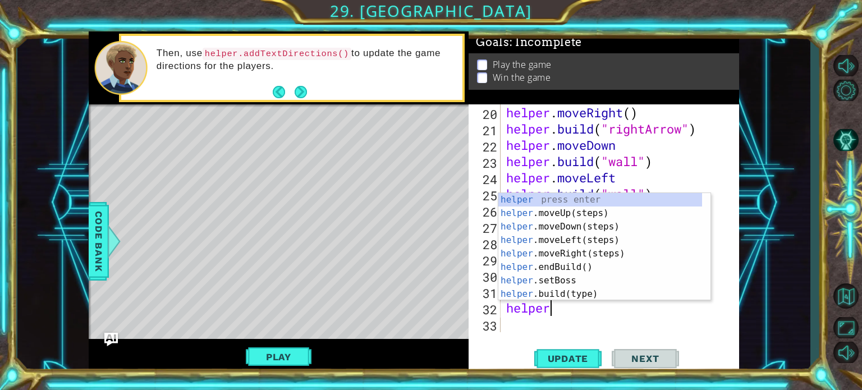
scroll to position [0, 1]
click at [577, 290] on div "helper press enter helper .moveUp(steps) press enter helper .moveDown(steps) pr…" at bounding box center [601, 260] width 204 height 135
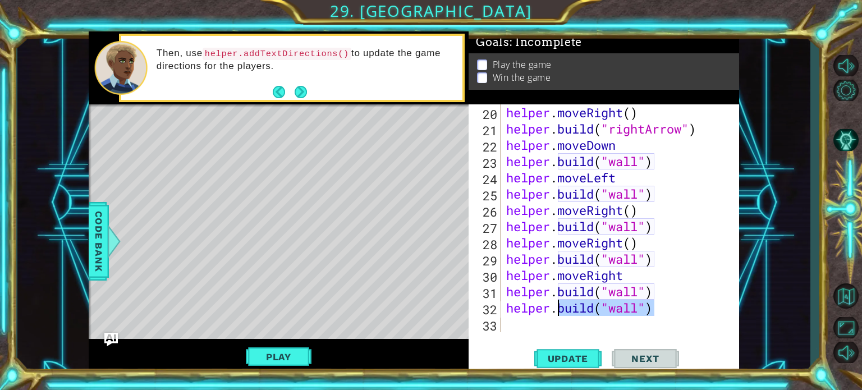
drag, startPoint x: 656, startPoint y: 312, endPoint x: 561, endPoint y: 306, distance: 94.5
click at [561, 306] on div "helper . moveRight ( ) helper . build ( "rightArrow" ) helper . moveDown helper…" at bounding box center [619, 234] width 230 height 261
type textarea "helper."
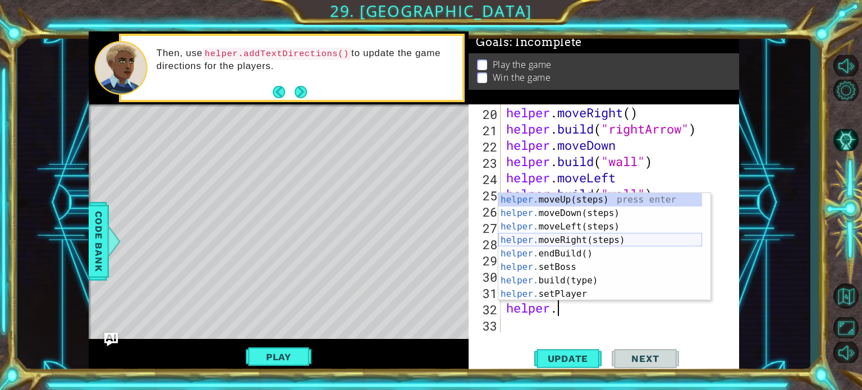
click at [571, 240] on div "helper. moveUp(steps) press enter helper. moveDown(steps) press enter helper. m…" at bounding box center [601, 260] width 204 height 135
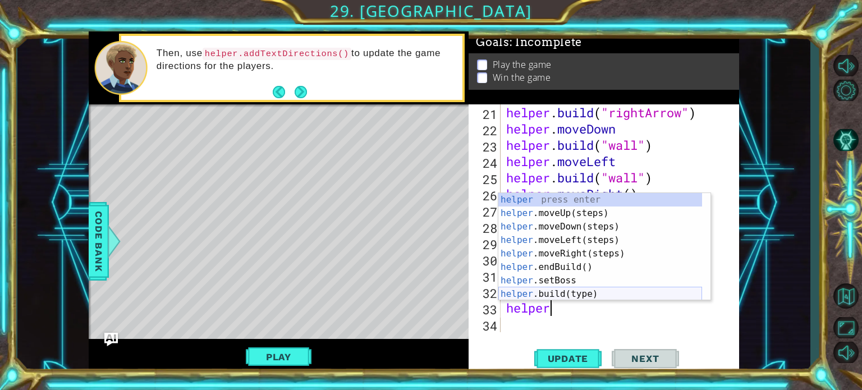
click at [536, 290] on div "helper press enter helper .moveUp(steps) press enter helper .moveDown(steps) pr…" at bounding box center [601, 260] width 204 height 135
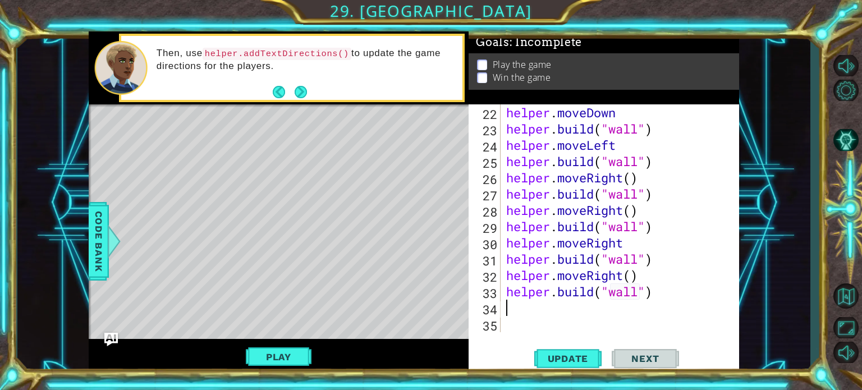
scroll to position [391, 0]
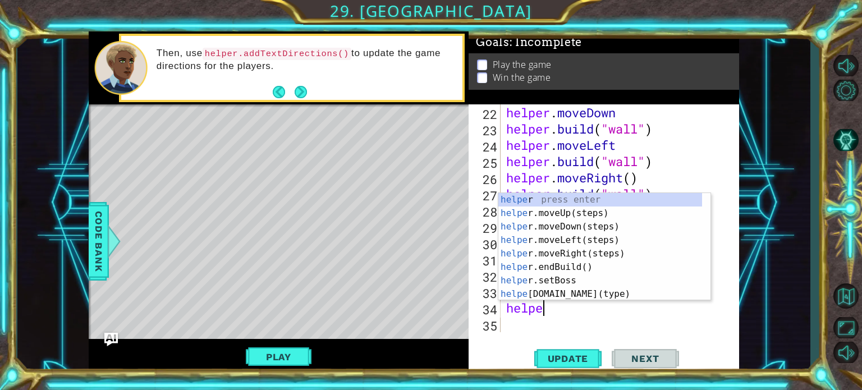
type textarea "[DOMAIN_NAME]("wall")helper"
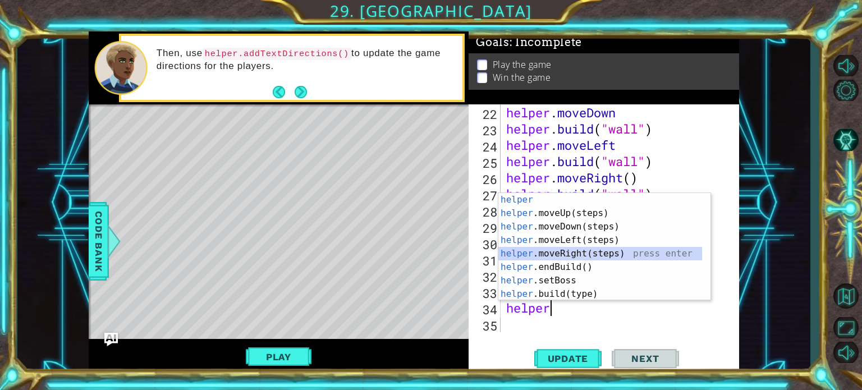
click at [543, 250] on div "helper press enter helper .moveUp(steps) press enter helper .moveDown(steps) pr…" at bounding box center [601, 260] width 204 height 135
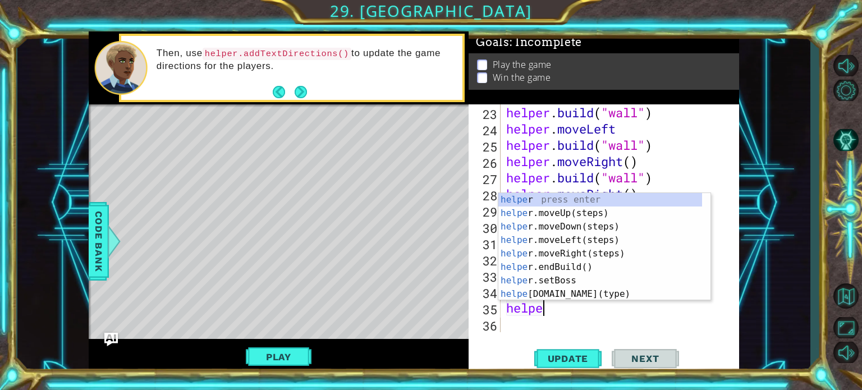
scroll to position [0, 1]
click at [551, 290] on div "helper press enter helper .moveUp(steps) press enter helper .moveDown(steps) pr…" at bounding box center [601, 260] width 204 height 135
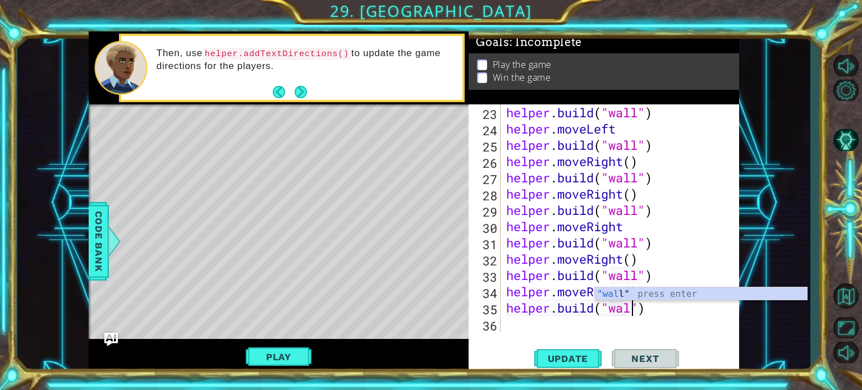
scroll to position [0, 6]
type textarea "[DOMAIN_NAME]("wall")"
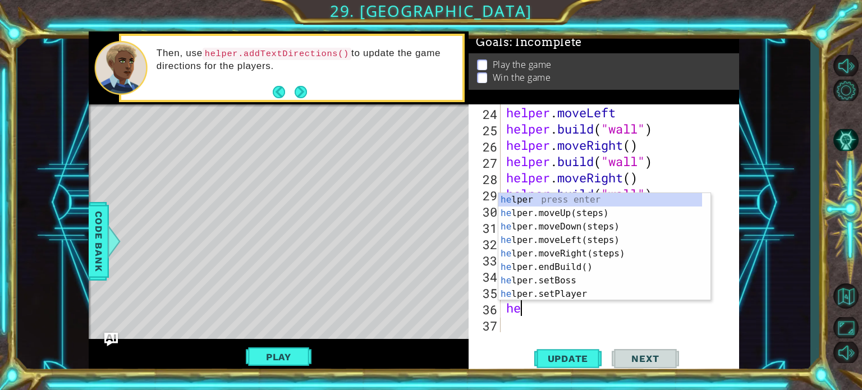
scroll to position [0, 0]
type textarea "helper"
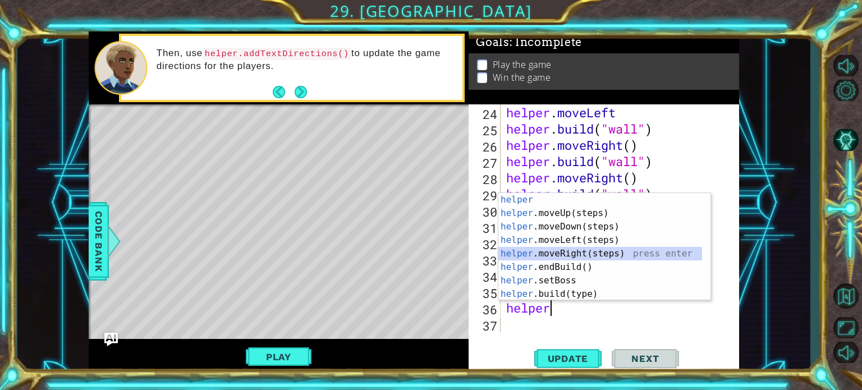
click at [550, 249] on div "helper press enter helper .moveUp(steps) press enter helper .moveDown(steps) pr…" at bounding box center [601, 260] width 204 height 135
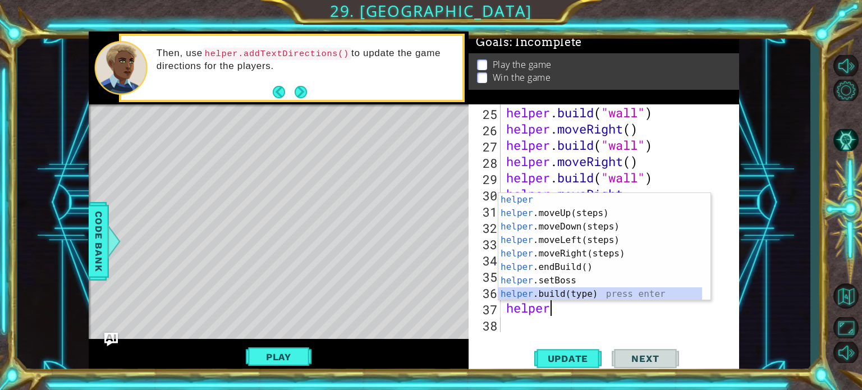
click at [557, 294] on div "helper press enter helper .moveUp(steps) press enter helper .moveDown(steps) pr…" at bounding box center [601, 260] width 204 height 135
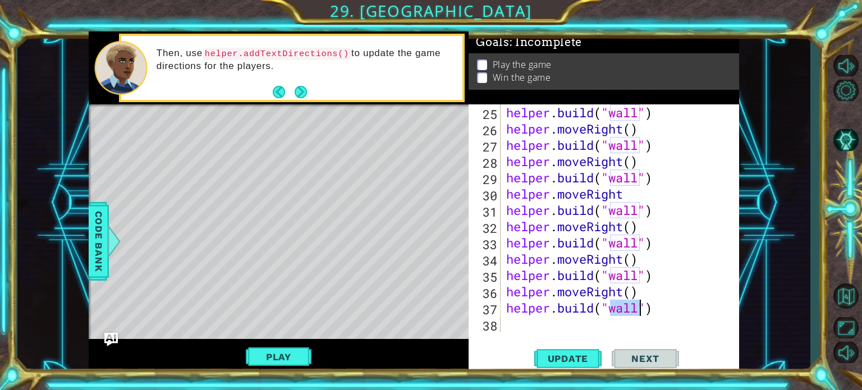
scroll to position [0, 4]
type textarea "[DOMAIN_NAME]("spikes")"
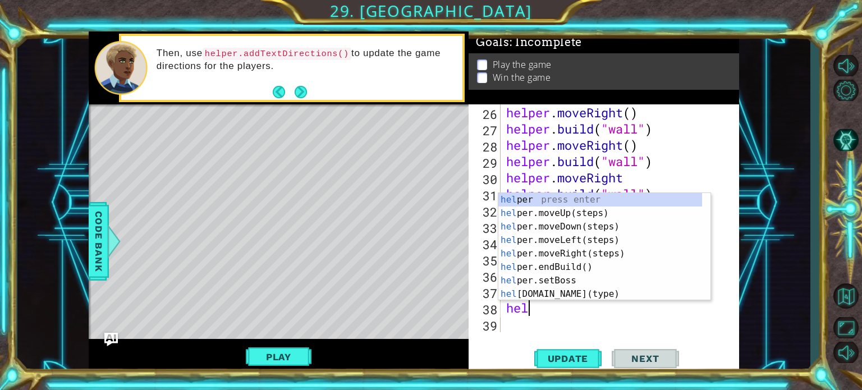
scroll to position [0, 0]
type textarea "helper"
click at [549, 273] on div "helper press enter helper .moveUp(steps) press enter helper .moveDown(steps) pr…" at bounding box center [601, 260] width 204 height 135
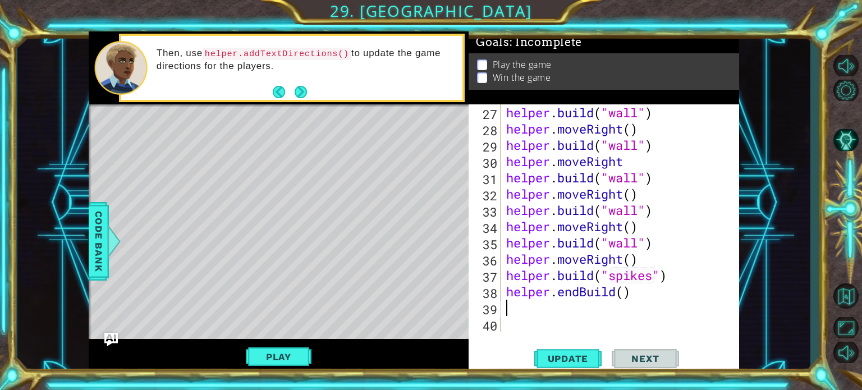
scroll to position [472, 0]
drag, startPoint x: 642, startPoint y: 298, endPoint x: 560, endPoint y: 296, distance: 82.0
click at [560, 296] on div "helper . build ( "wall" ) helper . moveRight ( ) helper . build ( "wall" ) help…" at bounding box center [619, 234] width 230 height 261
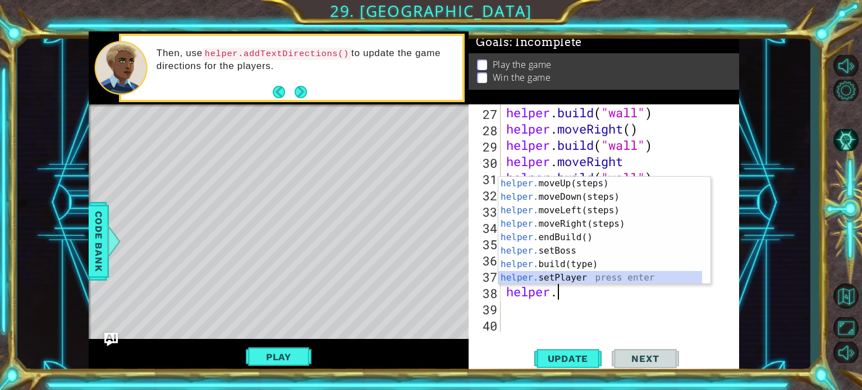
click at [546, 276] on div "helper. moveUp(steps) press enter helper. moveDown(steps) press enter helper. m…" at bounding box center [601, 244] width 204 height 135
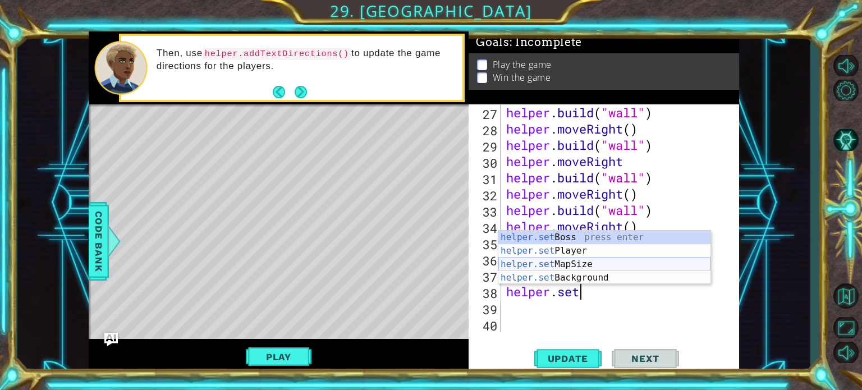
click at [580, 266] on div "helper.set Boss press enter helper.set Player press enter helper.set MapSize pr…" at bounding box center [605, 271] width 212 height 81
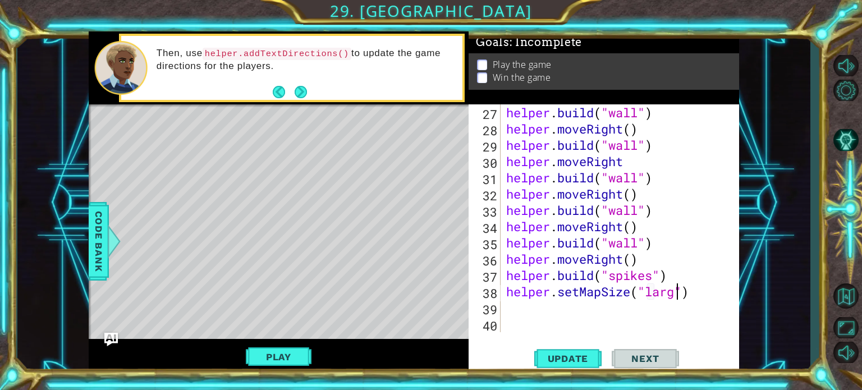
scroll to position [0, 7]
type textarea "helper.setMapSize("large")"
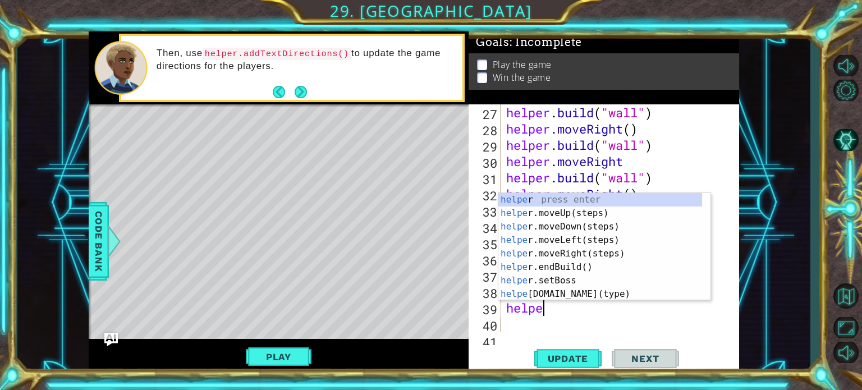
scroll to position [0, 1]
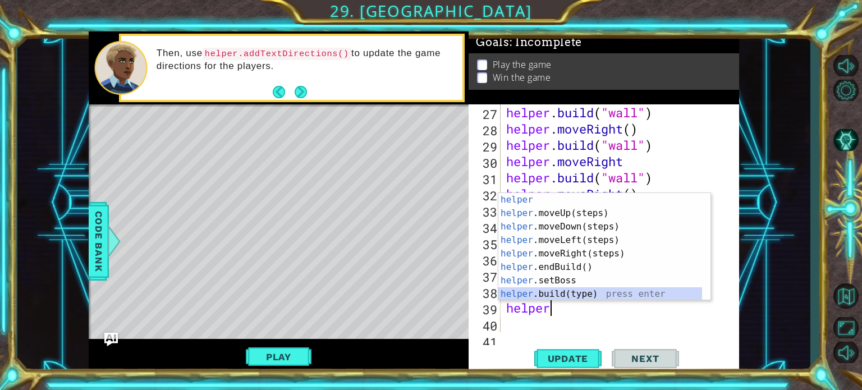
click at [558, 290] on div "helper press enter helper .moveUp(steps) press enter helper .moveDown(steps) pr…" at bounding box center [601, 260] width 204 height 135
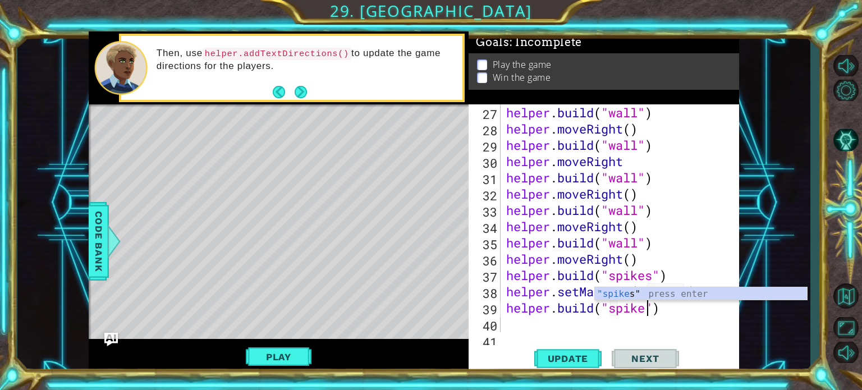
type textarea "[DOMAIN_NAME]("spikes")"
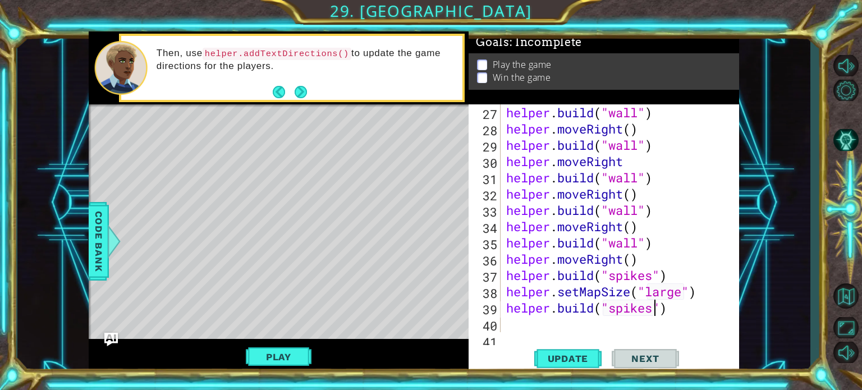
scroll to position [488, 0]
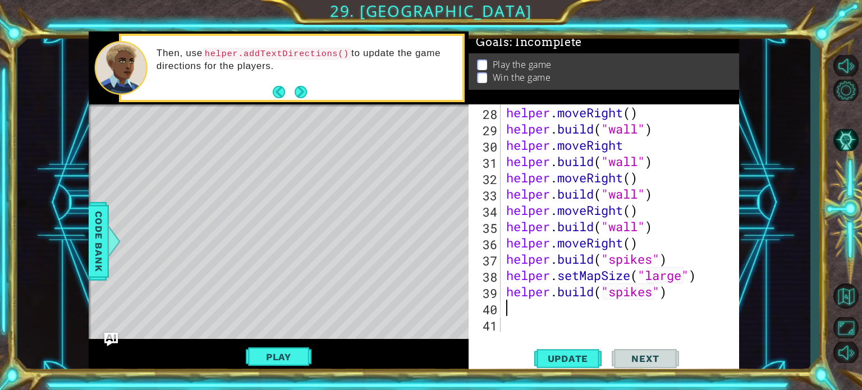
click at [533, 305] on div "helper . moveRight ( ) helper . build ( "wall" ) helper . moveRight helper . bu…" at bounding box center [619, 234] width 230 height 261
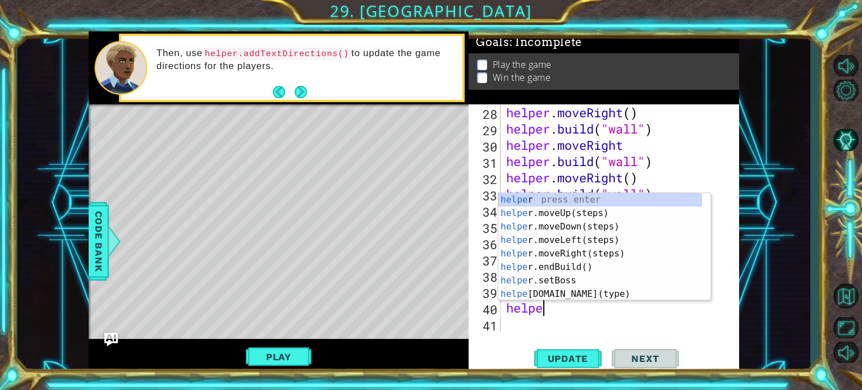
scroll to position [0, 1]
click at [543, 284] on div "helper press enter helper .moveUp(steps) press enter helper .moveDown(steps) pr…" at bounding box center [601, 260] width 204 height 135
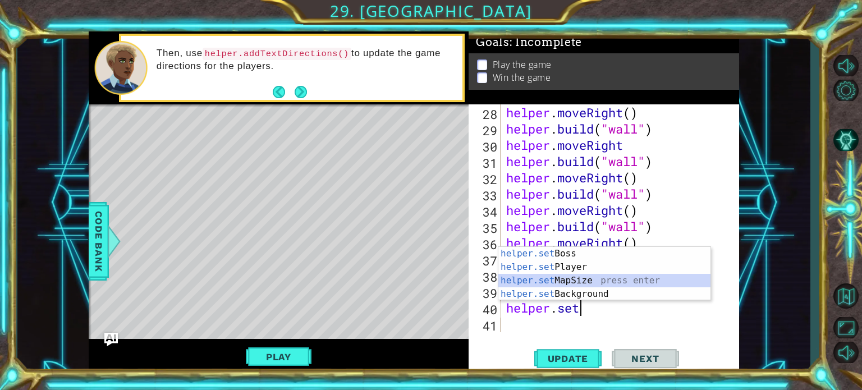
click at [611, 282] on div "helper.set Boss press enter helper.set Player press enter helper.set MapSize pr…" at bounding box center [605, 287] width 212 height 81
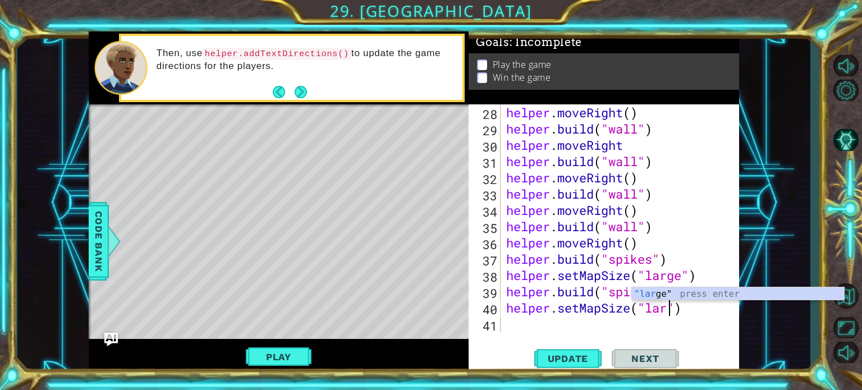
scroll to position [0, 7]
type textarea "helper.setMapSize("large")"
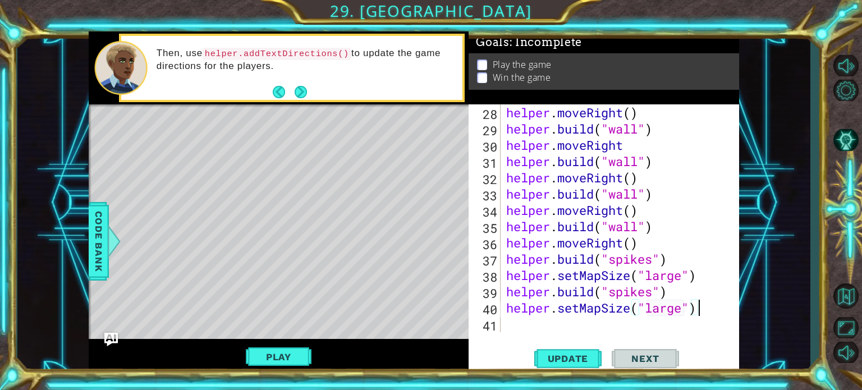
click at [701, 313] on div "helper . moveRight ( ) helper . build ( "wall" ) helper . moveRight helper . bu…" at bounding box center [619, 234] width 230 height 261
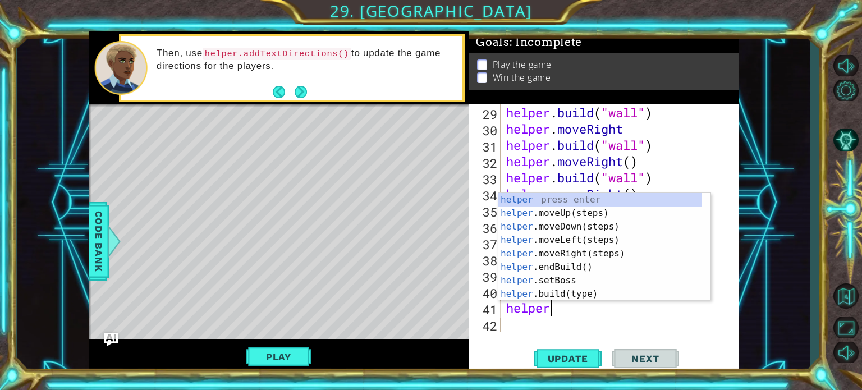
scroll to position [0, 1]
click at [558, 275] on div "helper press enter helper .moveUp(steps) press enter helper .moveDown(steps) pr…" at bounding box center [601, 260] width 204 height 135
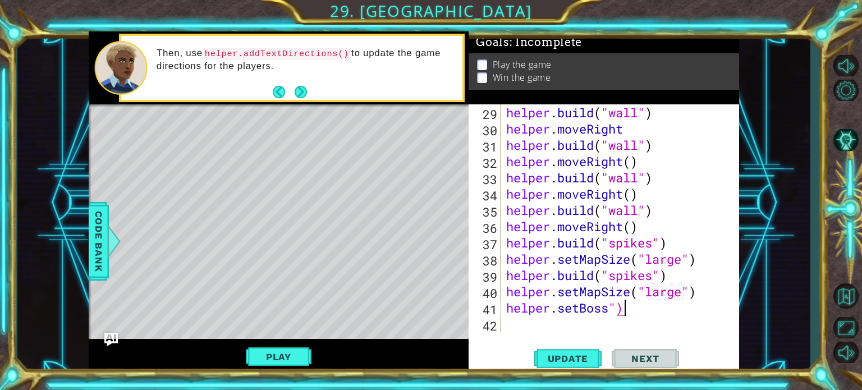
click at [638, 309] on div "helper . build ( "wall" ) helper . moveRight helper . build ( "wall" ) helper .…" at bounding box center [619, 234] width 230 height 261
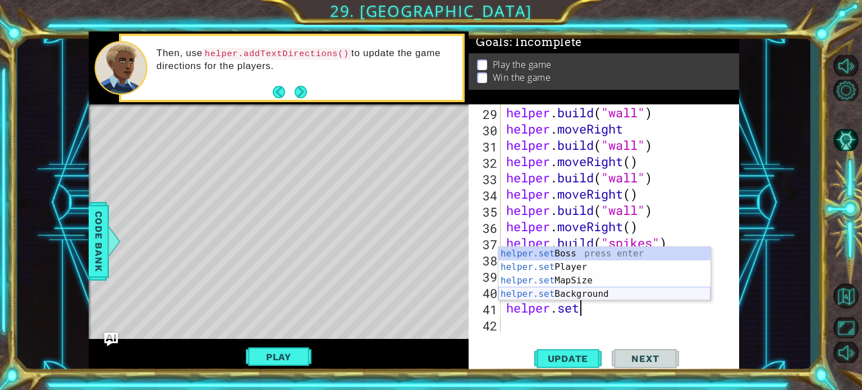
click at [607, 291] on div "helper.set Boss press enter helper.set Player press enter helper.set MapSize pr…" at bounding box center [605, 287] width 212 height 81
type textarea "helper.setBackground("crystal")"
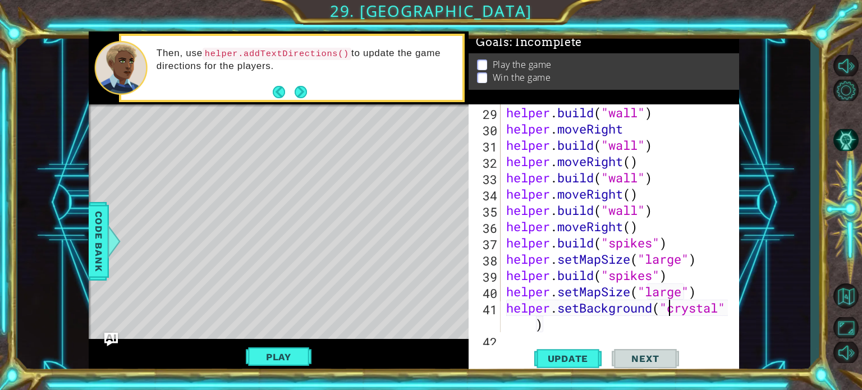
scroll to position [521, 0]
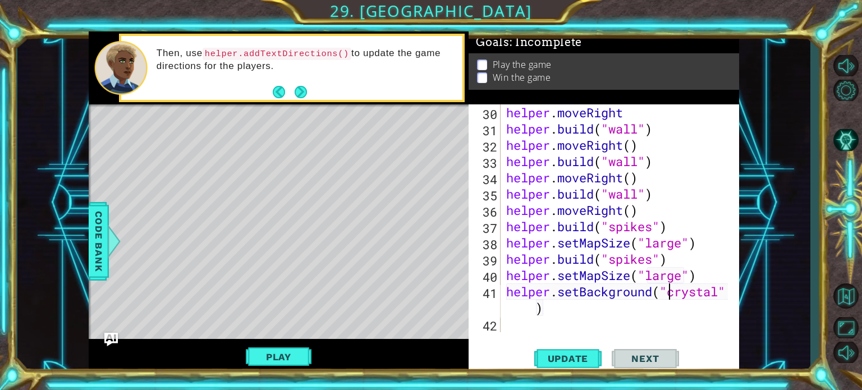
click at [602, 318] on div "helper . moveRight helper . build ( "wall" ) helper . moveRight ( ) helper . bu…" at bounding box center [619, 234] width 230 height 261
type textarea "s"
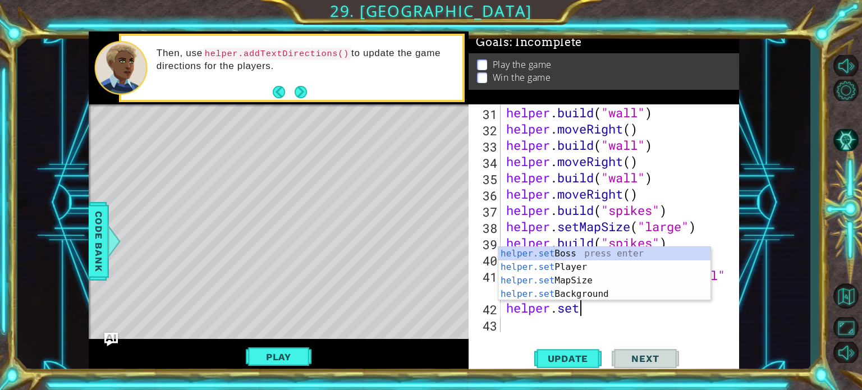
scroll to position [0, 2]
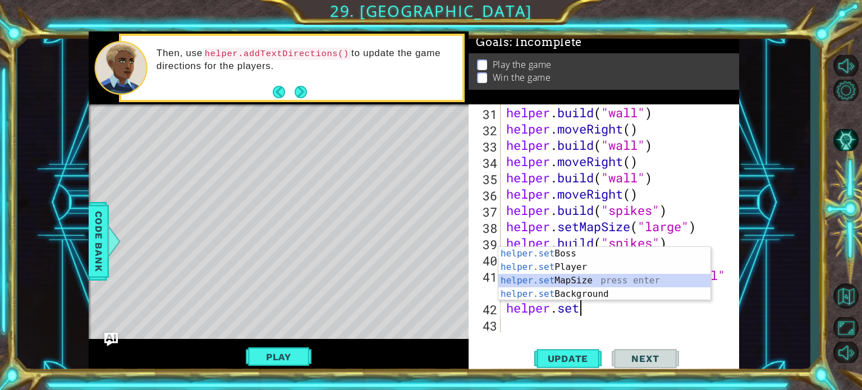
click at [552, 279] on div "helper.set Boss press enter helper.set Player press enter helper.set MapSize pr…" at bounding box center [605, 287] width 212 height 81
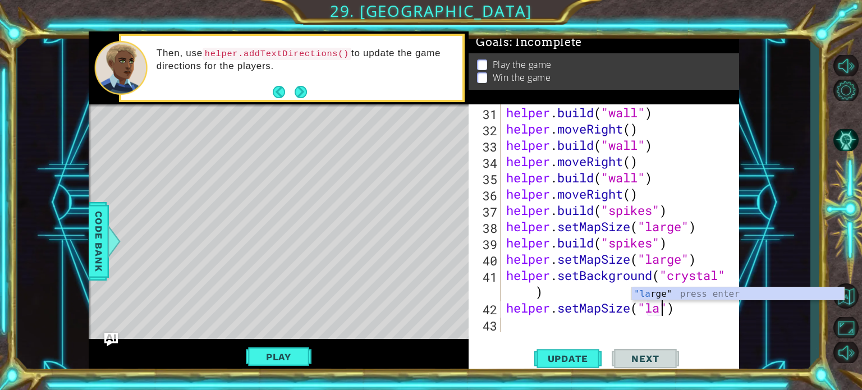
scroll to position [0, 7]
type textarea "helper.setMapSize("large")"
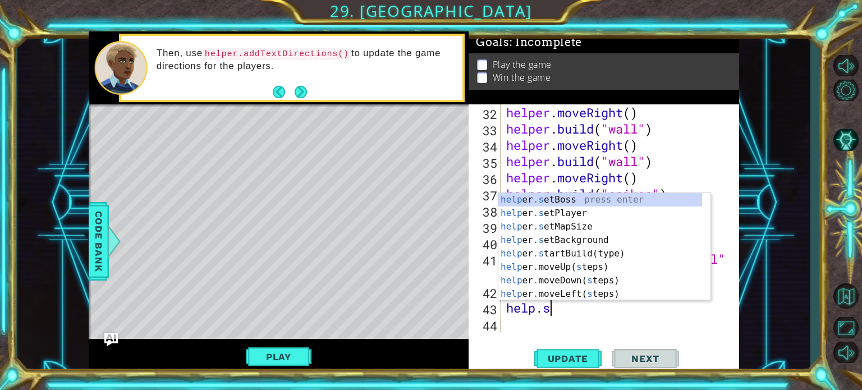
scroll to position [0, 2]
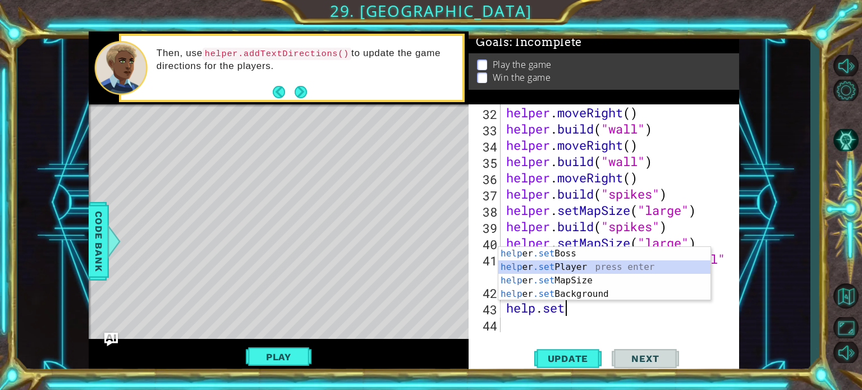
click at [551, 265] on div "help er .set Boss press enter help er .set Player press enter help er .set MapS…" at bounding box center [605, 287] width 212 height 81
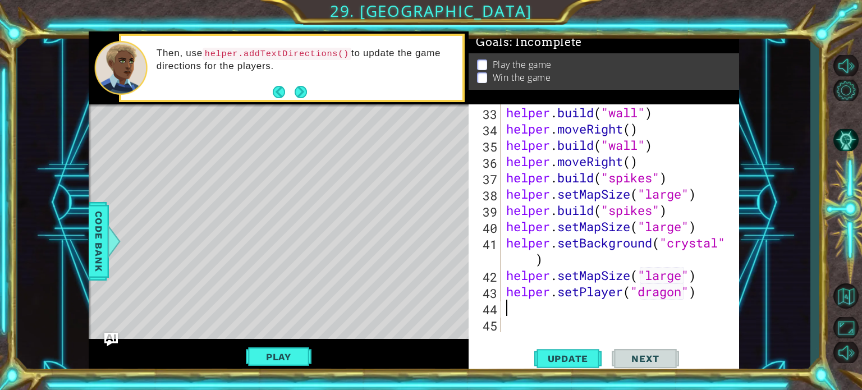
scroll to position [569, 0]
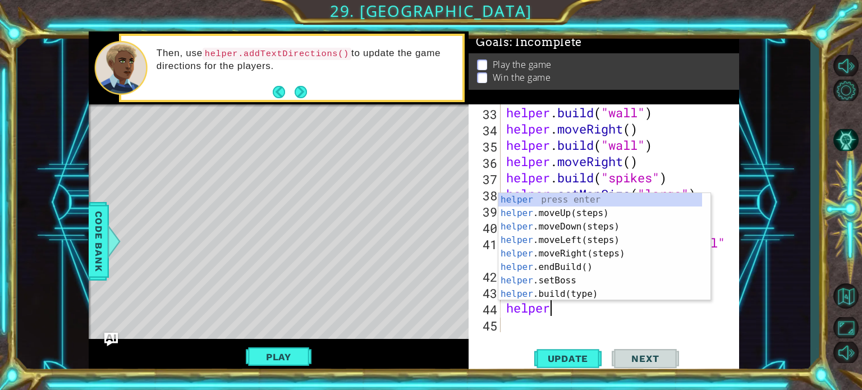
type textarea "helper.setPlayer("dragon")helper."
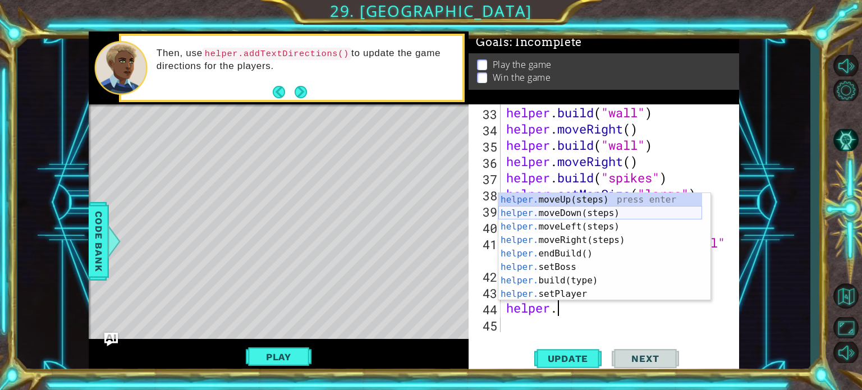
click at [557, 213] on div "helper. moveUp(steps) press enter helper. moveDown(steps) press enter helper. m…" at bounding box center [601, 260] width 204 height 135
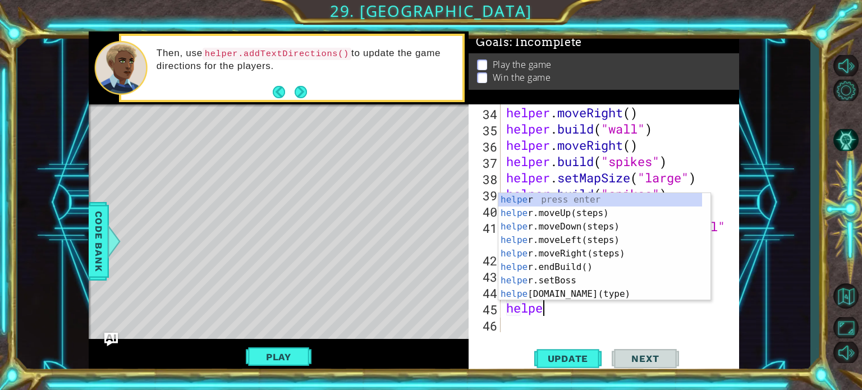
scroll to position [0, 1]
click at [574, 291] on div "helper press enter helper .moveUp(steps) press enter helper .moveDown(steps) pr…" at bounding box center [601, 260] width 204 height 135
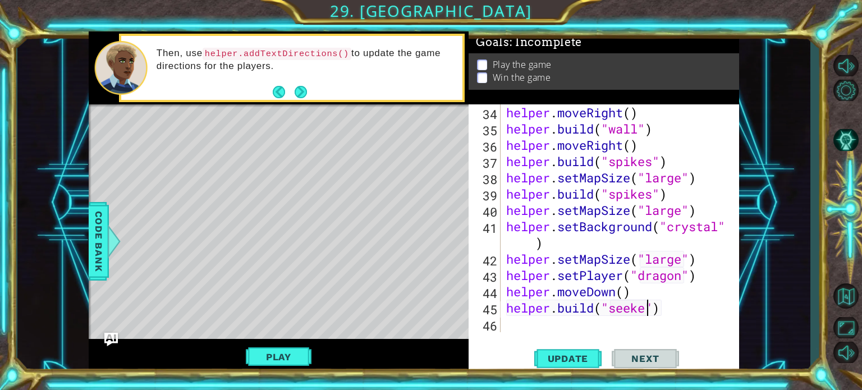
scroll to position [0, 7]
type textarea "[DOMAIN_NAME]("seeker")"
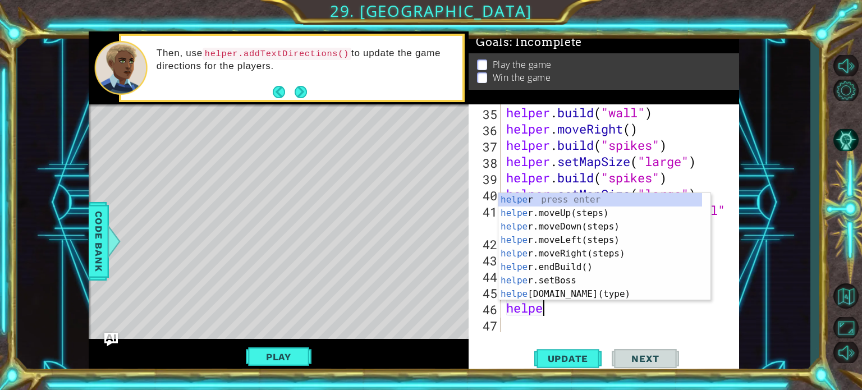
type textarea "helper"
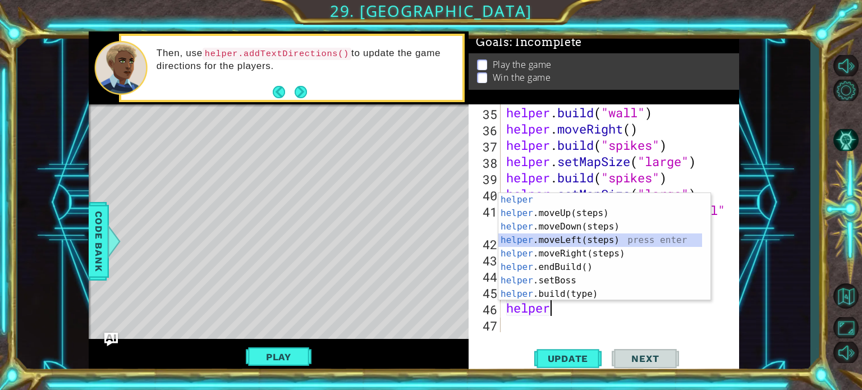
click at [556, 236] on div "helper press enter helper .moveUp(steps) press enter helper .moveDown(steps) pr…" at bounding box center [601, 260] width 204 height 135
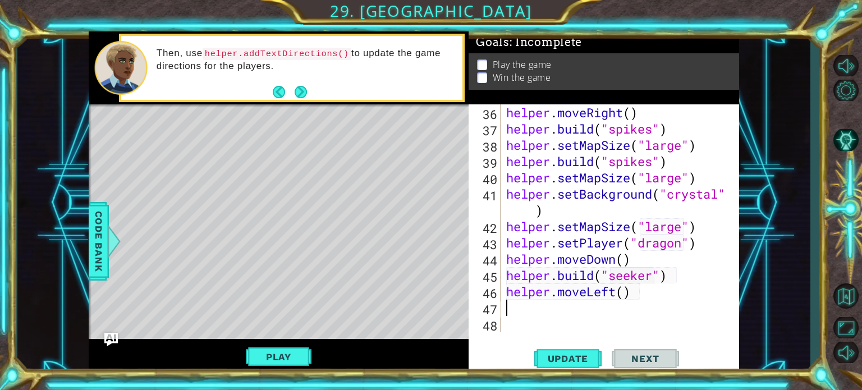
scroll to position [618, 0]
click at [628, 297] on div "helper . moveRight ( ) helper . build ( "spikes" ) helper . setMapSize ( "large…" at bounding box center [619, 234] width 230 height 261
type textarea "helper.moveLeft(4)"
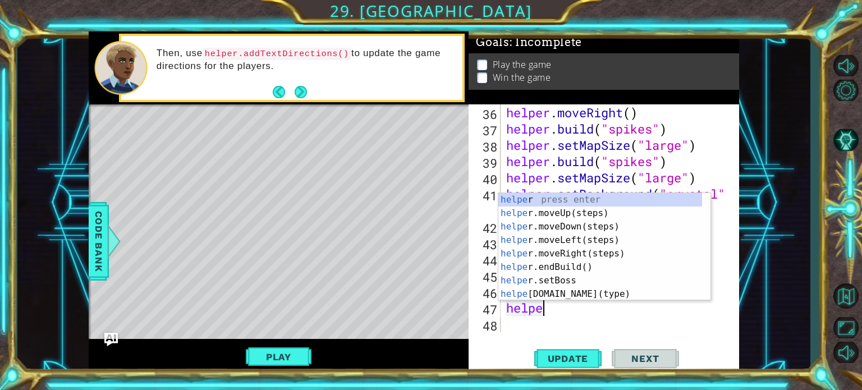
scroll to position [0, 1]
click at [582, 295] on div "helper press enter helper .moveUp(steps) press enter helper .moveDown(steps) pr…" at bounding box center [601, 260] width 204 height 135
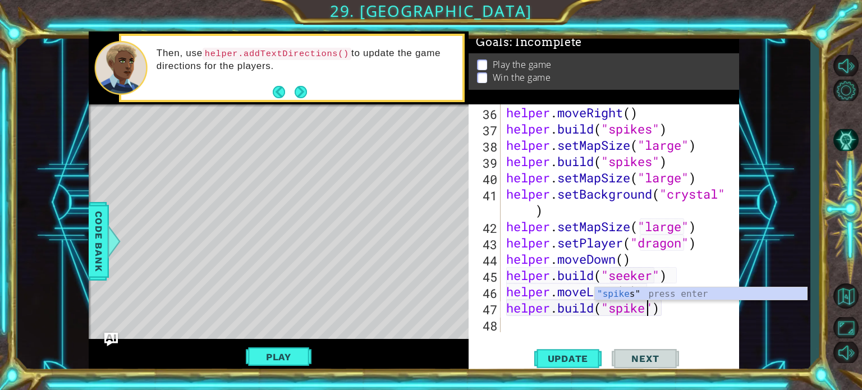
scroll to position [0, 7]
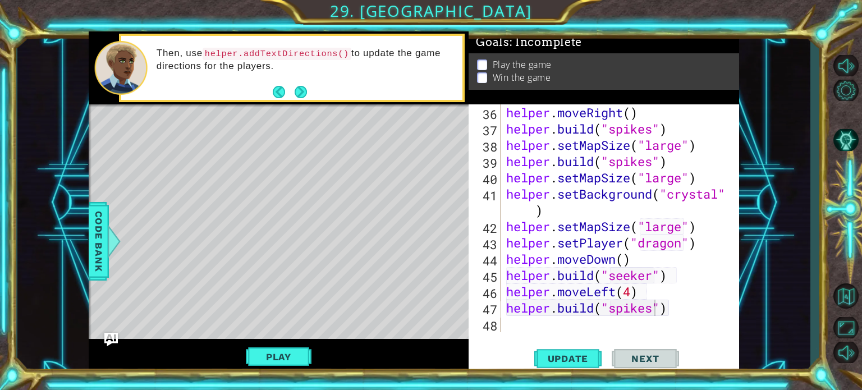
click at [396, 350] on div "Play" at bounding box center [279, 356] width 381 height 35
click at [543, 361] on span "Update" at bounding box center [568, 358] width 63 height 11
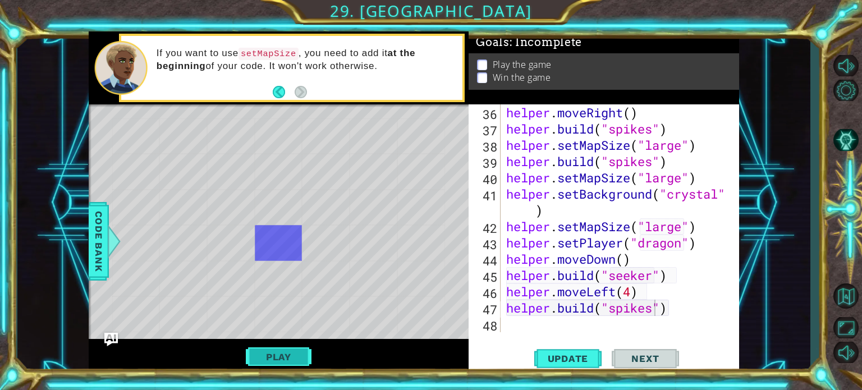
click at [290, 356] on button "Play" at bounding box center [279, 356] width 66 height 21
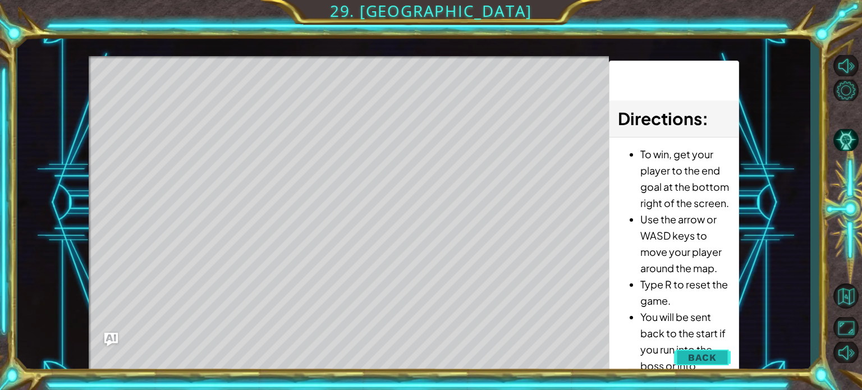
click at [685, 363] on button "Back" at bounding box center [702, 357] width 57 height 22
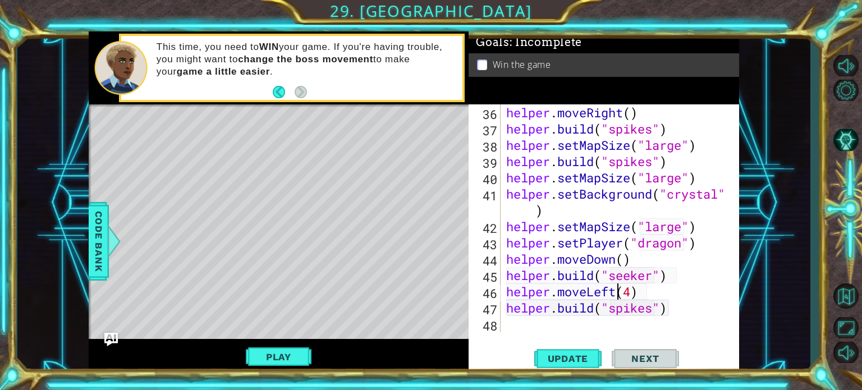
scroll to position [0, 5]
click at [615, 293] on div "helper . moveRight ( ) helper . build ( "spikes" ) helper . setMapSize ( "large…" at bounding box center [619, 234] width 230 height 261
click at [604, 277] on div "helper . moveRight ( ) helper . build ( "spikes" ) helper . setMapSize ( "large…" at bounding box center [619, 234] width 230 height 261
click at [592, 261] on div "helper . moveRight ( ) helper . build ( "spikes" ) helper . setMapSize ( "large…" at bounding box center [619, 234] width 230 height 261
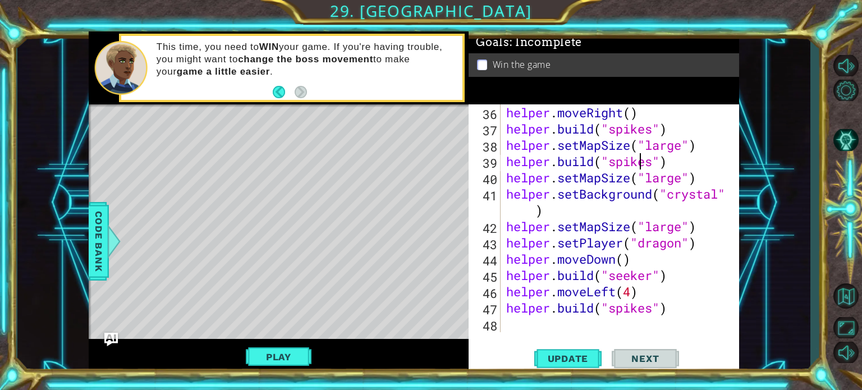
click at [640, 159] on div "helper . moveRight ( ) helper . build ( "spikes" ) helper . setMapSize ( "large…" at bounding box center [619, 234] width 230 height 261
click at [698, 148] on div "helper . moveRight ( ) helper . build ( "spikes" ) helper . setMapSize ( "large…" at bounding box center [619, 234] width 230 height 261
type textarea "helper.setMapSize("large")"
drag, startPoint x: 698, startPoint y: 148, endPoint x: 509, endPoint y: 147, distance: 189.2
click at [509, 147] on div "helper . moveRight ( ) helper . build ( "spikes" ) helper . setMapSize ( "large…" at bounding box center [619, 234] width 230 height 261
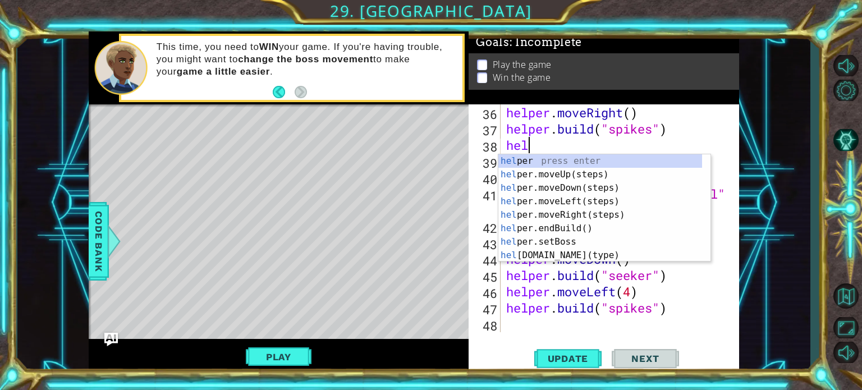
scroll to position [0, 0]
type textarea "helper"
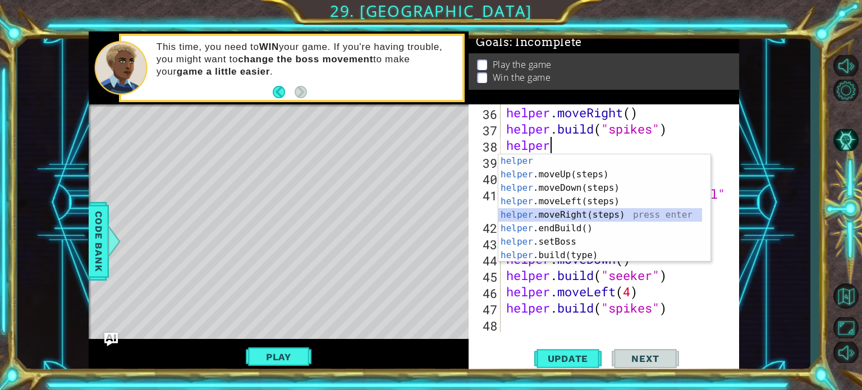
click at [545, 211] on div "helper press enter helper .moveUp(steps) press enter helper .moveDown(steps) pr…" at bounding box center [601, 221] width 204 height 135
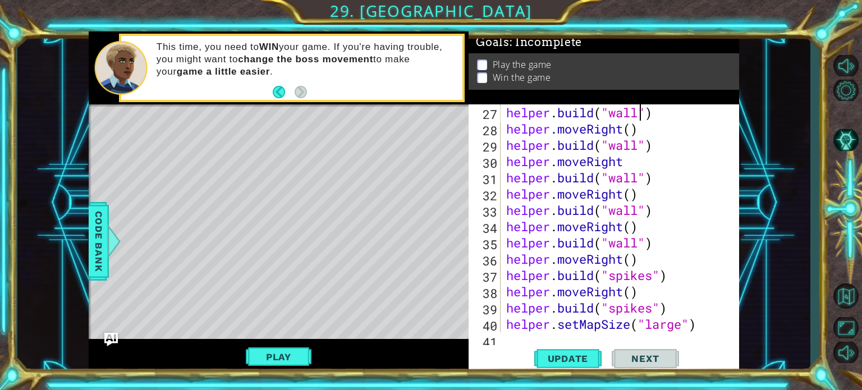
scroll to position [456, 0]
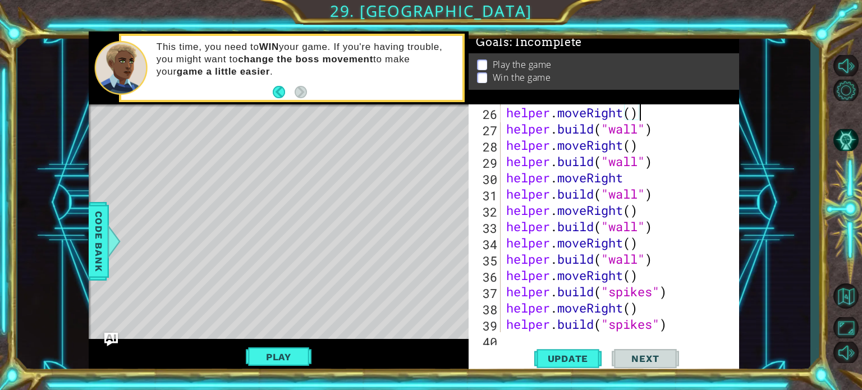
click at [624, 112] on div "helper . moveRight ( ) helper . build ( "wall" ) helper . moveRight ( ) helper …" at bounding box center [619, 234] width 230 height 261
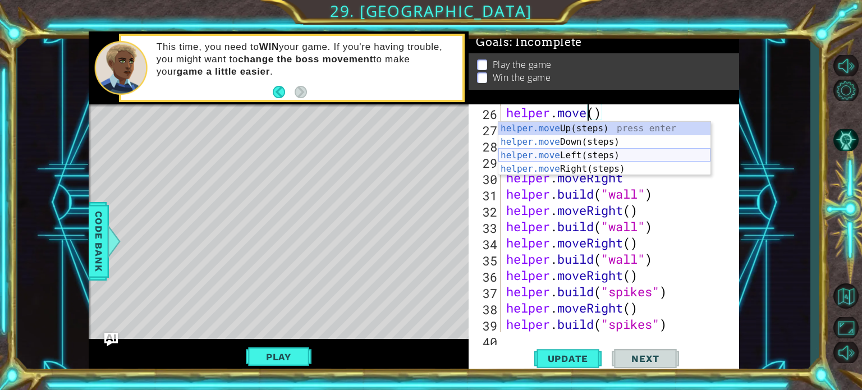
click at [558, 154] on div "helper.move Up(steps) press enter helper.move Down(steps) press enter helper.mo…" at bounding box center [605, 162] width 212 height 81
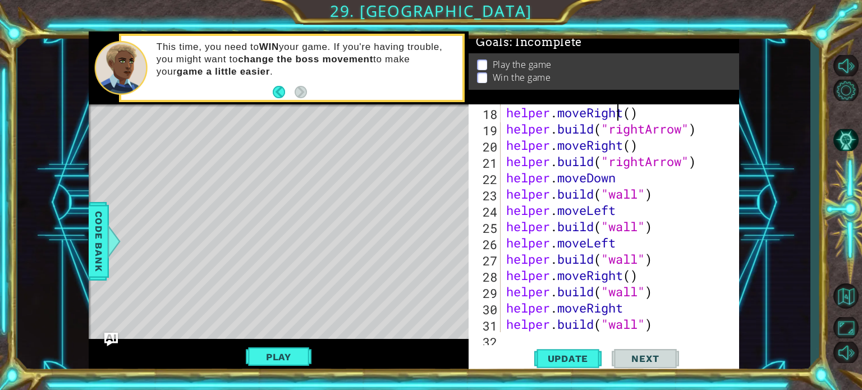
scroll to position [326, 0]
click at [609, 114] on div "helper . moveRit ( ) helper . build ( "rightArrow" ) helper . moveRight ( ) hel…" at bounding box center [619, 234] width 230 height 261
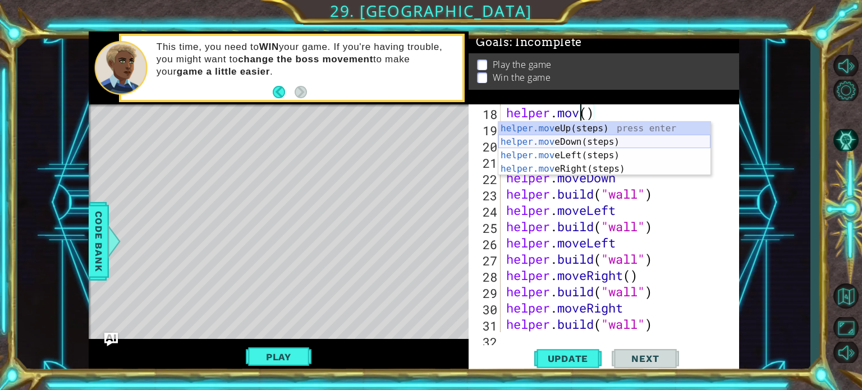
click at [573, 136] on div "helper.mov eUp(steps) press enter helper.mov eDown(steps) press enter helper.mo…" at bounding box center [605, 162] width 212 height 81
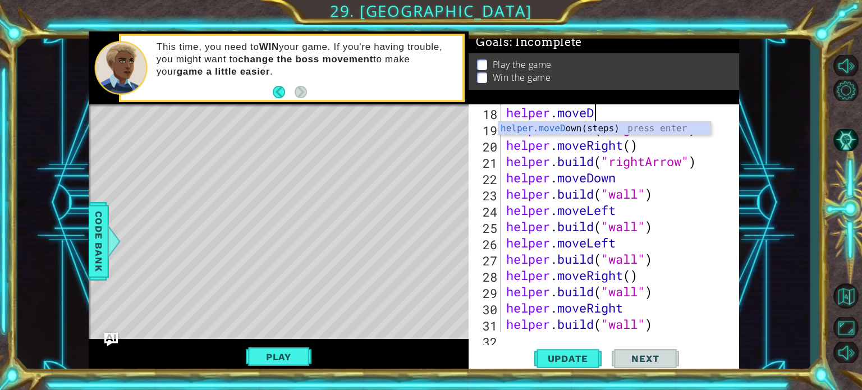
type textarea "helper.move"
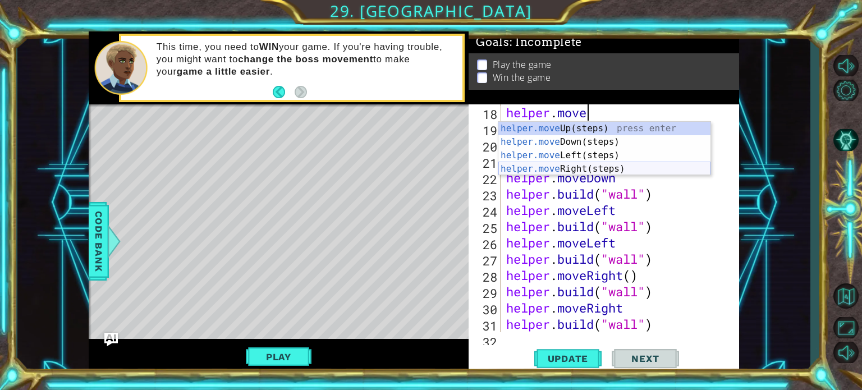
click at [564, 165] on div "helper.move Up(steps) press enter helper.move Down(steps) press enter helper.mo…" at bounding box center [605, 162] width 212 height 81
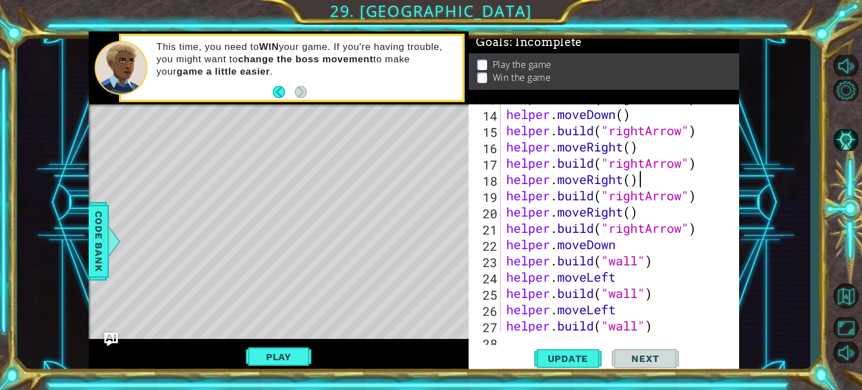
scroll to position [256, 0]
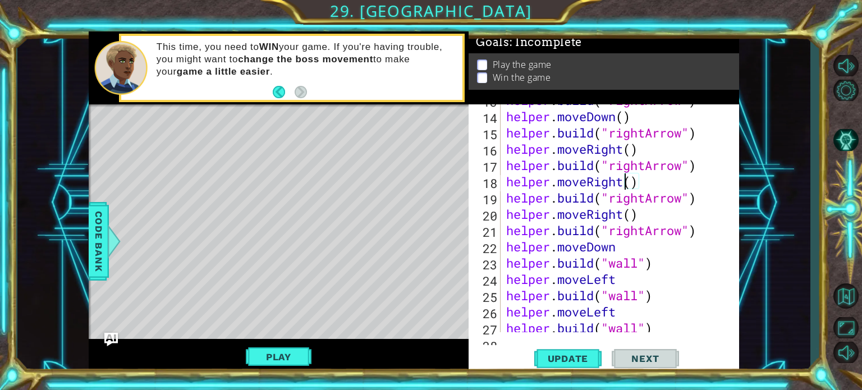
click at [624, 184] on div "helper . build ( "rightArrow" ) helper . moveDown ( ) helper . build ( "rightAr…" at bounding box center [619, 222] width 230 height 261
click at [623, 150] on div "helper . build ( "rightArrow" ) helper . moveDown ( ) helper . build ( "rightAr…" at bounding box center [619, 222] width 230 height 261
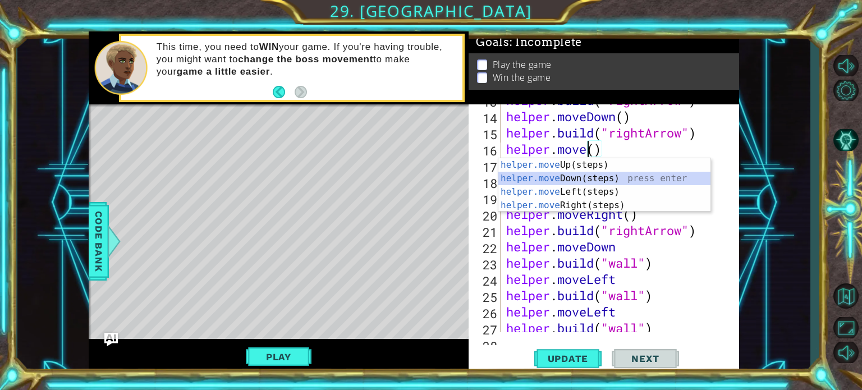
click at [592, 177] on div "helper.move Up(steps) press enter helper.move Down(steps) press enter helper.mo…" at bounding box center [605, 198] width 212 height 81
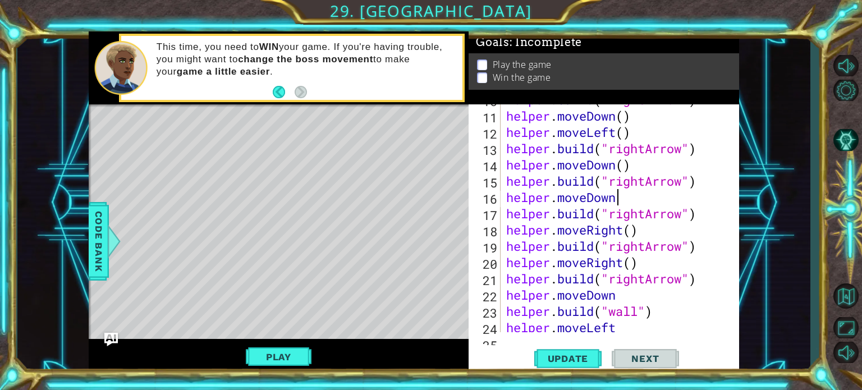
scroll to position [209, 0]
click at [619, 166] on div "helper . build ( "rightArrow" ) helper . moveDown ( ) helper . moveLeft ( ) hel…" at bounding box center [619, 221] width 230 height 261
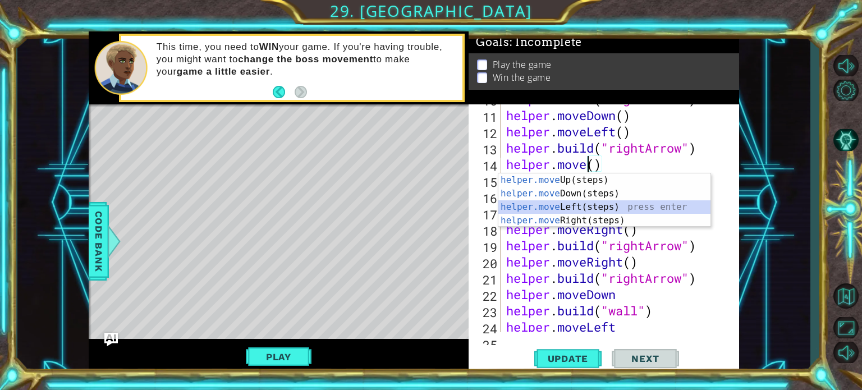
click at [566, 208] on div "helper.move Up(steps) press enter helper.move Down(steps) press enter helper.mo…" at bounding box center [605, 213] width 212 height 81
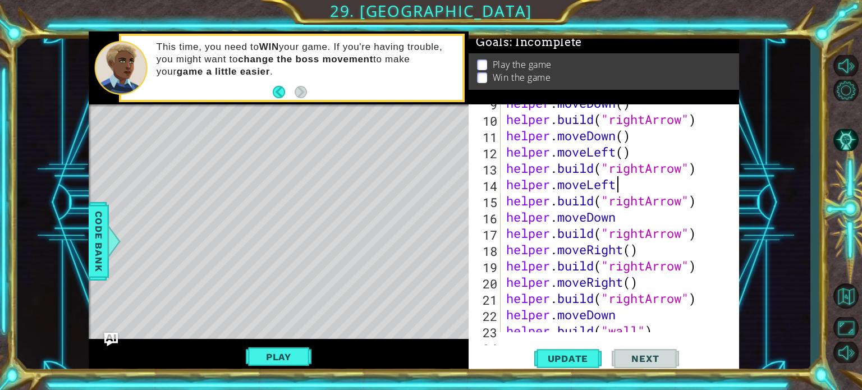
scroll to position [186, 0]
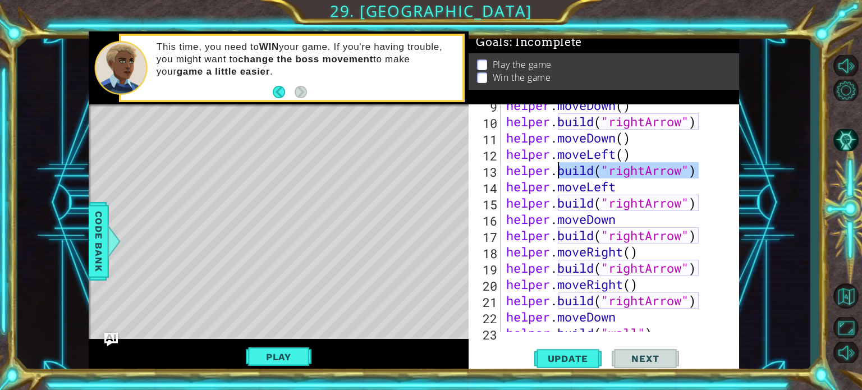
drag, startPoint x: 707, startPoint y: 172, endPoint x: 561, endPoint y: 172, distance: 146.0
click at [561, 172] on div "helper . moveDown ( ) helper . build ( "rightArrow" ) helper . moveDown ( ) hel…" at bounding box center [619, 227] width 230 height 261
type textarea "helper."
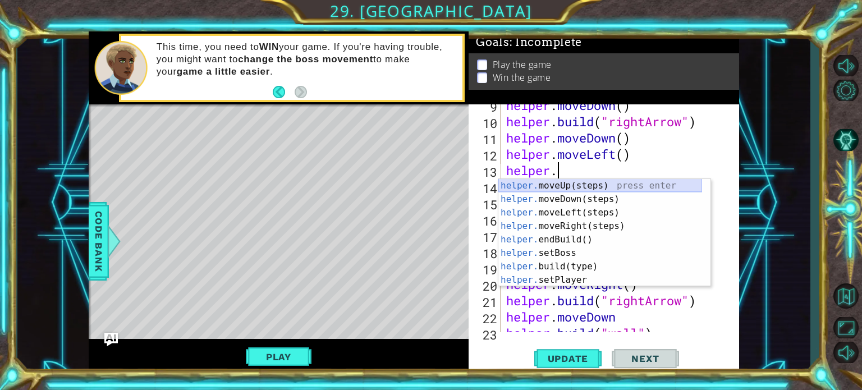
click at [554, 184] on div "helper. moveUp(steps) press enter helper. moveDown(steps) press enter helper. m…" at bounding box center [601, 246] width 204 height 135
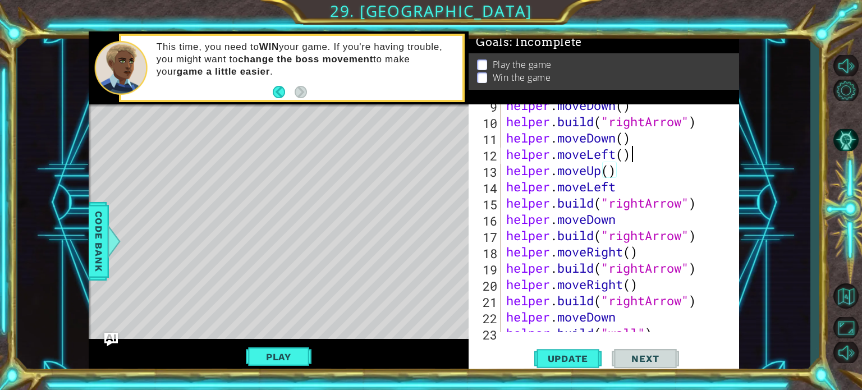
click at [632, 157] on div "helper . moveDown ( ) helper . build ( "rightArrow" ) helper . moveDown ( ) hel…" at bounding box center [619, 227] width 230 height 261
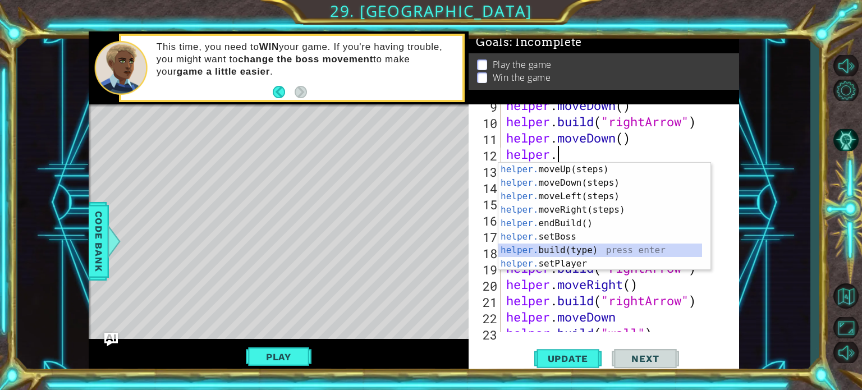
click at [569, 250] on div "helper. moveUp(steps) press enter helper. moveDown(steps) press enter helper. m…" at bounding box center [601, 230] width 204 height 135
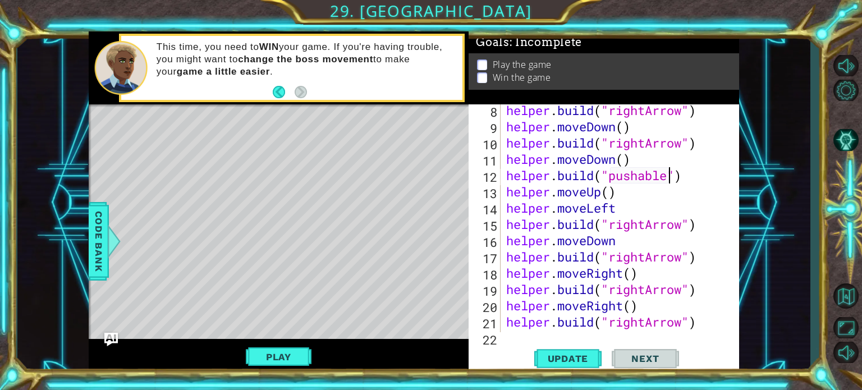
scroll to position [165, 0]
click at [605, 166] on div "helper . build ( "rightArrow" ) helper . moveDown ( ) helper . build ( "rightAr…" at bounding box center [619, 232] width 230 height 261
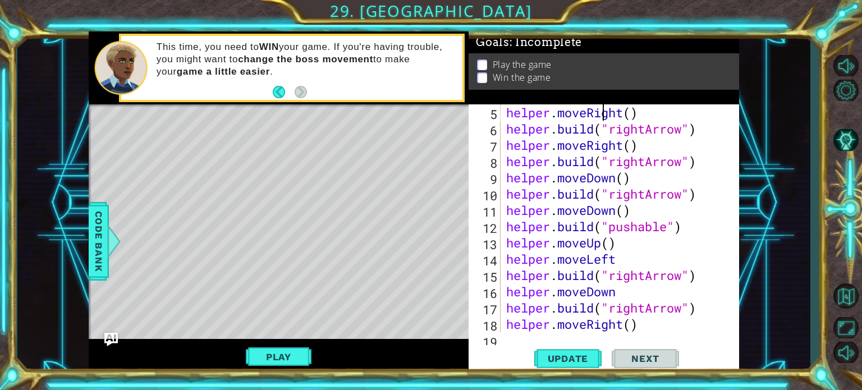
scroll to position [114, 0]
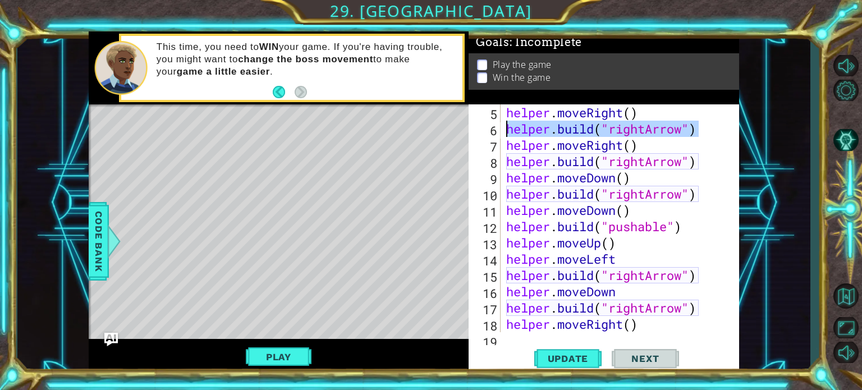
drag, startPoint x: 705, startPoint y: 131, endPoint x: 508, endPoint y: 128, distance: 197.1
click at [508, 128] on div "helper . moveRight ( ) helper . build ( "rightArrow" ) helper . moveRight ( ) h…" at bounding box center [619, 234] width 230 height 261
type textarea "[DOMAIN_NAME]("rightArrow")"
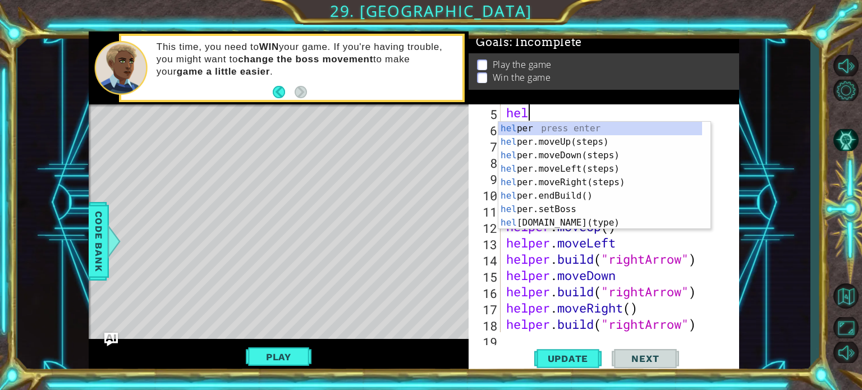
type textarea "h"
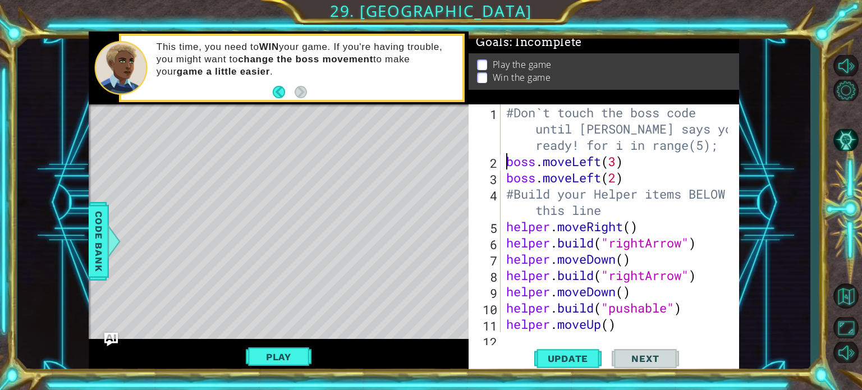
click at [505, 157] on div "#Don`t touch the boss code until [PERSON_NAME] says you`re ready! for i in rang…" at bounding box center [619, 250] width 230 height 293
type textarea "boss.moveLeft(3)"
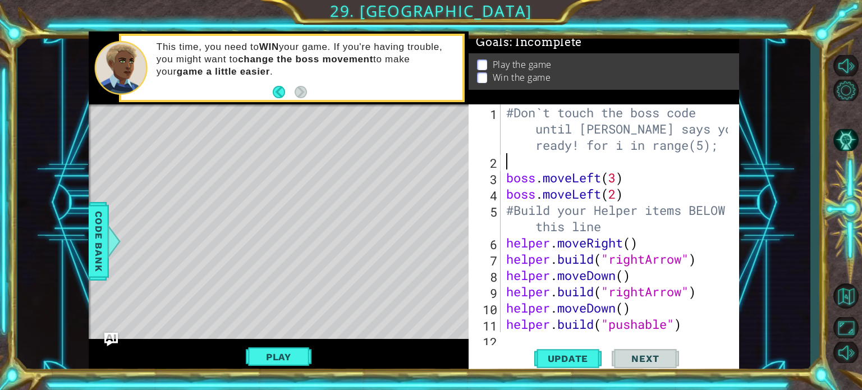
click at [518, 165] on div "#Don`t touch the boss code until [PERSON_NAME] says you`re ready! for i in rang…" at bounding box center [619, 250] width 230 height 293
click at [602, 198] on div "#Don`t touch the boss code until [PERSON_NAME] says you`re ready! for i in rang…" at bounding box center [619, 250] width 230 height 293
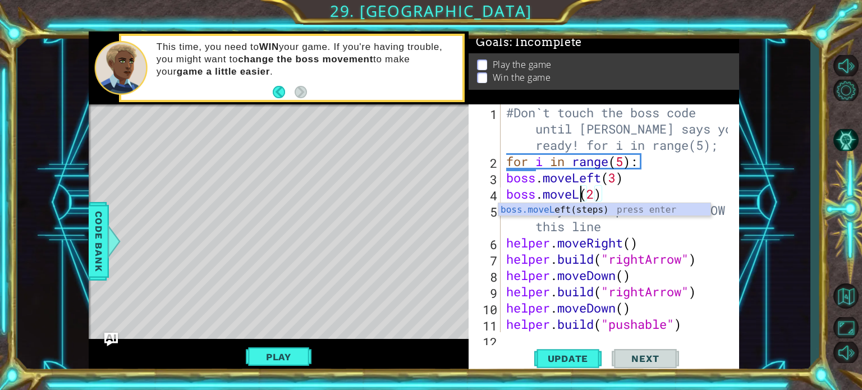
scroll to position [0, 3]
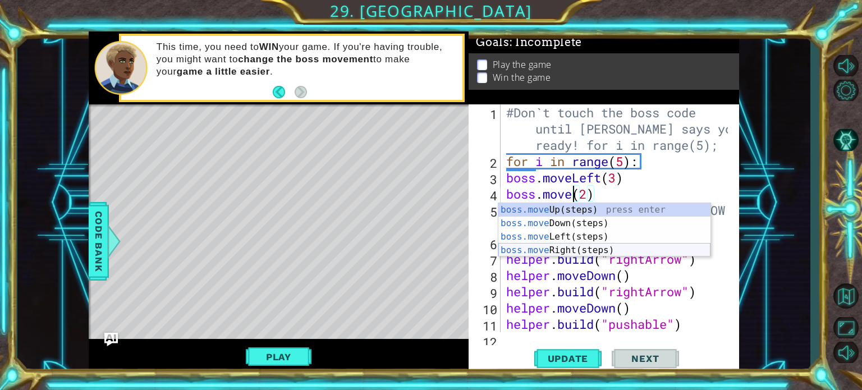
click at [569, 248] on div "boss.move Up(steps) press enter boss.move Down(steps) press enter boss.move Lef…" at bounding box center [605, 243] width 212 height 81
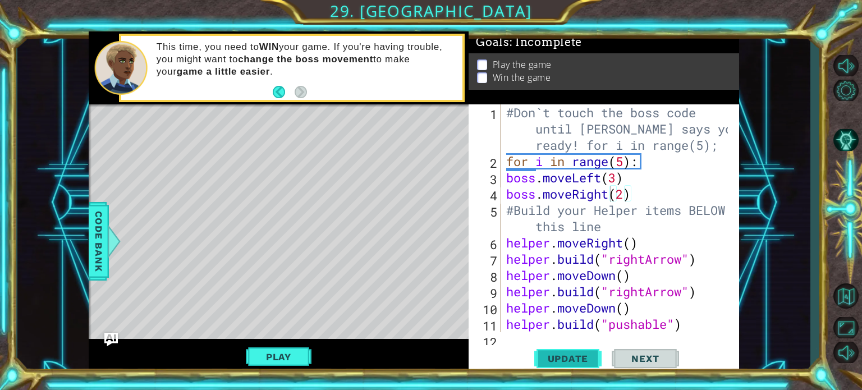
click at [570, 352] on button "Update" at bounding box center [568, 358] width 67 height 27
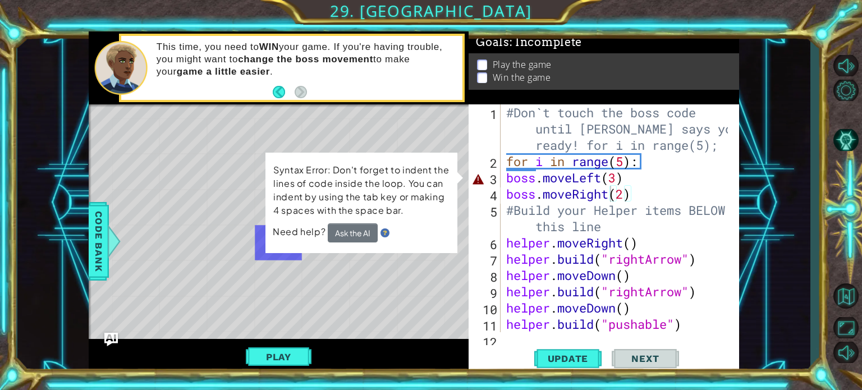
click at [596, 195] on div "#Don`t touch the boss code until [PERSON_NAME] says you`re ready! for i in rang…" at bounding box center [619, 250] width 230 height 293
click at [615, 180] on div "#Don`t touch the boss code until [PERSON_NAME] says you`re ready! for i in rang…" at bounding box center [619, 250] width 230 height 293
click at [617, 198] on div "#Don`t touch the boss code until [PERSON_NAME] says you`re ready! for i in rang…" at bounding box center [619, 250] width 230 height 293
click at [636, 194] on div "#Don`t touch the boss code until [PERSON_NAME] says you`re ready! for i in rang…" at bounding box center [619, 250] width 230 height 293
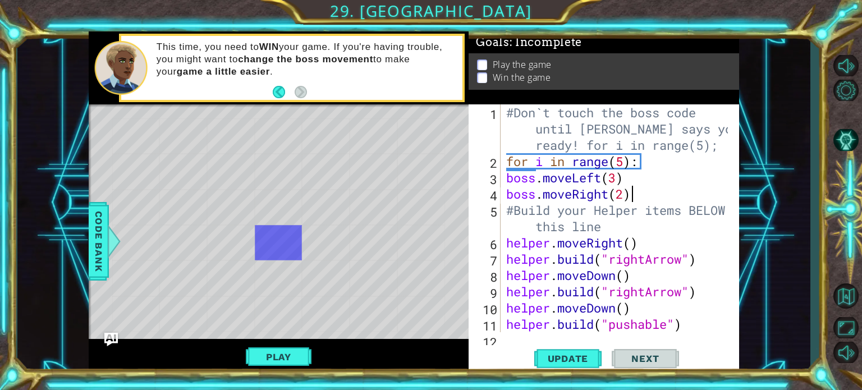
scroll to position [0, 4]
click at [557, 360] on span "Update" at bounding box center [568, 358] width 63 height 11
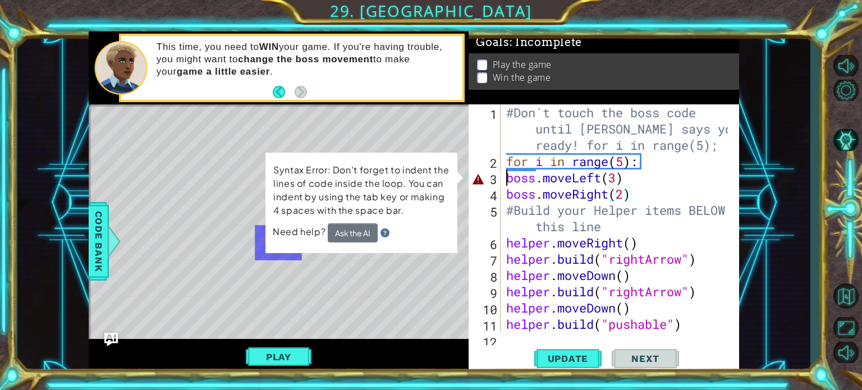
click at [505, 179] on div "#Don`t touch the boss code until [PERSON_NAME] says you`re ready! for i in rang…" at bounding box center [619, 250] width 230 height 293
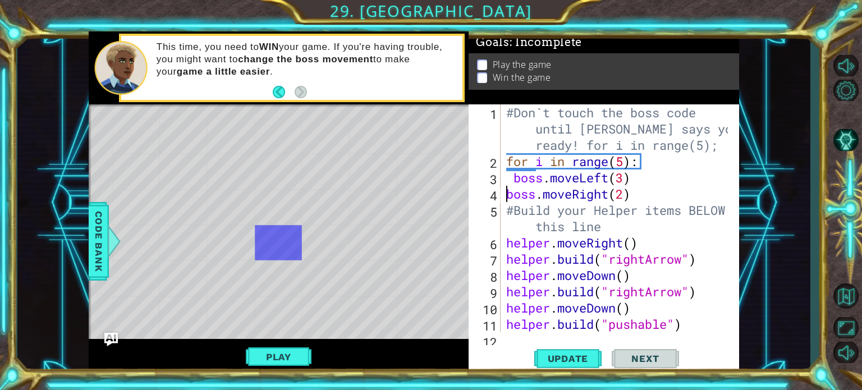
click at [505, 187] on div "#Don`t touch the boss code until [PERSON_NAME] says you`re ready! for i in rang…" at bounding box center [619, 250] width 230 height 293
click at [560, 372] on button "Update" at bounding box center [568, 358] width 67 height 27
click at [561, 359] on span "Update" at bounding box center [568, 358] width 63 height 11
click at [275, 359] on button "Play" at bounding box center [279, 356] width 66 height 21
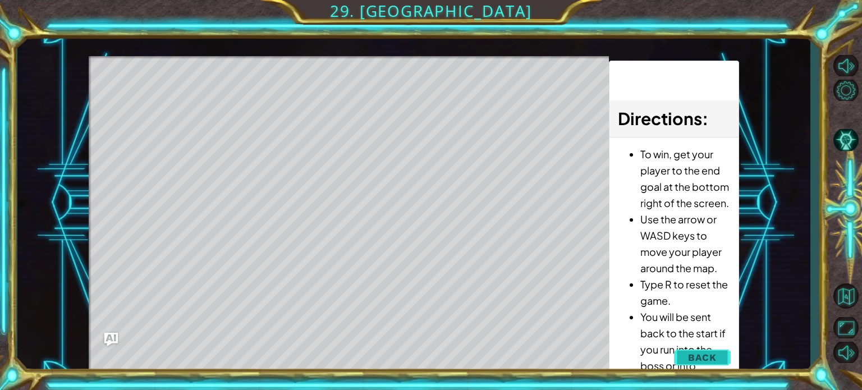
click at [699, 358] on span "Back" at bounding box center [702, 357] width 29 height 11
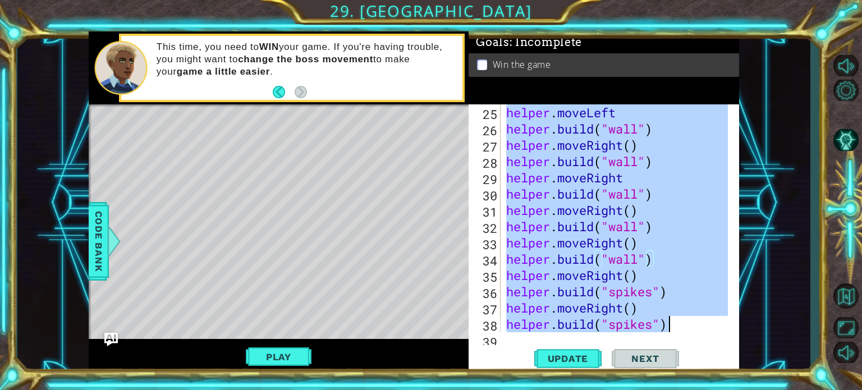
scroll to position [602, 0]
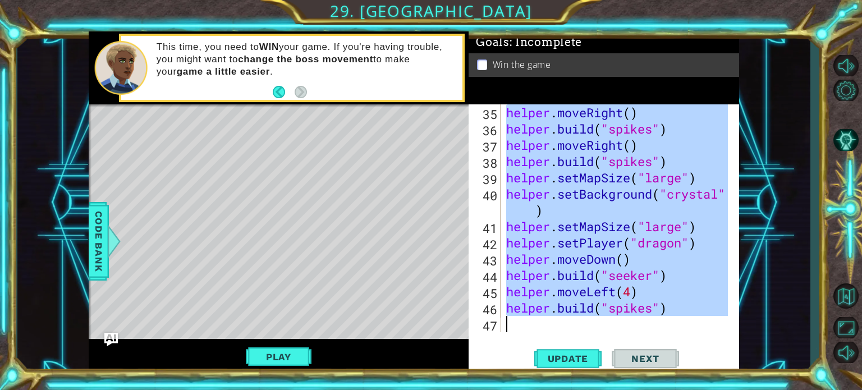
drag, startPoint x: 506, startPoint y: 136, endPoint x: 688, endPoint y: 398, distance: 319.0
click at [688, 390] on html "1 ההההההההההההההההההההההההההההההההההההההההההההההההההההההההההההההההההההההההההההה…" at bounding box center [431, 195] width 862 height 390
type textarea "#Don`t touch the boss code"
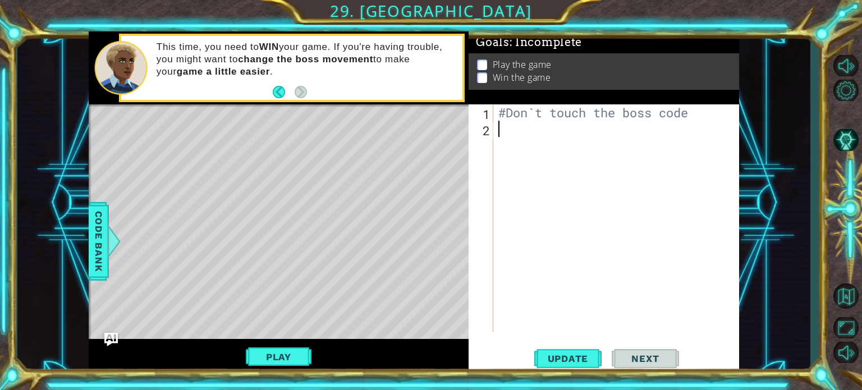
click at [523, 145] on div "#Don`t touch the boss code" at bounding box center [619, 234] width 246 height 261
click at [511, 138] on div "#Don`t touch the boss code" at bounding box center [619, 234] width 246 height 261
paste textarea "[DOMAIN_NAME]("spikes")"
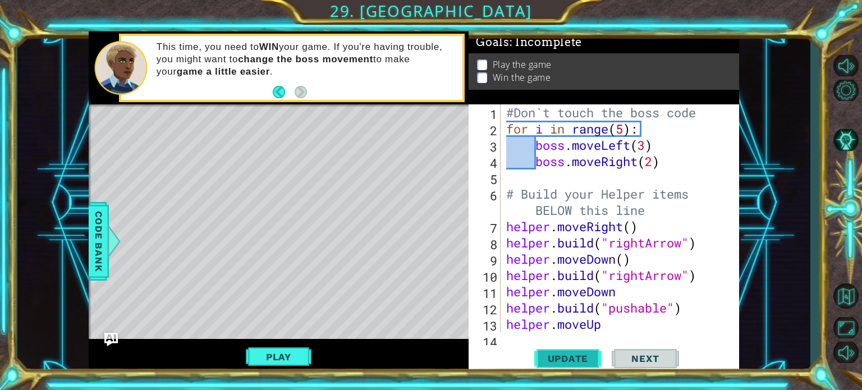
click at [559, 359] on span "Update" at bounding box center [568, 358] width 63 height 11
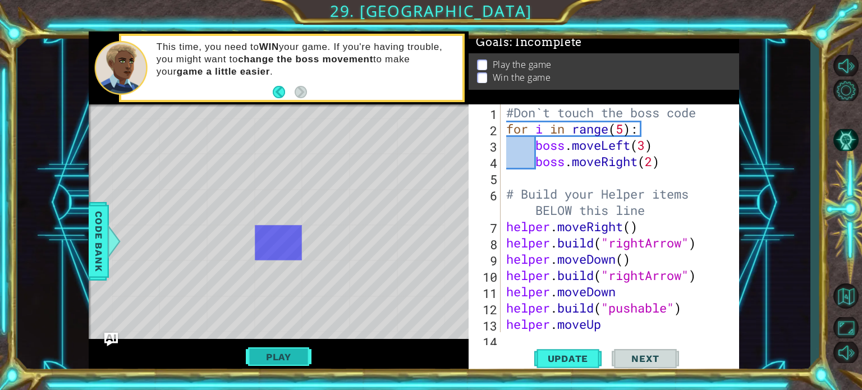
click at [294, 355] on button "Play" at bounding box center [279, 356] width 66 height 21
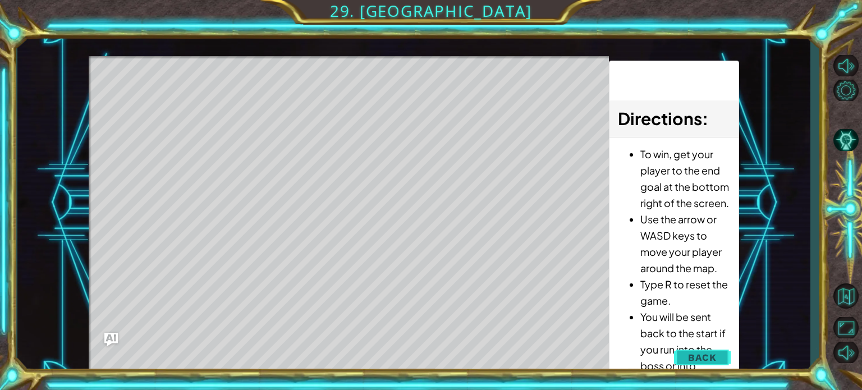
click at [694, 366] on button "Back" at bounding box center [702, 357] width 57 height 22
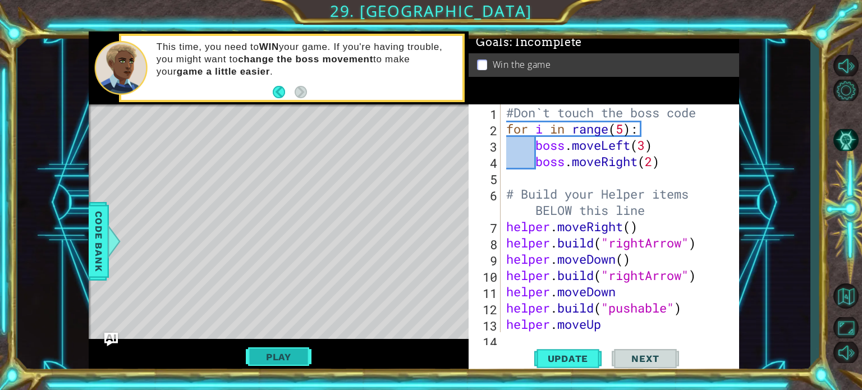
click at [288, 358] on button "Play" at bounding box center [279, 356] width 66 height 21
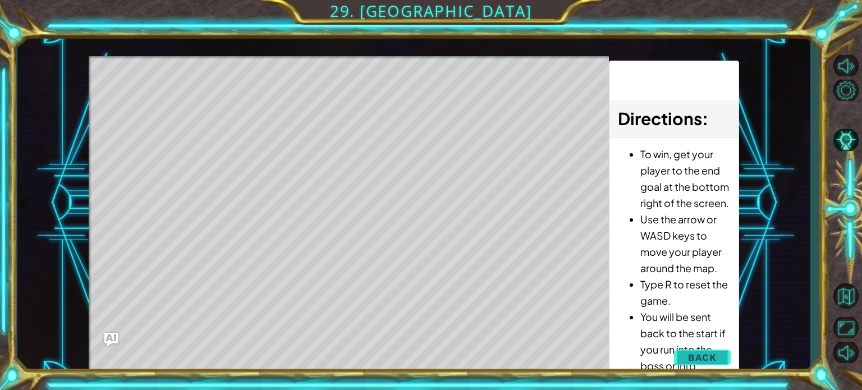
click at [686, 354] on button "Back" at bounding box center [702, 357] width 57 height 22
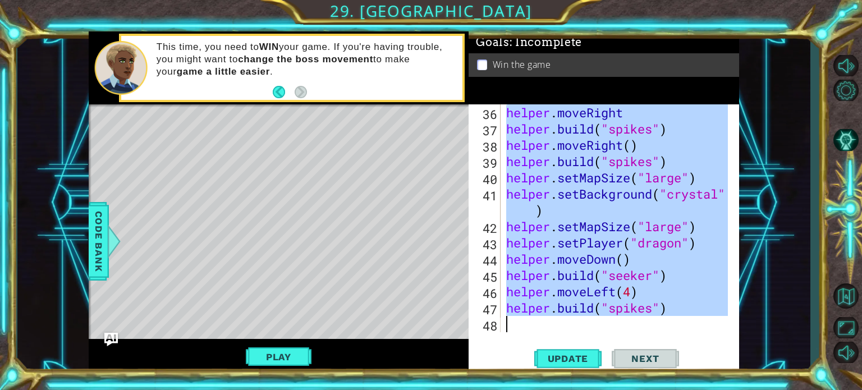
scroll to position [586, 0]
drag, startPoint x: 505, startPoint y: 112, endPoint x: 620, endPoint y: 404, distance: 313.3
click at [620, 390] on html "1 ההההההההההההההההההההההההההההההההההההההההההההההההההההההההההההההההההההההההההההה…" at bounding box center [431, 195] width 862 height 390
type textarea "[DOMAIN_NAME]("spikes")"
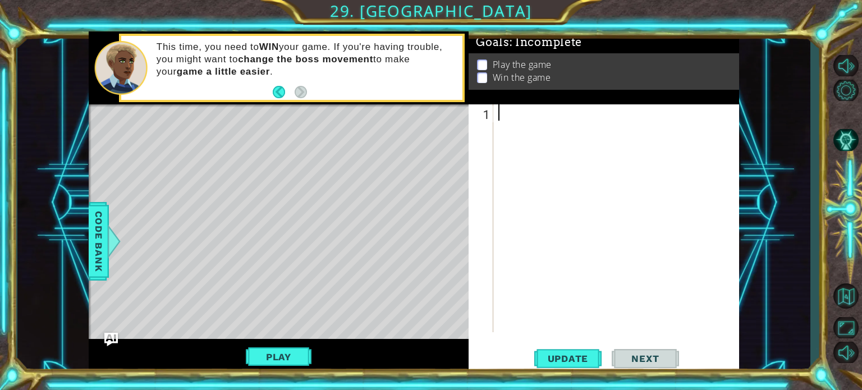
click at [505, 114] on div at bounding box center [619, 234] width 246 height 261
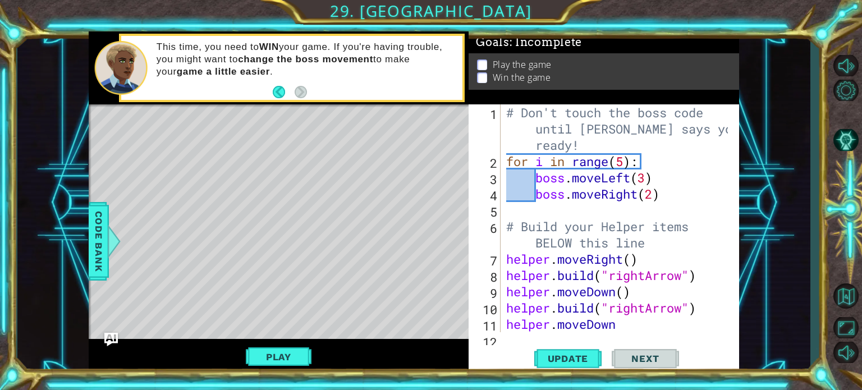
scroll to position [0, 0]
click at [575, 354] on span "Update" at bounding box center [568, 358] width 63 height 11
click at [558, 354] on span "Update" at bounding box center [568, 358] width 63 height 11
click at [283, 355] on button "Play" at bounding box center [279, 356] width 66 height 21
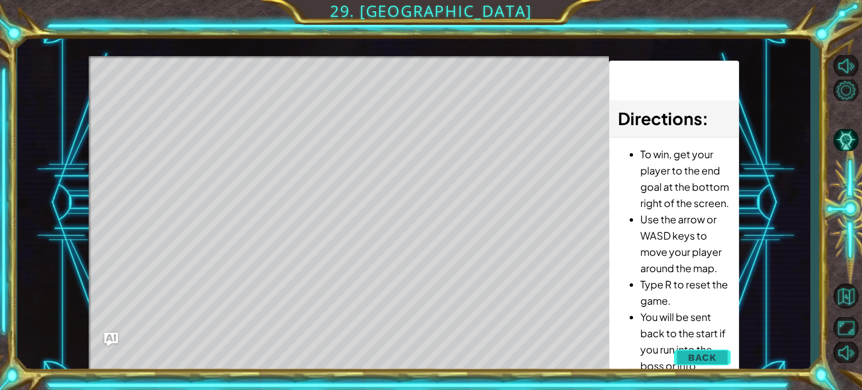
click at [692, 351] on button "Back" at bounding box center [702, 357] width 57 height 22
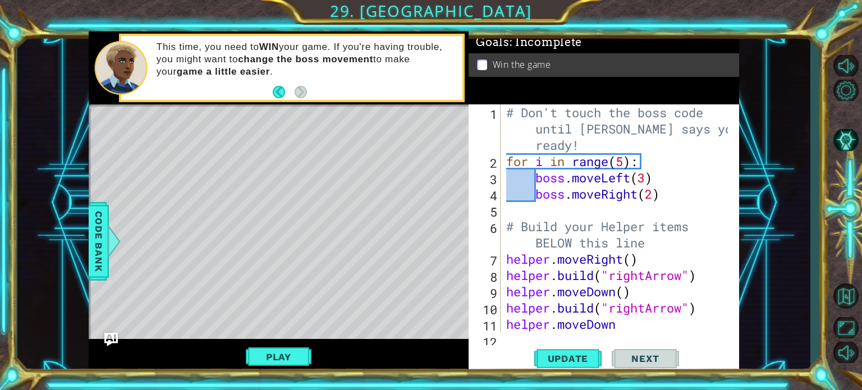
click at [570, 165] on div "# Don't touch the boss code until [PERSON_NAME] says you're ready! for i in ran…" at bounding box center [619, 250] width 230 height 293
click at [600, 157] on div "# Don't touch the boss code until [PERSON_NAME] says you're ready! for i in ran…" at bounding box center [619, 250] width 230 height 293
click at [663, 238] on div "# Don't touch the boss code until [PERSON_NAME] says you're ready! for i in ran…" at bounding box center [619, 250] width 230 height 293
click at [607, 144] on div "# Don't touch the boss code until [PERSON_NAME] says you're ready! for i in ran…" at bounding box center [619, 250] width 230 height 293
type textarea "# Don't touch the boss code until [PERSON_NAME] says you're ready!"
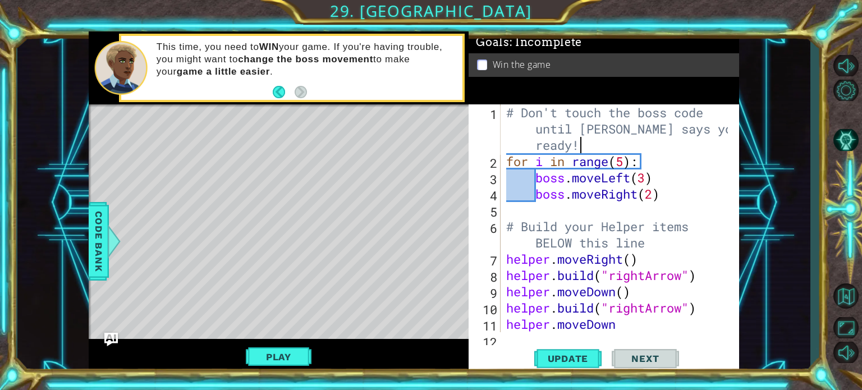
click at [481, 61] on p at bounding box center [482, 65] width 10 height 11
click at [481, 62] on p at bounding box center [482, 65] width 10 height 11
click at [292, 354] on button "Play" at bounding box center [279, 356] width 66 height 21
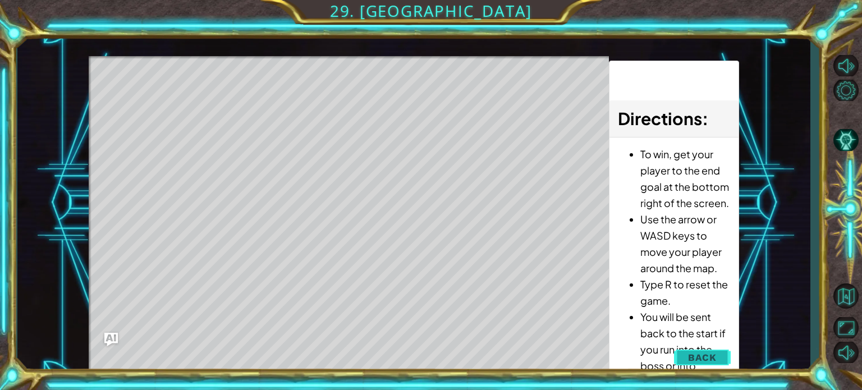
click at [685, 348] on button "Back" at bounding box center [702, 357] width 57 height 22
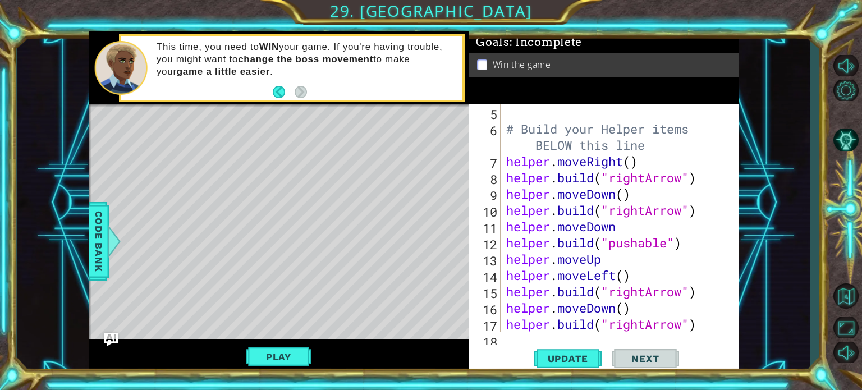
scroll to position [112, 0]
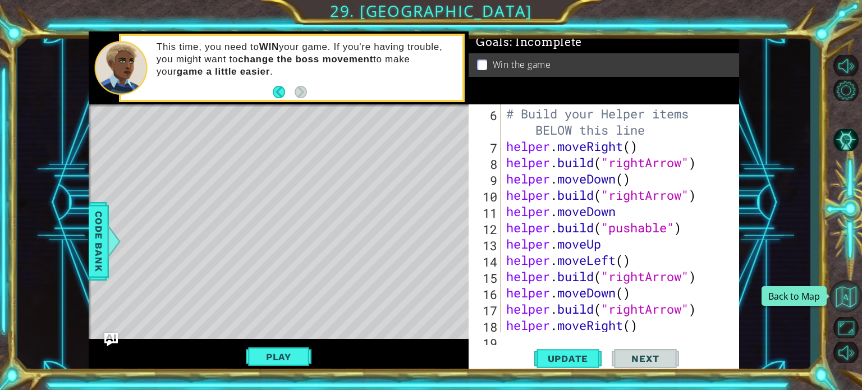
click at [837, 285] on button "Back to Map" at bounding box center [846, 296] width 33 height 33
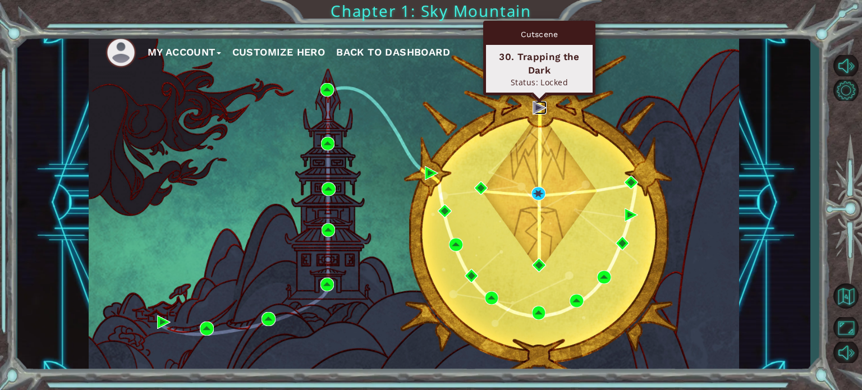
click at [537, 107] on img at bounding box center [539, 107] width 13 height 13
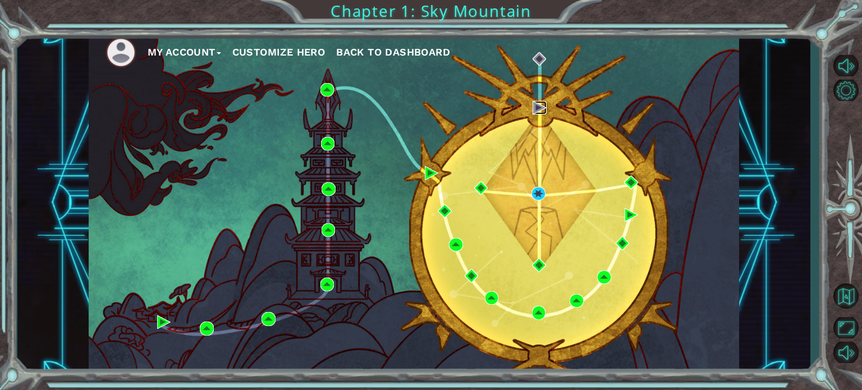
click at [537, 107] on img at bounding box center [539, 107] width 13 height 13
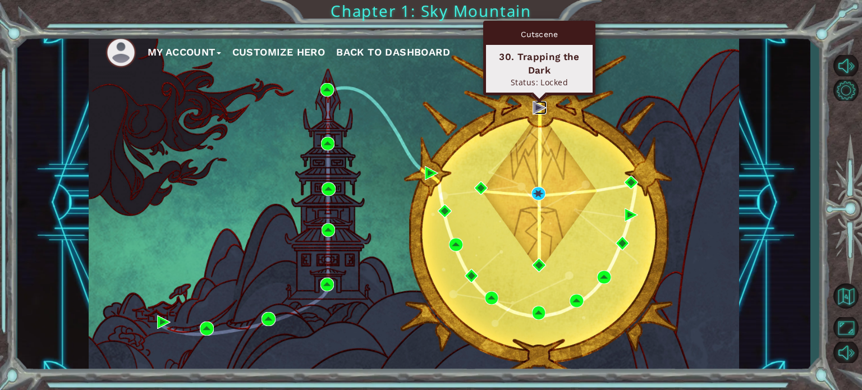
click at [541, 111] on img at bounding box center [539, 107] width 13 height 13
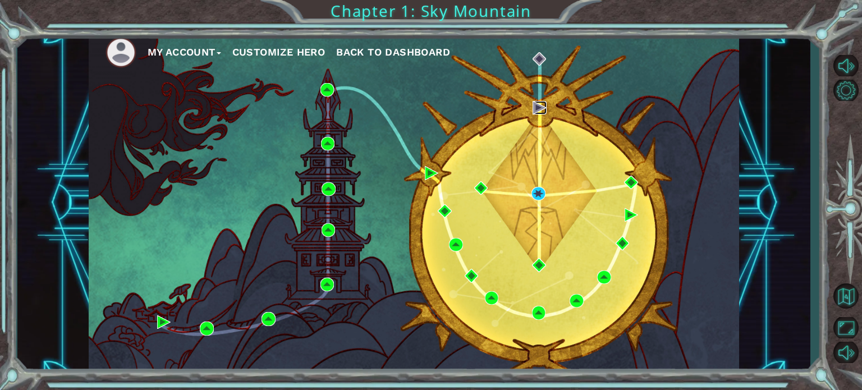
click at [541, 111] on img at bounding box center [539, 107] width 13 height 13
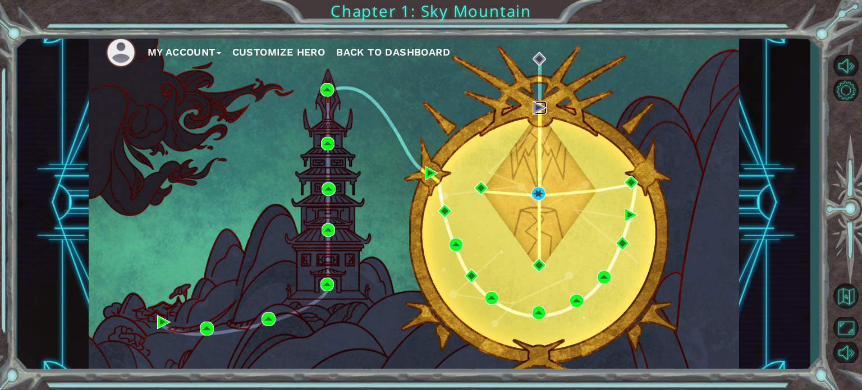
click at [541, 111] on img at bounding box center [539, 107] width 13 height 13
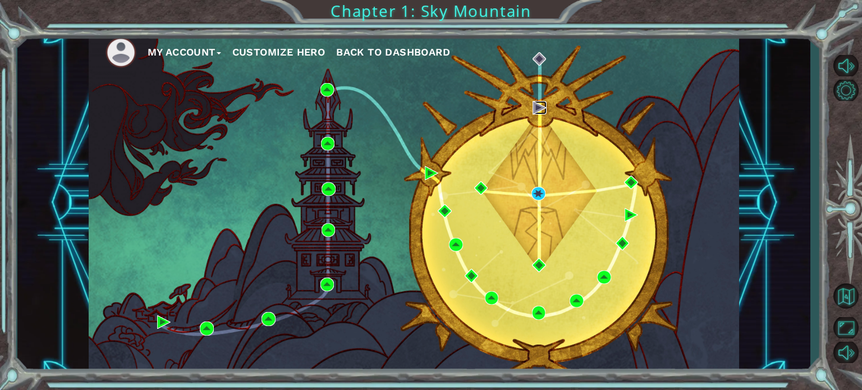
click at [541, 111] on img at bounding box center [539, 107] width 13 height 13
click at [534, 200] on div "My Account Customize Hero Back to Dashboard" at bounding box center [414, 203] width 651 height 344
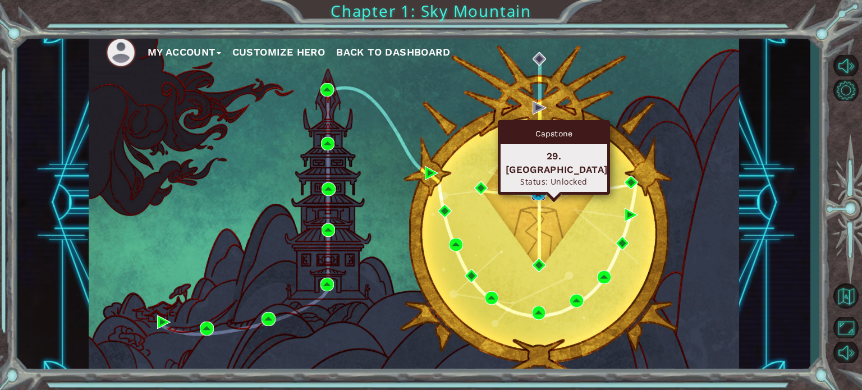
click at [542, 190] on img at bounding box center [538, 193] width 13 height 13
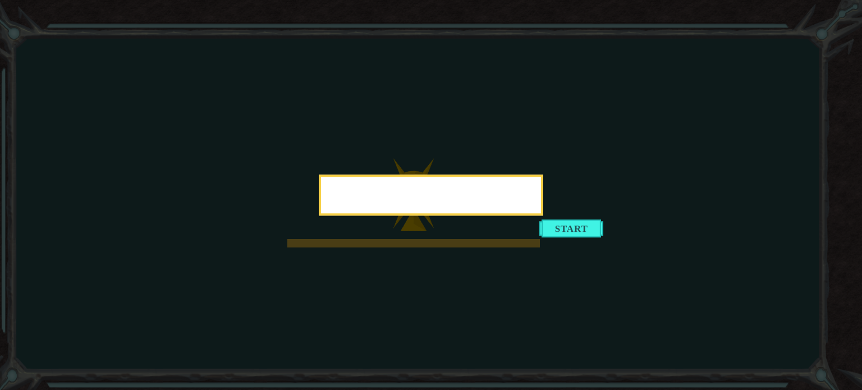
click at [554, 232] on button "Start" at bounding box center [572, 229] width 64 height 18
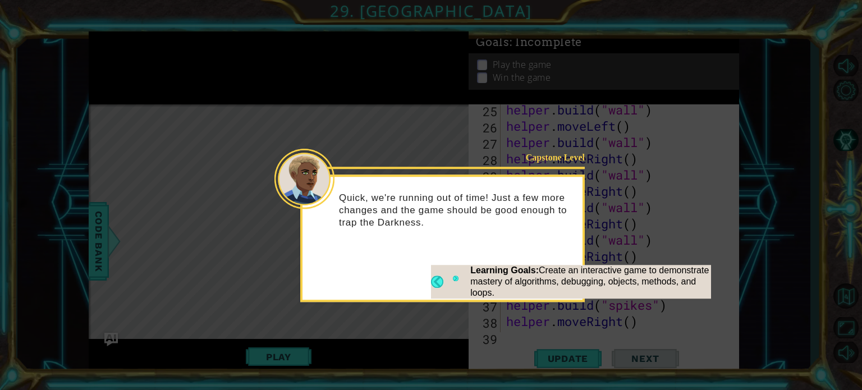
click at [532, 361] on icon at bounding box center [431, 195] width 862 height 390
click at [453, 276] on button "Next" at bounding box center [456, 282] width 6 height 12
click at [456, 276] on icon at bounding box center [431, 195] width 862 height 390
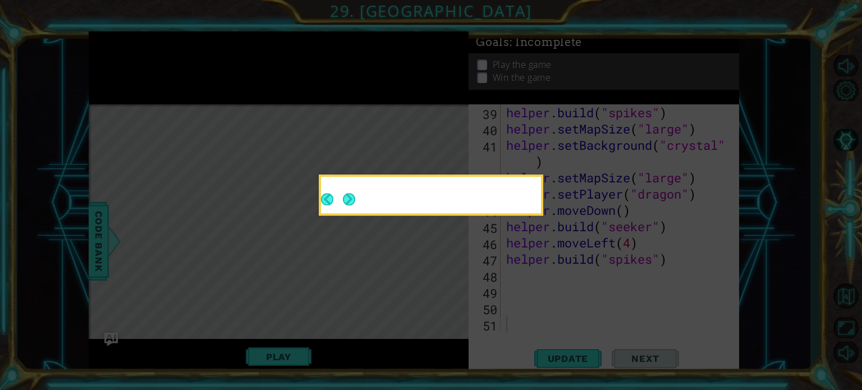
scroll to position [667, 0]
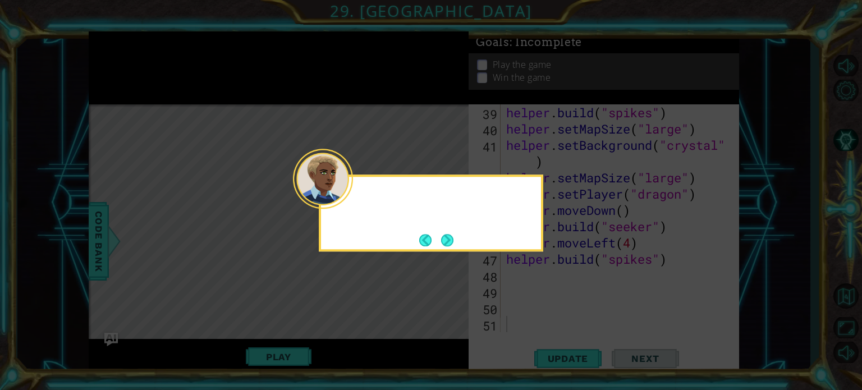
click at [440, 282] on icon at bounding box center [431, 195] width 862 height 390
click at [450, 242] on button "Next" at bounding box center [447, 240] width 12 height 12
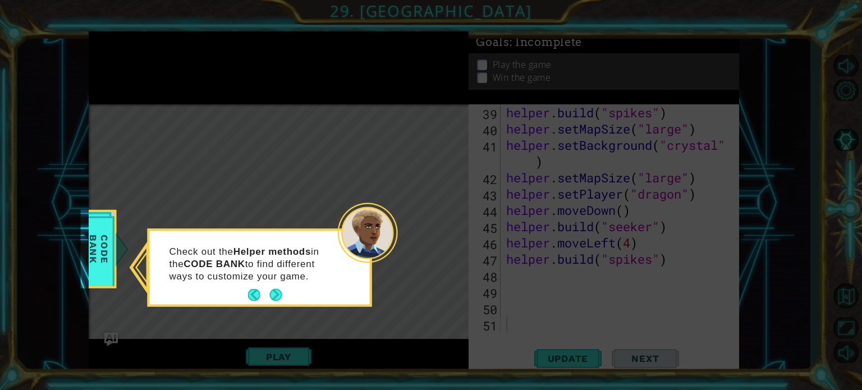
click at [535, 294] on icon at bounding box center [431, 195] width 862 height 390
click at [272, 293] on button "Next" at bounding box center [276, 295] width 12 height 12
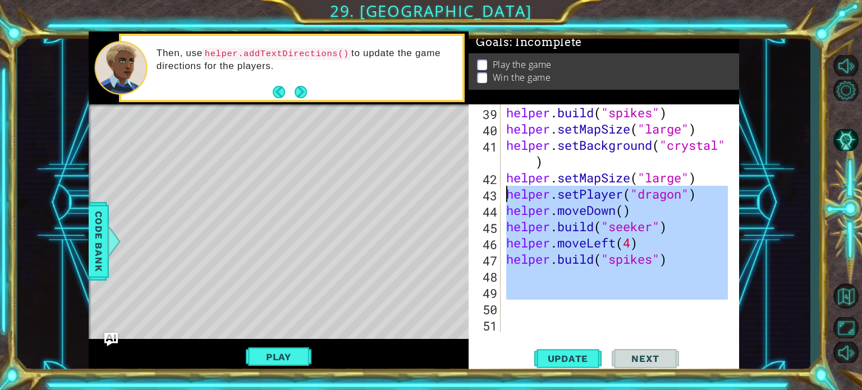
drag, startPoint x: 532, startPoint y: 305, endPoint x: 498, endPoint y: 190, distance: 120.1
click at [498, 190] on div "39 40 41 42 43 44 45 46 47 48 49 50 51 helper . build ( "spikes" ) helper . set…" at bounding box center [603, 218] width 268 height 228
type textarea "helper.setPlayer("dragon") helper.moveDown()"
click at [561, 272] on div "helper . build ( "spikes" ) helper . setMapSize ( "large" ) helper . setBackgro…" at bounding box center [616, 218] width 224 height 228
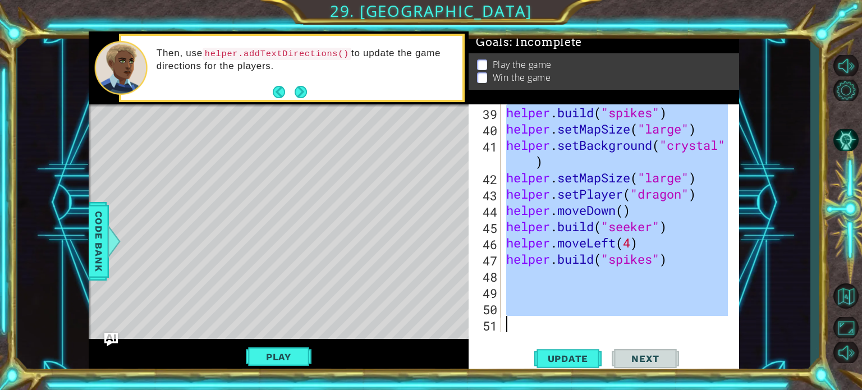
drag, startPoint x: 507, startPoint y: 116, endPoint x: 626, endPoint y: 408, distance: 315.3
click at [626, 390] on html "1 ההההההההההההההההההההההההההההההההההההההההההההההההההההההההההההההההההההההההההההה…" at bounding box center [431, 195] width 862 height 390
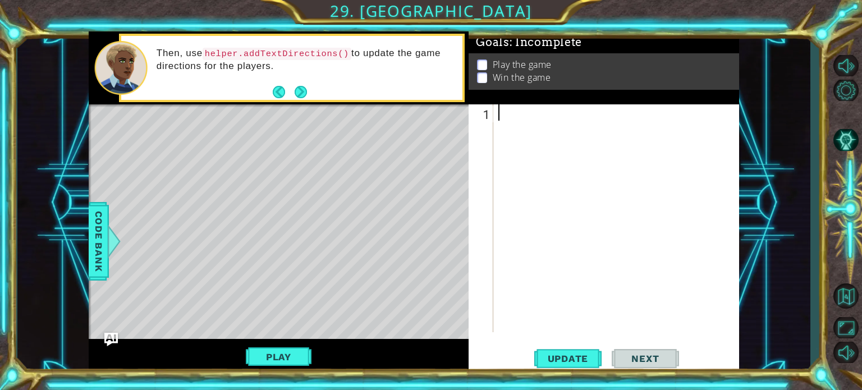
scroll to position [814, 0]
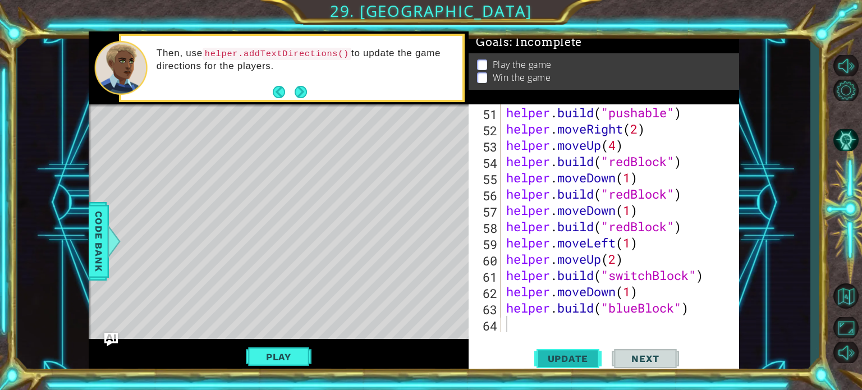
click at [551, 360] on span "Update" at bounding box center [568, 358] width 63 height 11
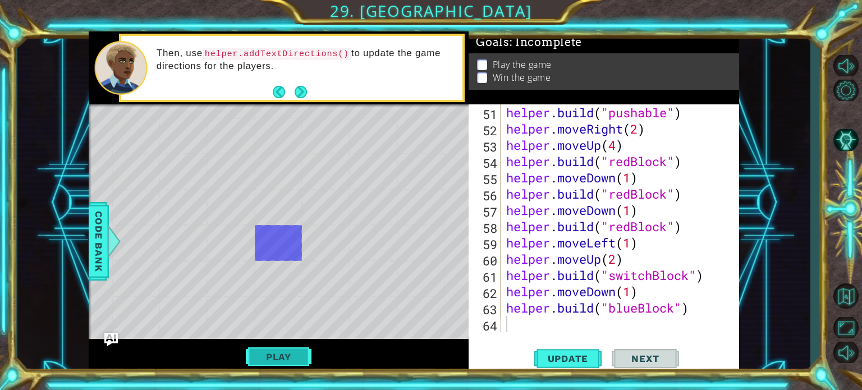
click at [287, 358] on button "Play" at bounding box center [279, 356] width 66 height 21
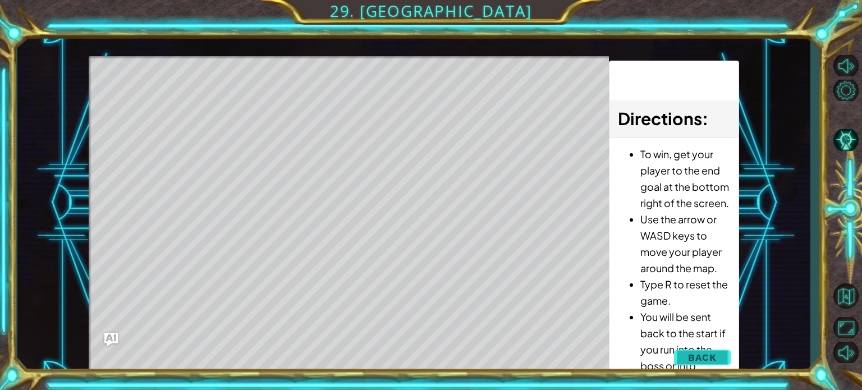
click at [709, 353] on span "Back" at bounding box center [702, 357] width 29 height 11
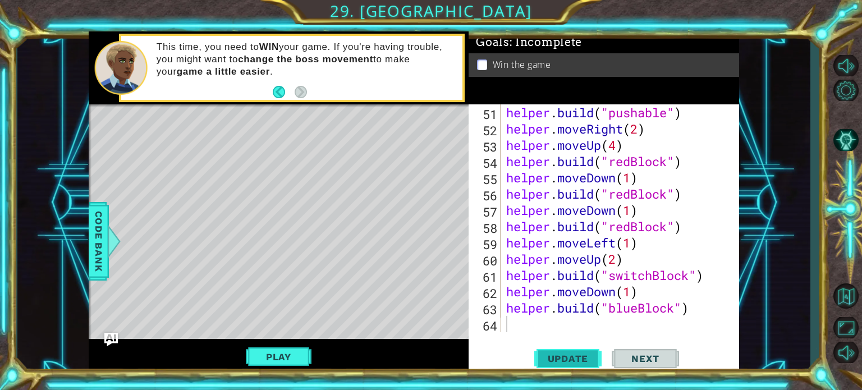
click at [568, 363] on span "Update" at bounding box center [568, 358] width 63 height 11
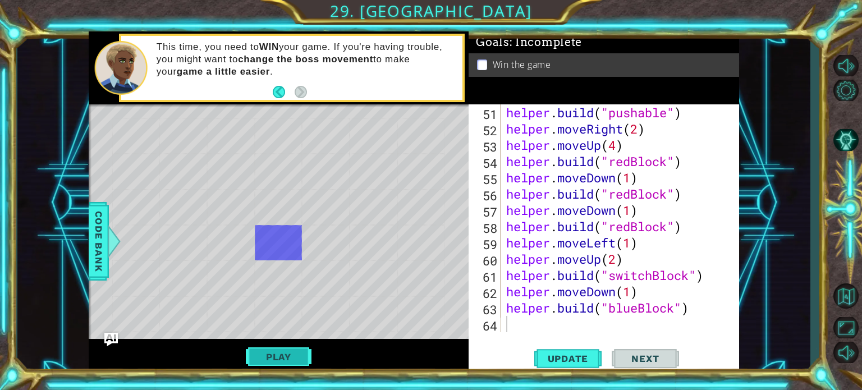
click at [275, 359] on button "Play" at bounding box center [279, 356] width 66 height 21
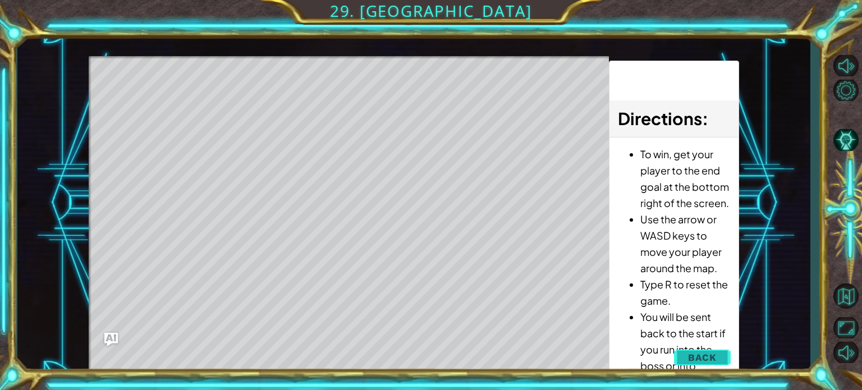
click at [695, 359] on span "Back" at bounding box center [702, 357] width 29 height 11
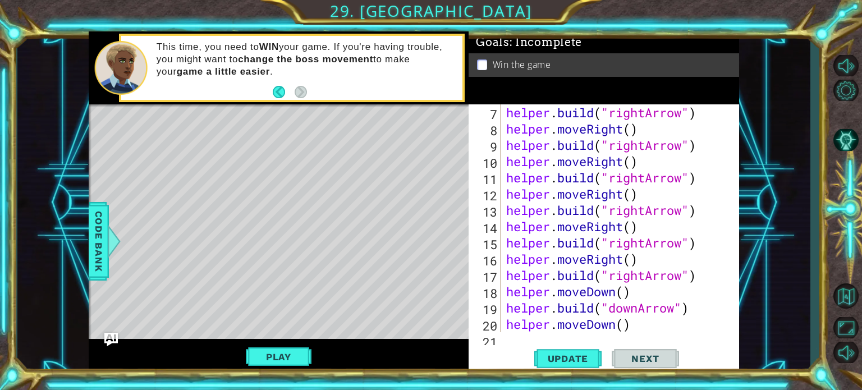
scroll to position [0, 0]
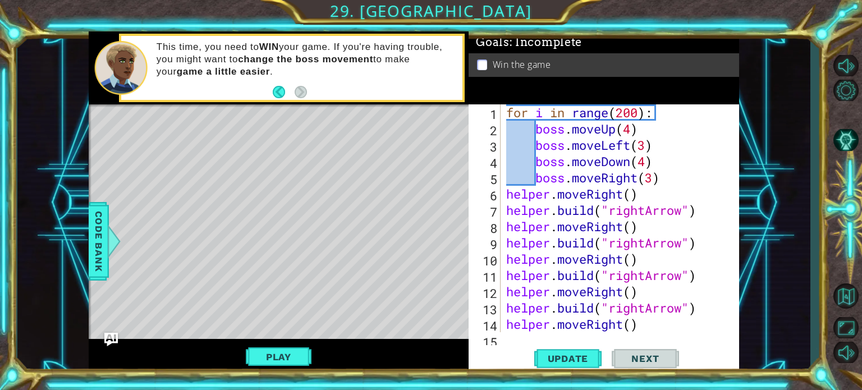
drag, startPoint x: 503, startPoint y: 117, endPoint x: 539, endPoint y: 156, distance: 53.3
click at [539, 156] on div "1 2 3 4 5 6 7 8 9 10 11 12 13 14 15 for i in range ( 200 ) : boss . moveUp ( 4 …" at bounding box center [603, 218] width 268 height 228
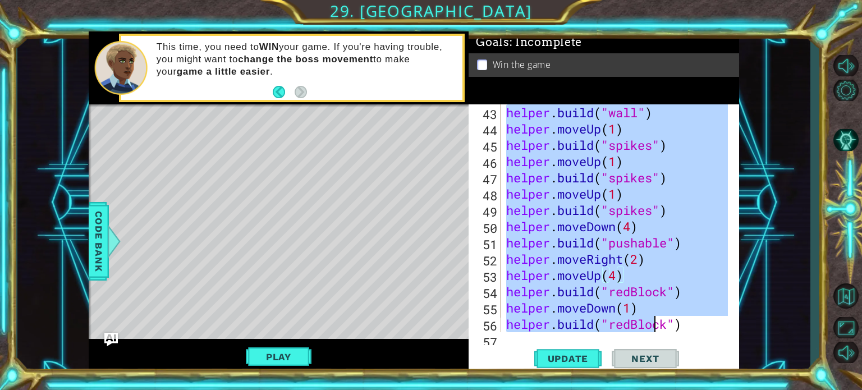
scroll to position [814, 0]
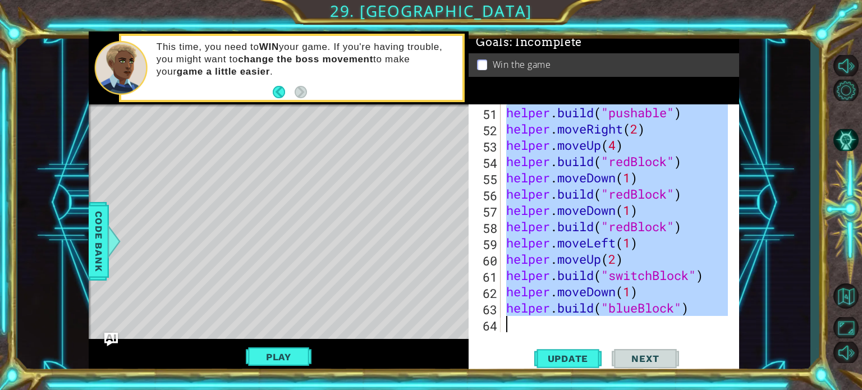
drag, startPoint x: 508, startPoint y: 112, endPoint x: 654, endPoint y: 406, distance: 328.9
click at [654, 390] on html "1 ההההההההההההההההההההההההההההההההההההההההההההההההההההההההההההההההההההההההההההה…" at bounding box center [431, 195] width 862 height 390
type textarea "[DOMAIN_NAME]("blueBlock")"
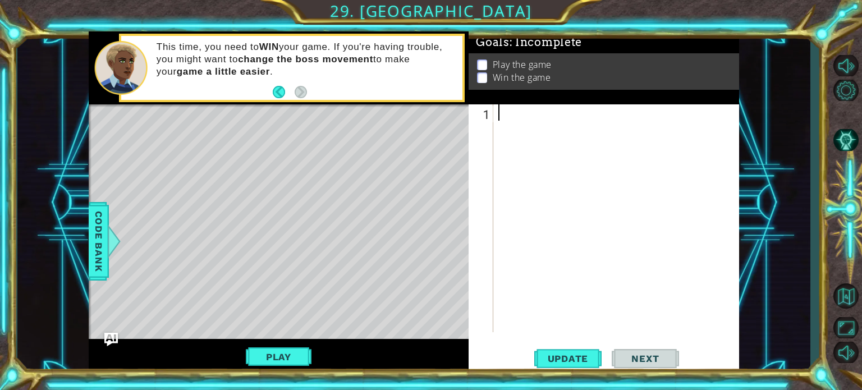
click at [506, 111] on div at bounding box center [619, 234] width 246 height 261
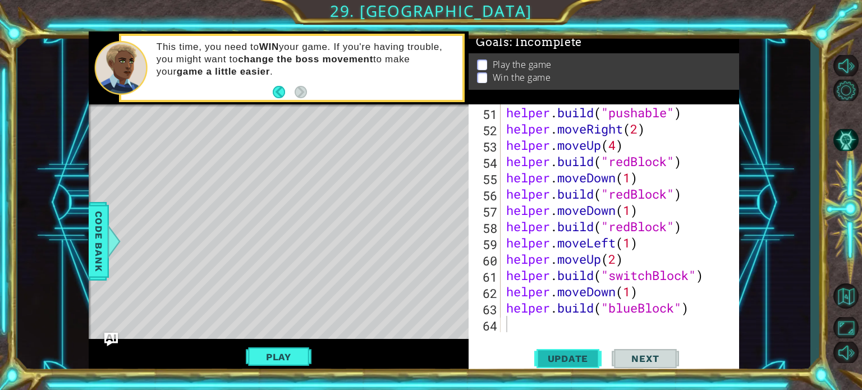
click at [546, 355] on span "Update" at bounding box center [568, 358] width 63 height 11
click at [554, 360] on span "Update" at bounding box center [568, 358] width 63 height 11
click at [521, 331] on div "helper . build ( "pushable" ) helper . moveRight ( 2 ) helper . moveUp ( 4 ) he…" at bounding box center [619, 234] width 230 height 261
type textarea "[DOMAIN_NAME]("blueBlock")"
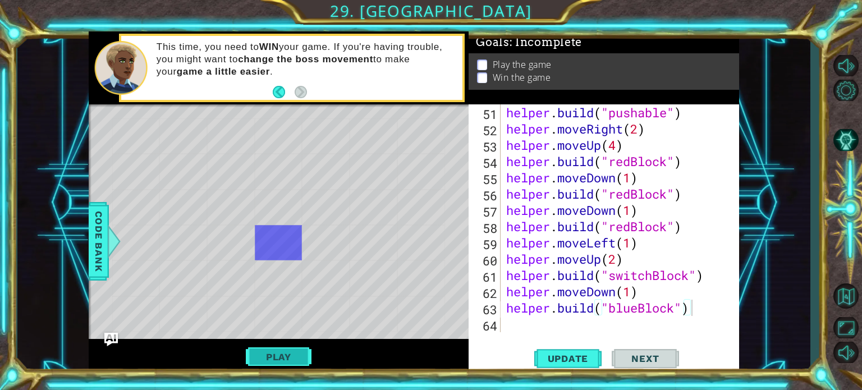
click at [272, 357] on button "Play" at bounding box center [279, 356] width 66 height 21
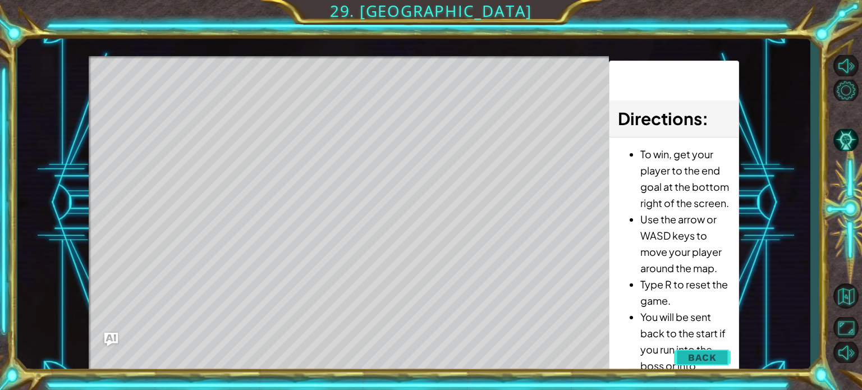
click at [707, 359] on span "Back" at bounding box center [702, 357] width 29 height 11
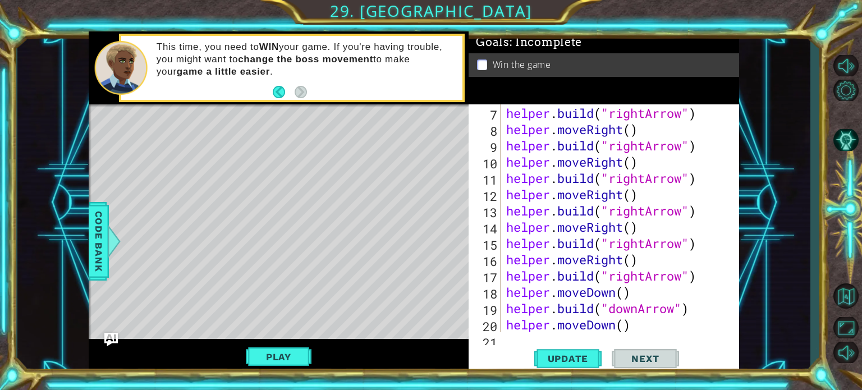
scroll to position [0, 0]
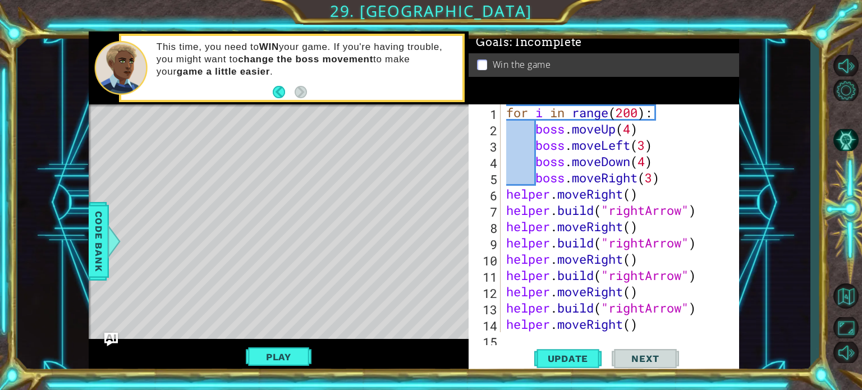
click at [486, 66] on p at bounding box center [482, 65] width 10 height 11
click at [483, 62] on p at bounding box center [482, 65] width 10 height 11
click at [568, 362] on span "Update" at bounding box center [568, 358] width 63 height 11
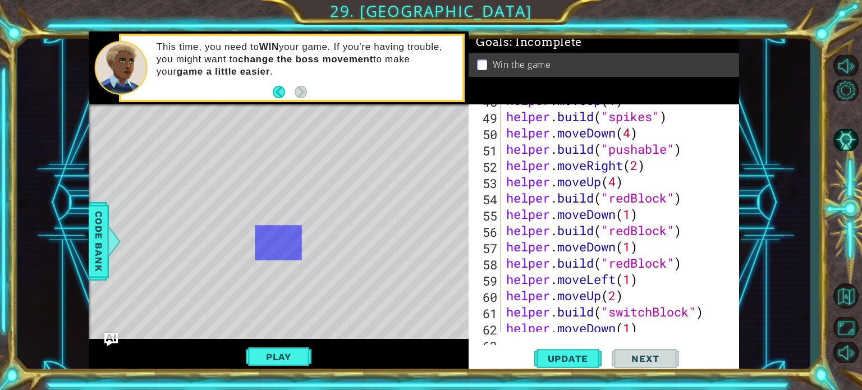
scroll to position [814, 0]
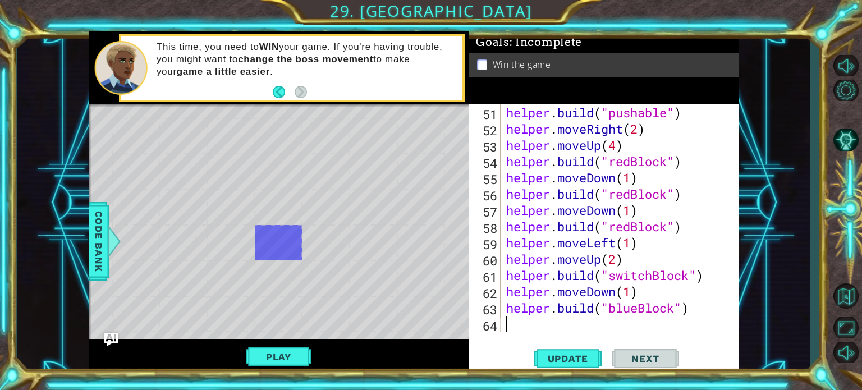
click at [525, 318] on div "helper . build ( "pushable" ) helper . moveRight ( 2 ) helper . moveUp ( 4 ) he…" at bounding box center [619, 234] width 230 height 261
type textarea "t"
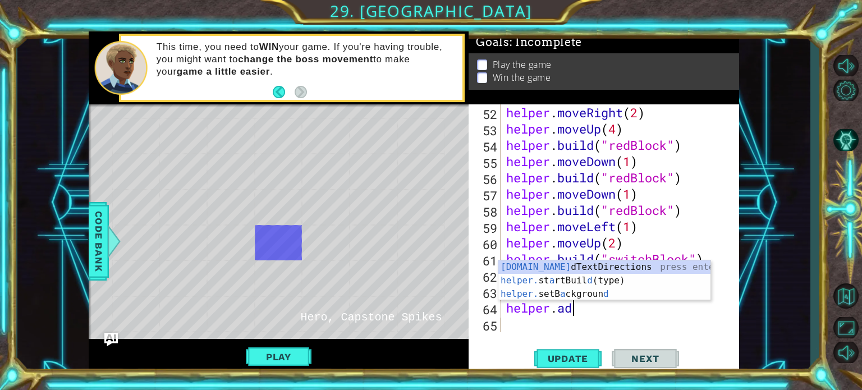
scroll to position [0, 2]
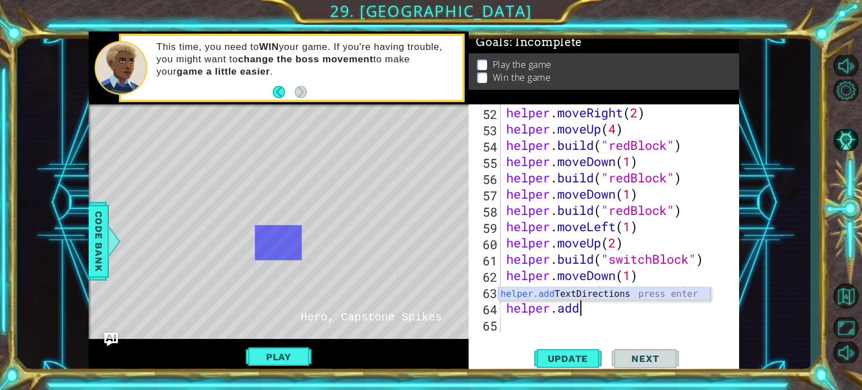
click at [543, 292] on div "helper.add TextDirections press enter" at bounding box center [605, 307] width 212 height 40
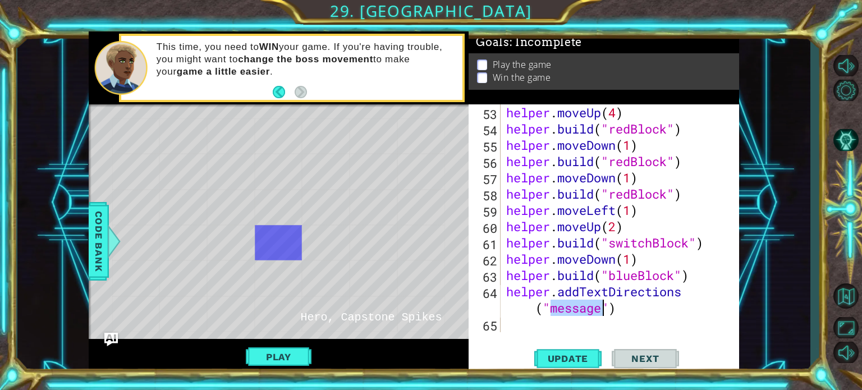
scroll to position [830, 0]
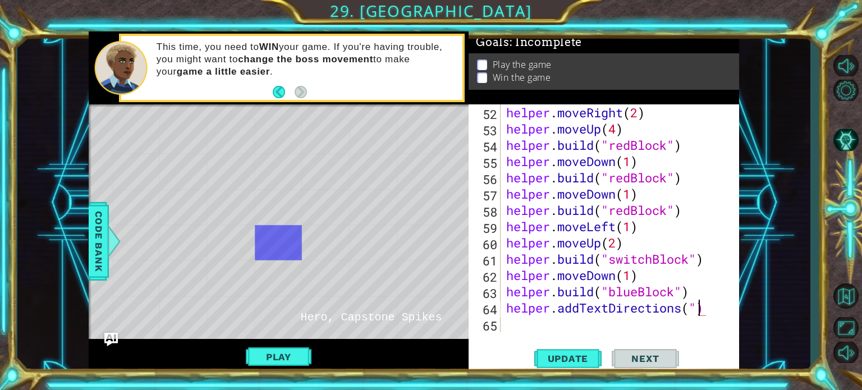
type textarea "helper.addTextDirections()"
click at [276, 357] on button "Play" at bounding box center [279, 356] width 66 height 21
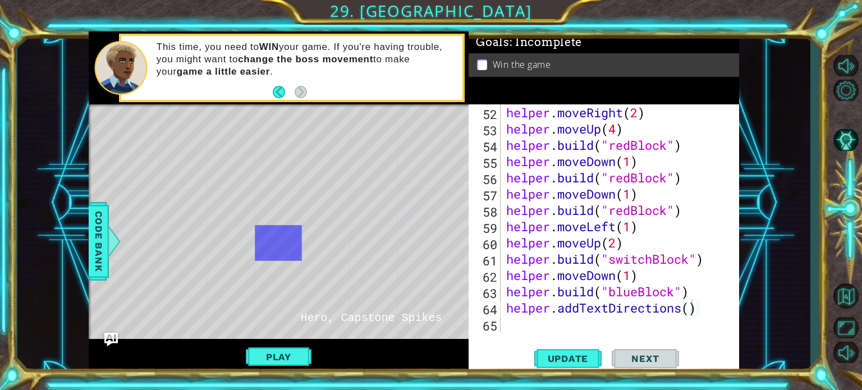
click at [548, 339] on div "helper.addTextDirections() 52 53 54 55 56 57 58 59 60 61 62 63 64 65 helper . m…" at bounding box center [604, 239] width 271 height 270
click at [533, 327] on div "helper . moveRight ( 2 ) helper . moveUp ( 4 ) helper . build ( "redBlock" ) he…" at bounding box center [619, 234] width 230 height 261
click at [265, 360] on button "Play" at bounding box center [279, 356] width 66 height 21
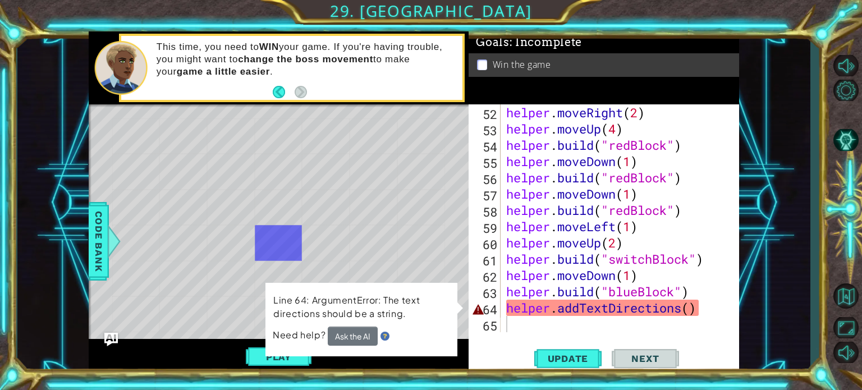
click at [433, 241] on div "* Dot, Capstone Direction" at bounding box center [422, 243] width 48 height 36
click at [677, 323] on div "helper . moveRight ( 2 ) helper . moveUp ( 4 ) helper . build ( "redBlock" ) he…" at bounding box center [619, 234] width 230 height 261
click at [696, 310] on div "helper . moveRight ( 2 ) helper . moveUp ( 4 ) helper . build ( "redBlock" ) he…" at bounding box center [619, 234] width 230 height 261
type textarea "helper.addTextDirections()"
drag, startPoint x: 700, startPoint y: 312, endPoint x: 557, endPoint y: 307, distance: 143.3
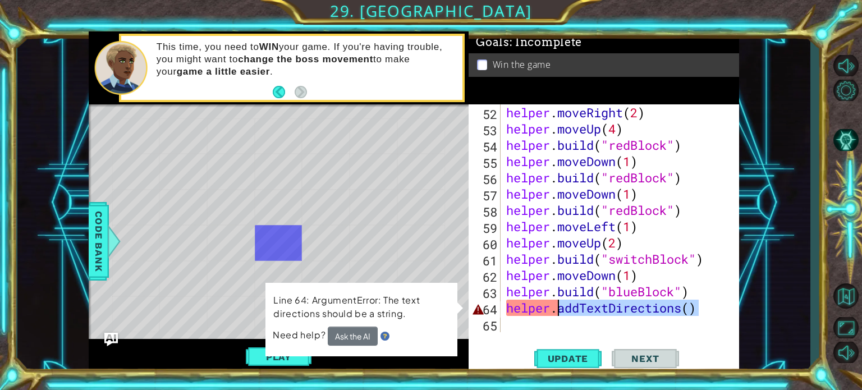
click at [557, 307] on div "helper . moveRight ( 2 ) helper . moveUp ( 4 ) helper . build ( "redBlock" ) he…" at bounding box center [619, 234] width 230 height 261
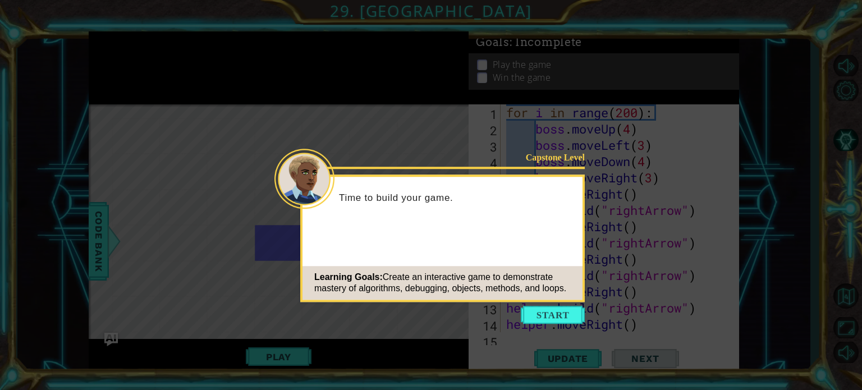
click at [458, 290] on span "Create an interactive game to demonstrate mastery of algorithms, debugging, obj…" at bounding box center [440, 282] width 252 height 21
click at [530, 310] on button "Start" at bounding box center [553, 315] width 64 height 18
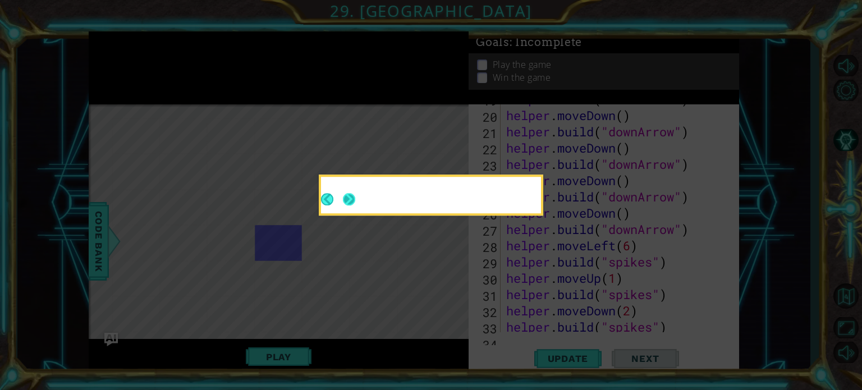
click at [349, 207] on button "Next" at bounding box center [349, 199] width 15 height 15
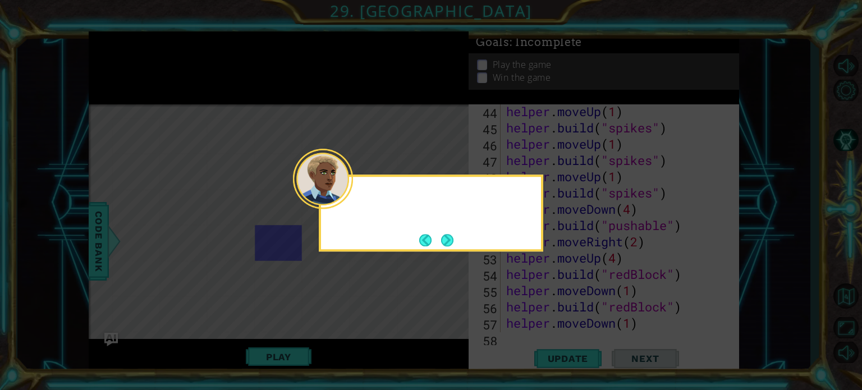
scroll to position [830, 0]
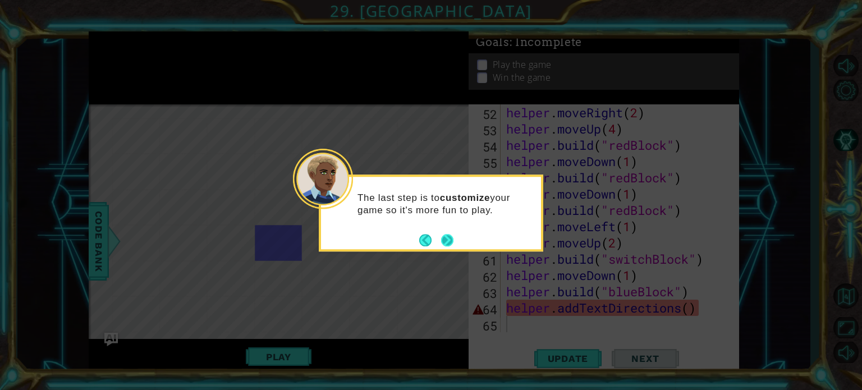
click at [444, 237] on button "Next" at bounding box center [447, 240] width 18 height 18
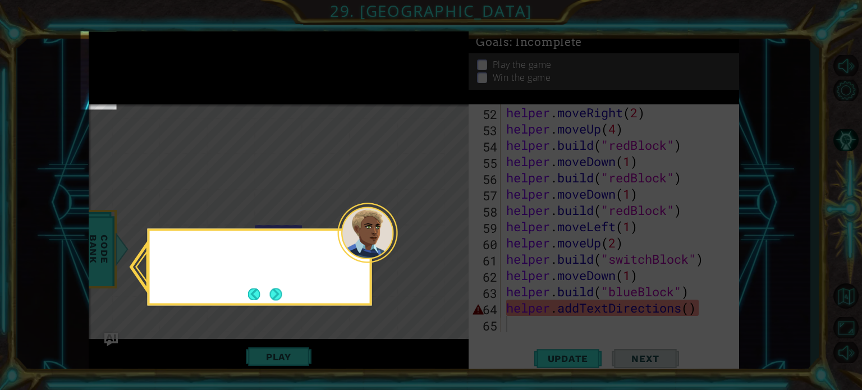
scroll to position [179, 0]
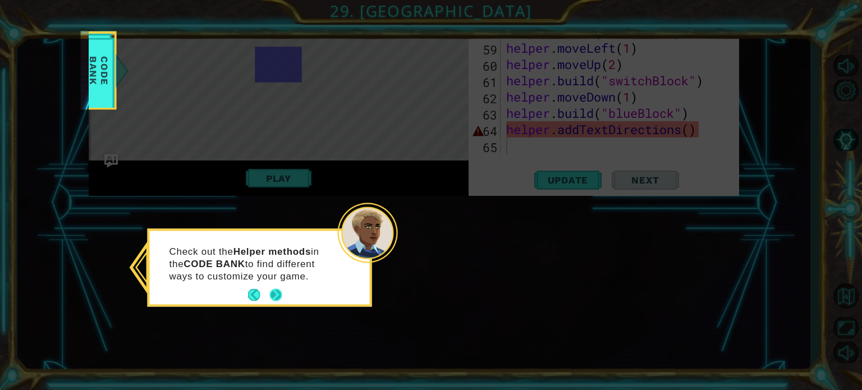
click at [282, 289] on button "Next" at bounding box center [276, 296] width 14 height 14
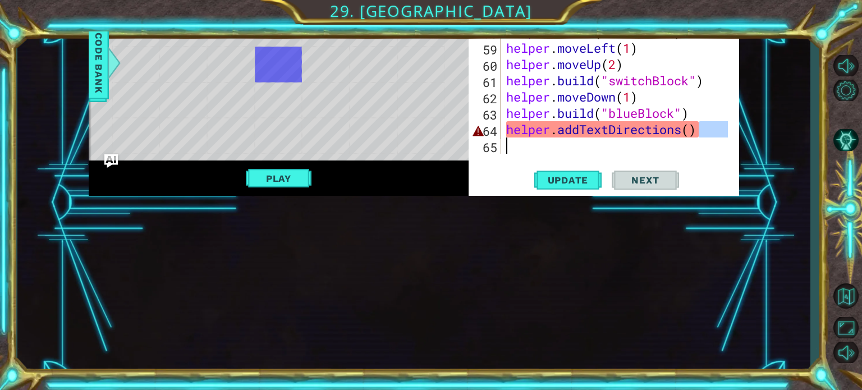
drag, startPoint x: 705, startPoint y: 134, endPoint x: 535, endPoint y: 141, distance: 170.3
click at [535, 141] on div "helper . moveRight ( 2 ) helper . moveUp ( 4 ) helper . build ( "redBlock" ) he…" at bounding box center [619, 56] width 230 height 261
type textarea "helper.addTextDirections()"
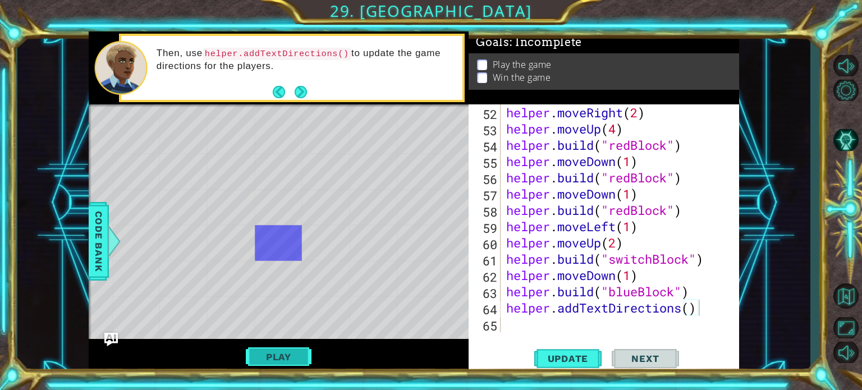
click at [262, 353] on button "Play" at bounding box center [279, 356] width 66 height 21
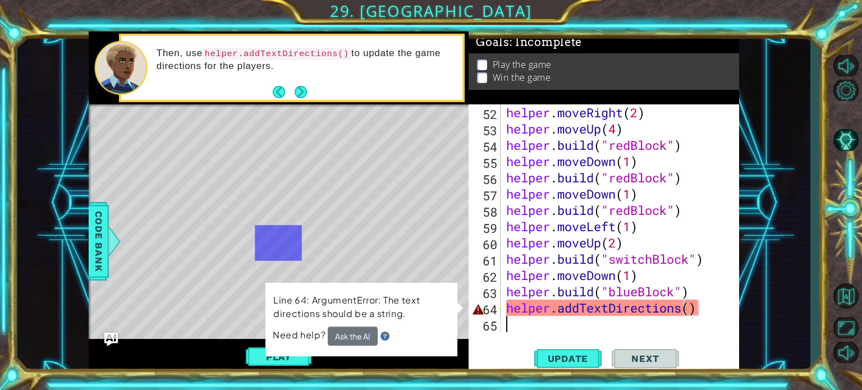
click at [647, 316] on div "helper . moveRight ( 2 ) helper . moveUp ( 4 ) helper . build ( "redBlock" ) he…" at bounding box center [619, 234] width 230 height 261
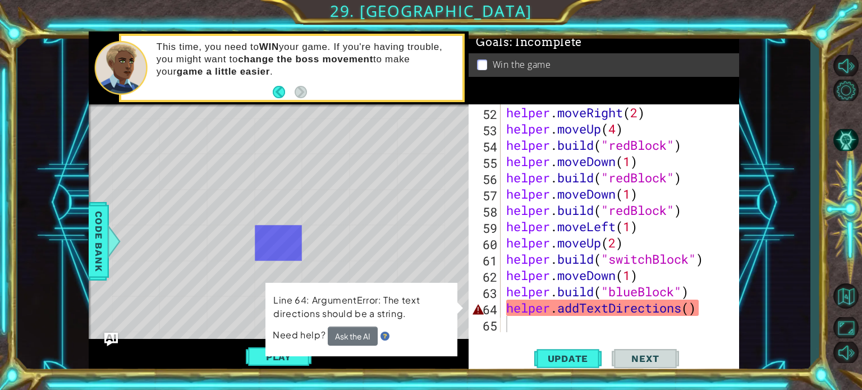
type textarea "helper.addTextDirections()"
click at [698, 303] on div "helper . moveRight ( 2 ) helper . moveUp ( 4 ) helper . build ( "redBlock" ) he…" at bounding box center [619, 234] width 230 height 261
click at [845, 86] on button "Level Options" at bounding box center [846, 90] width 33 height 21
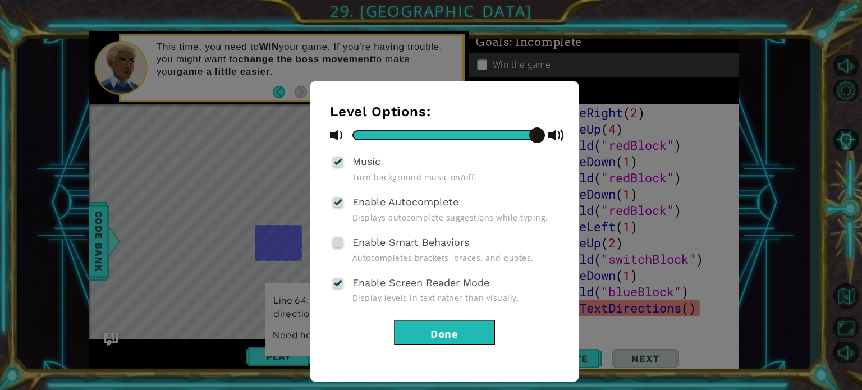
click at [218, 174] on div "Level Options: Music Turn background music on/off. Enable Autocomplete Displays…" at bounding box center [431, 195] width 862 height 390
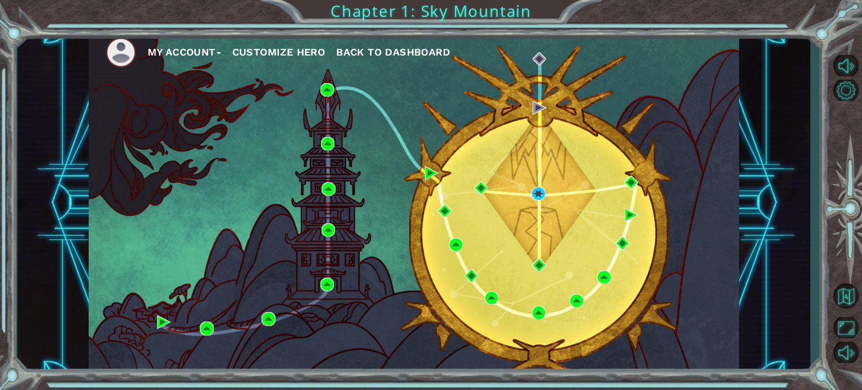
click at [198, 51] on button "My Account" at bounding box center [185, 52] width 74 height 17
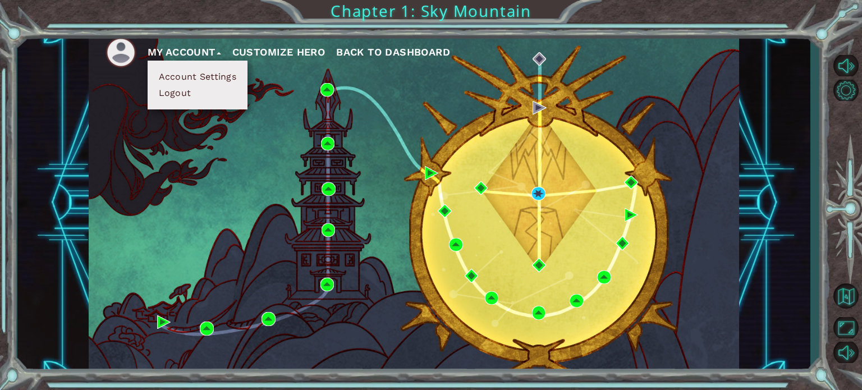
click at [175, 94] on button "Logout" at bounding box center [175, 93] width 39 height 12
